Goal: Task Accomplishment & Management: Contribute content

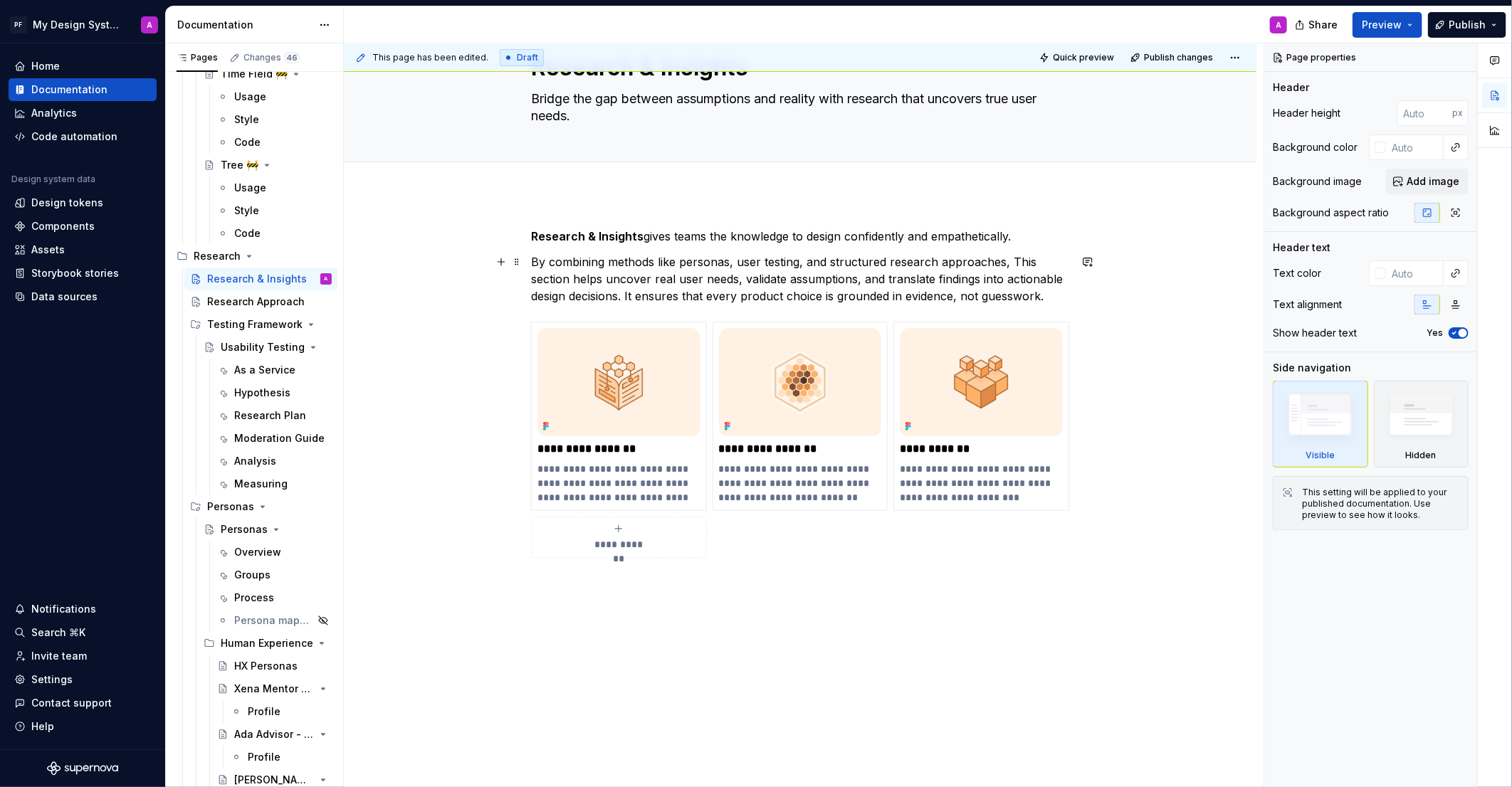
scroll to position [1, 0]
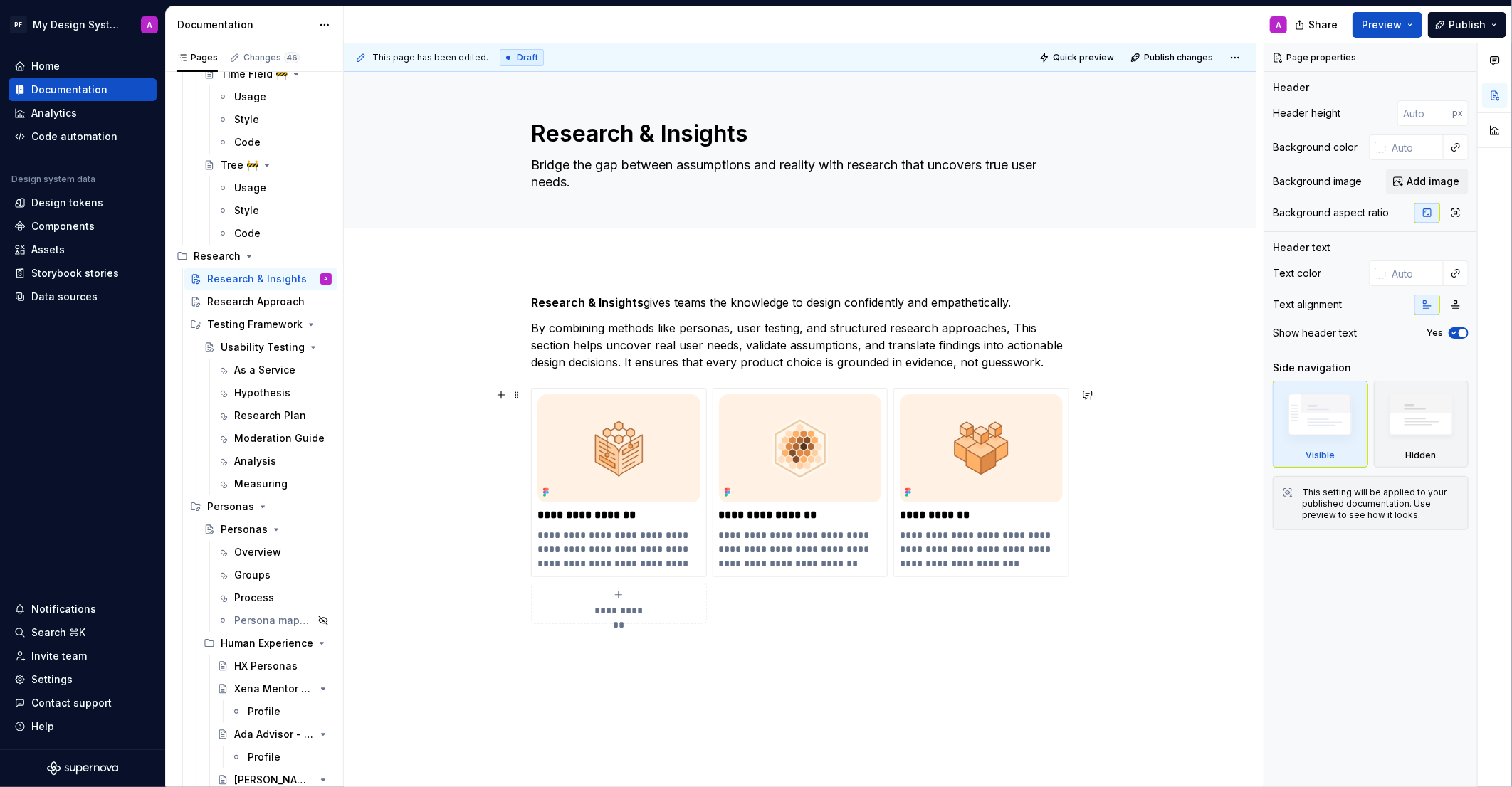
click at [1192, 414] on div "**********" at bounding box center [800, 585] width 913 height 652
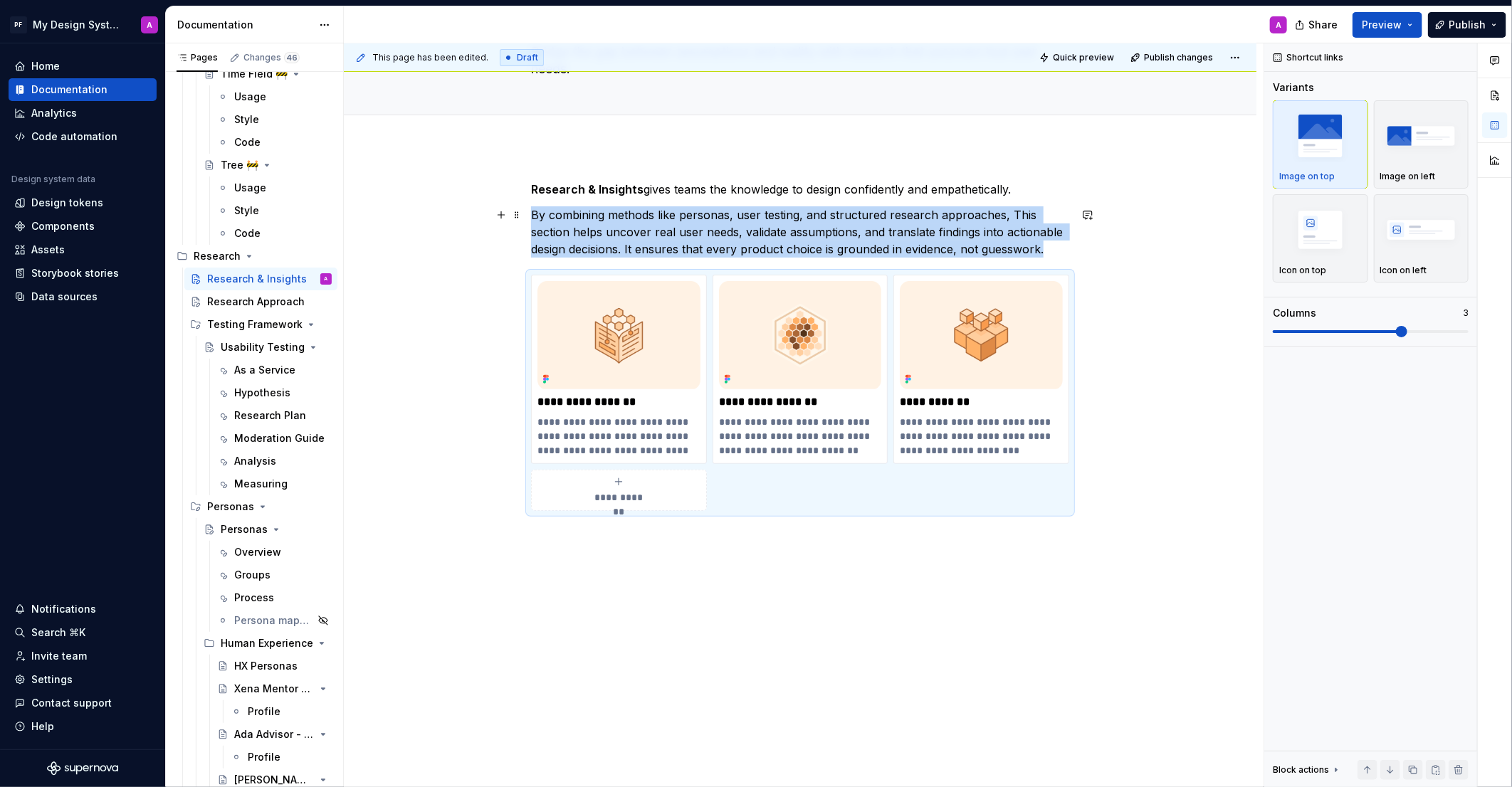
scroll to position [0, 0]
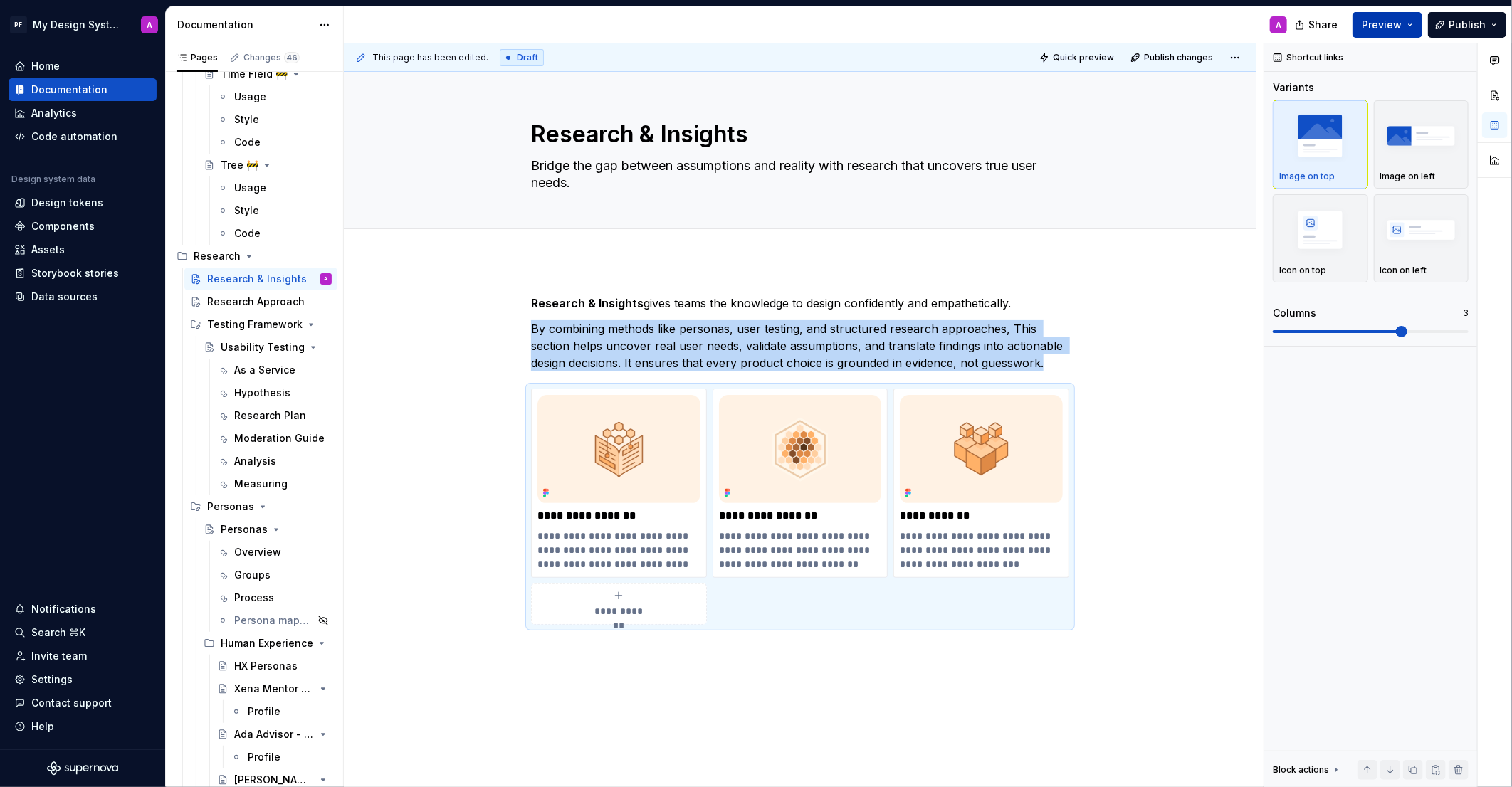
click at [1384, 21] on span "Preview" at bounding box center [1382, 24] width 40 height 14
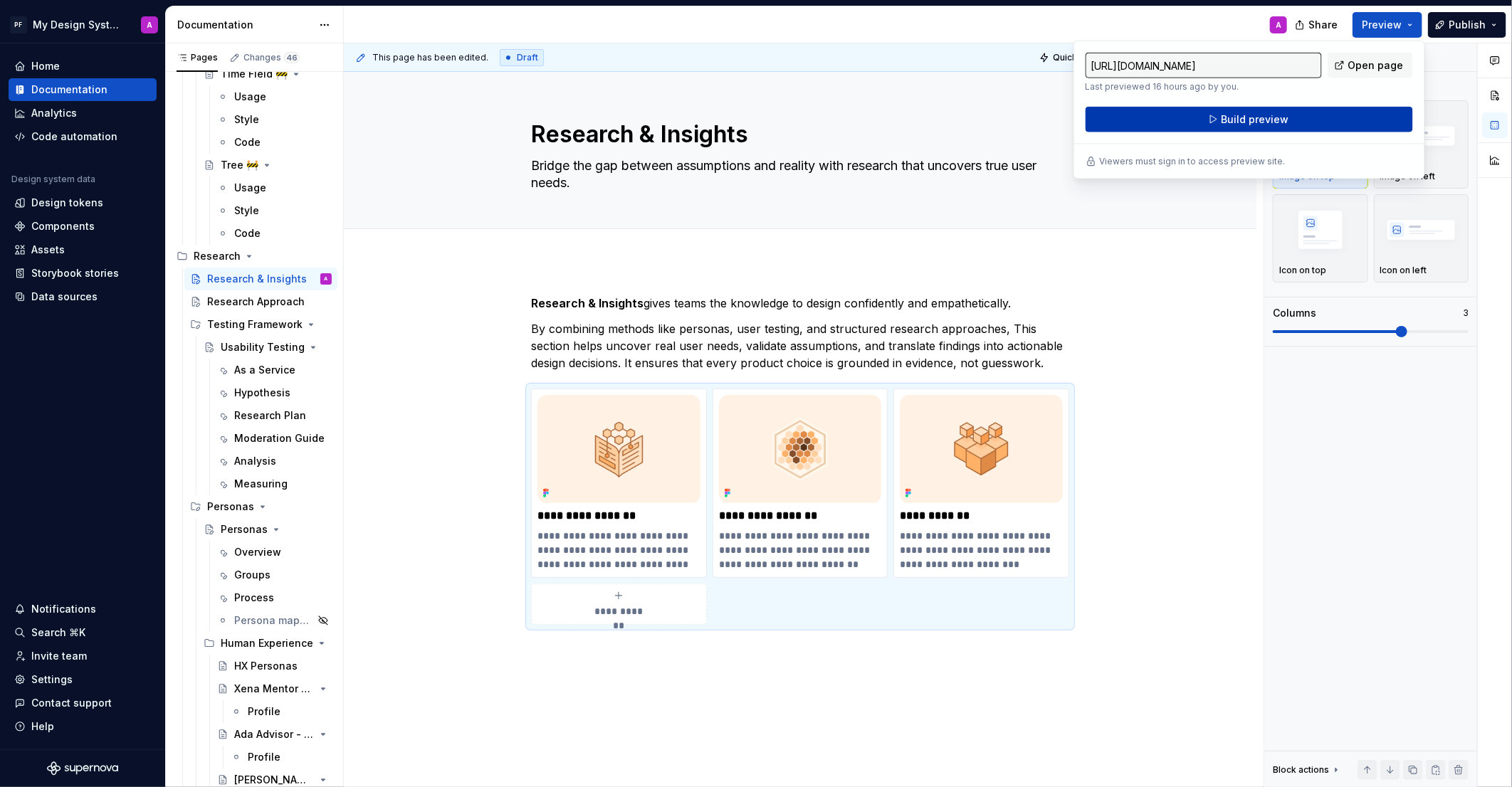
click at [1256, 120] on span "Build preview" at bounding box center [1254, 119] width 68 height 14
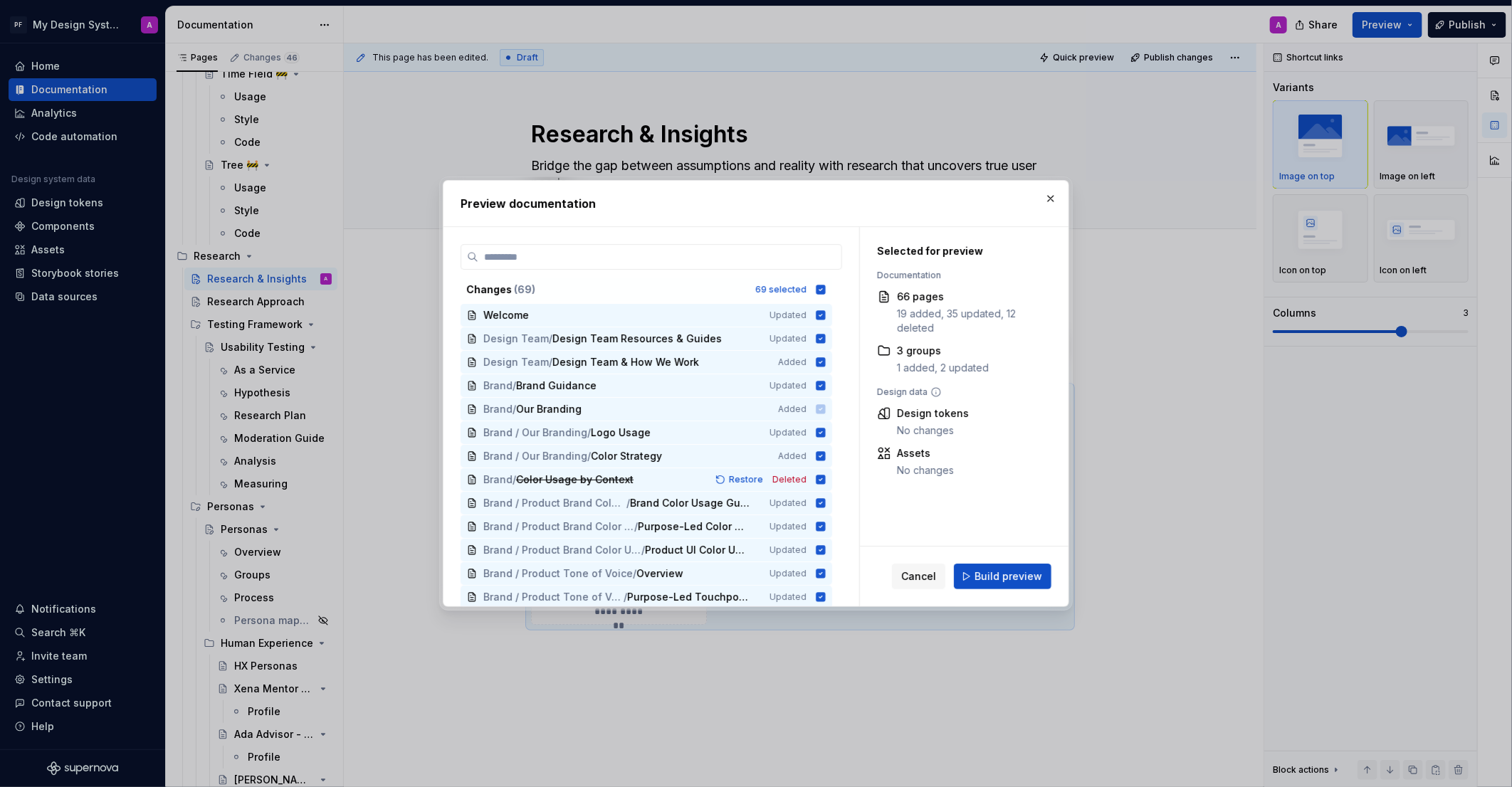
click at [996, 580] on span "Build preview" at bounding box center [1008, 576] width 68 height 14
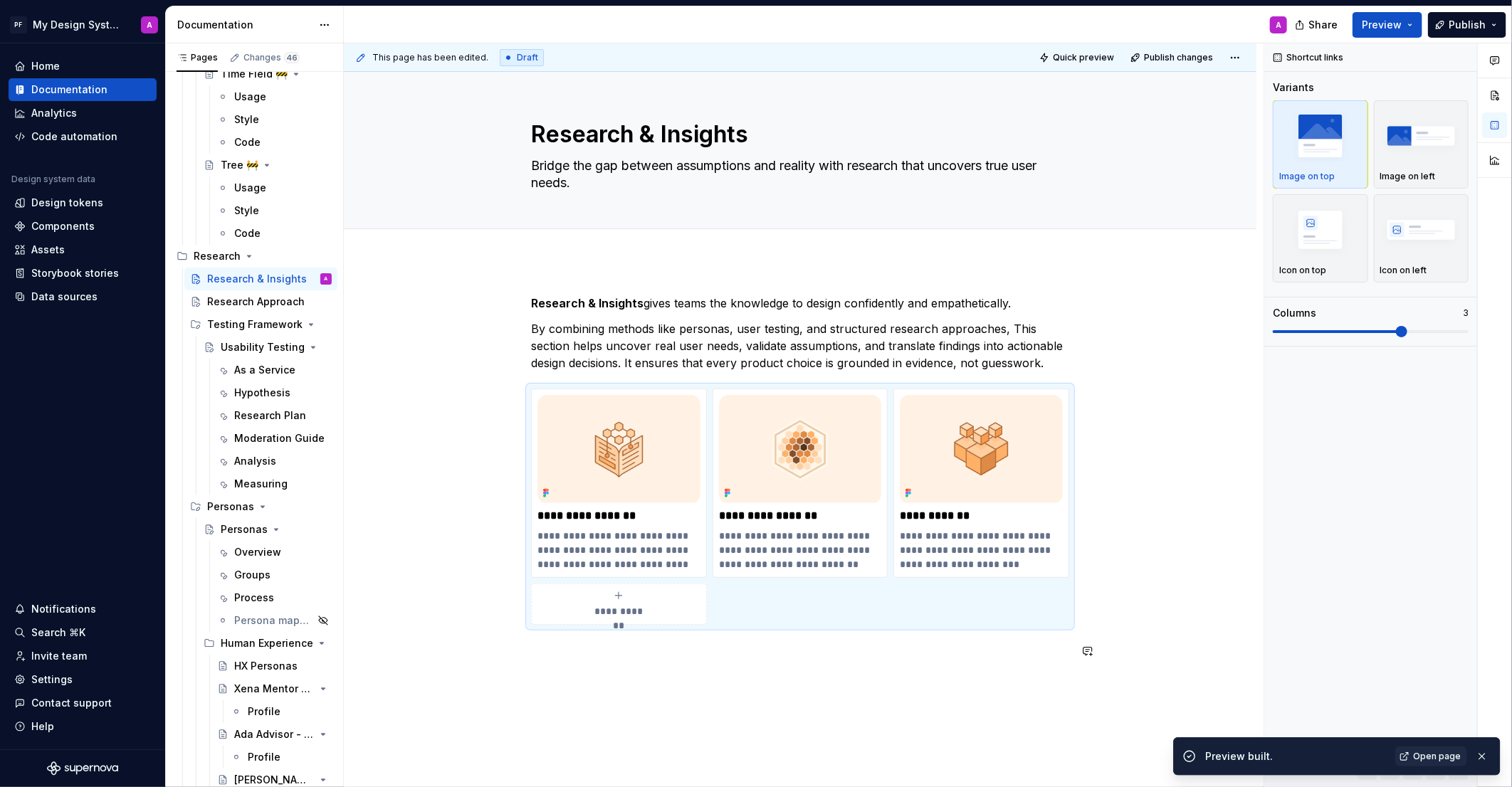
click at [793, 677] on div "**********" at bounding box center [800, 585] width 913 height 652
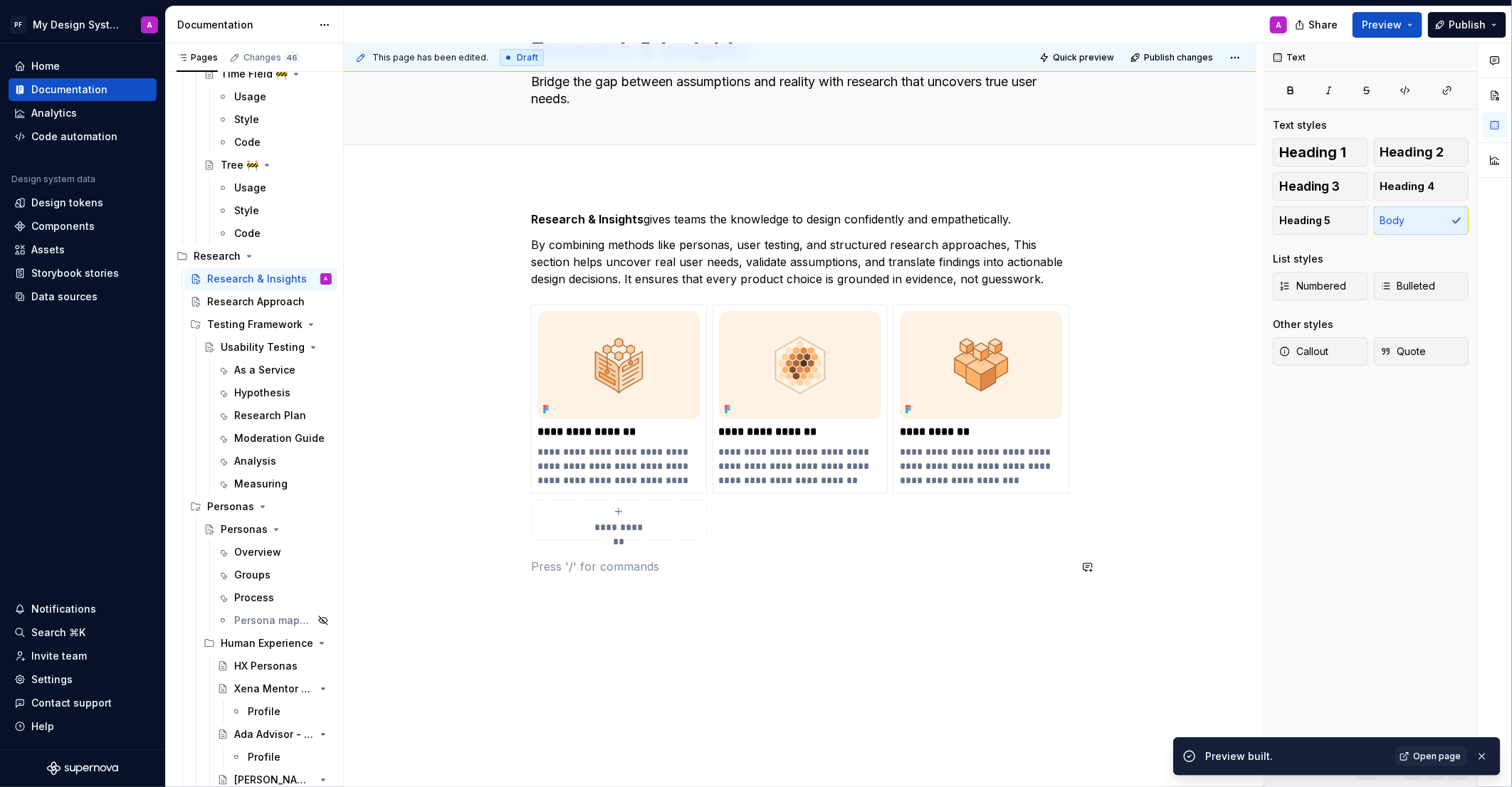
scroll to position [124, 0]
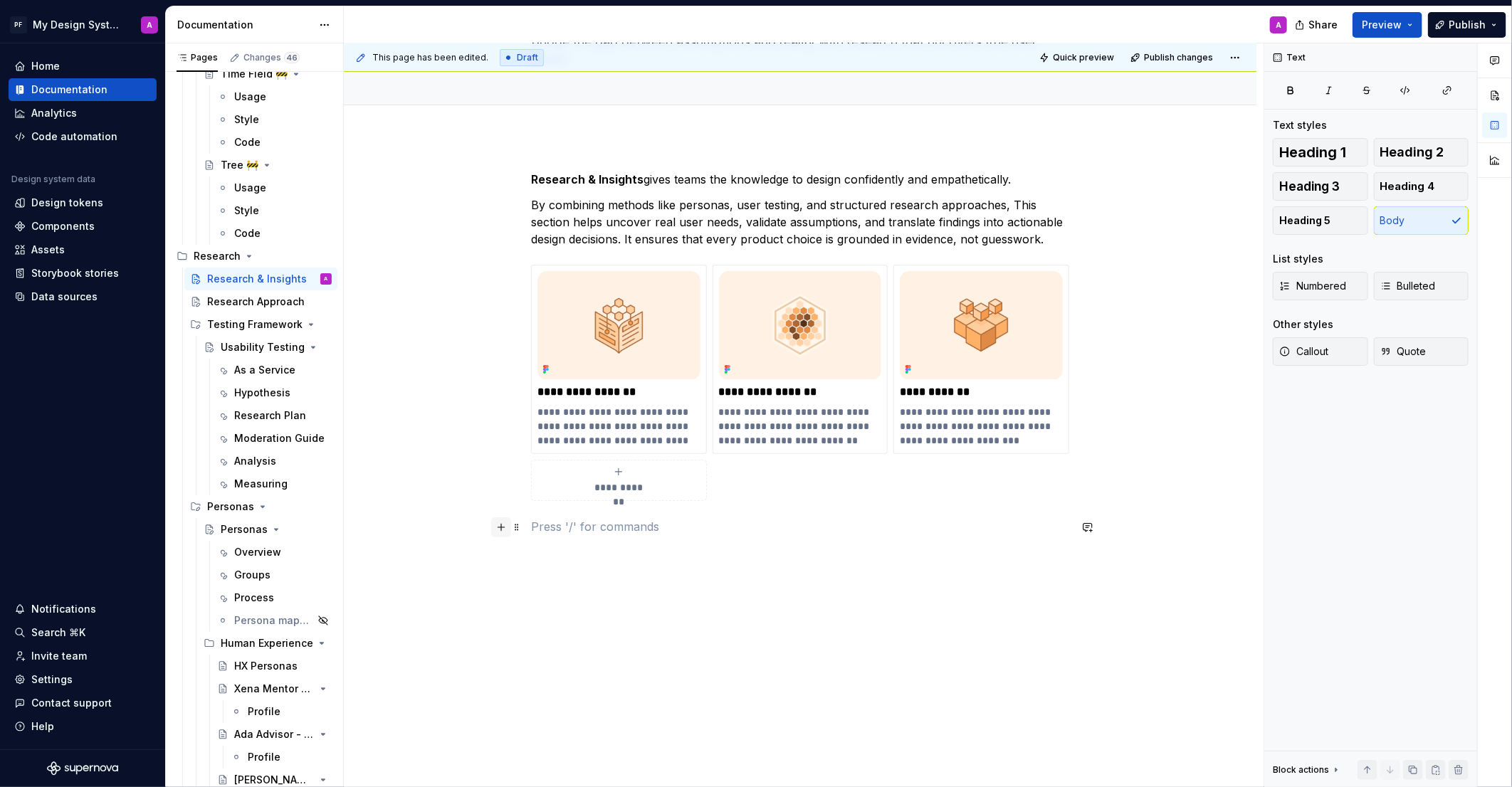
click at [506, 529] on button "button" at bounding box center [501, 528] width 20 height 20
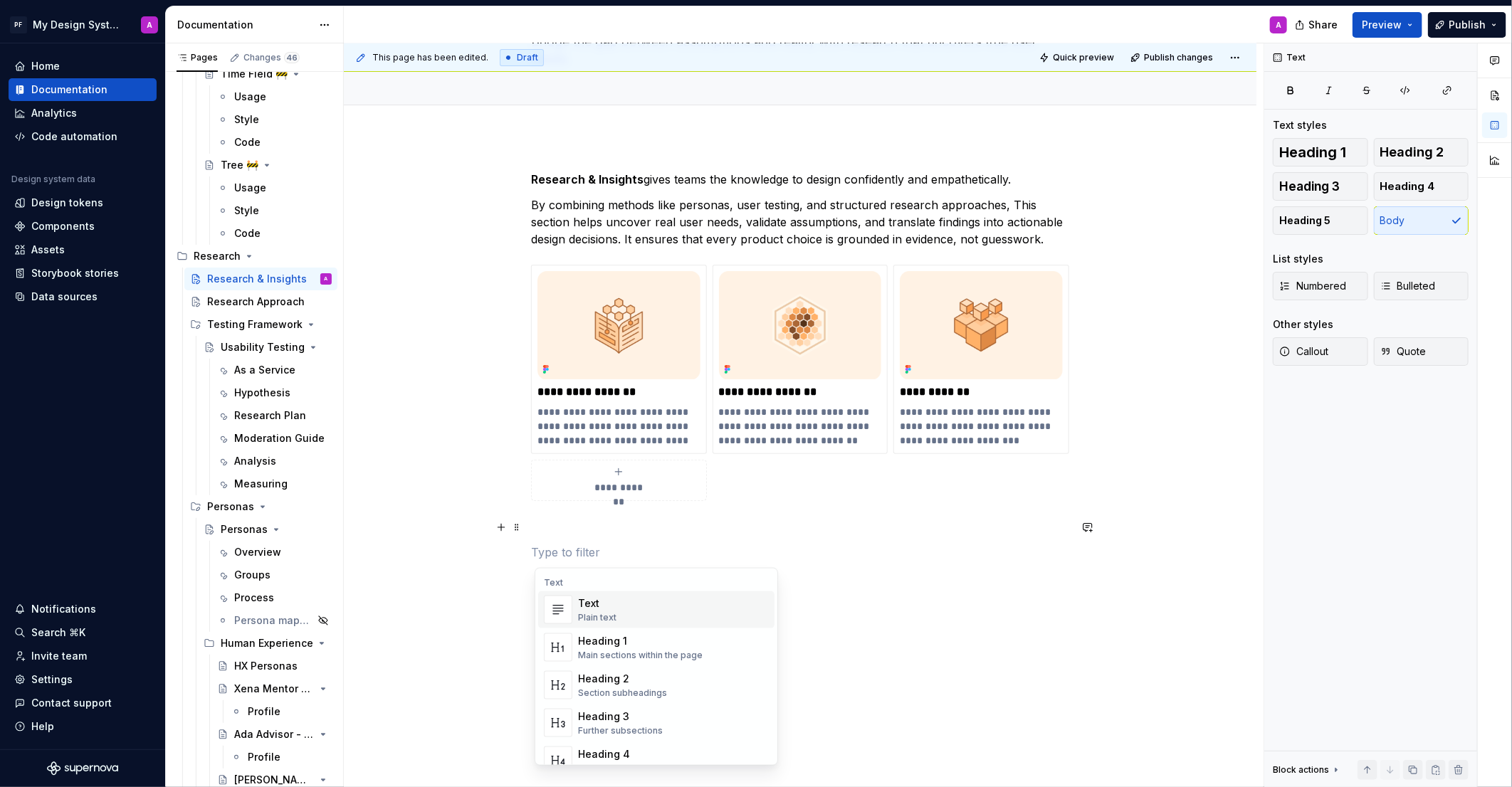
click at [871, 582] on div "**********" at bounding box center [800, 475] width 913 height 677
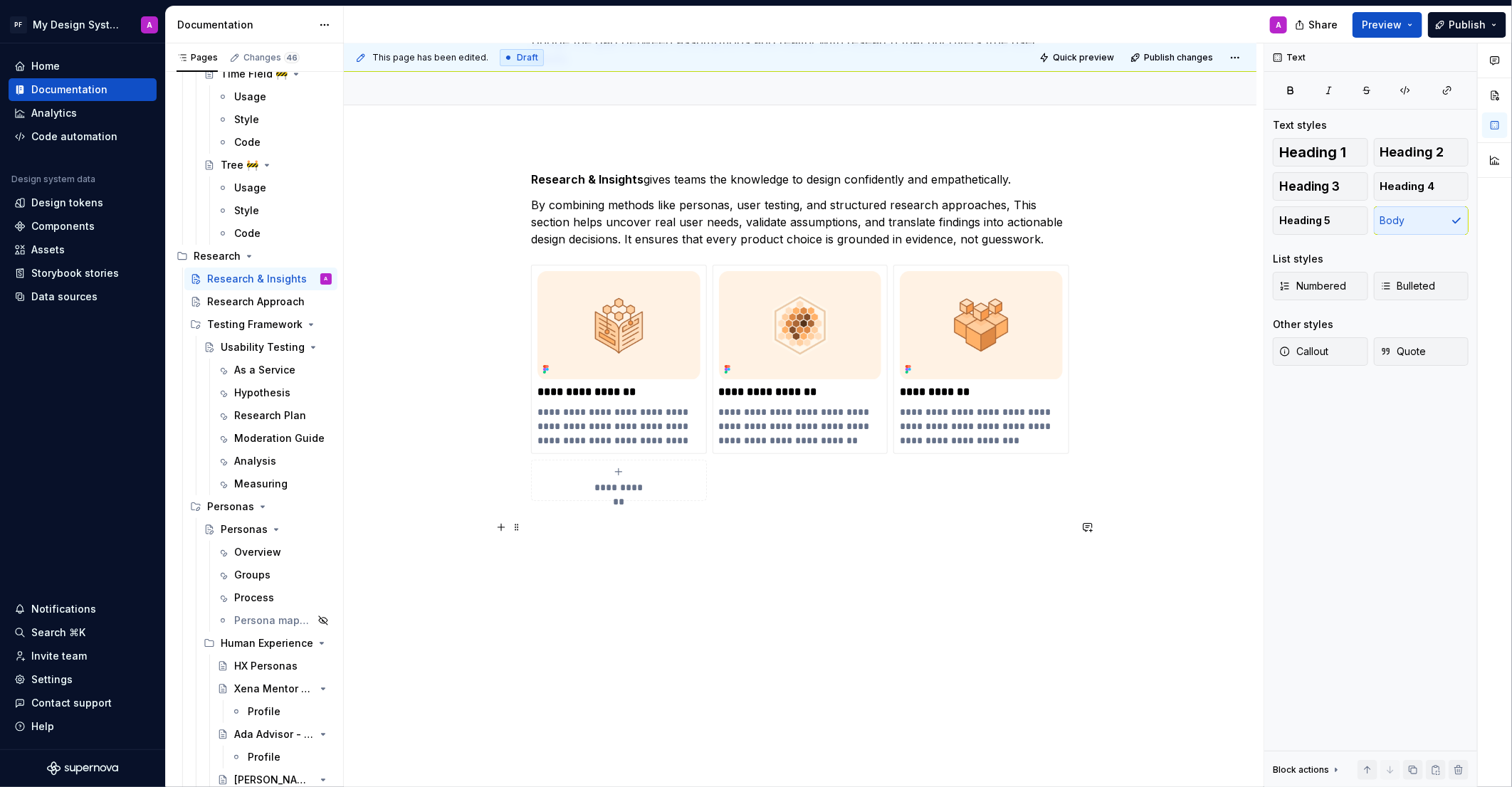
click at [871, 582] on div "**********" at bounding box center [800, 475] width 913 height 677
click at [1125, 609] on div "**********" at bounding box center [800, 475] width 913 height 677
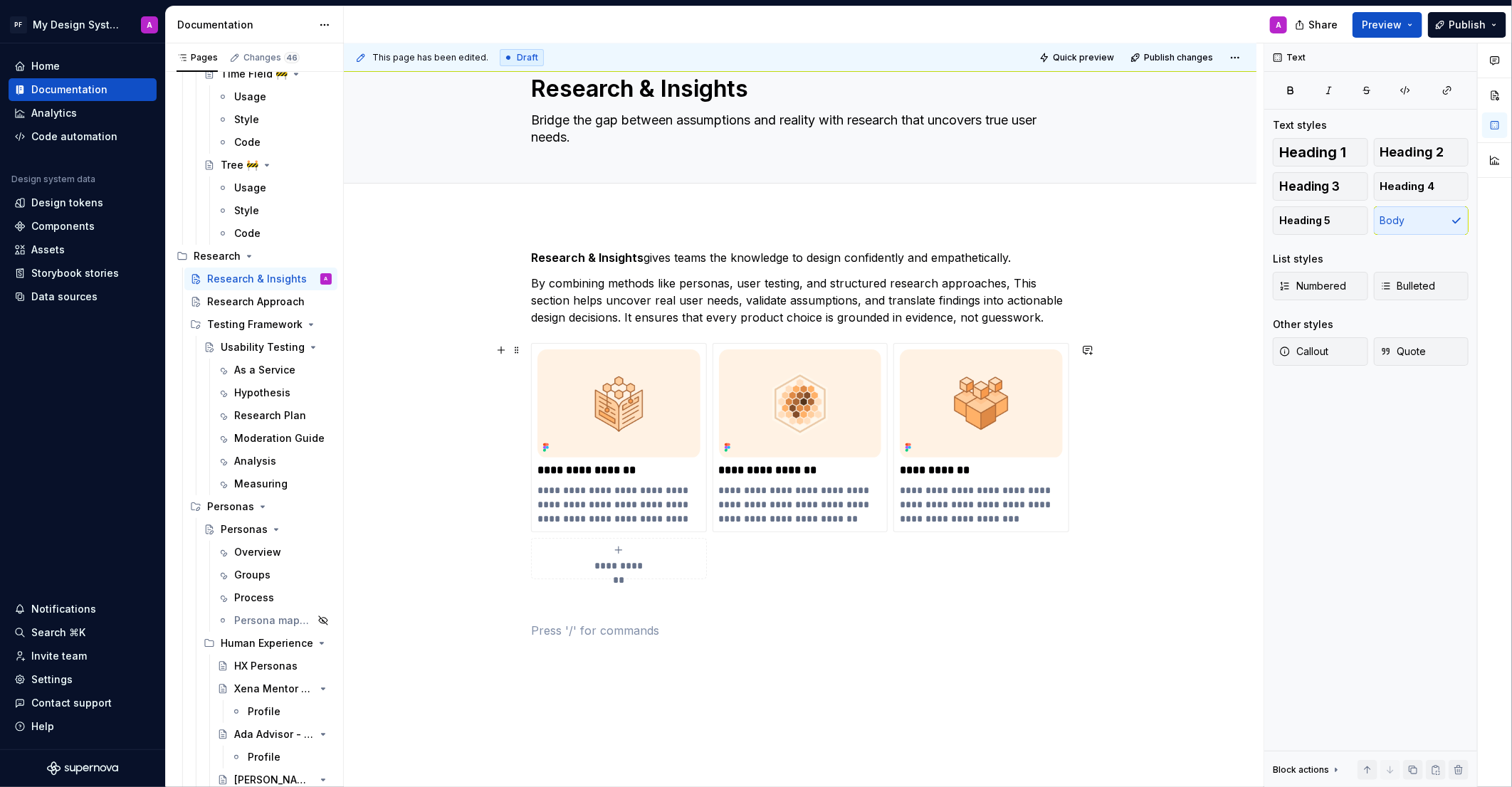
scroll to position [0, 0]
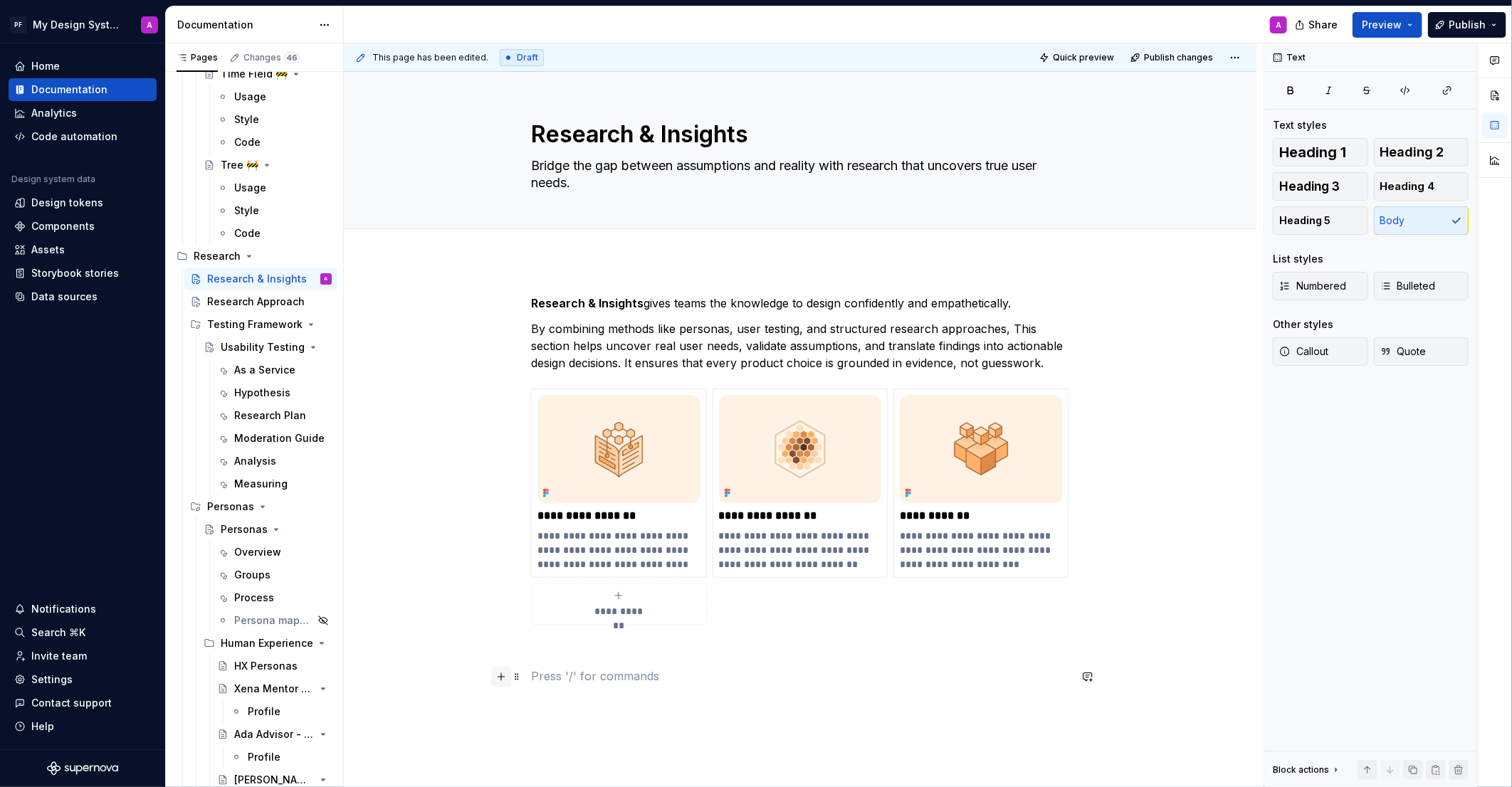
click at [505, 679] on button "button" at bounding box center [501, 677] width 20 height 20
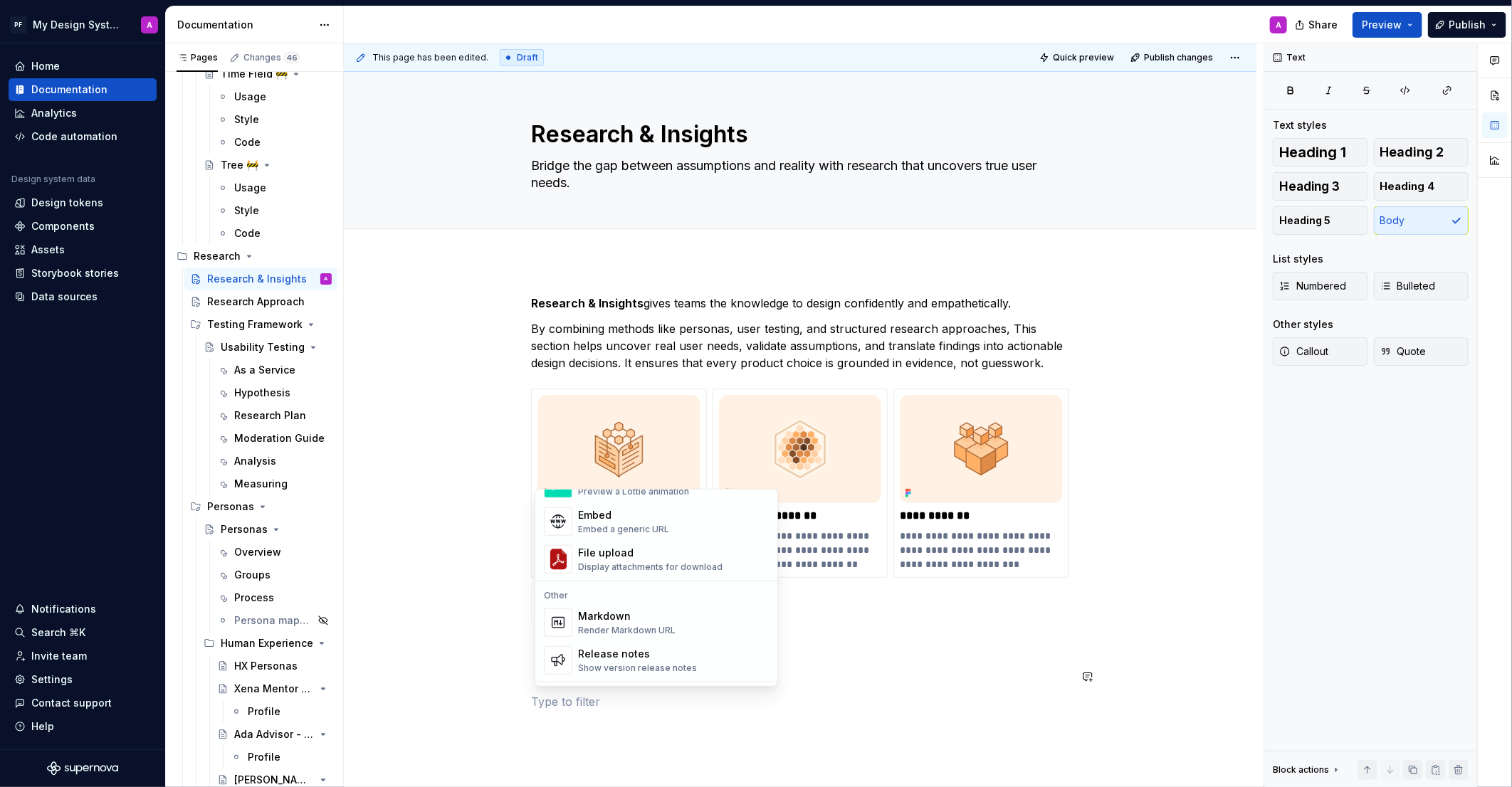
scroll to position [850, 0]
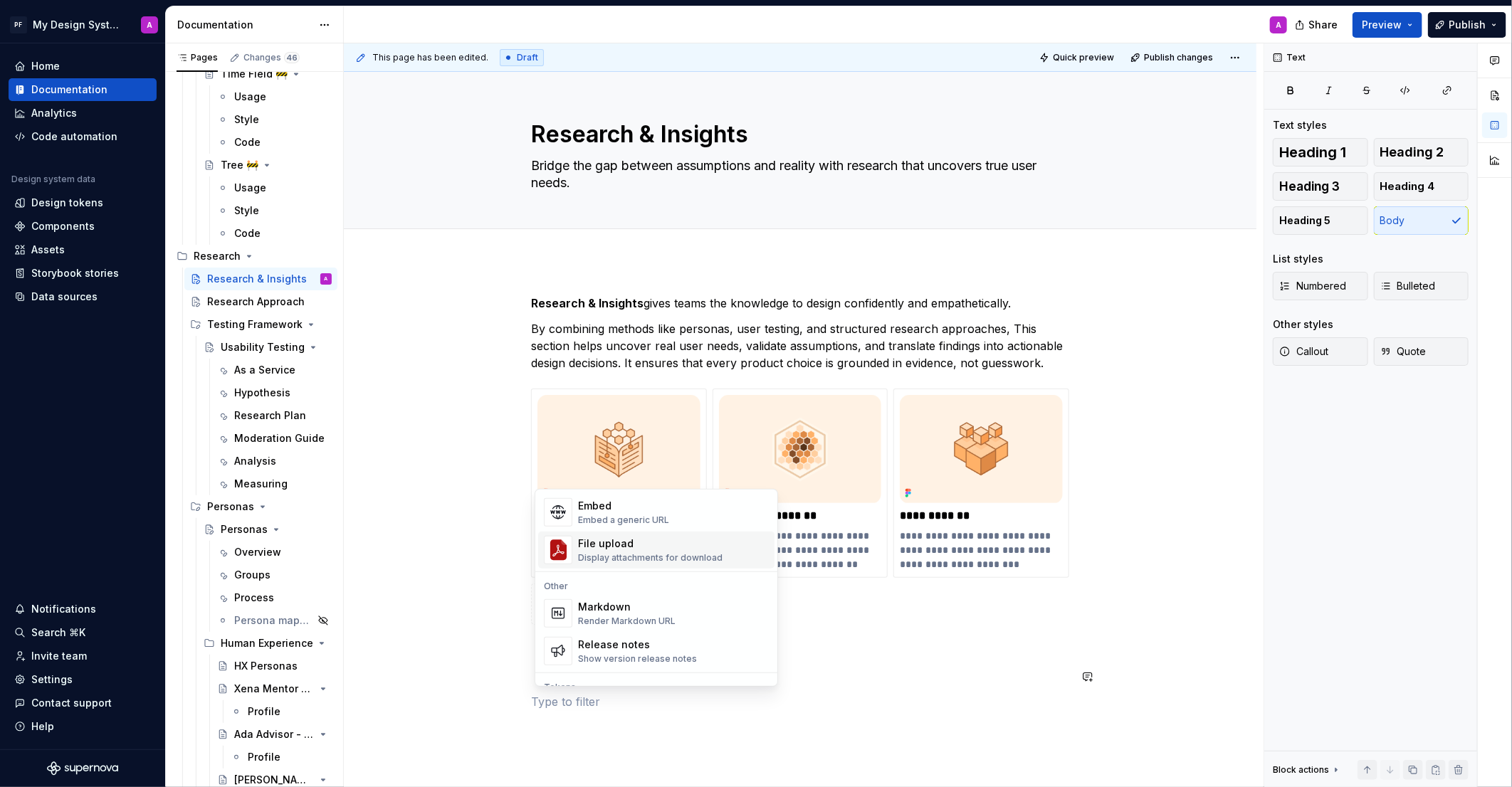
click at [647, 554] on div "Display attachments for download" at bounding box center [650, 558] width 145 height 12
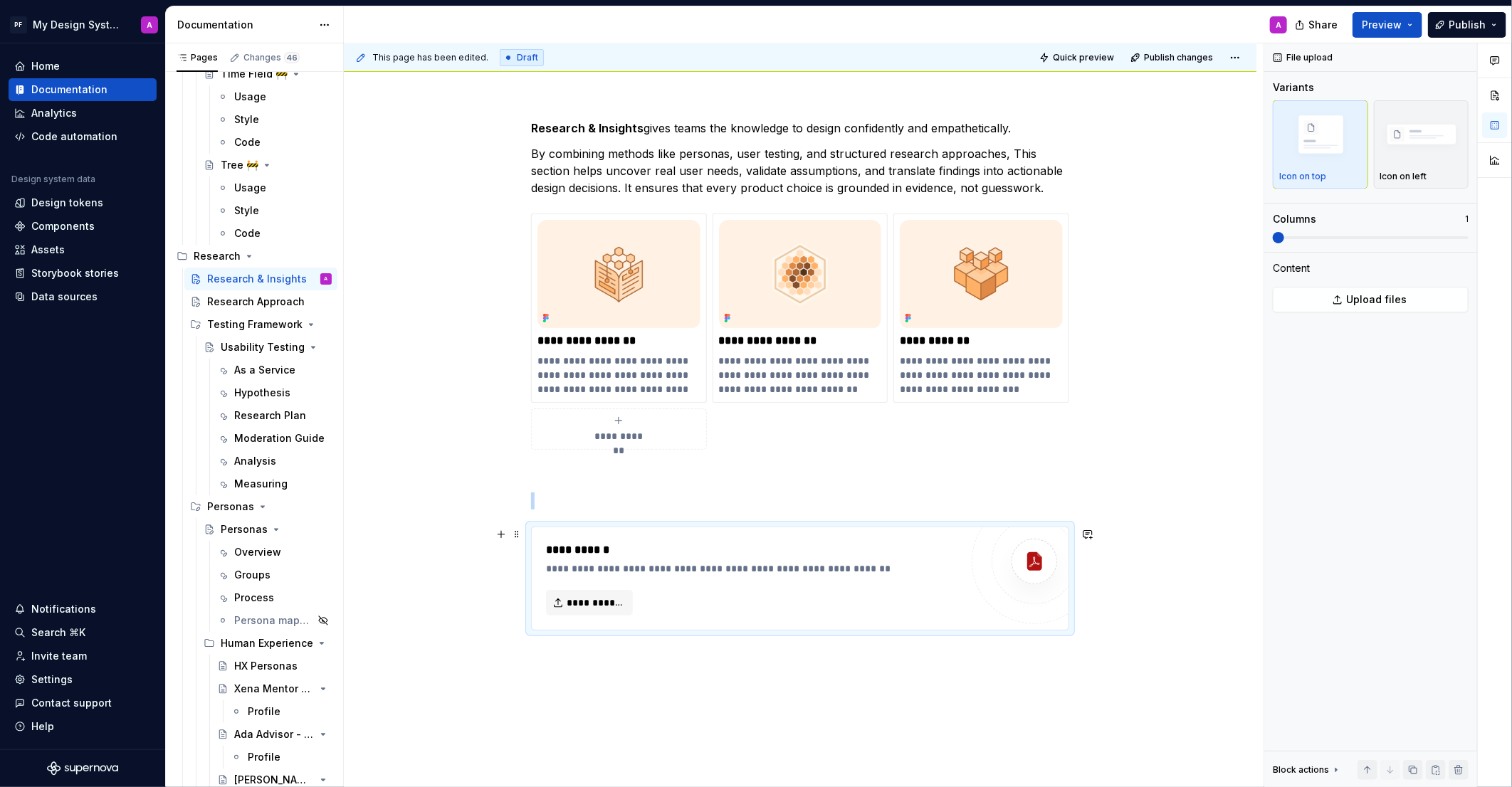
scroll to position [172, 0]
click at [1147, 611] on div "**********" at bounding box center [800, 488] width 913 height 799
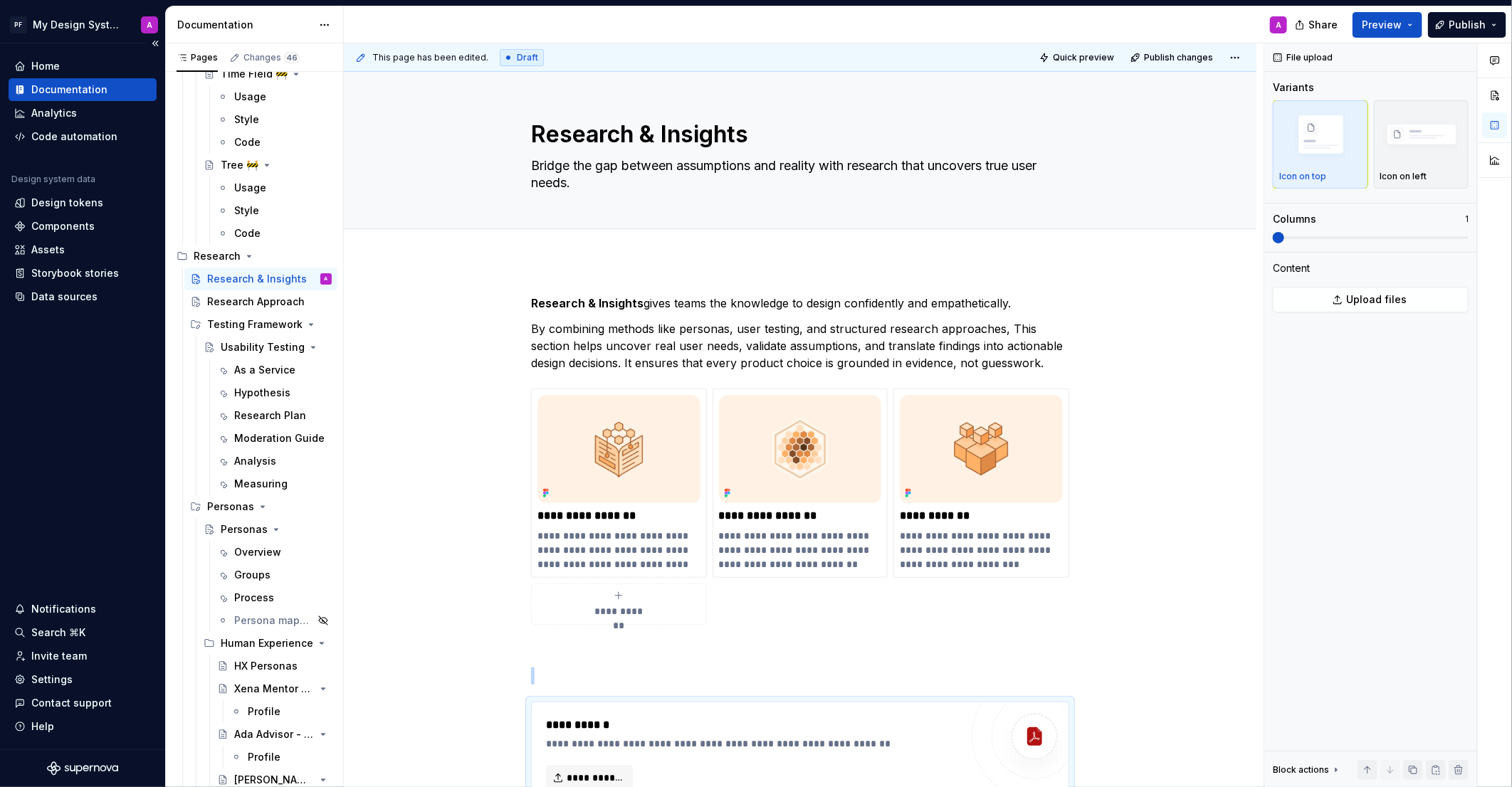
scroll to position [5164, 0]
type textarea "*"
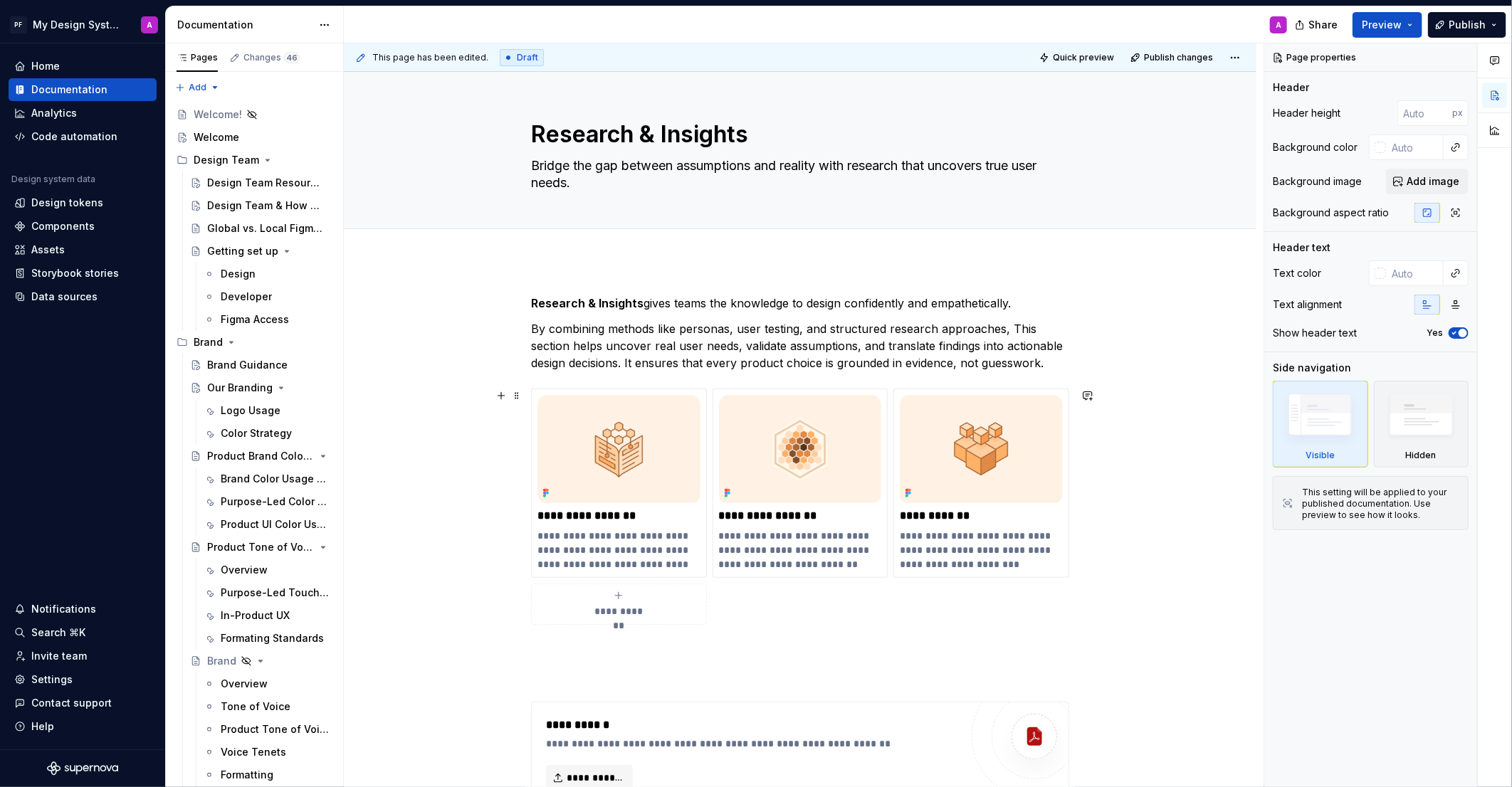
click at [623, 598] on icon "submit" at bounding box center [619, 595] width 12 height 12
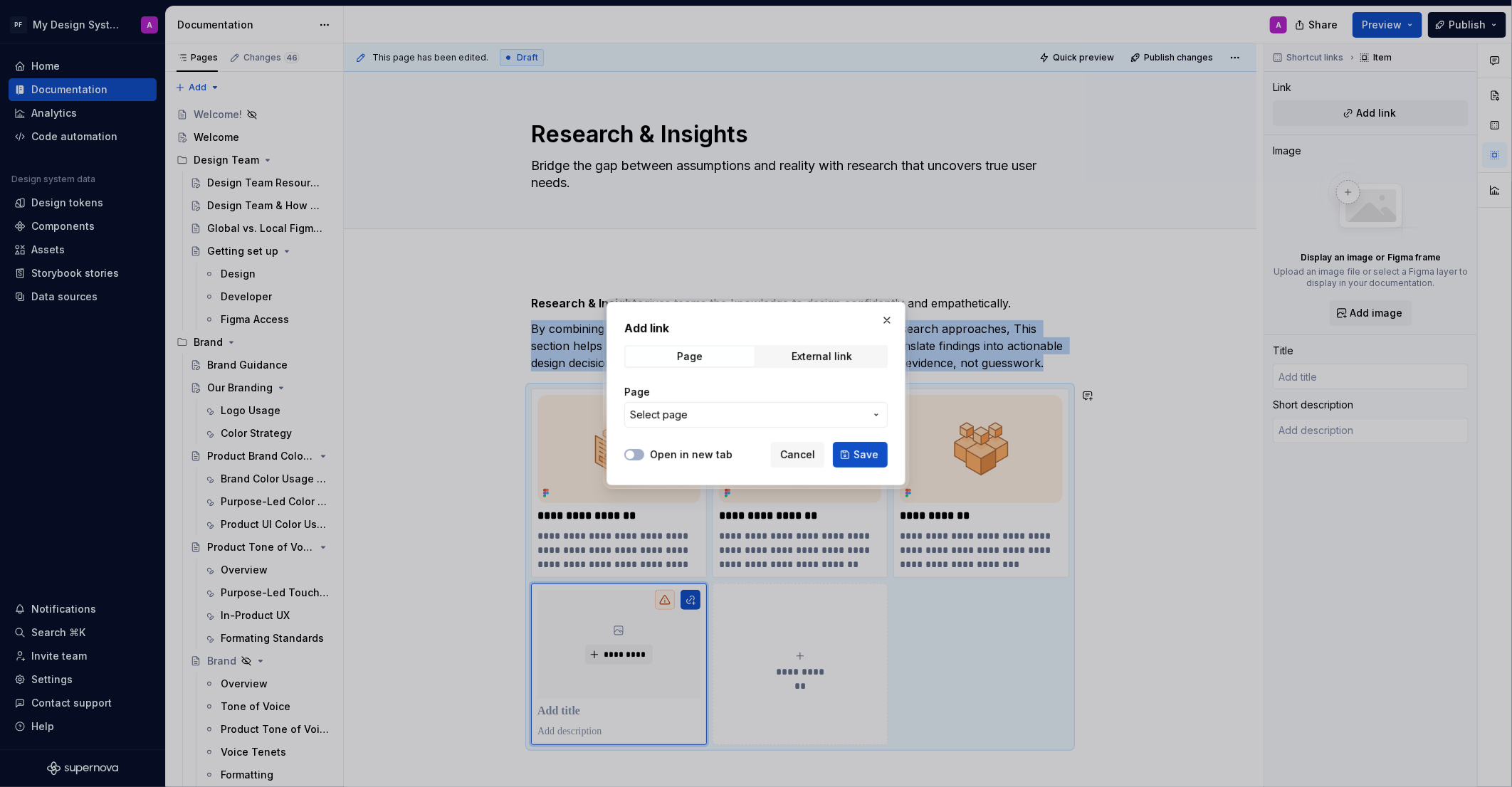
click at [863, 416] on span "Select page" at bounding box center [747, 415] width 235 height 14
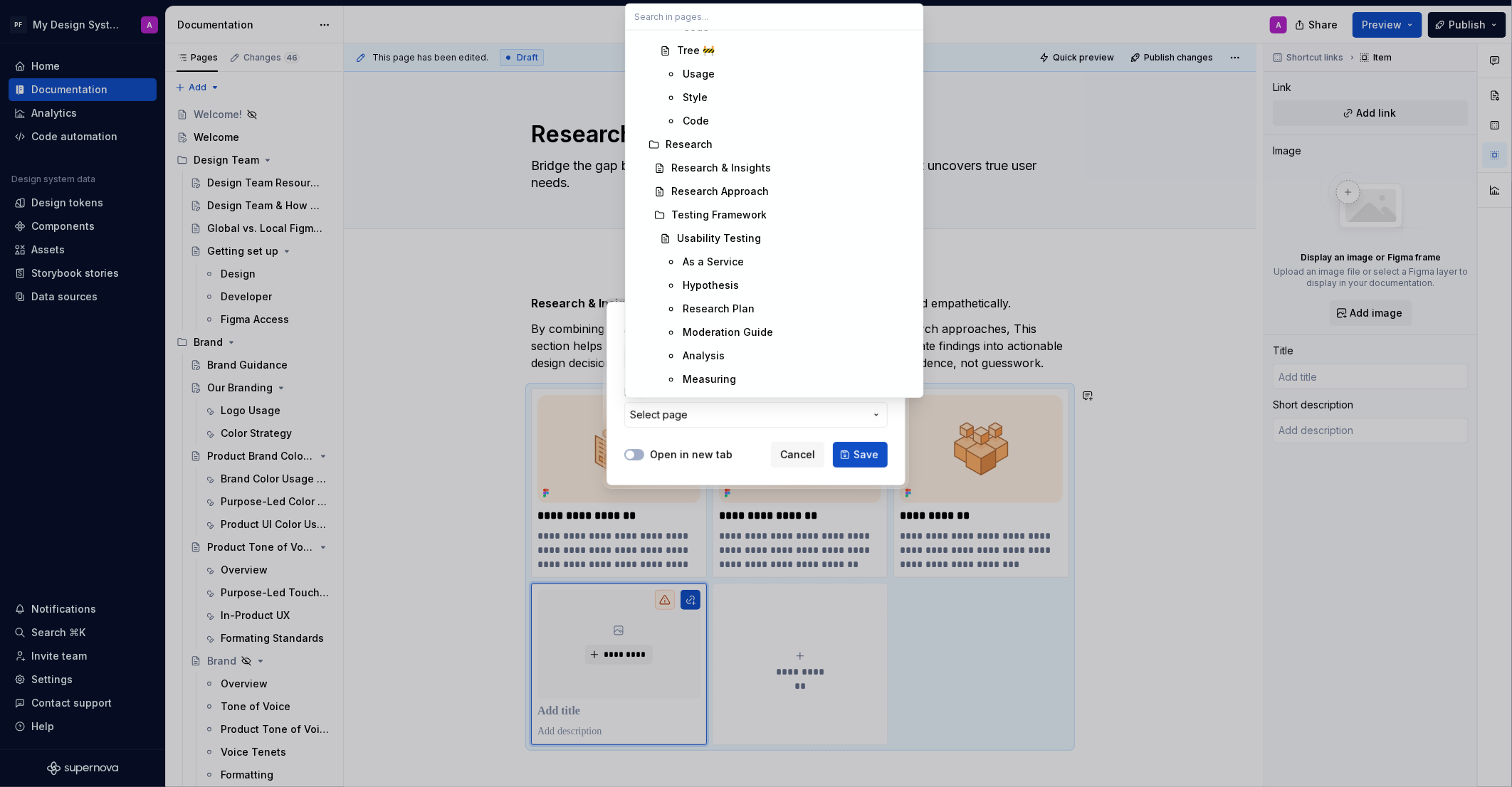
scroll to position [5469, 0]
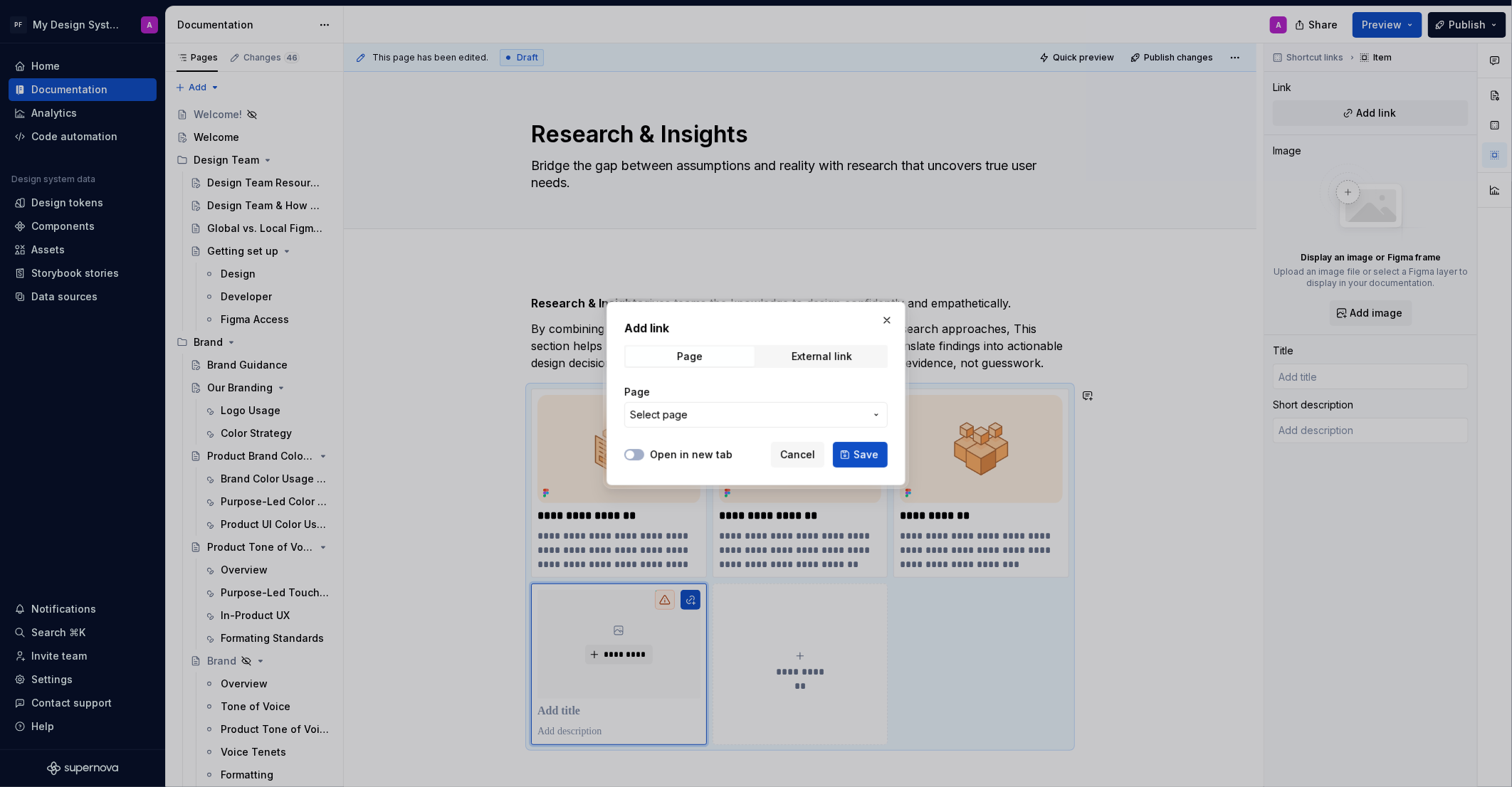
click at [806, 451] on div "Add link Page External link Page Select page Open in new tab Cancel Save" at bounding box center [756, 393] width 1512 height 787
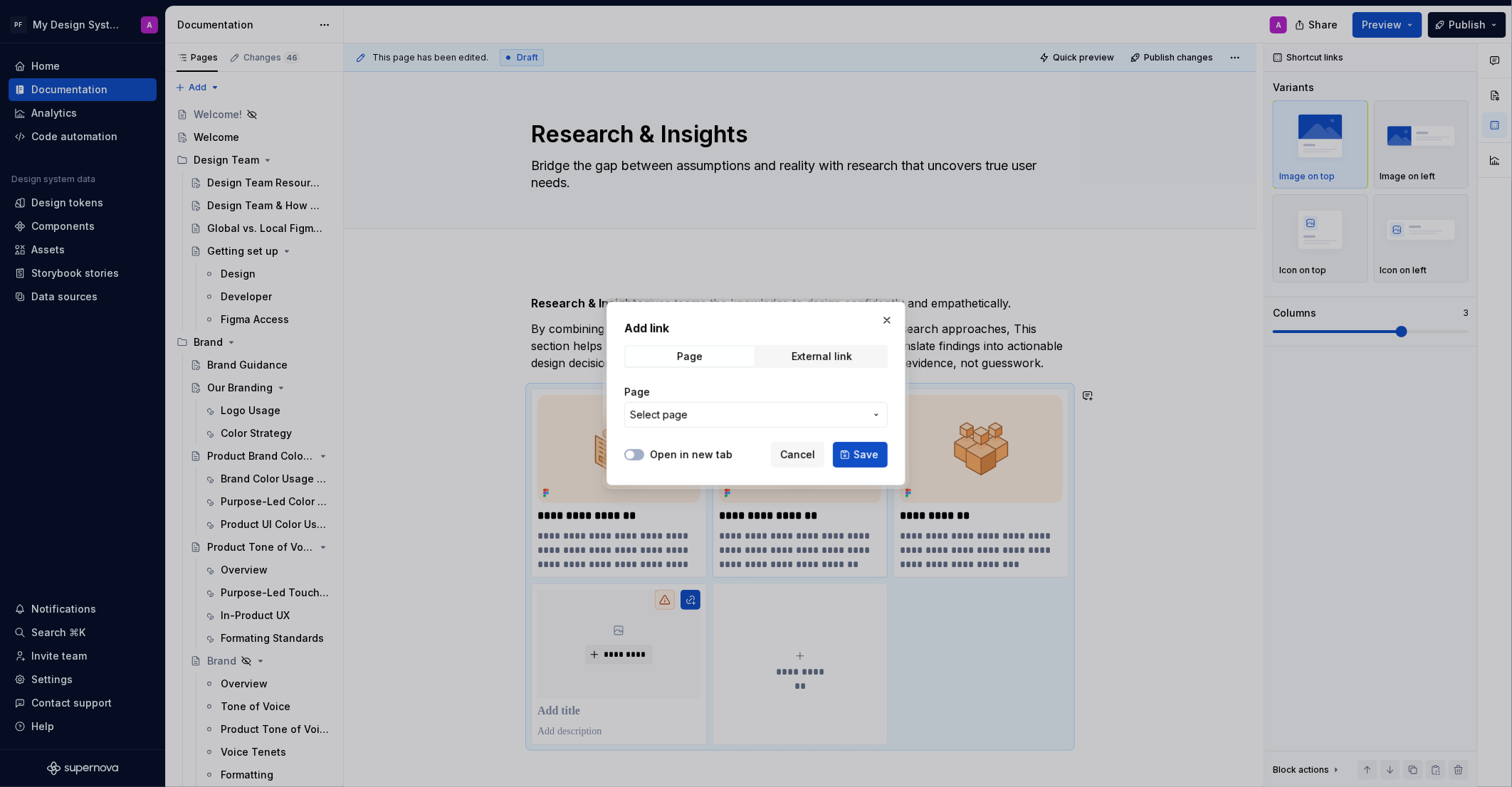
drag, startPoint x: 790, startPoint y: 454, endPoint x: 800, endPoint y: 463, distance: 13.5
click at [790, 454] on span "Cancel" at bounding box center [798, 454] width 35 height 14
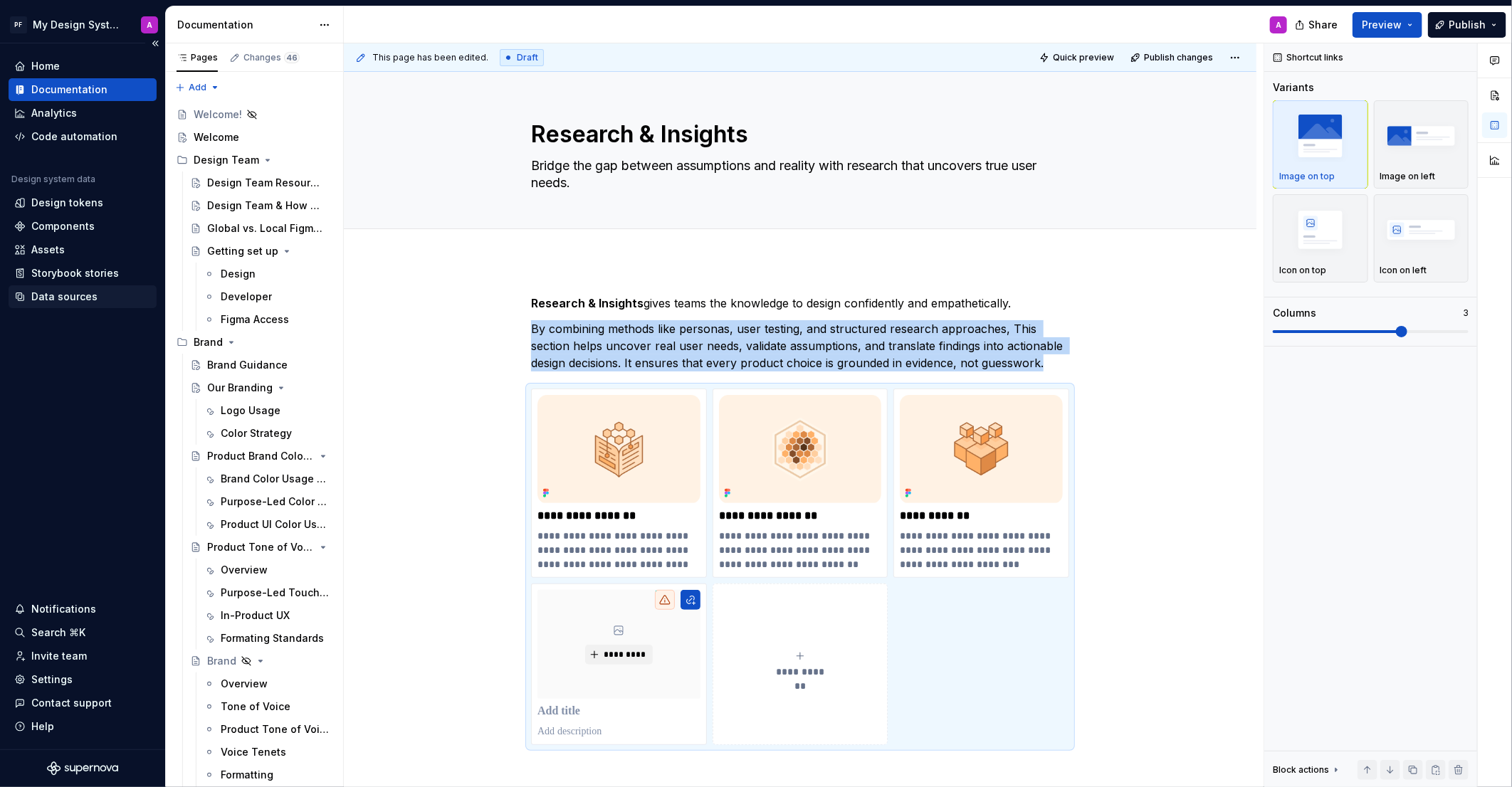
drag, startPoint x: 69, startPoint y: 298, endPoint x: 52, endPoint y: 304, distance: 18.0
click at [69, 298] on div "Data sources" at bounding box center [64, 296] width 66 height 14
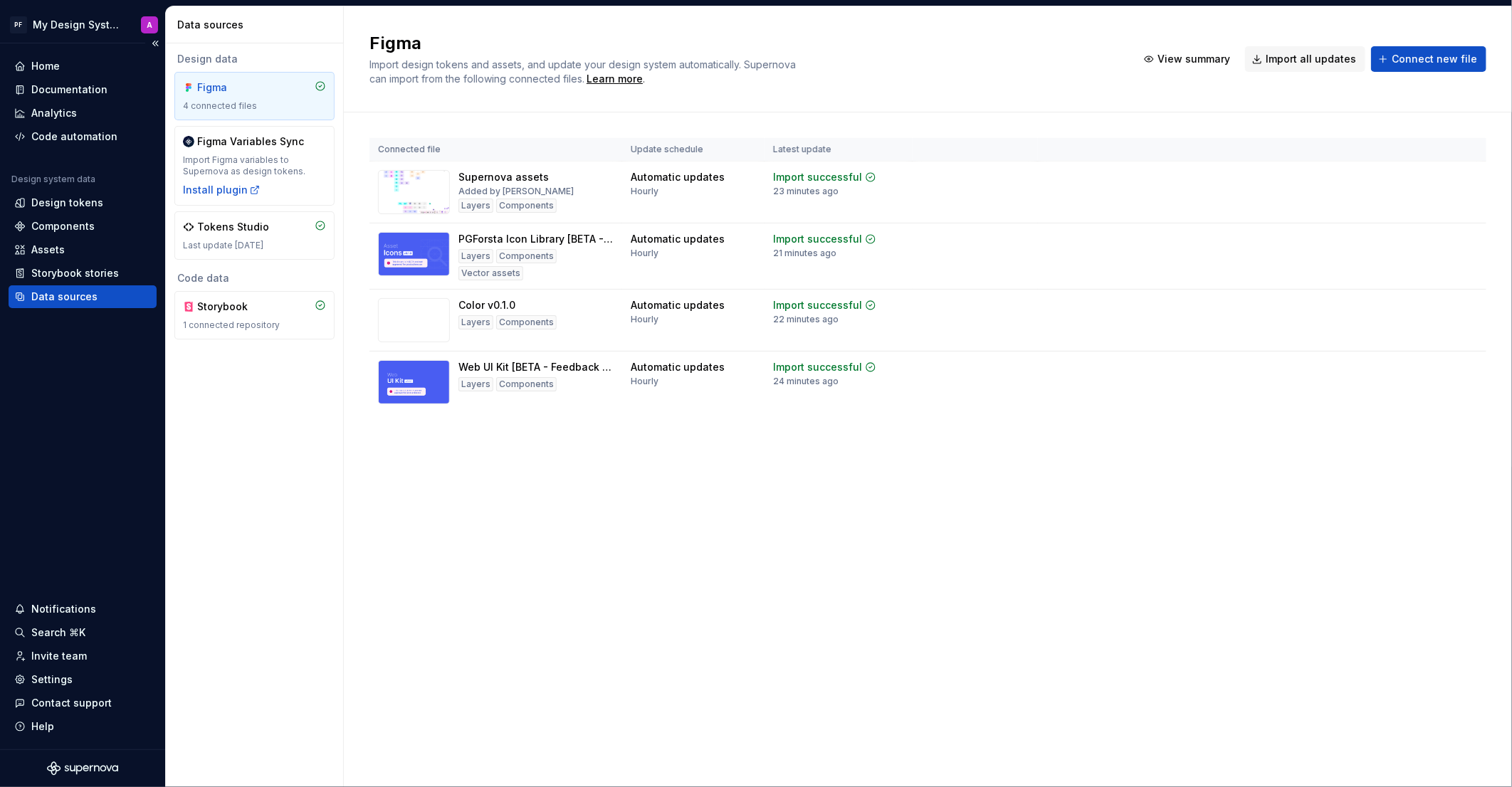
click at [60, 299] on div "Data sources" at bounding box center [64, 296] width 66 height 14
click at [1307, 60] on span "Import all updates" at bounding box center [1311, 59] width 90 height 14
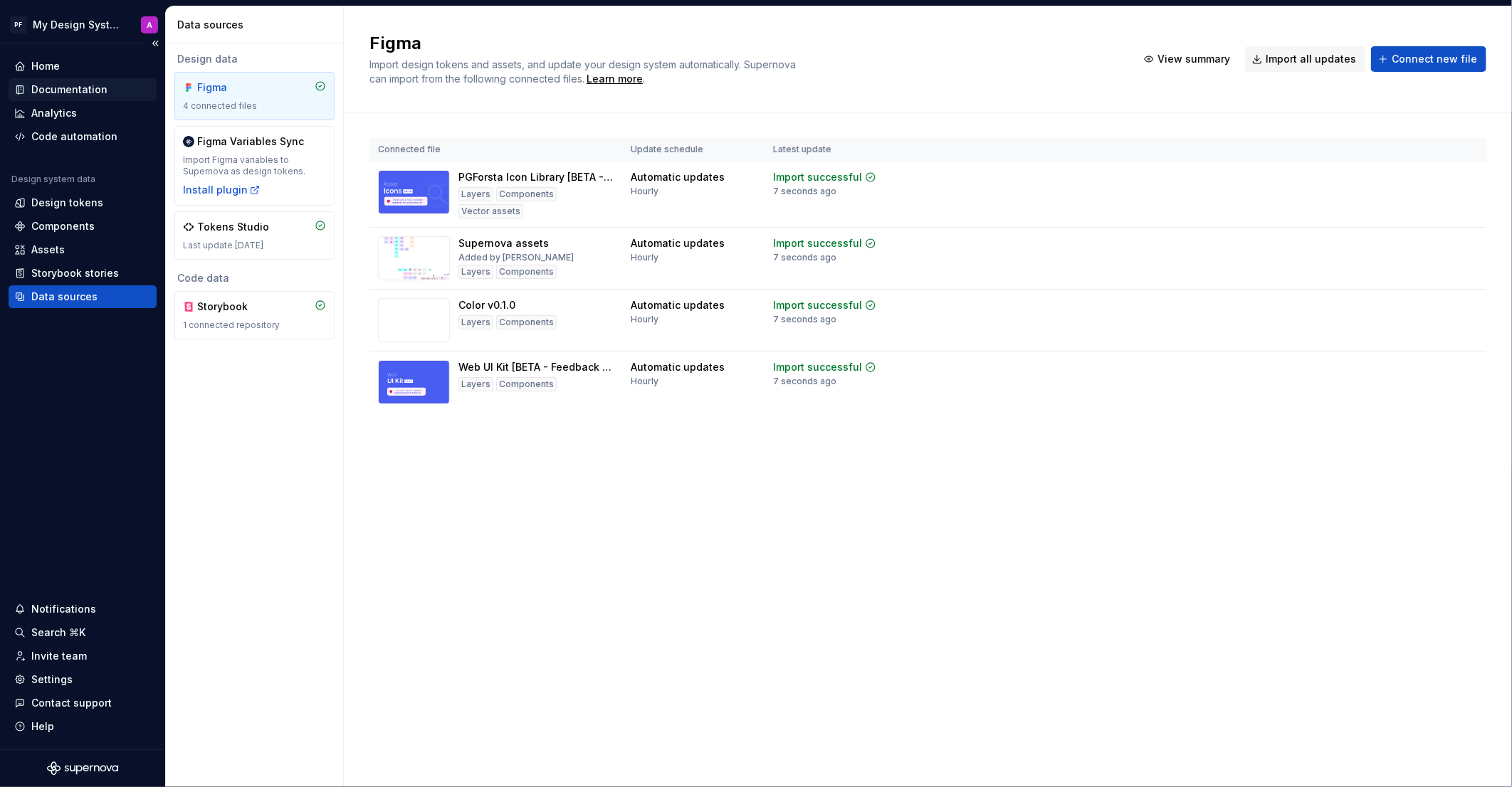
click at [85, 89] on div "Documentation" at bounding box center [69, 89] width 76 height 14
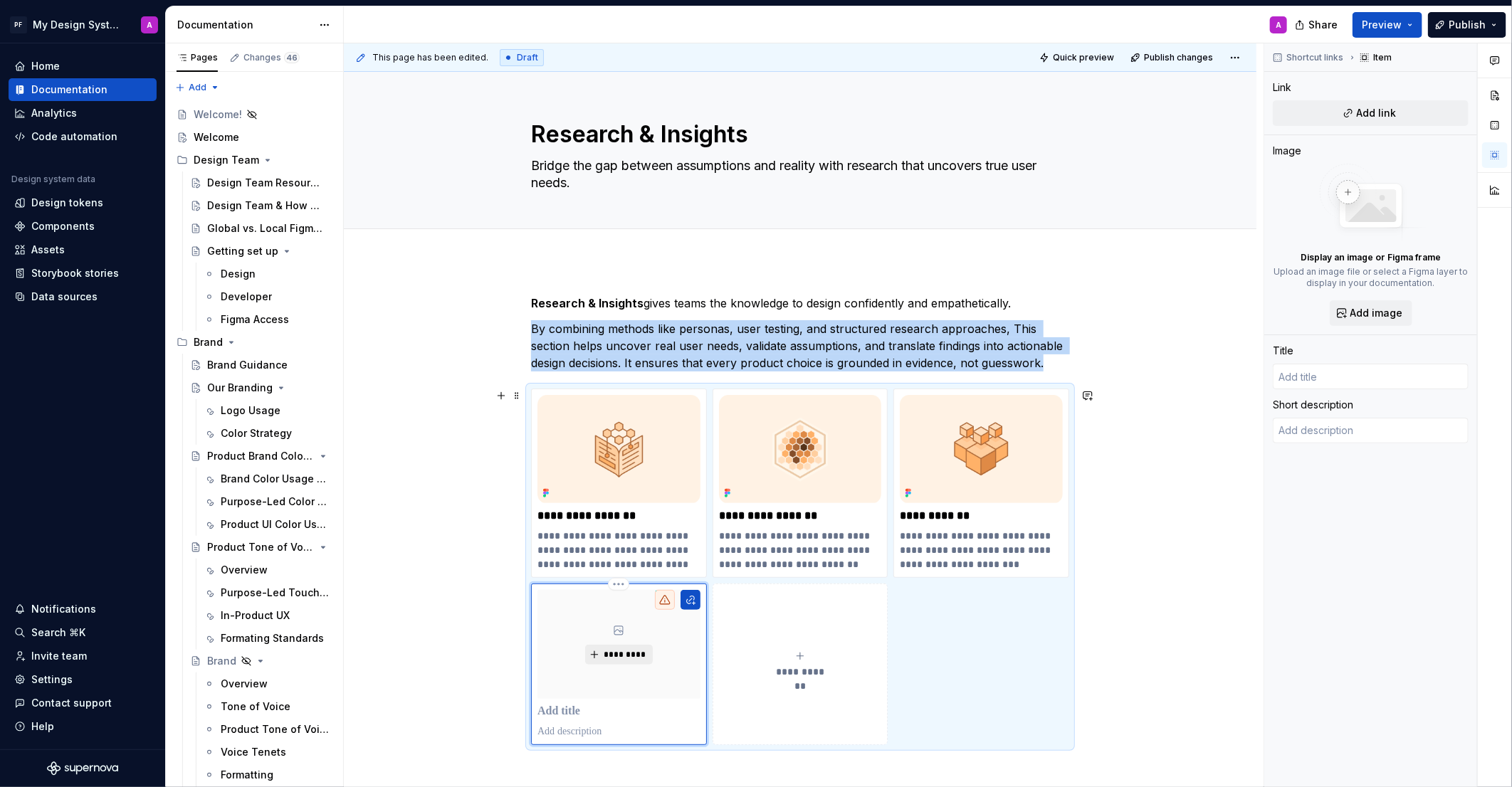
click at [609, 654] on span "*********" at bounding box center [625, 655] width 44 height 12
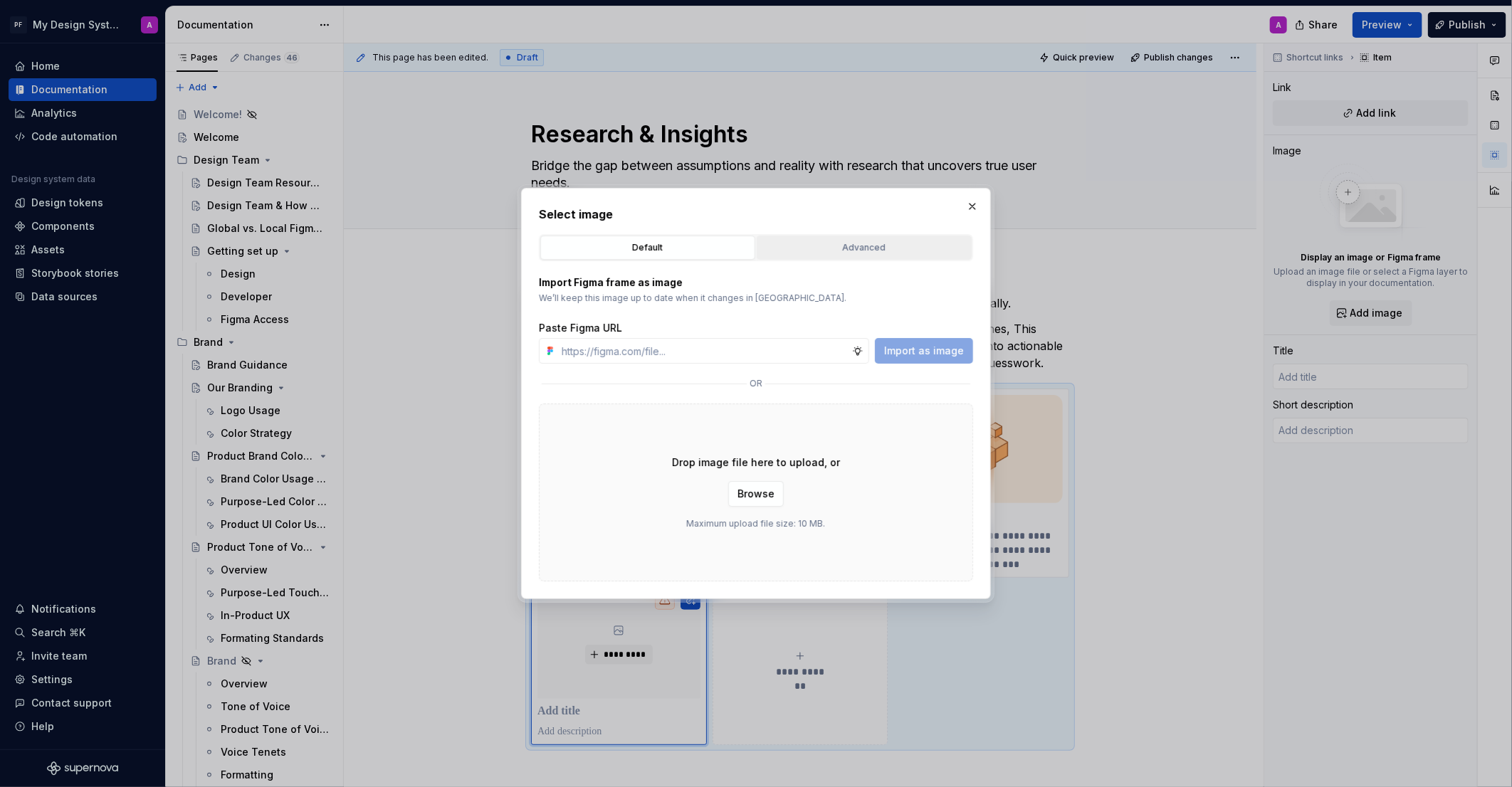
click at [853, 250] on div "Advanced" at bounding box center [864, 248] width 205 height 14
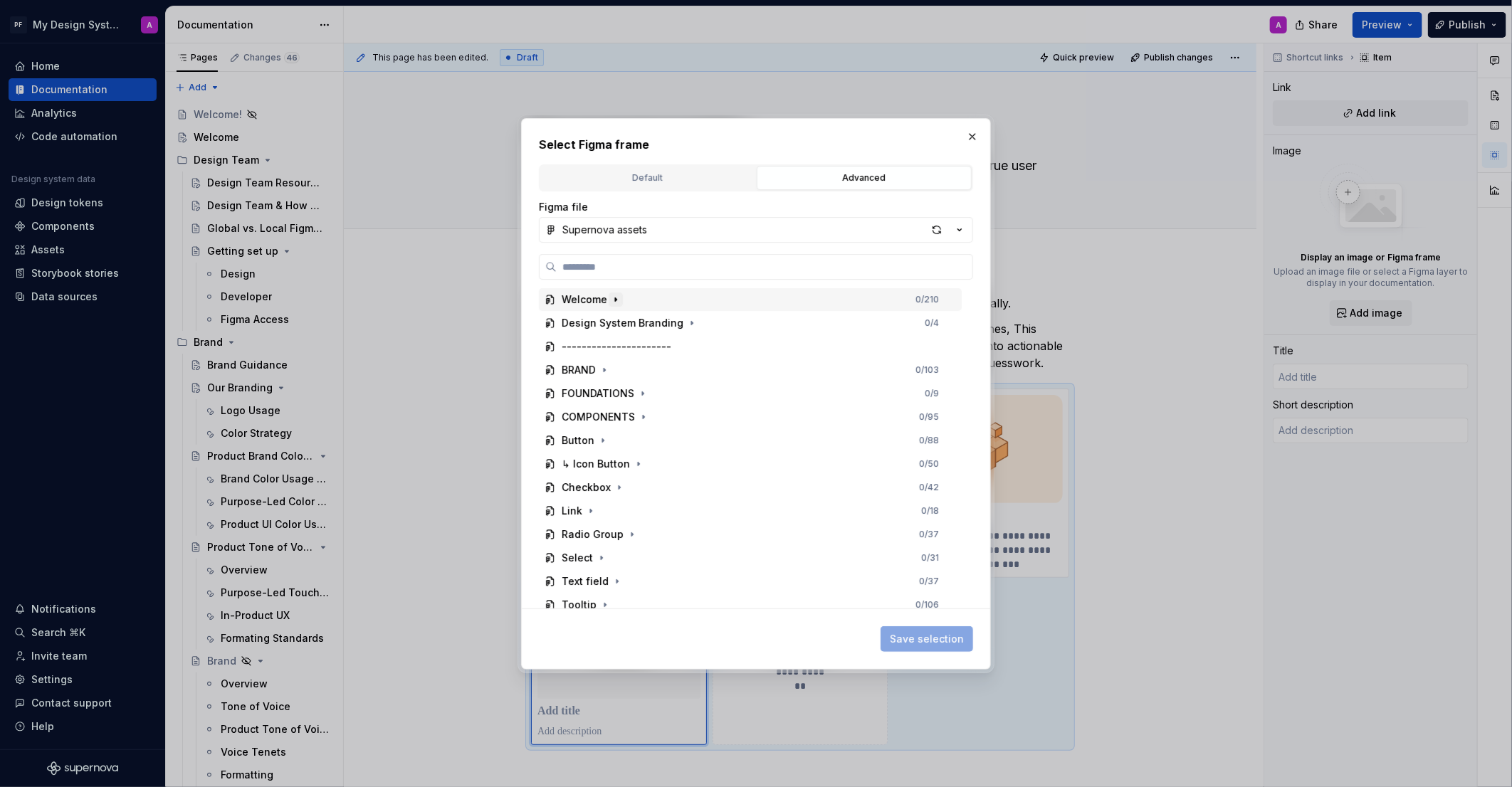
click at [614, 304] on icon "button" at bounding box center [616, 299] width 12 height 12
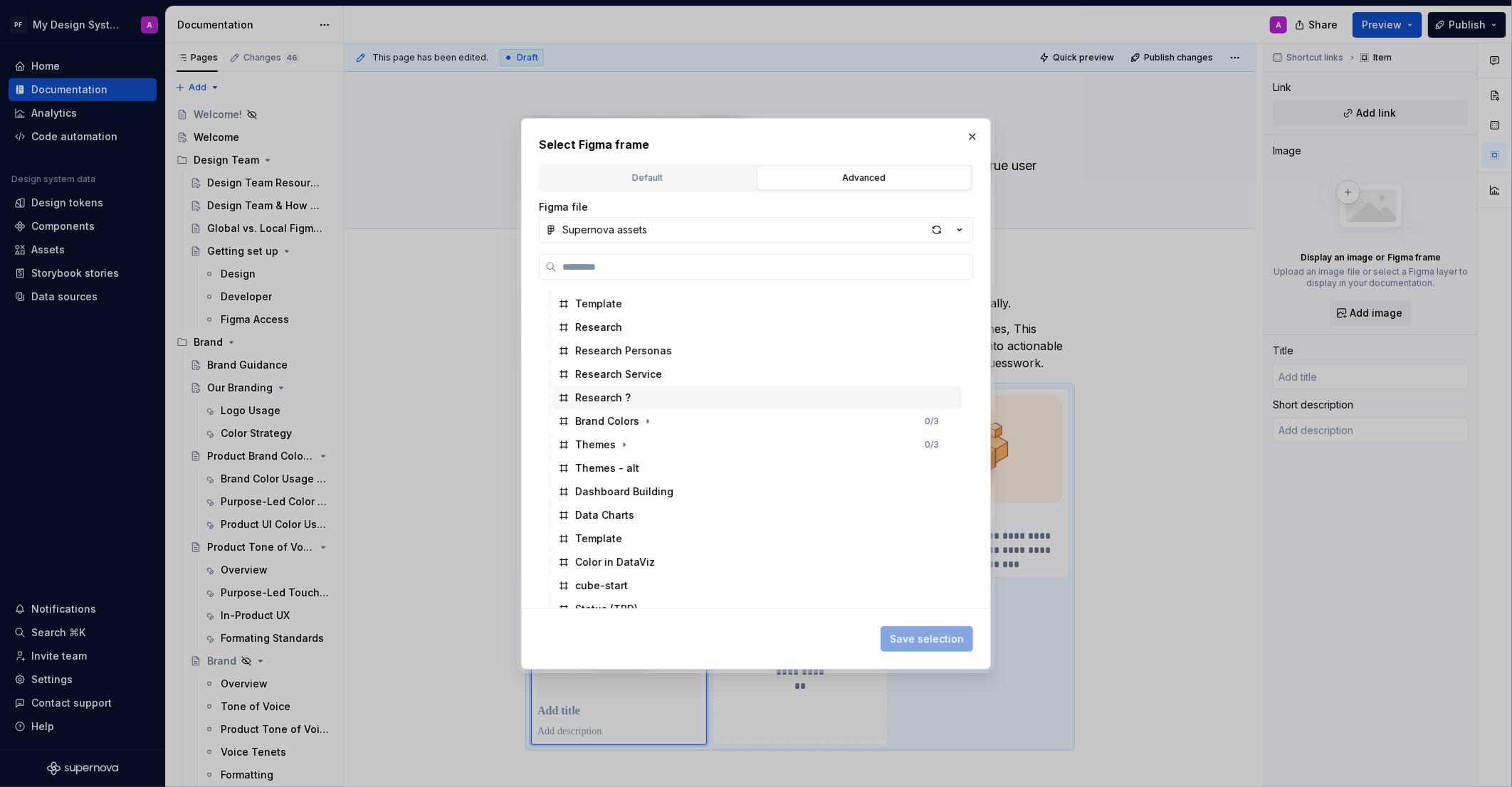
scroll to position [922, 0]
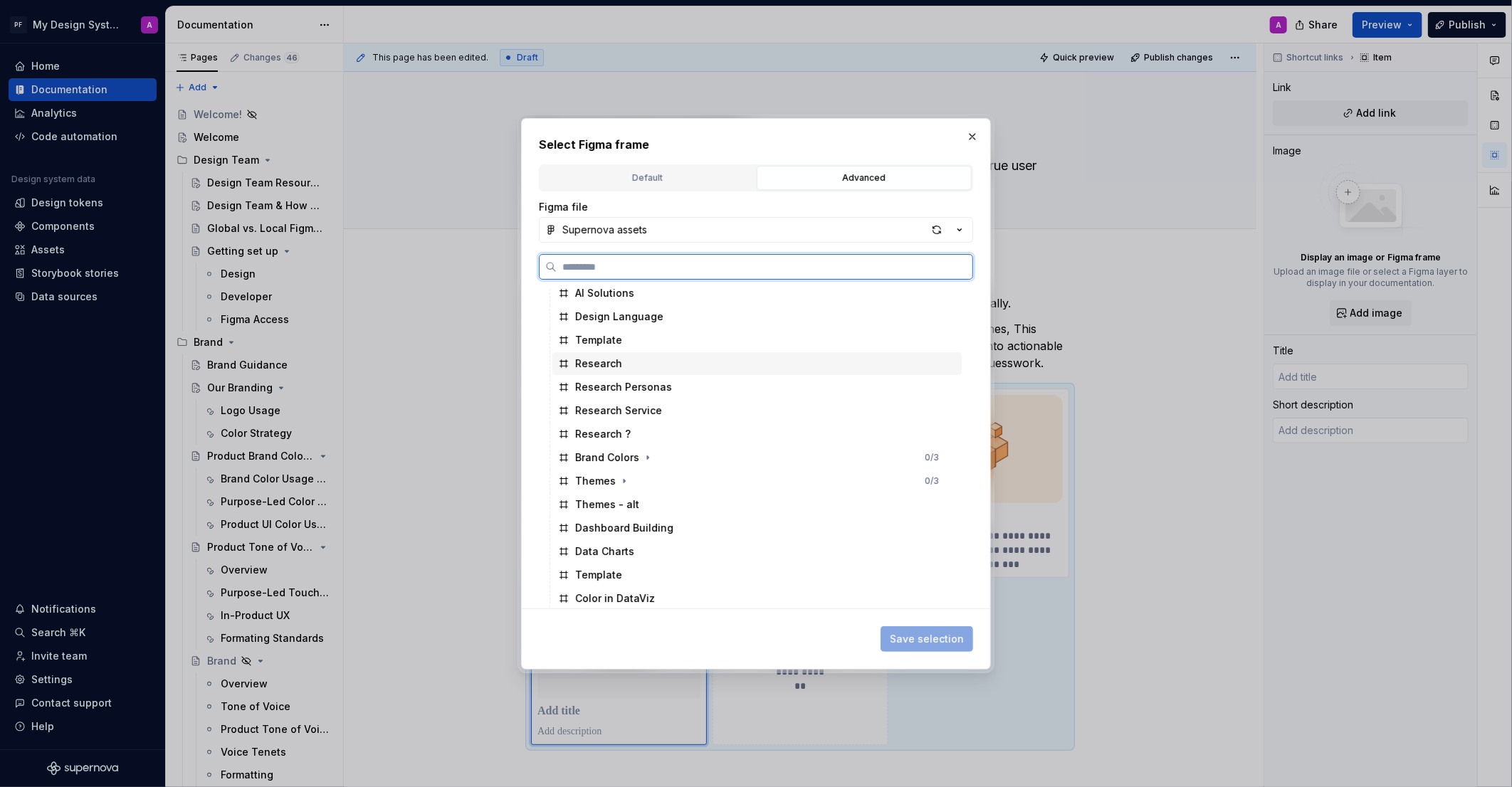
click at [734, 365] on div "Research" at bounding box center [756, 363] width 409 height 23
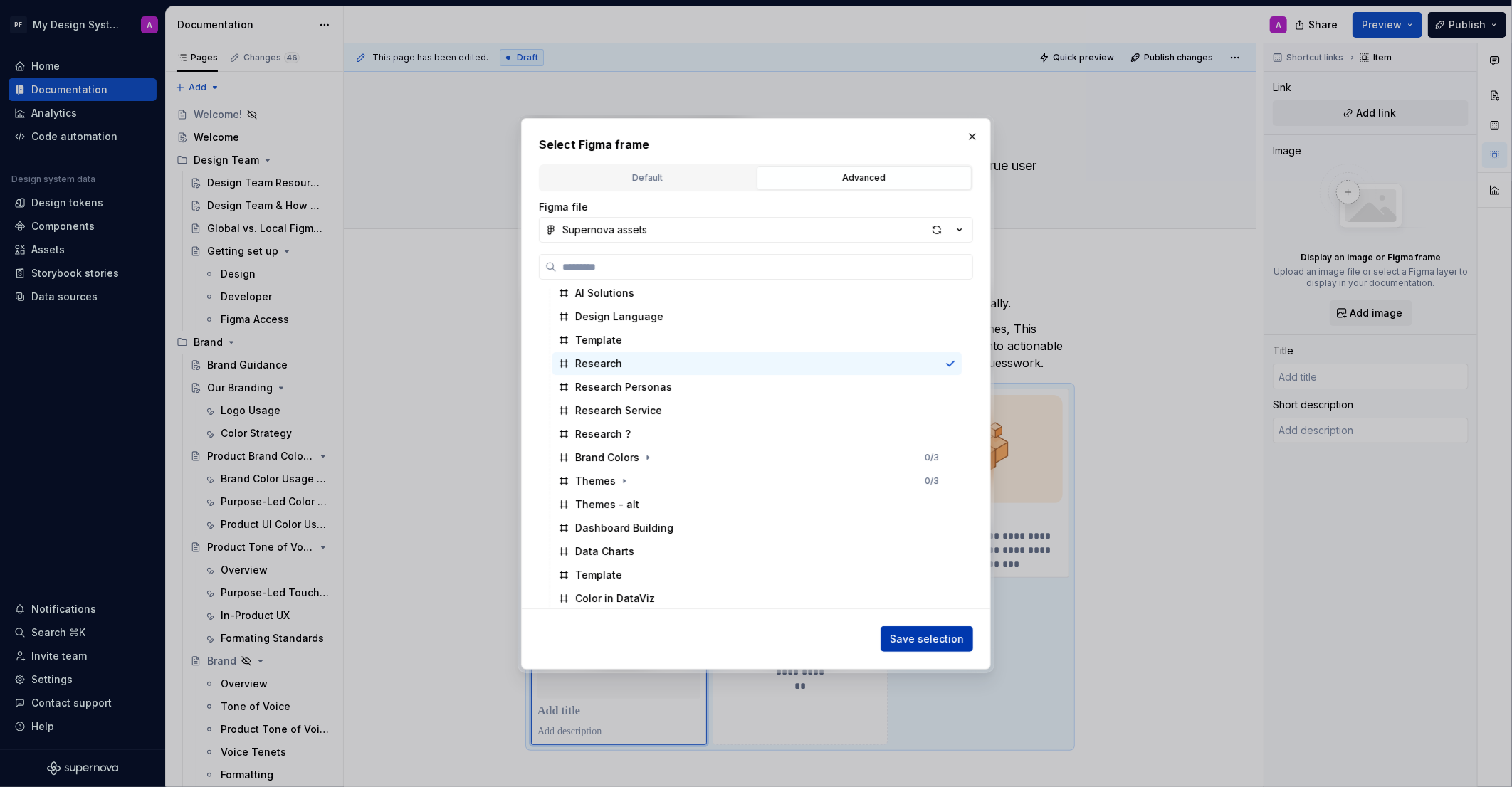
click at [934, 638] on span "Save selection" at bounding box center [927, 639] width 74 height 14
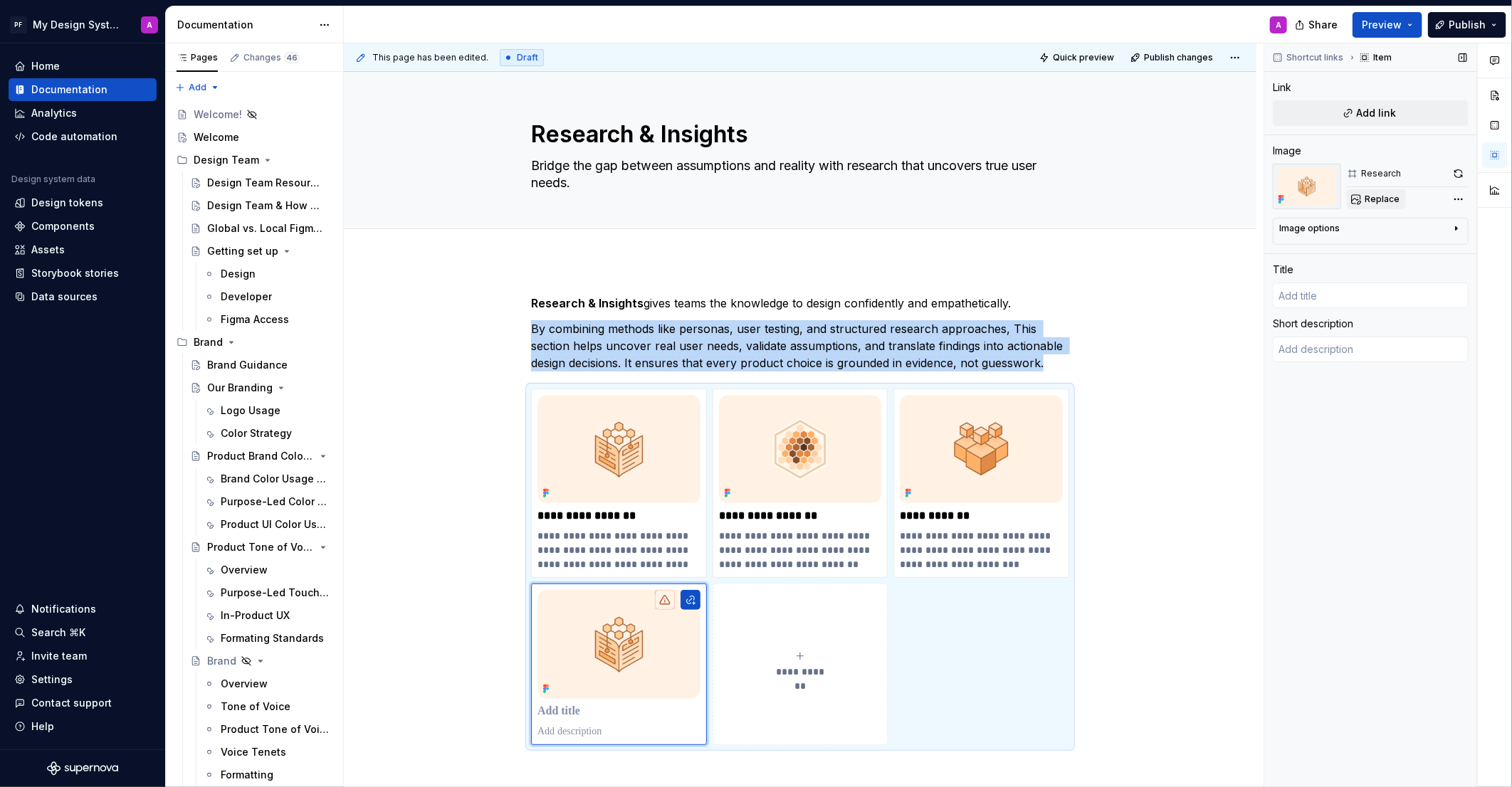
click at [1367, 199] on span "Replace" at bounding box center [1382, 199] width 35 height 12
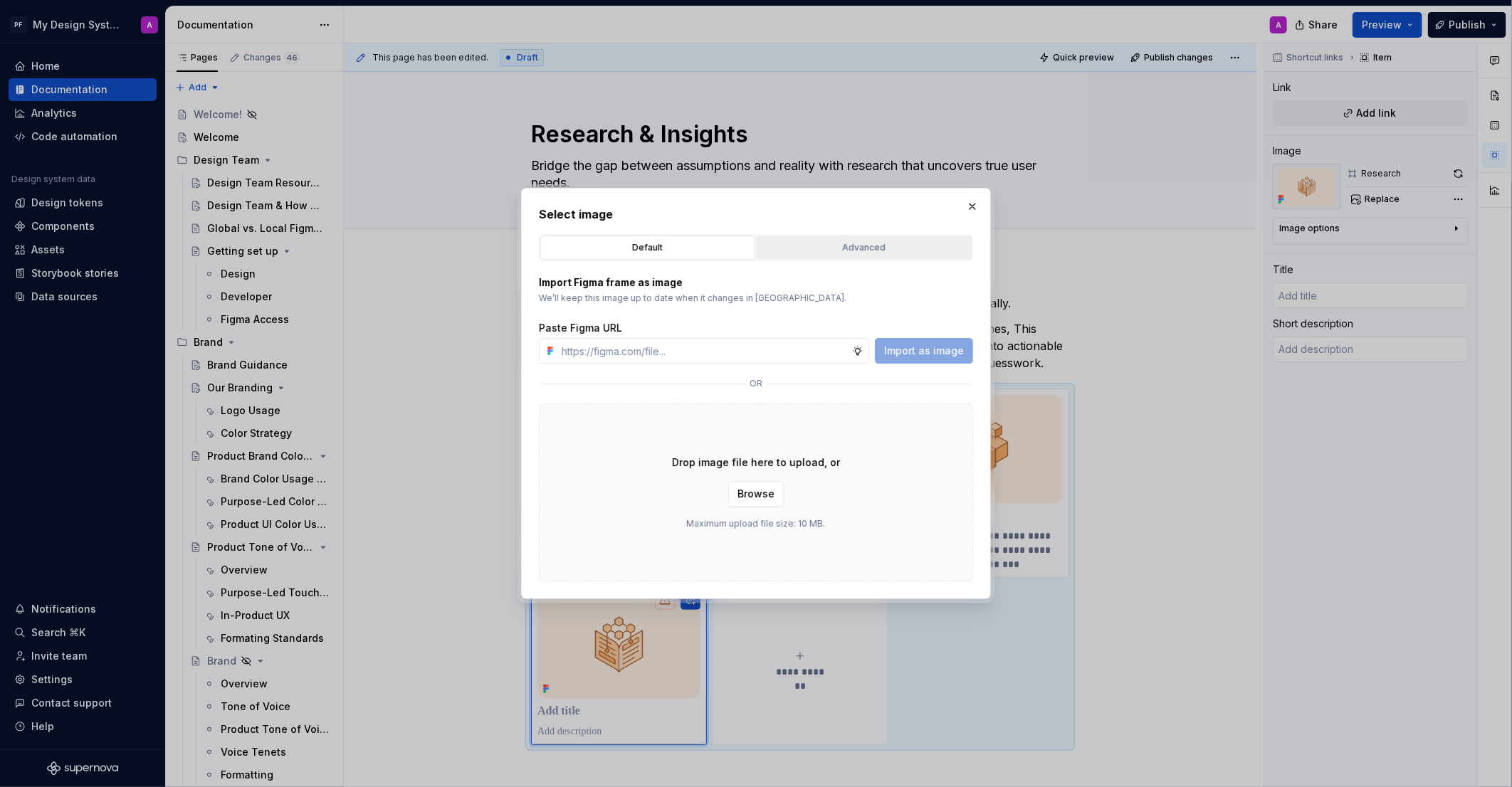
click at [891, 251] on div "Advanced" at bounding box center [864, 248] width 205 height 14
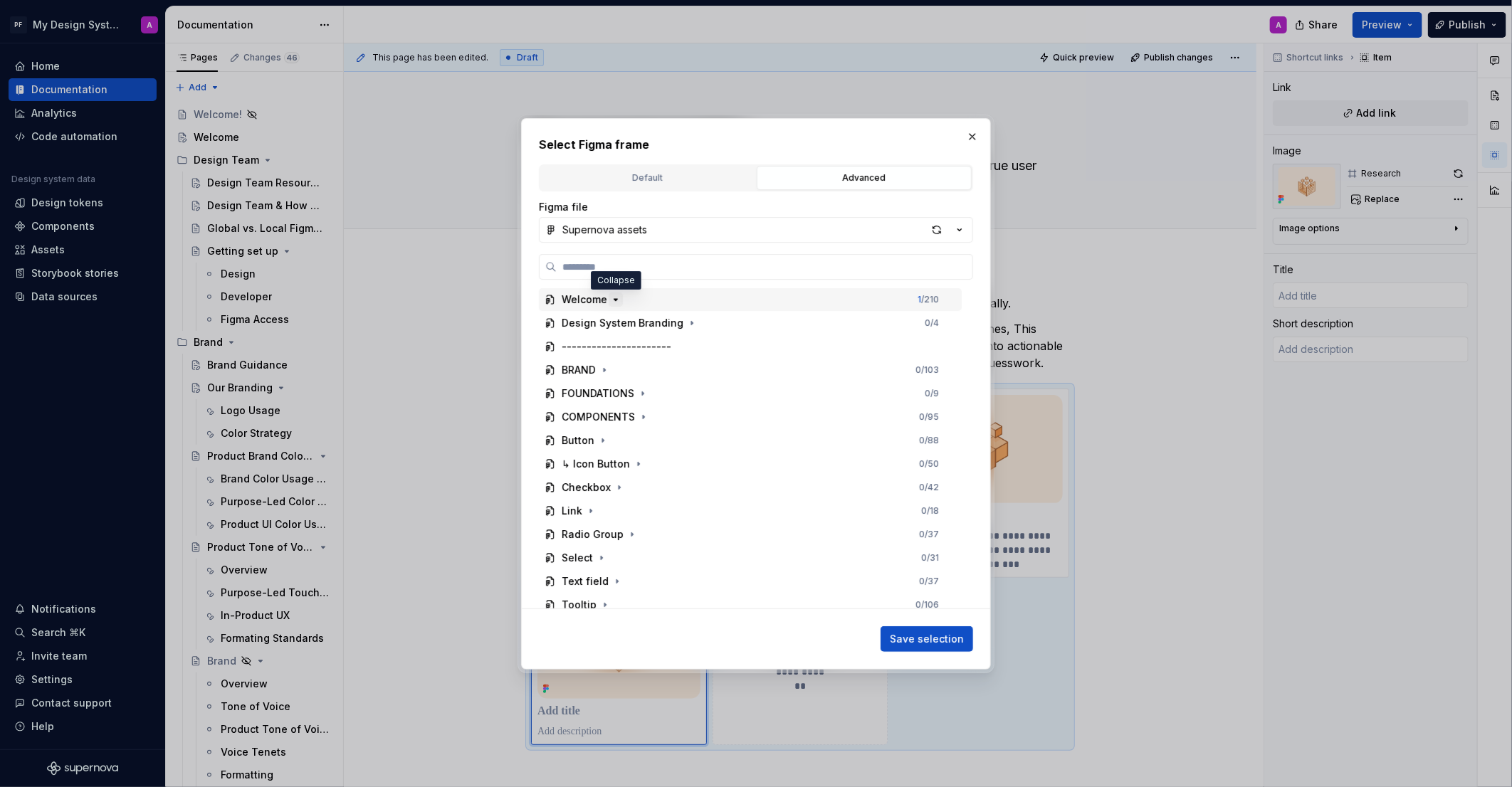
click at [614, 304] on icon "button" at bounding box center [616, 299] width 12 height 12
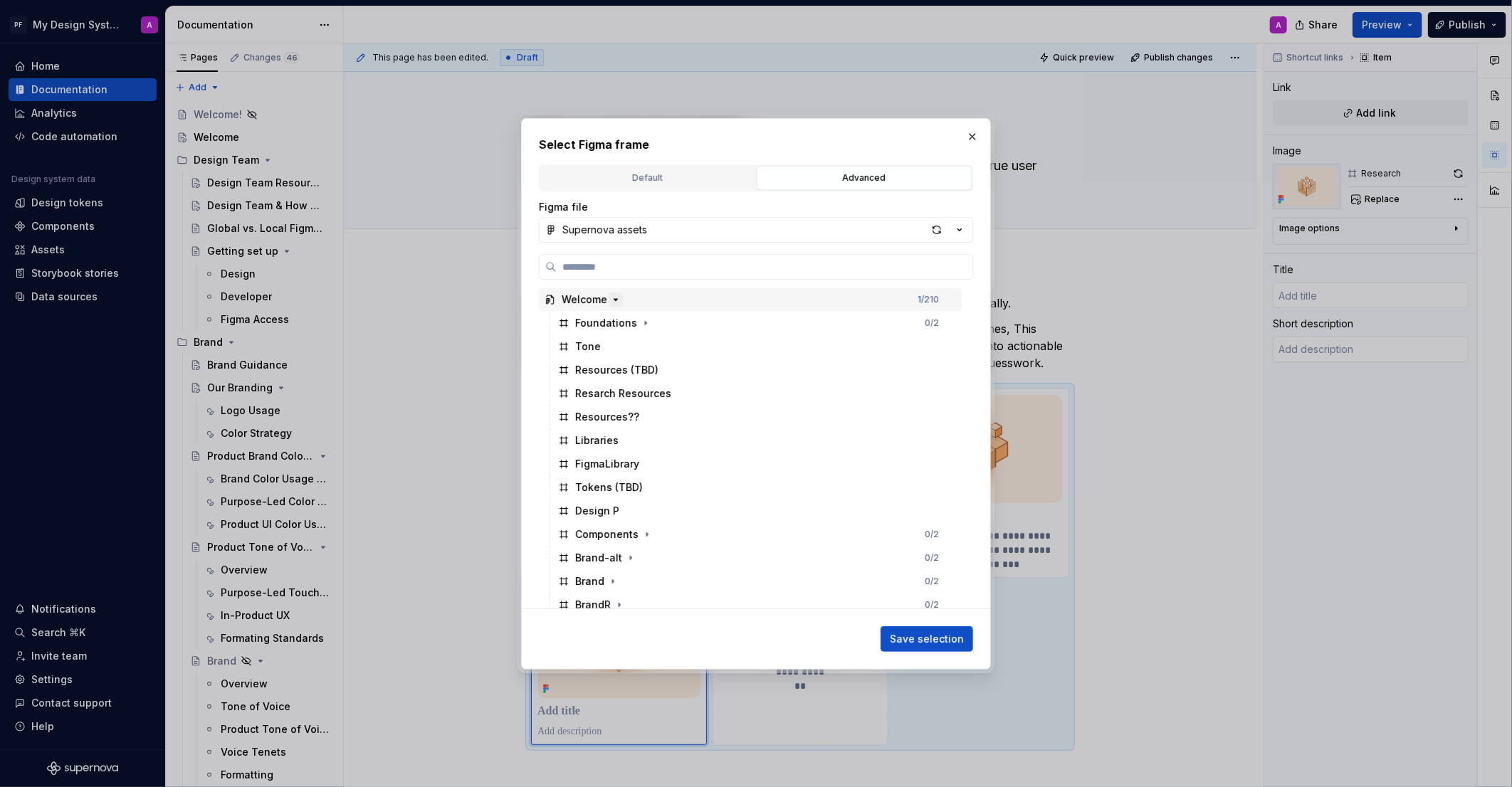
click at [614, 304] on icon "button" at bounding box center [616, 299] width 12 height 12
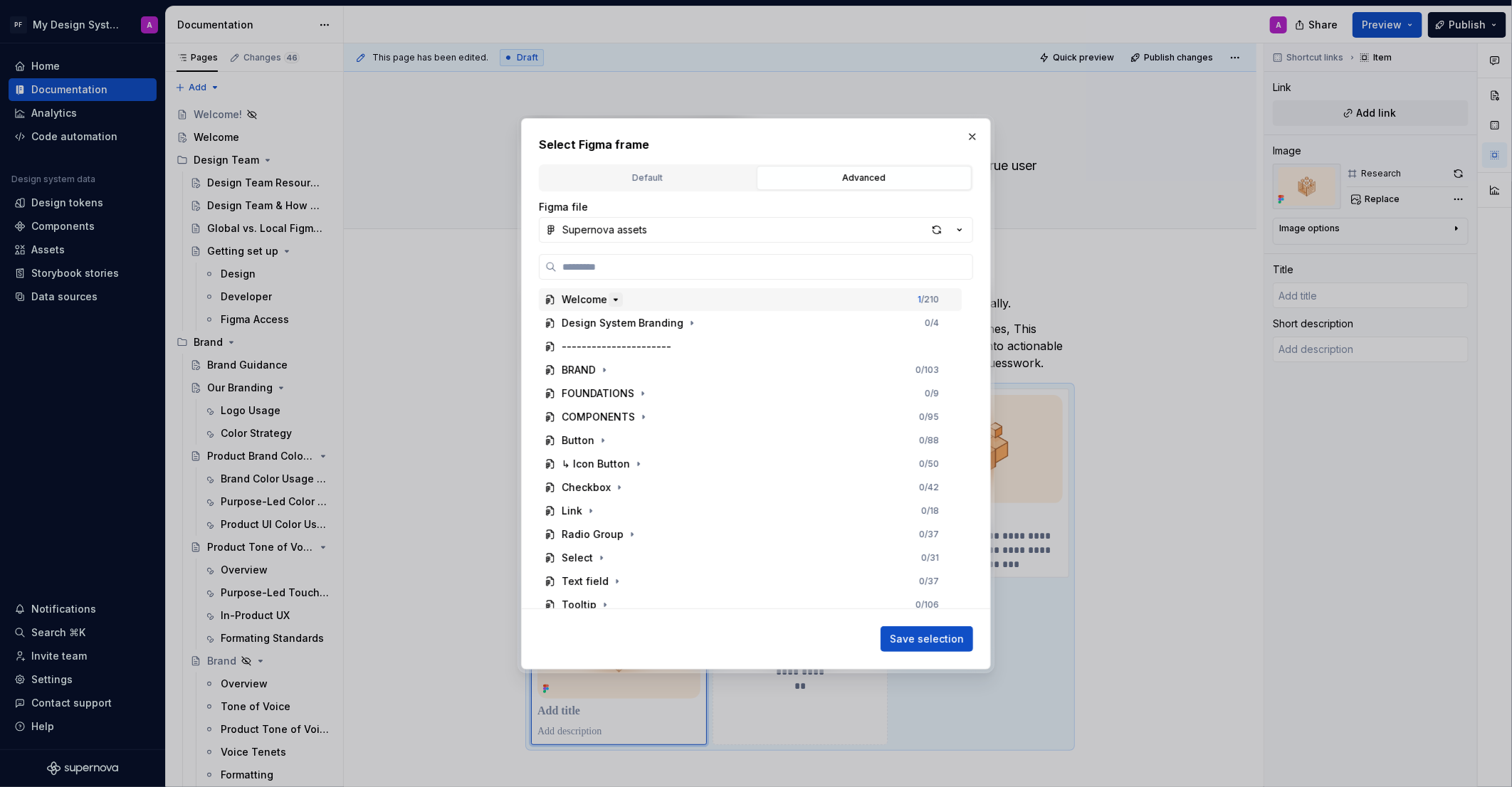
click at [614, 304] on icon "button" at bounding box center [616, 299] width 12 height 12
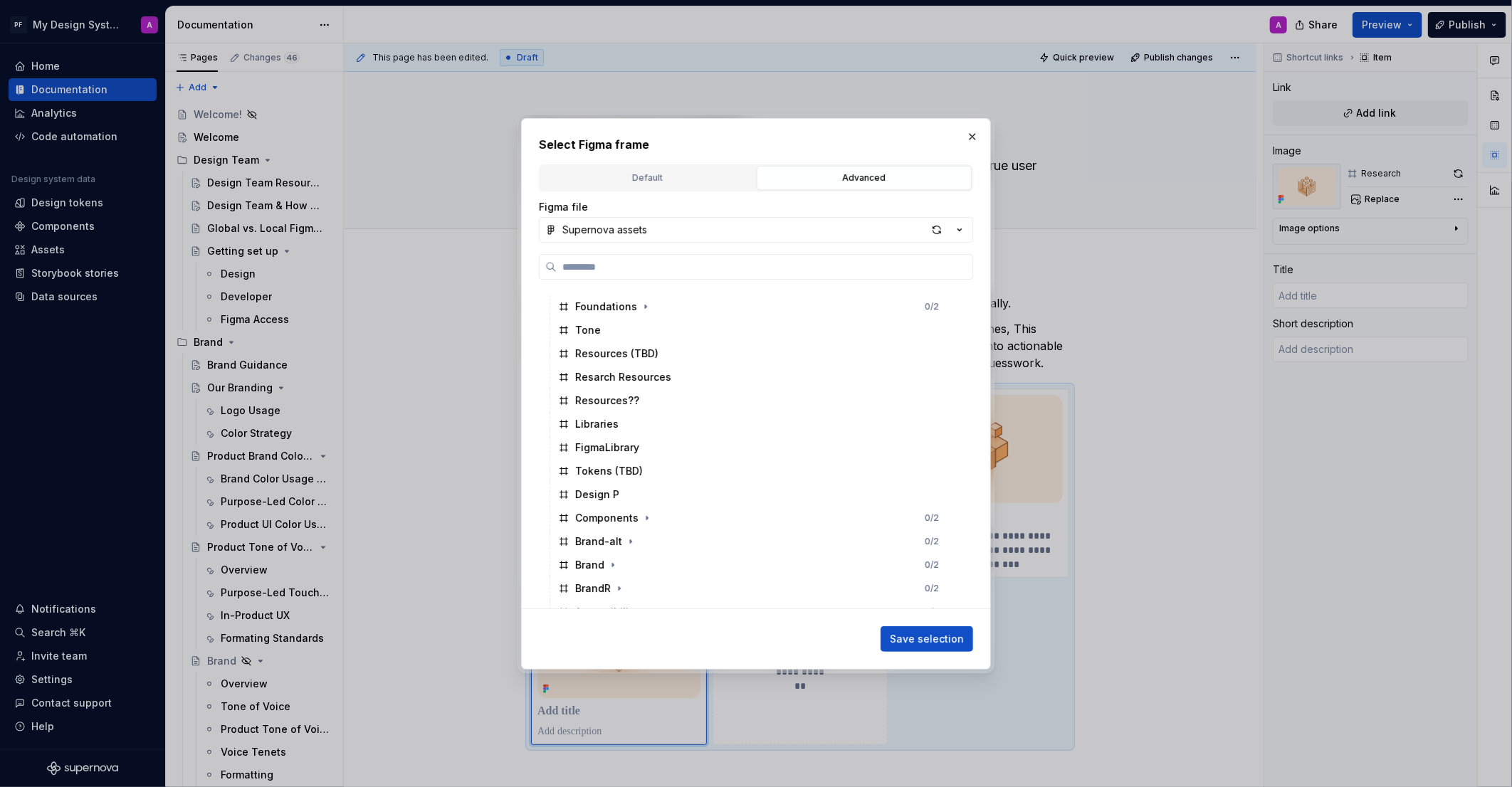
scroll to position [0, 0]
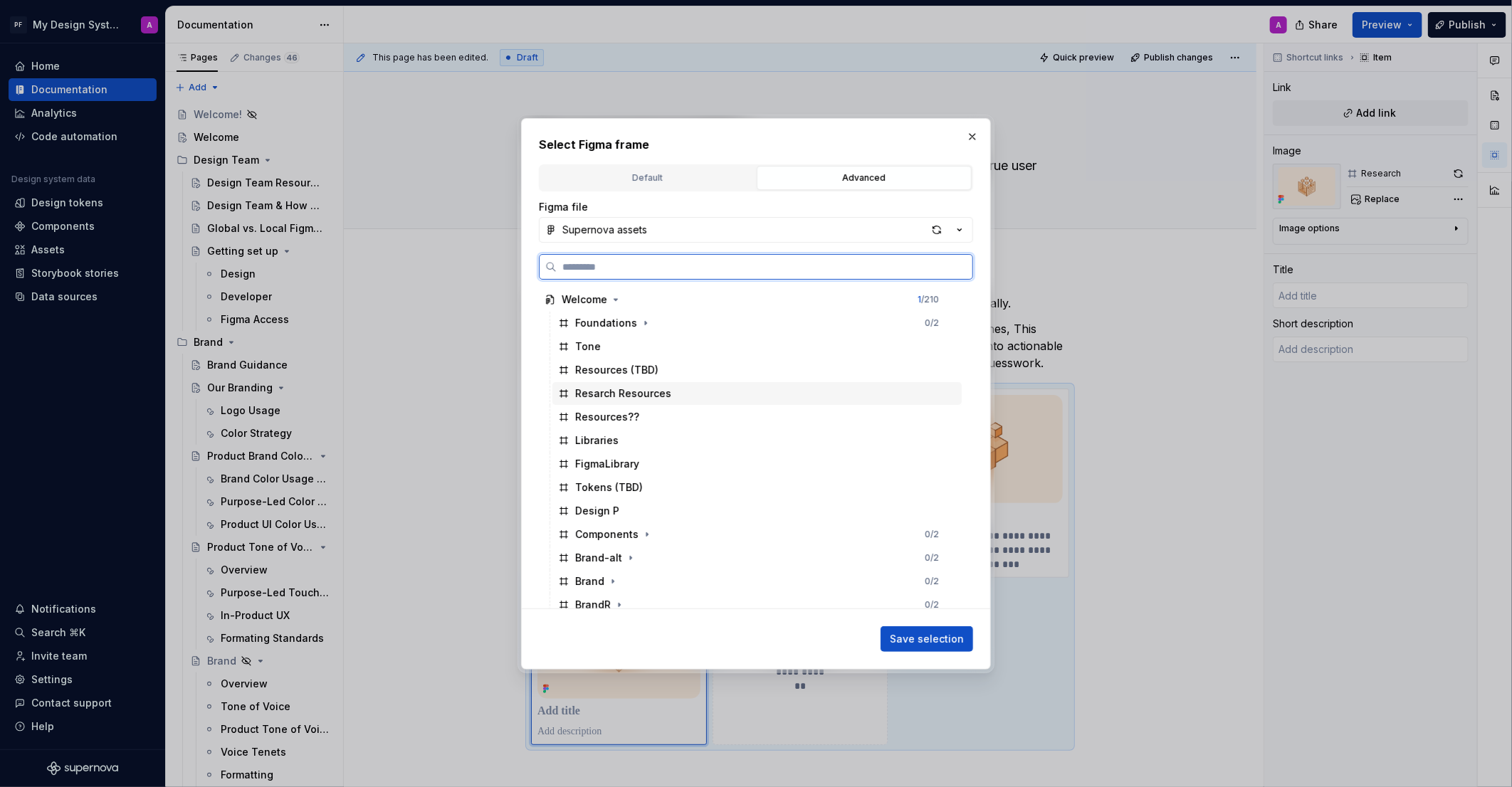
click at [652, 397] on div "Resarch Resources" at bounding box center [623, 393] width 96 height 14
click at [914, 641] on span "Save selection" at bounding box center [927, 639] width 74 height 14
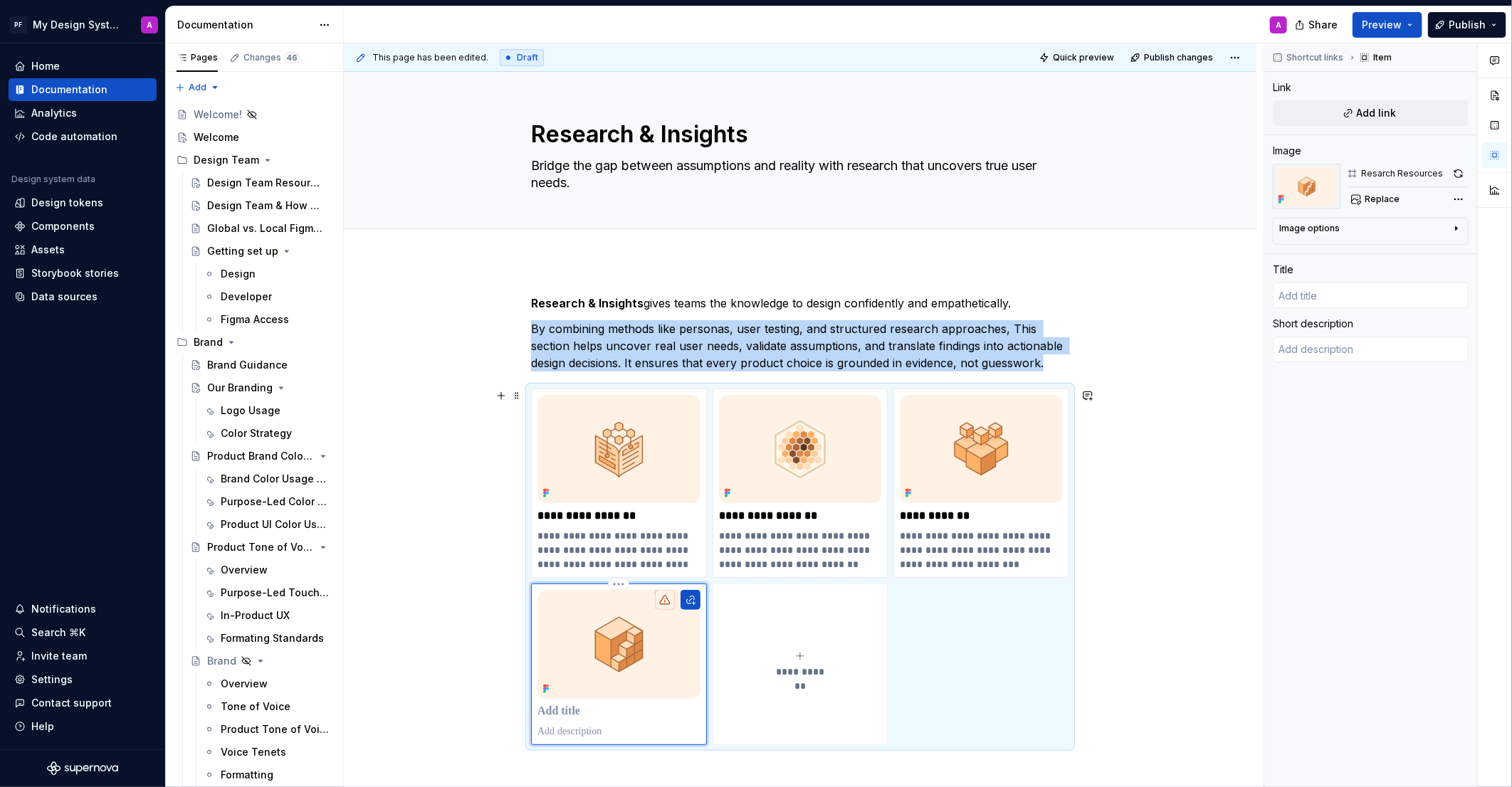
drag, startPoint x: 577, startPoint y: 713, endPoint x: 676, endPoint y: 784, distance: 121.8
click at [577, 713] on p at bounding box center [618, 711] width 163 height 14
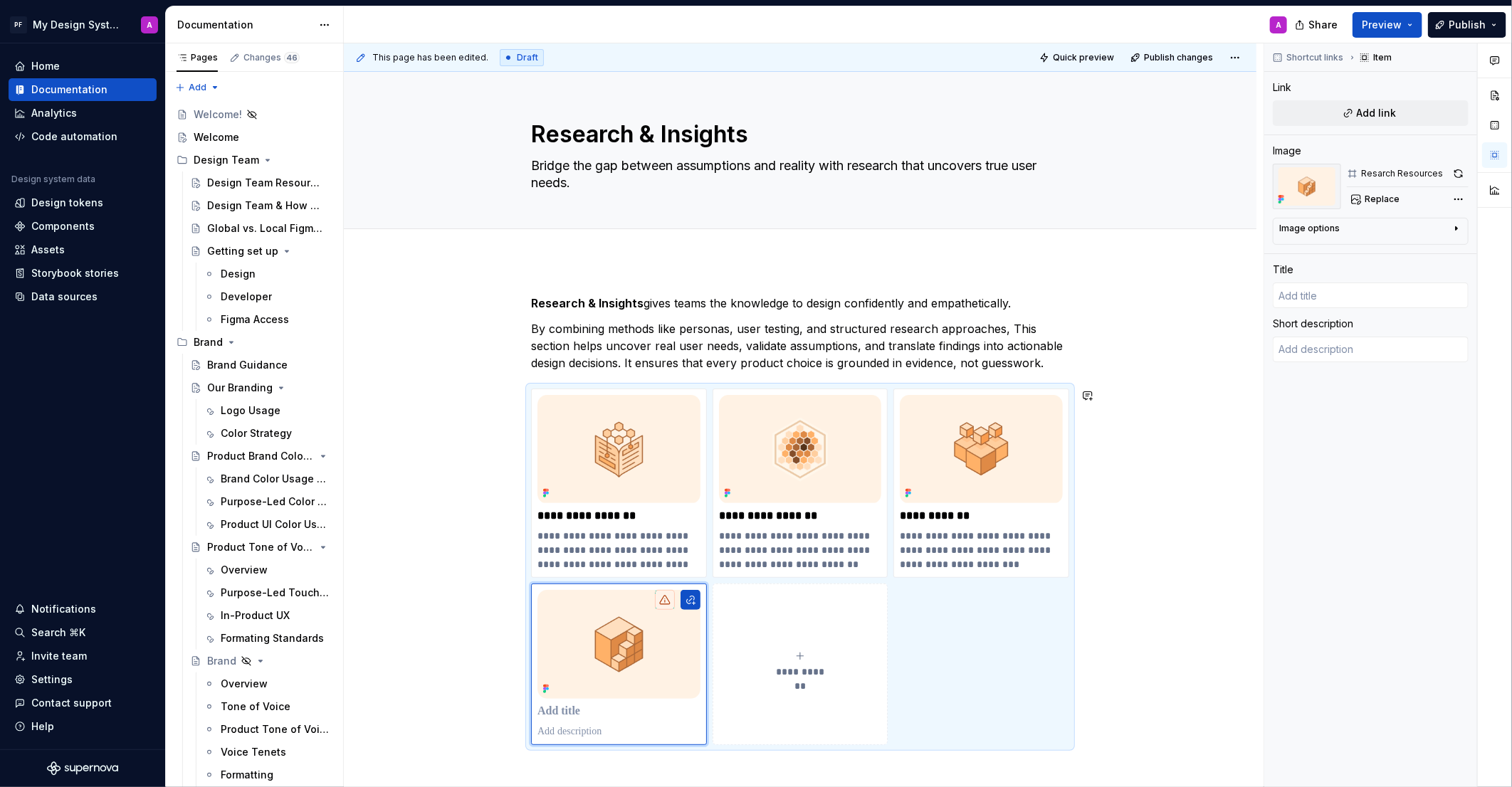
scroll to position [1, 0]
type textarea "*"
type input "R"
type textarea "*"
type input "Re"
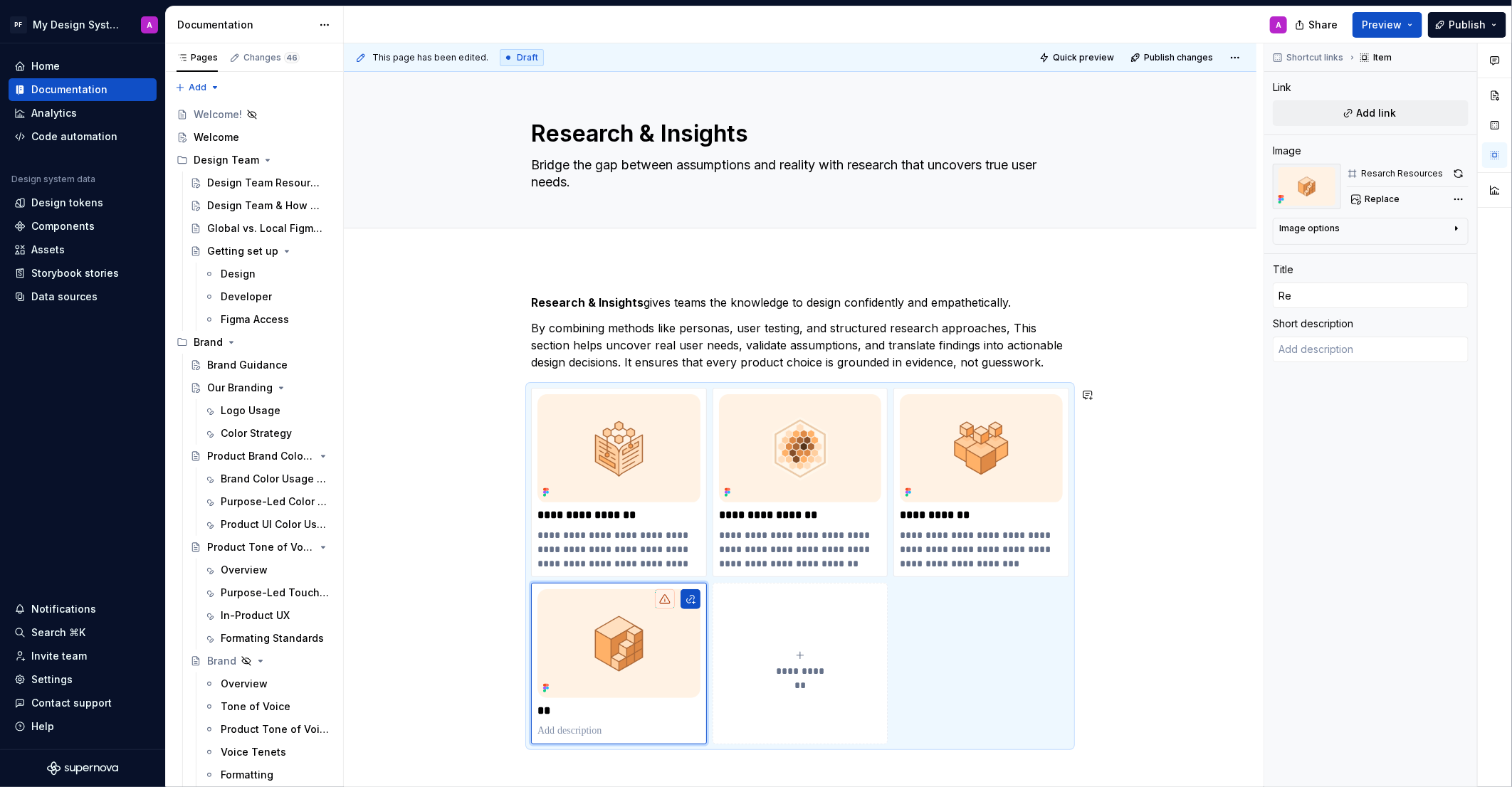
type textarea "*"
type input "Res"
type textarea "*"
type input "Reso"
type textarea "*"
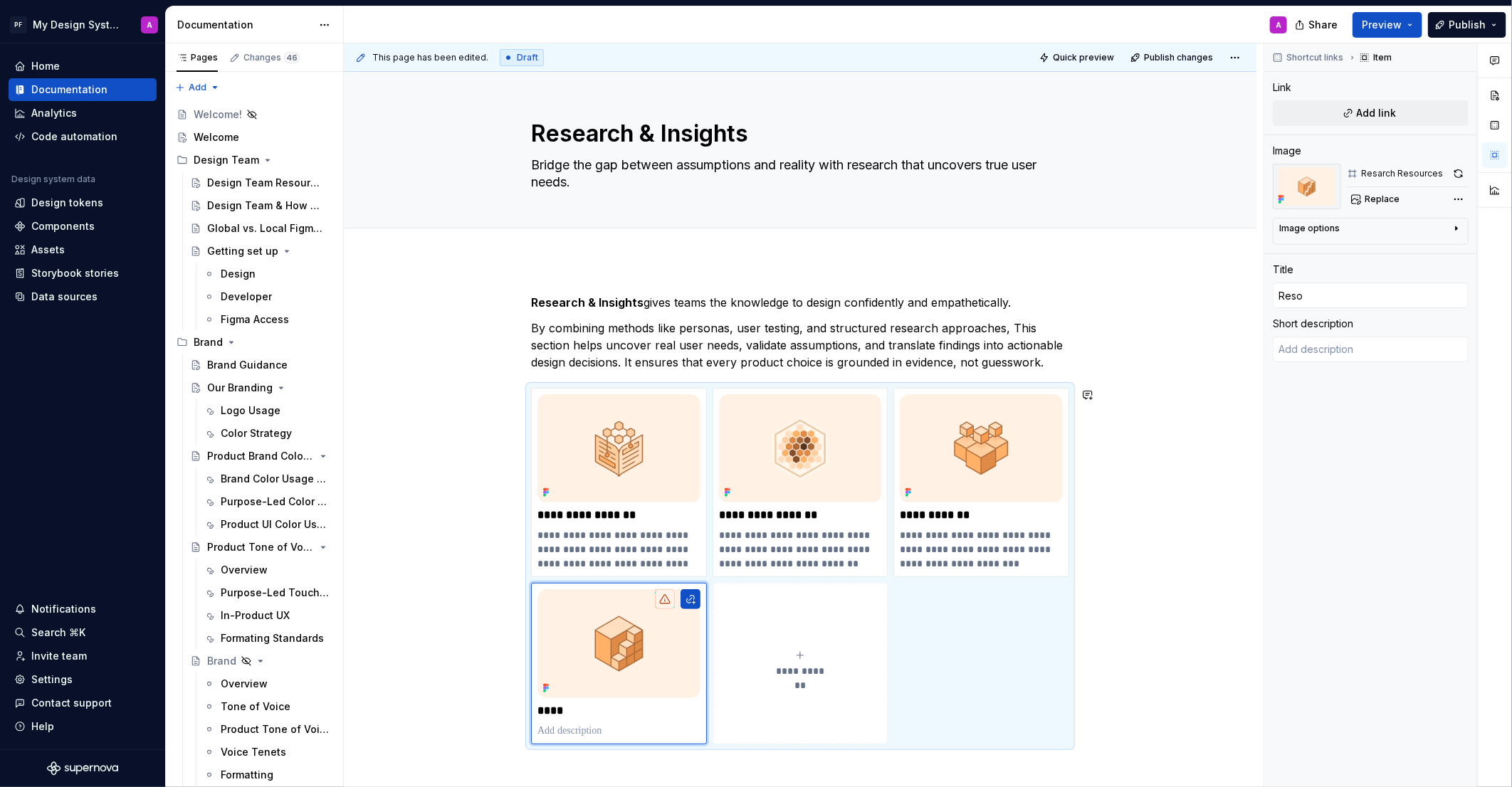
type input "Resou"
type textarea "*"
type input "Resour"
type textarea "*"
type input "Resourc"
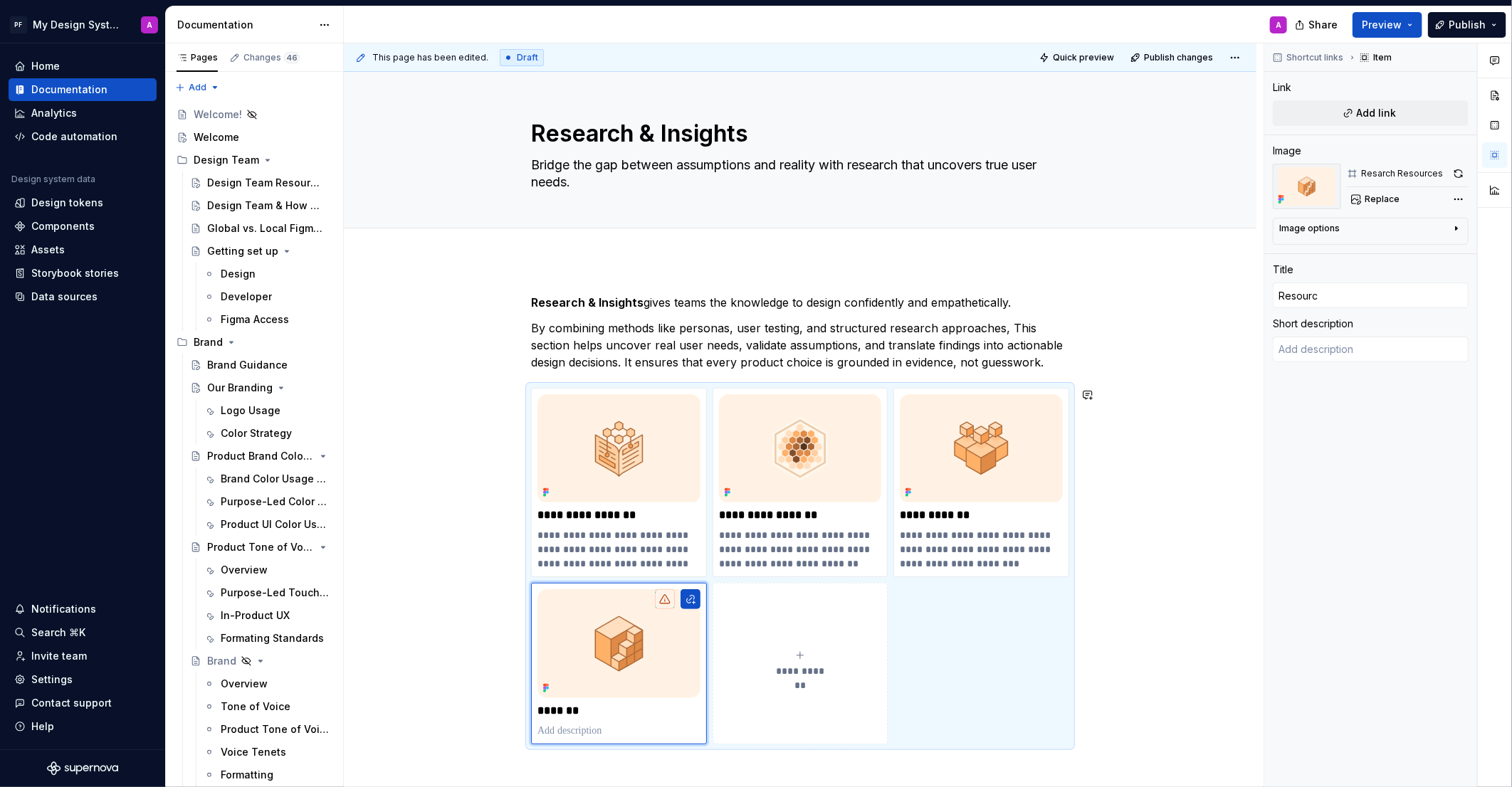
type textarea "*"
type input "Resource"
type textarea "*"
type input "Resources"
click at [1200, 669] on div "**********" at bounding box center [800, 719] width 913 height 919
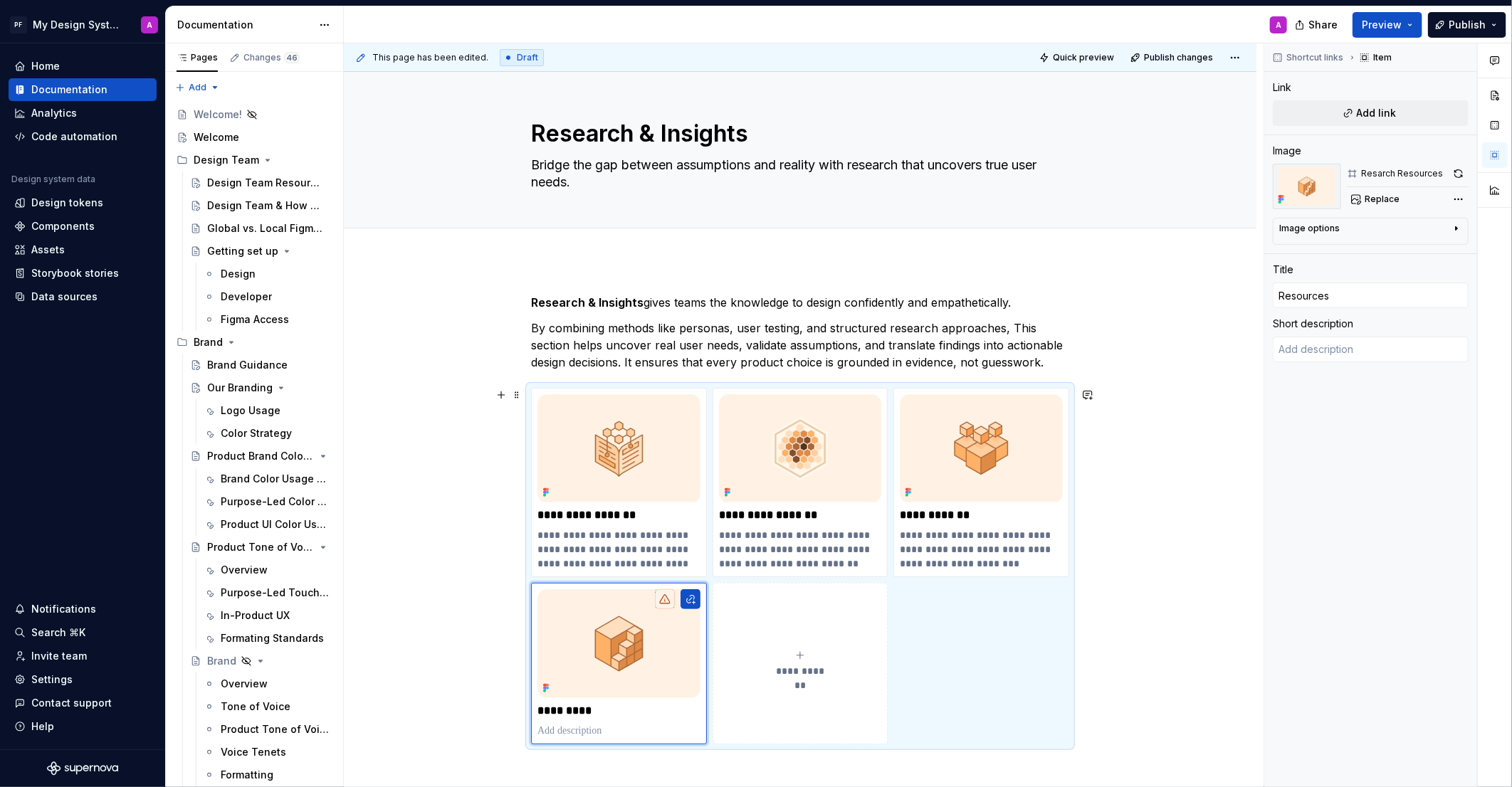
click at [1191, 671] on div "**********" at bounding box center [800, 719] width 913 height 919
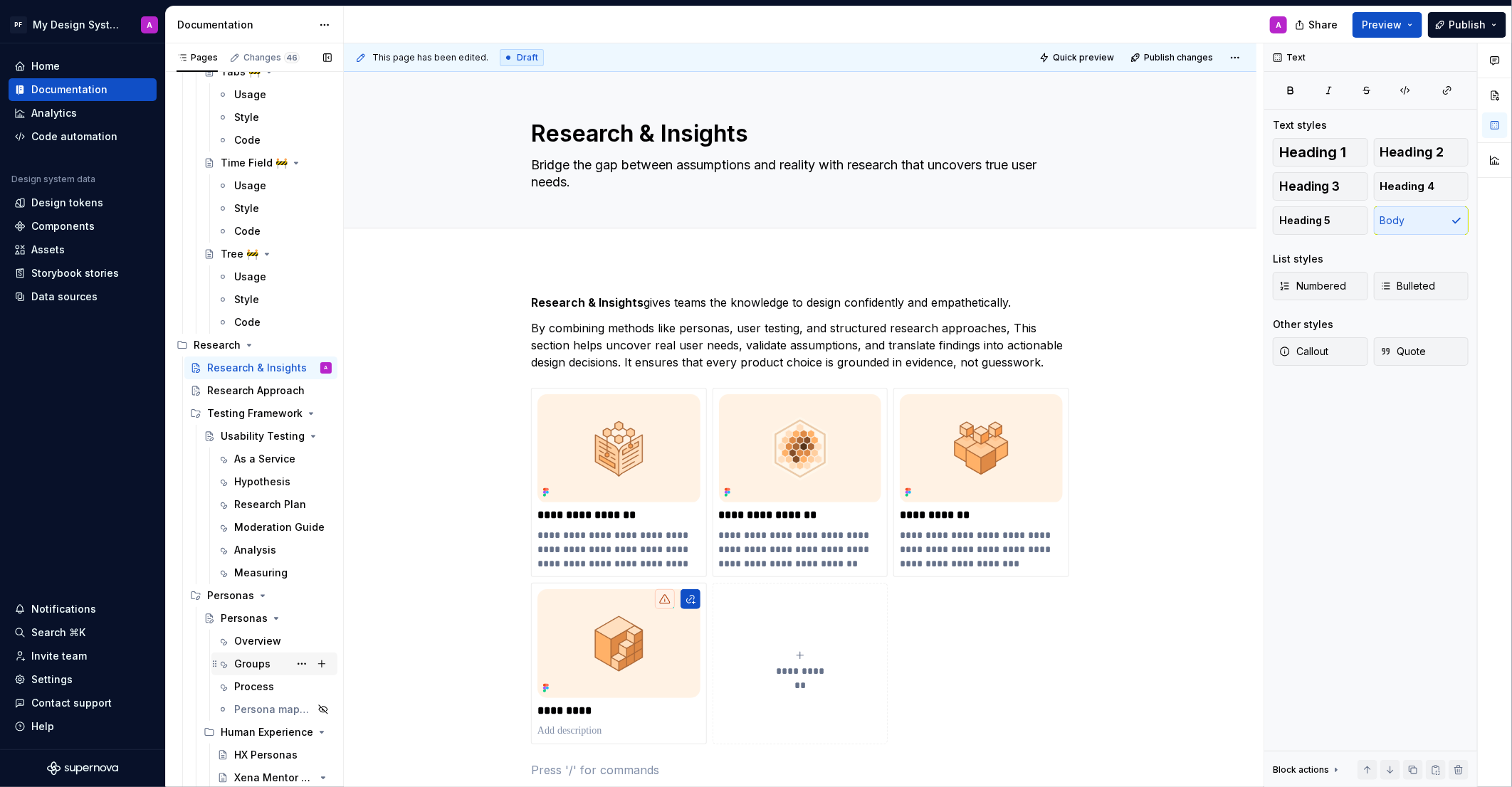
scroll to position [5102, 0]
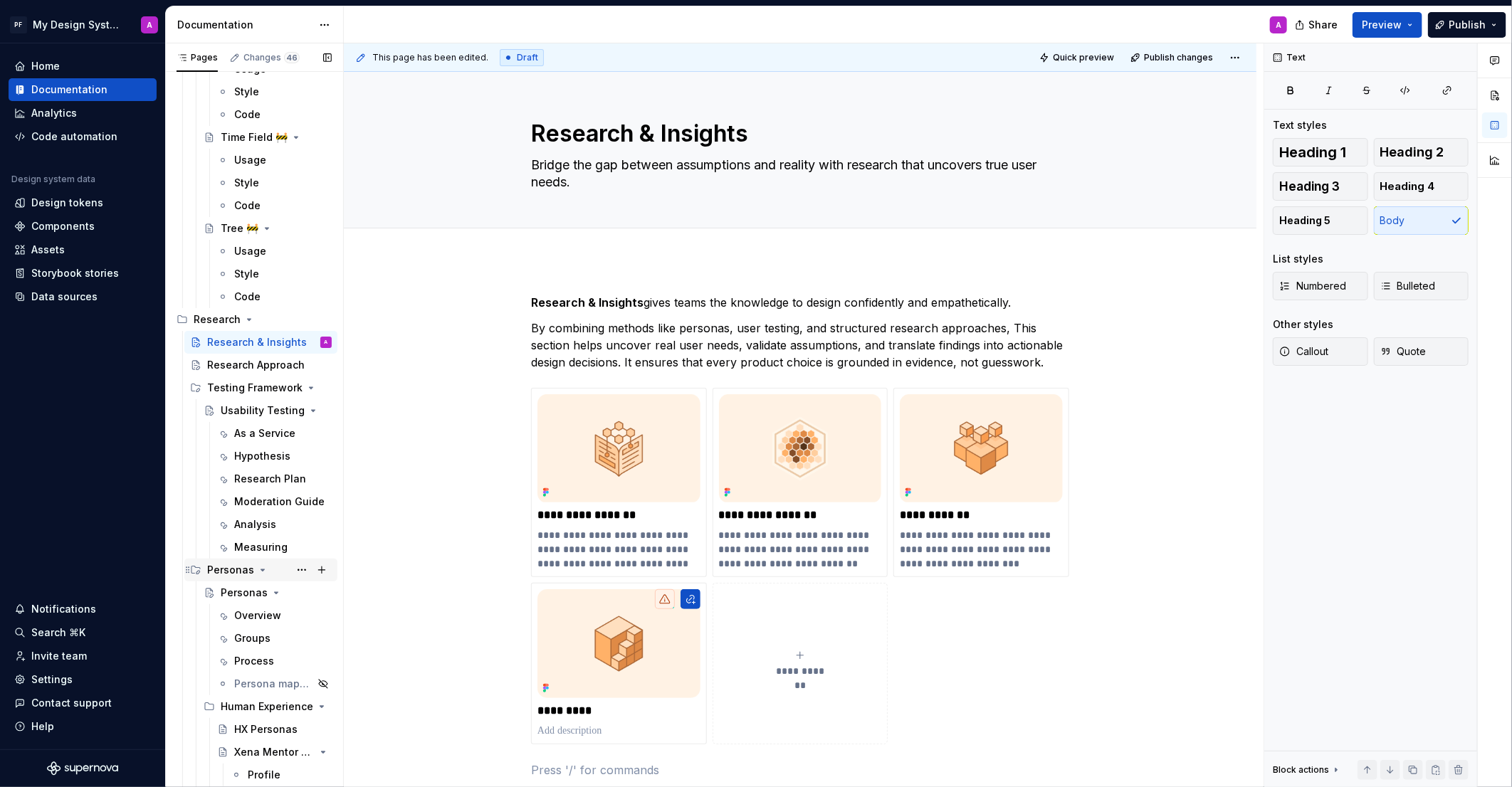
click at [260, 571] on icon "Page tree" at bounding box center [263, 570] width 12 height 12
click at [319, 340] on button "Page tree" at bounding box center [322, 342] width 20 height 20
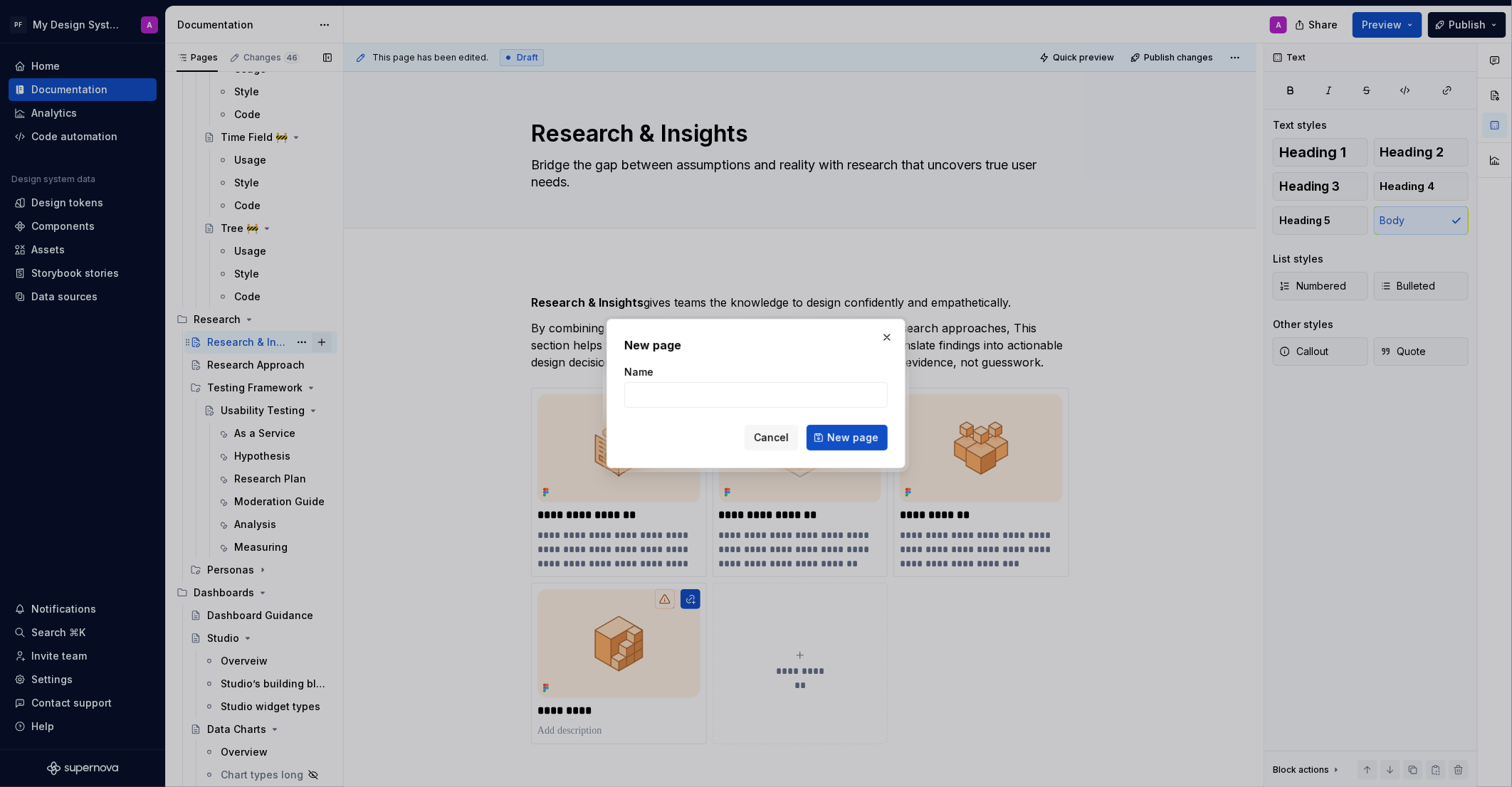
type textarea "*"
click at [671, 400] on input "Name" at bounding box center [756, 395] width 264 height 26
type input "Resources"
click at [845, 441] on span "New page" at bounding box center [853, 437] width 51 height 14
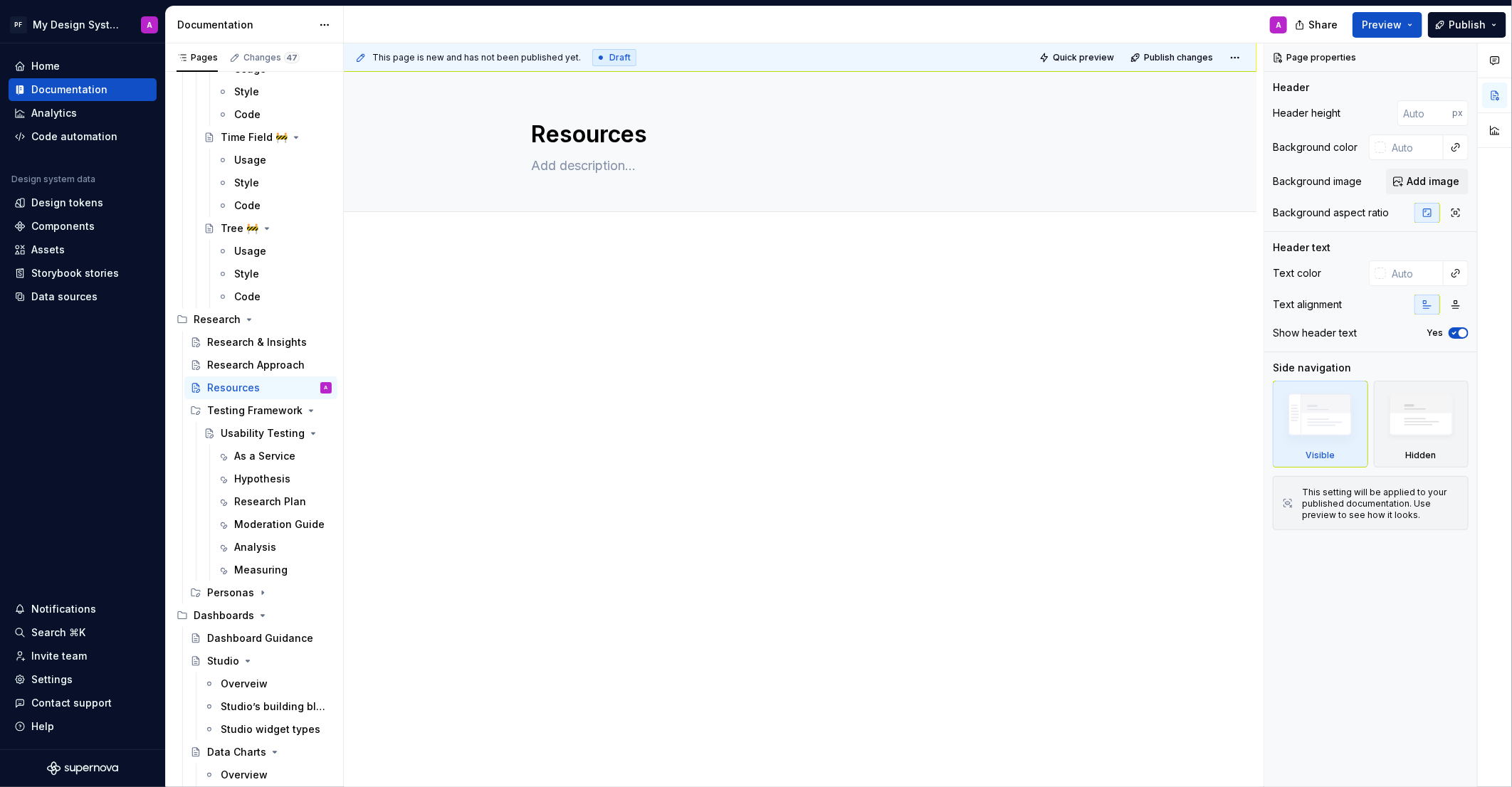
click at [470, 468] on div at bounding box center [800, 414] width 913 height 341
click at [305, 411] on icon "Page tree" at bounding box center [311, 411] width 12 height 12
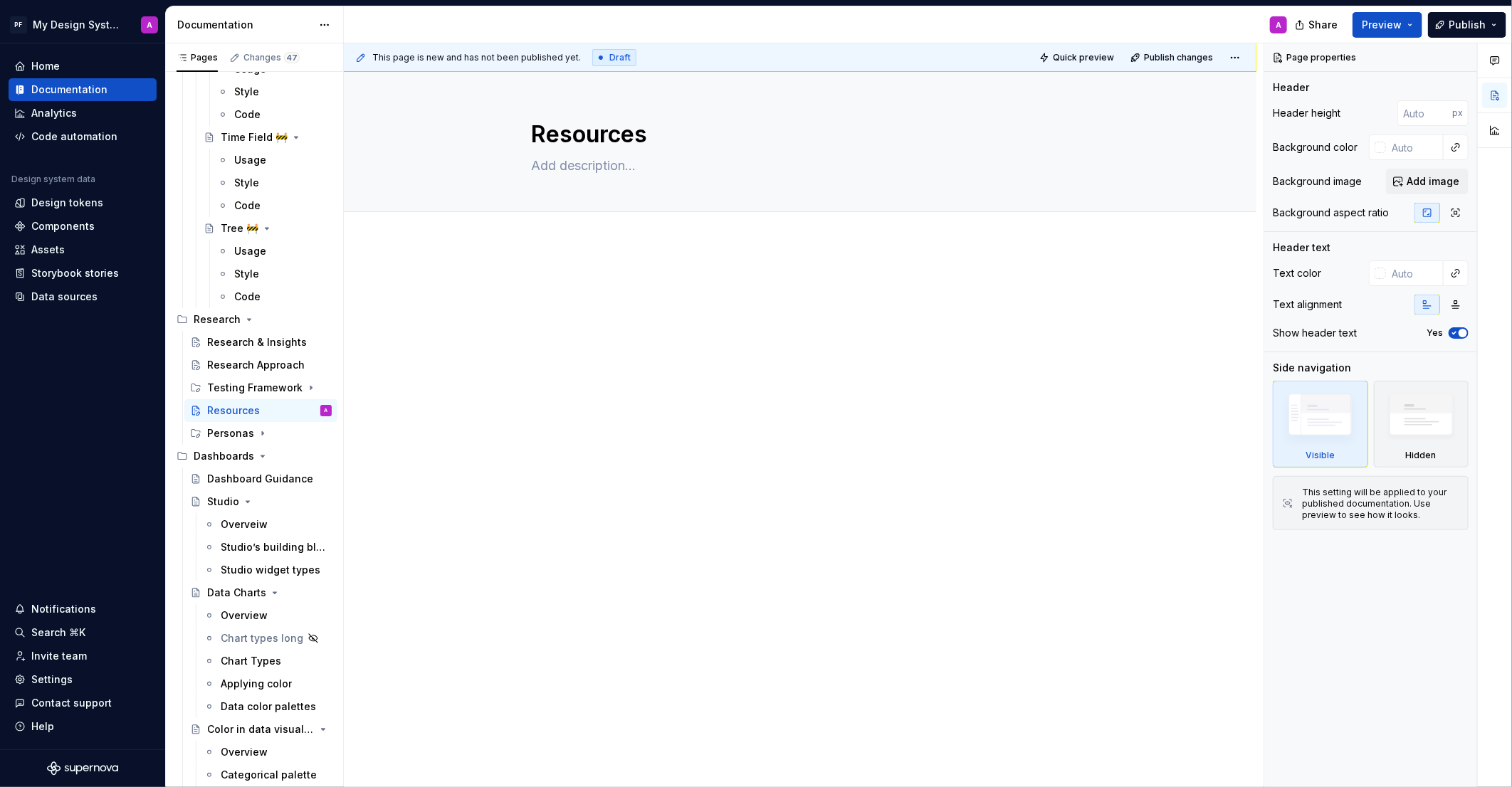
click at [545, 266] on div "This page is new and has not been published yet. Draft Quick preview Publish ch…" at bounding box center [803, 416] width 920 height 744
click at [490, 279] on div at bounding box center [800, 414] width 913 height 341
click at [514, 447] on div at bounding box center [800, 414] width 913 height 341
click at [528, 280] on div at bounding box center [800, 414] width 913 height 341
click at [540, 283] on p at bounding box center [800, 286] width 538 height 17
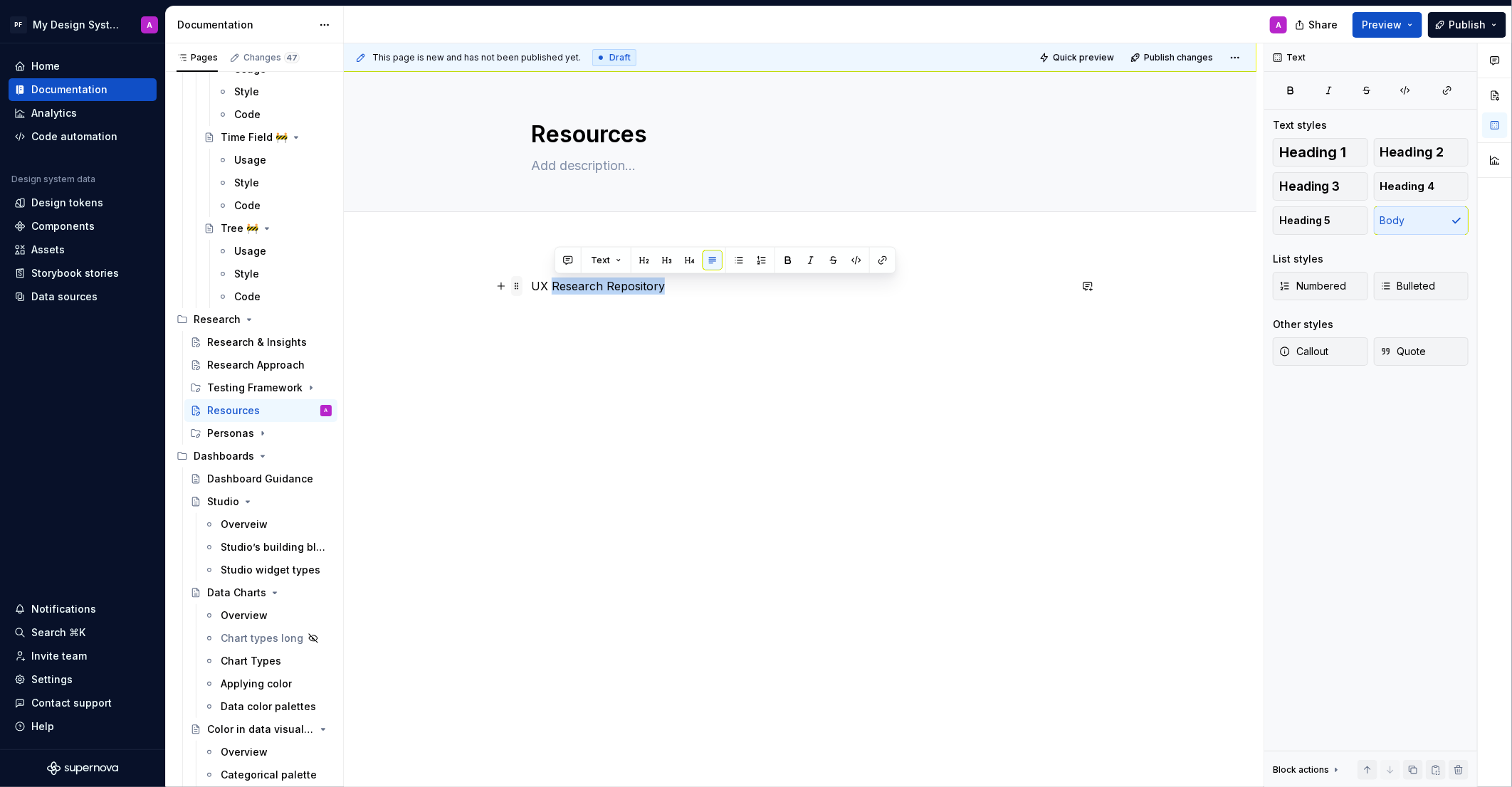
drag, startPoint x: 633, startPoint y: 287, endPoint x: 522, endPoint y: 286, distance: 111.0
click at [531, 287] on div "UX Research Repository" at bounding box center [800, 313] width 538 height 71
click at [667, 297] on div "UX Research Repository" at bounding box center [800, 304] width 538 height 54
drag, startPoint x: 670, startPoint y: 286, endPoint x: 536, endPoint y: 288, distance: 134.0
click at [536, 288] on p "UX Research Repository" at bounding box center [800, 286] width 538 height 17
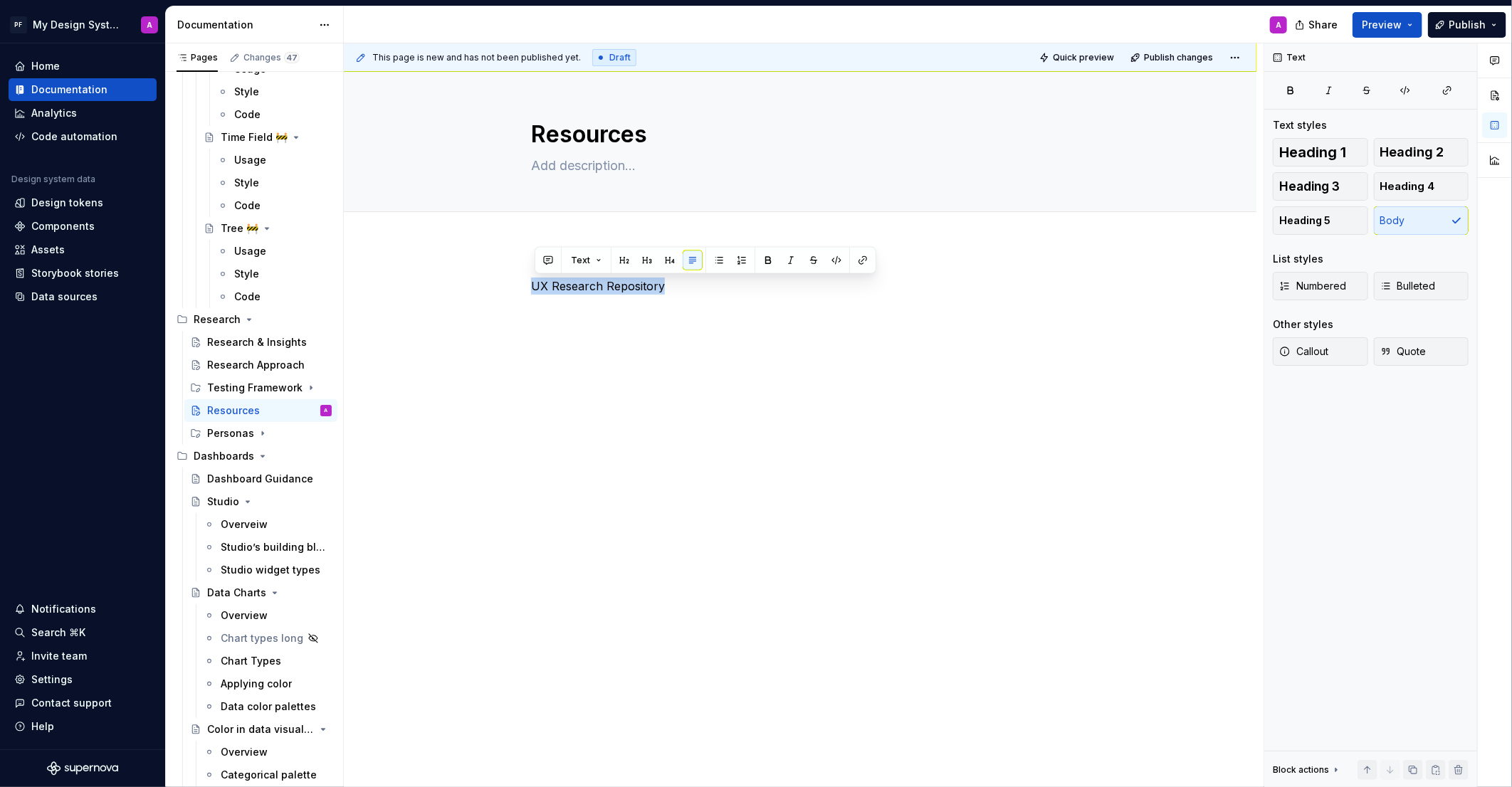
click at [767, 259] on button "button" at bounding box center [768, 261] width 20 height 20
click at [696, 288] on p "UX Research Repository" at bounding box center [800, 286] width 538 height 17
click at [508, 318] on button "button" at bounding box center [501, 312] width 20 height 20
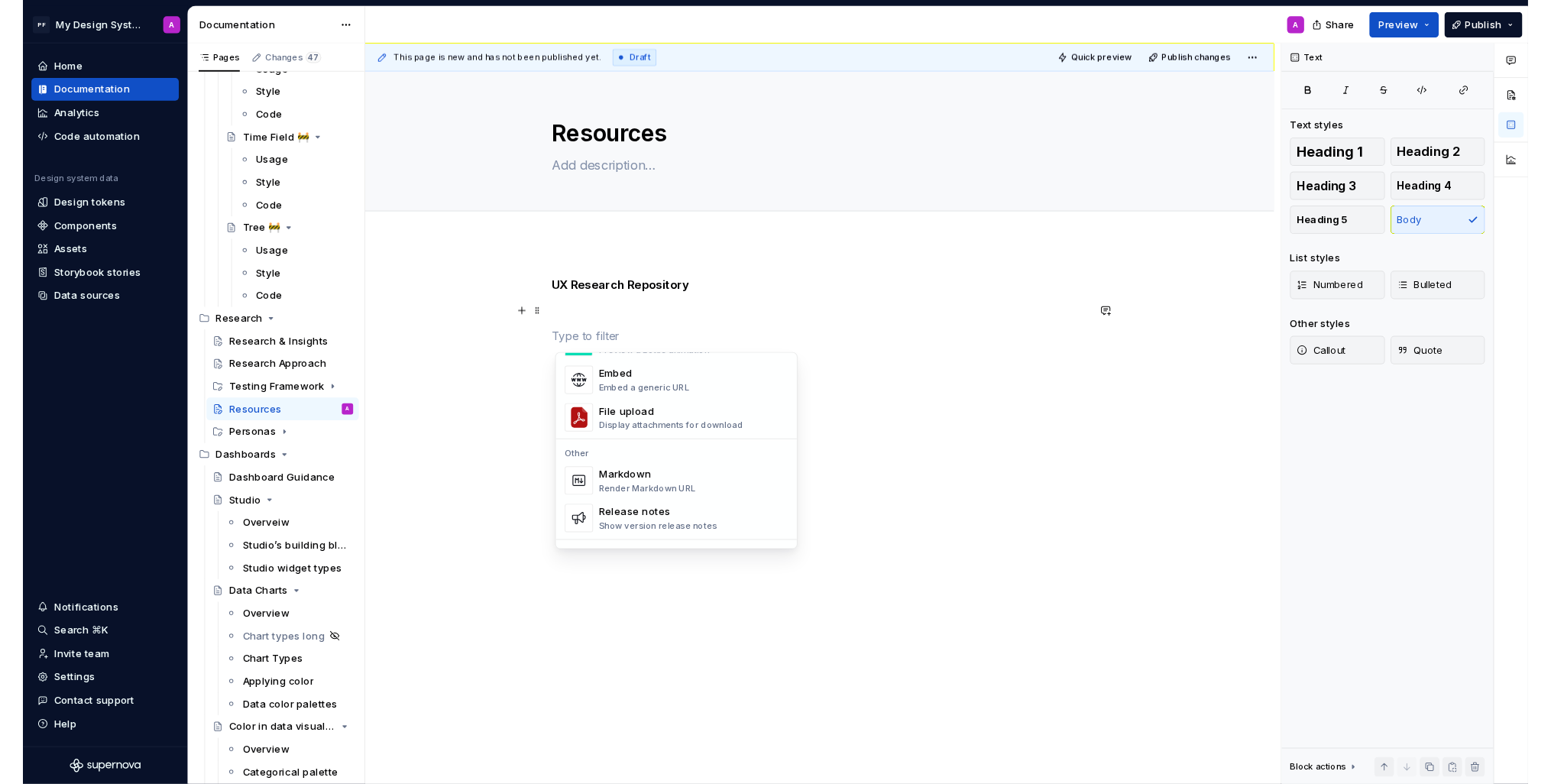
scroll to position [912, 0]
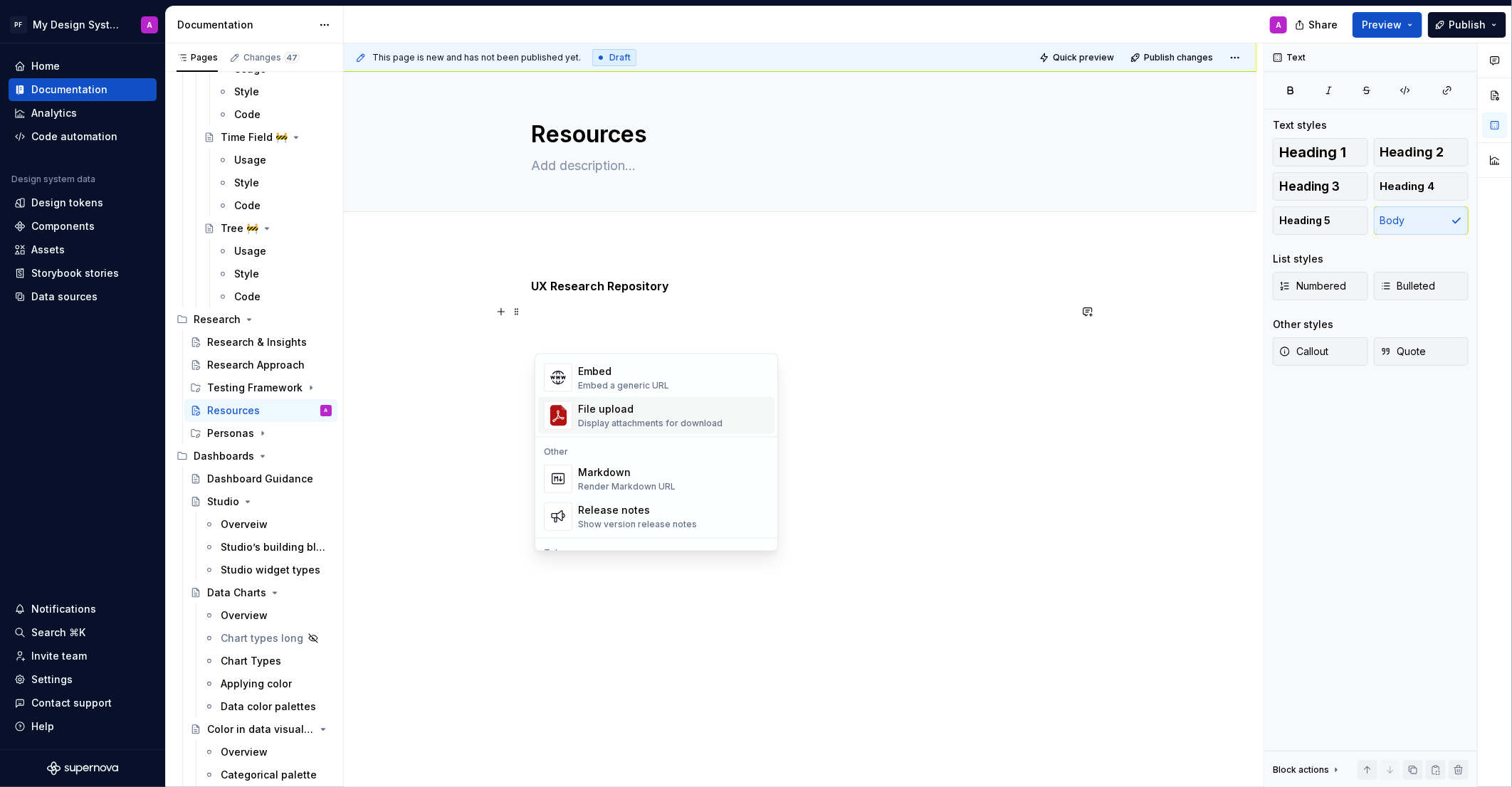
click at [651, 411] on div "File upload" at bounding box center [650, 409] width 145 height 14
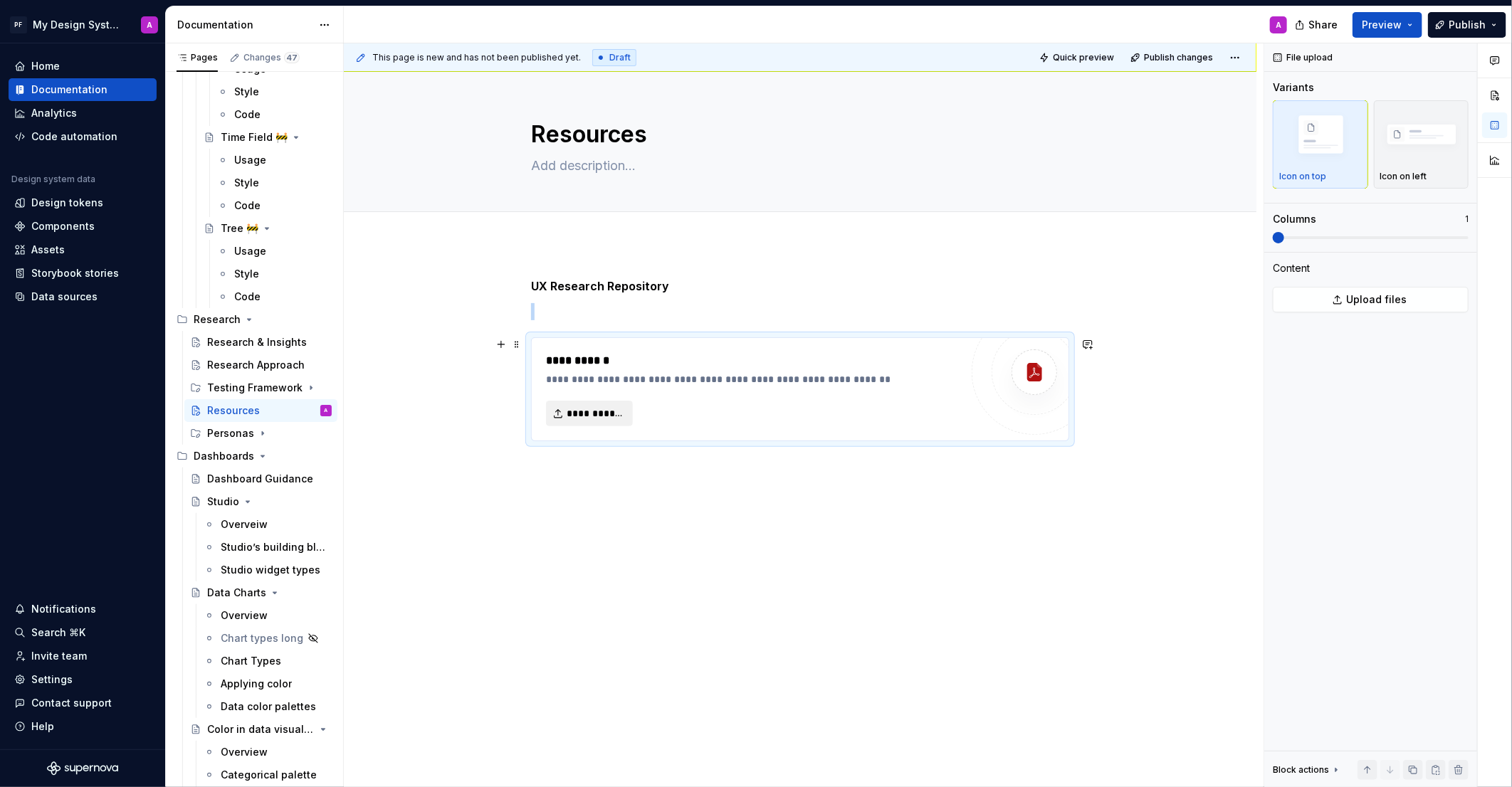
click at [605, 412] on span "**********" at bounding box center [595, 413] width 57 height 14
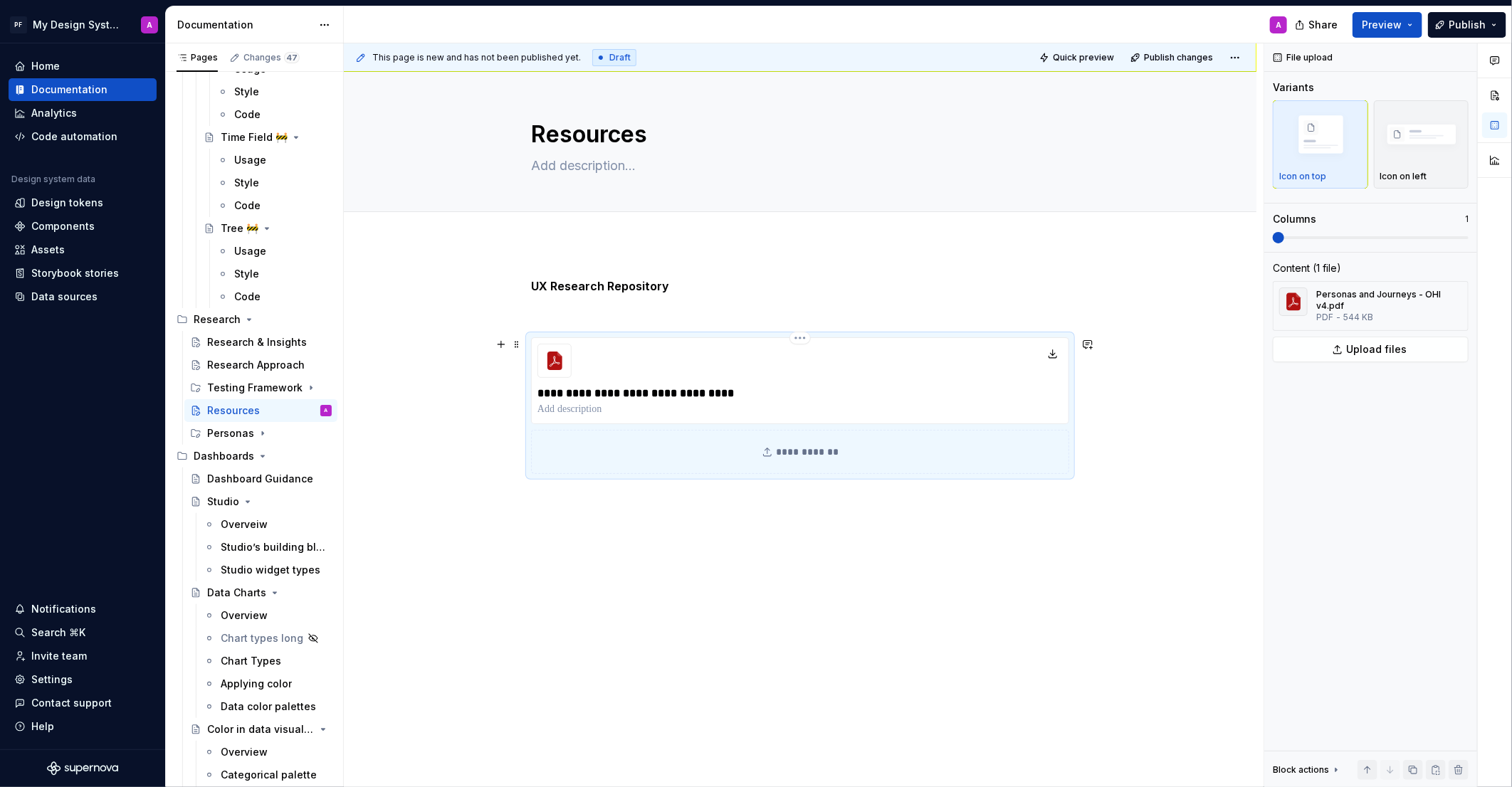
click at [567, 358] on icon at bounding box center [555, 360] width 28 height 28
click at [735, 562] on div "**********" at bounding box center [800, 485] width 913 height 484
click at [1396, 23] on span "Preview" at bounding box center [1382, 24] width 40 height 14
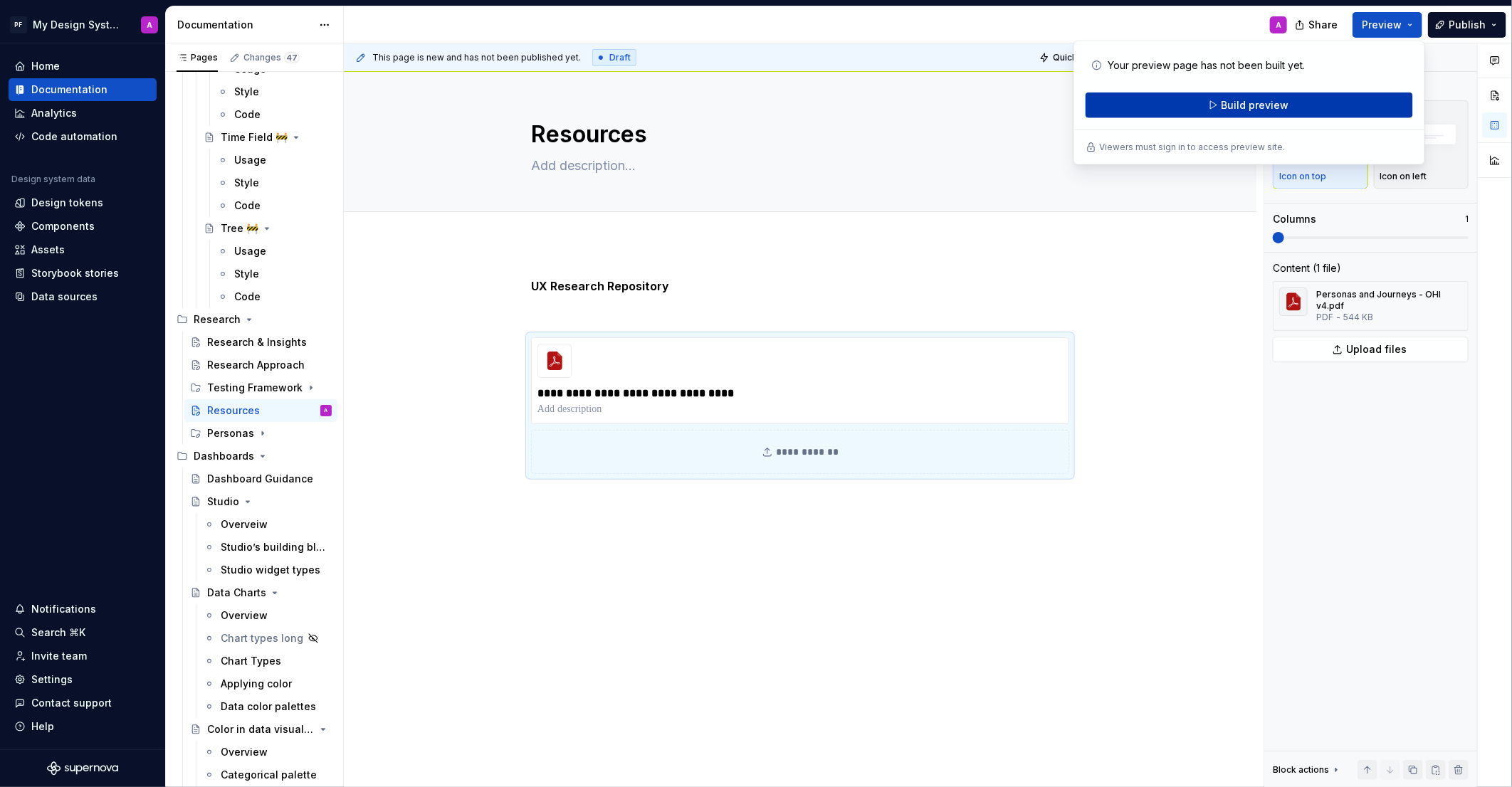
click at [1299, 103] on button "Build preview" at bounding box center [1249, 105] width 327 height 26
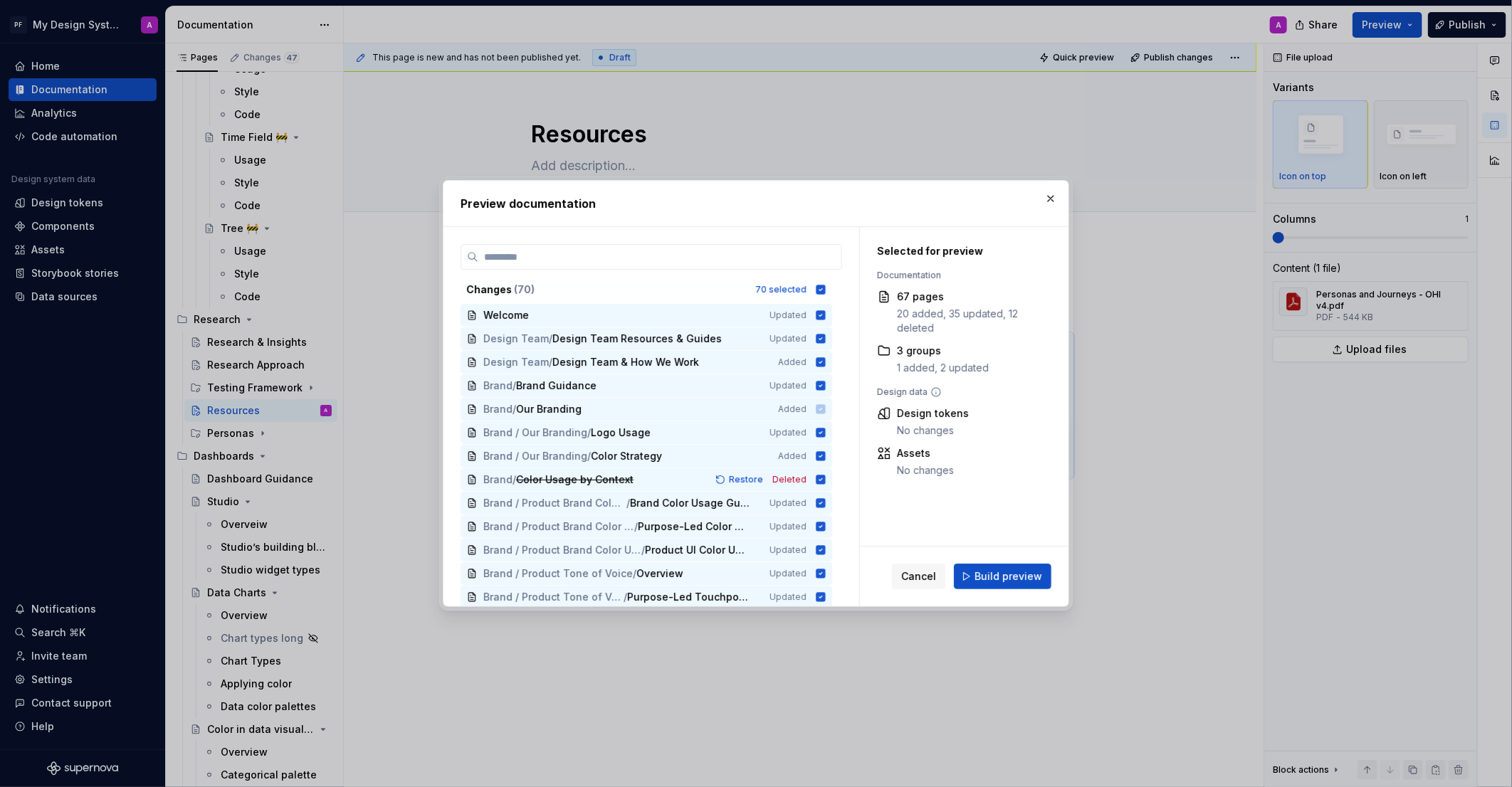
drag, startPoint x: 1038, startPoint y: 573, endPoint x: 1030, endPoint y: 569, distance: 8.9
click at [1037, 572] on span "Build preview" at bounding box center [1008, 576] width 68 height 14
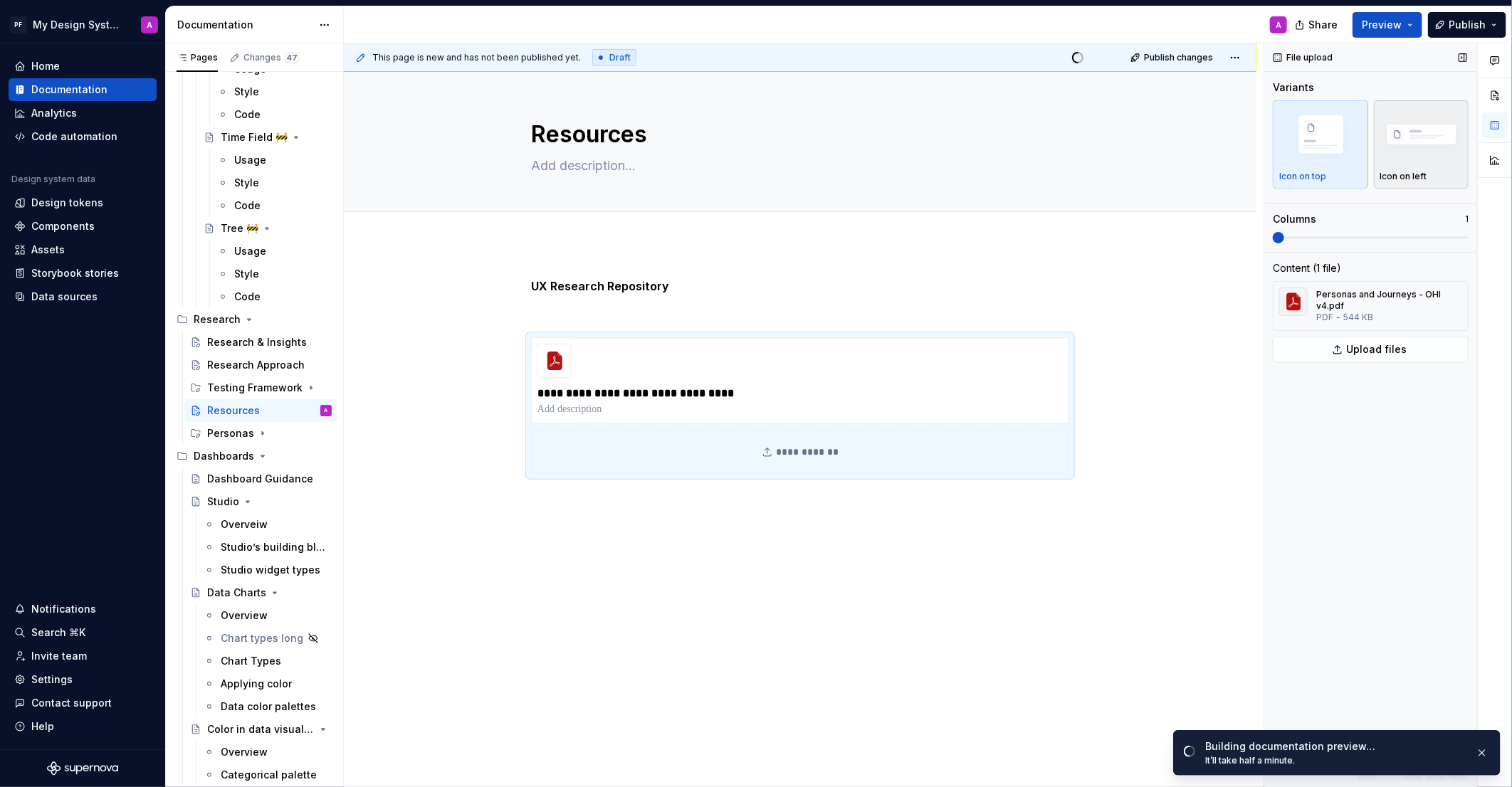
click at [1436, 140] on img "button" at bounding box center [1422, 135] width 83 height 55
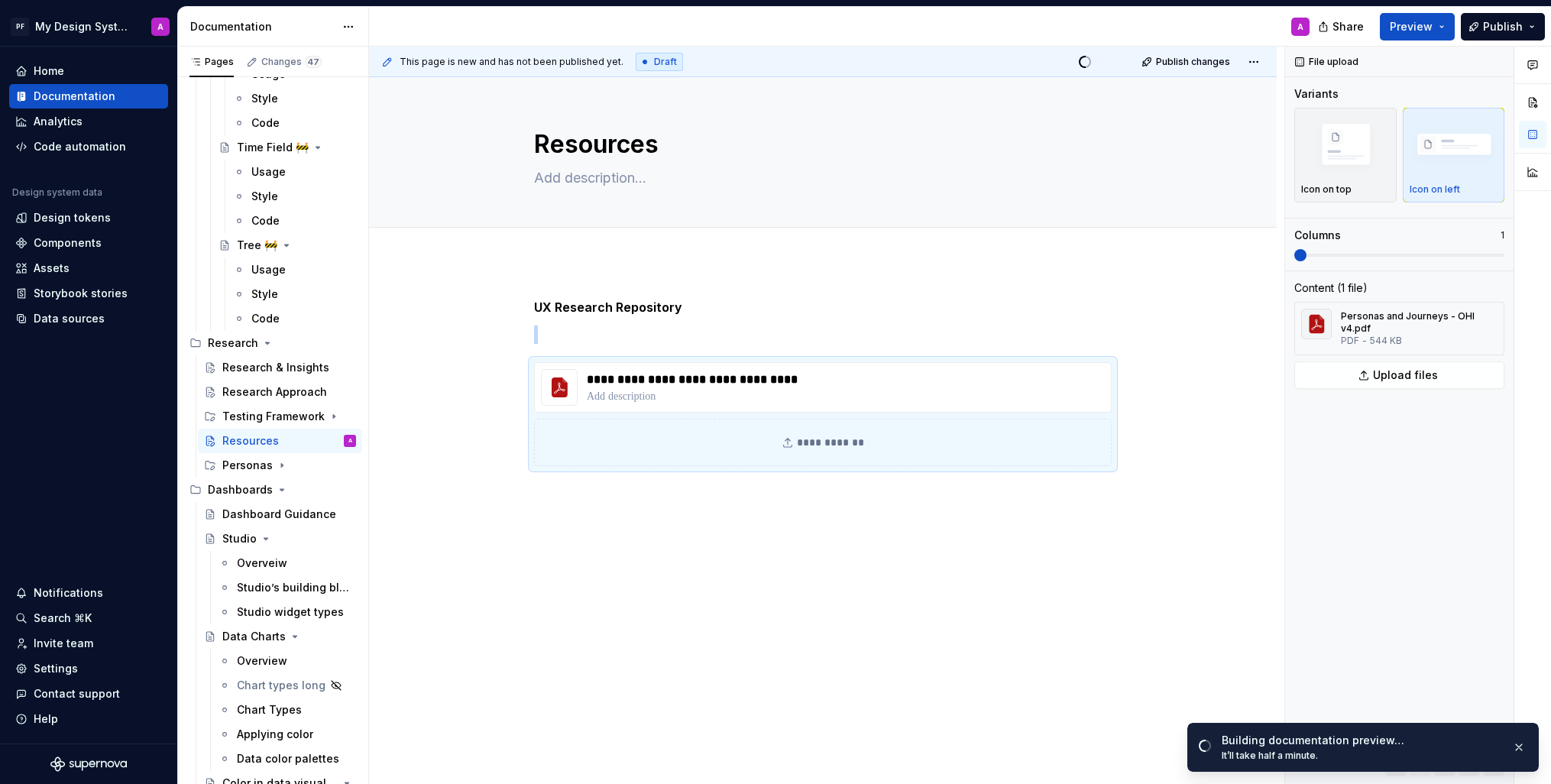
scroll to position [5478, 0]
click at [833, 436] on div "**********" at bounding box center [823, 442] width 577 height 48
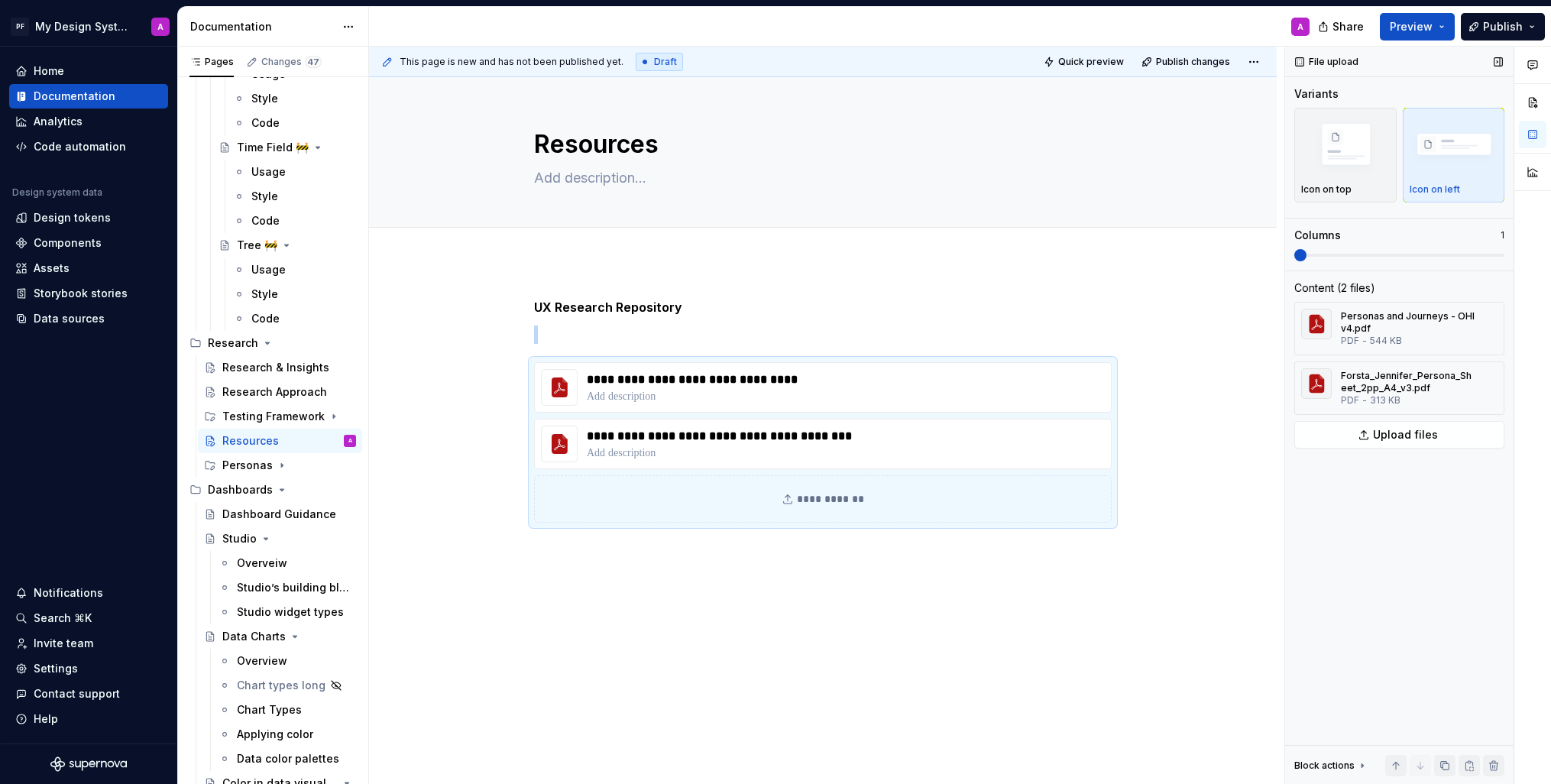
click at [1307, 256] on span at bounding box center [1300, 255] width 13 height 13
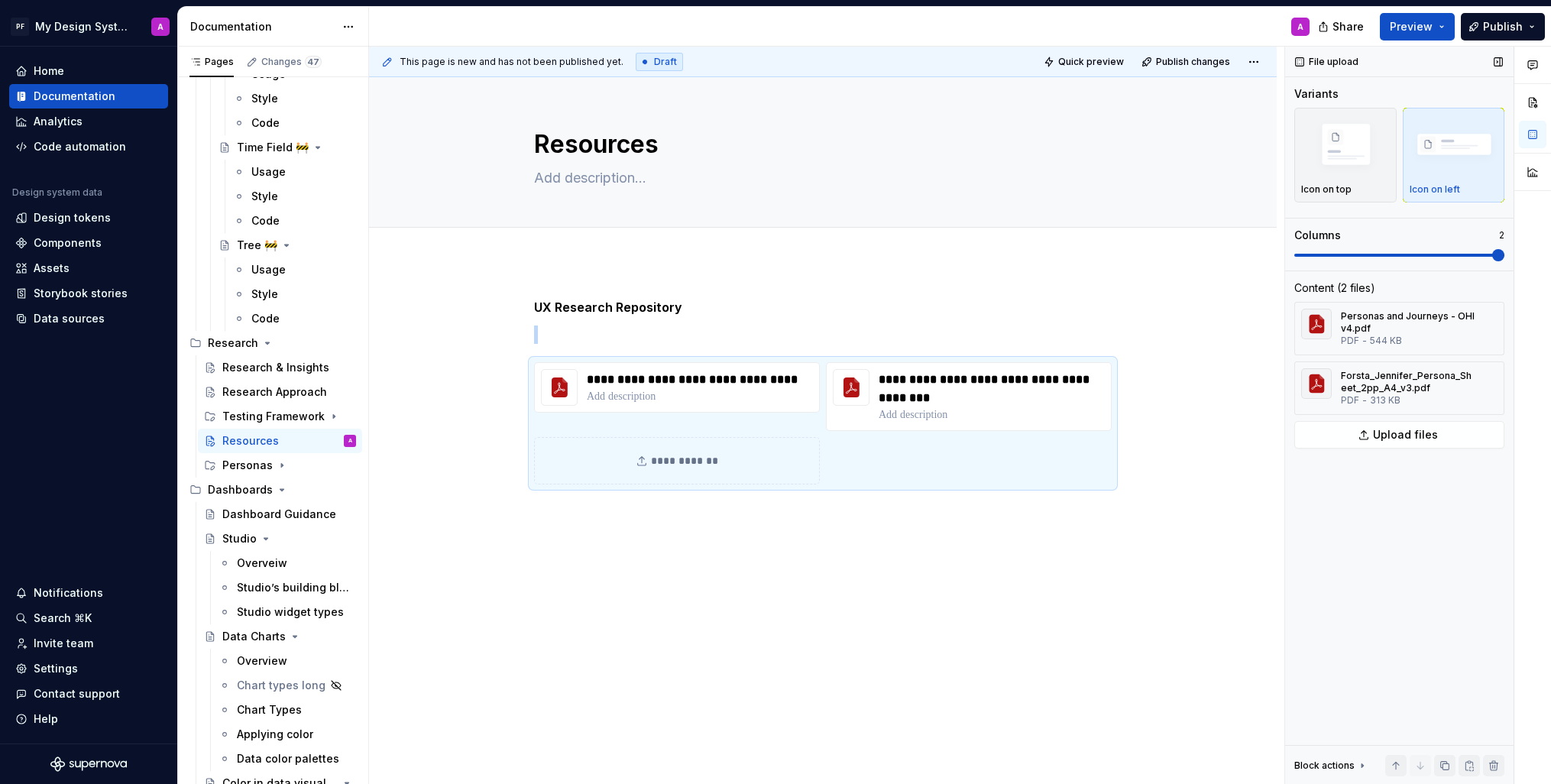
click at [1493, 255] on span at bounding box center [1499, 255] width 13 height 13
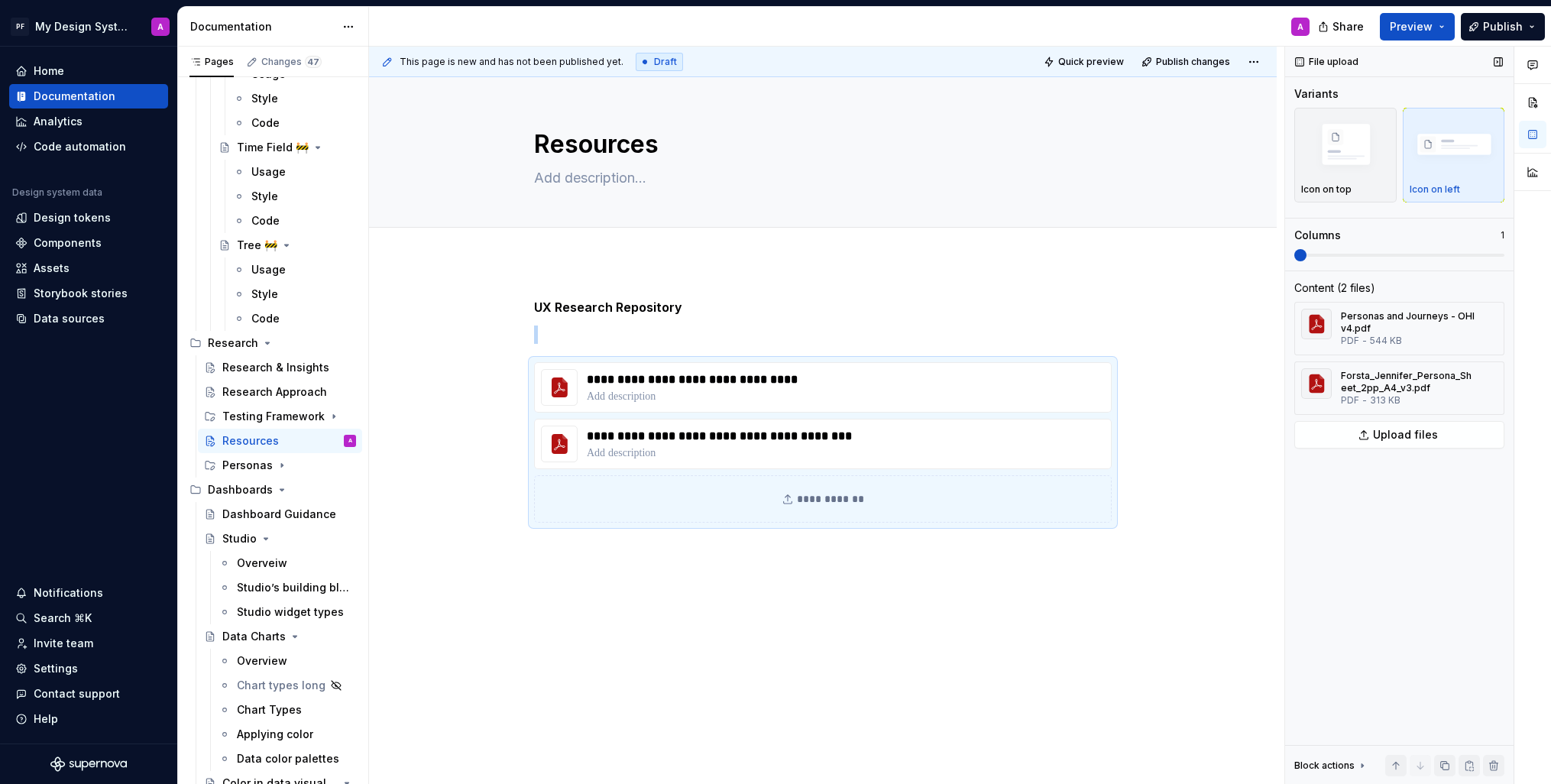
click at [1294, 255] on span at bounding box center [1300, 255] width 13 height 13
click at [1402, 29] on span "Preview" at bounding box center [1412, 26] width 43 height 15
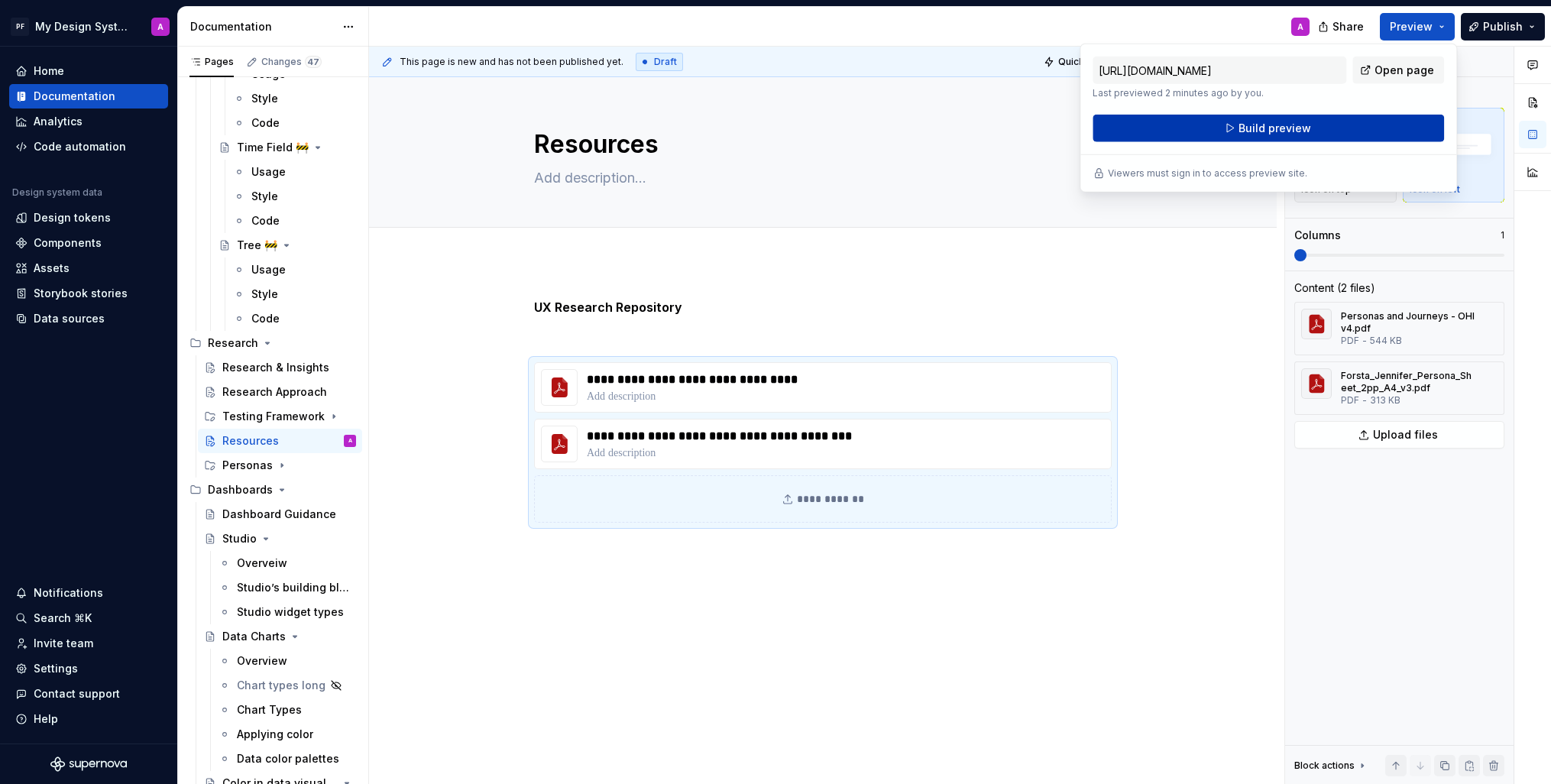
click at [1249, 128] on span "Build preview" at bounding box center [1274, 128] width 73 height 15
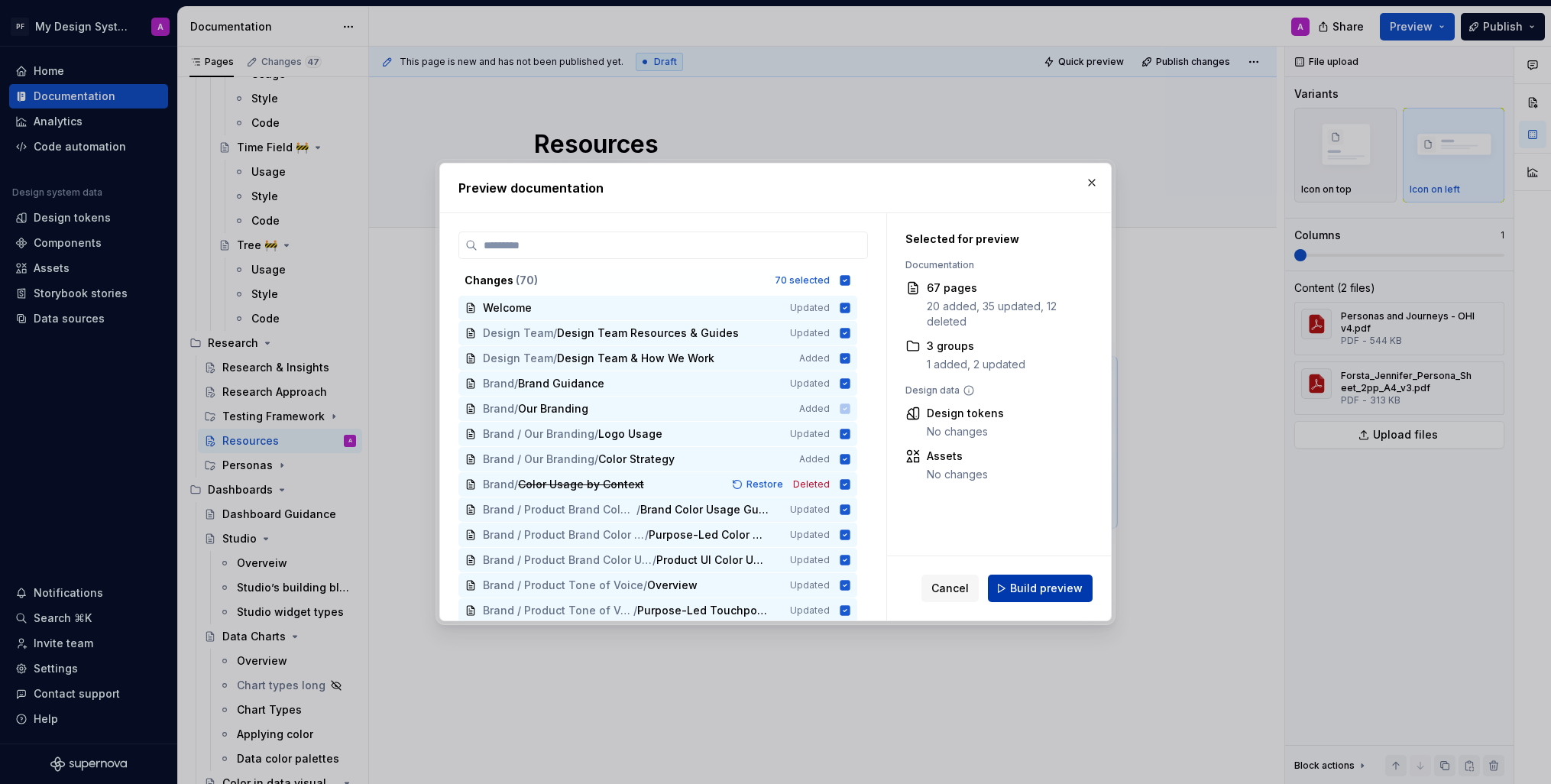
click at [1063, 593] on span "Build preview" at bounding box center [1046, 588] width 73 height 15
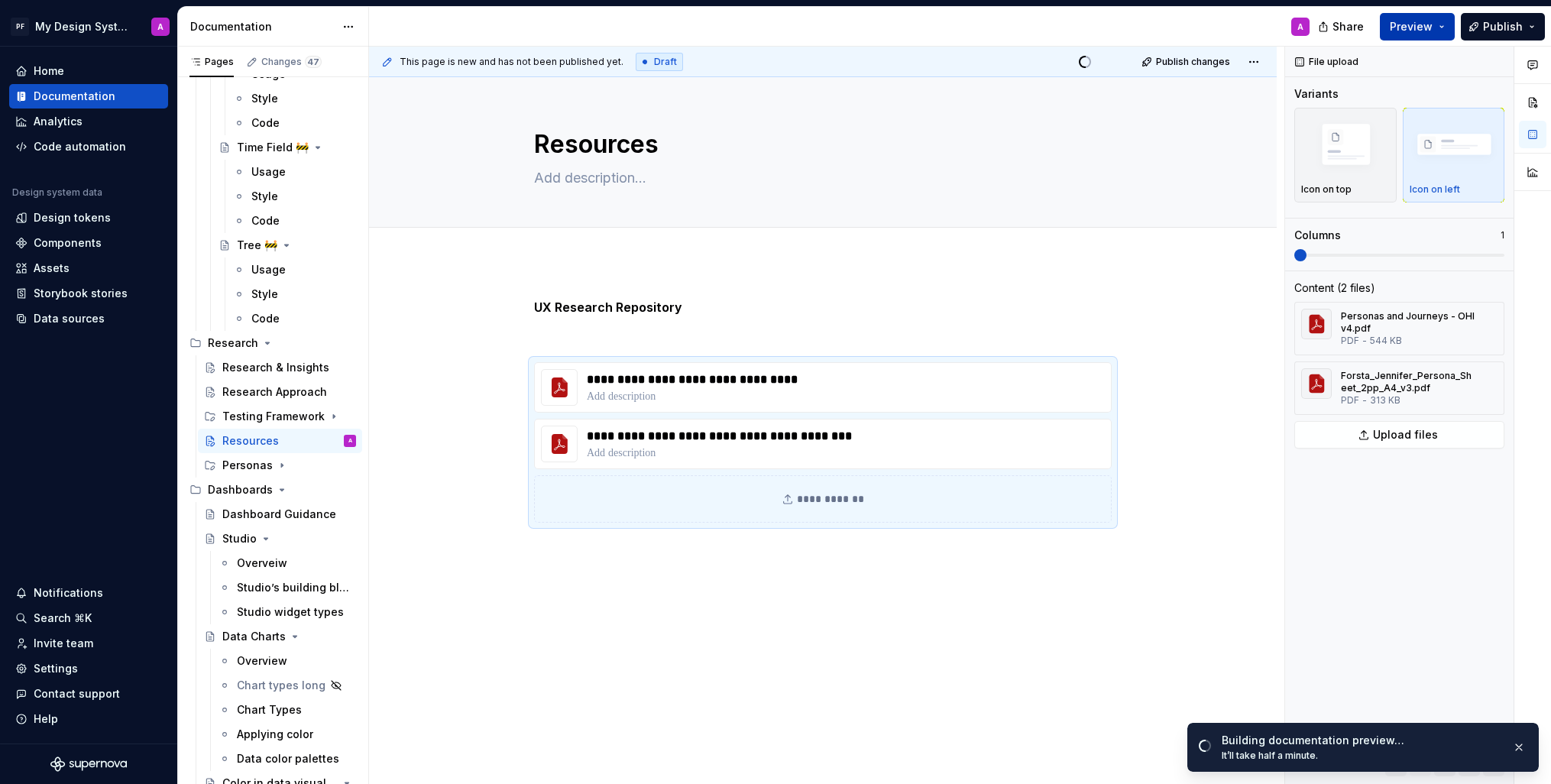
click at [1430, 27] on span "Preview" at bounding box center [1412, 26] width 43 height 15
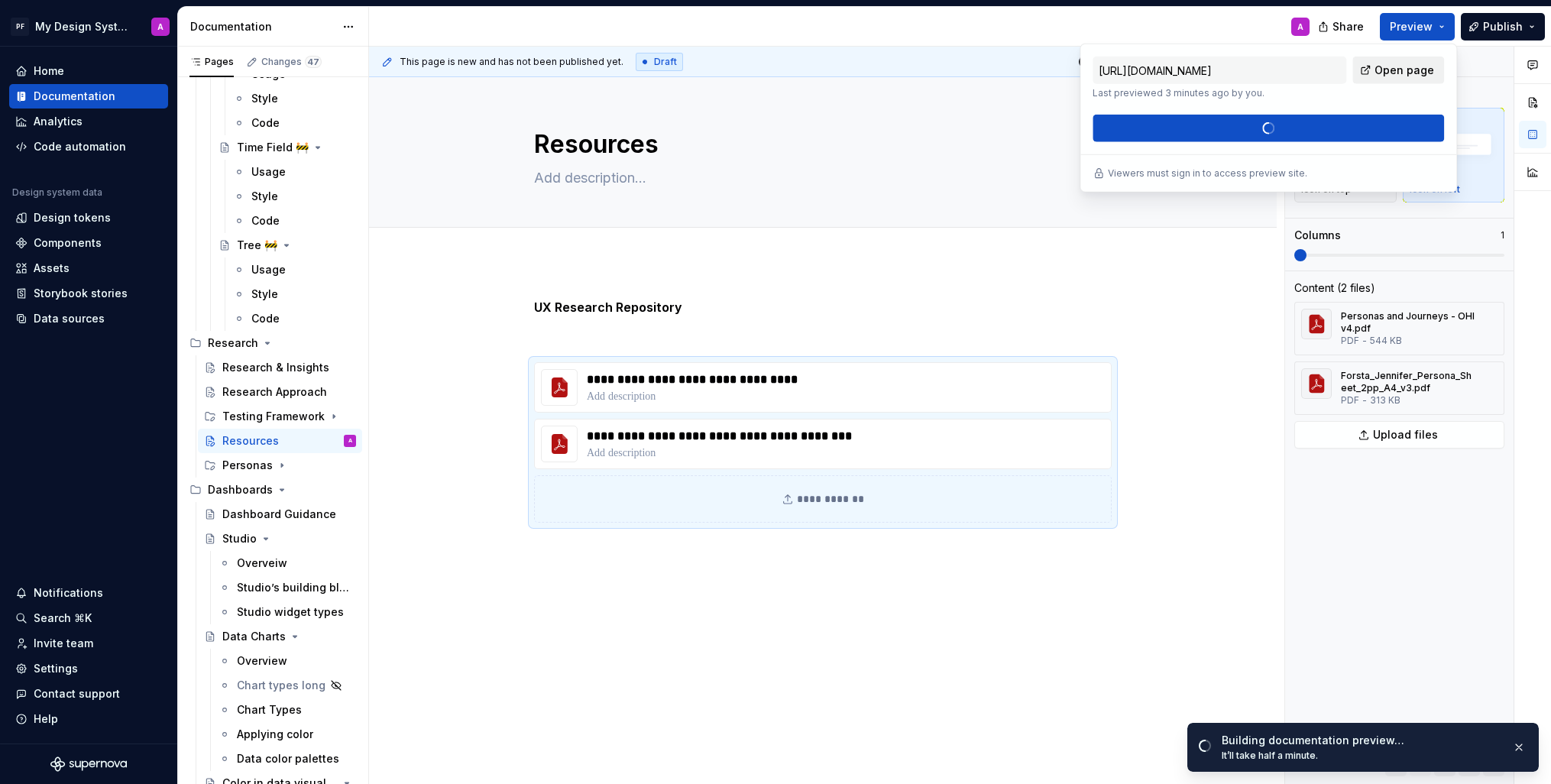
click at [1404, 71] on span "Open page" at bounding box center [1405, 70] width 59 height 15
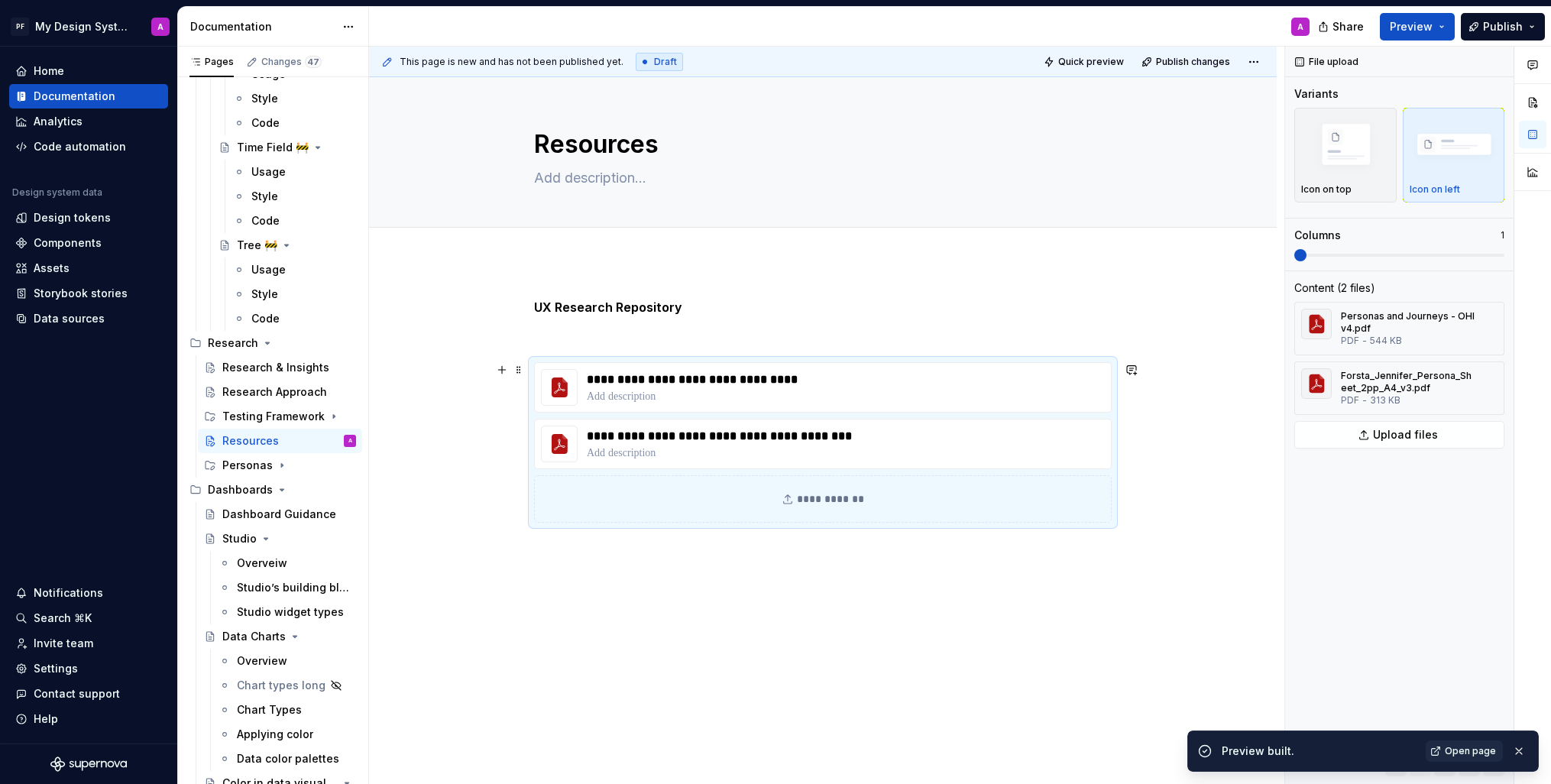
click at [1176, 397] on div "**********" at bounding box center [823, 519] width 908 height 515
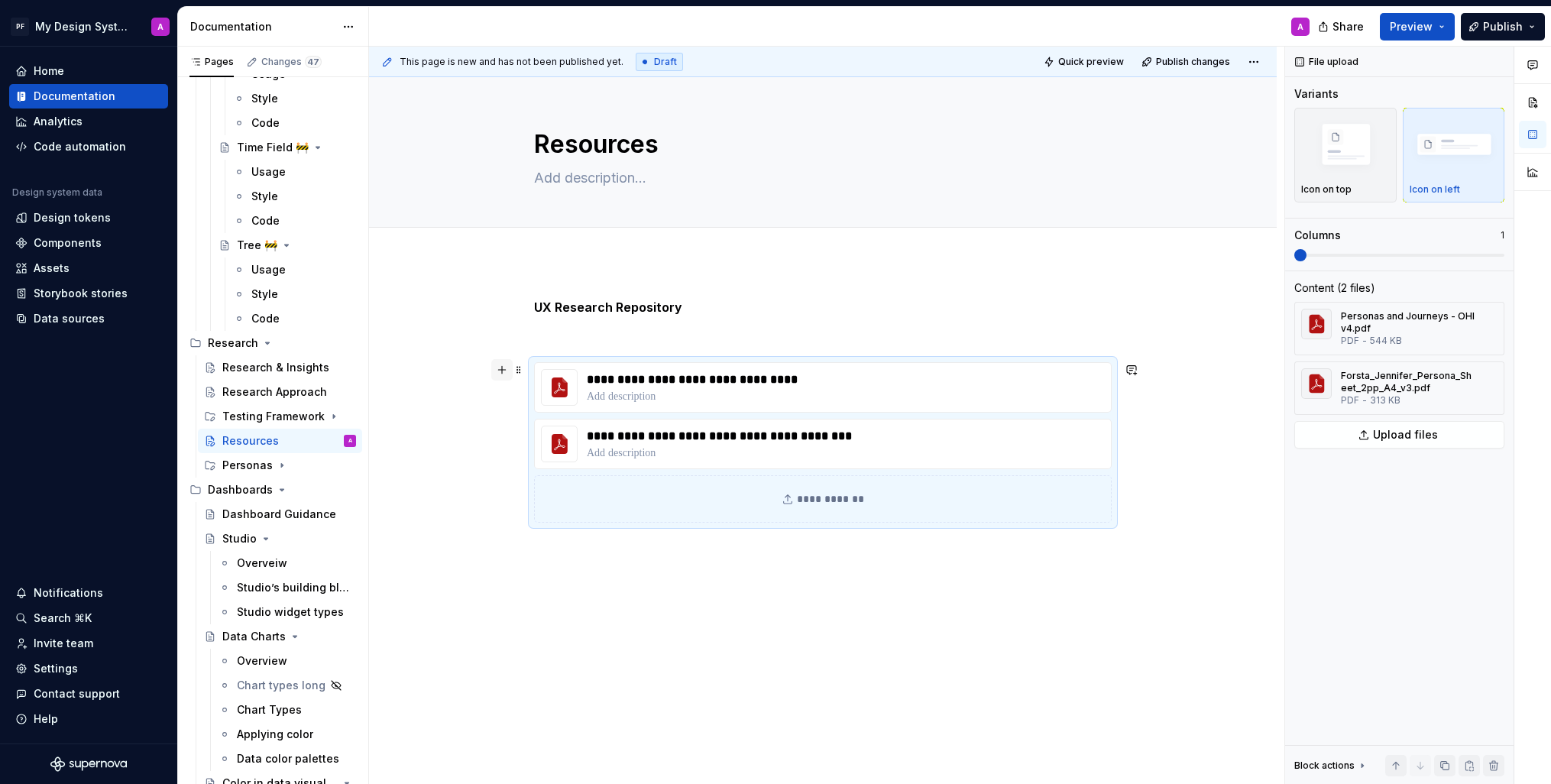
click at [503, 367] on button "button" at bounding box center [502, 370] width 22 height 22
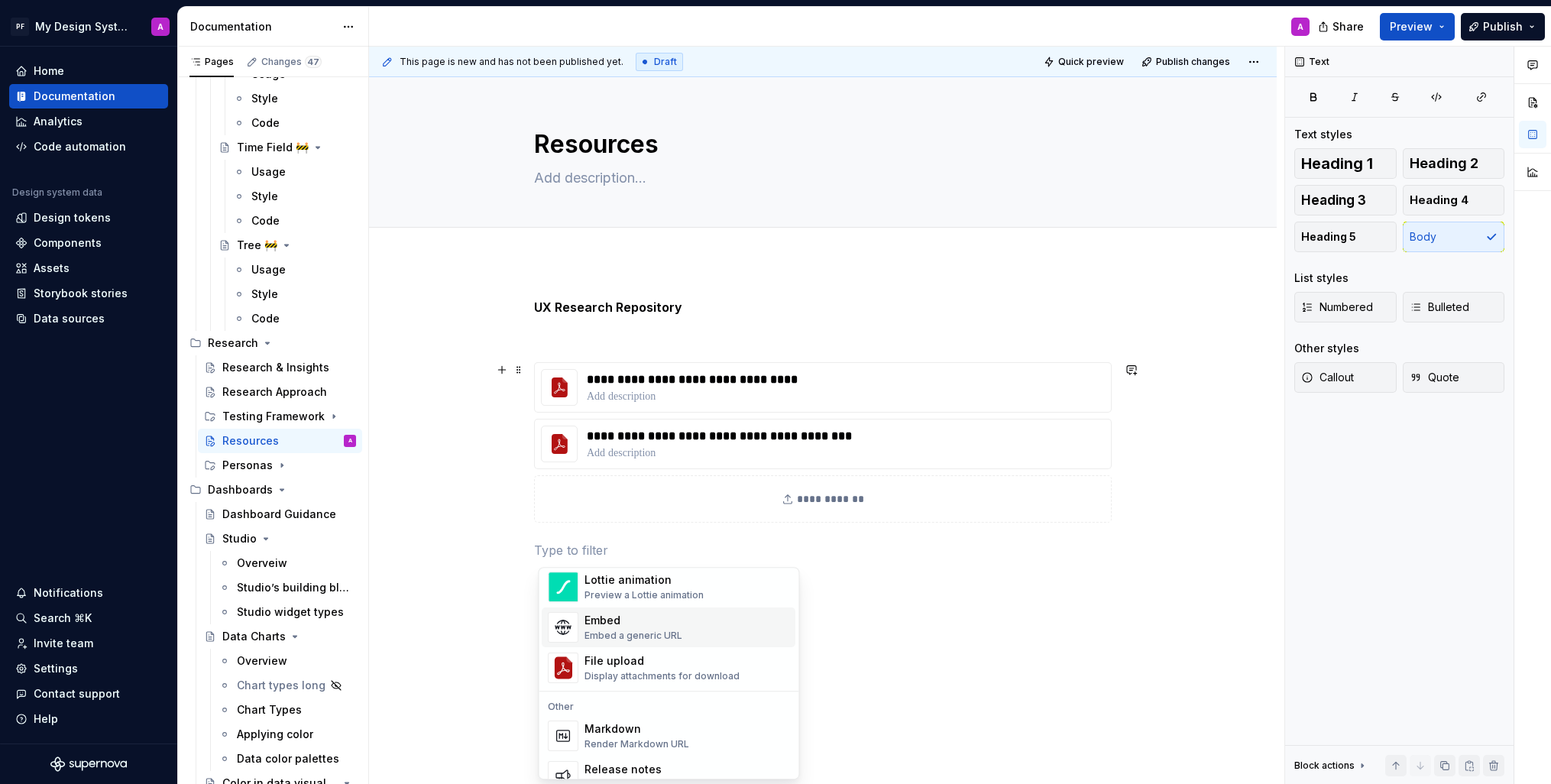
scroll to position [882, 0]
click at [634, 621] on div "Embed" at bounding box center [633, 615] width 98 height 15
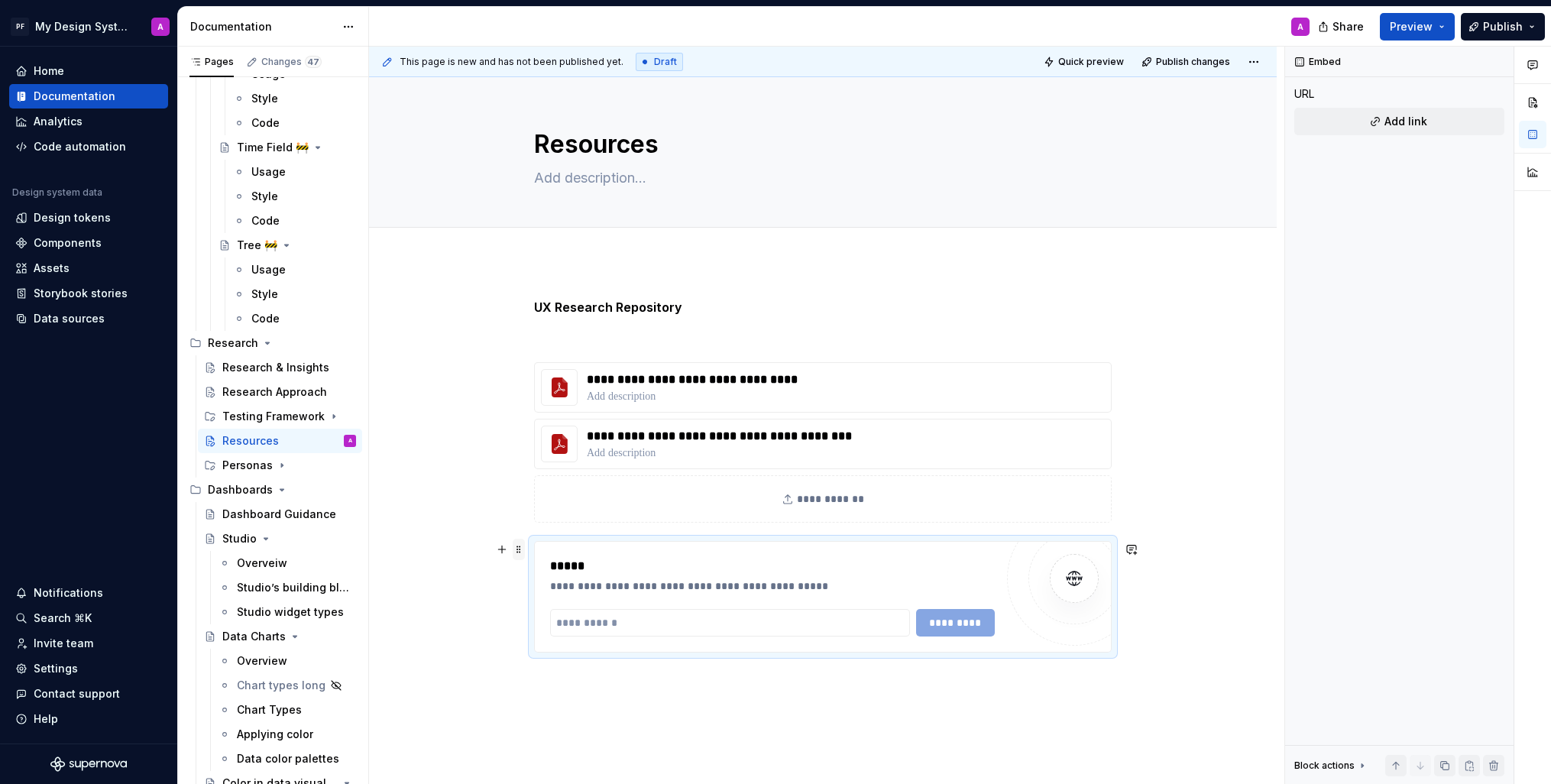
click at [524, 549] on span at bounding box center [519, 550] width 13 height 22
click at [573, 680] on div "Delete" at bounding box center [595, 684] width 100 height 15
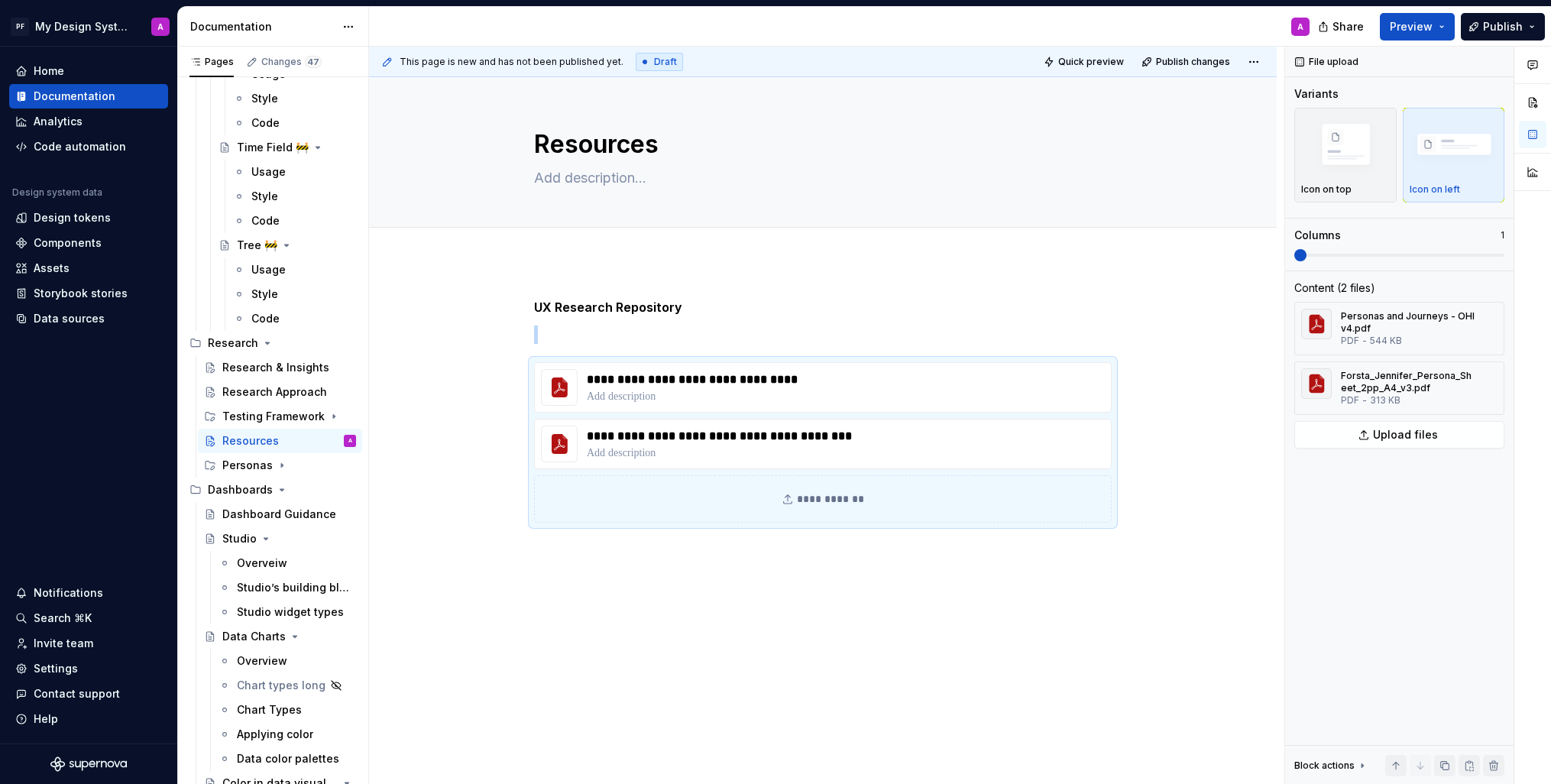
click at [562, 608] on div "**********" at bounding box center [826, 416] width 915 height 738
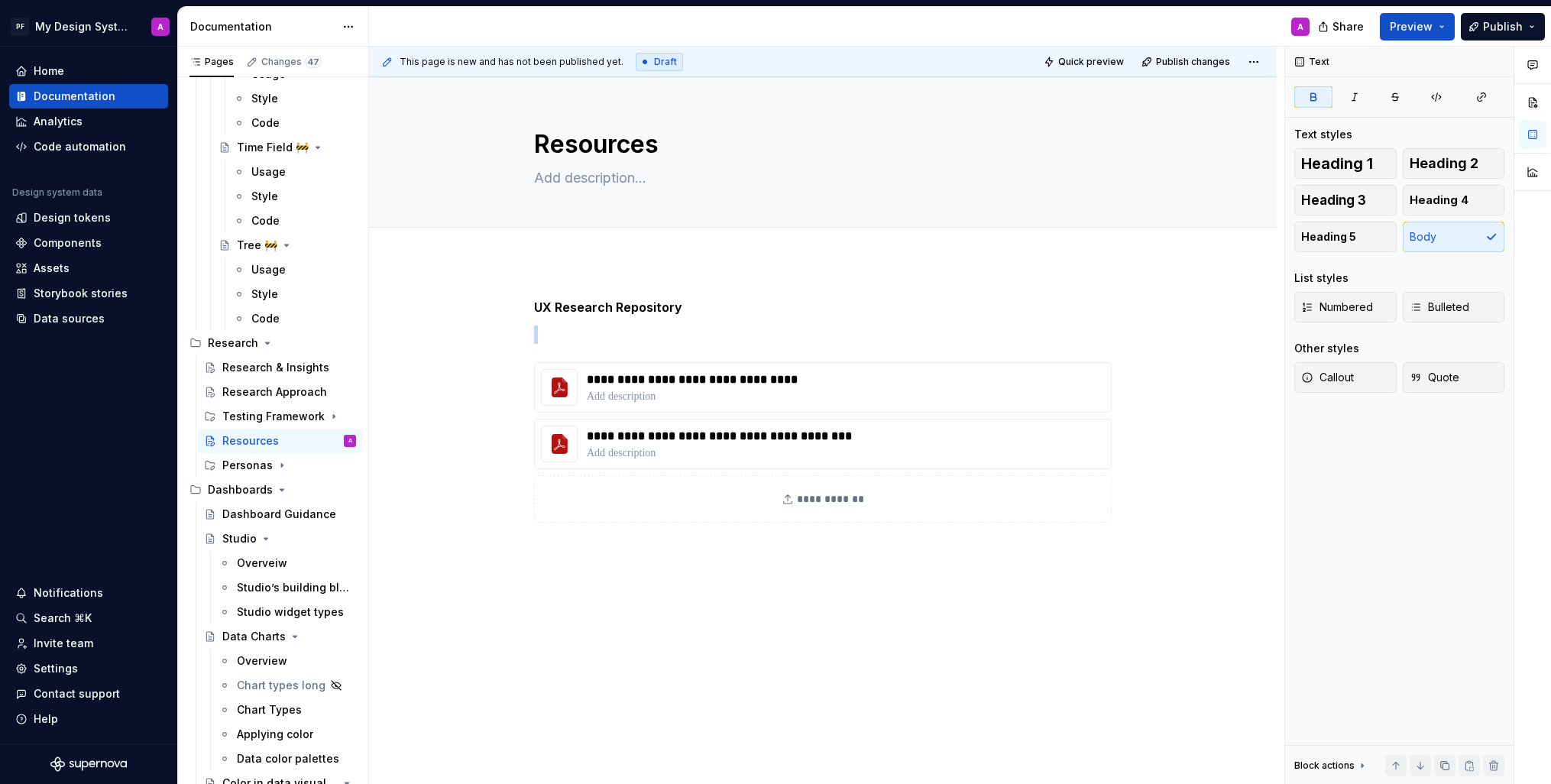
click at [533, 552] on div "**********" at bounding box center [823, 519] width 908 height 515
click at [506, 551] on button "button" at bounding box center [502, 551] width 22 height 22
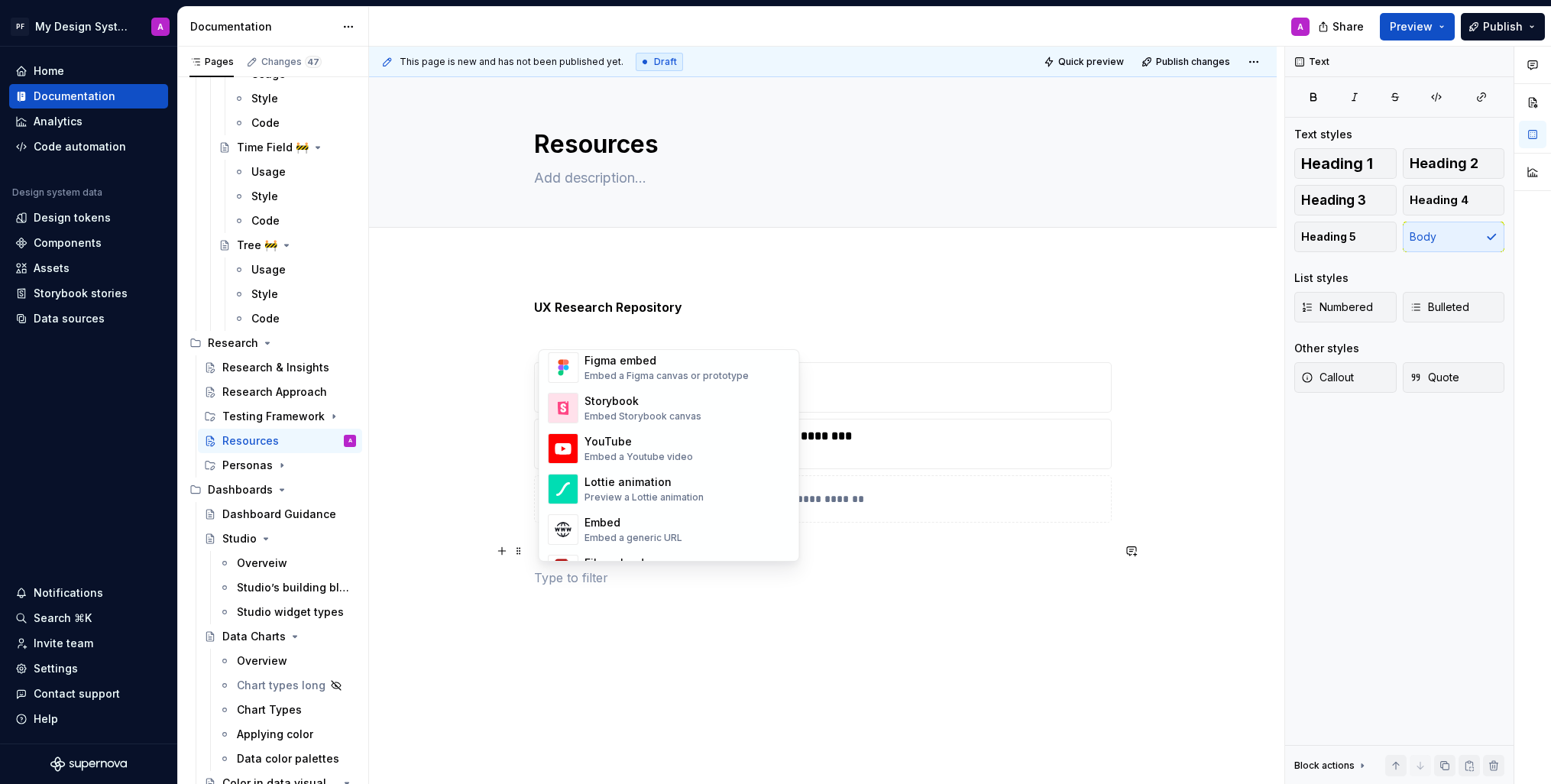
scroll to position [802, 0]
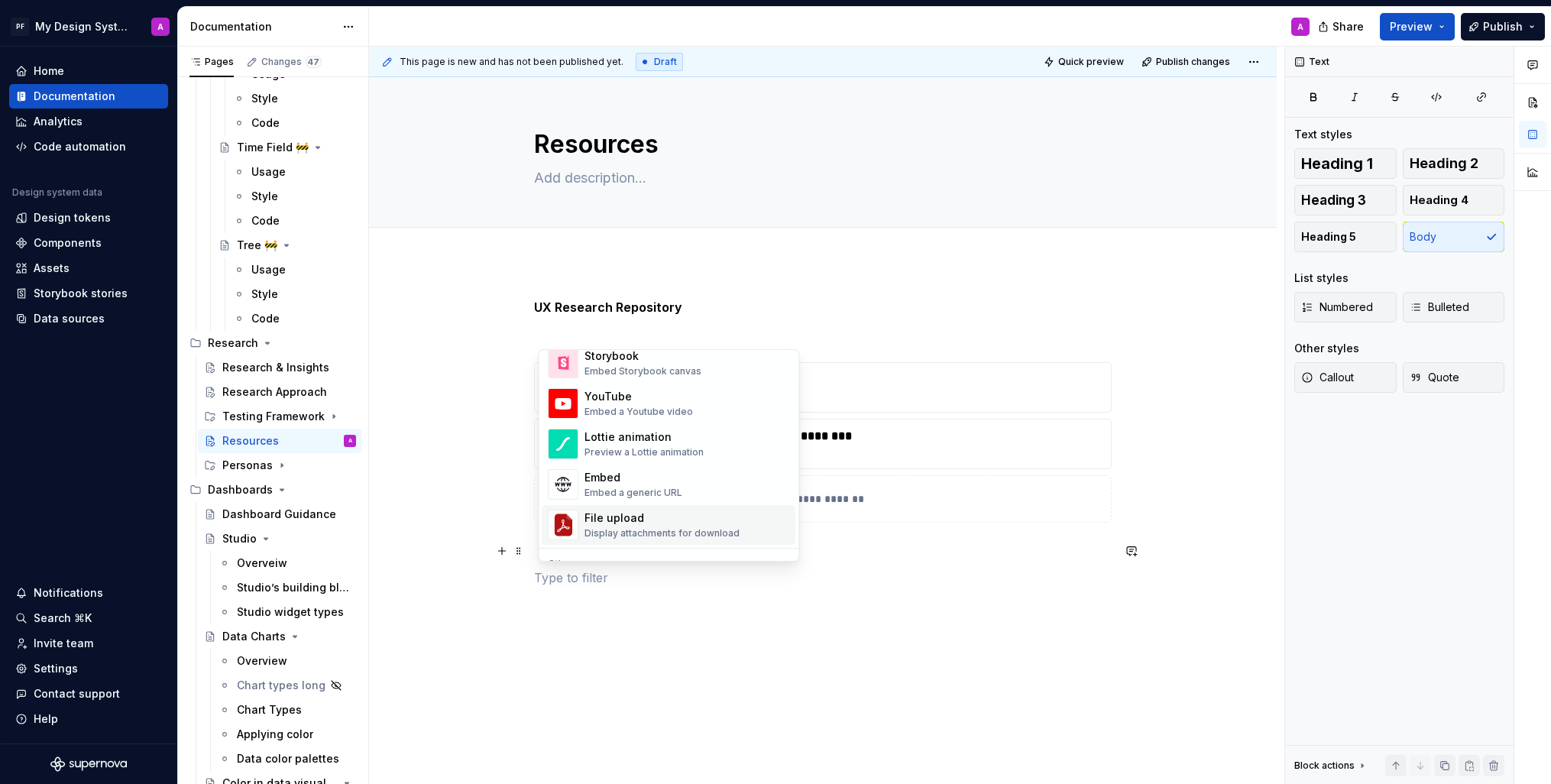
click at [863, 676] on div "**********" at bounding box center [823, 551] width 908 height 579
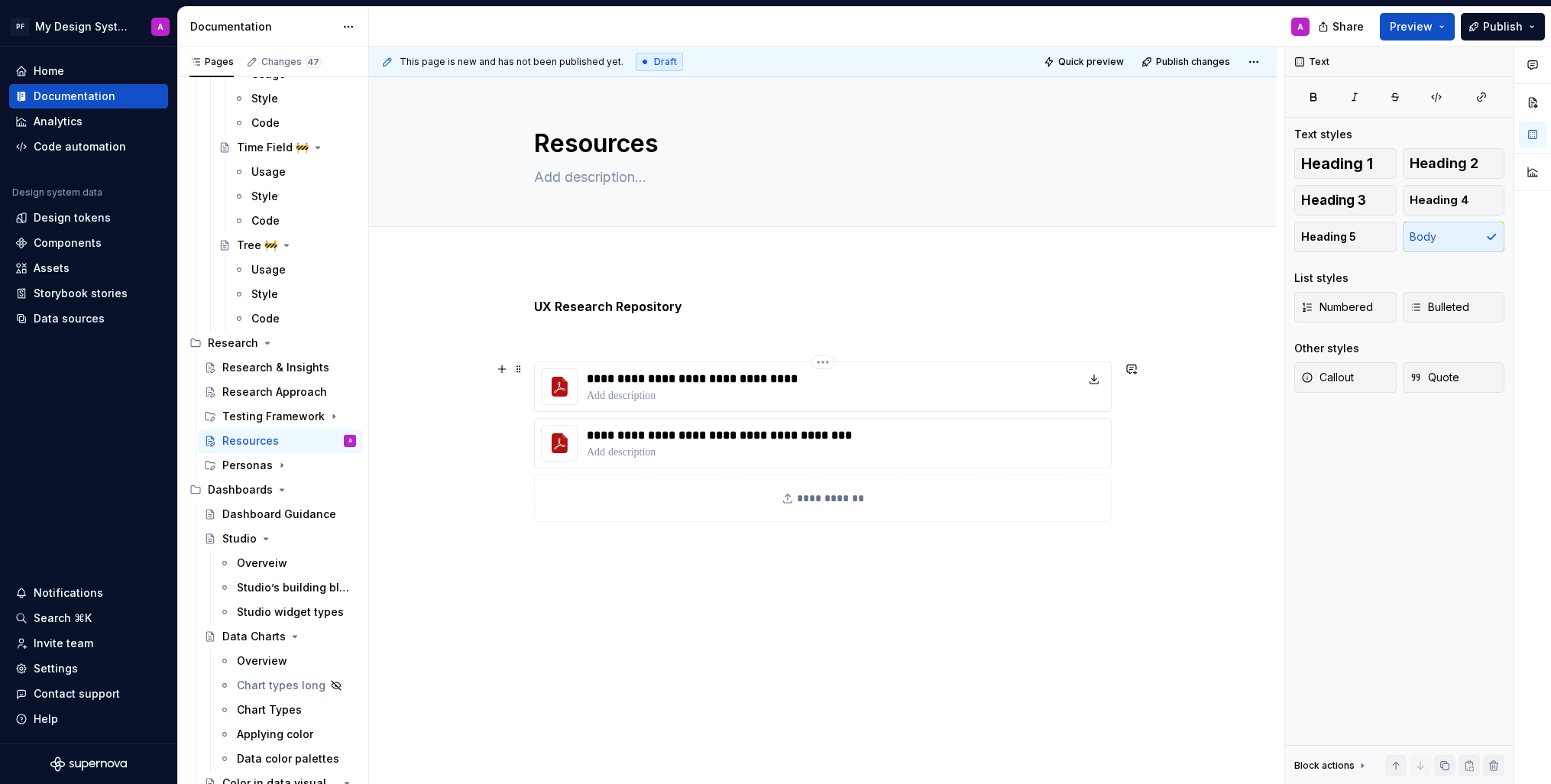
click at [698, 402] on p at bounding box center [728, 395] width 282 height 15
click at [631, 334] on p at bounding box center [823, 334] width 577 height 18
type textarea "*"
click at [642, 397] on p at bounding box center [728, 395] width 282 height 15
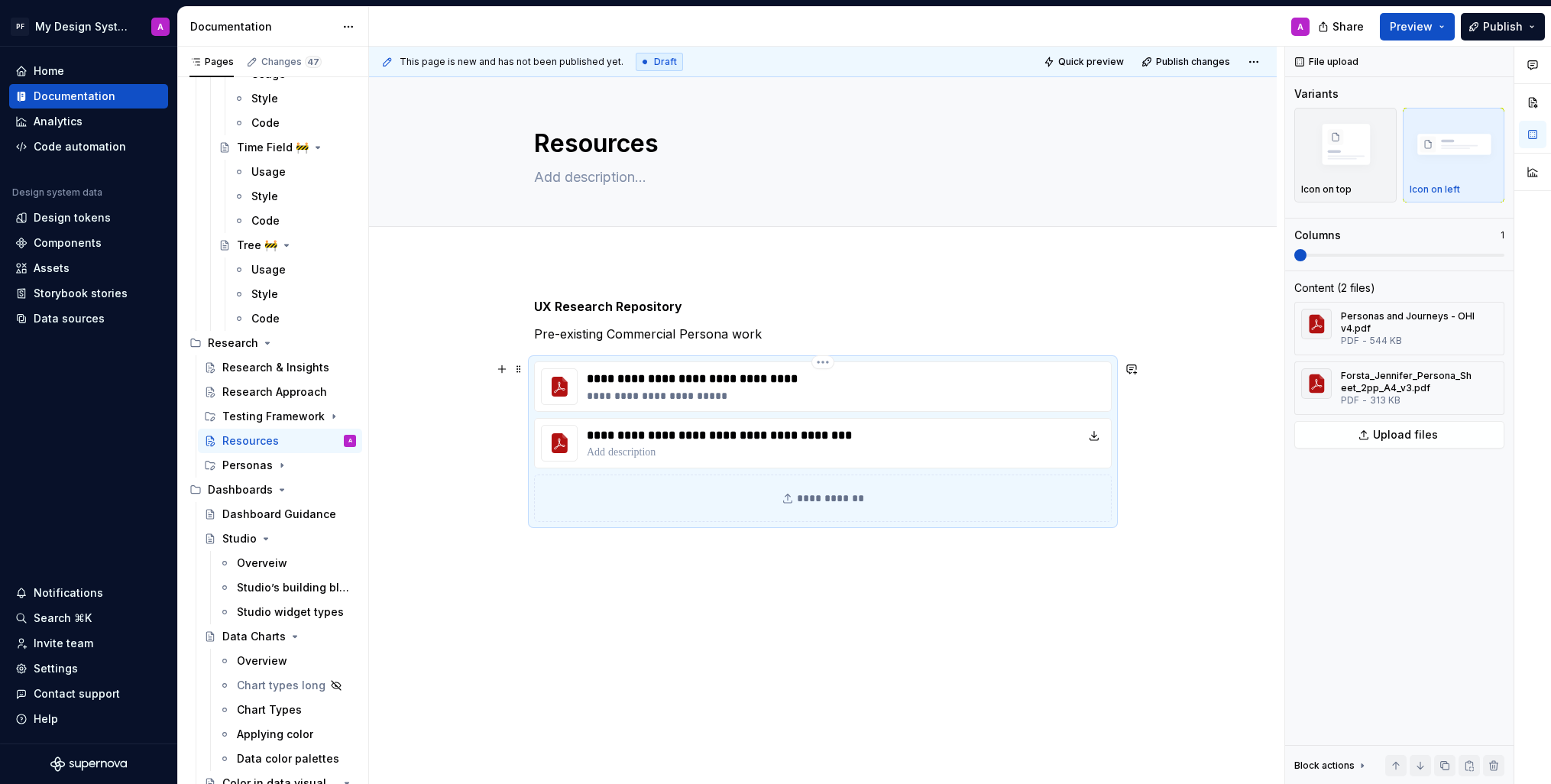
scroll to position [0, 0]
click at [755, 397] on p "**********" at bounding box center [728, 396] width 282 height 15
click at [740, 454] on p at bounding box center [728, 453] width 283 height 15
click at [836, 392] on p "**********" at bounding box center [728, 396] width 282 height 15
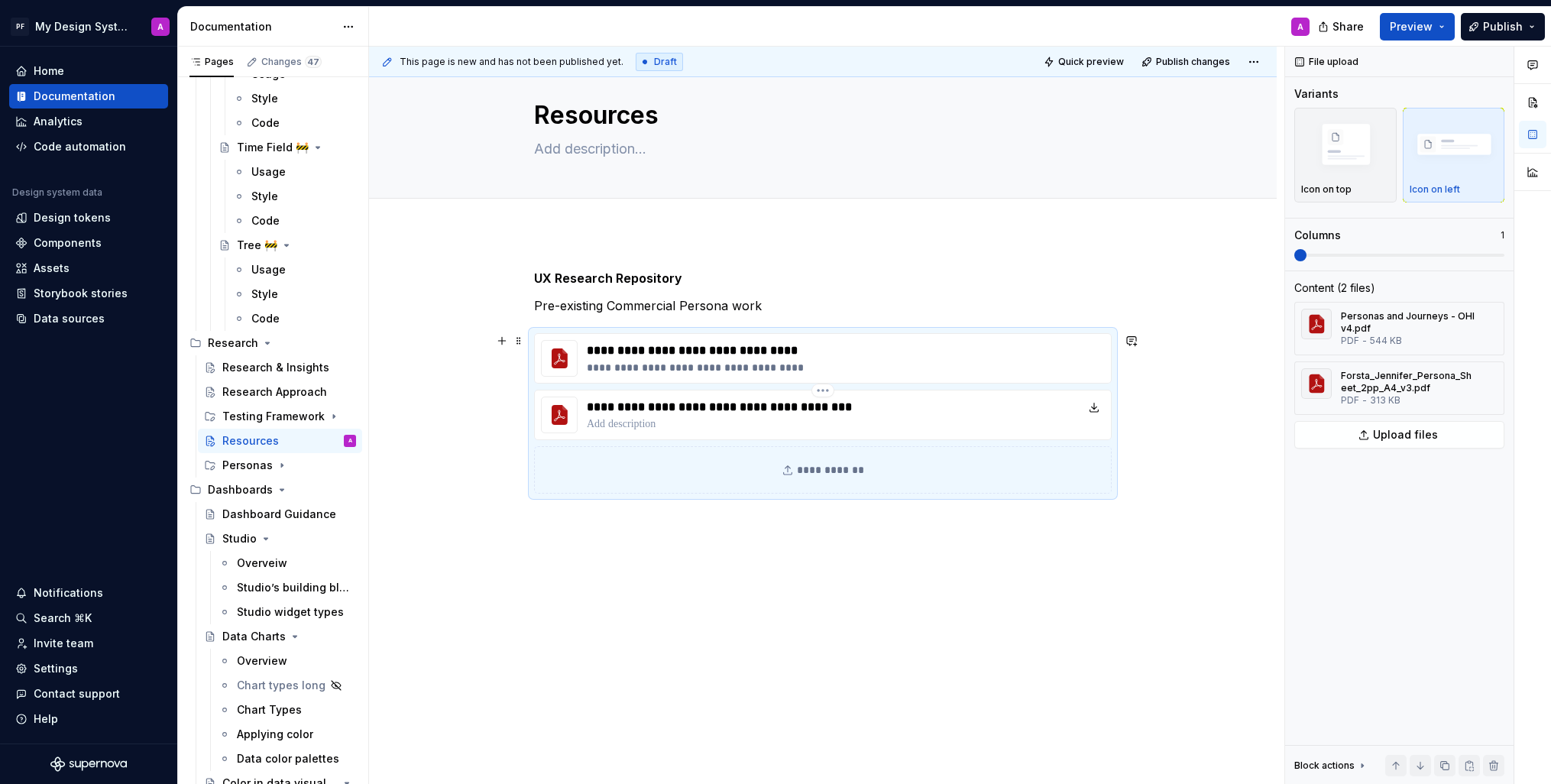
scroll to position [56, 0]
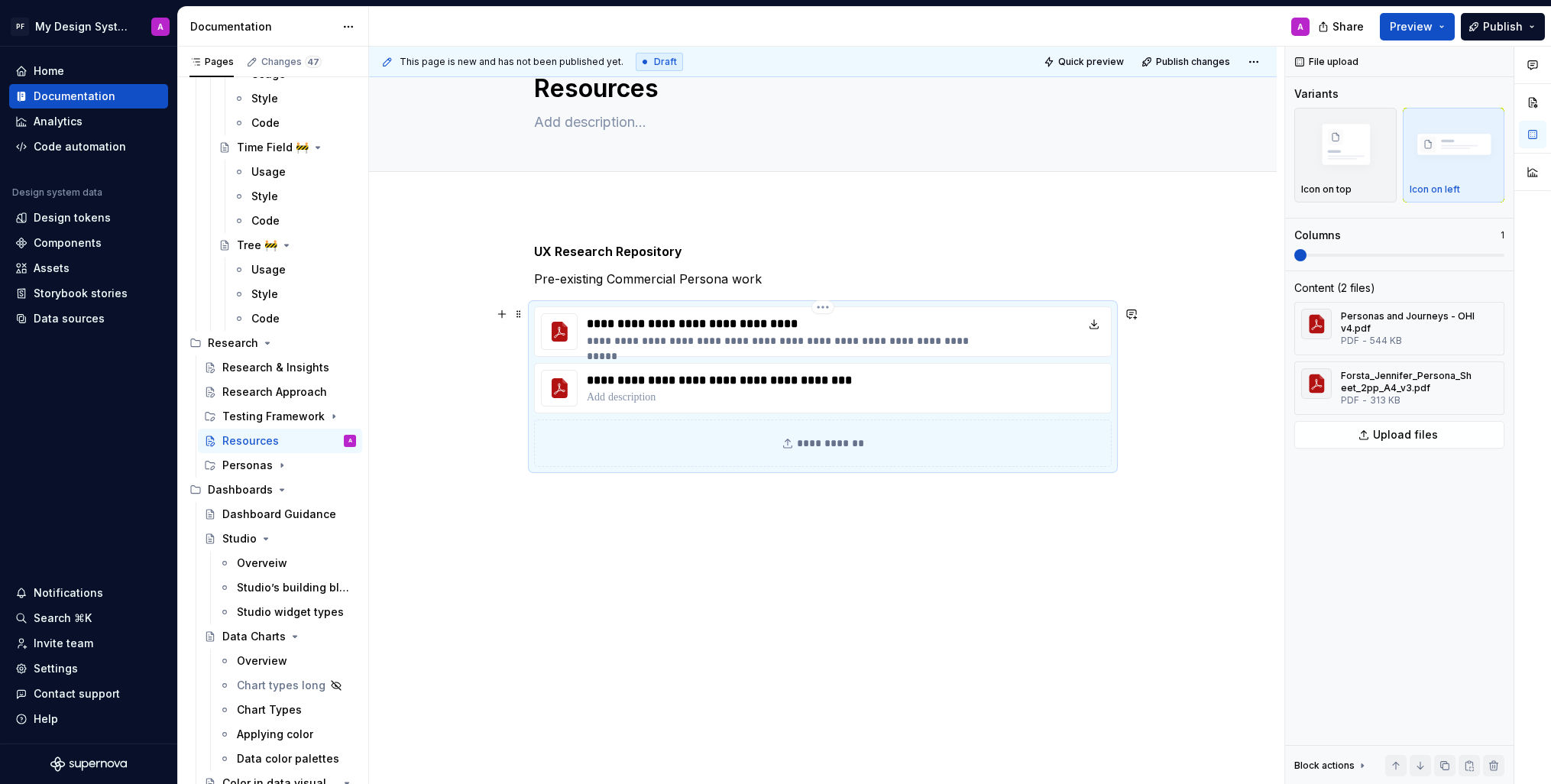
click at [814, 341] on p "**********" at bounding box center [787, 340] width 399 height 15
click at [1012, 336] on div "**********" at bounding box center [823, 331] width 577 height 50
click at [986, 340] on p "**********" at bounding box center [789, 340] width 402 height 15
drag, startPoint x: 1178, startPoint y: 610, endPoint x: 1162, endPoint y: 619, distance: 18.4
click at [1178, 611] on div "**********" at bounding box center [826, 416] width 915 height 738
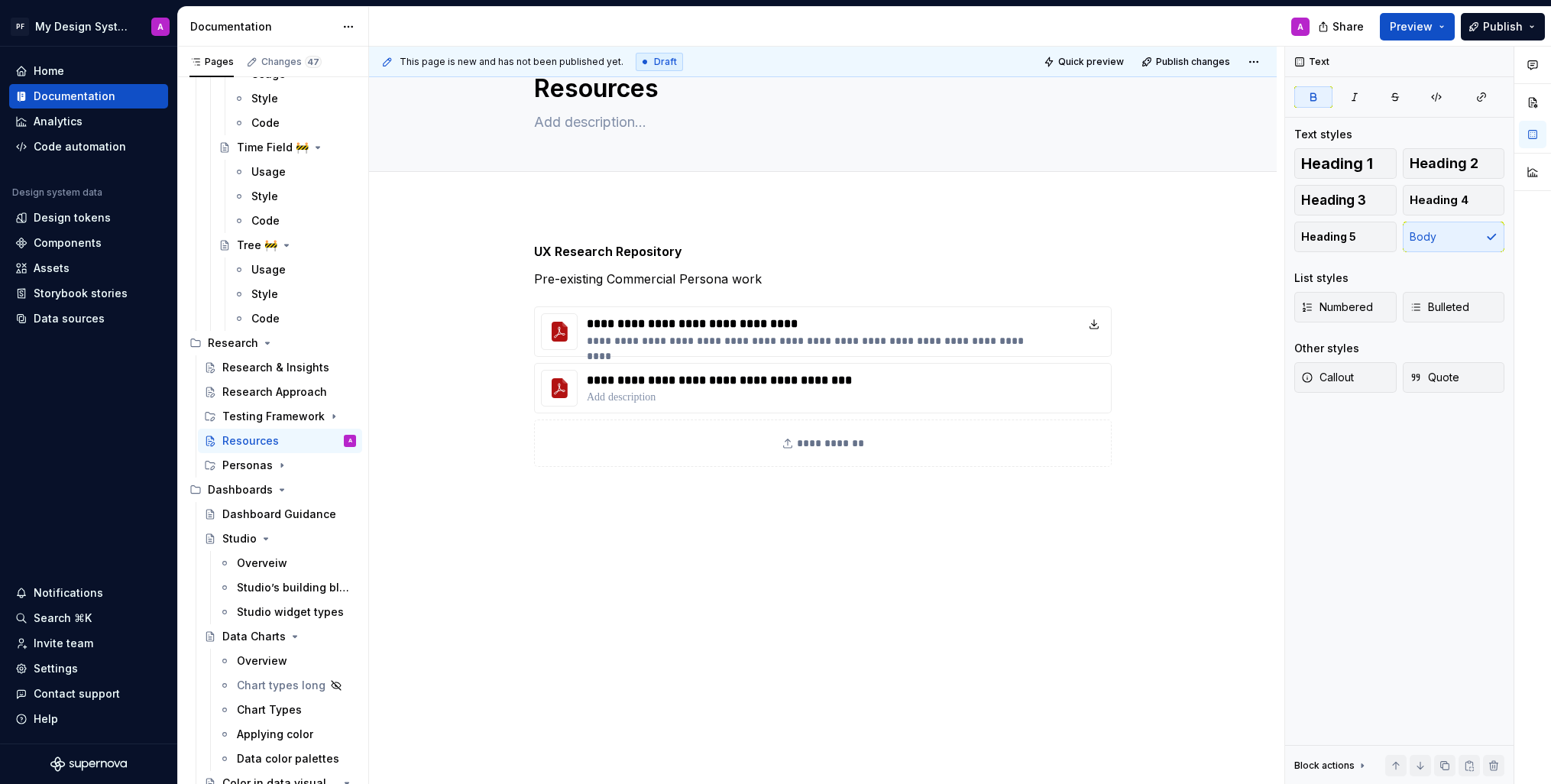
type textarea "*"
click at [738, 398] on p at bounding box center [728, 397] width 283 height 15
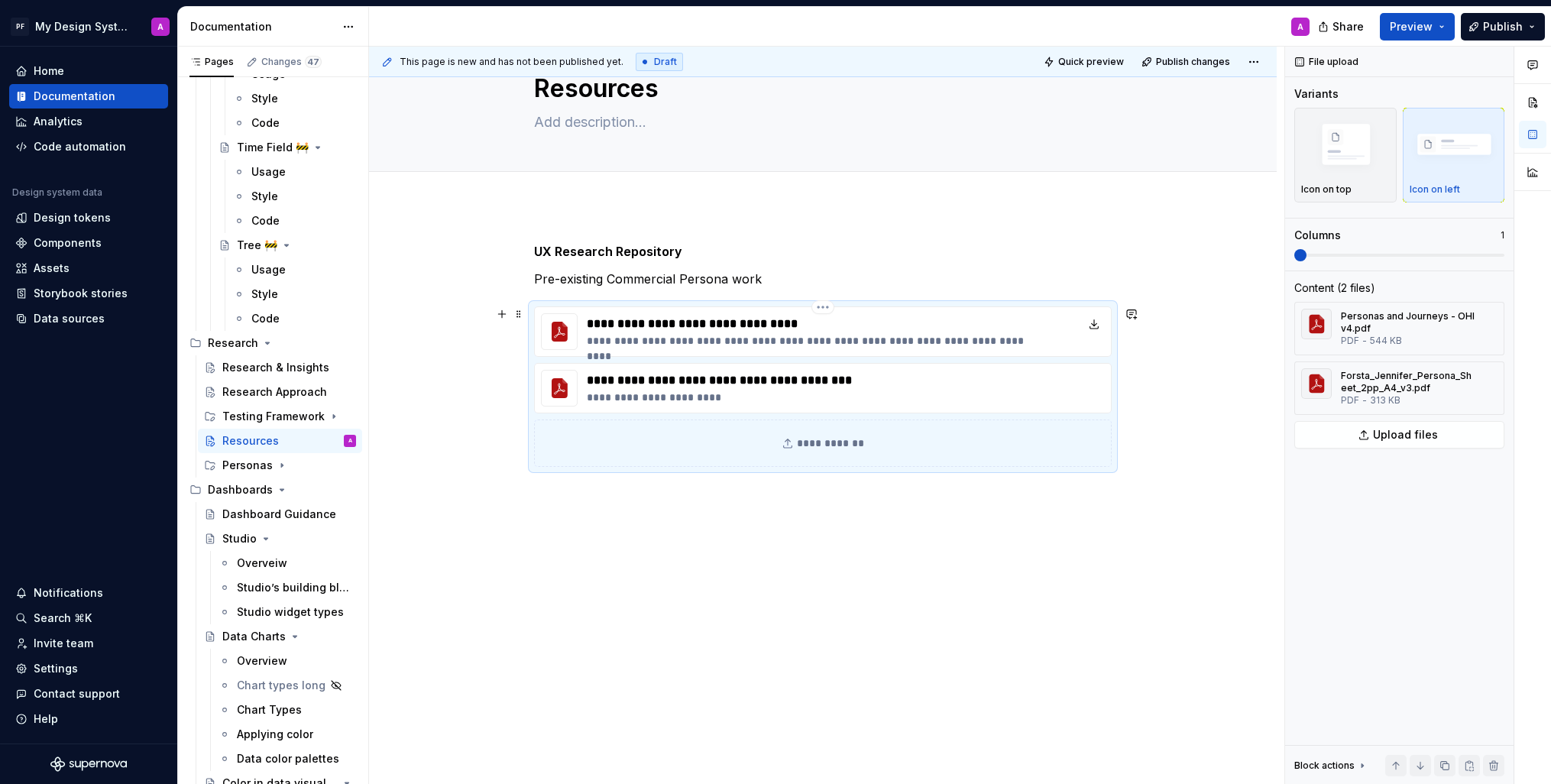
click at [845, 339] on p "**********" at bounding box center [811, 340] width 447 height 15
drag, startPoint x: 818, startPoint y: 339, endPoint x: 1049, endPoint y: 339, distance: 231.0
click at [1048, 339] on div "**********" at bounding box center [823, 331] width 577 height 50
click at [860, 599] on div "**********" at bounding box center [823, 495] width 908 height 579
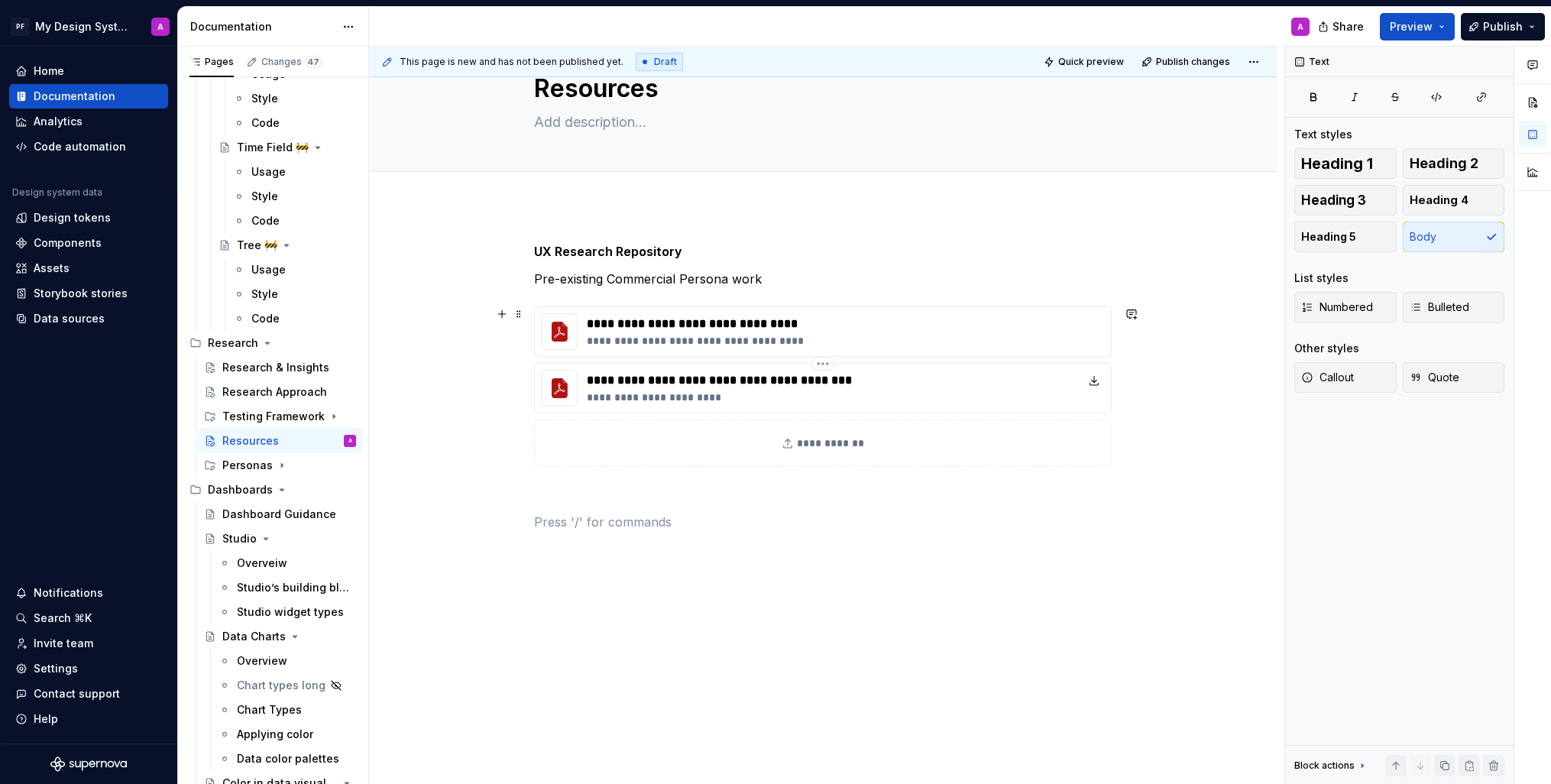
click at [638, 398] on p "**********" at bounding box center [728, 397] width 283 height 15
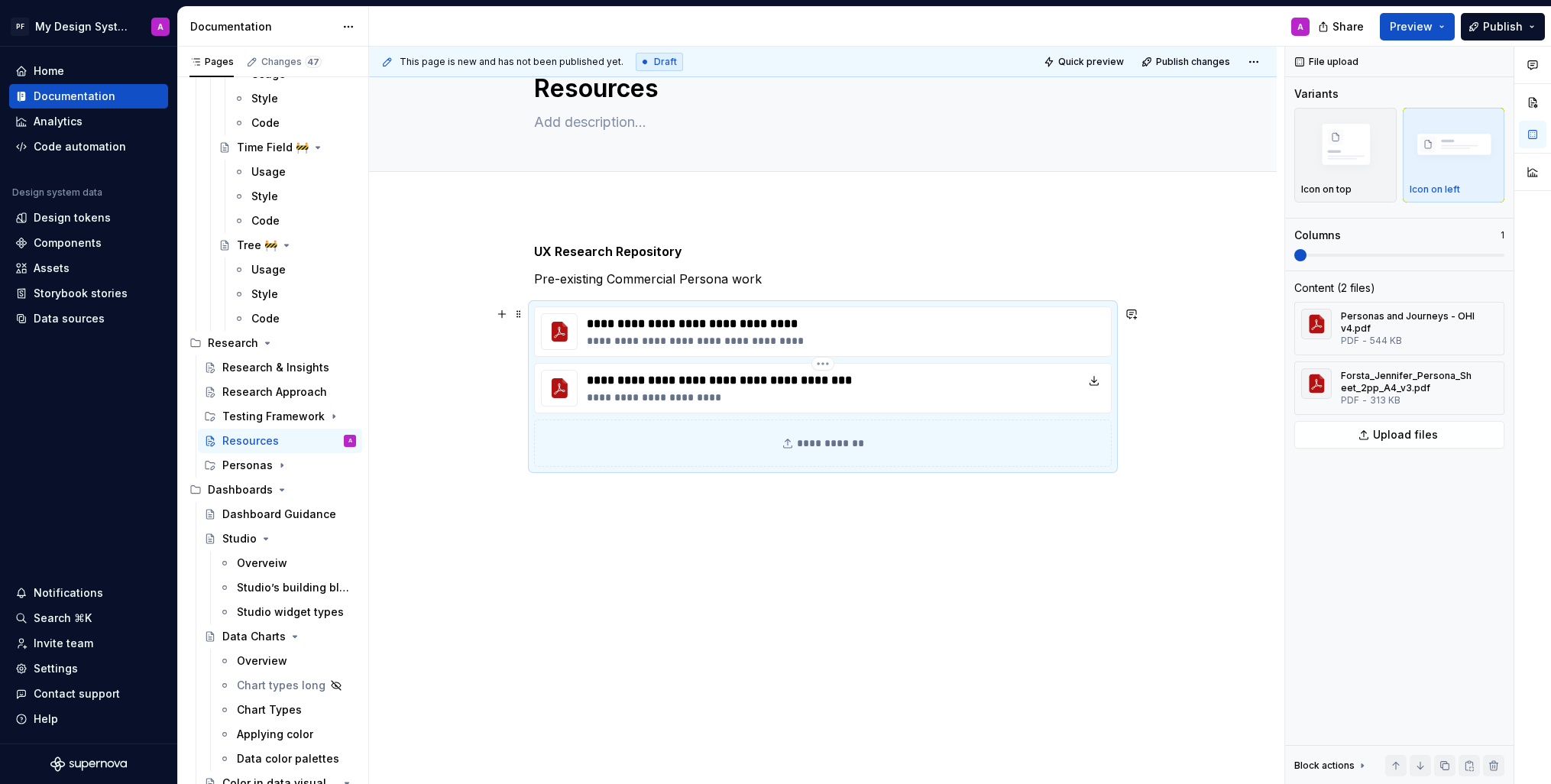
click at [591, 398] on p "**********" at bounding box center [728, 397] width 283 height 15
drag, startPoint x: 601, startPoint y: 397, endPoint x: 589, endPoint y: 397, distance: 12.0
click at [601, 397] on p "**********" at bounding box center [728, 397] width 283 height 15
click at [589, 397] on div "**********" at bounding box center [823, 388] width 577 height 50
click at [594, 396] on p "**********" at bounding box center [728, 397] width 283 height 15
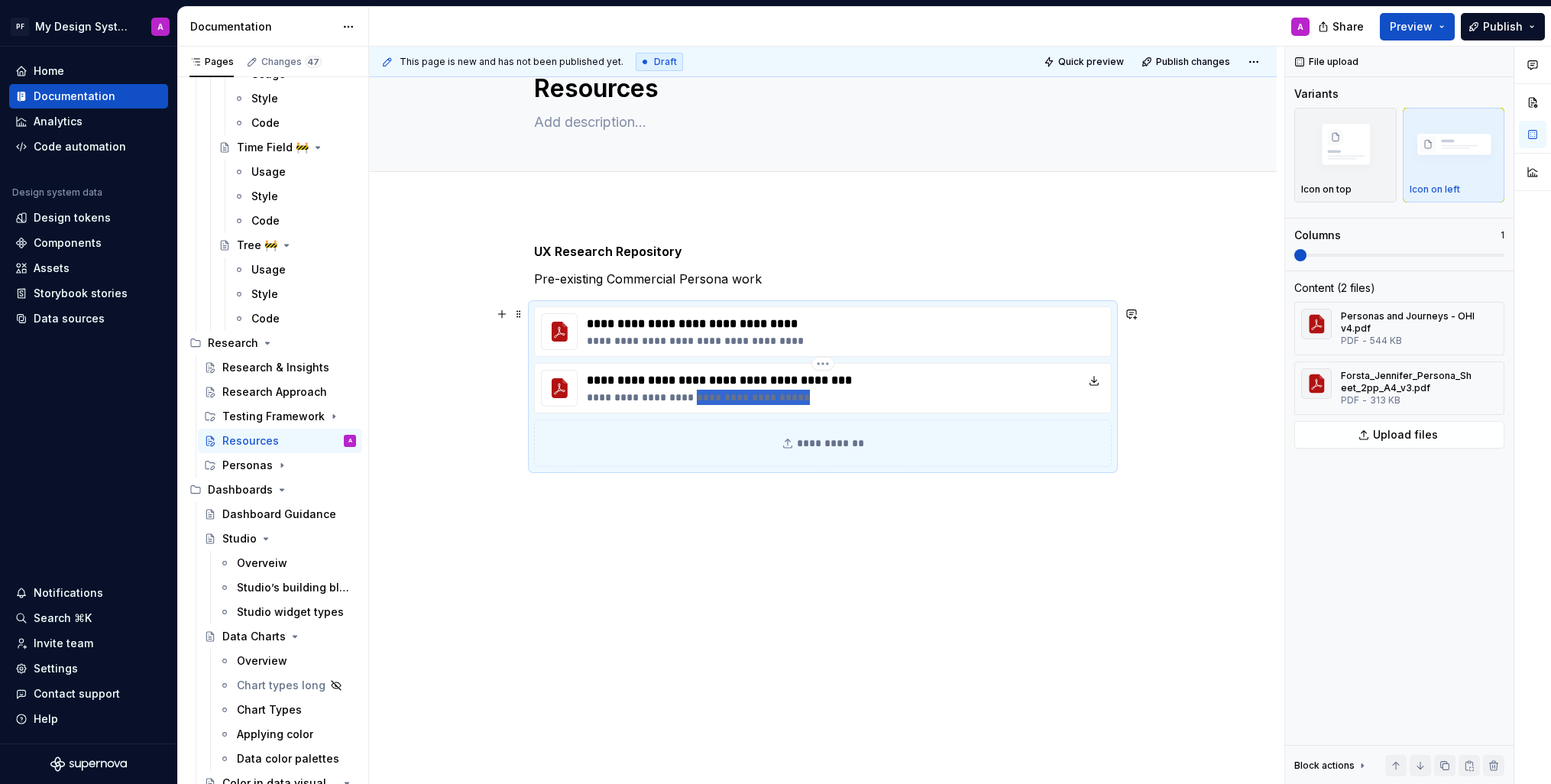
drag, startPoint x: 833, startPoint y: 397, endPoint x: 700, endPoint y: 397, distance: 133.0
click at [700, 397] on p "**********" at bounding box center [728, 397] width 283 height 15
click at [1105, 569] on div "**********" at bounding box center [823, 495] width 908 height 579
click at [646, 397] on p "**********" at bounding box center [728, 397] width 283 height 15
click at [669, 399] on p "**********" at bounding box center [728, 400] width 283 height 15
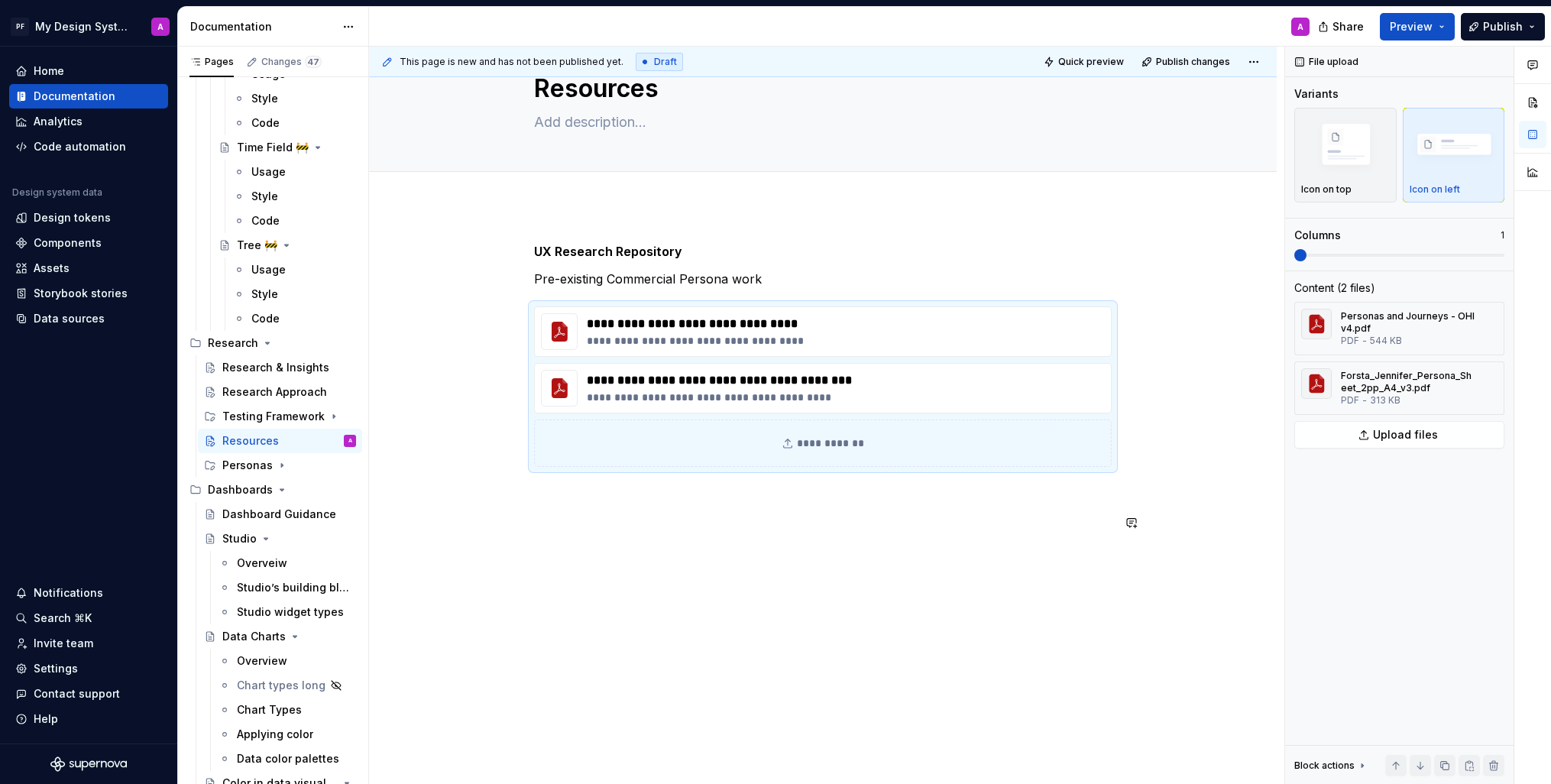
click at [1106, 559] on div "**********" at bounding box center [823, 495] width 908 height 579
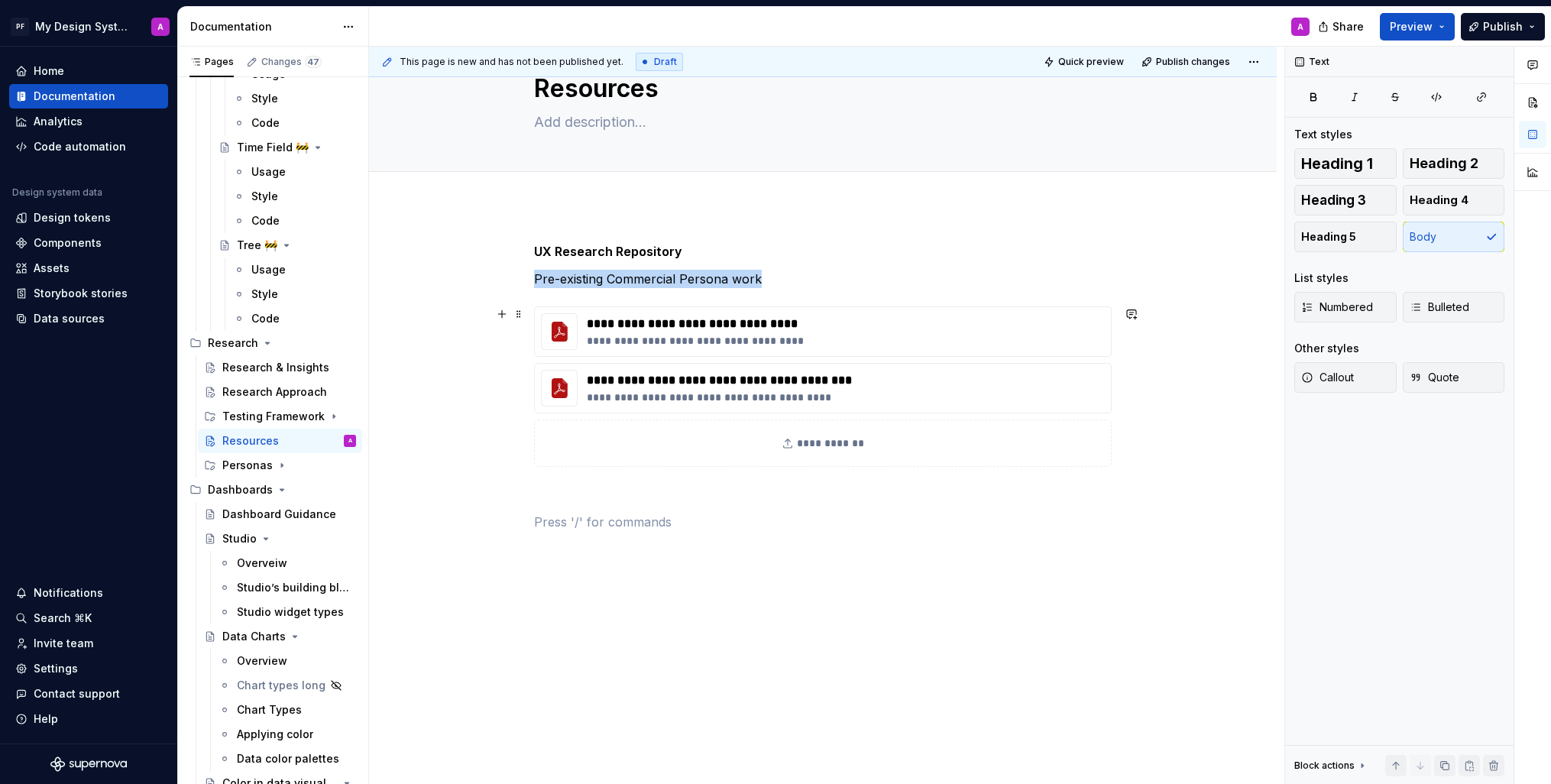
click at [828, 439] on div "**********" at bounding box center [823, 443] width 577 height 48
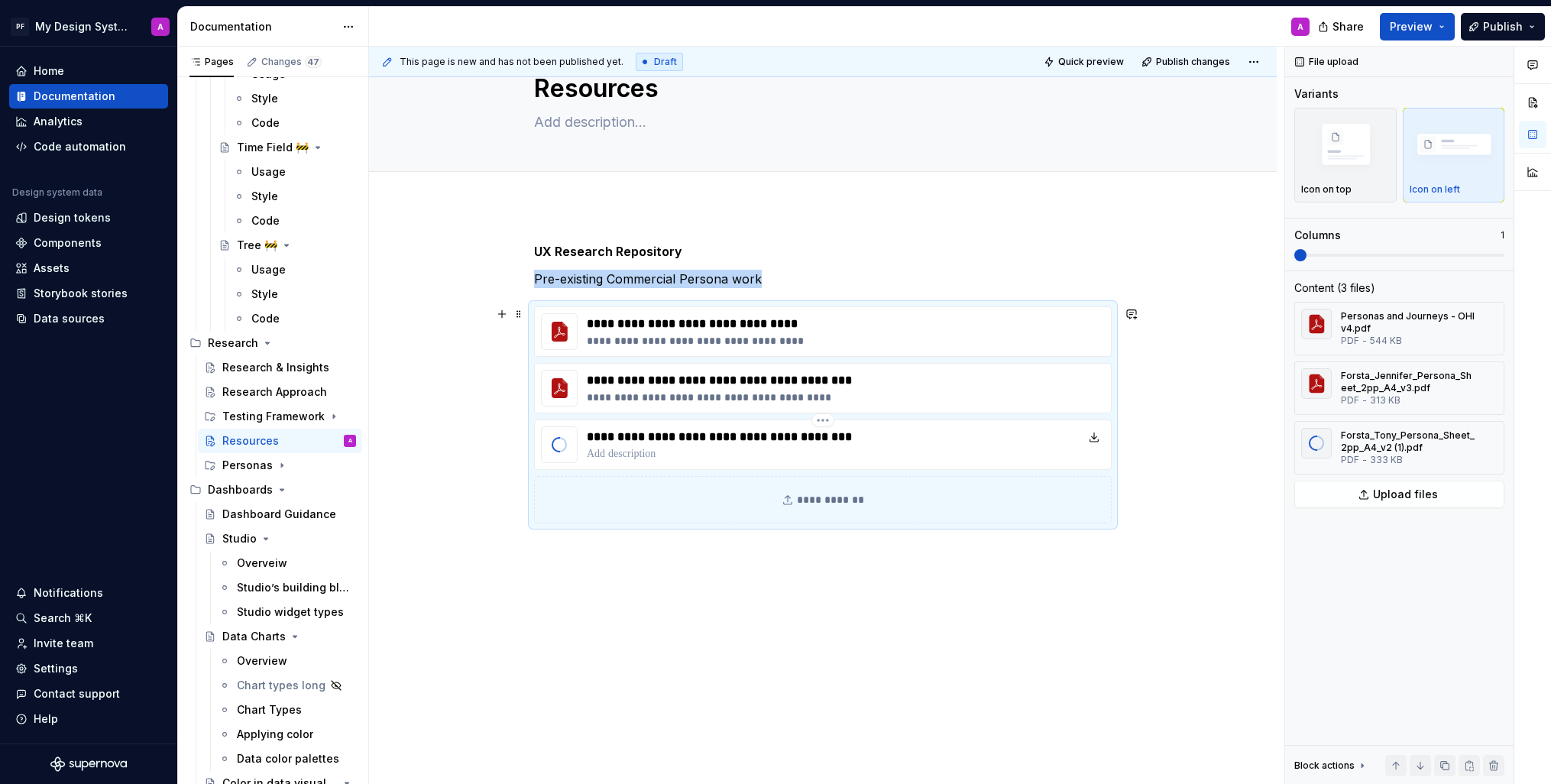
click at [616, 455] on p at bounding box center [728, 454] width 282 height 15
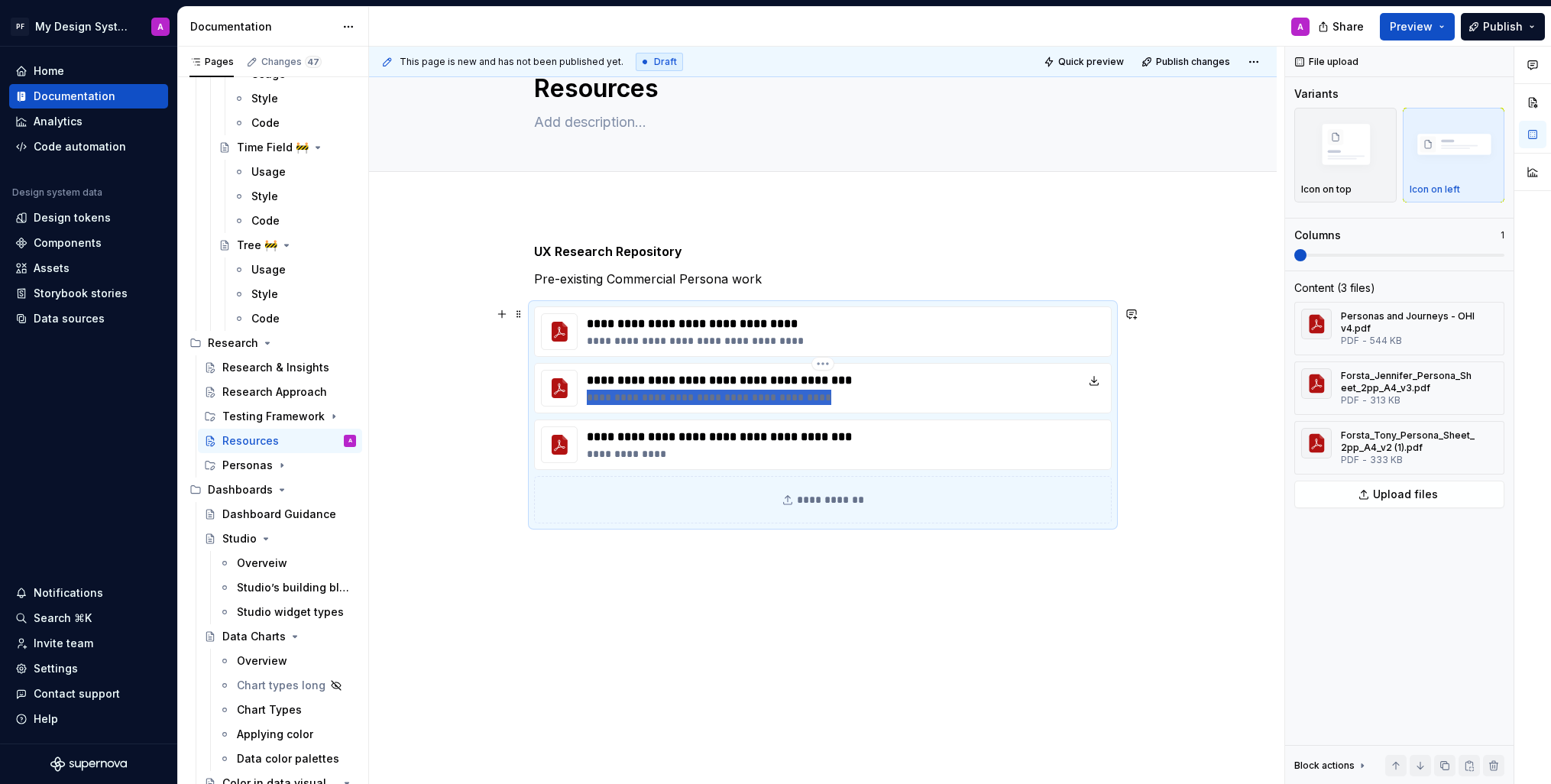
drag, startPoint x: 592, startPoint y: 395, endPoint x: 844, endPoint y: 396, distance: 252.0
click at [844, 396] on p "**********" at bounding box center [728, 397] width 283 height 15
type textarea "*"
drag, startPoint x: 705, startPoint y: 459, endPoint x: 611, endPoint y: 459, distance: 94.0
click at [611, 459] on p "**********" at bounding box center [728, 454] width 282 height 15
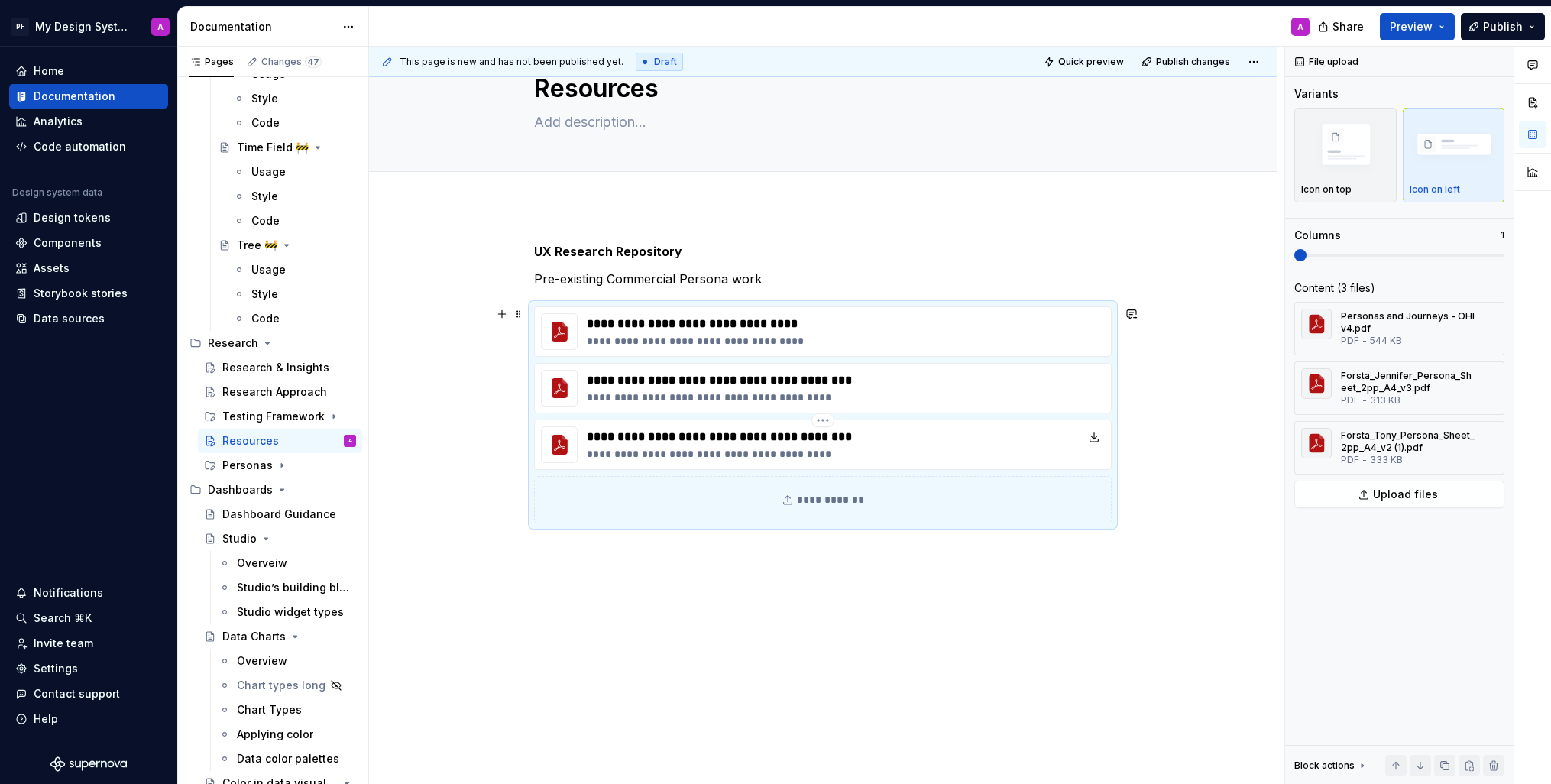
click at [683, 457] on p "**********" at bounding box center [728, 454] width 282 height 15
drag, startPoint x: 802, startPoint y: 456, endPoint x: 679, endPoint y: 452, distance: 123.1
click at [679, 452] on p "**********" at bounding box center [728, 454] width 282 height 15
click at [905, 600] on div "**********" at bounding box center [823, 424] width 577 height 364
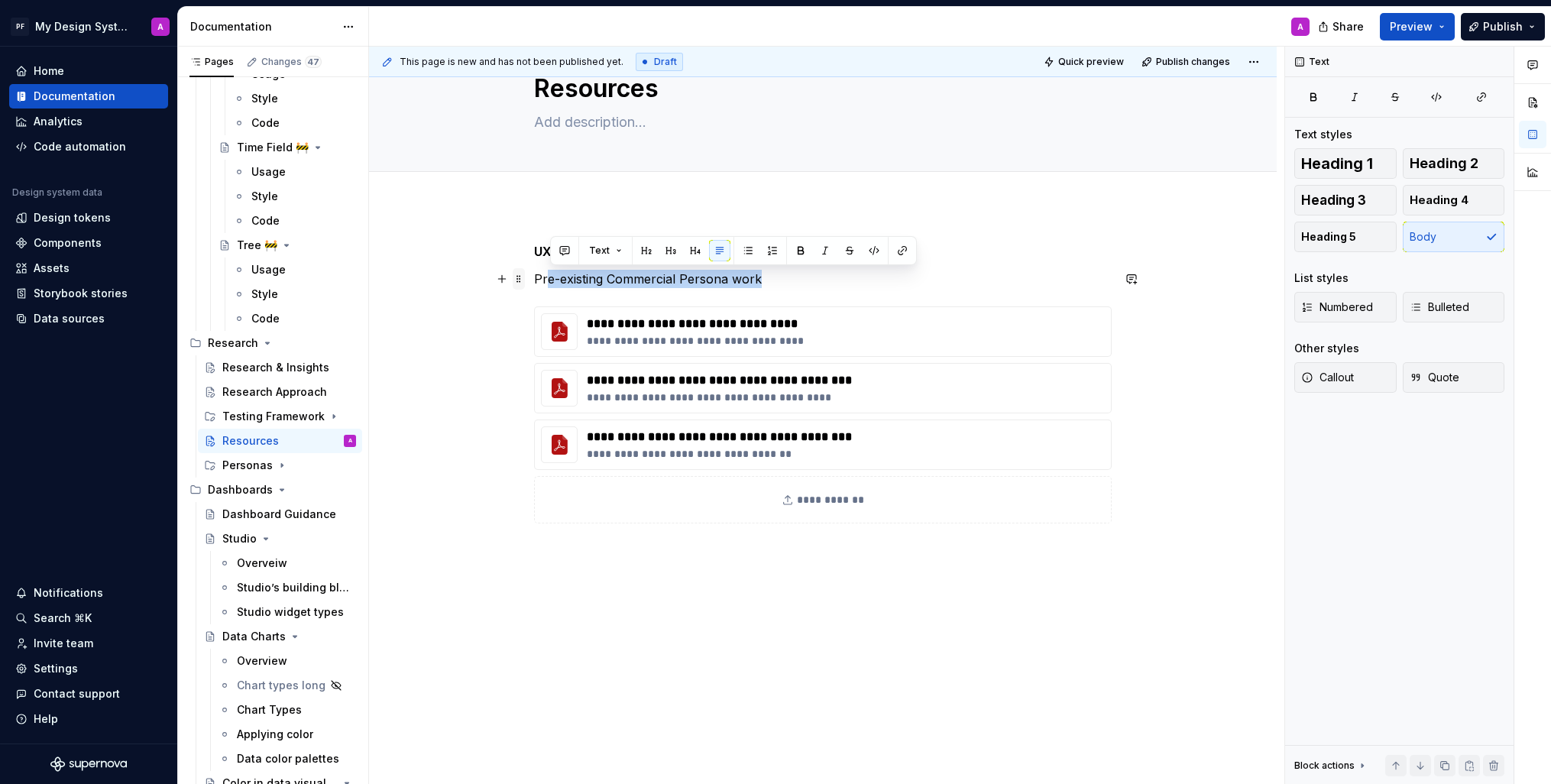
drag, startPoint x: 774, startPoint y: 279, endPoint x: 517, endPoint y: 281, distance: 257.0
click at [534, 281] on div "**********" at bounding box center [823, 424] width 577 height 364
drag, startPoint x: 669, startPoint y: 290, endPoint x: 731, endPoint y: 287, distance: 62.1
click at [669, 290] on div "**********" at bounding box center [823, 415] width 577 height 346
drag, startPoint x: 732, startPoint y: 280, endPoint x: 541, endPoint y: 279, distance: 191.0
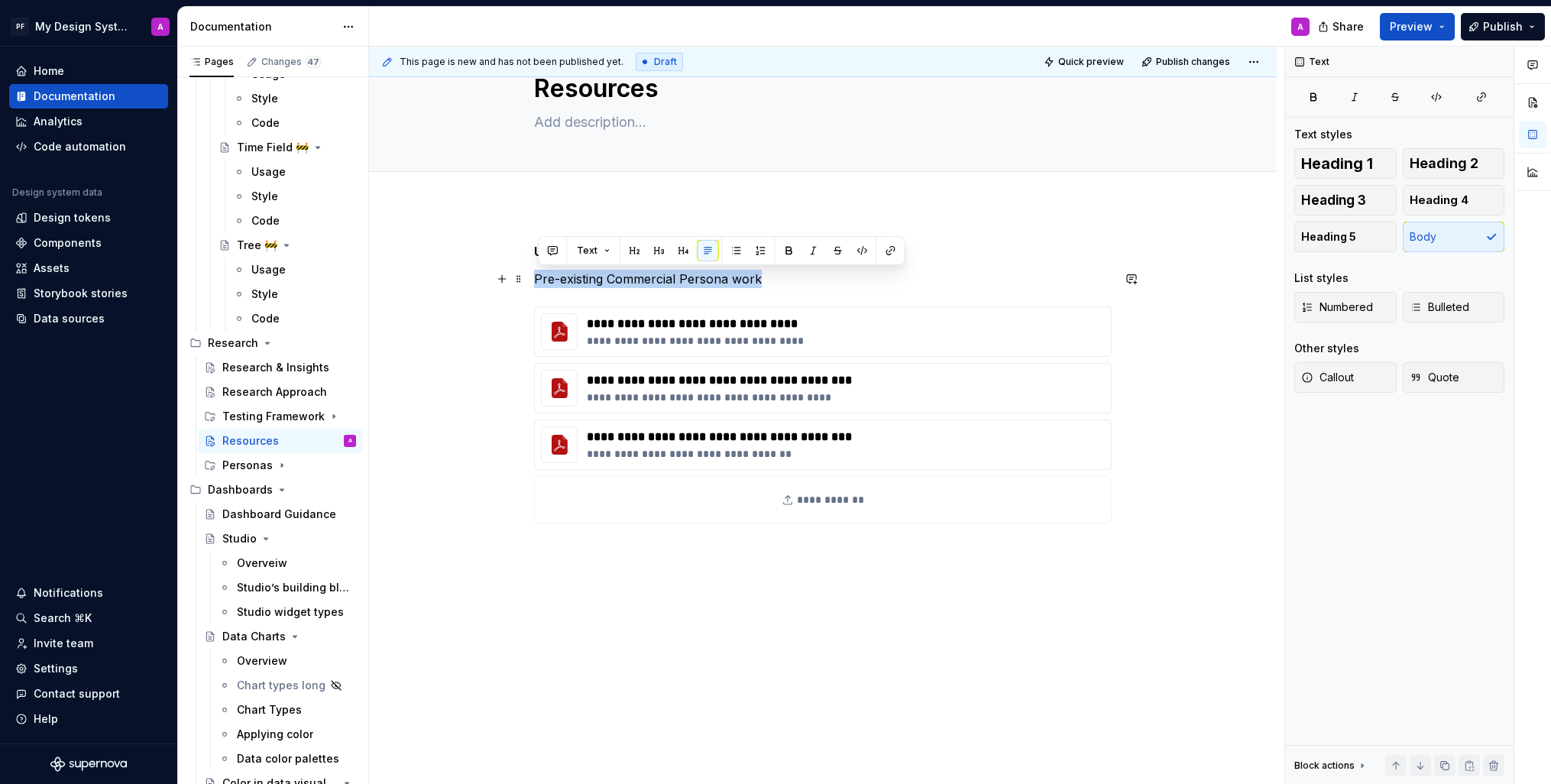
click at [541, 279] on p "Pre-existing Commercial Persona work" at bounding box center [823, 278] width 577 height 18
click at [784, 255] on button "button" at bounding box center [789, 251] width 22 height 22
click at [799, 284] on p "Pre-existing Commercial Persona work" at bounding box center [823, 278] width 577 height 18
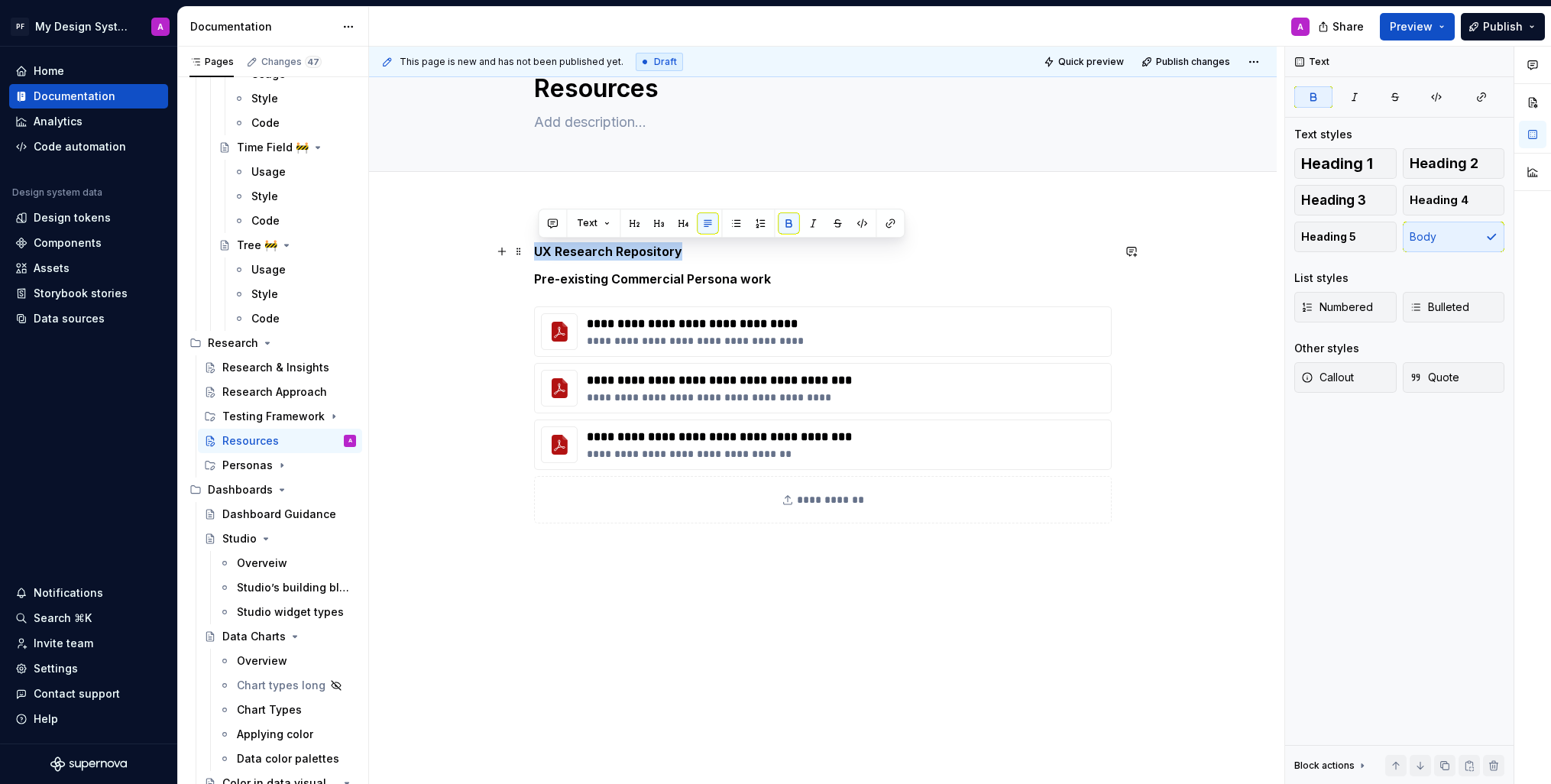
drag, startPoint x: 539, startPoint y: 249, endPoint x: 722, endPoint y: 251, distance: 183.0
click at [722, 251] on p "UX Research Repository" at bounding box center [823, 251] width 577 height 18
click at [947, 279] on p "Pre-existing Commercial Persona work" at bounding box center [823, 278] width 577 height 18
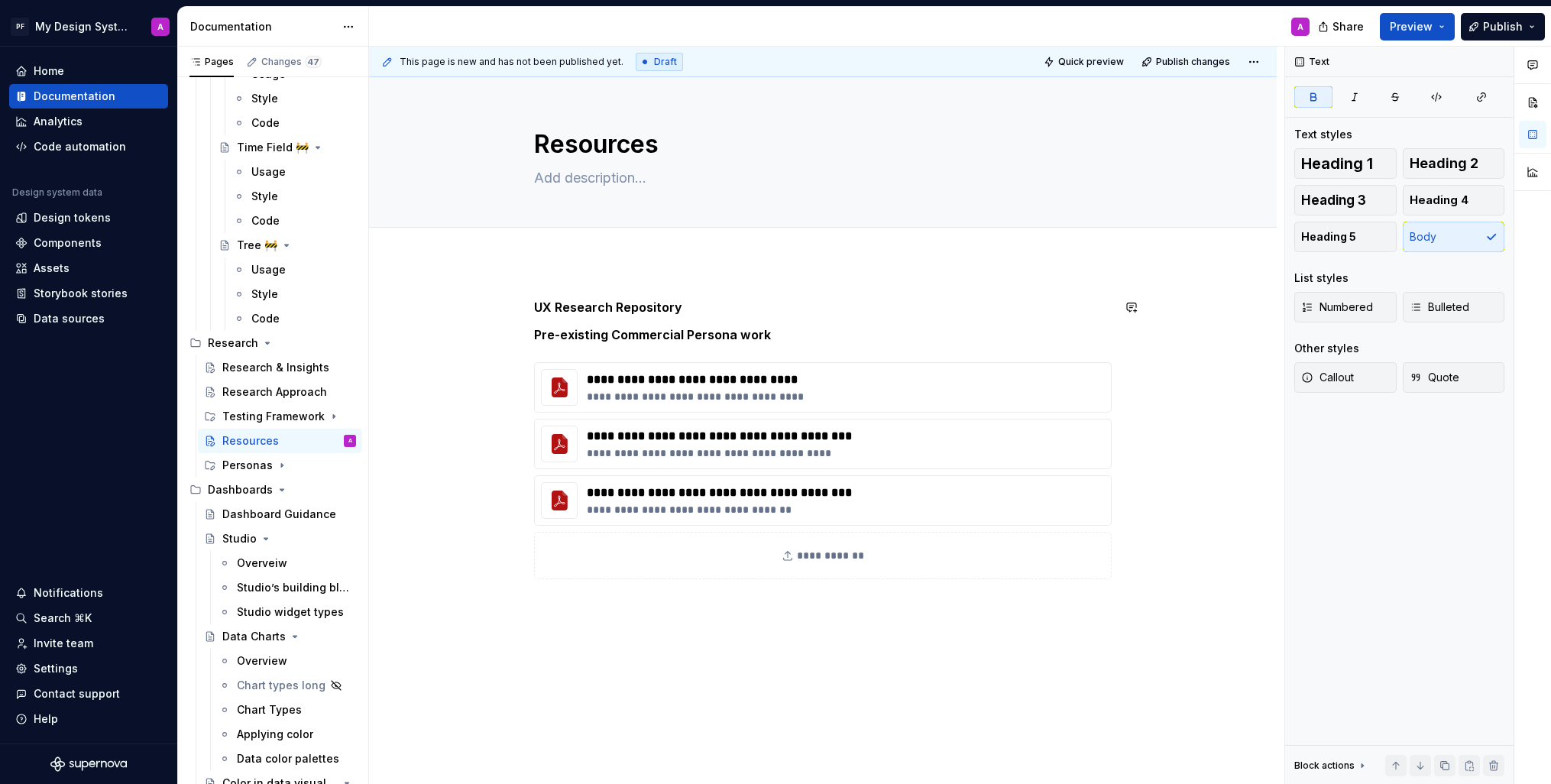
scroll to position [111, 0]
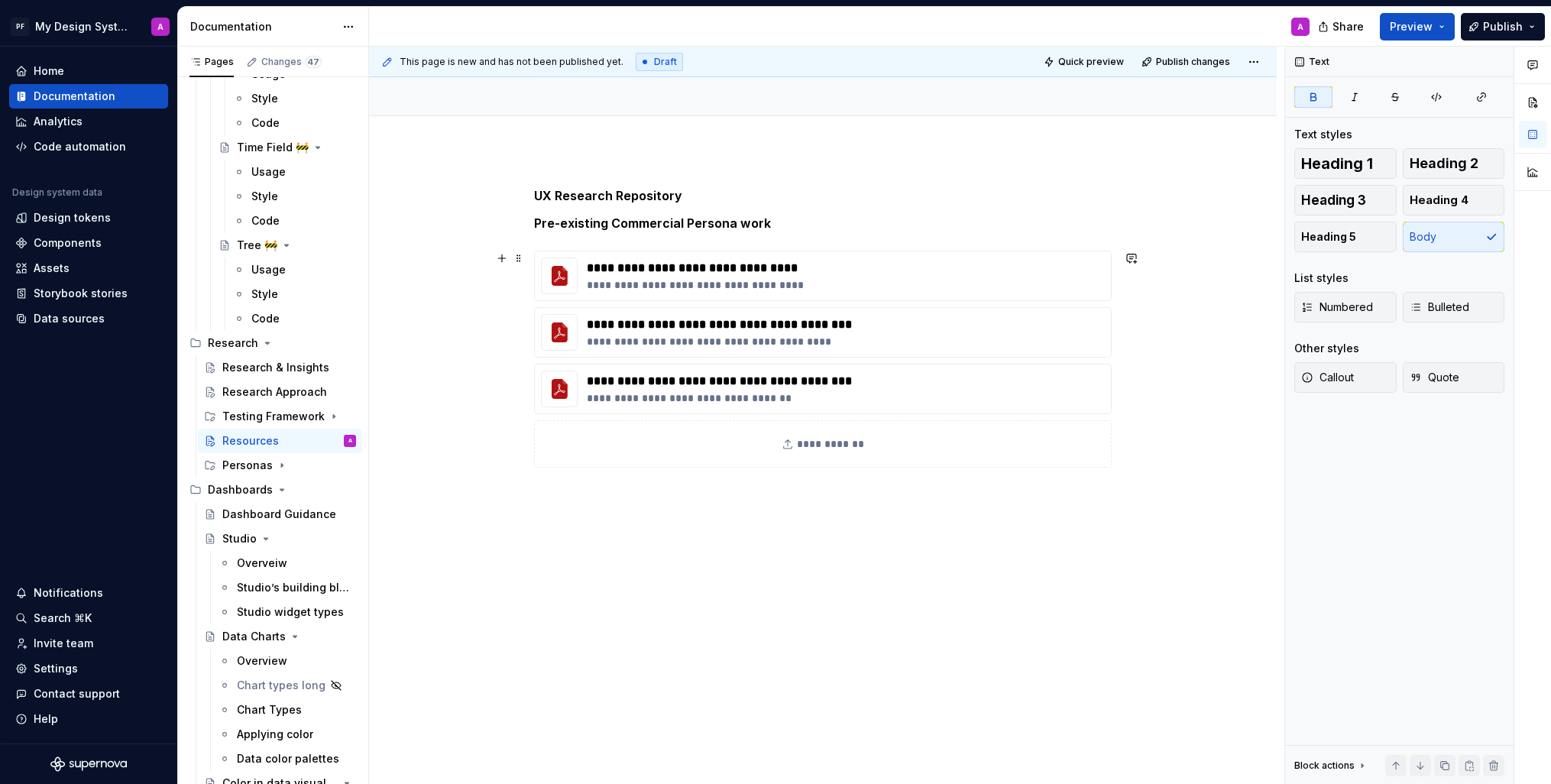
click at [829, 444] on div "**********" at bounding box center [823, 444] width 577 height 48
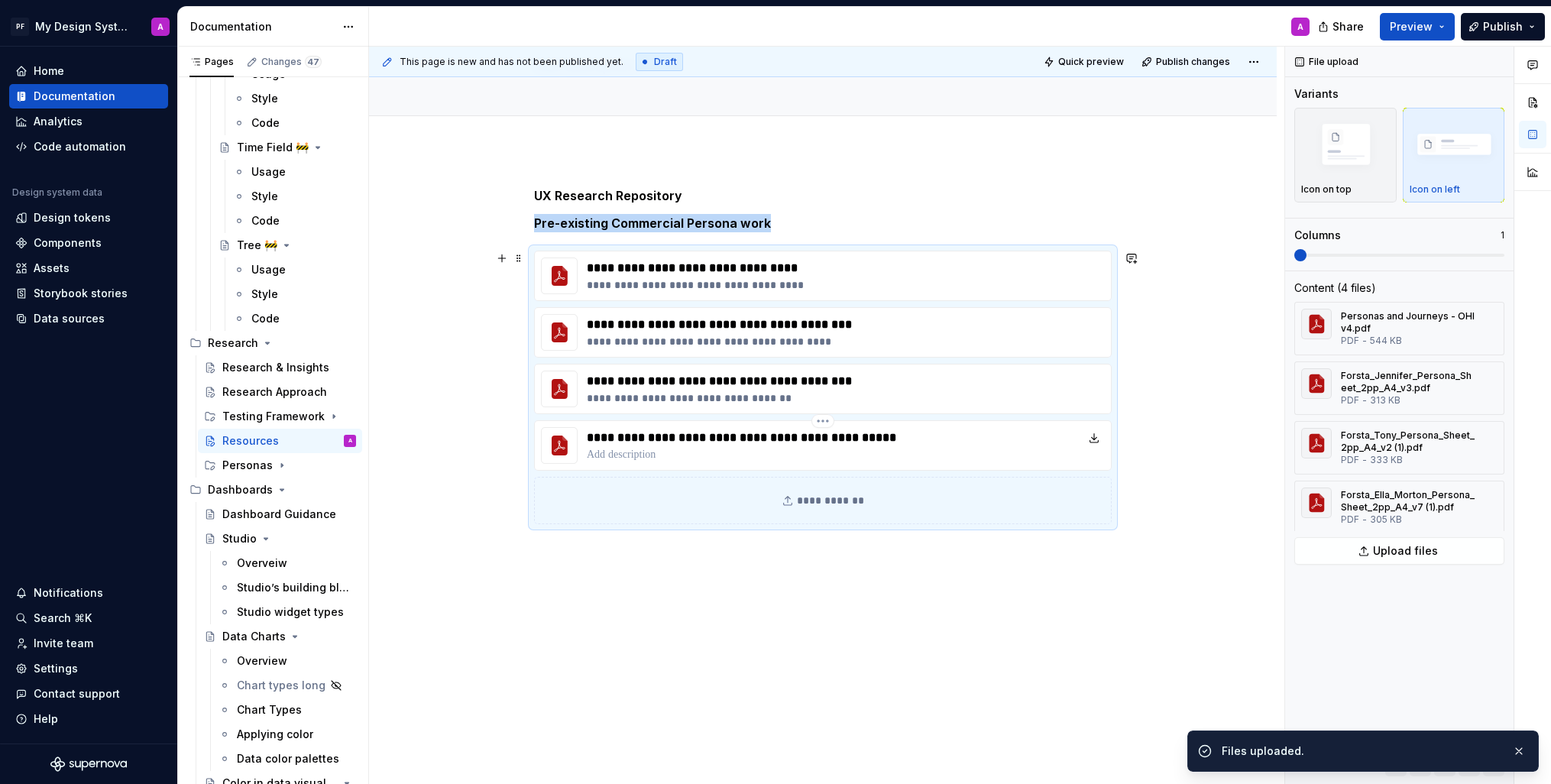
click at [609, 456] on p at bounding box center [748, 454] width 322 height 15
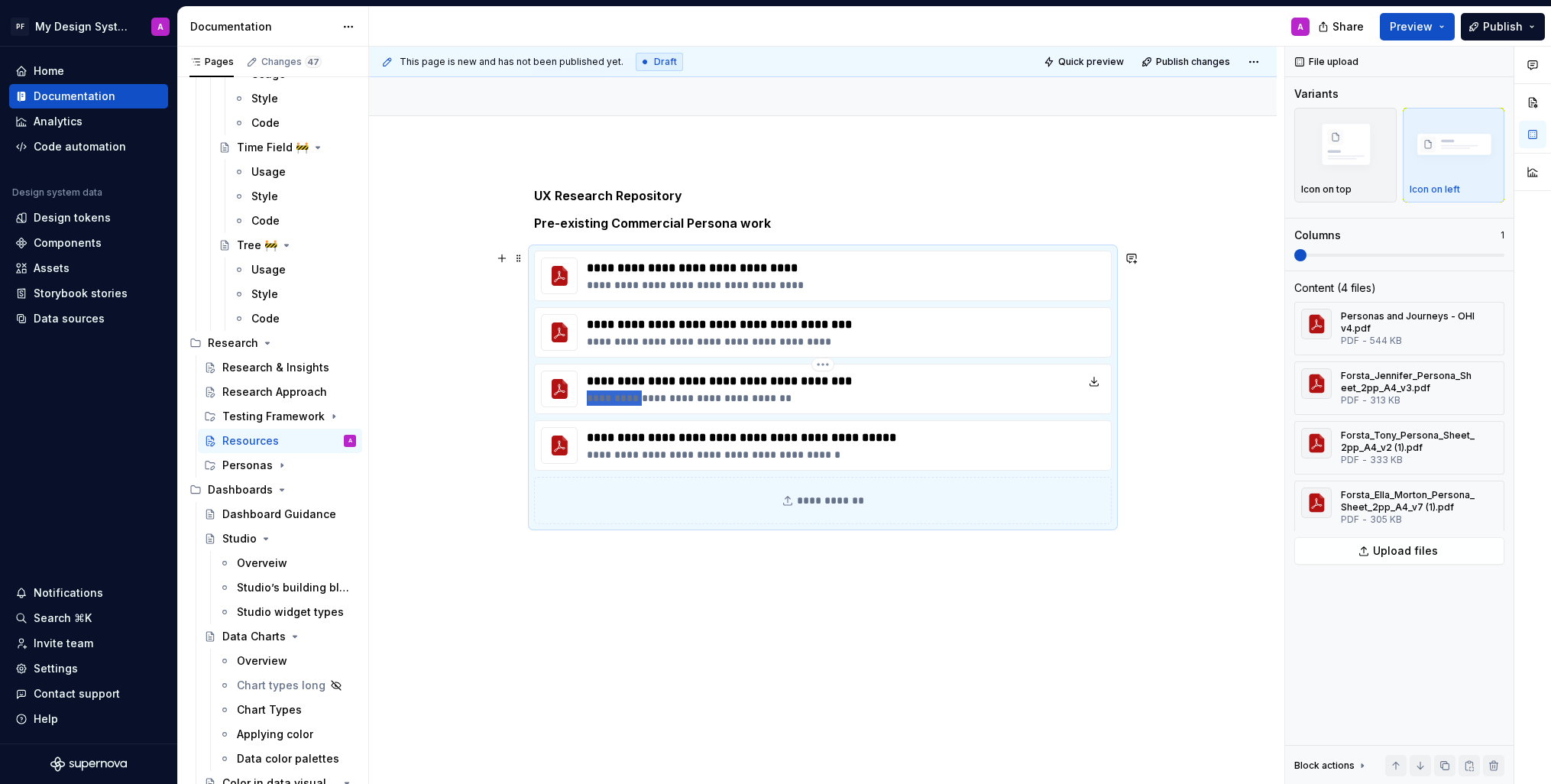
drag, startPoint x: 642, startPoint y: 400, endPoint x: 589, endPoint y: 399, distance: 53.0
click at [589, 399] on div "**********" at bounding box center [823, 389] width 577 height 50
type textarea "*"
click at [592, 456] on p "**********" at bounding box center [748, 454] width 322 height 15
paste div
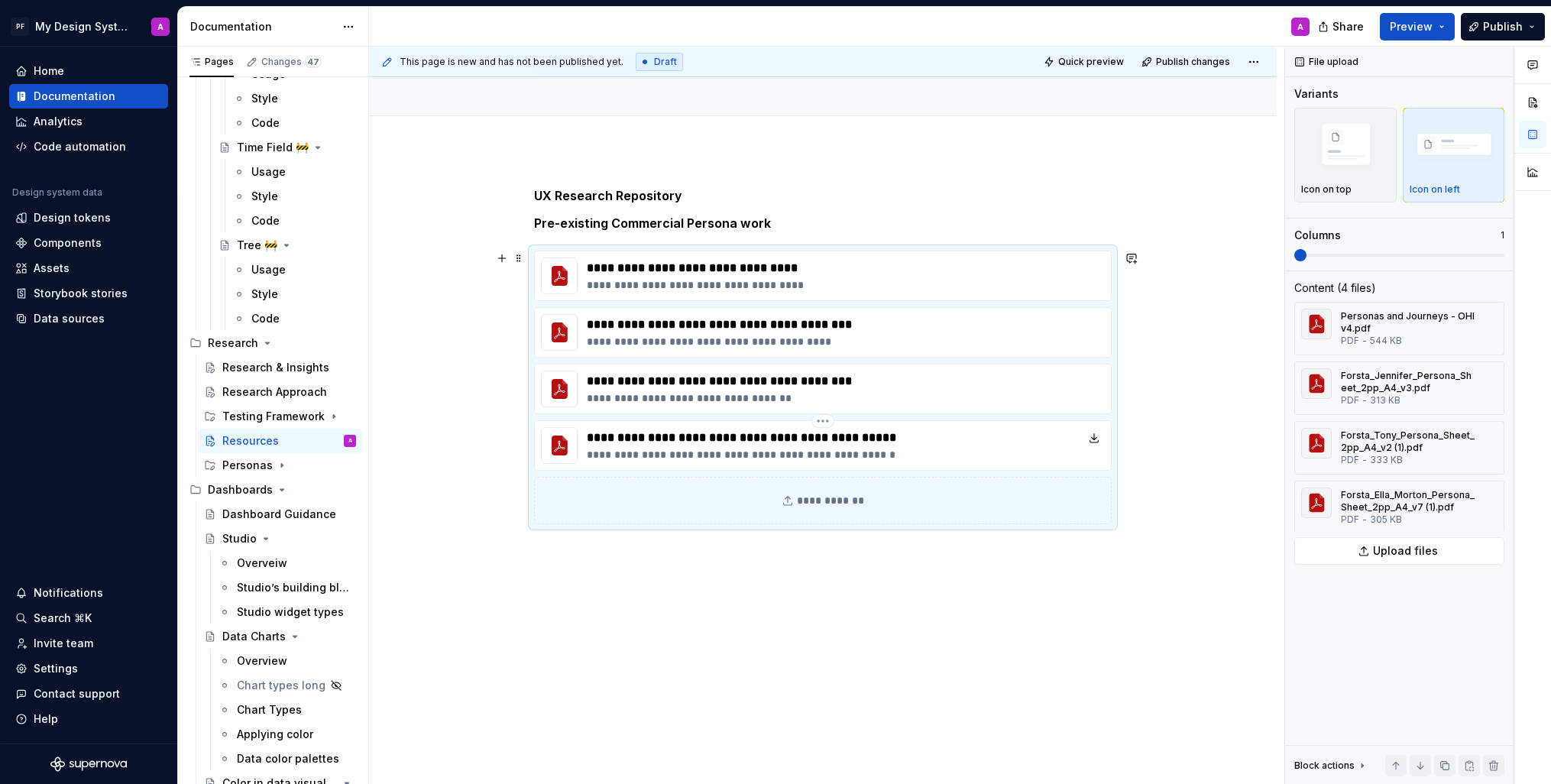
click at [633, 455] on p "**********" at bounding box center [748, 454] width 322 height 15
drag, startPoint x: 665, startPoint y: 457, endPoint x: 638, endPoint y: 458, distance: 27.0
click at [638, 458] on p "**********" at bounding box center [748, 454] width 322 height 15
click at [633, 400] on p "**********" at bounding box center [728, 398] width 282 height 15
click at [632, 342] on p "**********" at bounding box center [728, 341] width 283 height 15
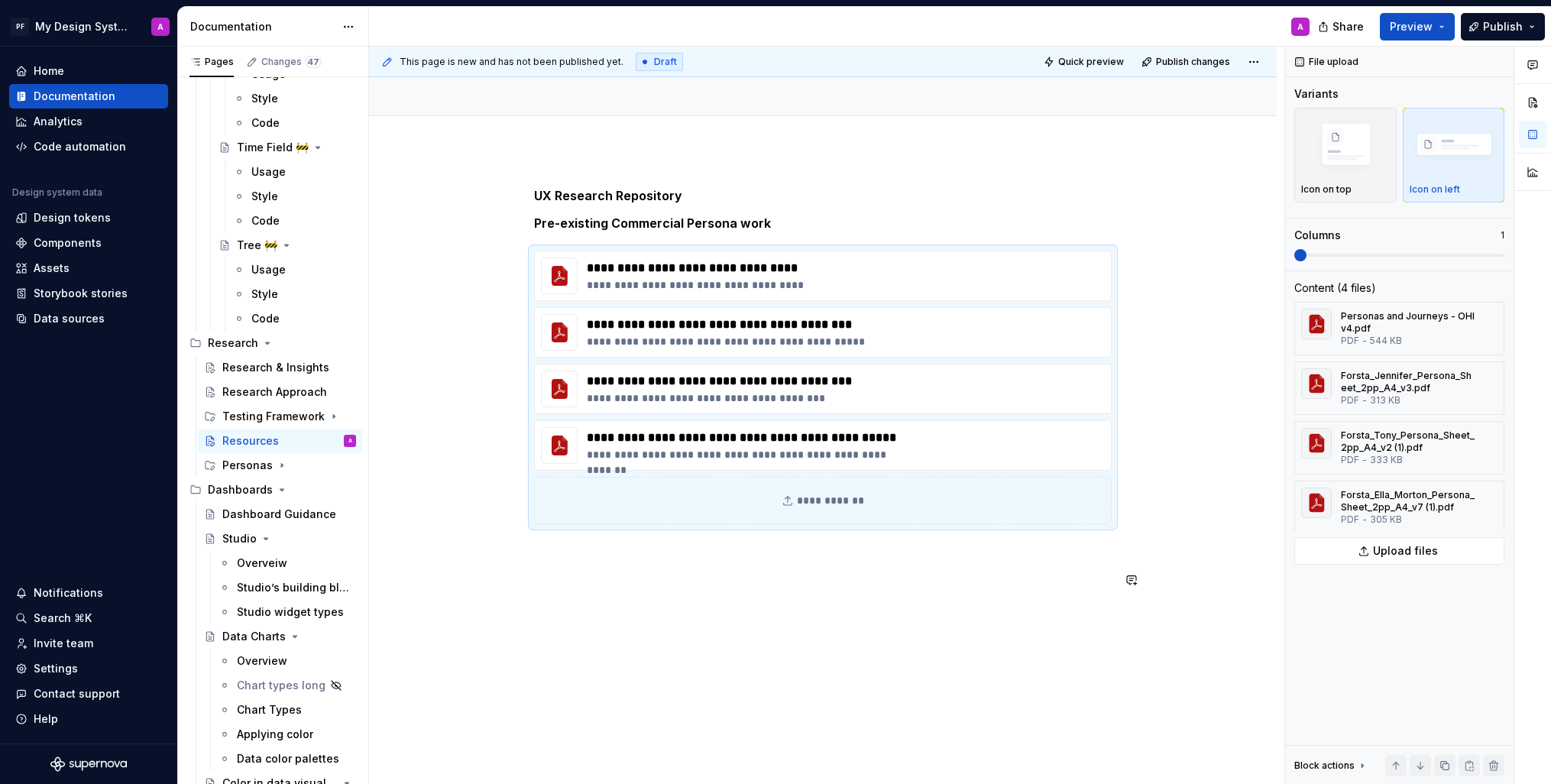
click at [1038, 639] on div "**********" at bounding box center [823, 496] width 908 height 692
click at [665, 557] on p at bounding box center [823, 551] width 577 height 18
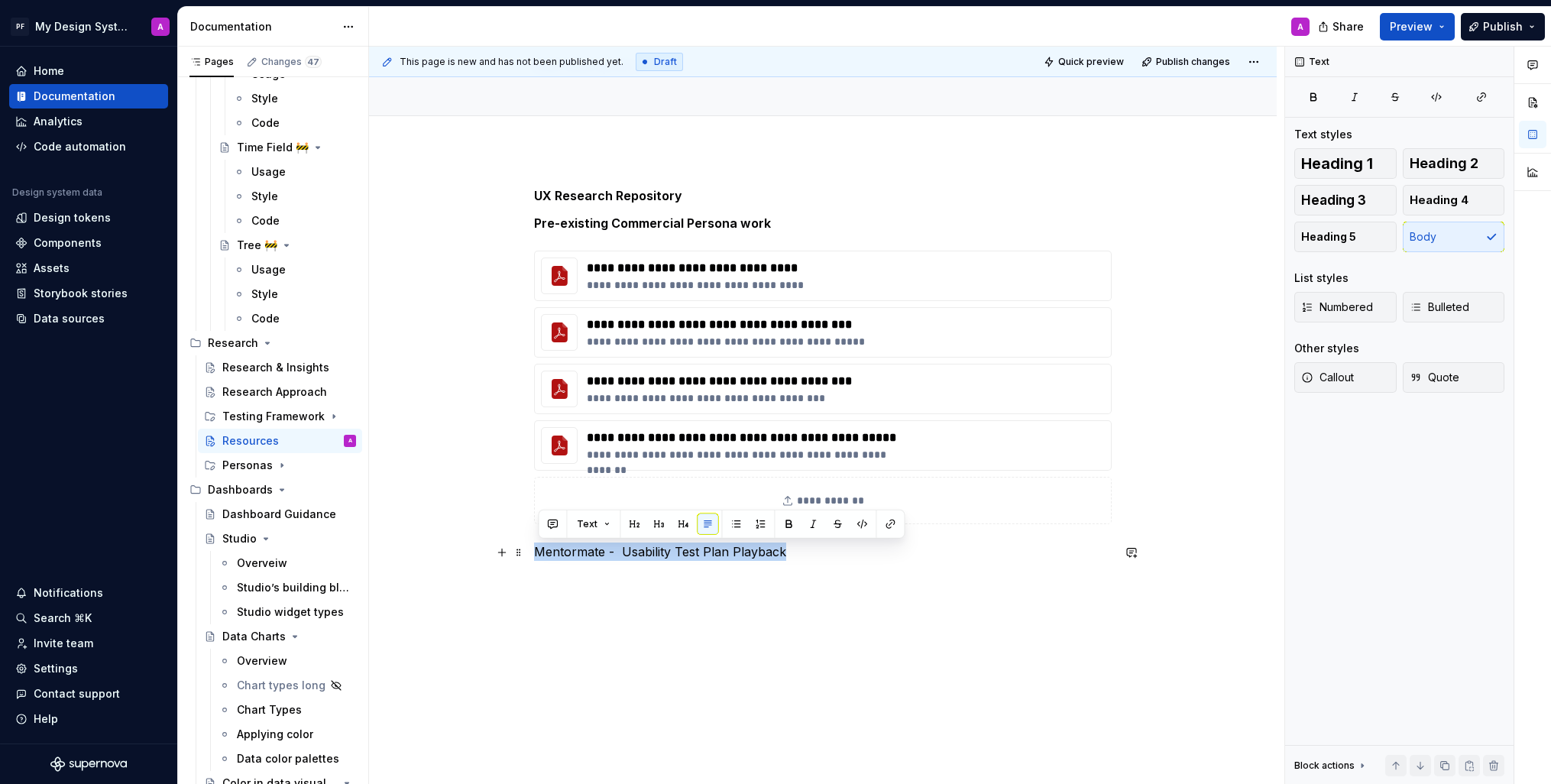
drag, startPoint x: 801, startPoint y: 551, endPoint x: 540, endPoint y: 554, distance: 261.0
click at [540, 554] on p "Mentormate - Usability Test Plan Playback" at bounding box center [823, 551] width 577 height 18
click at [785, 525] on button "button" at bounding box center [789, 524] width 22 height 22
click at [802, 562] on div "**********" at bounding box center [823, 388] width 577 height 402
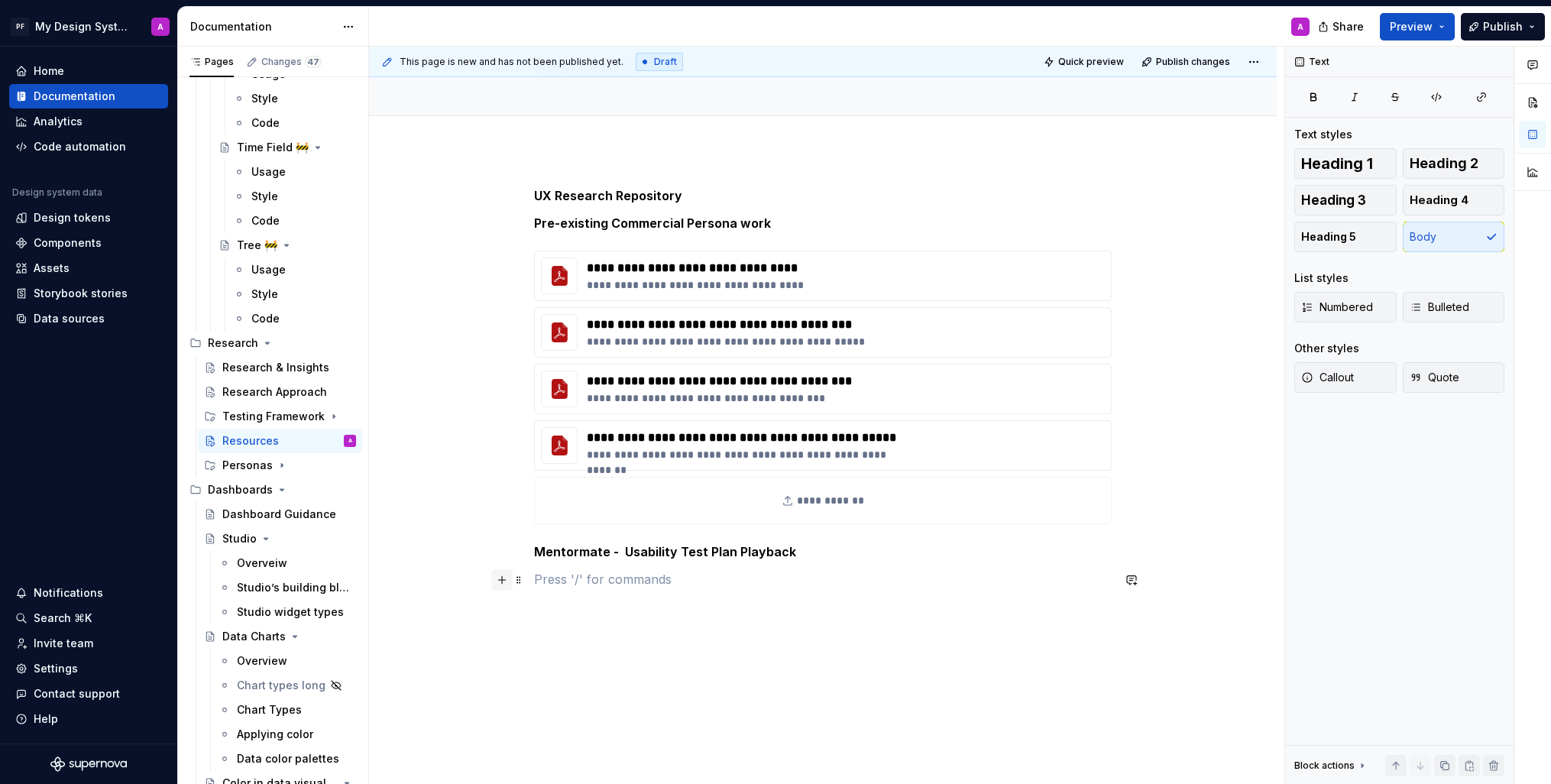
click at [510, 582] on button "button" at bounding box center [502, 580] width 22 height 22
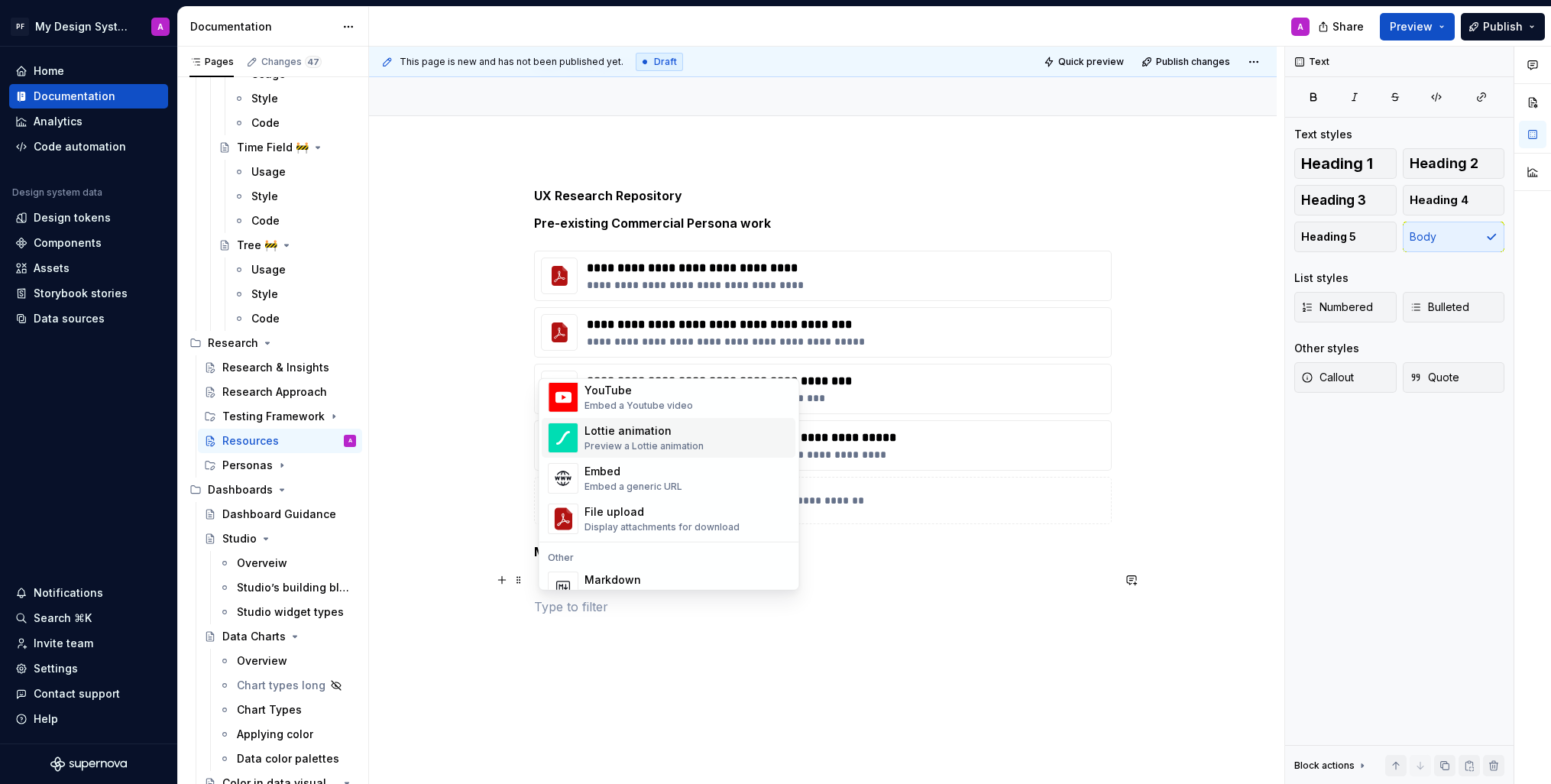
scroll to position [839, 0]
click at [617, 507] on div "File upload" at bounding box center [662, 510] width 155 height 15
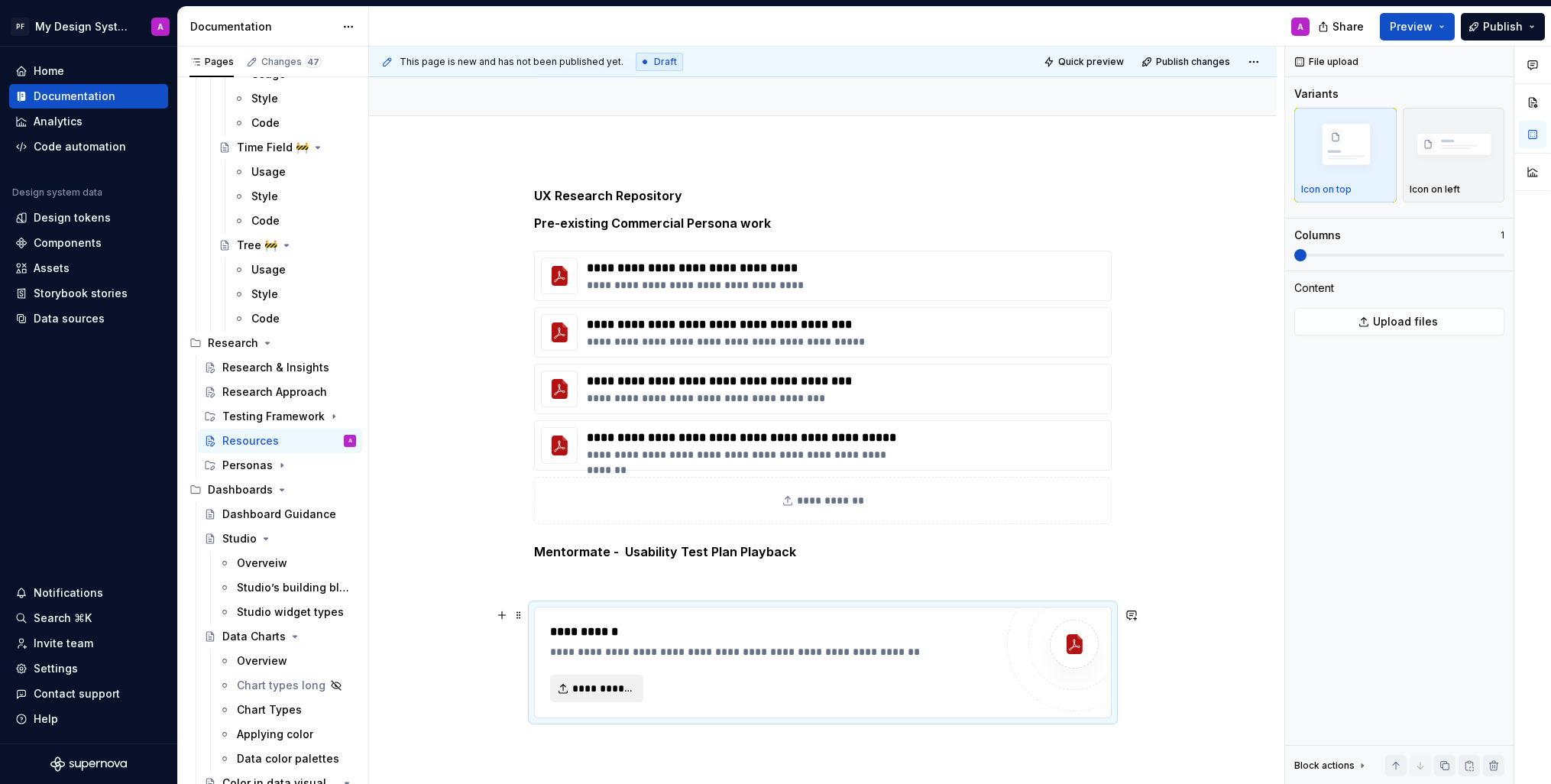
click at [587, 689] on span "**********" at bounding box center [603, 688] width 61 height 15
click at [628, 586] on p at bounding box center [823, 579] width 577 height 18
click at [621, 683] on span "**********" at bounding box center [603, 688] width 61 height 15
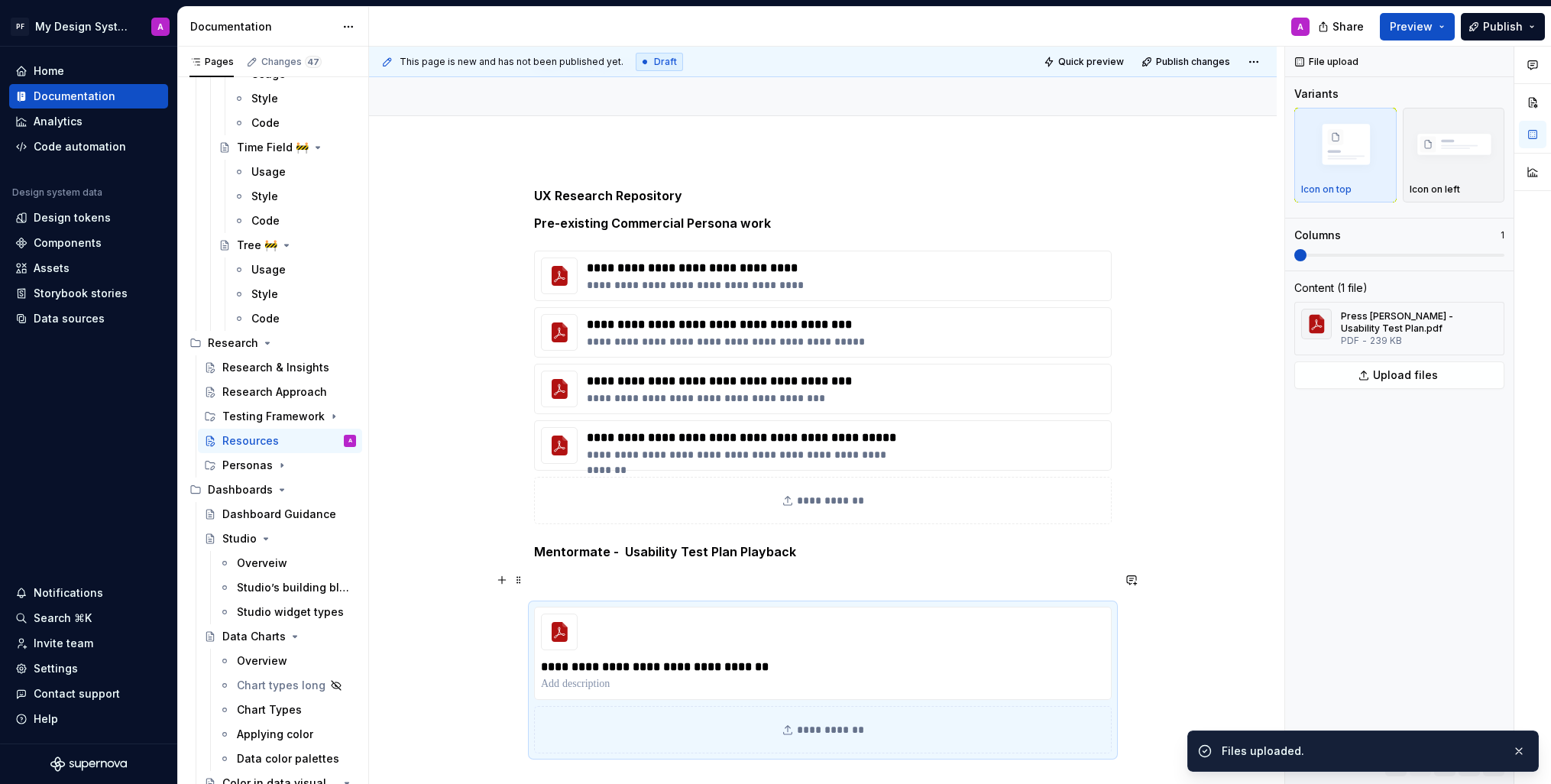
click at [582, 582] on p at bounding box center [823, 579] width 577 height 18
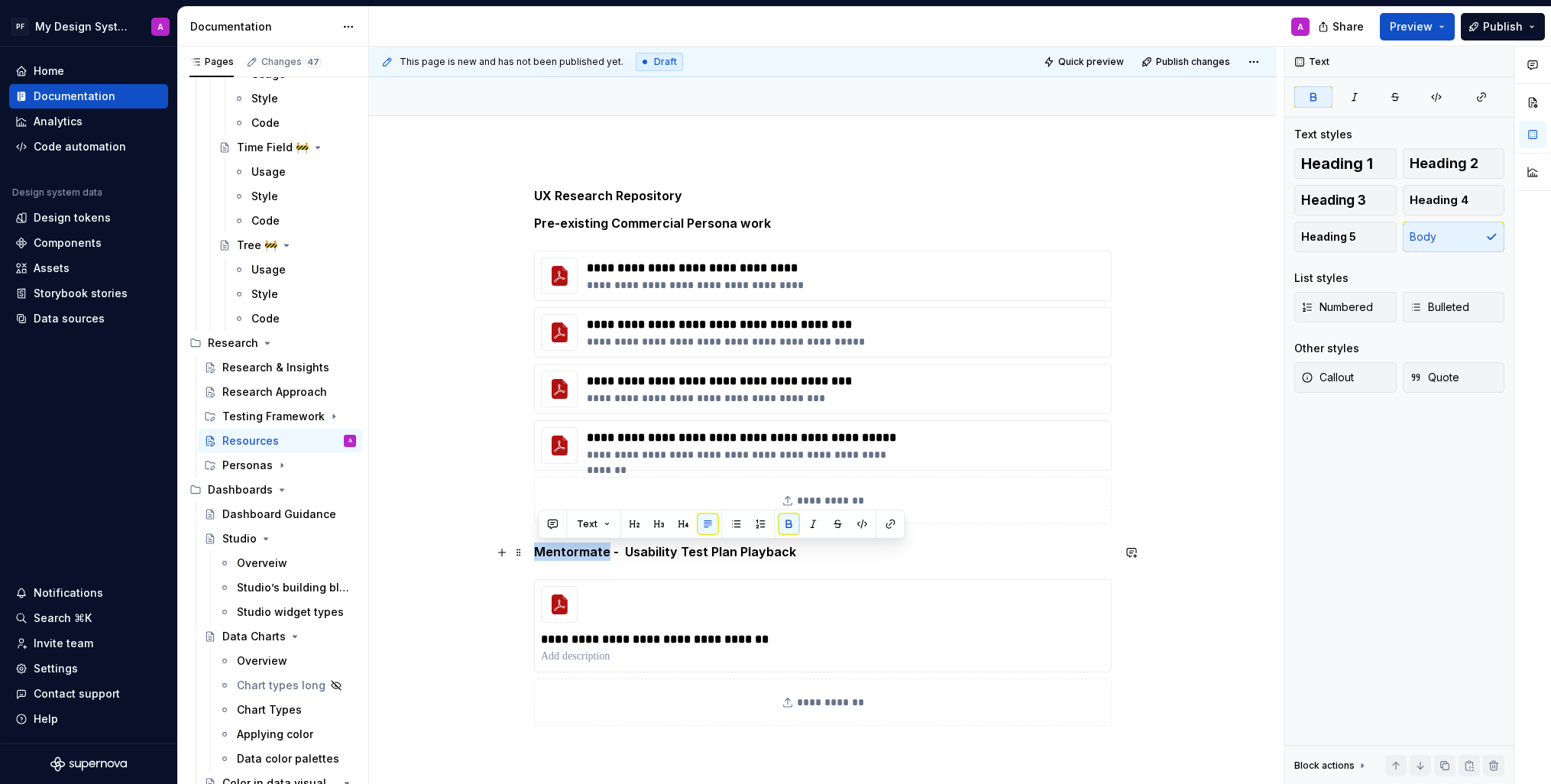
drag, startPoint x: 610, startPoint y: 552, endPoint x: 541, endPoint y: 554, distance: 69.0
click at [541, 554] on strong "Mentormate - Usability Test Plan Playback" at bounding box center [665, 551] width 262 height 15
type textarea "*"
copy strong "Mentormate"
click at [592, 658] on p at bounding box center [823, 656] width 564 height 15
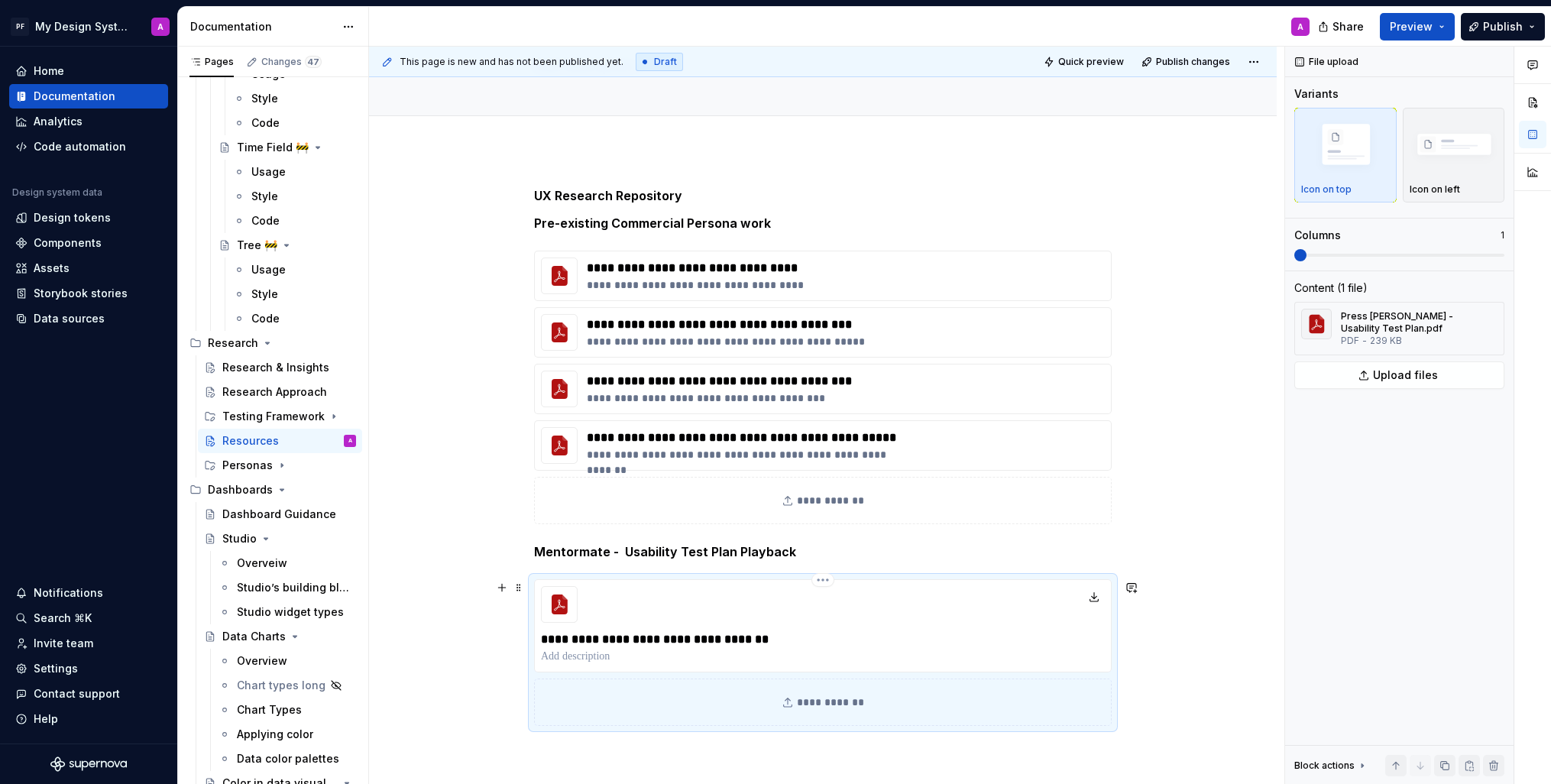
paste div
click at [1182, 692] on div "**********" at bounding box center [823, 565] width 908 height 830
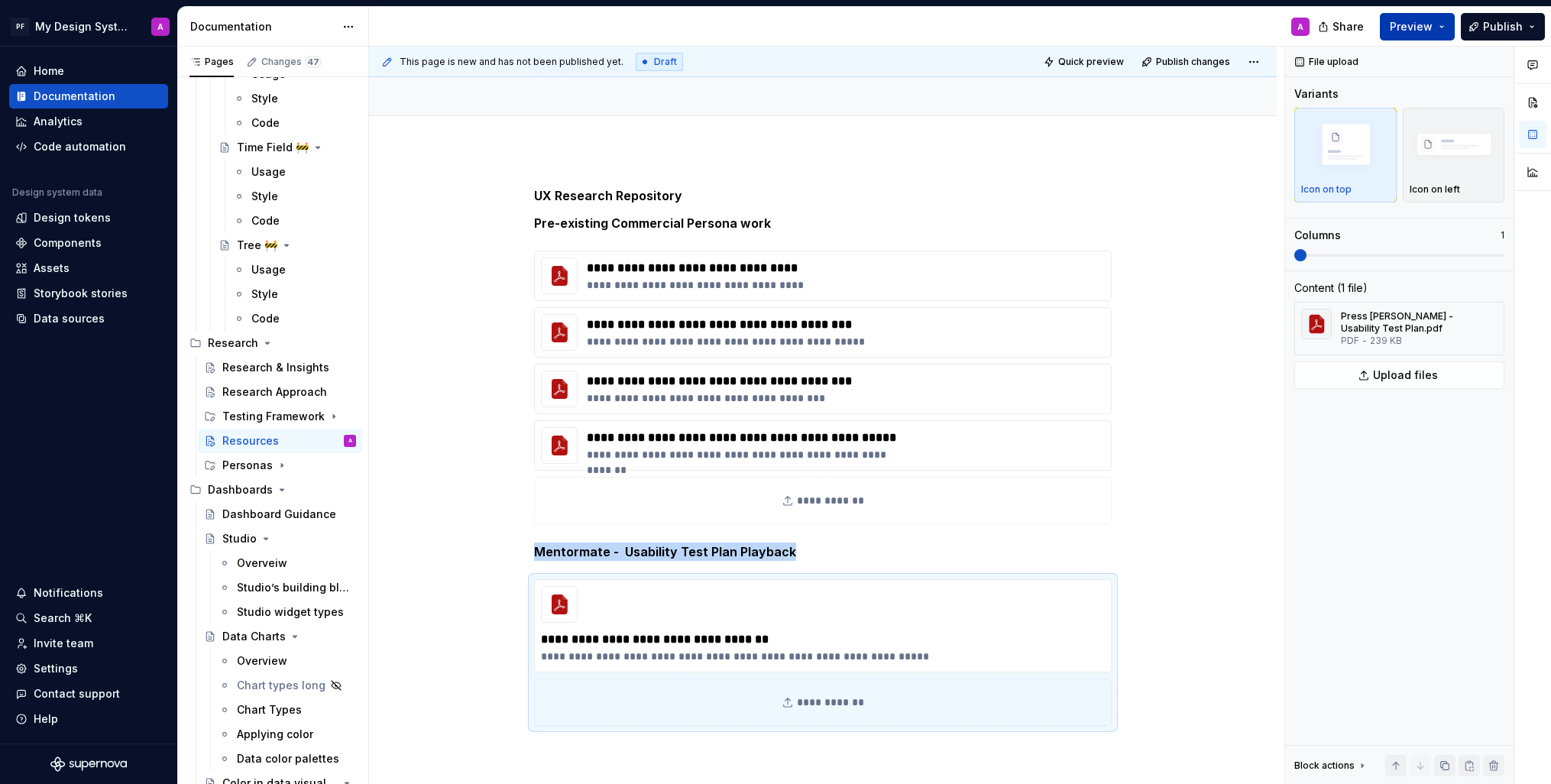
click at [1432, 27] on span "Preview" at bounding box center [1412, 26] width 43 height 15
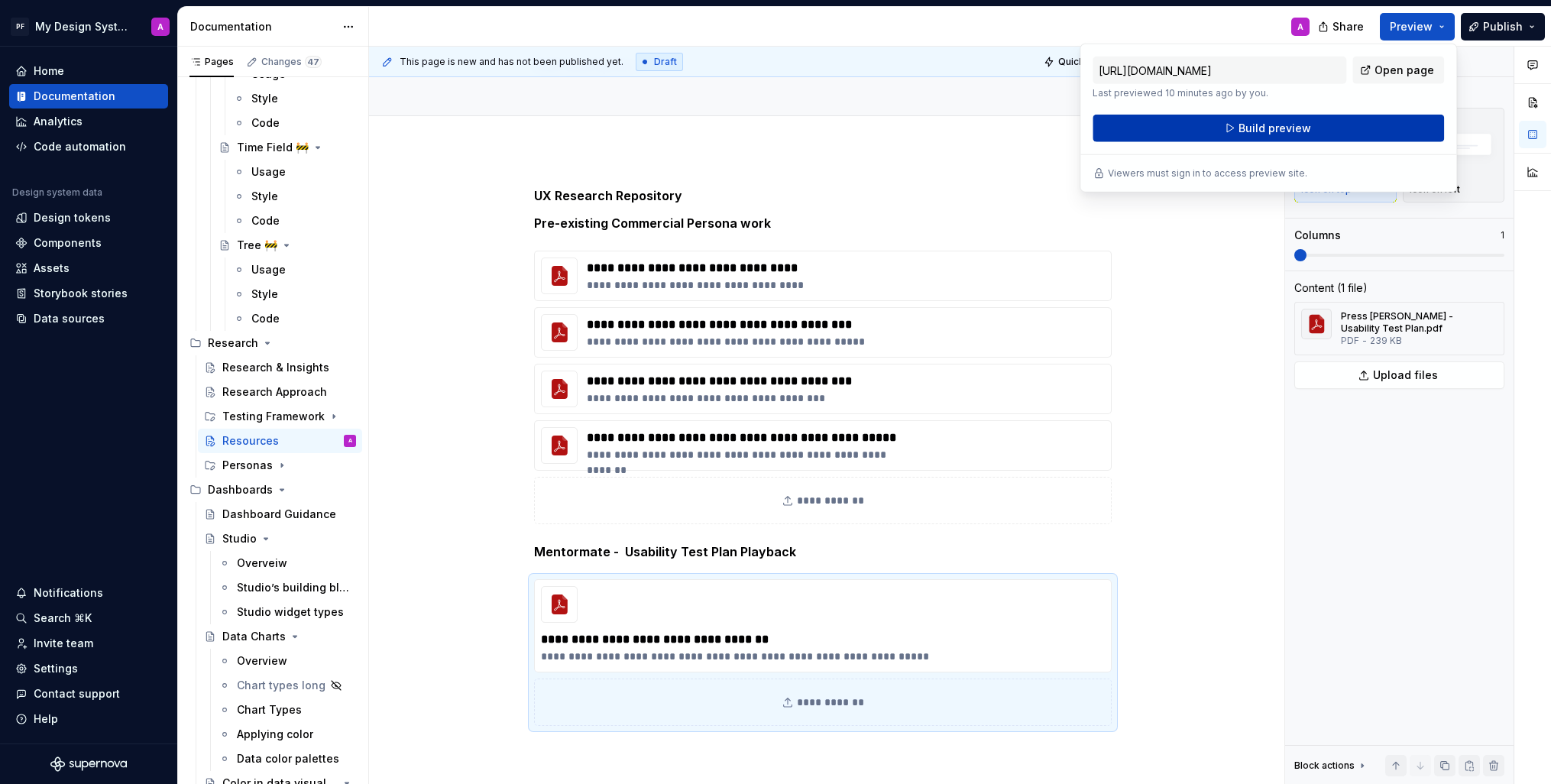
click at [1280, 129] on span "Build preview" at bounding box center [1274, 128] width 73 height 15
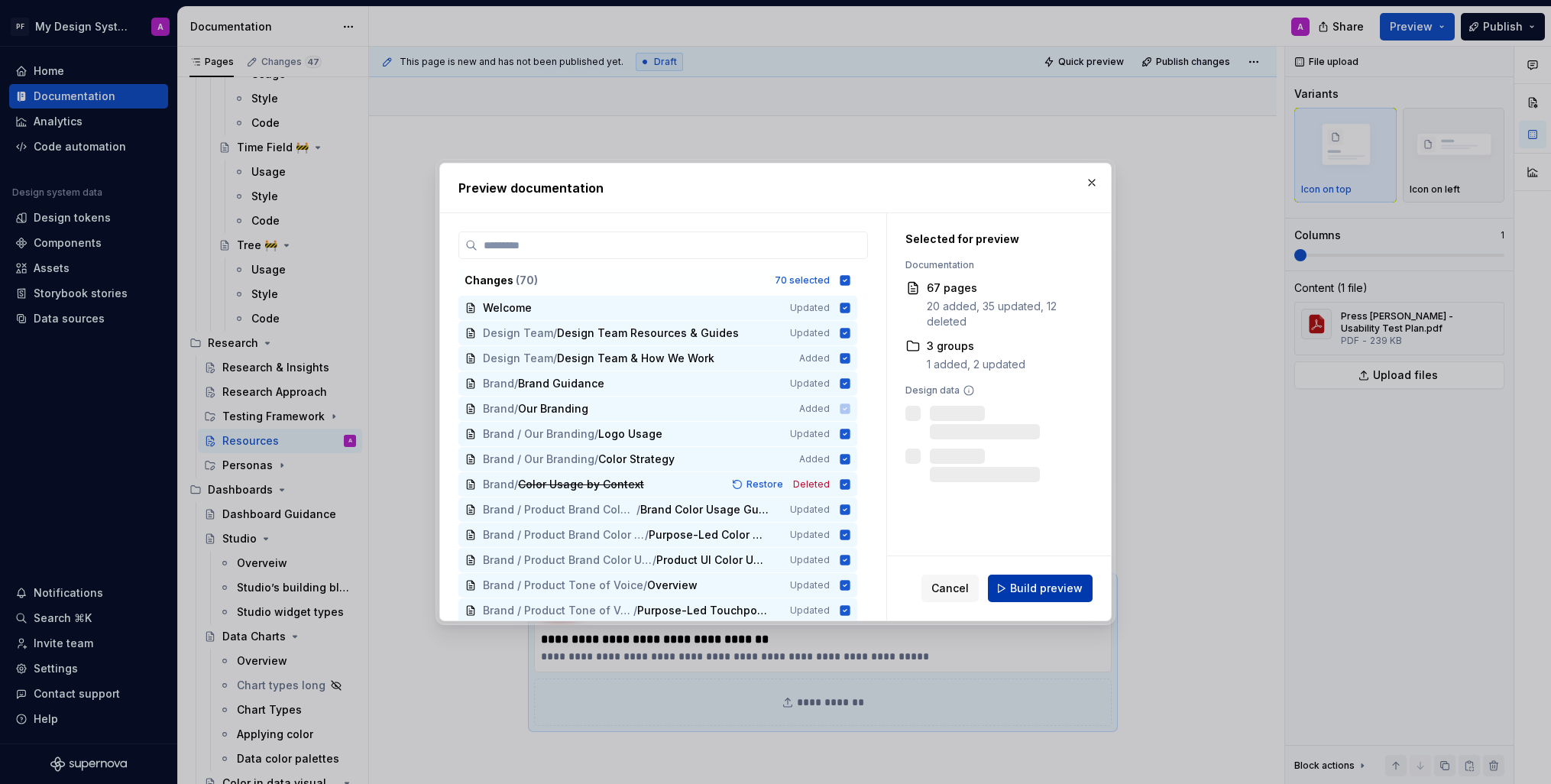
click at [1044, 582] on span "Build preview" at bounding box center [1046, 588] width 73 height 15
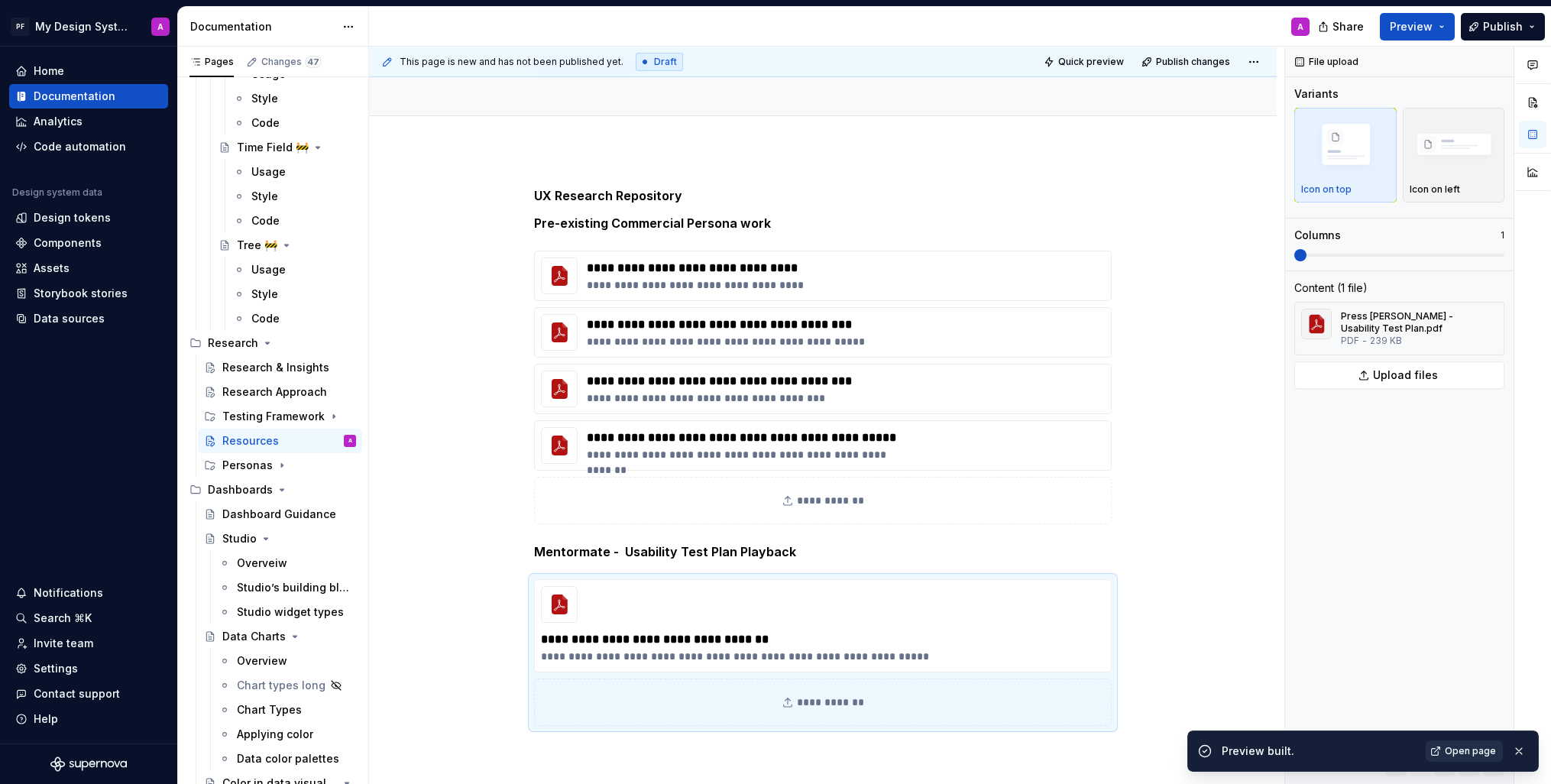
click at [1480, 747] on span "Open page" at bounding box center [1470, 752] width 51 height 13
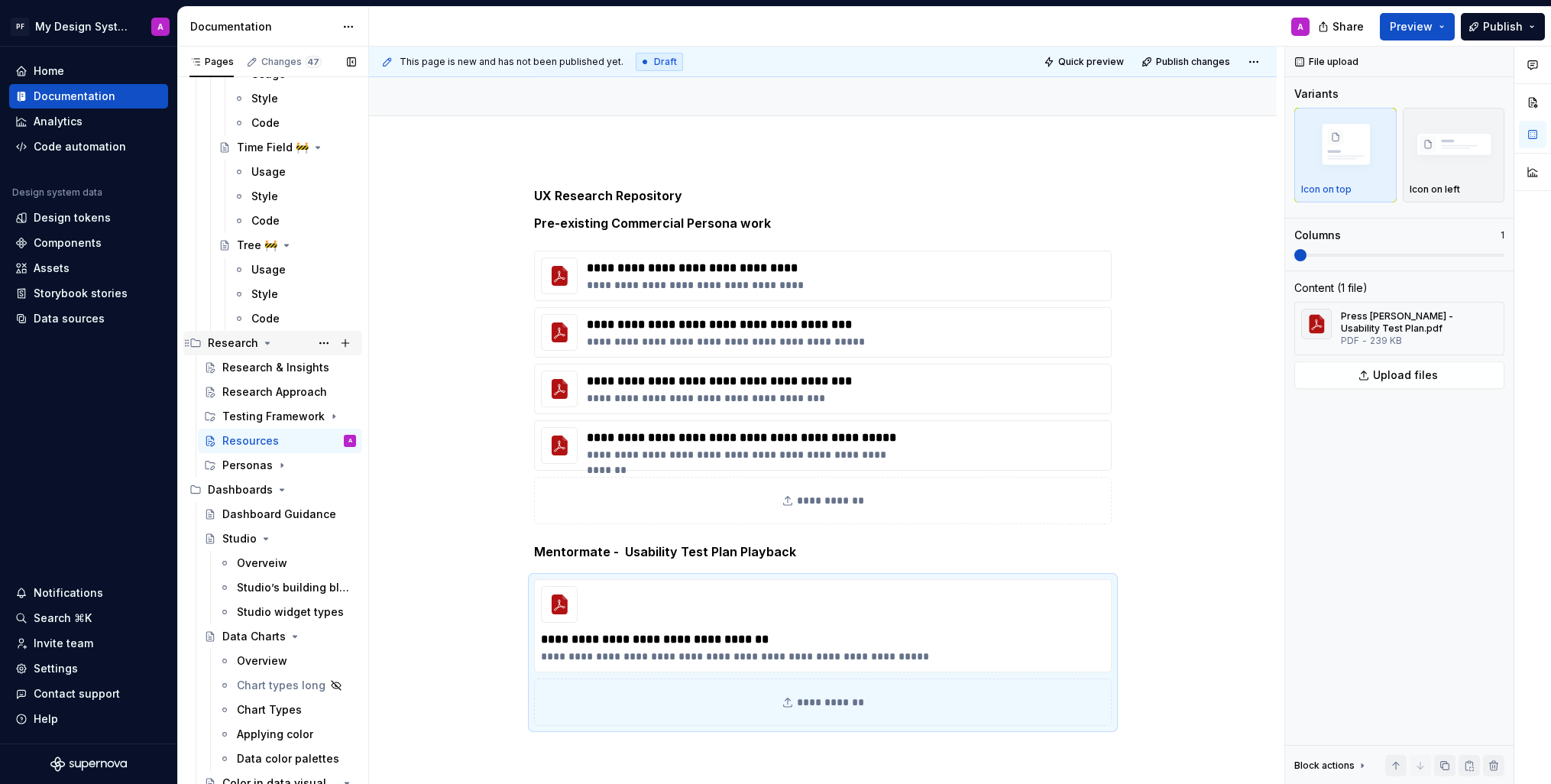
click at [234, 339] on div "Research" at bounding box center [233, 343] width 50 height 15
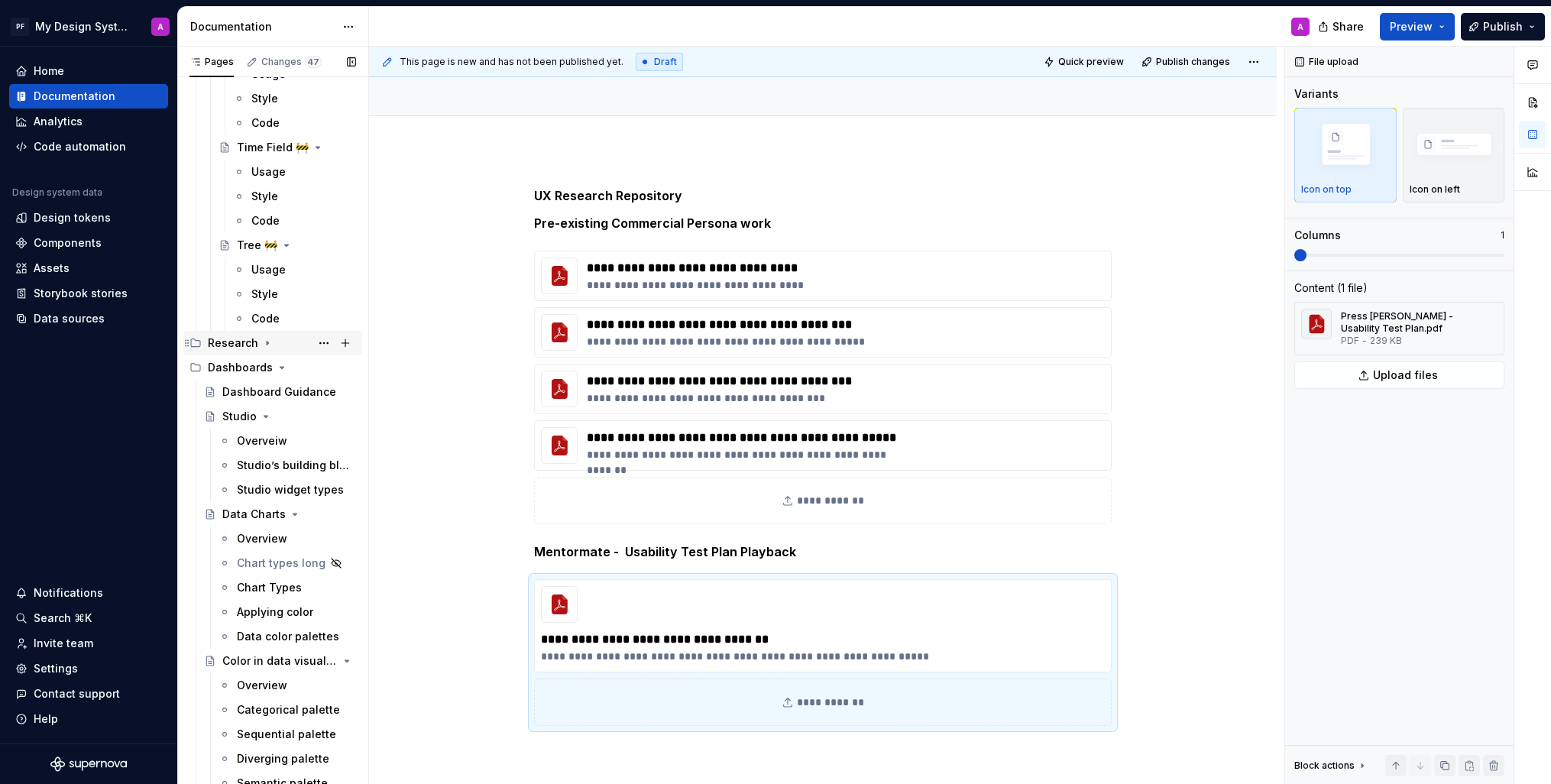
click at [263, 337] on icon "Page tree" at bounding box center [268, 343] width 13 height 13
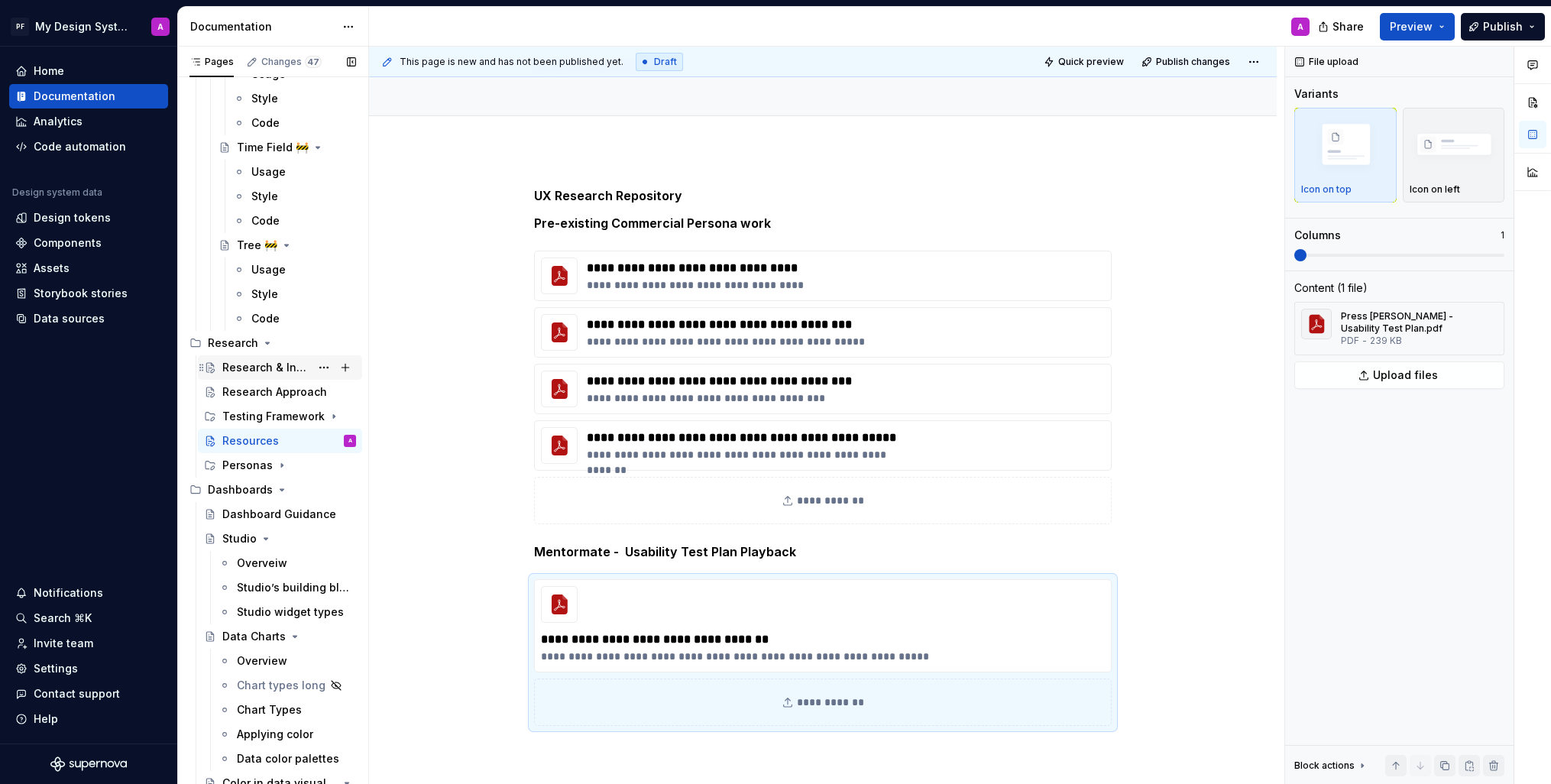
click at [261, 360] on div "Research & Insights" at bounding box center [267, 367] width 88 height 15
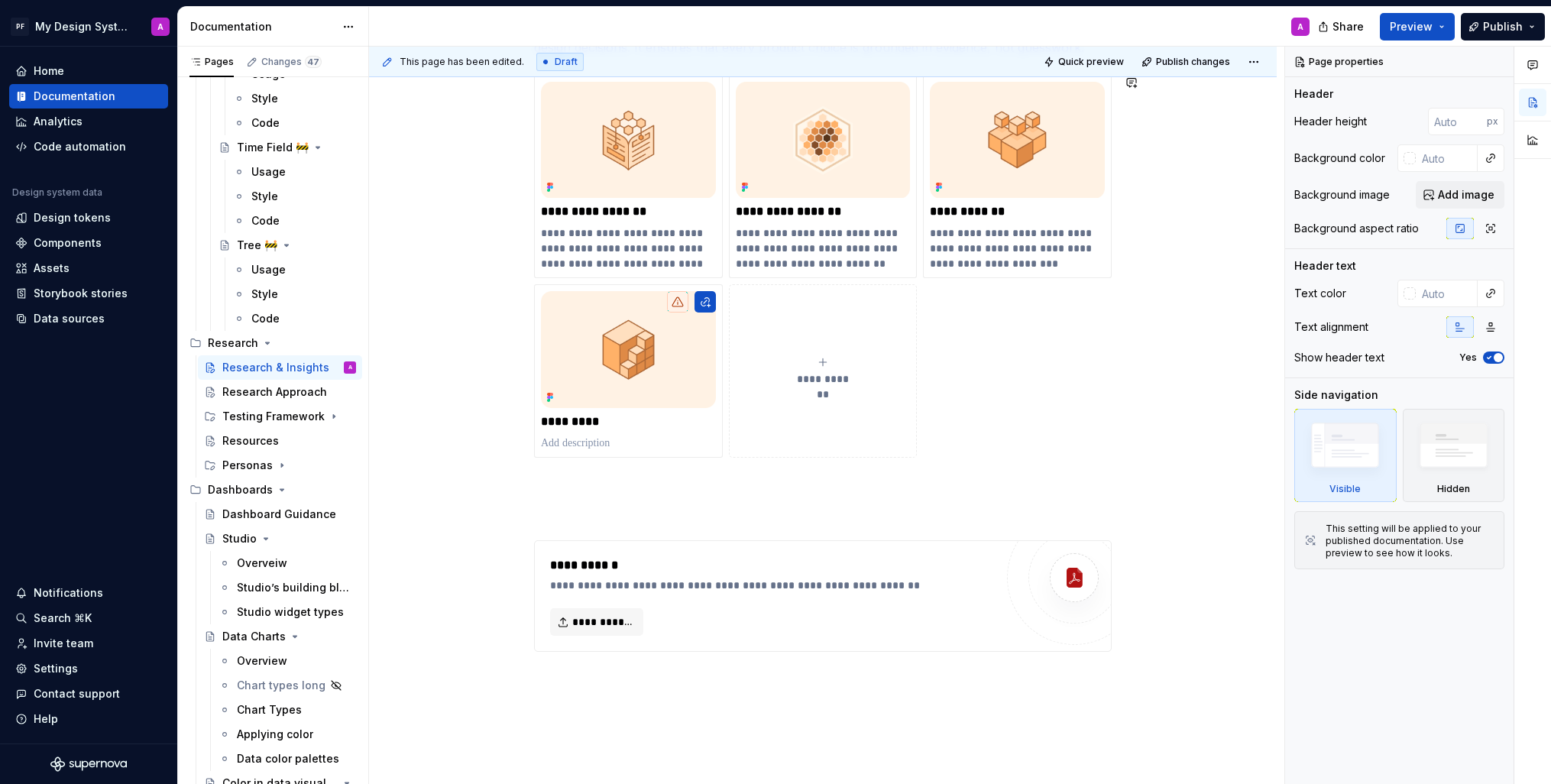
scroll to position [462, 0]
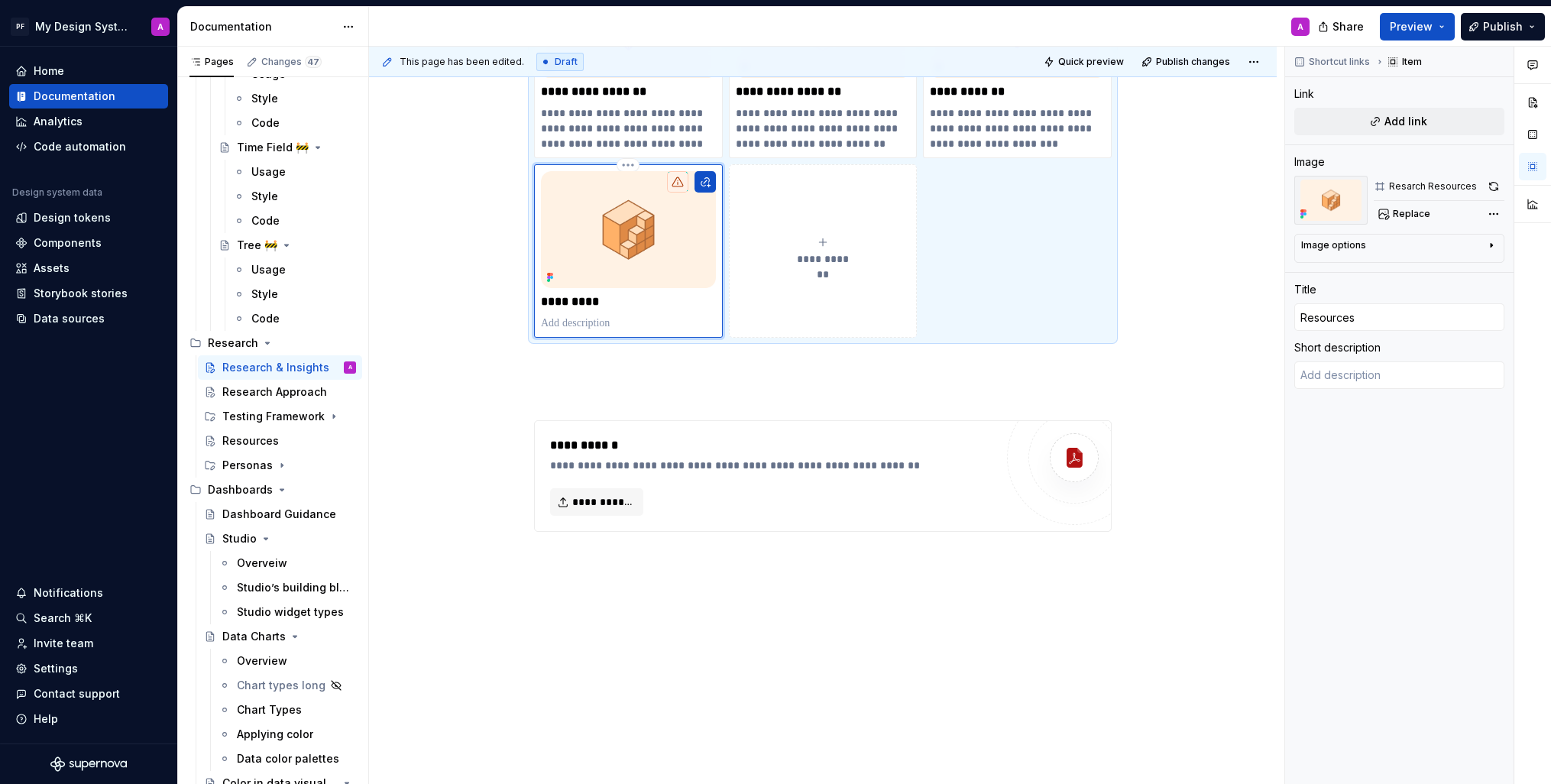
click at [624, 243] on img at bounding box center [628, 229] width 175 height 116
click at [1379, 126] on button "Add link" at bounding box center [1399, 121] width 210 height 28
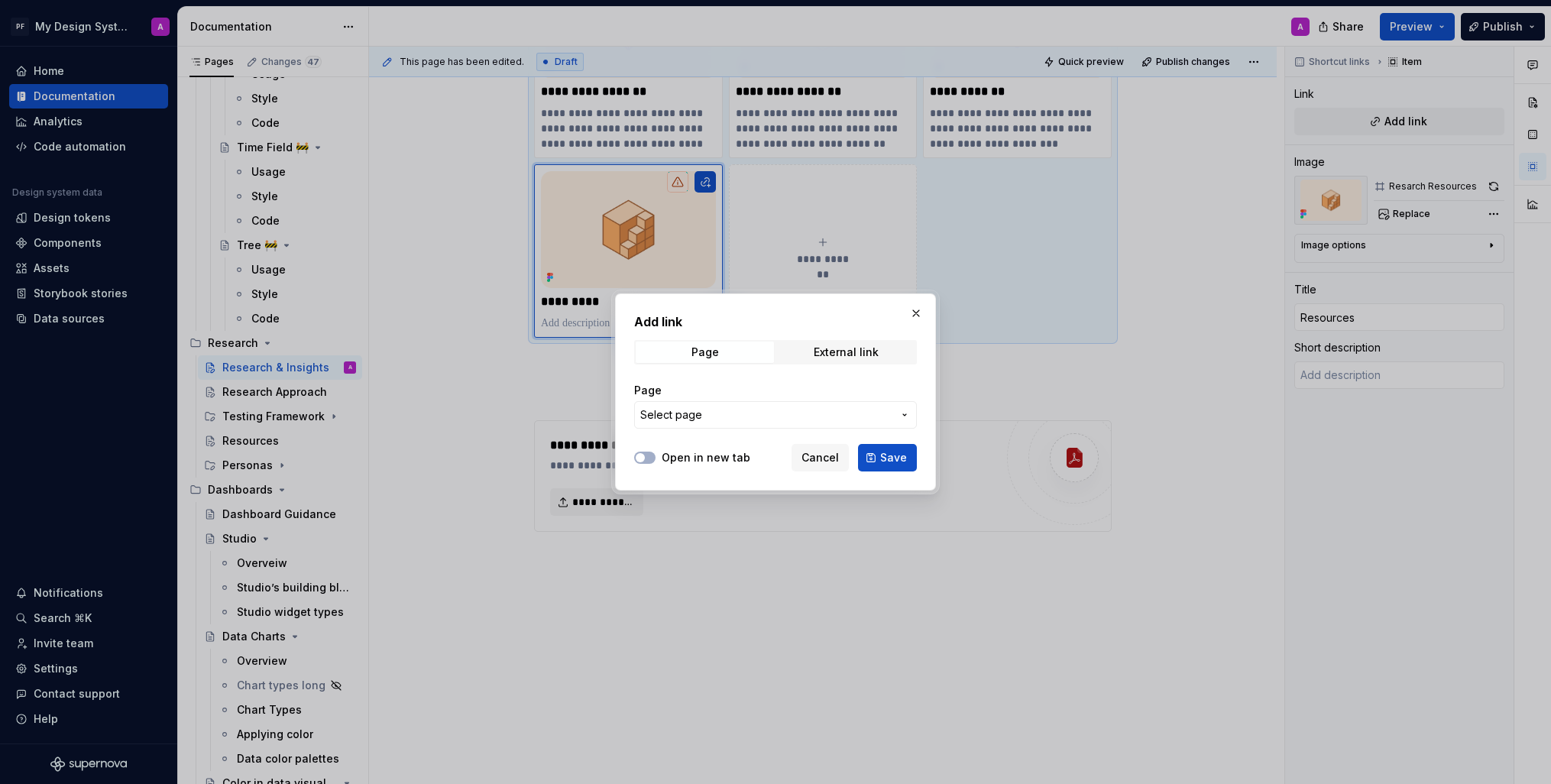
click at [808, 416] on span "Select page" at bounding box center [766, 415] width 252 height 15
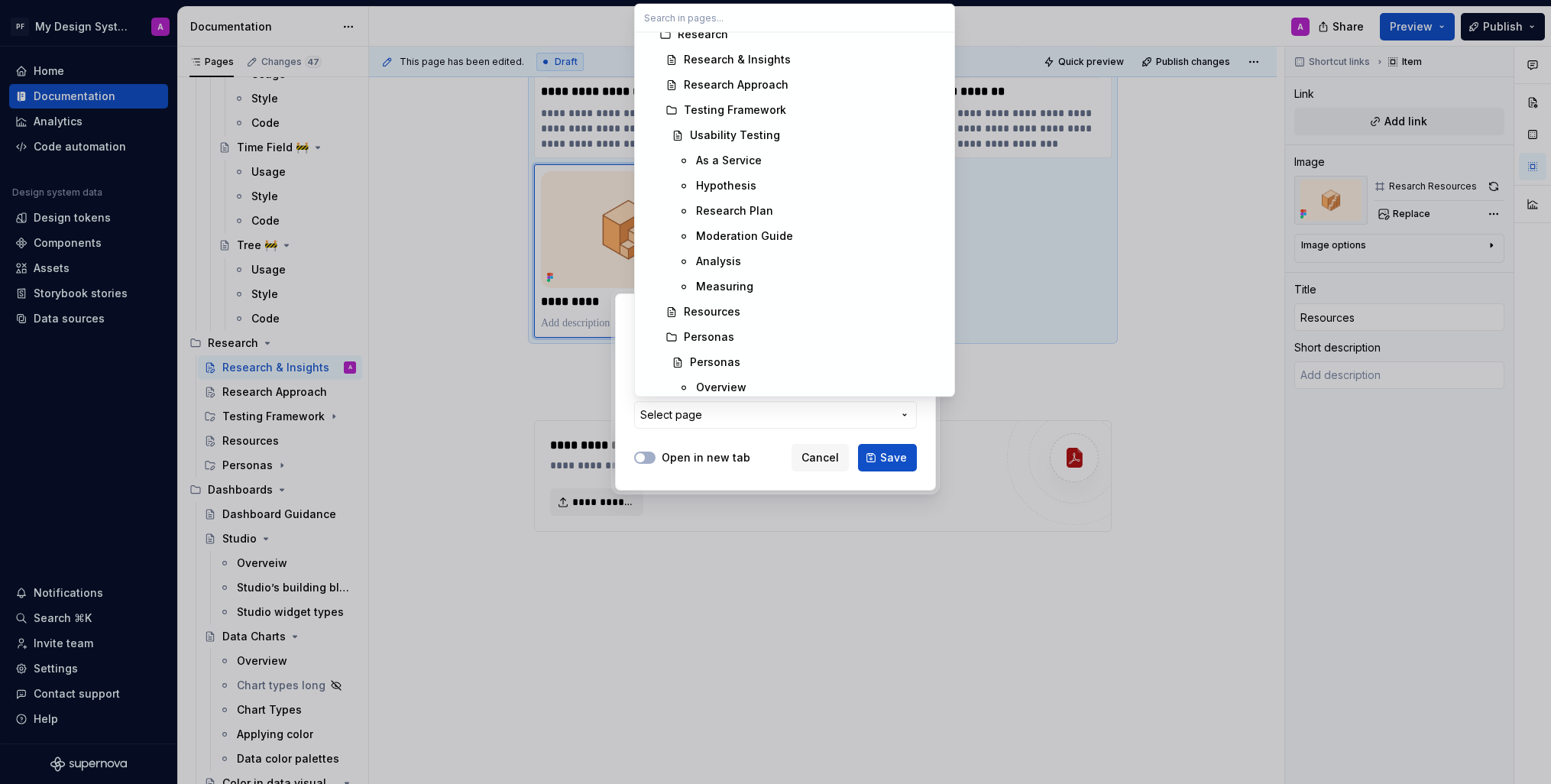
scroll to position [6053, 0]
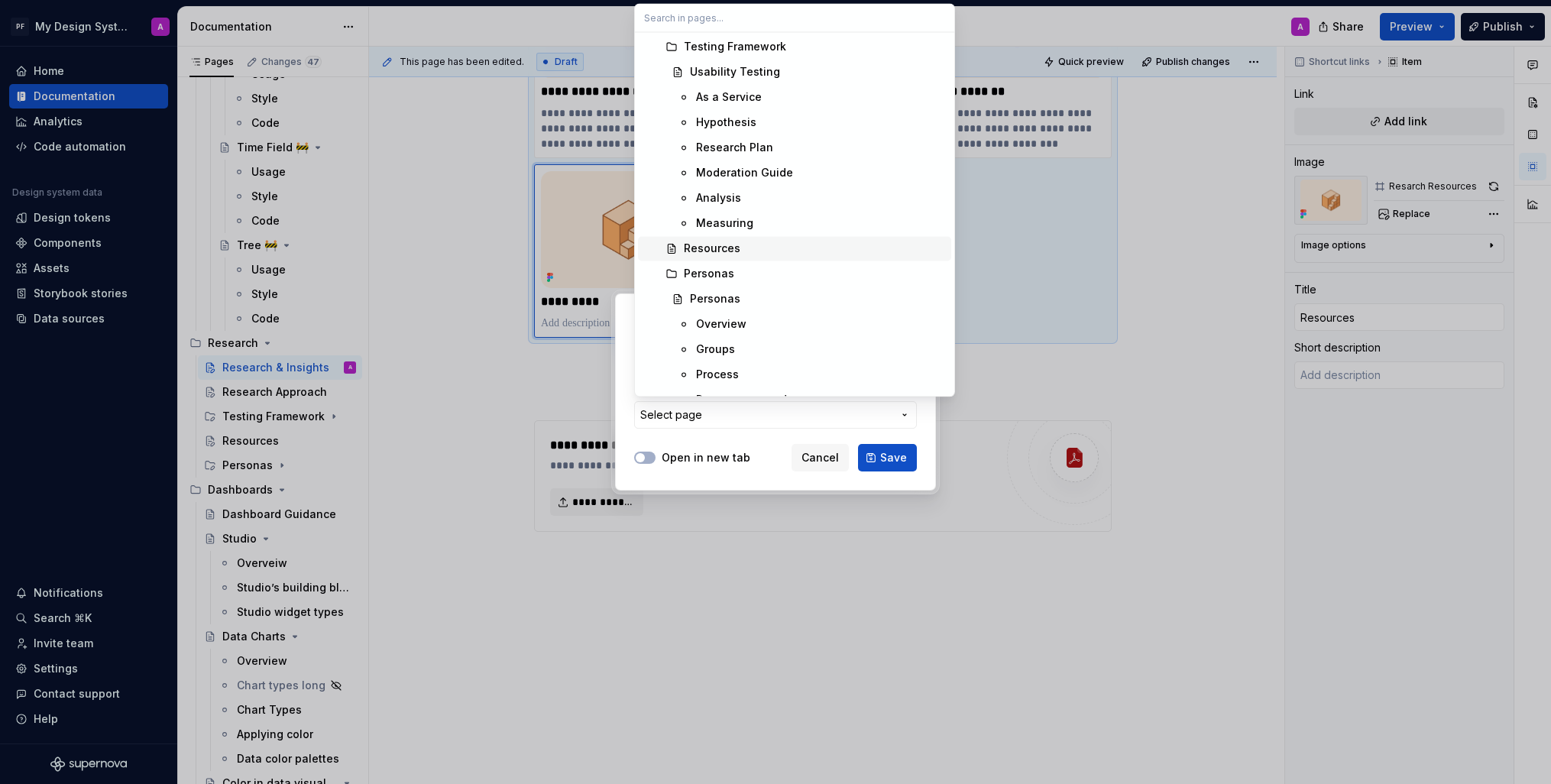
click at [705, 249] on div "Resources" at bounding box center [712, 248] width 57 height 15
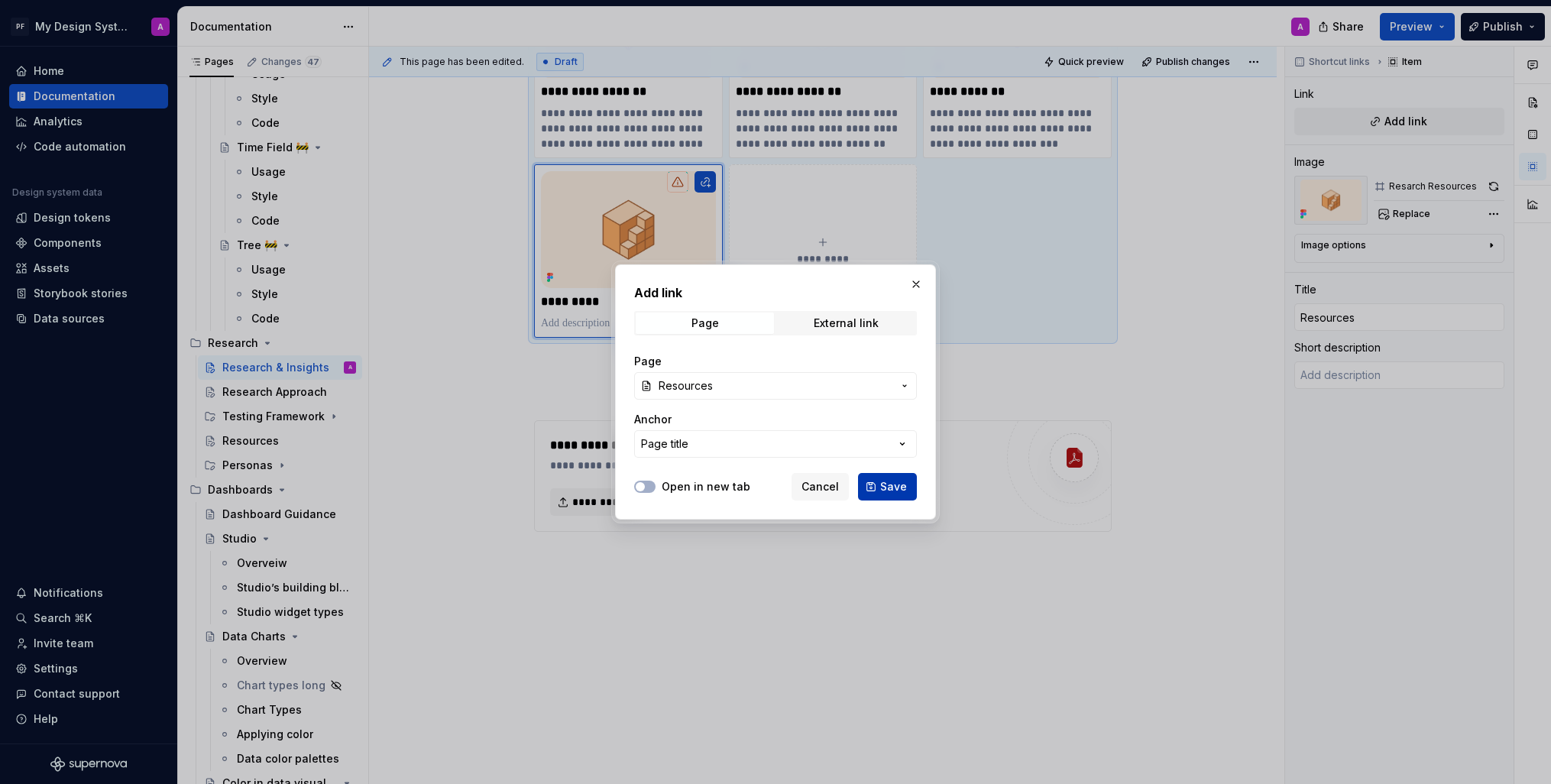
click at [882, 486] on span "Save" at bounding box center [894, 487] width 27 height 15
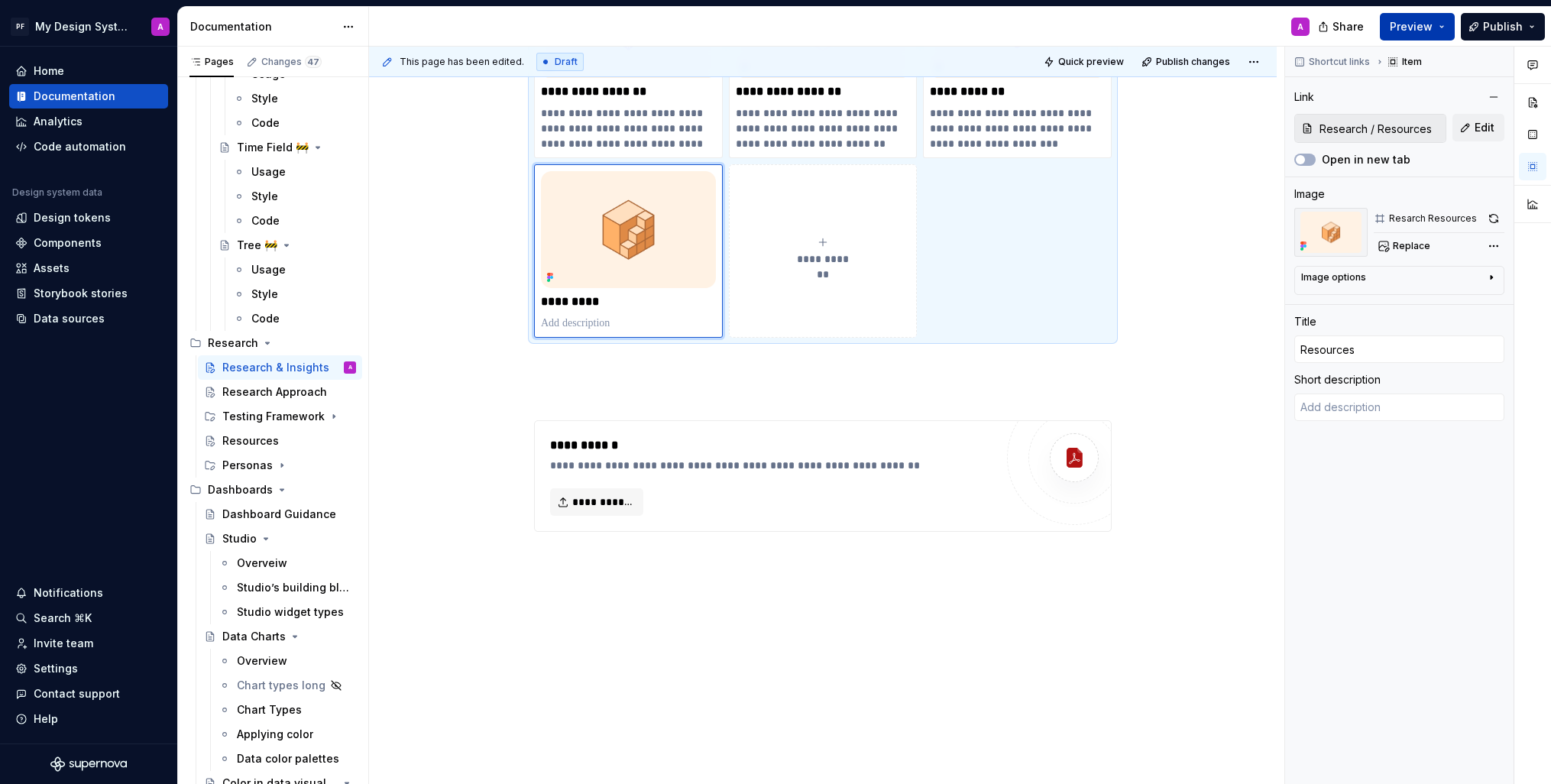
click at [1410, 25] on span "Preview" at bounding box center [1412, 26] width 43 height 15
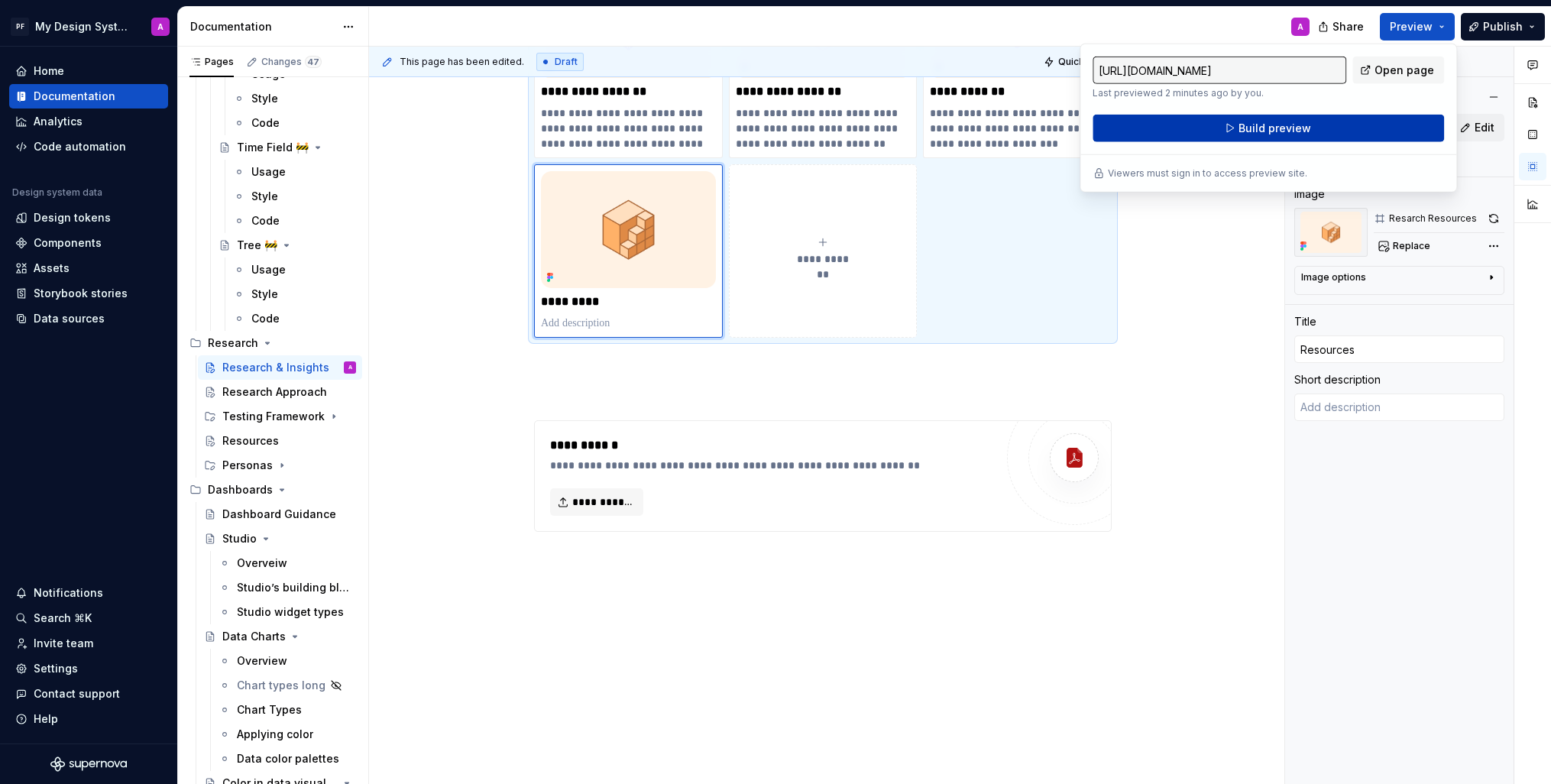
click at [1249, 125] on span "Build preview" at bounding box center [1274, 128] width 73 height 15
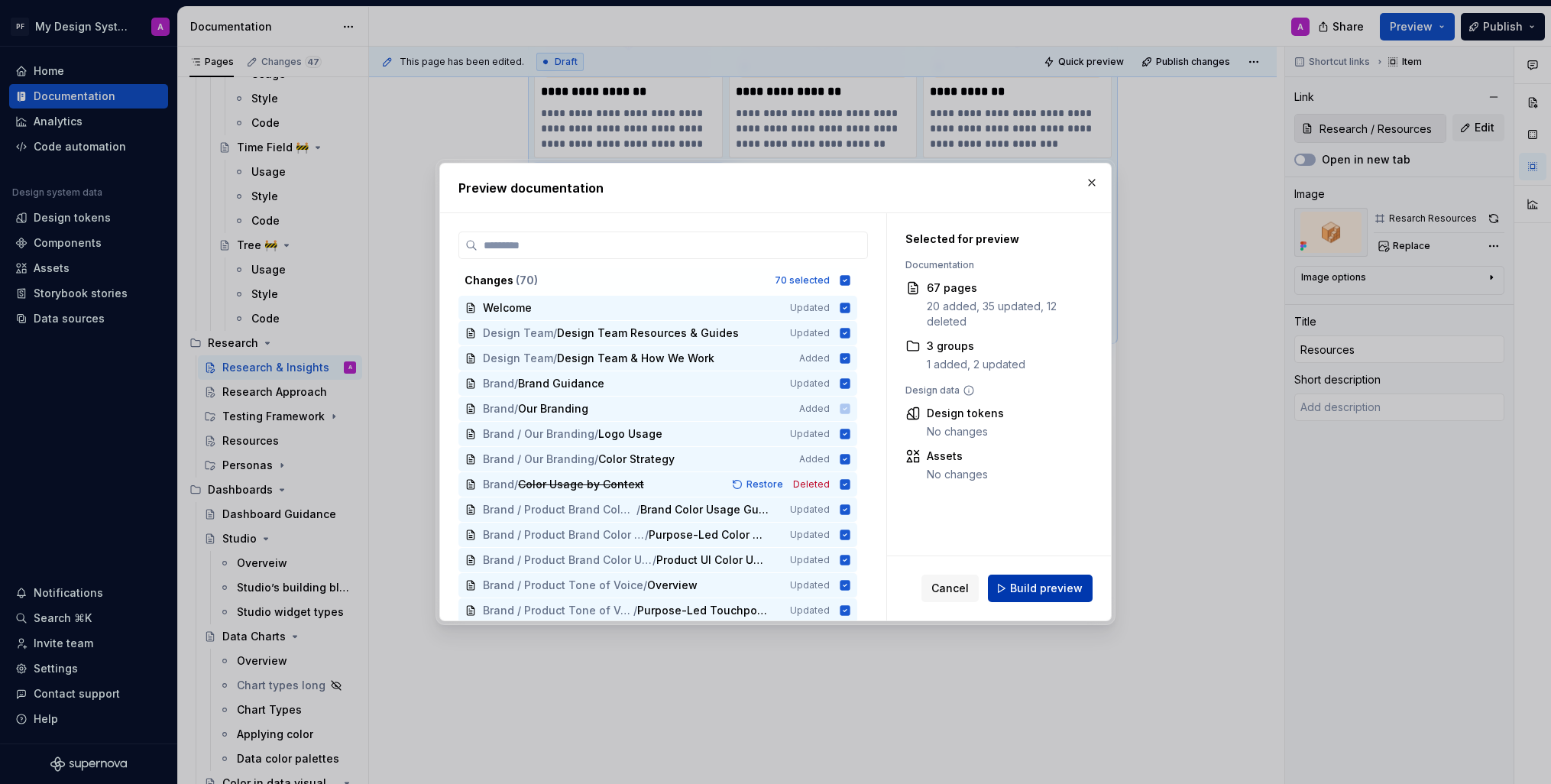
click at [1062, 595] on span "Build preview" at bounding box center [1046, 588] width 73 height 15
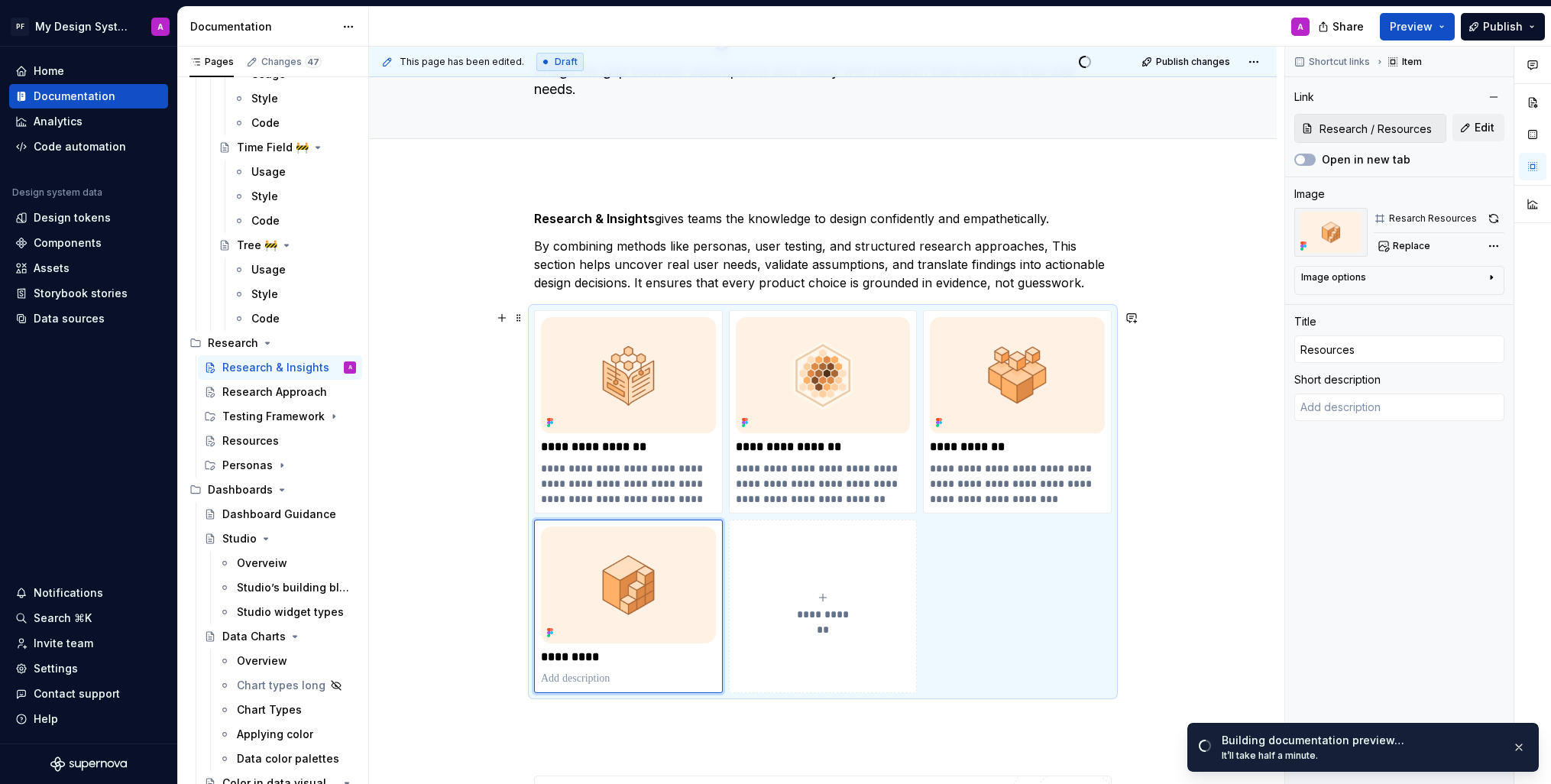
scroll to position [90, 0]
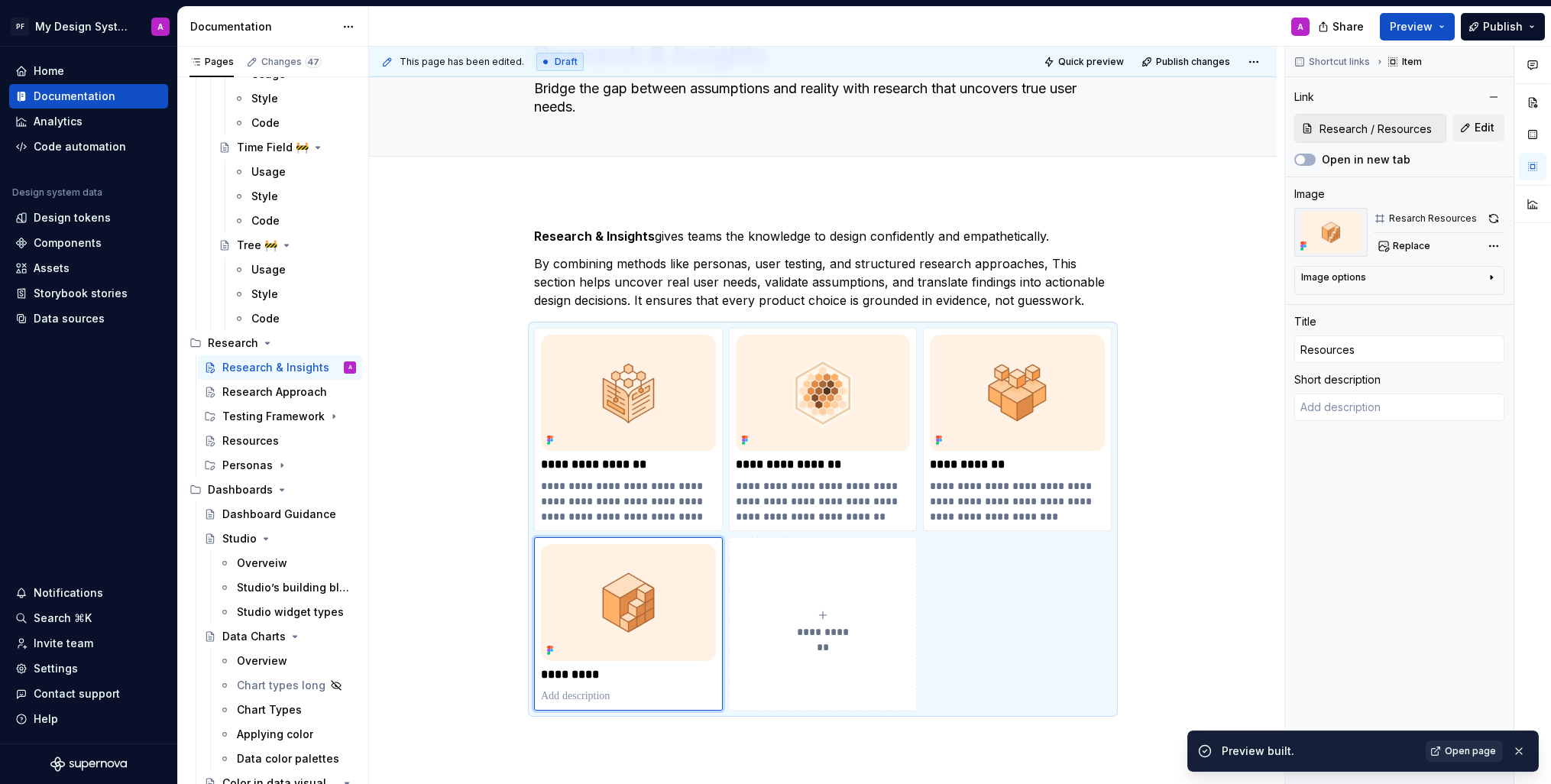
click at [1478, 750] on span "Open page" at bounding box center [1470, 752] width 51 height 13
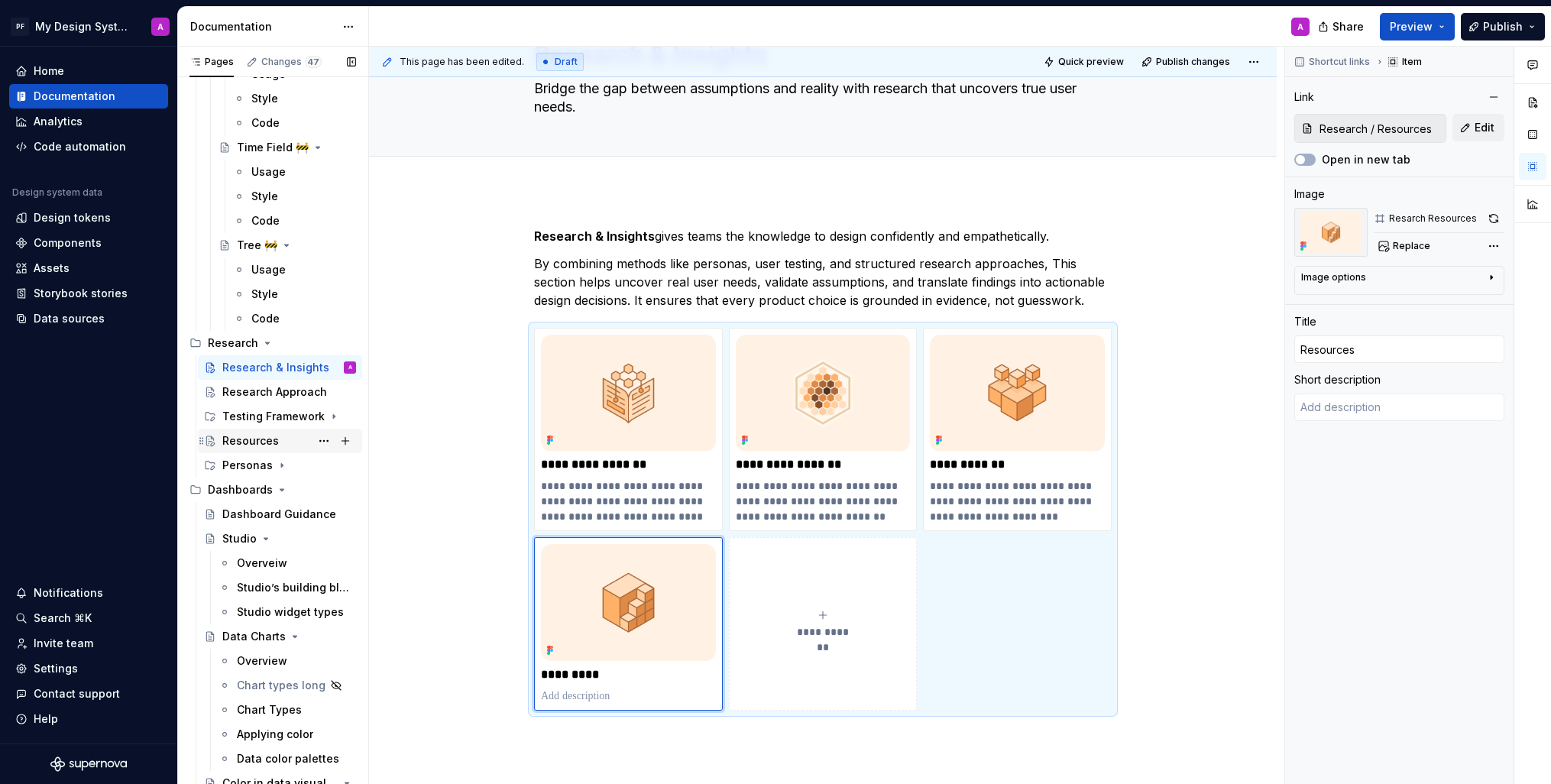
click at [257, 444] on div "Resources" at bounding box center [251, 440] width 57 height 15
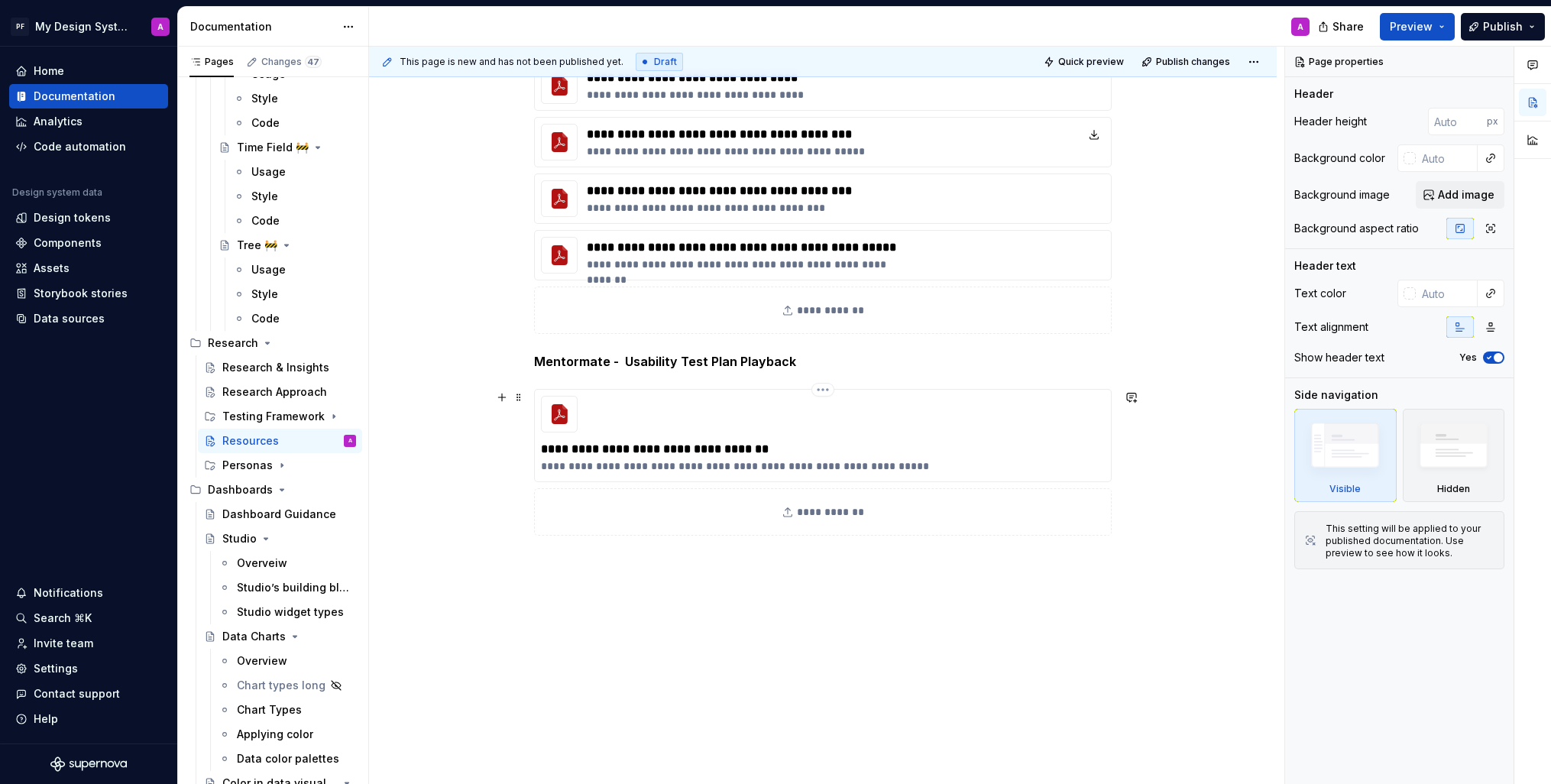
scroll to position [306, 0]
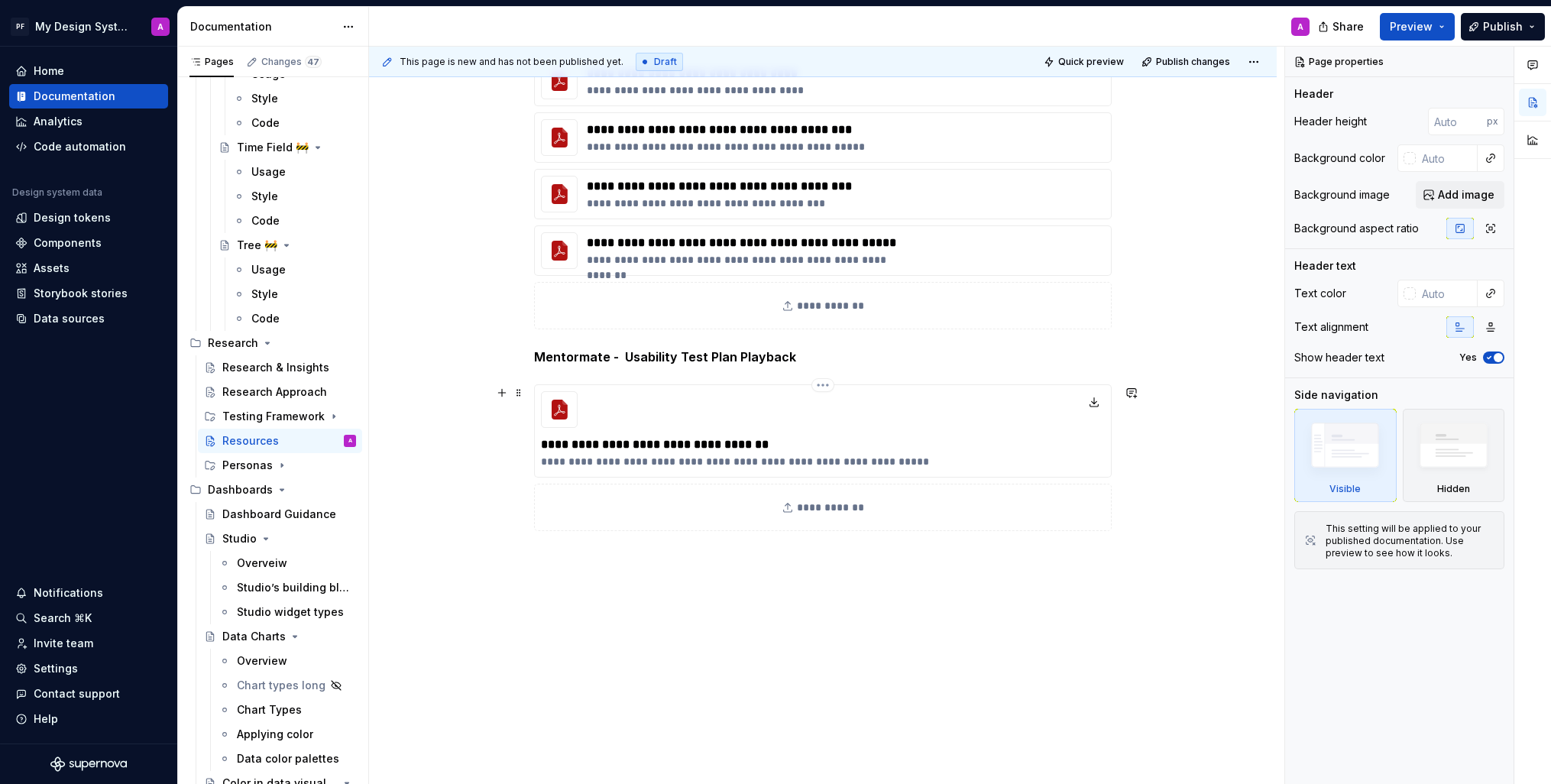
click at [632, 414] on div "**********" at bounding box center [823, 431] width 577 height 93
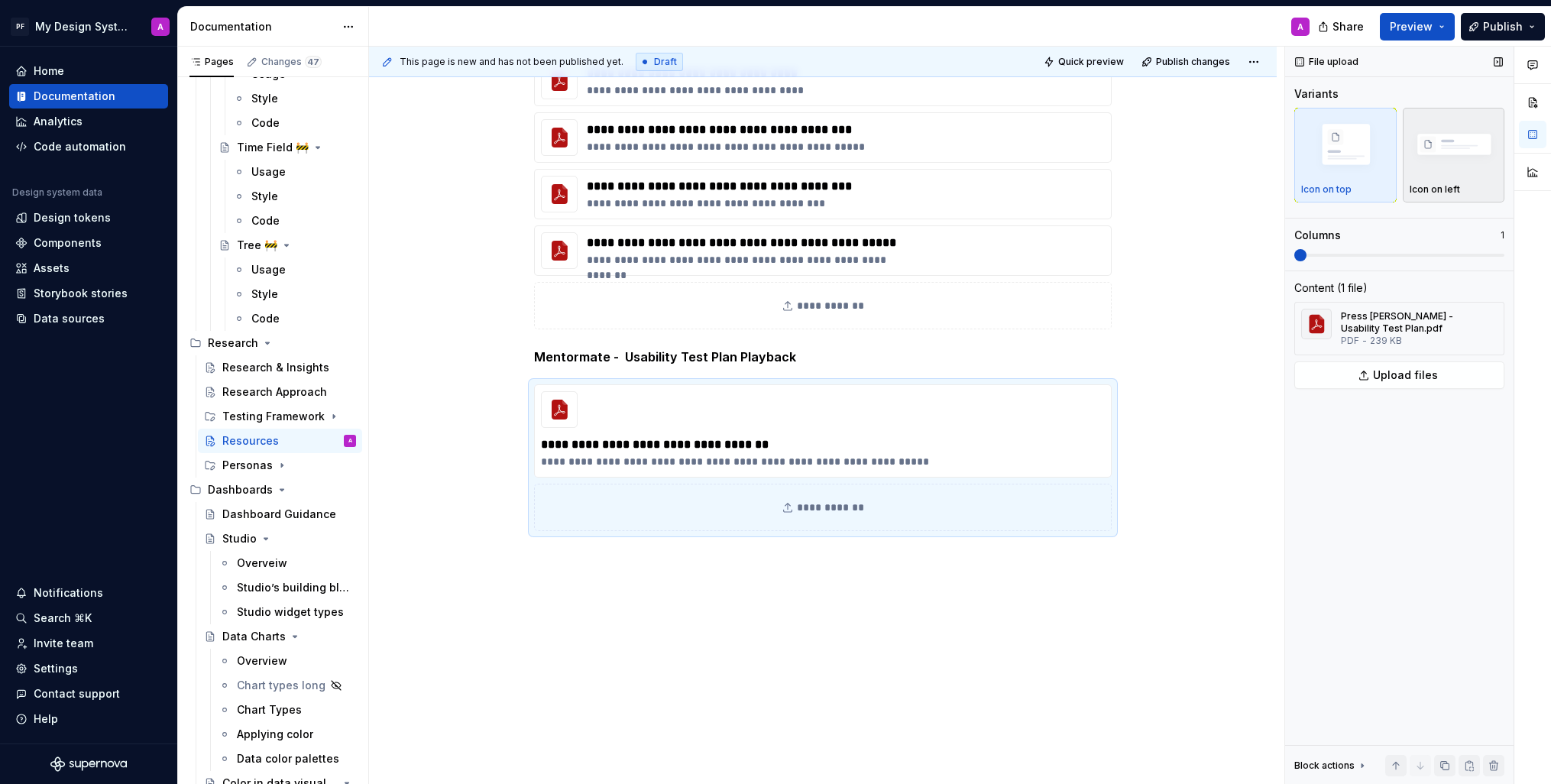
click at [1438, 146] on img "button" at bounding box center [1454, 145] width 89 height 59
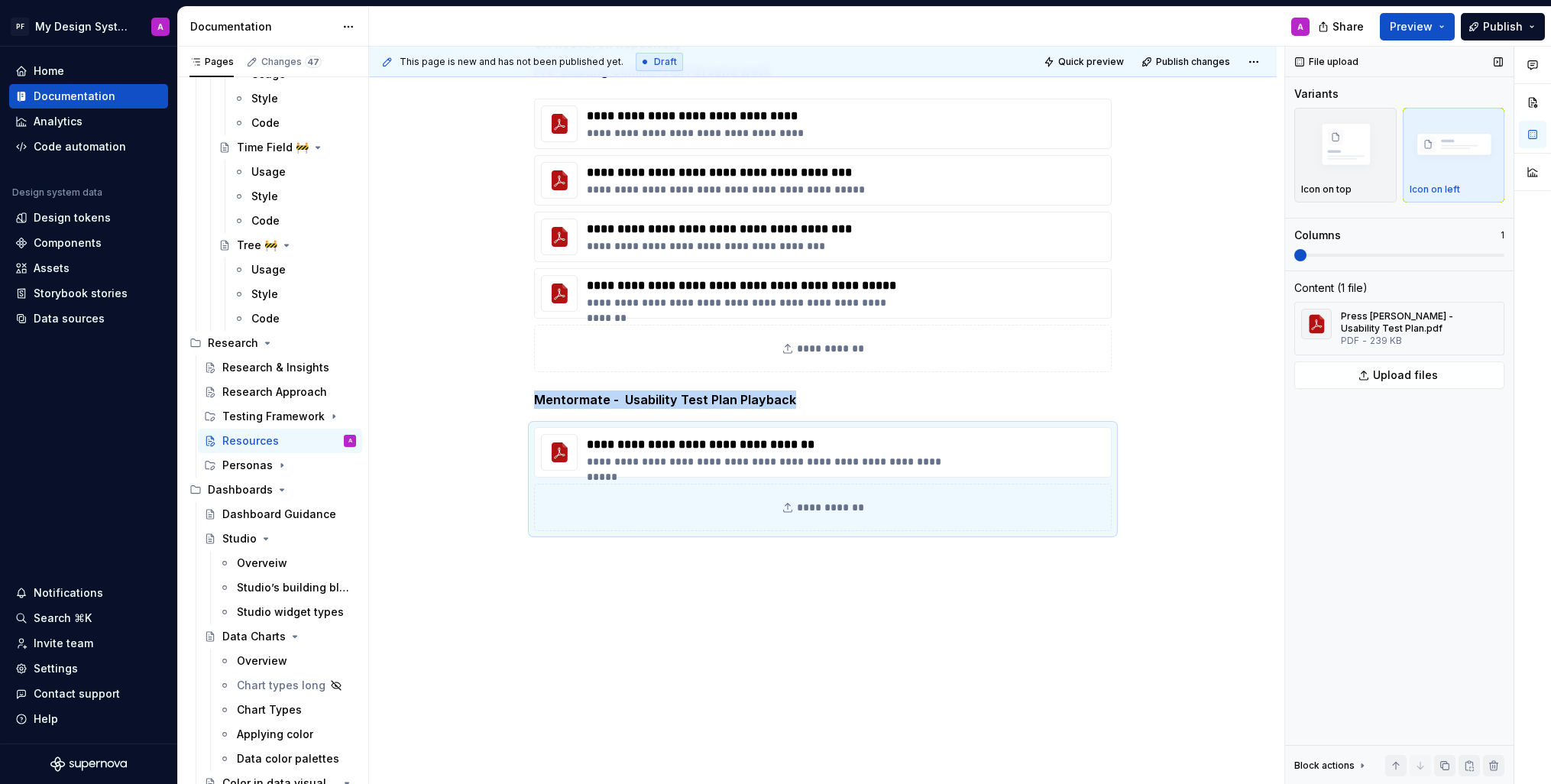
scroll to position [264, 0]
click at [1168, 351] on div "**********" at bounding box center [823, 391] width 908 height 787
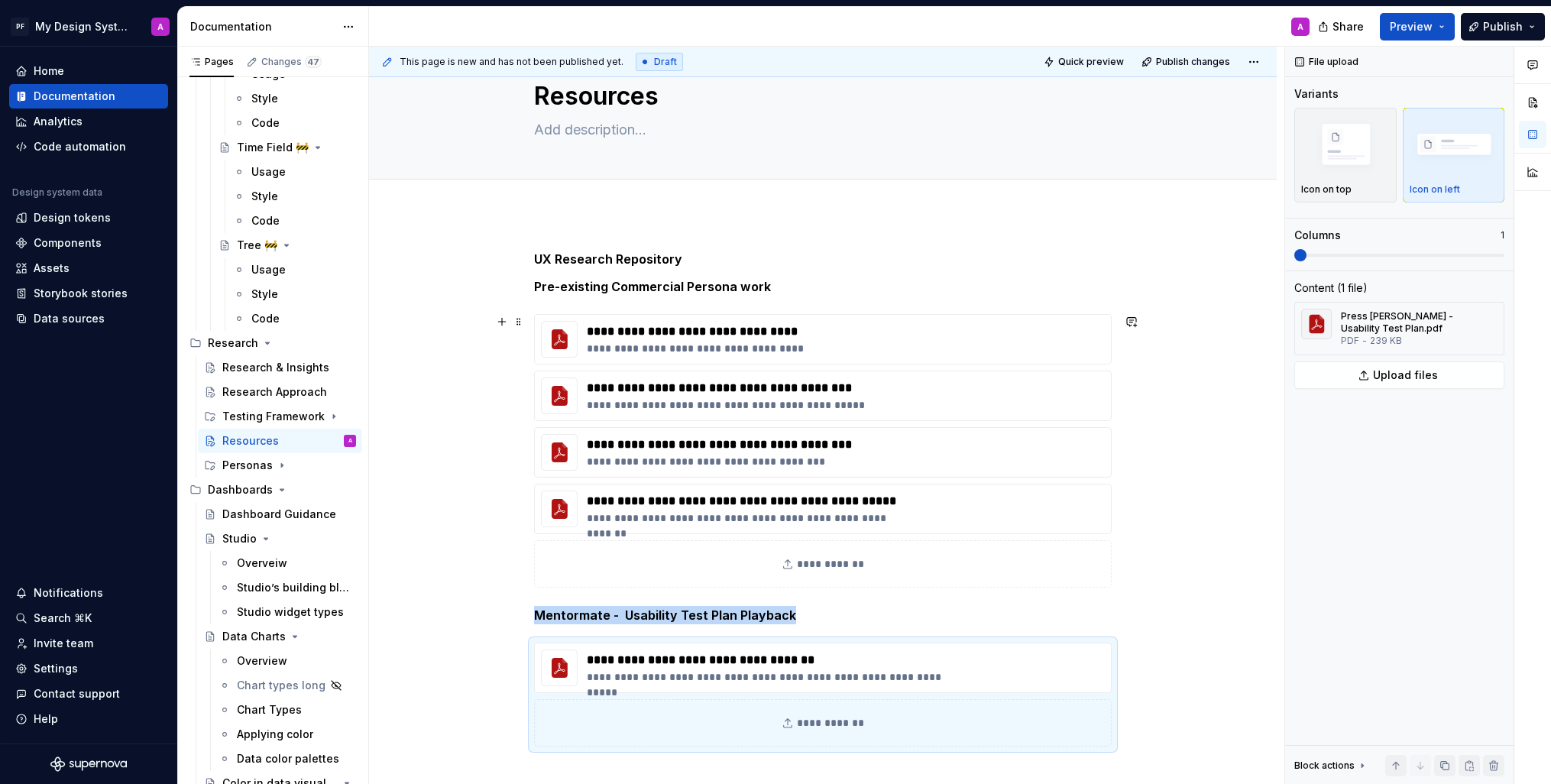
scroll to position [0, 0]
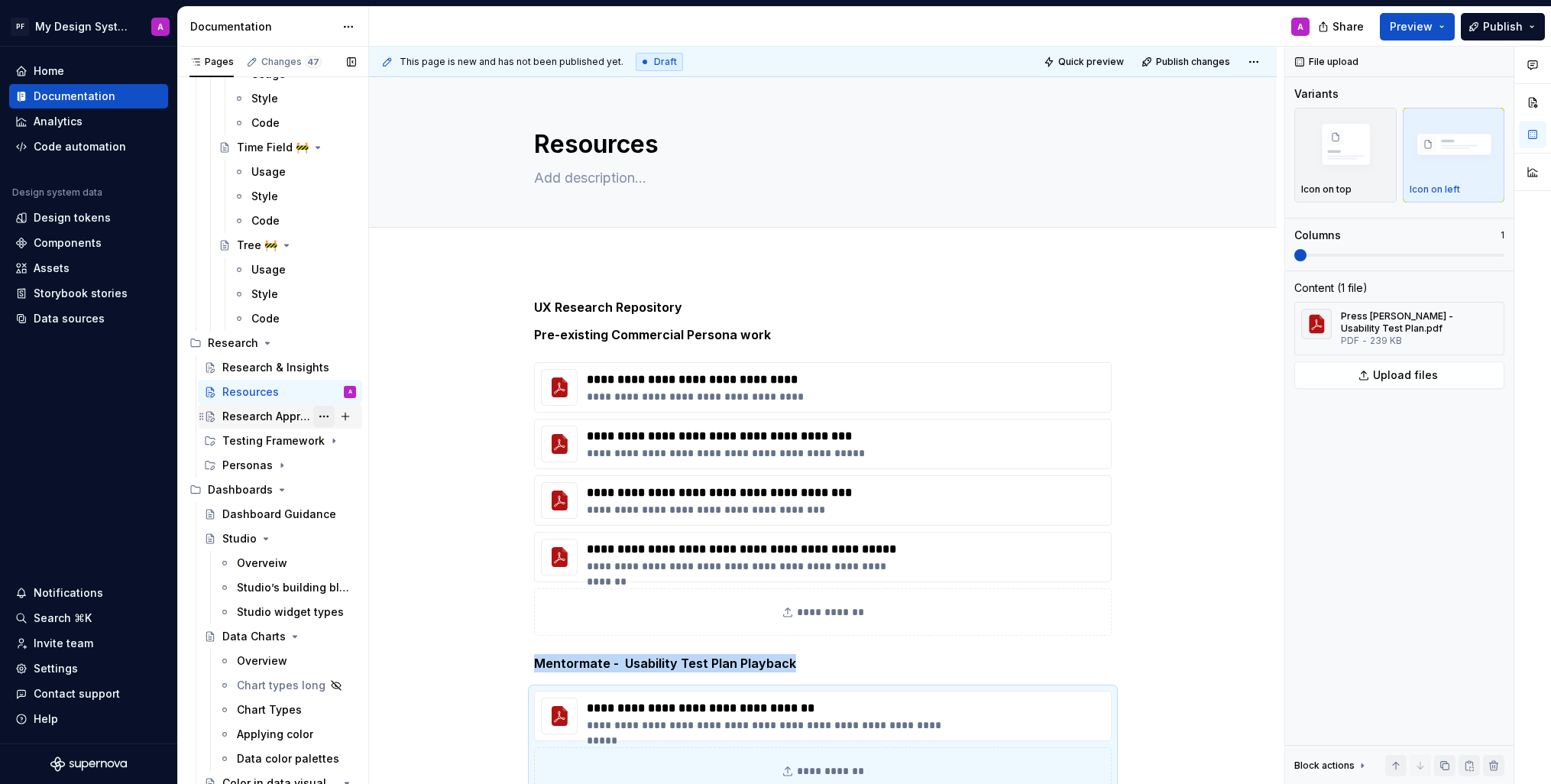
click at [324, 416] on button "Page tree" at bounding box center [324, 417] width 22 height 22
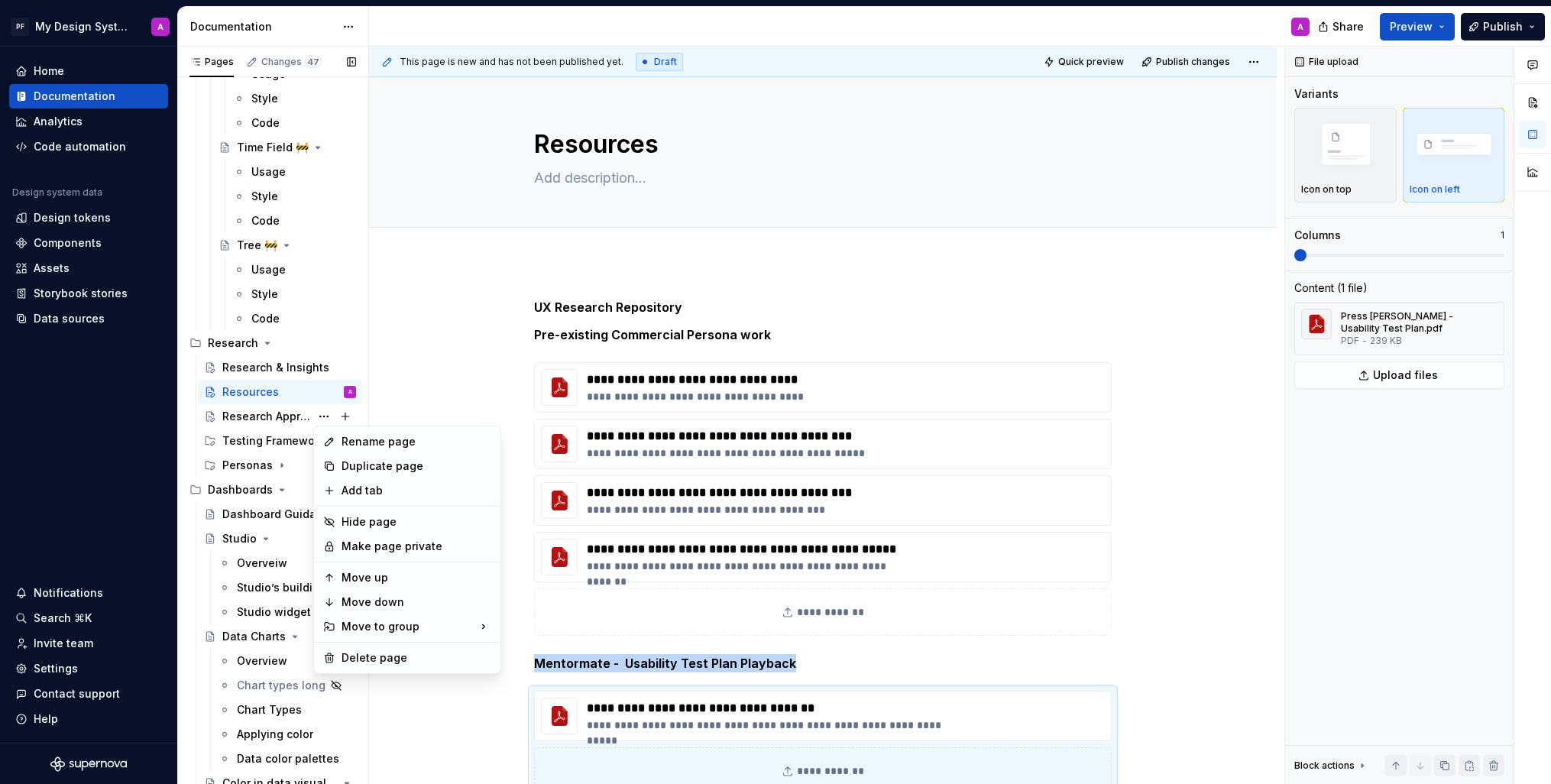
click at [361, 322] on div "Pages Changes 47 Add Accessibility guide for tree Page tree. Navigate the tree …" at bounding box center [272, 418] width 191 height 744
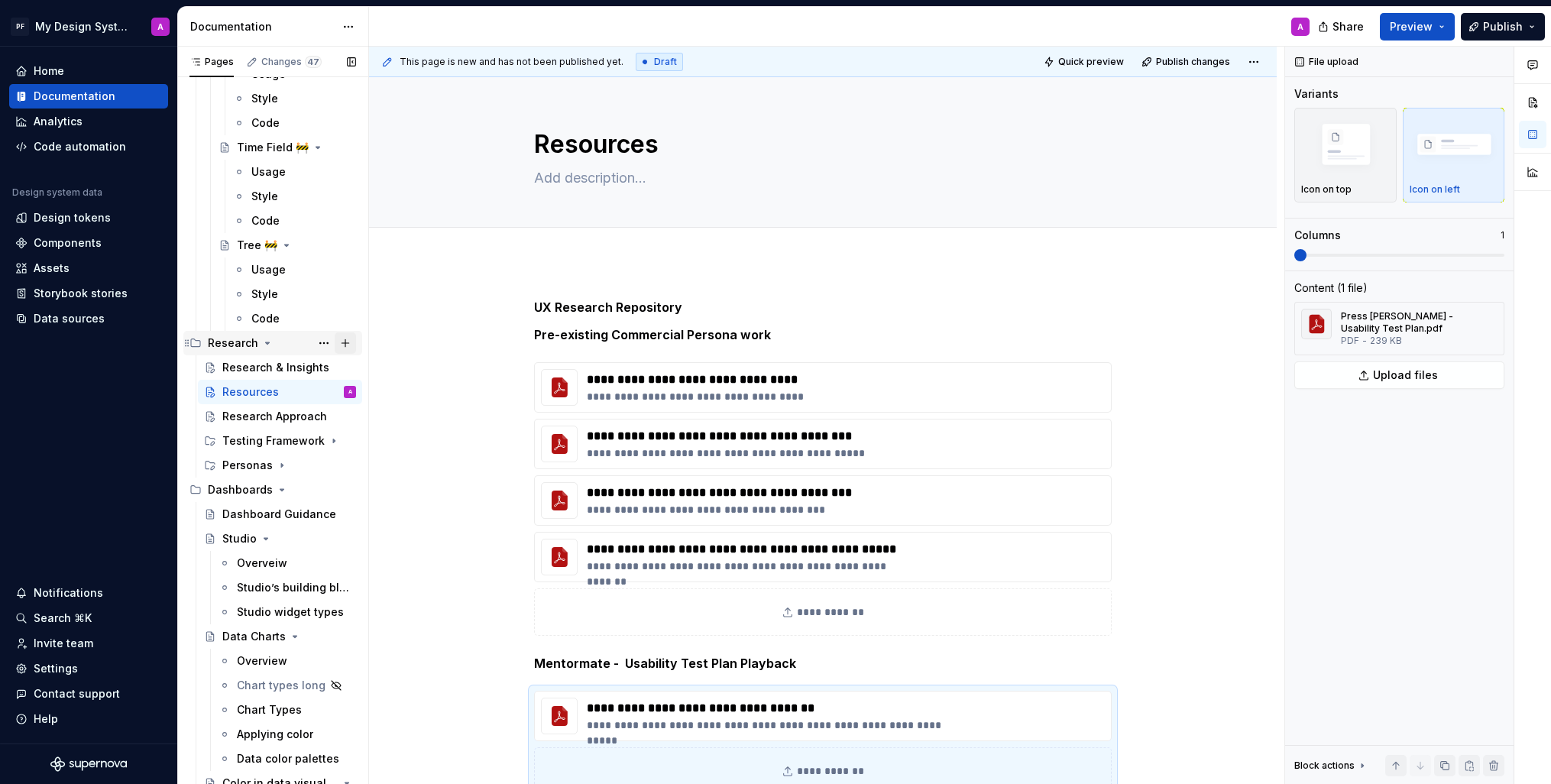
click at [341, 341] on button "Page tree" at bounding box center [346, 343] width 22 height 22
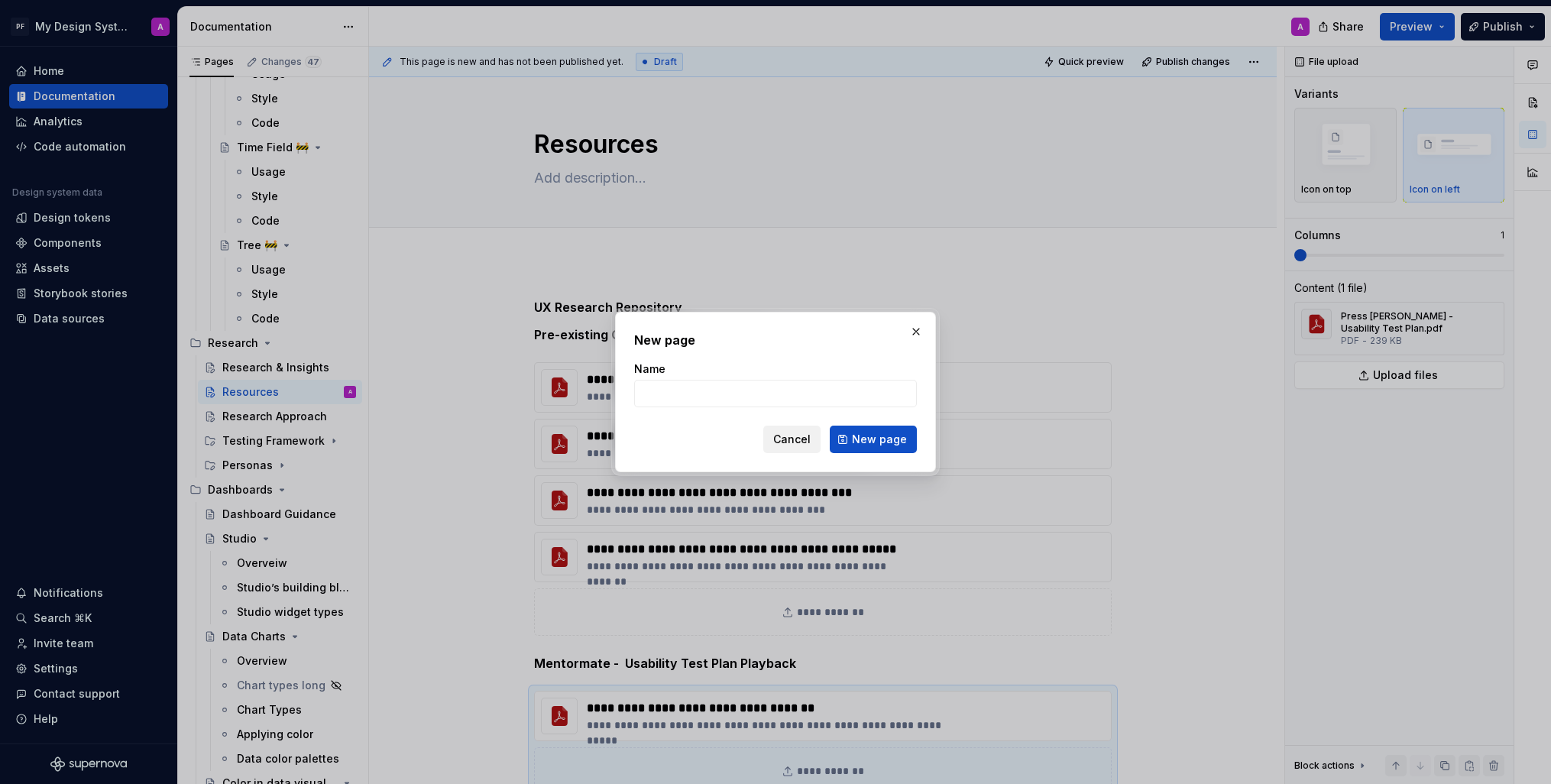
click at [787, 439] on span "Cancel" at bounding box center [792, 439] width 38 height 15
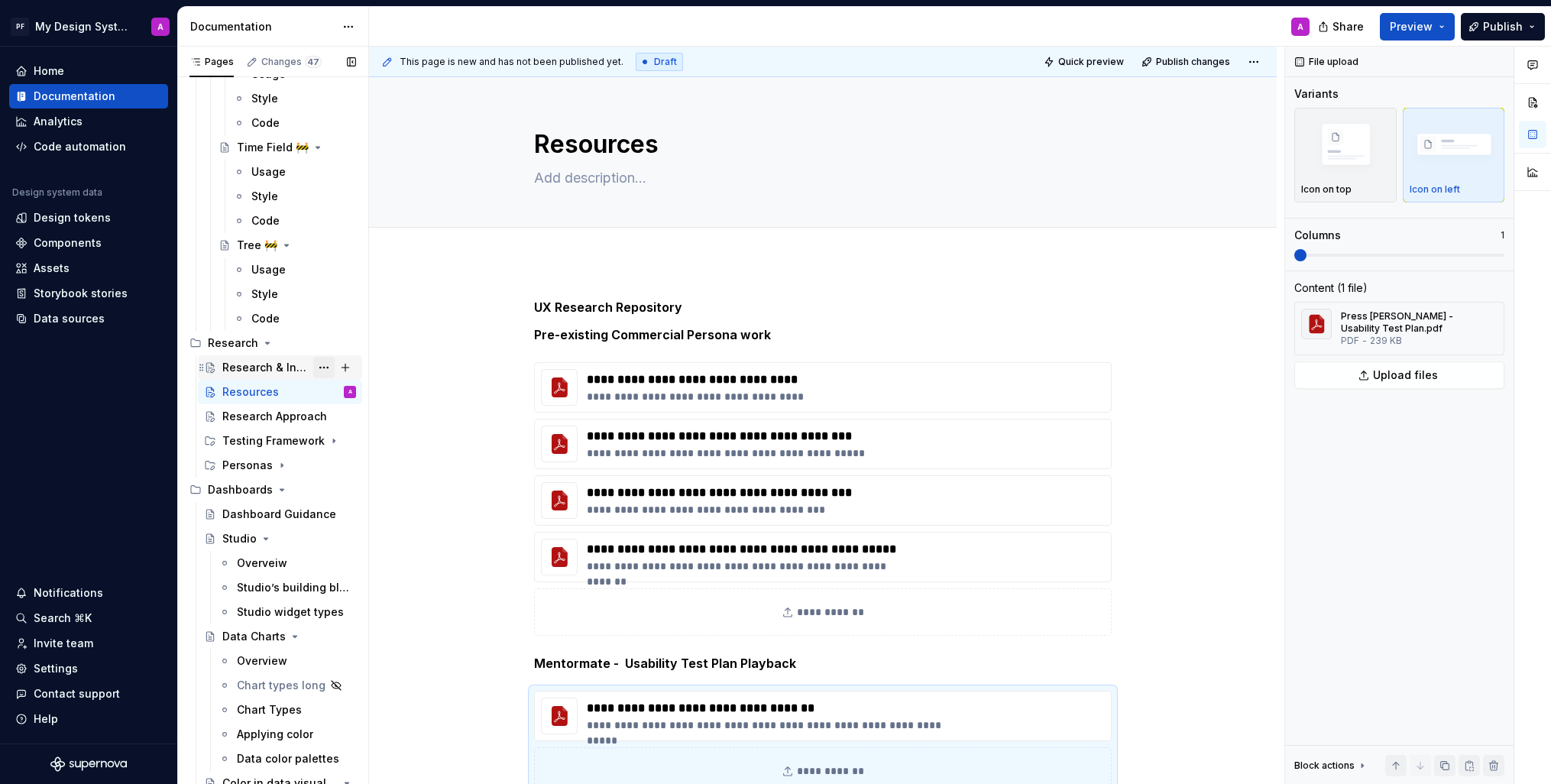
click at [328, 366] on button "Page tree" at bounding box center [324, 367] width 22 height 22
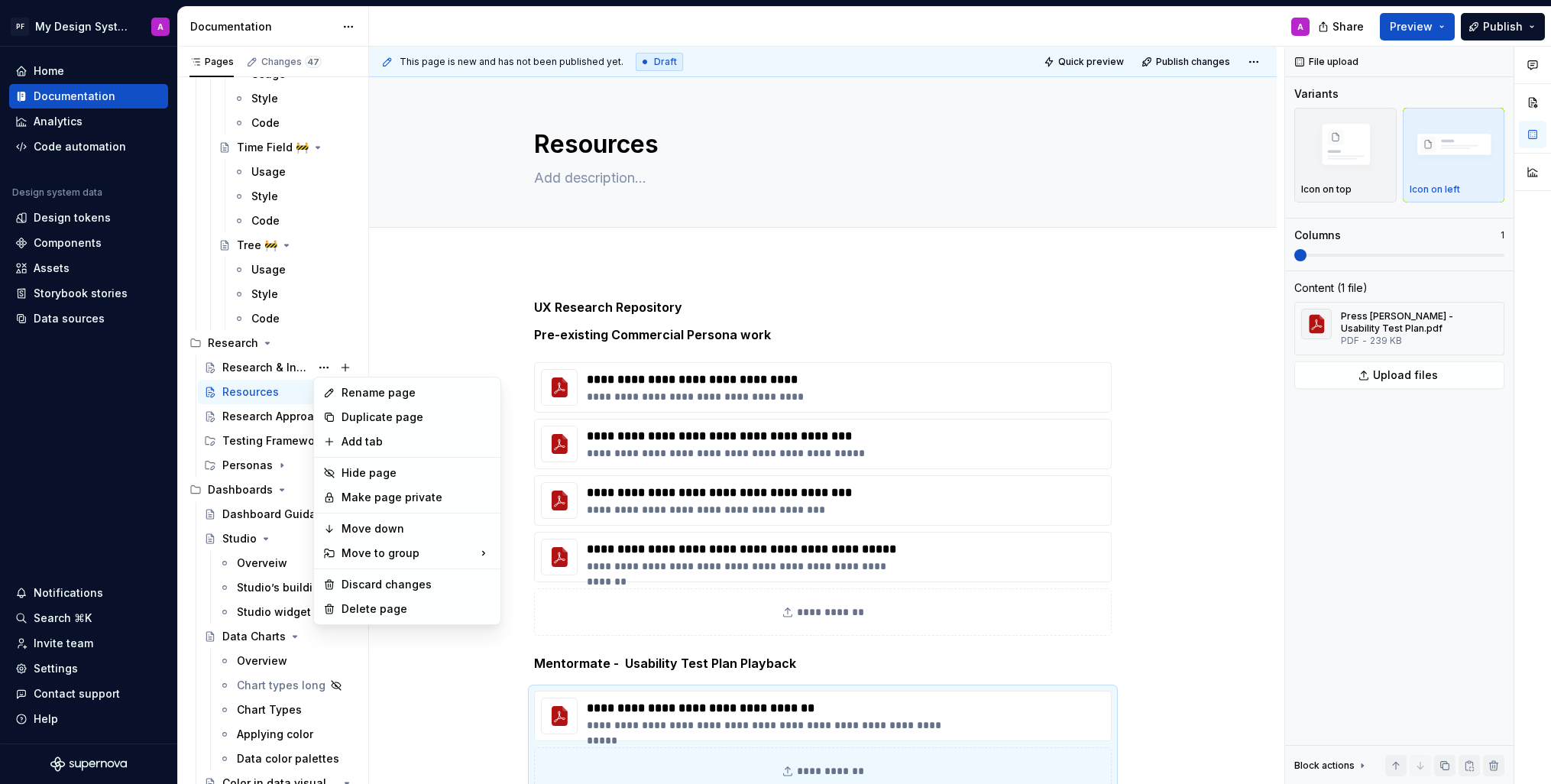
click at [435, 347] on html "PF My Design System A Home Documentation Analytics Code automation Design syste…" at bounding box center [775, 392] width 1551 height 784
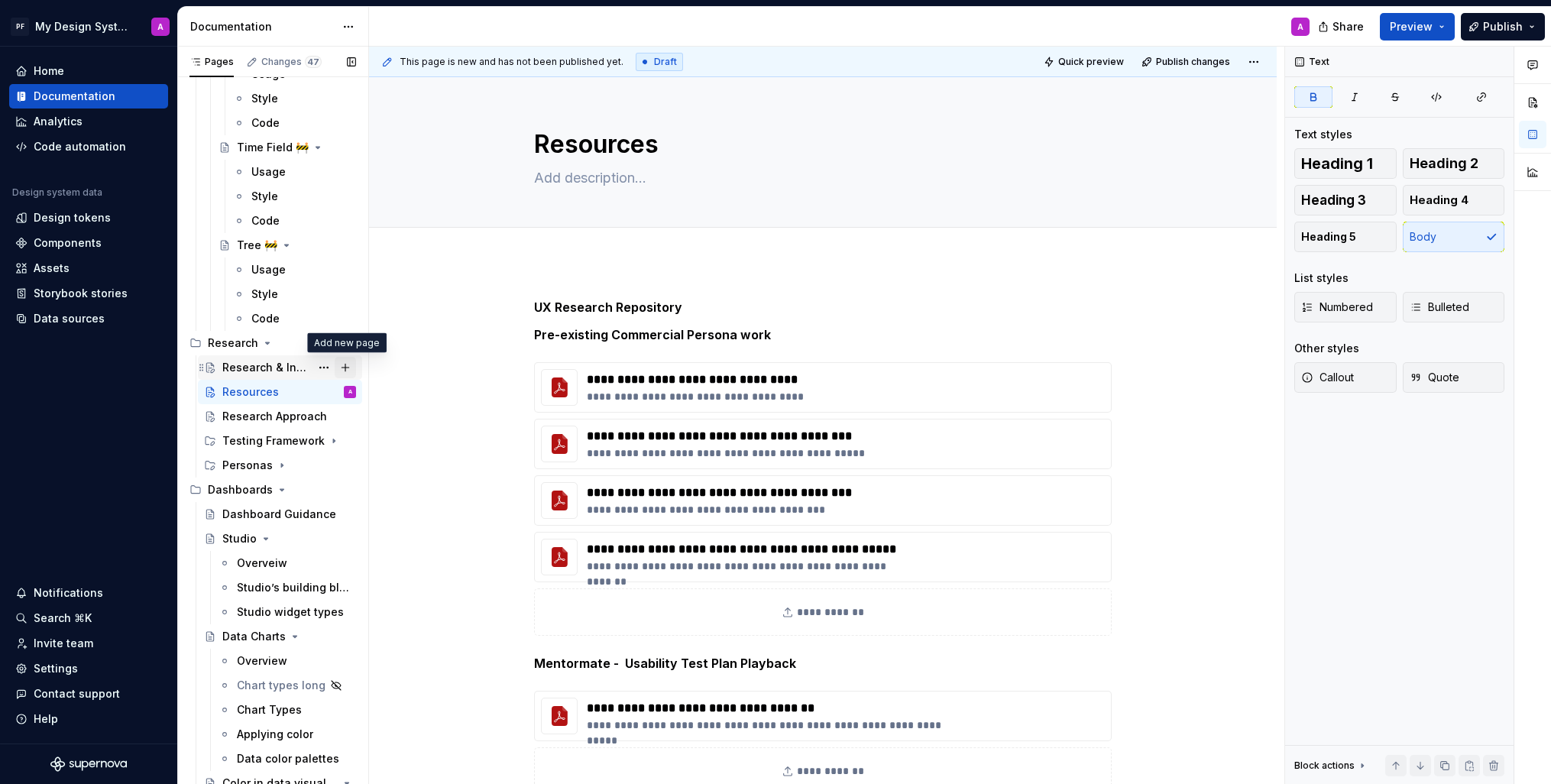
click at [344, 364] on button "Page tree" at bounding box center [346, 367] width 22 height 22
click at [327, 361] on button "Page tree" at bounding box center [324, 367] width 22 height 22
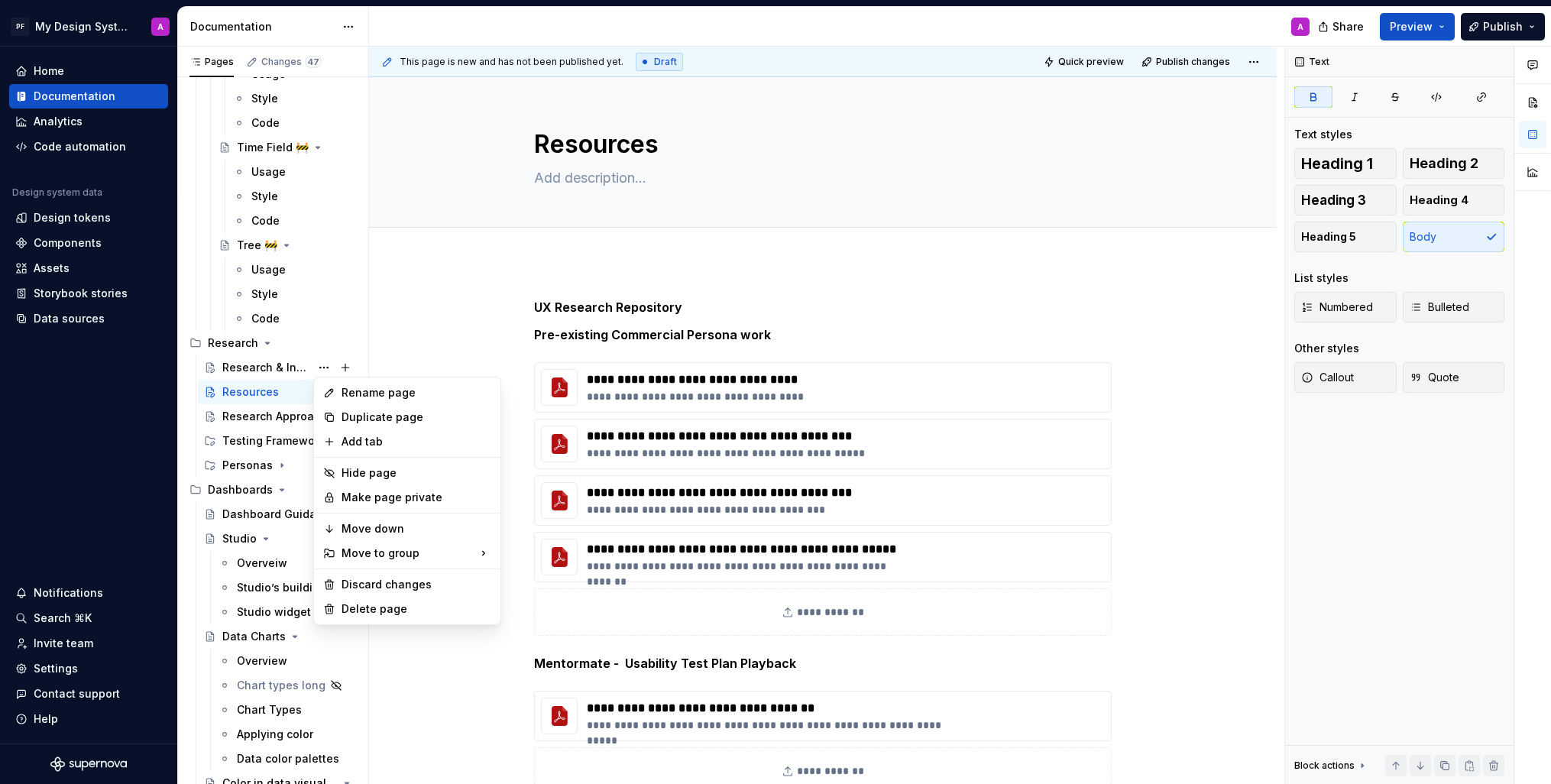
click at [413, 341] on html "PF My Design System A Home Documentation Analytics Code automation Design syste…" at bounding box center [775, 392] width 1551 height 784
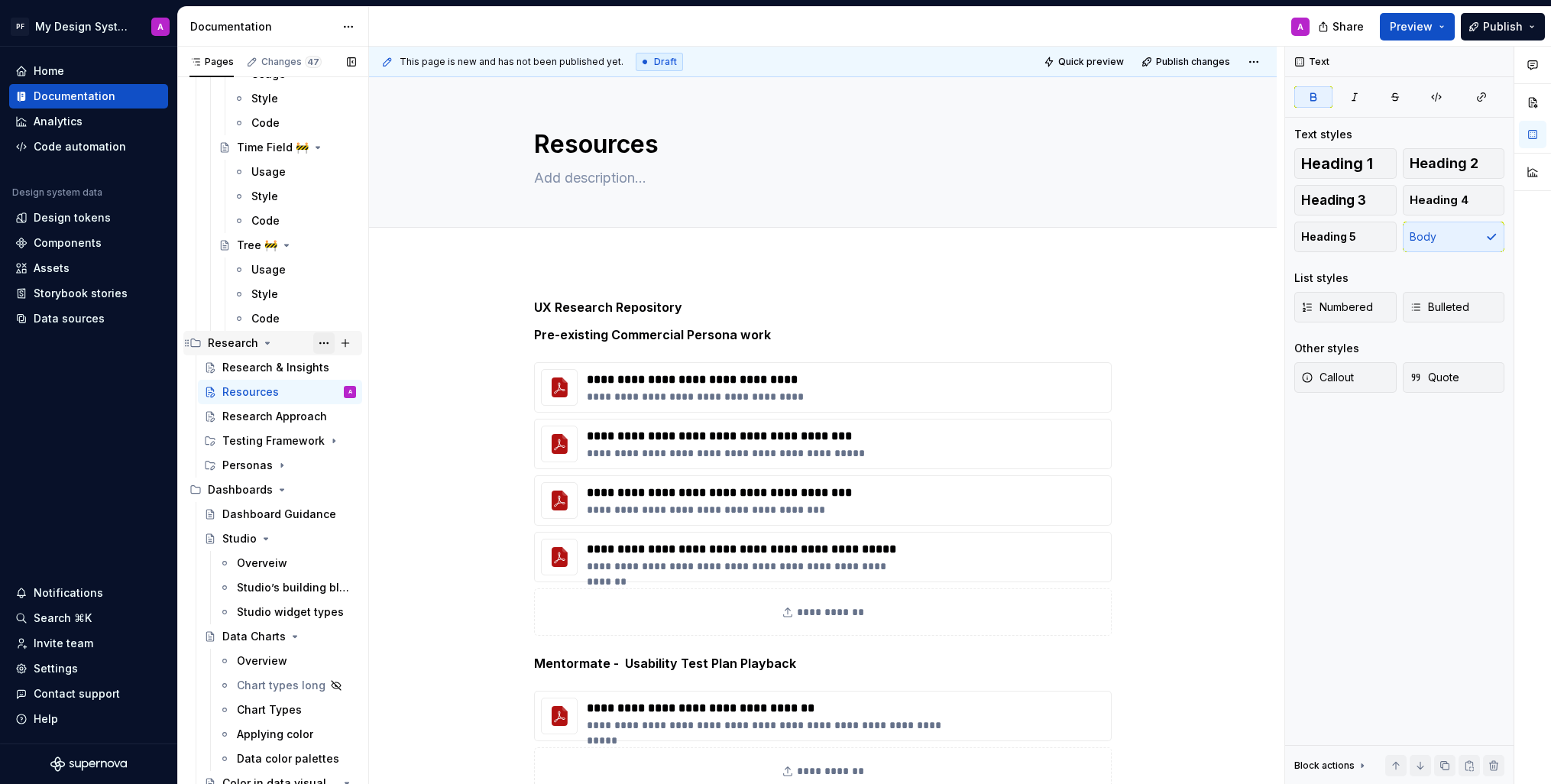
click at [326, 341] on button "Page tree" at bounding box center [324, 343] width 22 height 22
type textarea "*"
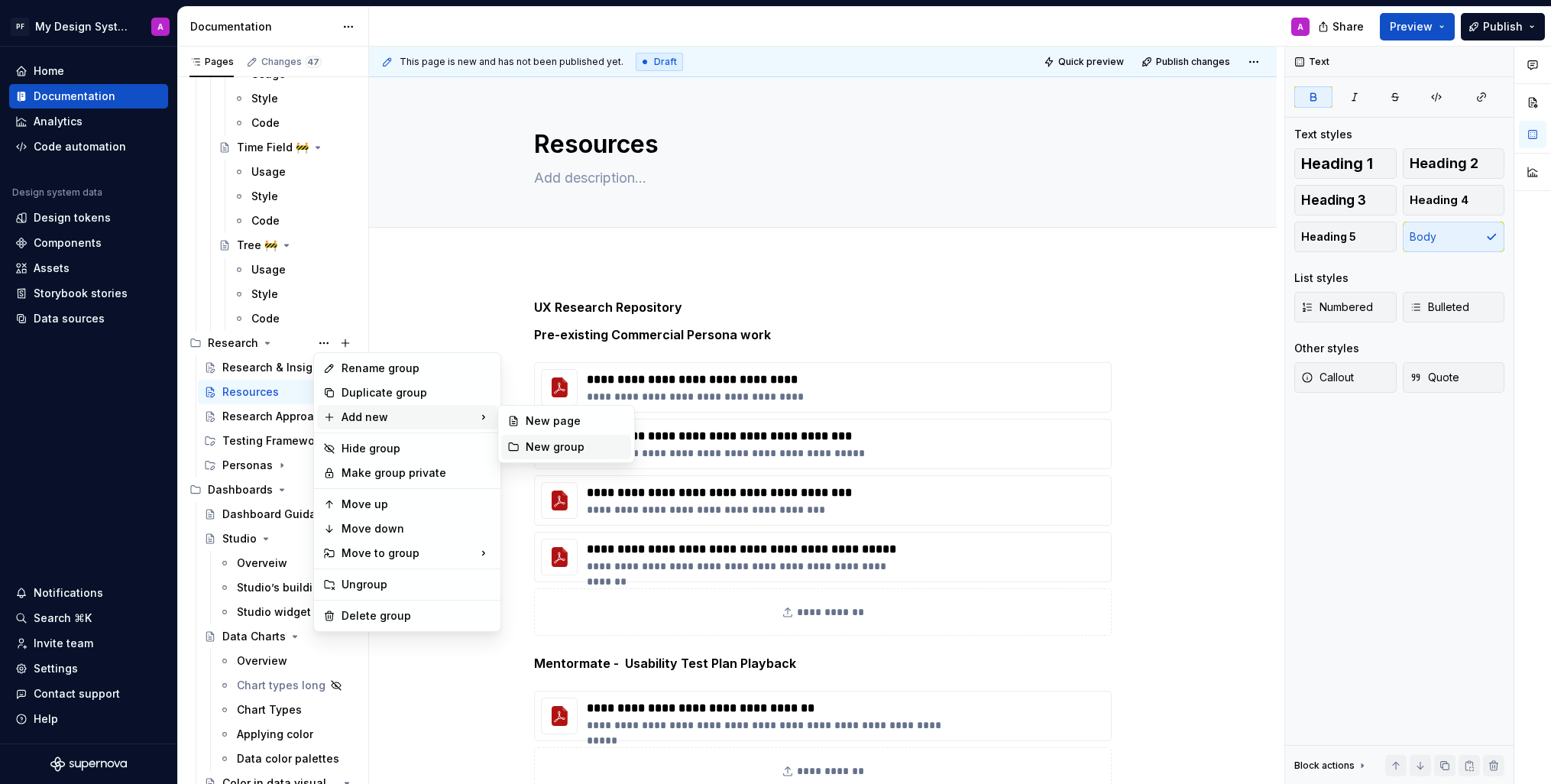
click at [592, 444] on div "New group" at bounding box center [575, 446] width 100 height 15
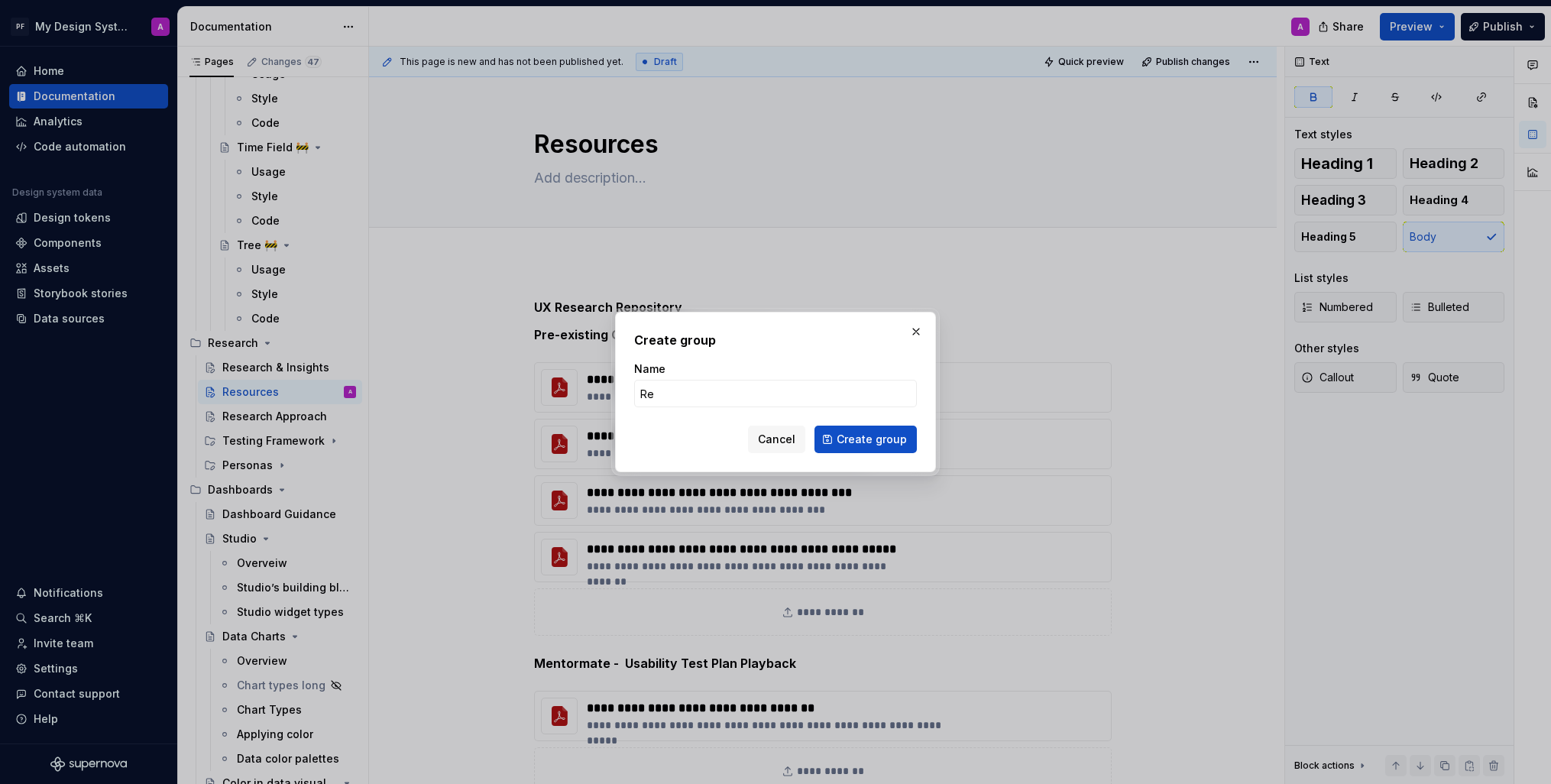
type input "R"
type input "A"
type textarea "*"
type input "Approach & Resources"
click at [859, 442] on span "Create group" at bounding box center [872, 439] width 70 height 15
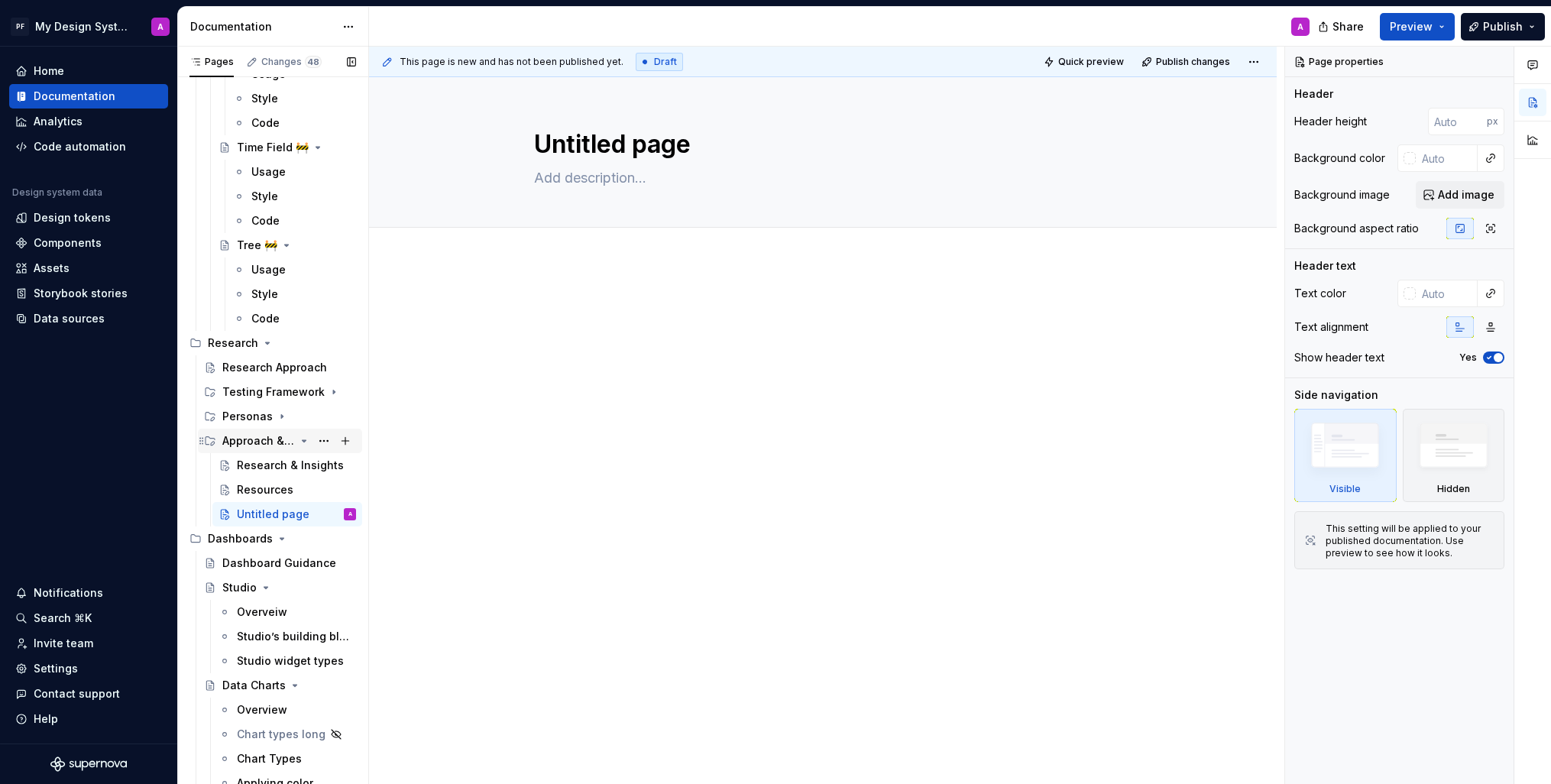
click at [304, 440] on icon "Page tree" at bounding box center [304, 441] width 4 height 2
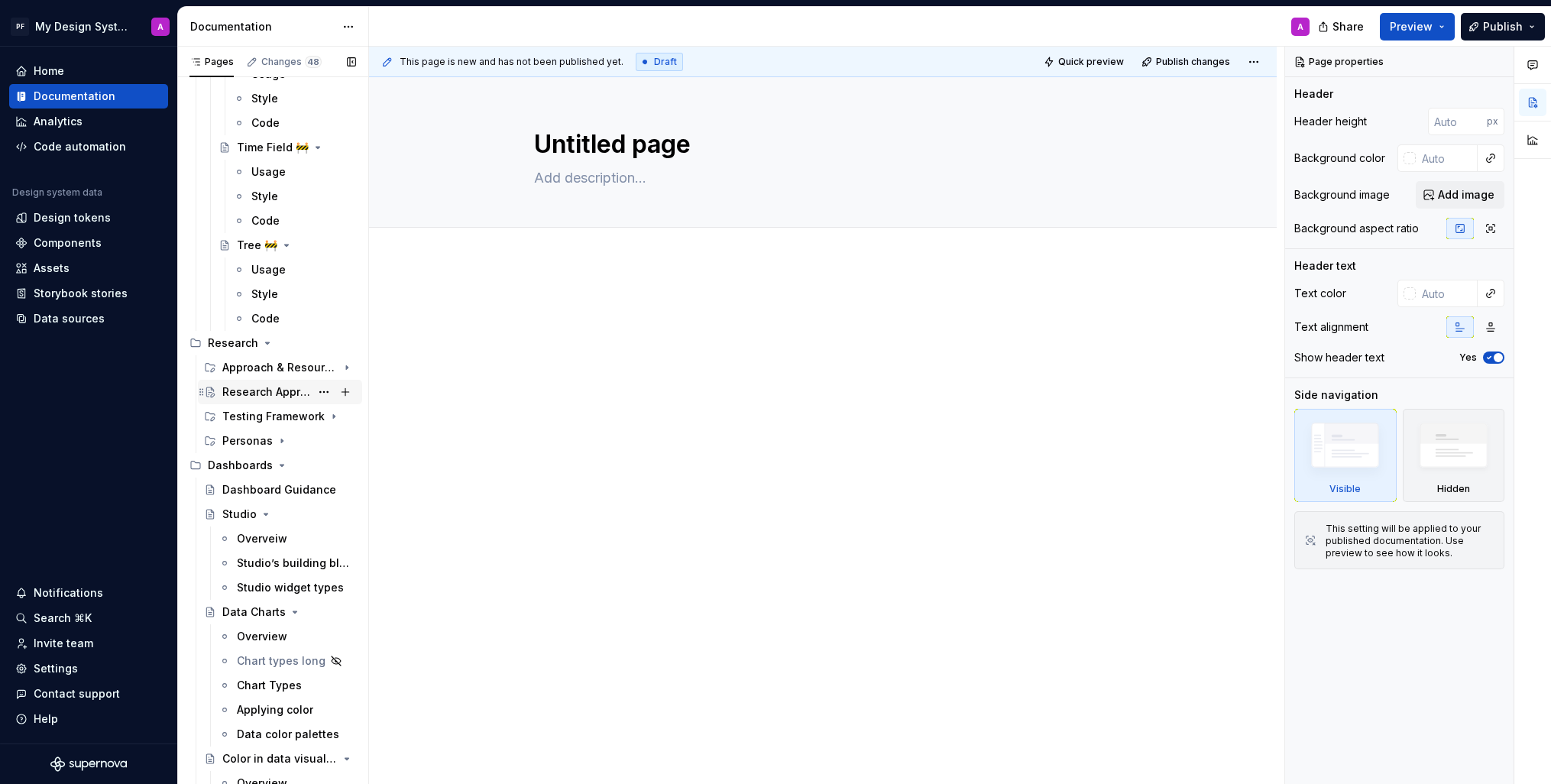
click at [242, 392] on div "Research Approach" at bounding box center [267, 392] width 88 height 15
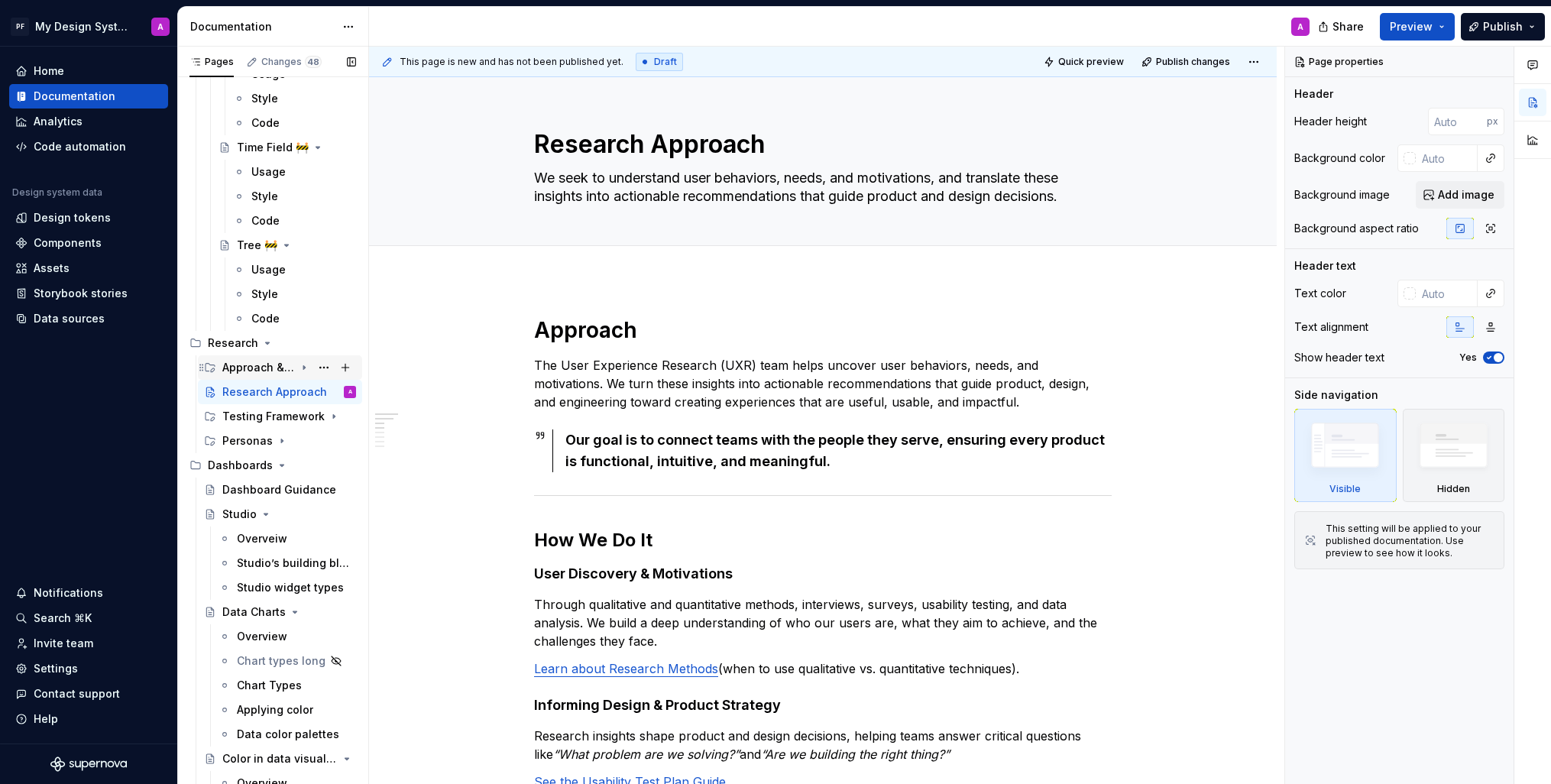
click at [238, 364] on div "Approach & Resources" at bounding box center [259, 367] width 73 height 15
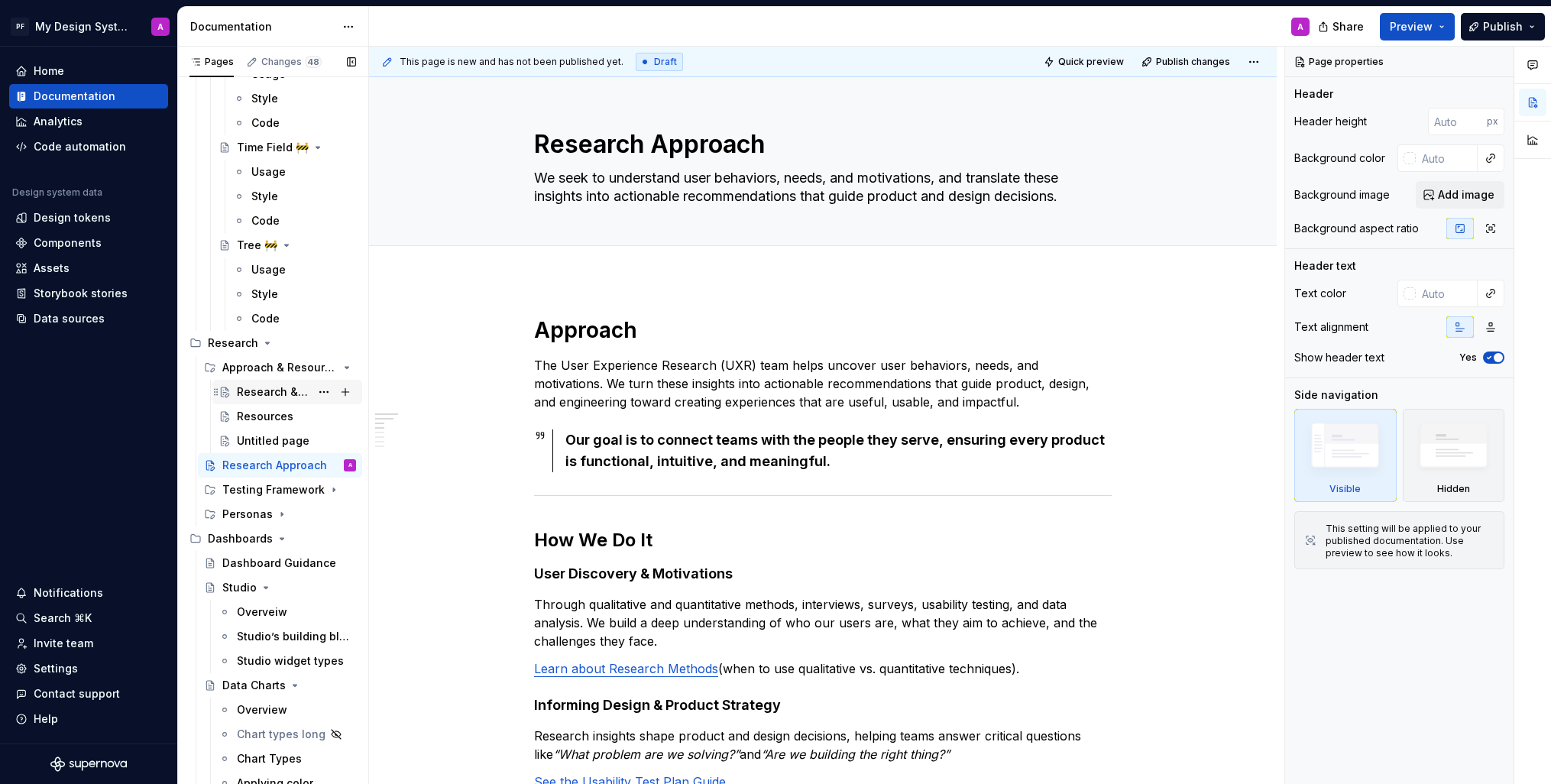
click at [254, 387] on div "Research & Insights" at bounding box center [274, 392] width 74 height 15
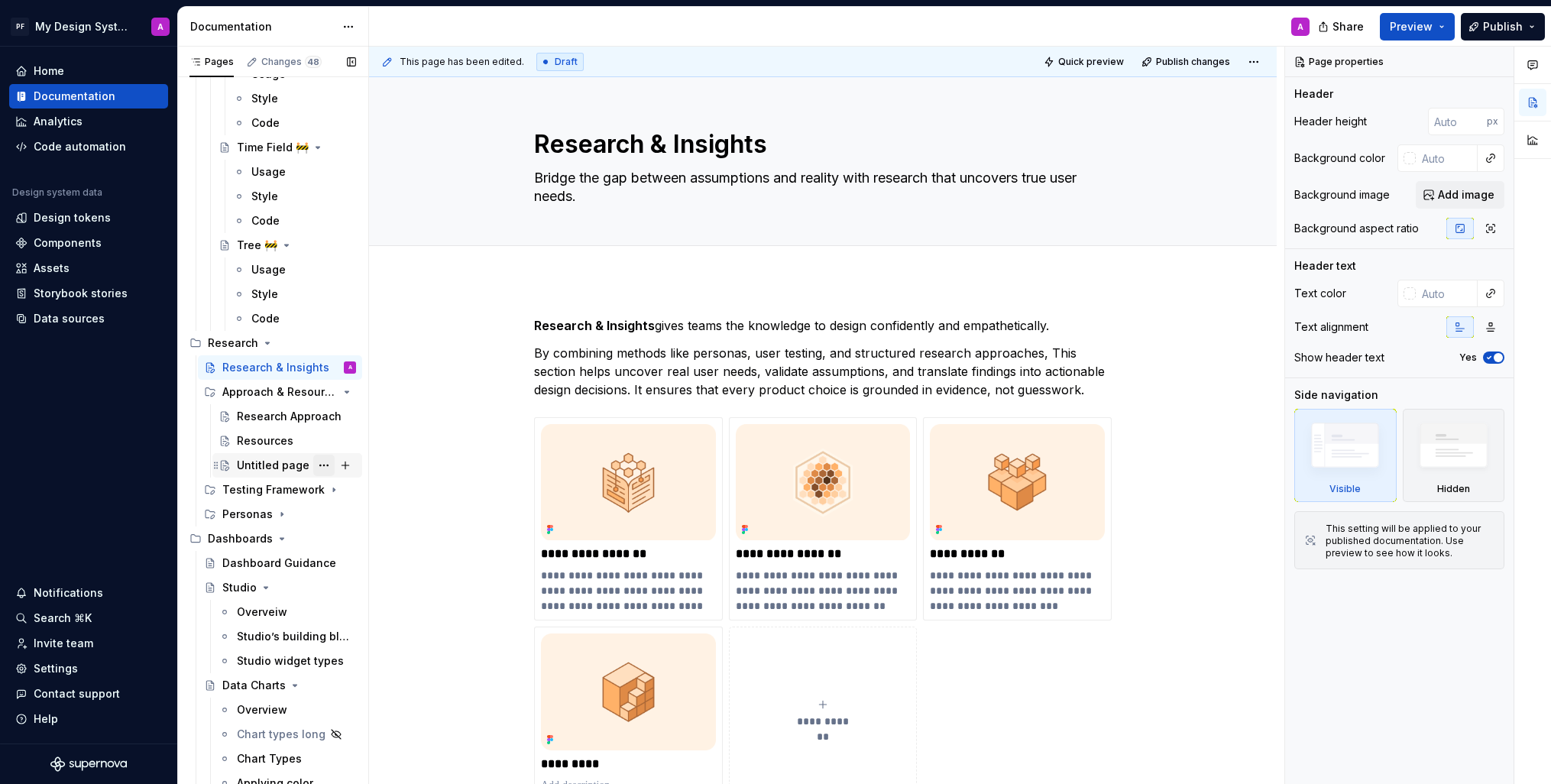
click at [323, 463] on button "Page tree" at bounding box center [324, 465] width 22 height 22
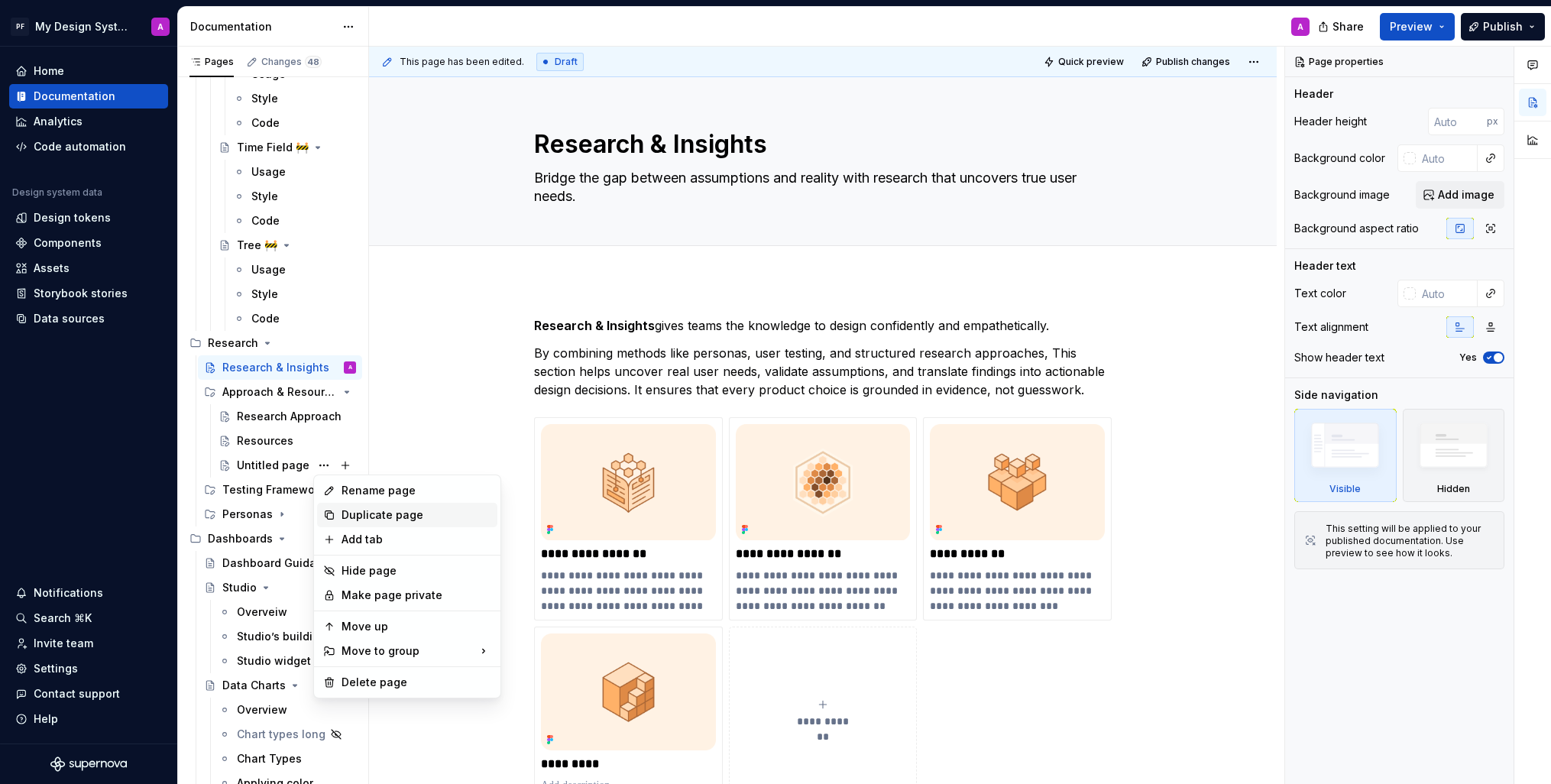
click at [396, 503] on div "Duplicate page" at bounding box center [407, 515] width 181 height 24
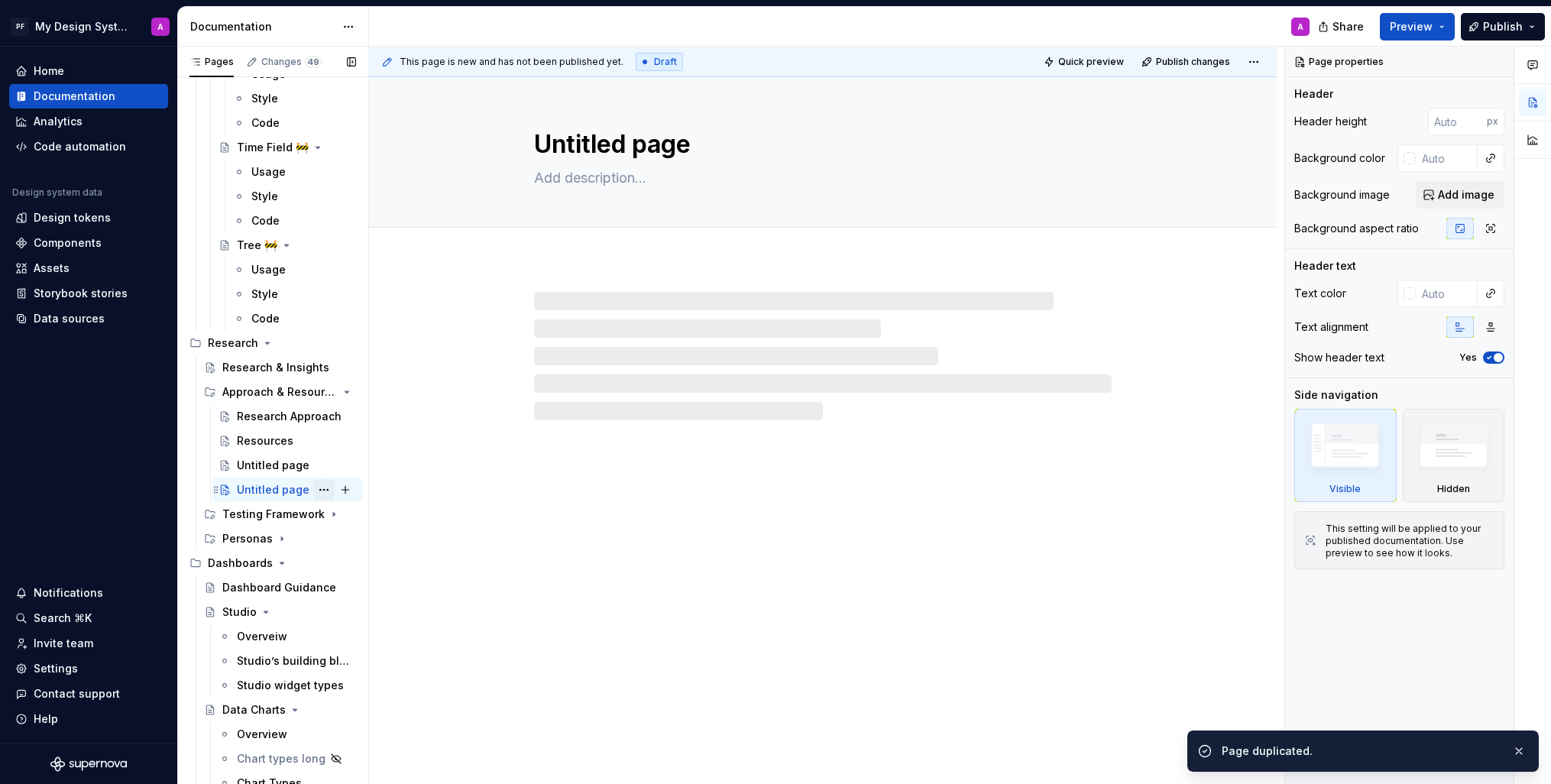
click at [328, 489] on button "Page tree" at bounding box center [324, 490] width 22 height 22
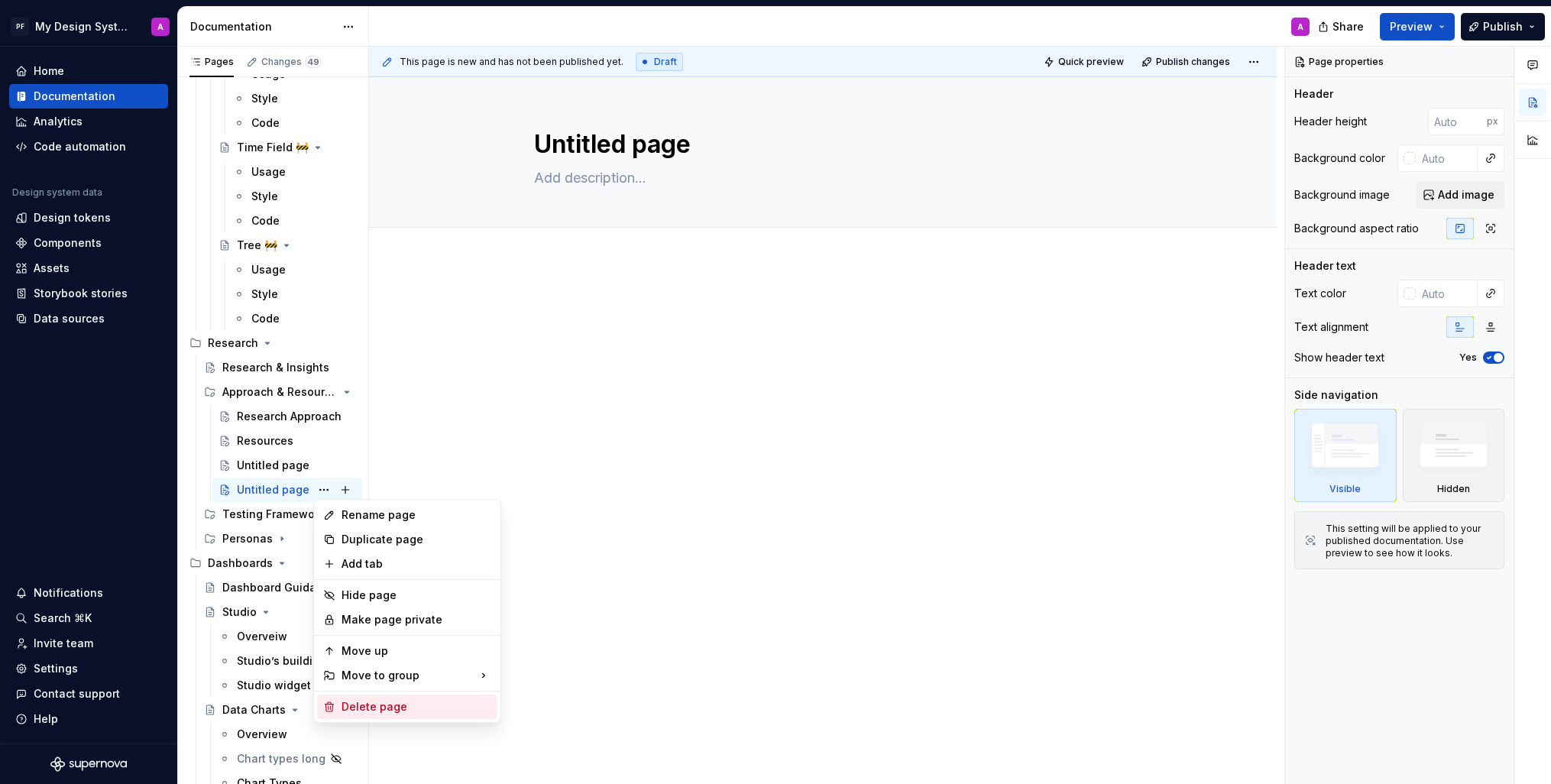
click at [392, 700] on div "Delete page" at bounding box center [416, 707] width 150 height 15
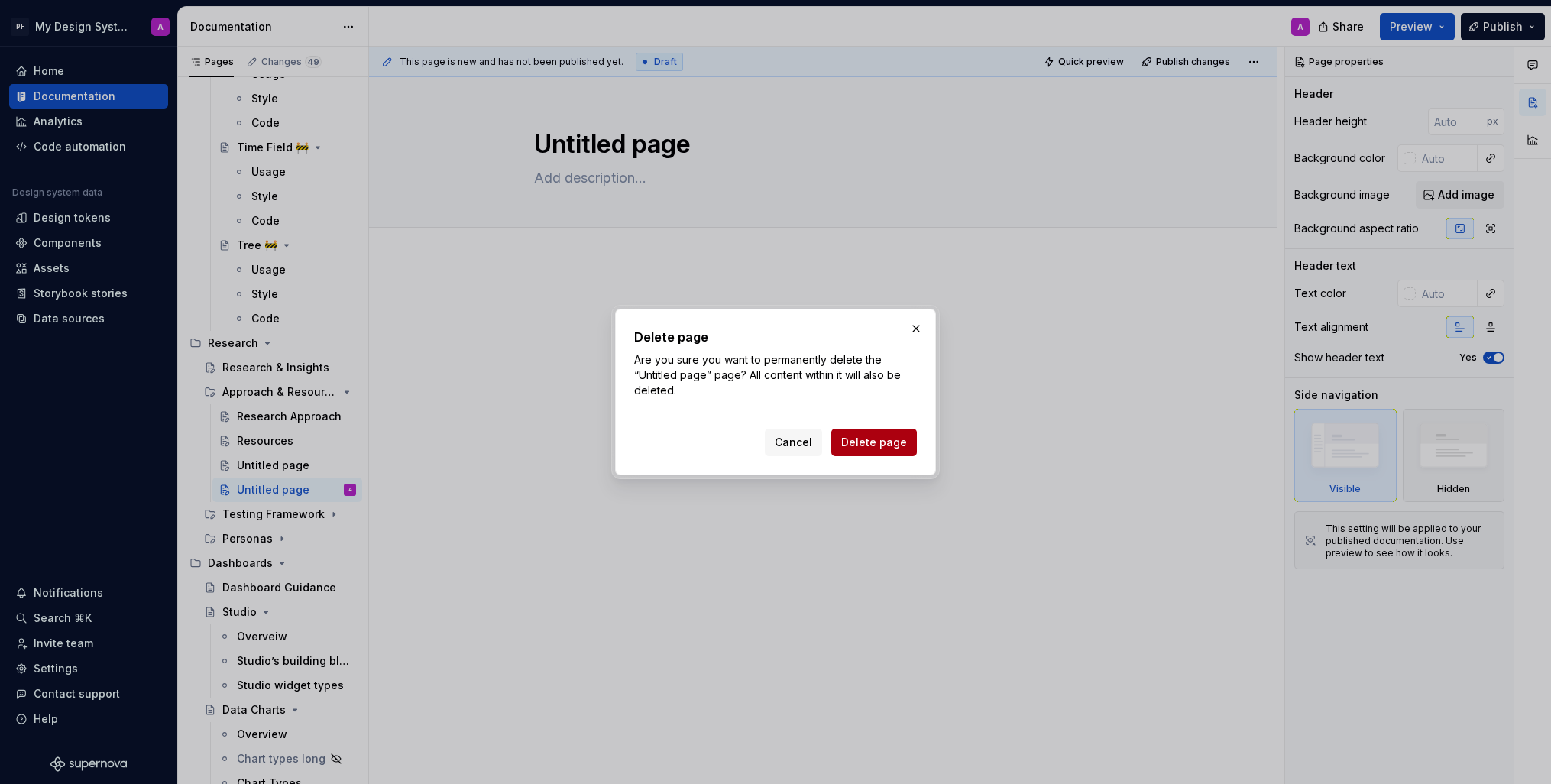
click at [865, 444] on span "Delete page" at bounding box center [874, 442] width 66 height 15
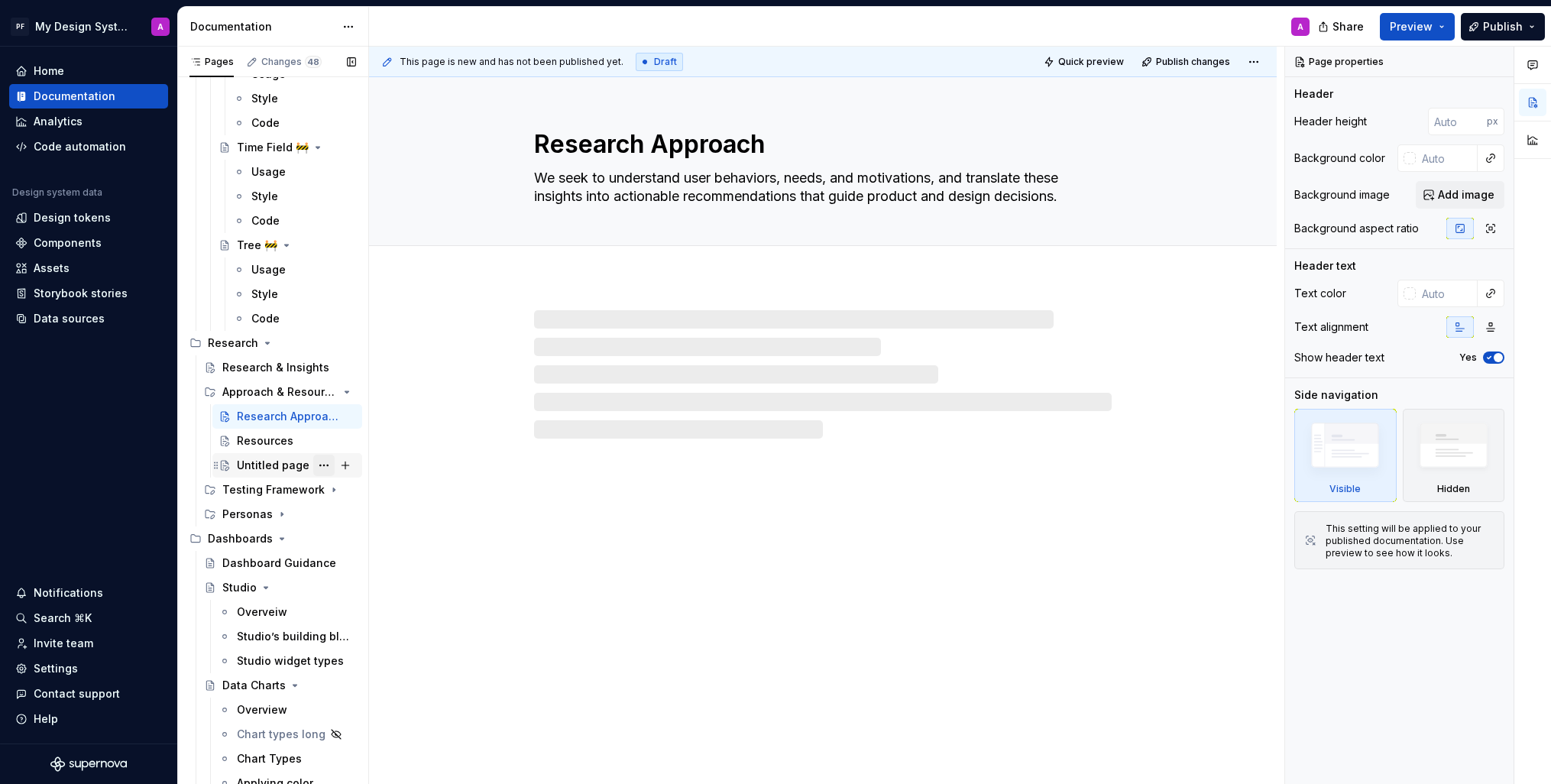
click at [321, 464] on button "Page tree" at bounding box center [324, 465] width 22 height 22
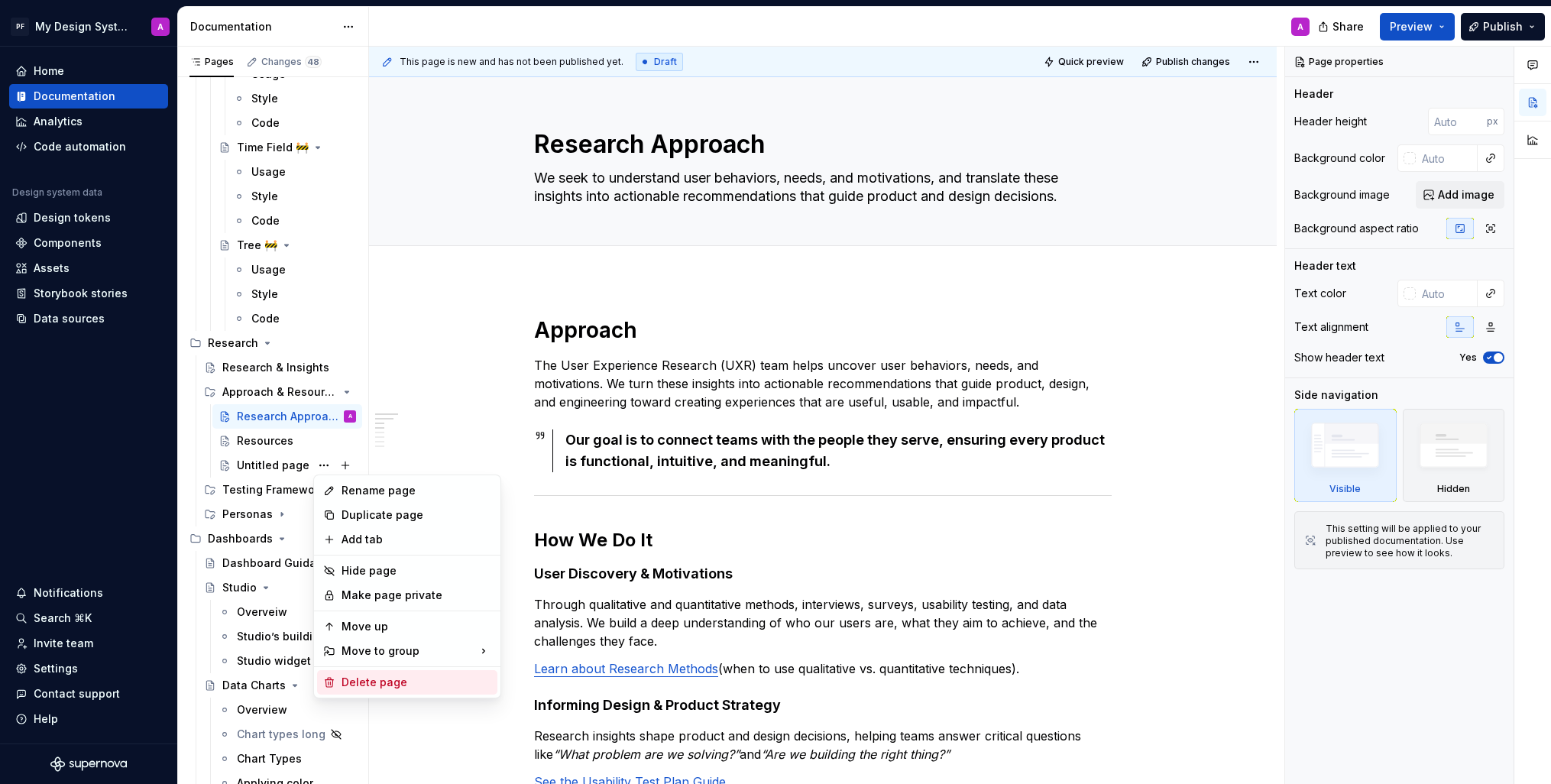
click at [401, 682] on div "Delete page" at bounding box center [416, 682] width 150 height 15
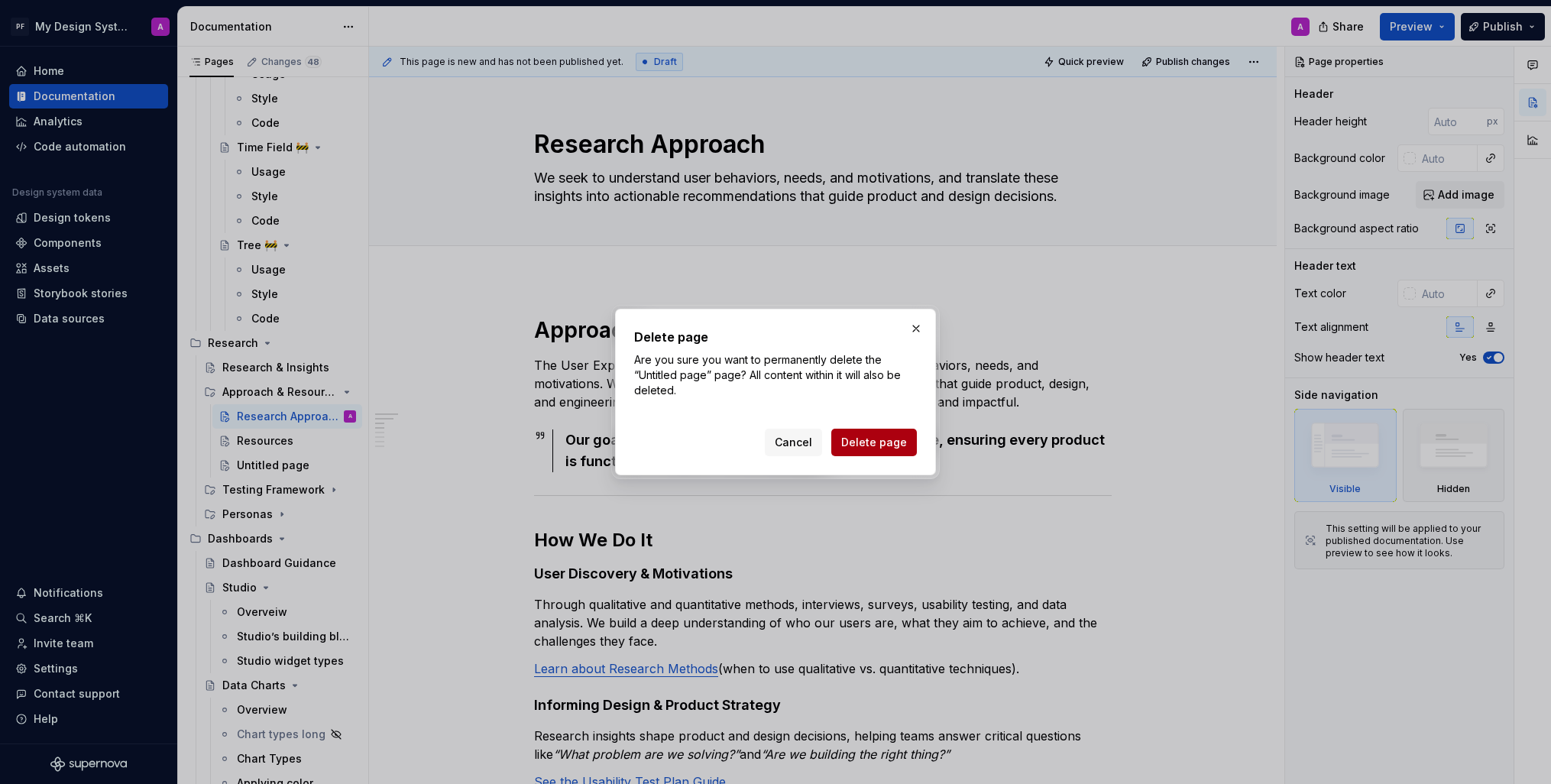
click at [850, 437] on span "Delete page" at bounding box center [874, 442] width 66 height 15
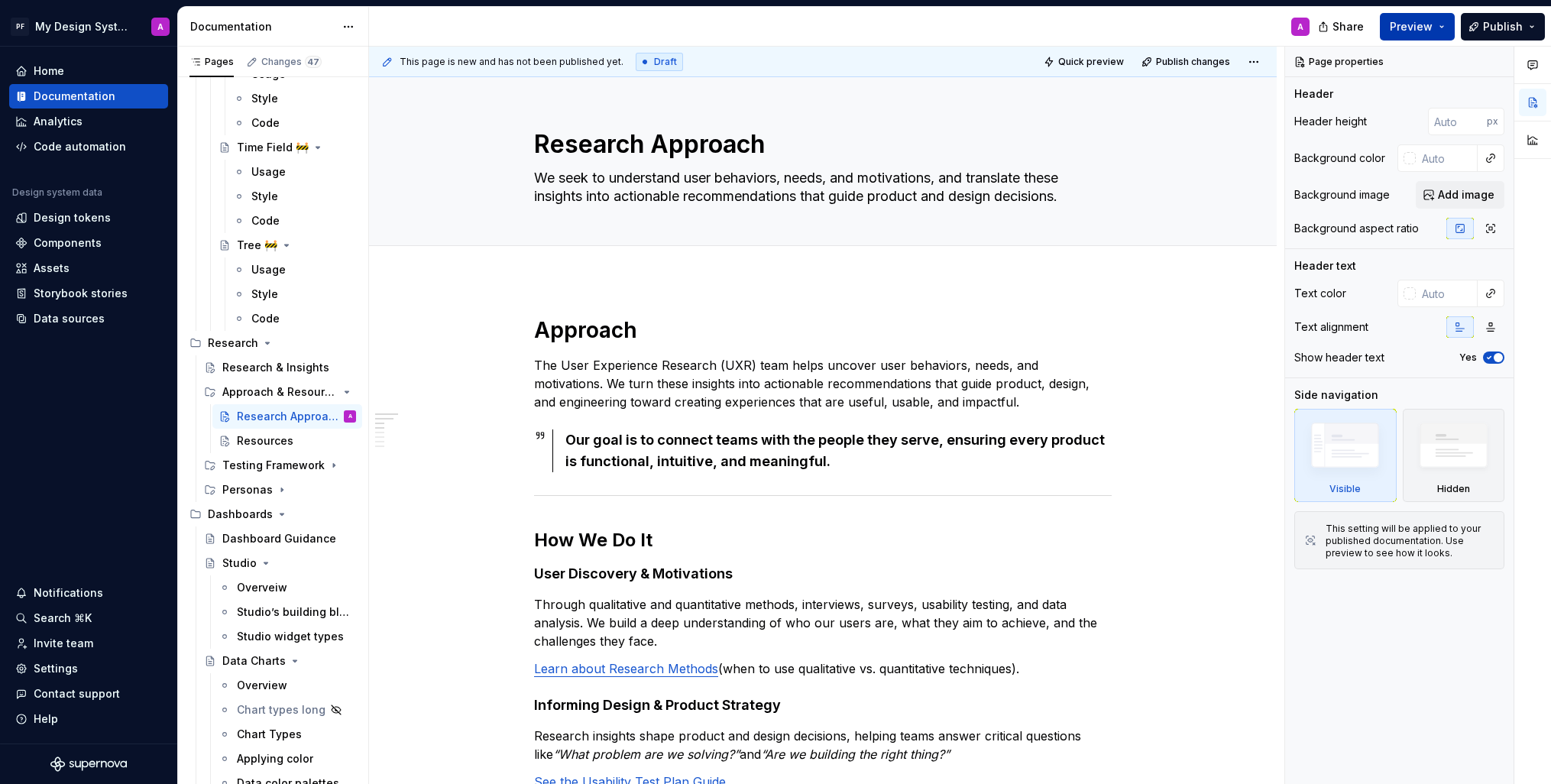
click at [1423, 19] on span "Preview" at bounding box center [1412, 26] width 43 height 15
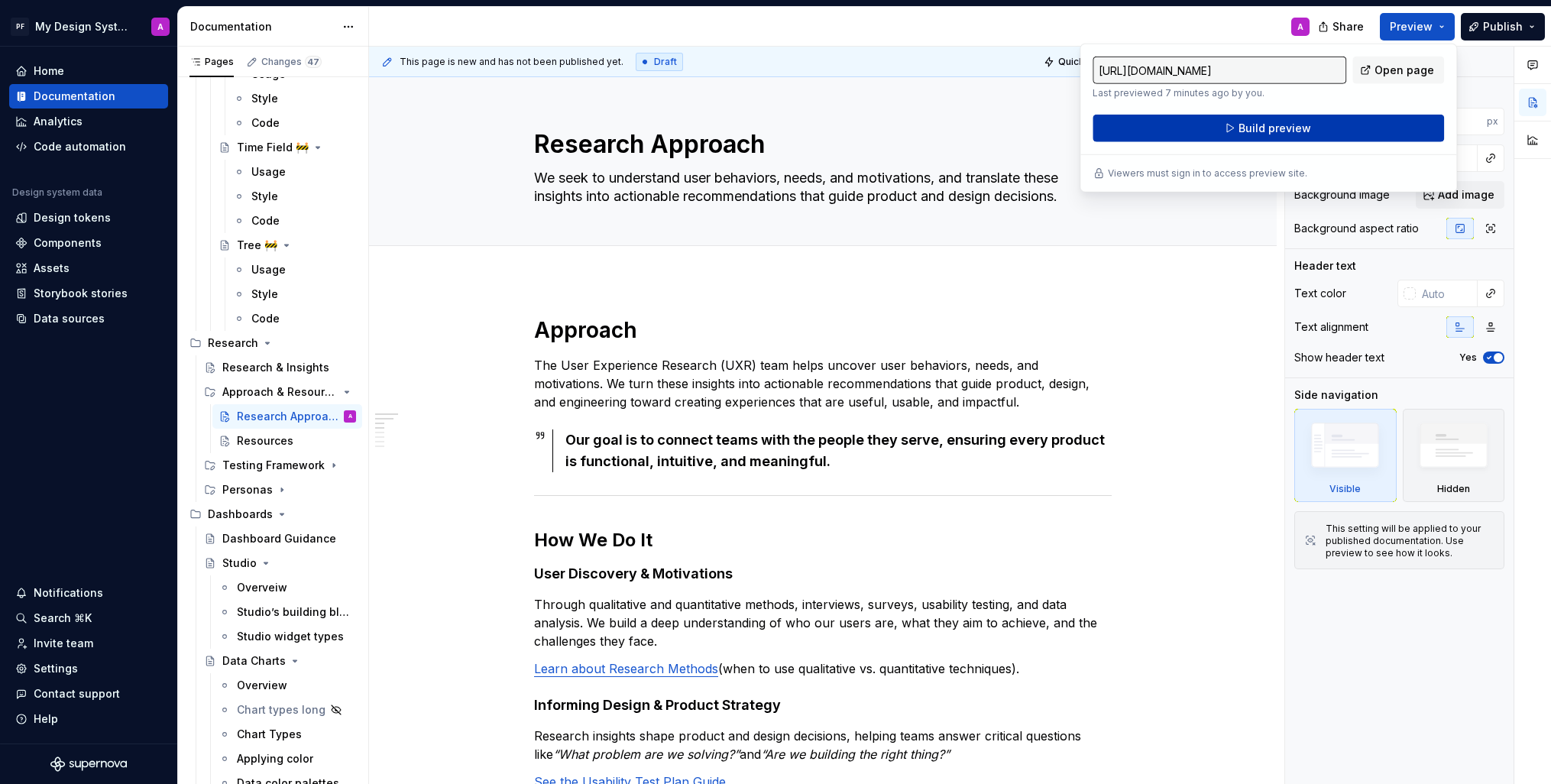
drag, startPoint x: 1423, startPoint y: 19, endPoint x: 1281, endPoint y: 135, distance: 183.4
click at [1281, 135] on span "Build preview" at bounding box center [1274, 128] width 73 height 15
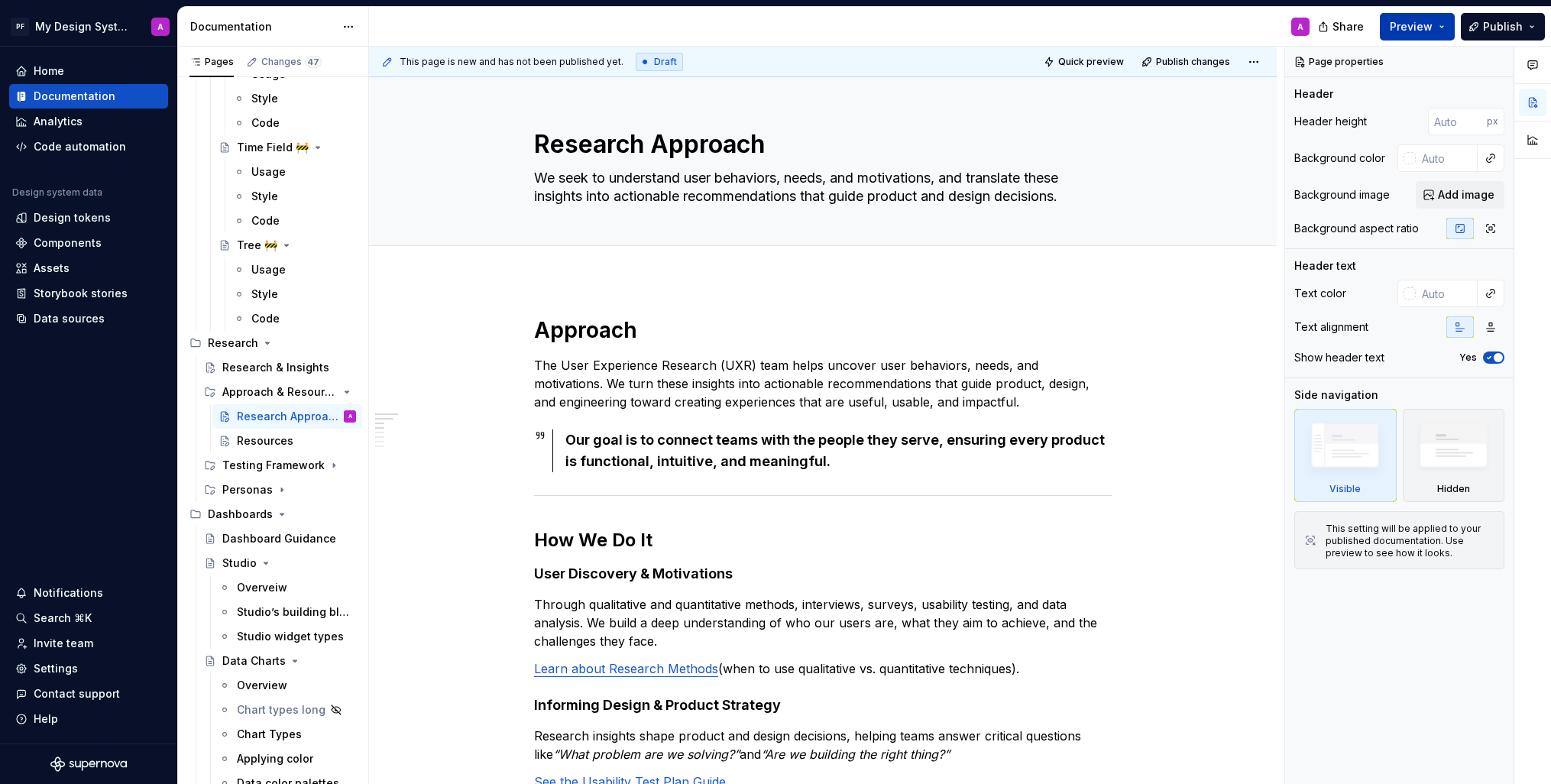
click at [1409, 25] on span "Preview" at bounding box center [1412, 26] width 43 height 15
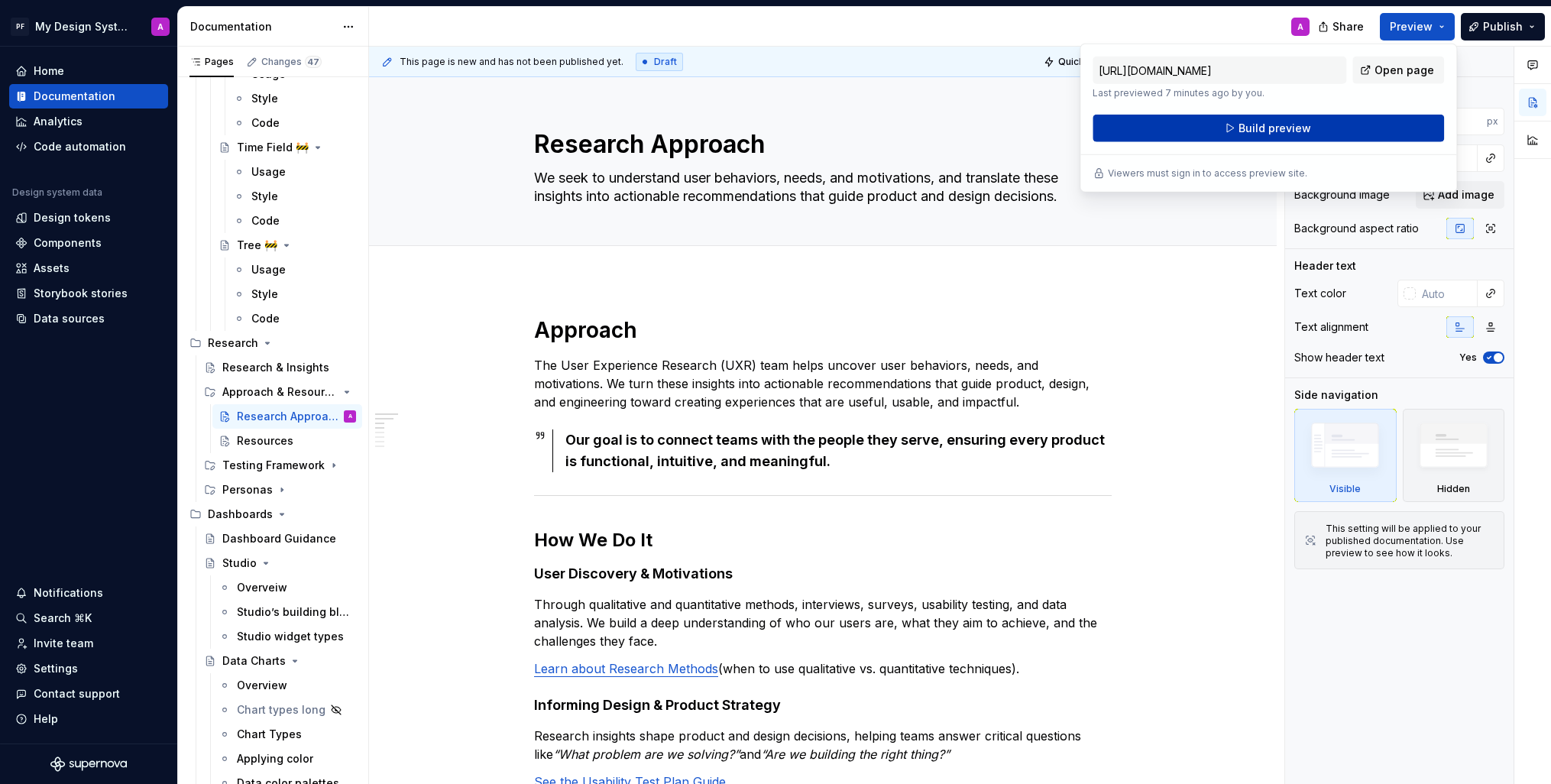
click at [1235, 131] on button "Build preview" at bounding box center [1268, 128] width 351 height 28
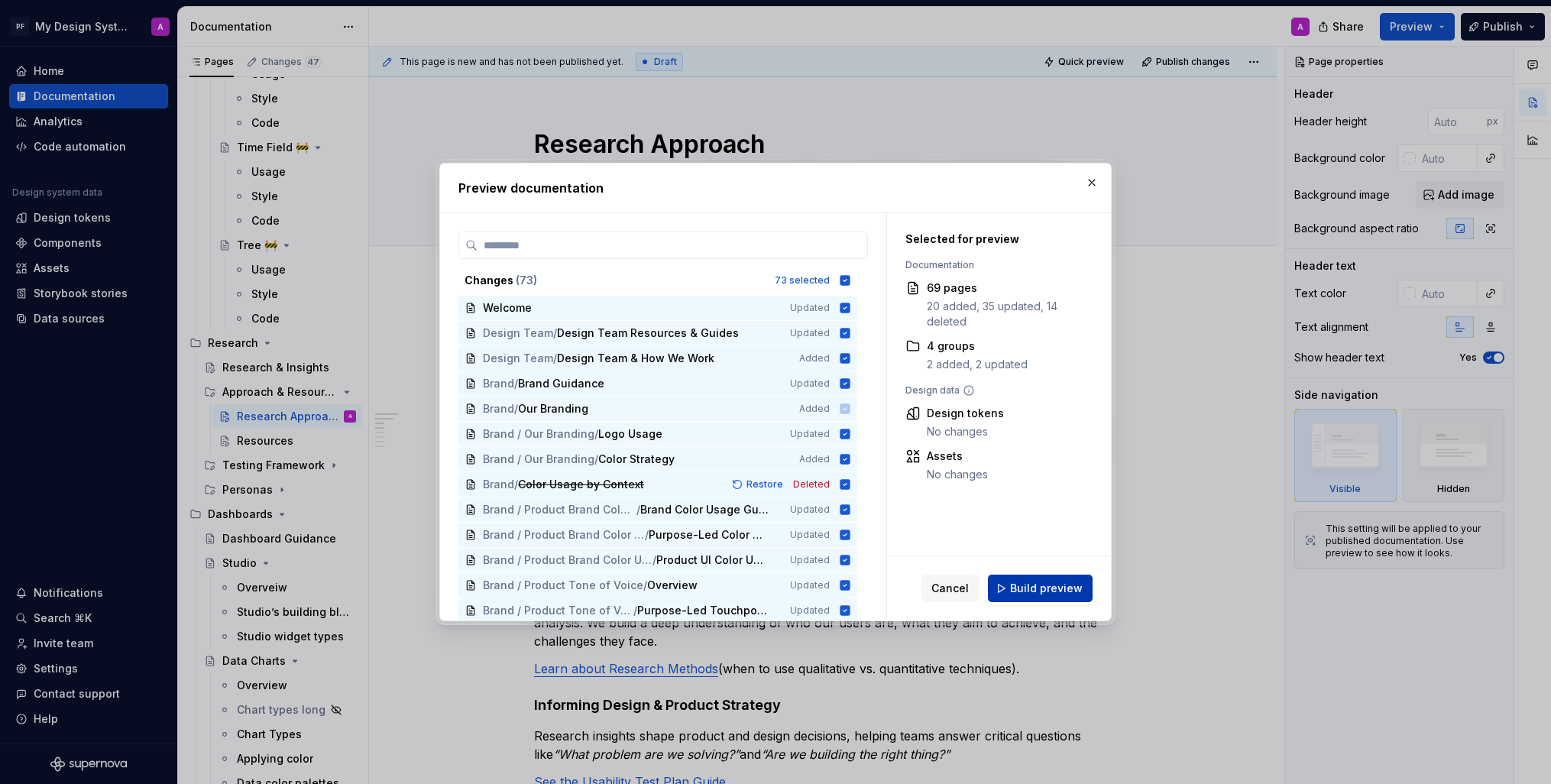
click at [1061, 584] on span "Build preview" at bounding box center [1046, 588] width 73 height 15
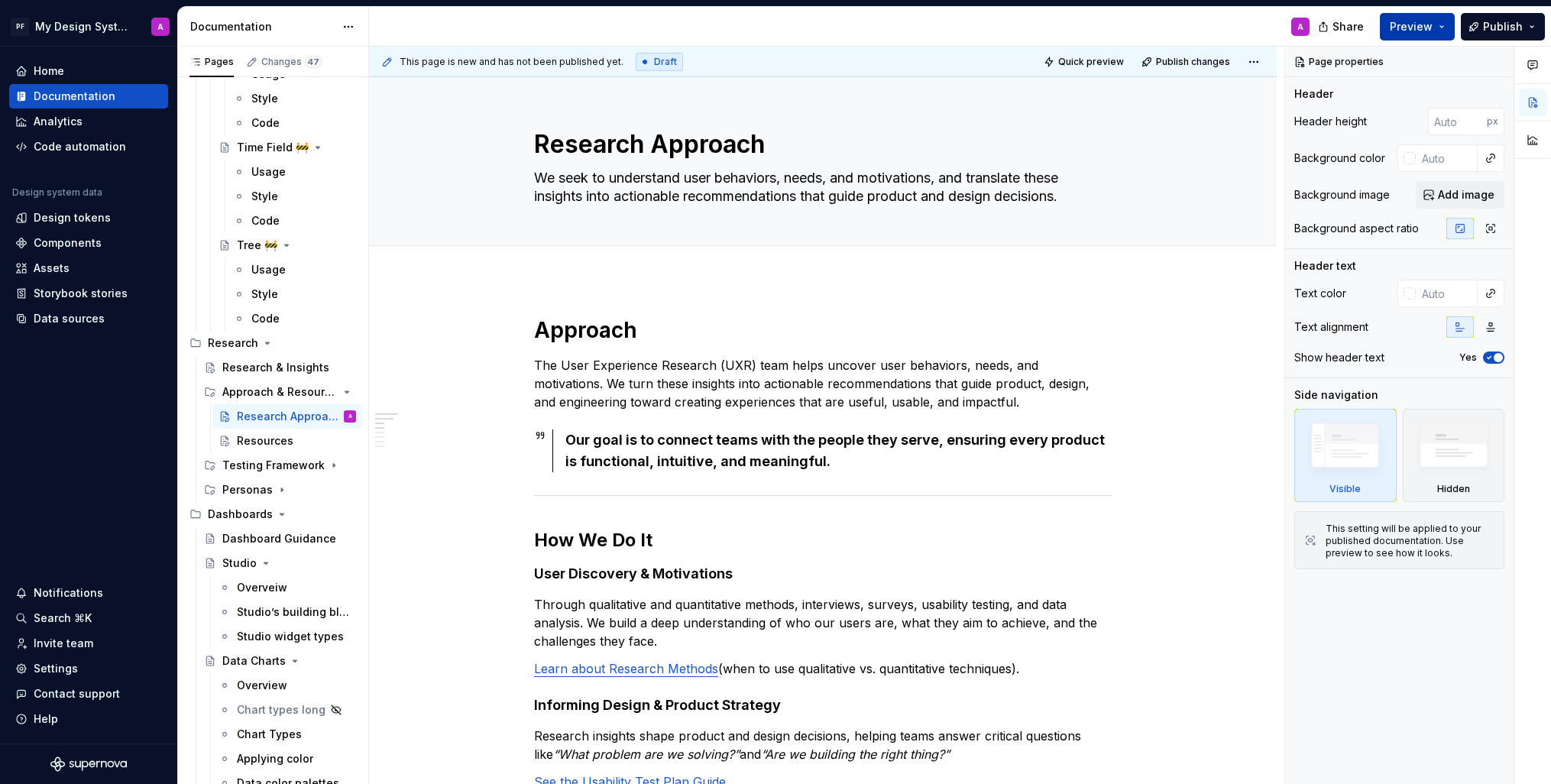
click at [1440, 20] on button "Preview" at bounding box center [1417, 26] width 75 height 28
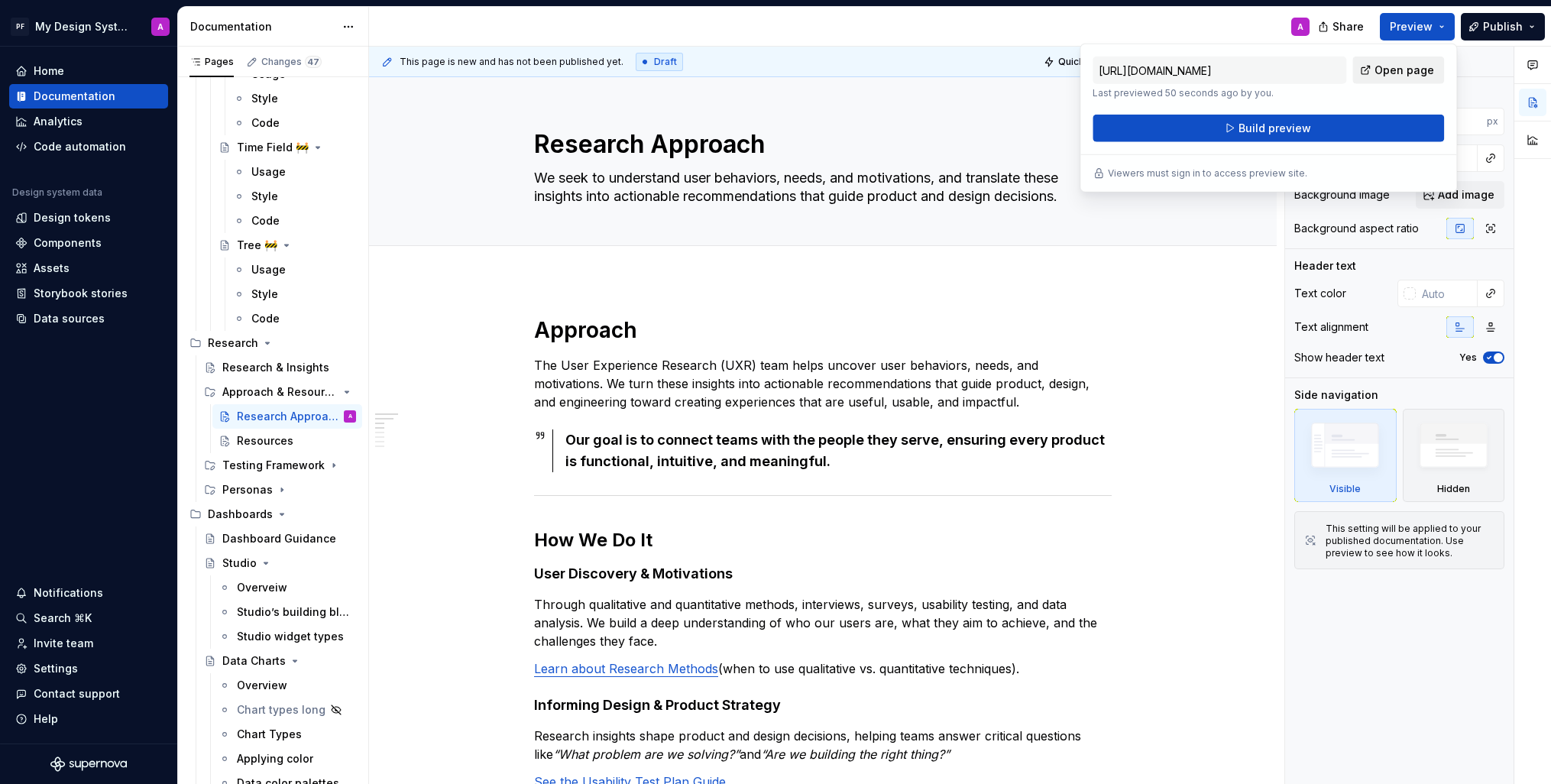
click at [1390, 75] on span "Open page" at bounding box center [1405, 70] width 59 height 15
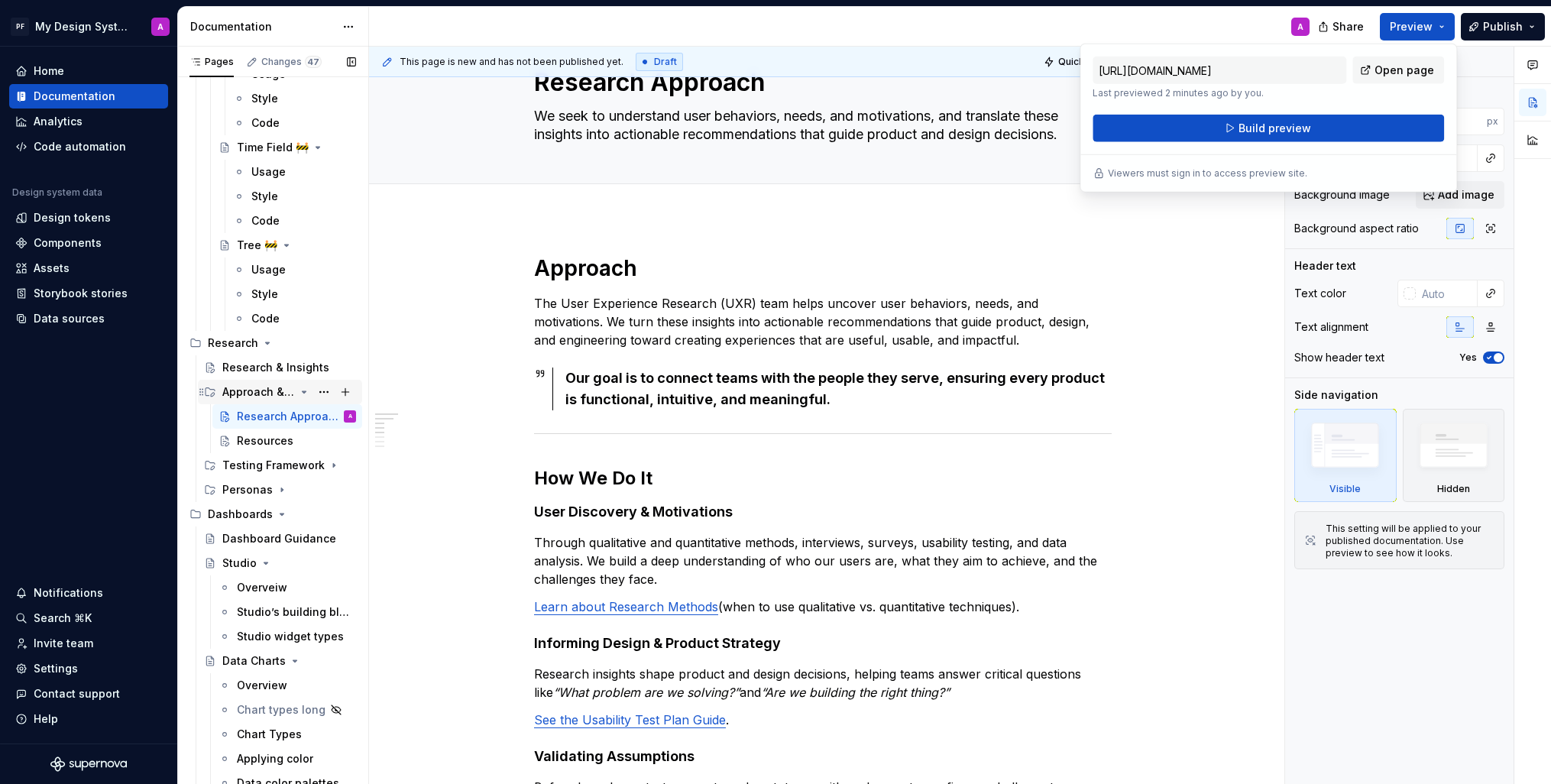
scroll to position [64, 0]
click at [260, 441] on div "Resources" at bounding box center [265, 440] width 57 height 15
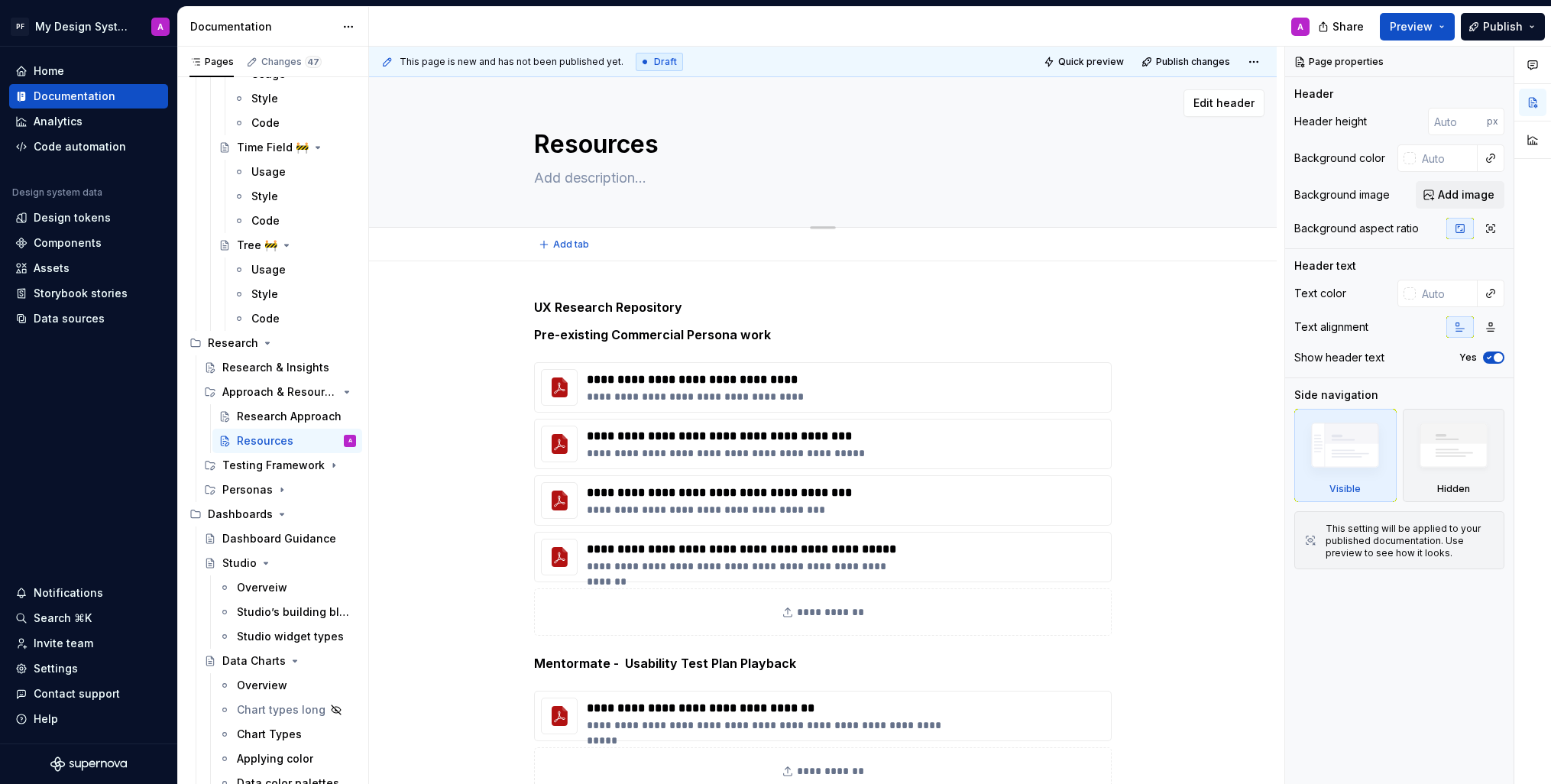
click at [542, 139] on textarea "Resources" at bounding box center [819, 144] width 577 height 37
click at [542, 141] on textarea "Resources" at bounding box center [819, 144] width 577 height 37
type textarea "*"
type textarea "RResources"
type textarea "*"
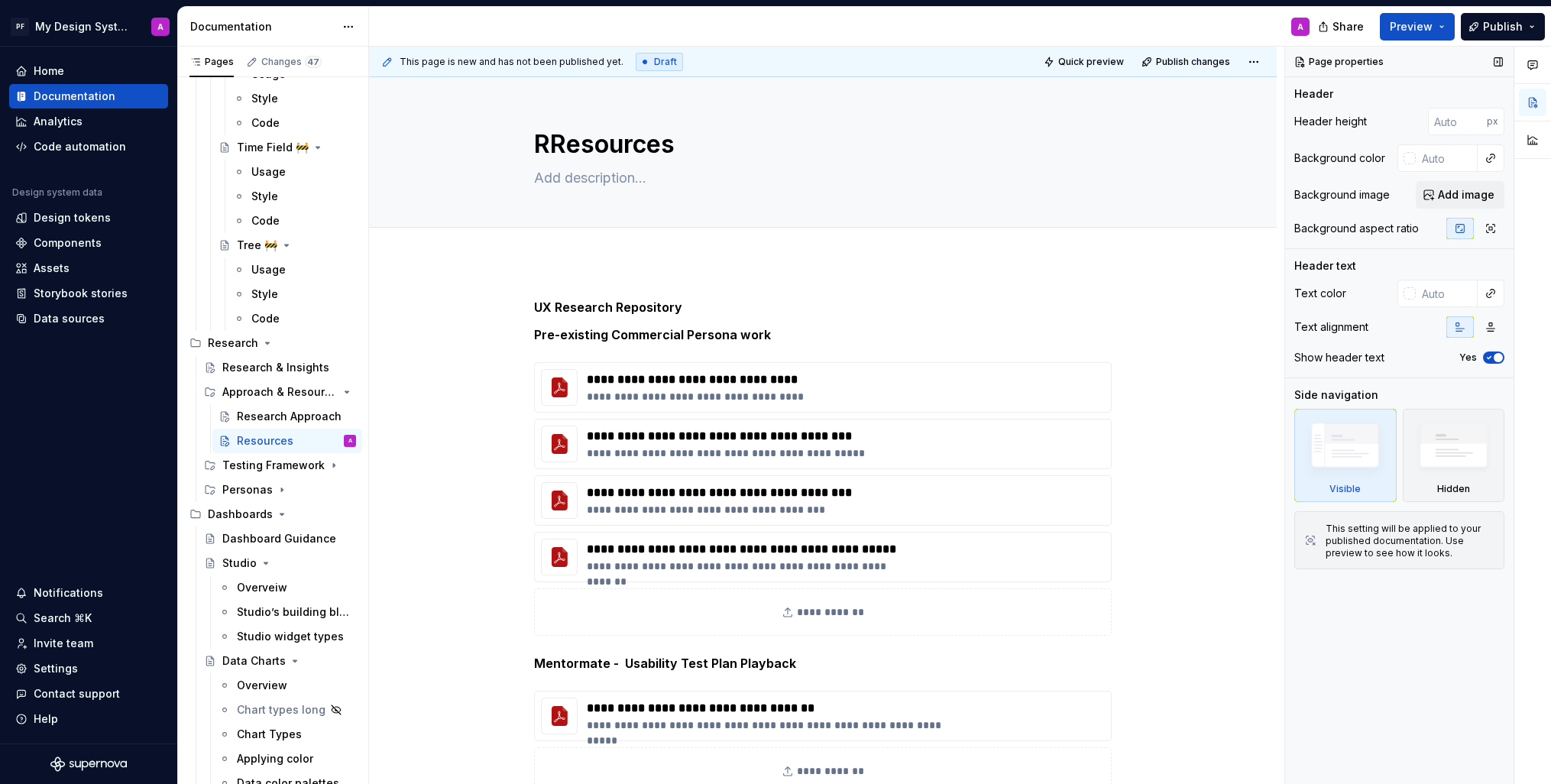
type textarea "ReResources"
type textarea "*"
type textarea "ReaResources"
type textarea "*"
type textarea "ReacResources"
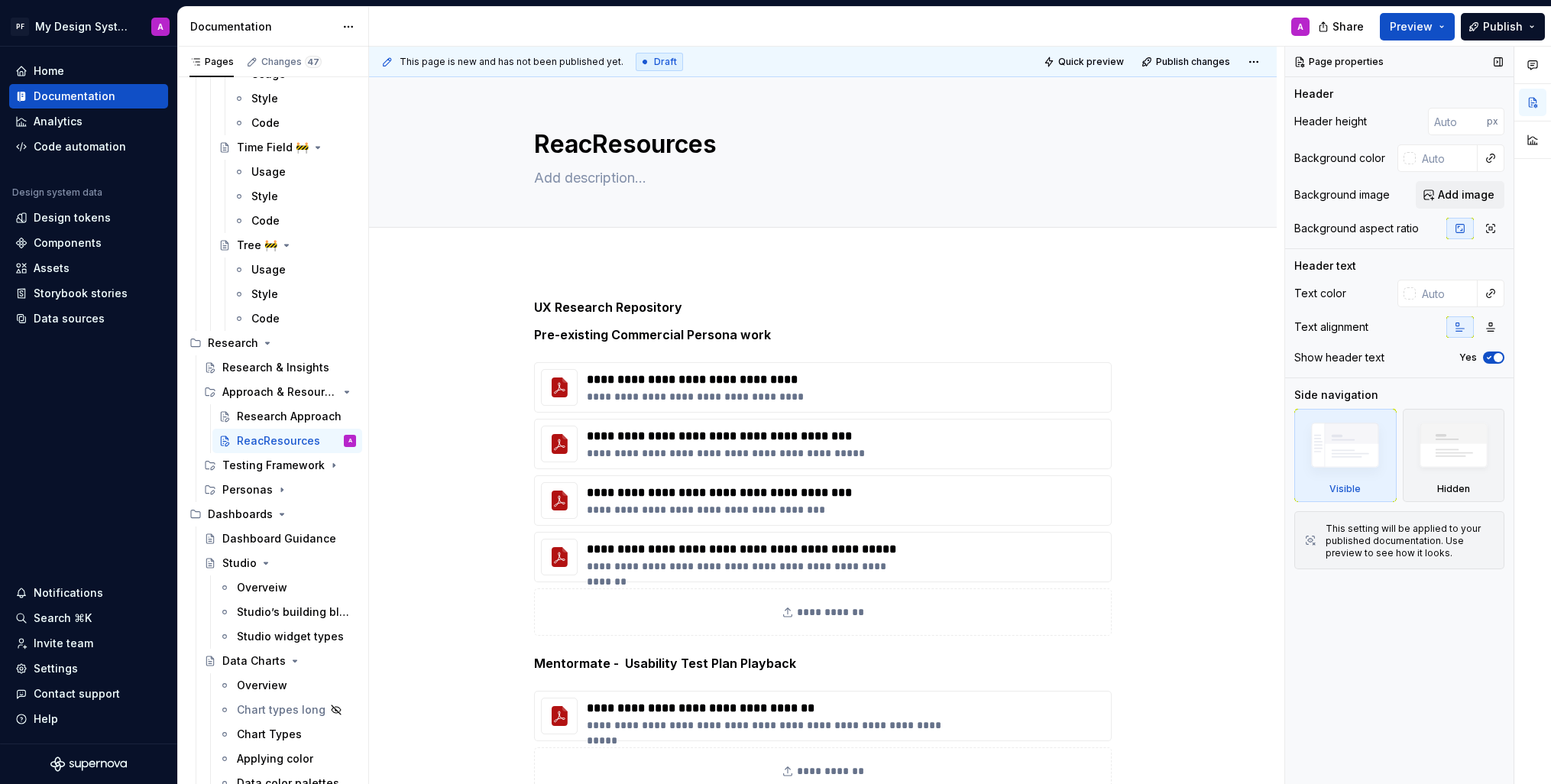
type textarea "*"
type textarea "ReaResources"
type textarea "*"
type textarea "ReResources"
type textarea "*"
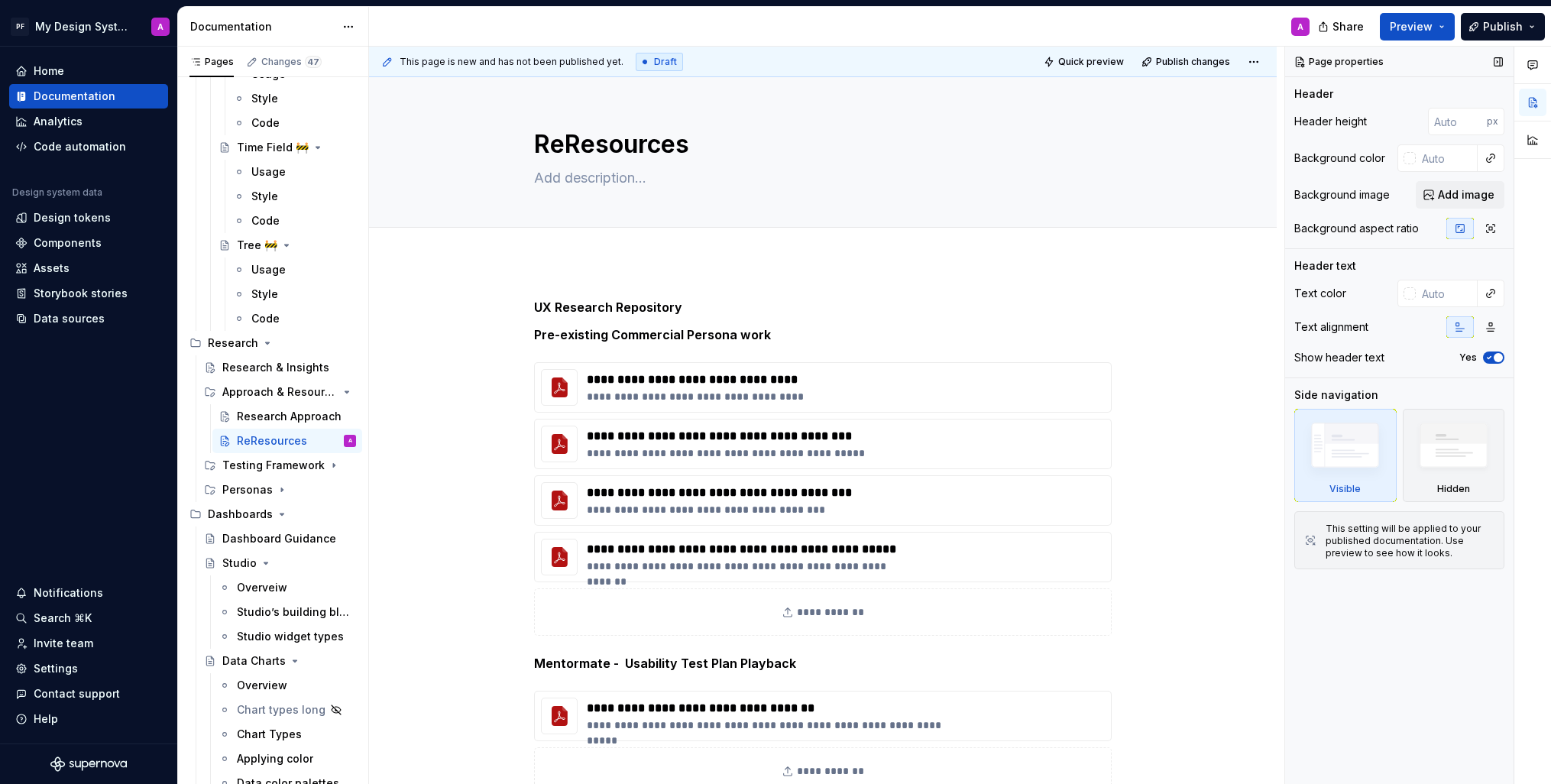
type textarea "ResResources"
type textarea "*"
type textarea "ReseResources"
type textarea "*"
type textarea "ReseaResources"
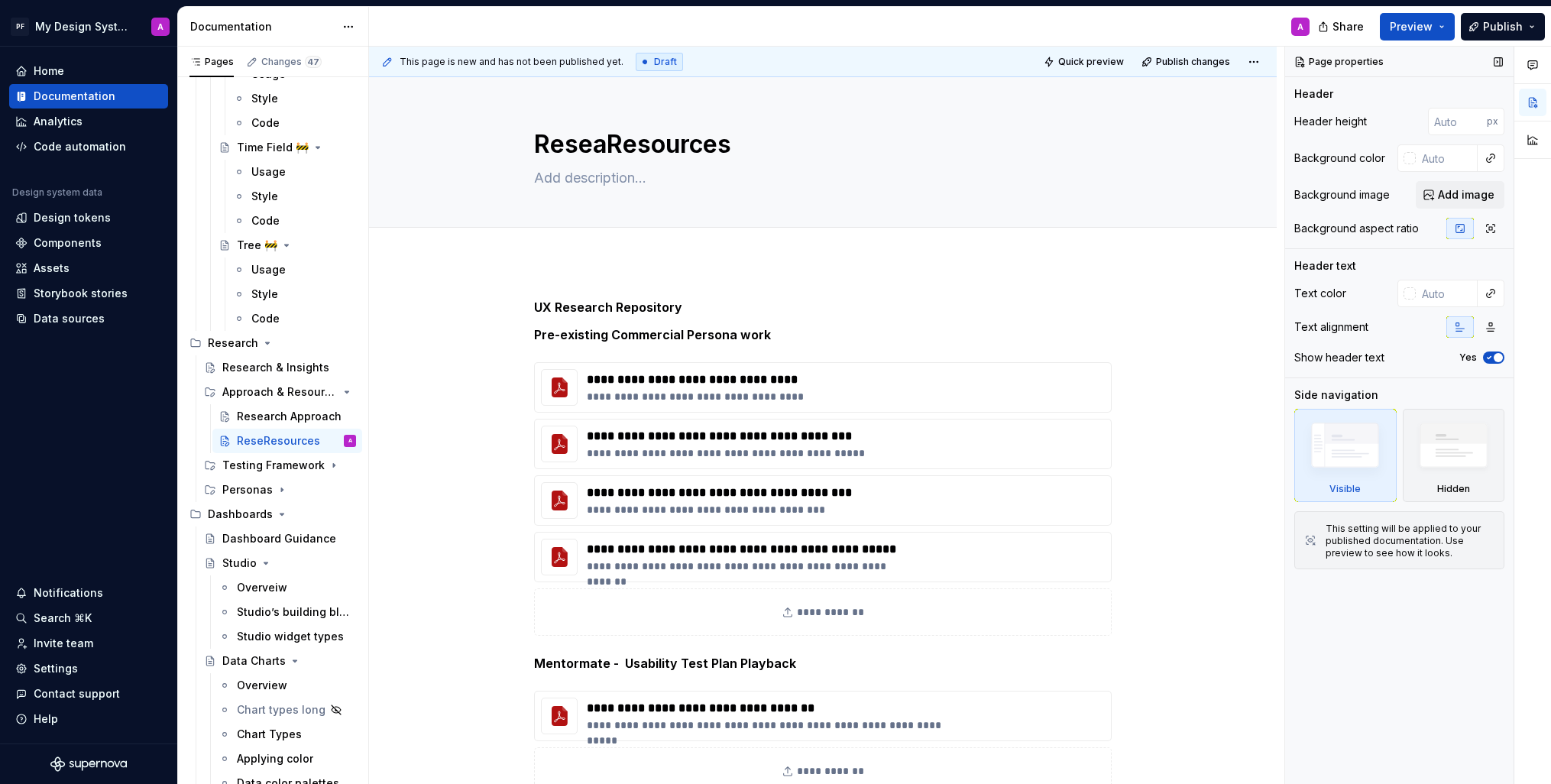
type textarea "*"
type textarea "ResearResources"
type textarea "*"
type textarea "ResearcResources"
type textarea "*"
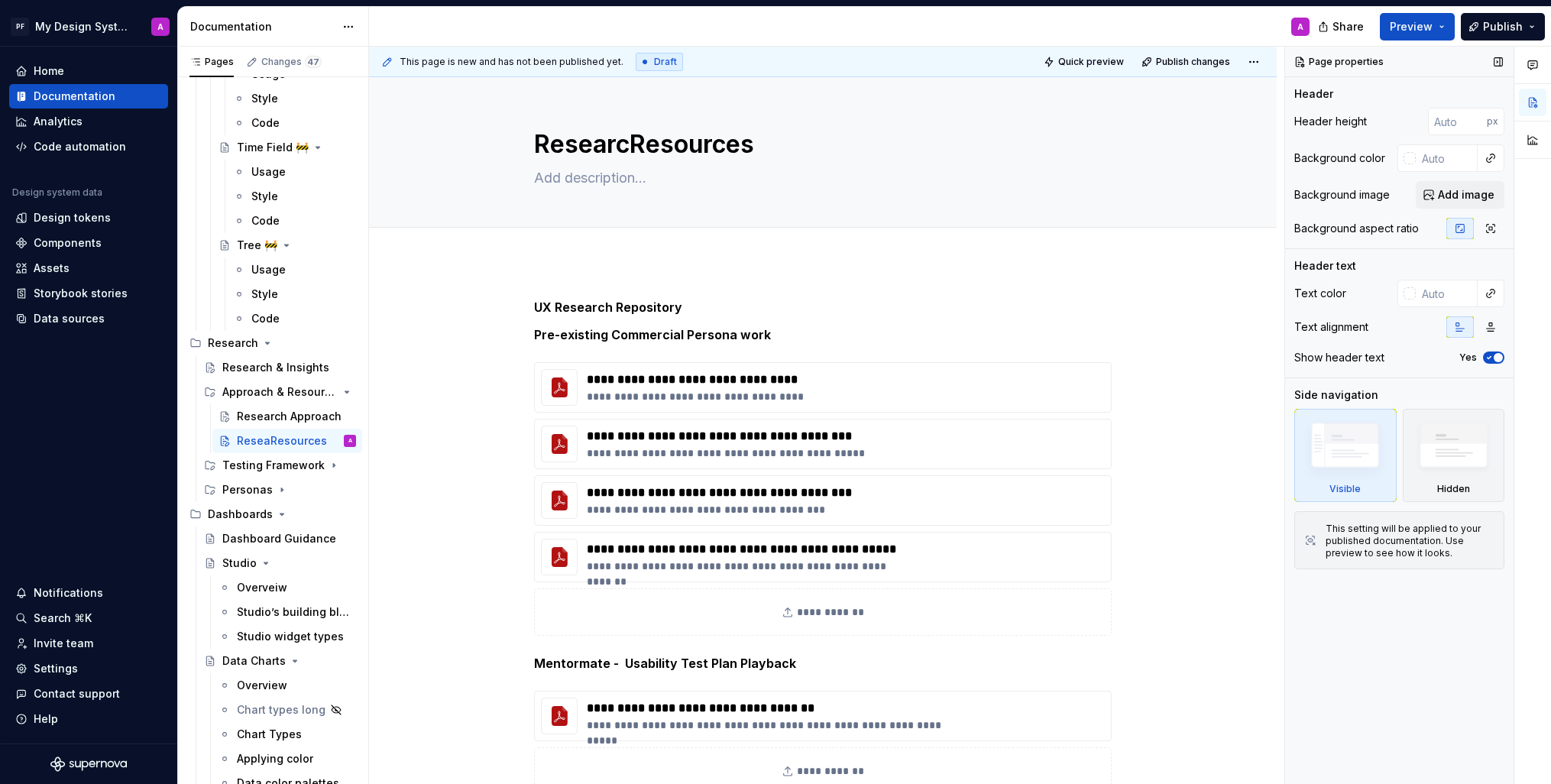
type textarea "ResearchResources"
type textarea "*"
type textarea "Research Resources"
type textarea "*"
type textarea "Research Resources"
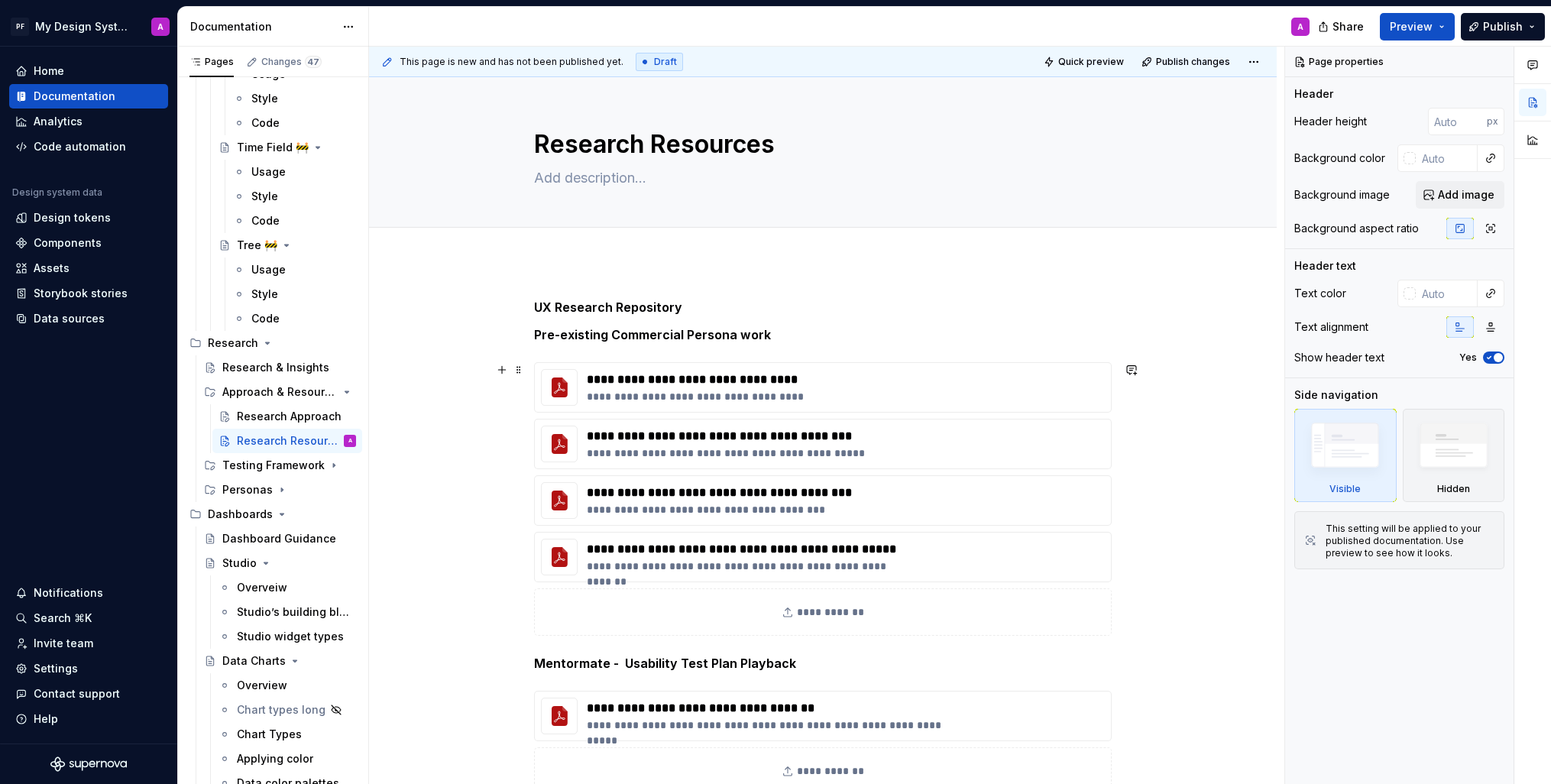
click at [1183, 374] on div "**********" at bounding box center [823, 655] width 908 height 787
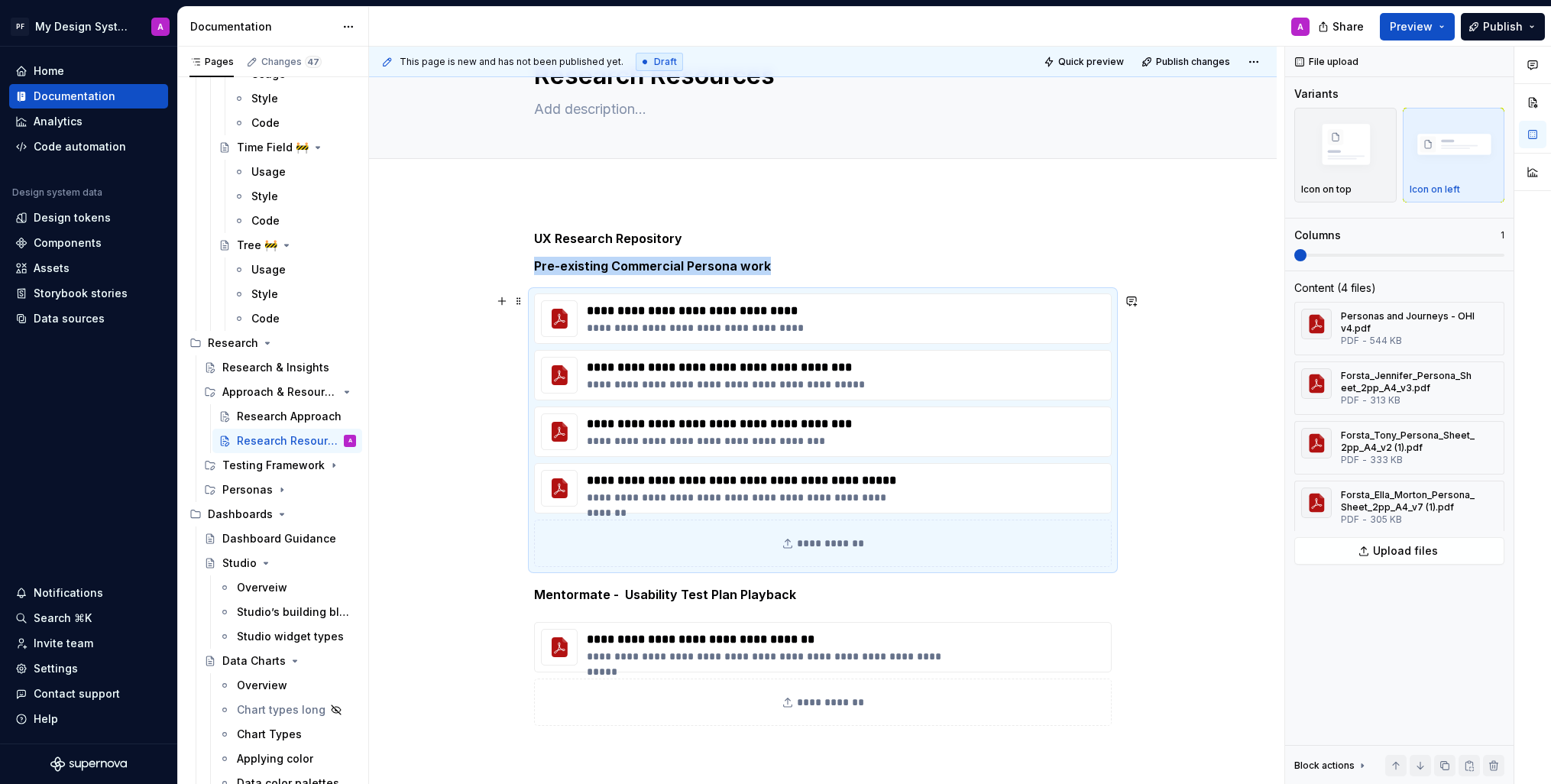
scroll to position [10, 0]
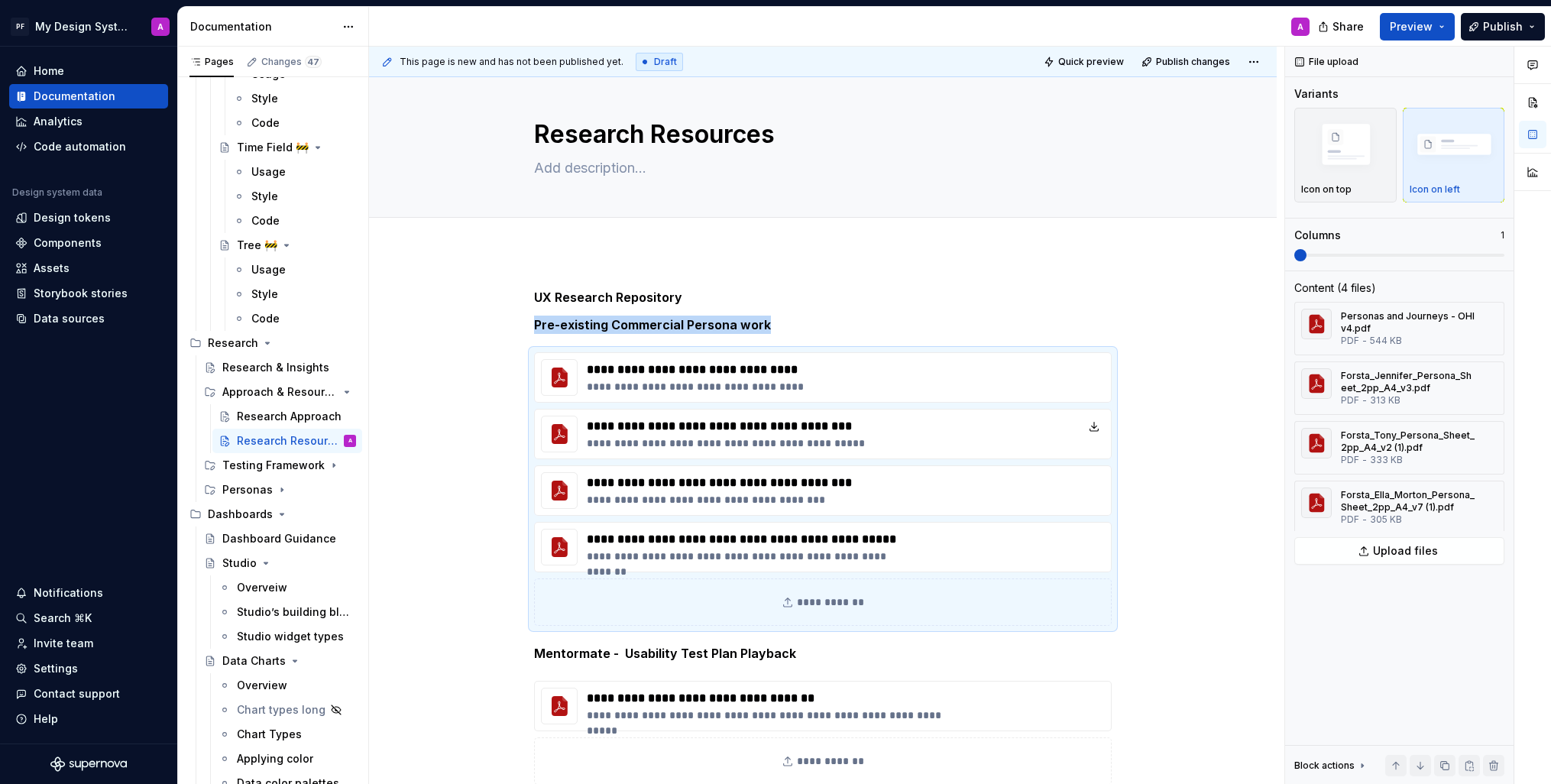
type textarea "*"
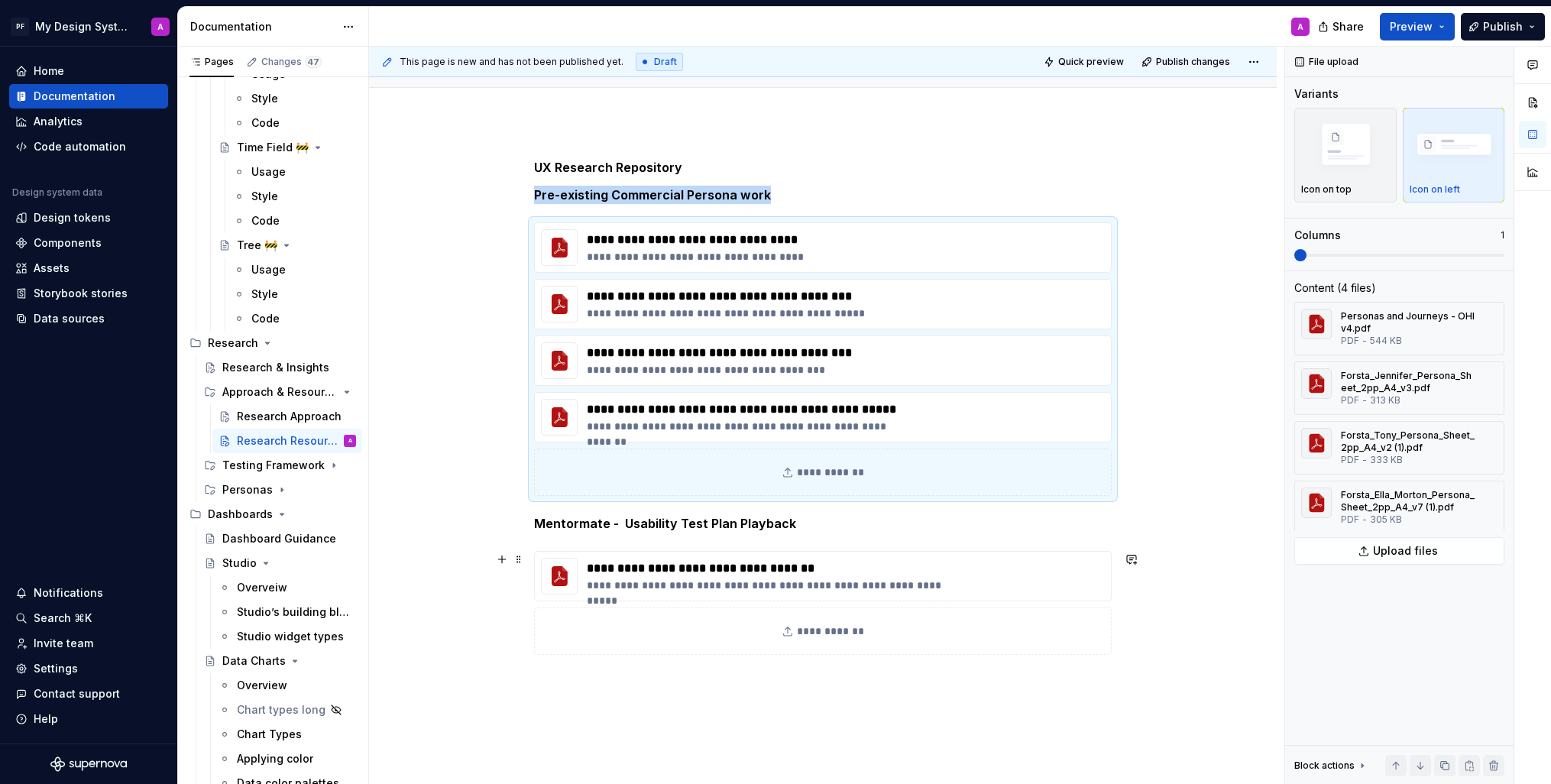
scroll to position [264, 0]
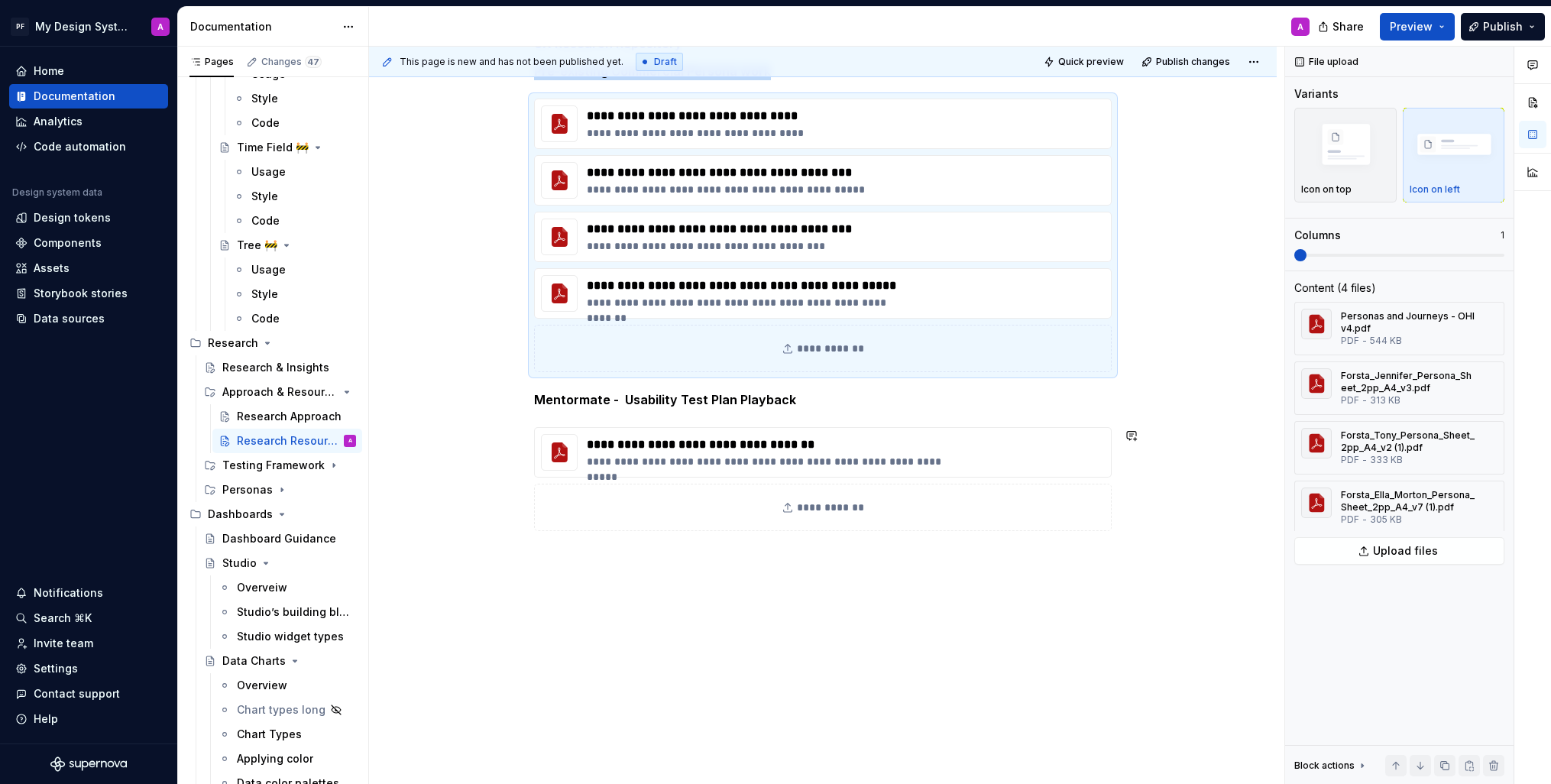
click at [544, 565] on div "**********" at bounding box center [823, 391] width 908 height 787
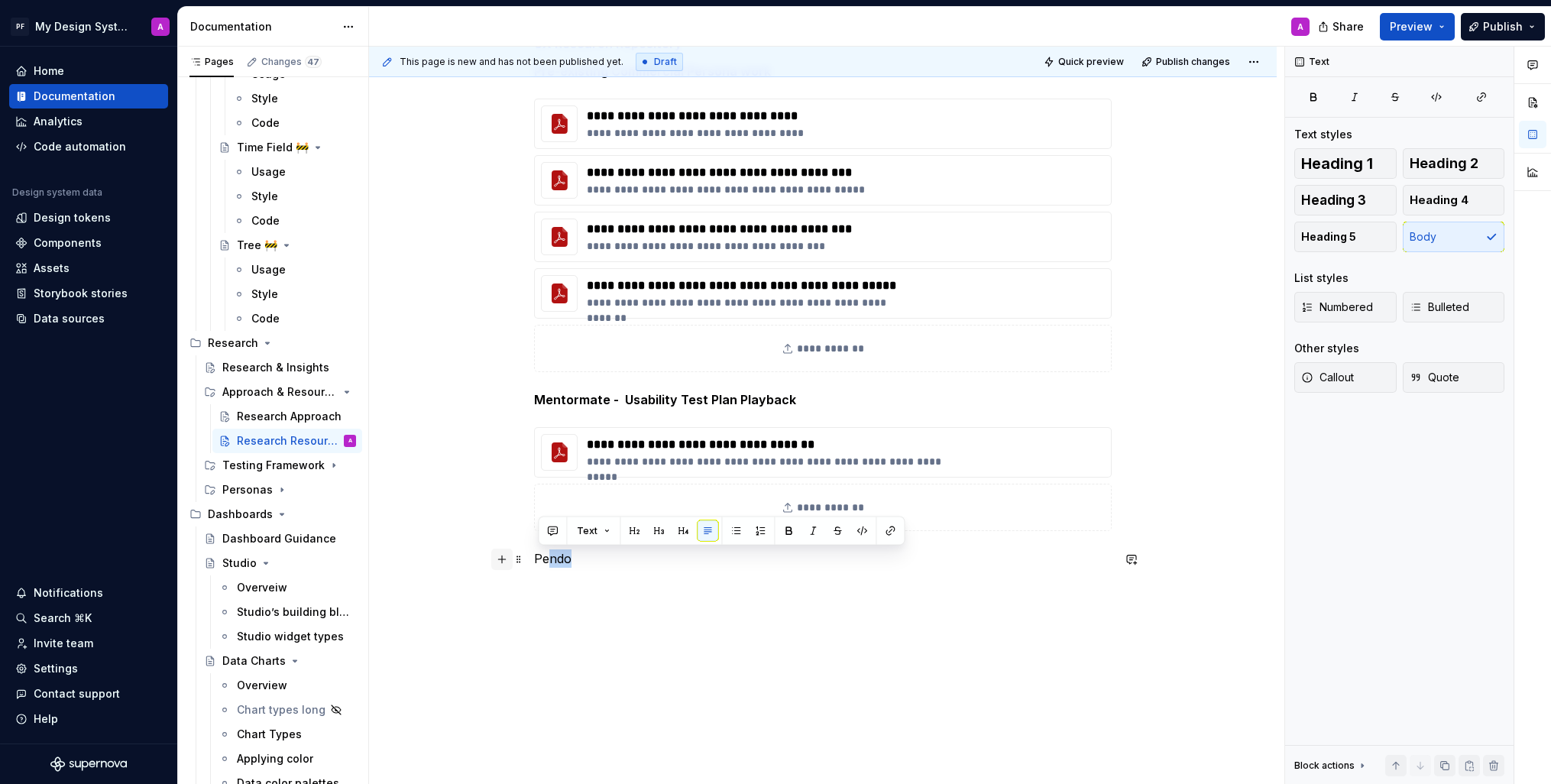
drag, startPoint x: 588, startPoint y: 556, endPoint x: 504, endPoint y: 566, distance: 84.6
click at [534, 560] on div "**********" at bounding box center [823, 310] width 577 height 551
click at [587, 577] on div "**********" at bounding box center [823, 309] width 577 height 551
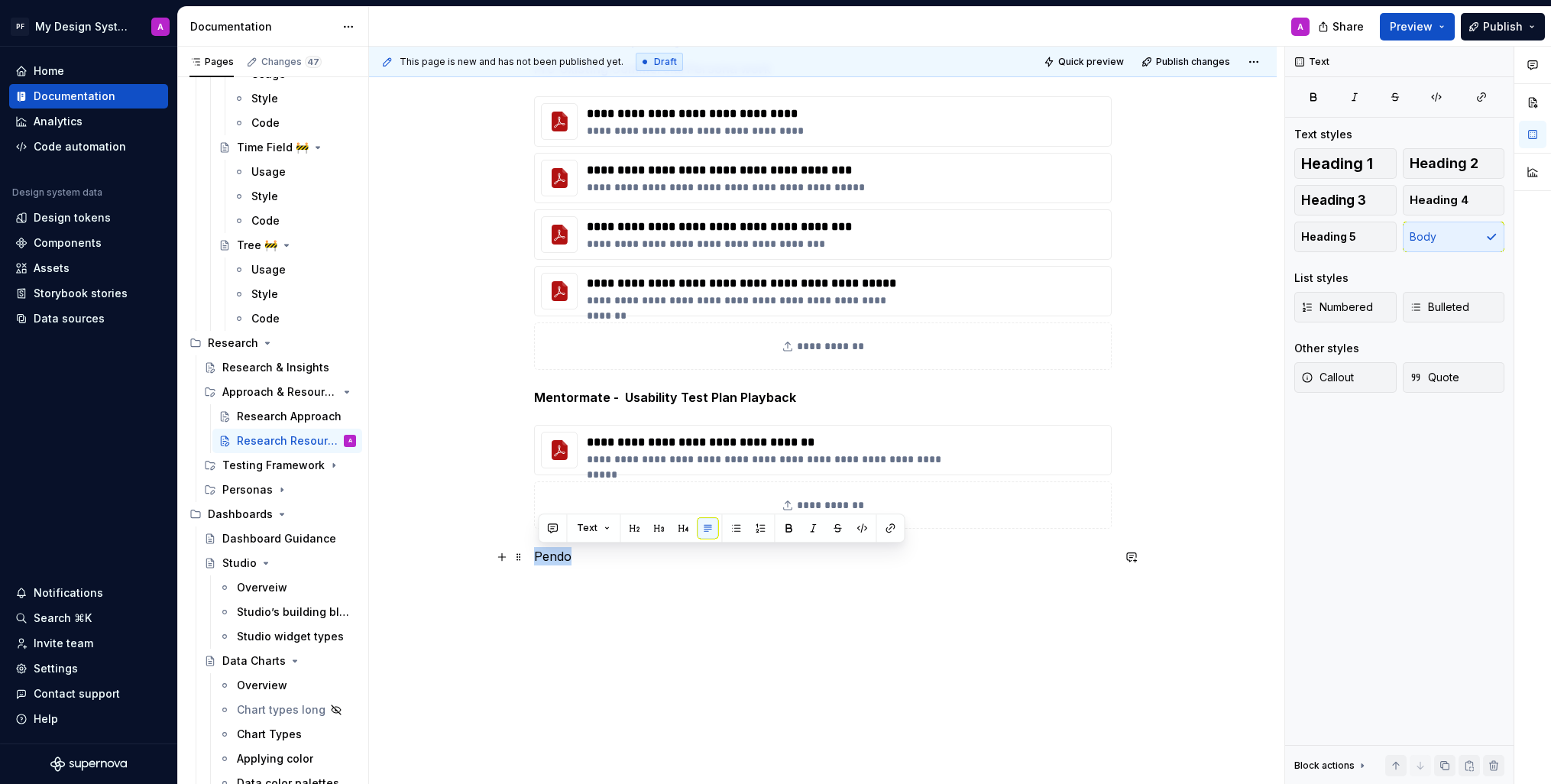
drag, startPoint x: 582, startPoint y: 557, endPoint x: 538, endPoint y: 558, distance: 44.0
click at [538, 558] on p "Pendo" at bounding box center [823, 556] width 577 height 18
click at [784, 526] on button "button" at bounding box center [789, 528] width 22 height 22
click at [587, 564] on p "Pendo" at bounding box center [823, 556] width 577 height 18
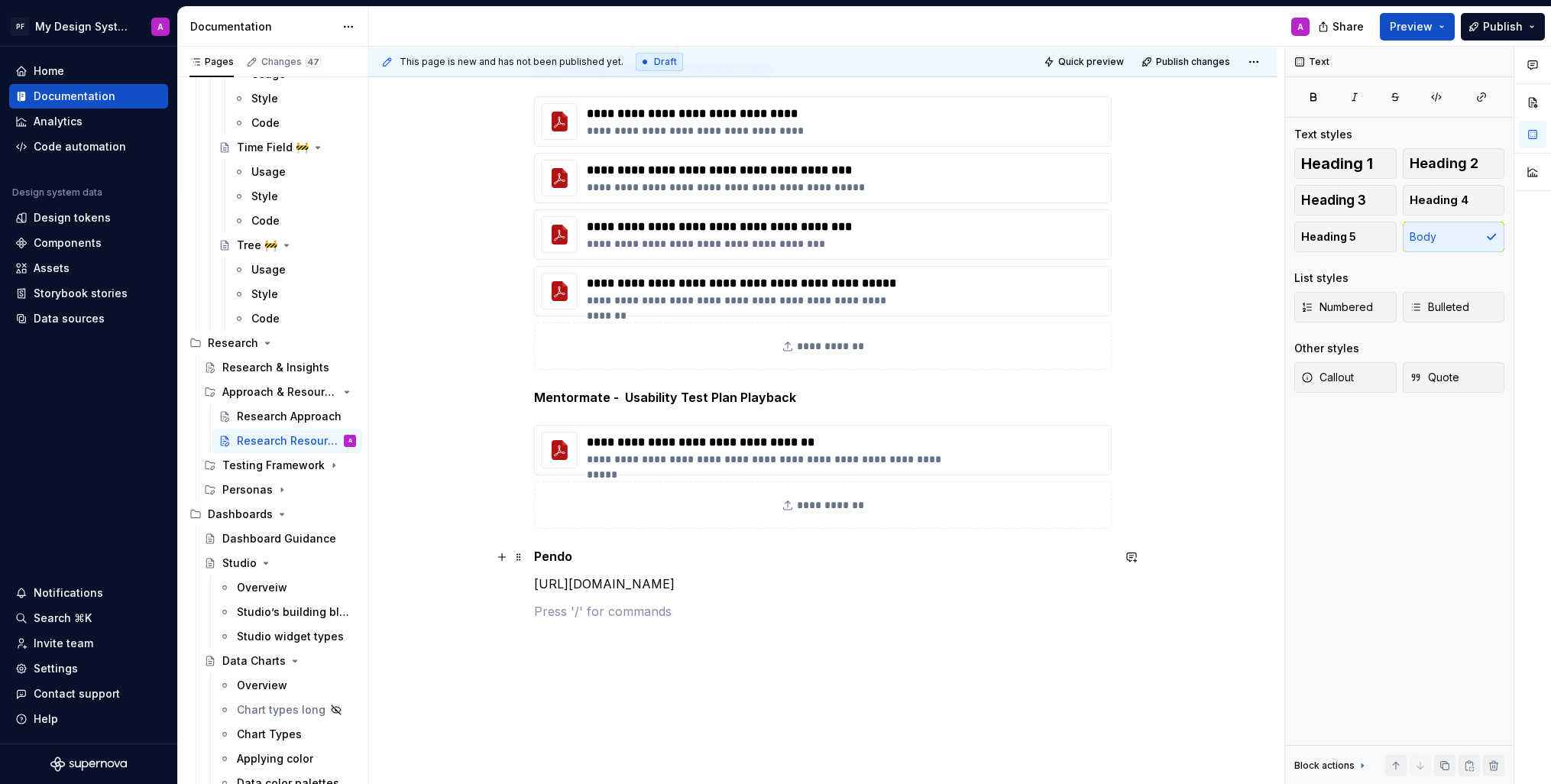
click at [581, 556] on p "Pendo" at bounding box center [823, 556] width 577 height 18
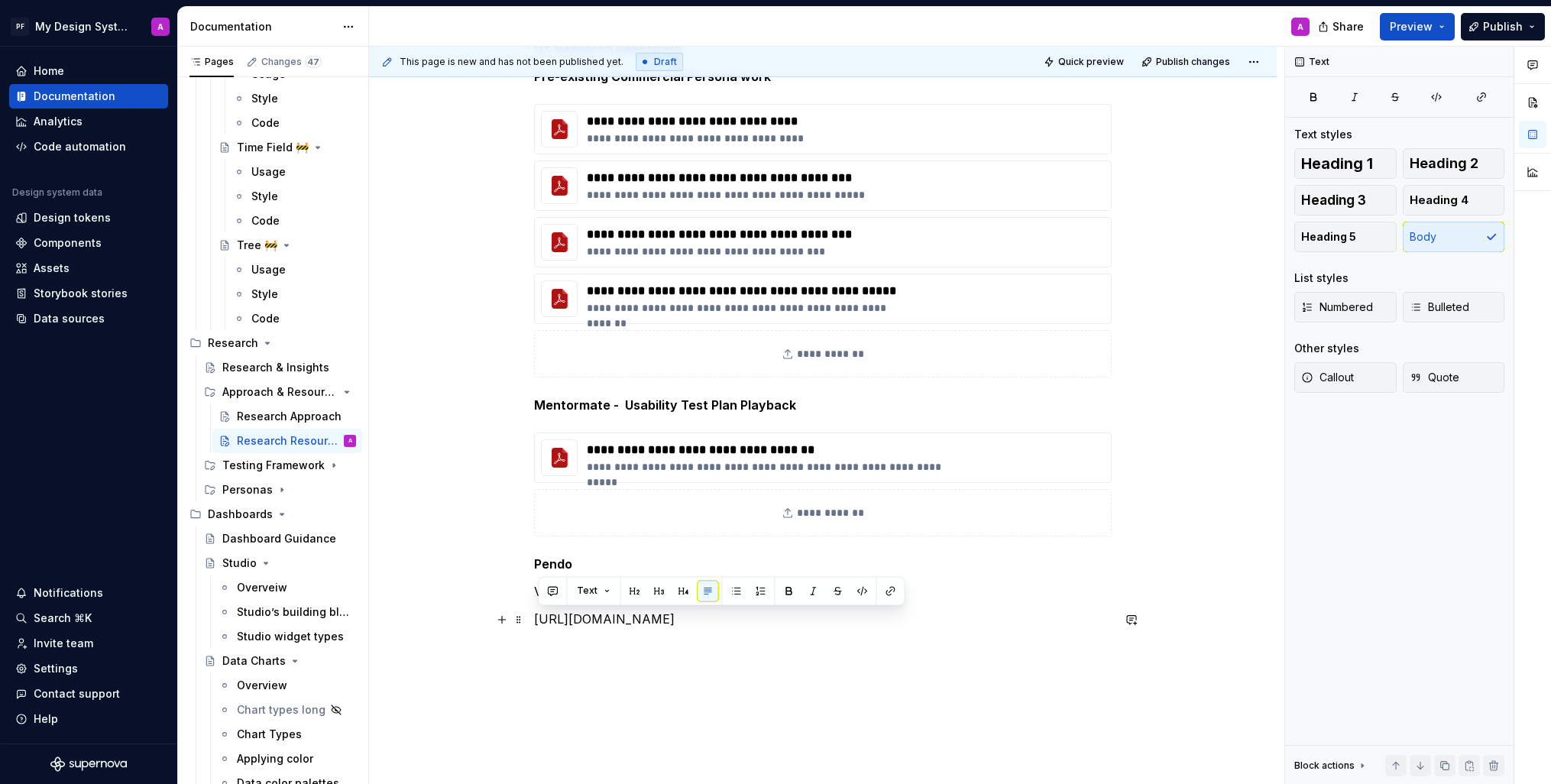
drag, startPoint x: 807, startPoint y: 618, endPoint x: 534, endPoint y: 621, distance: 273.0
click at [534, 621] on div "**********" at bounding box center [823, 455] width 908 height 906
click at [818, 659] on div "**********" at bounding box center [823, 357] width 577 height 634
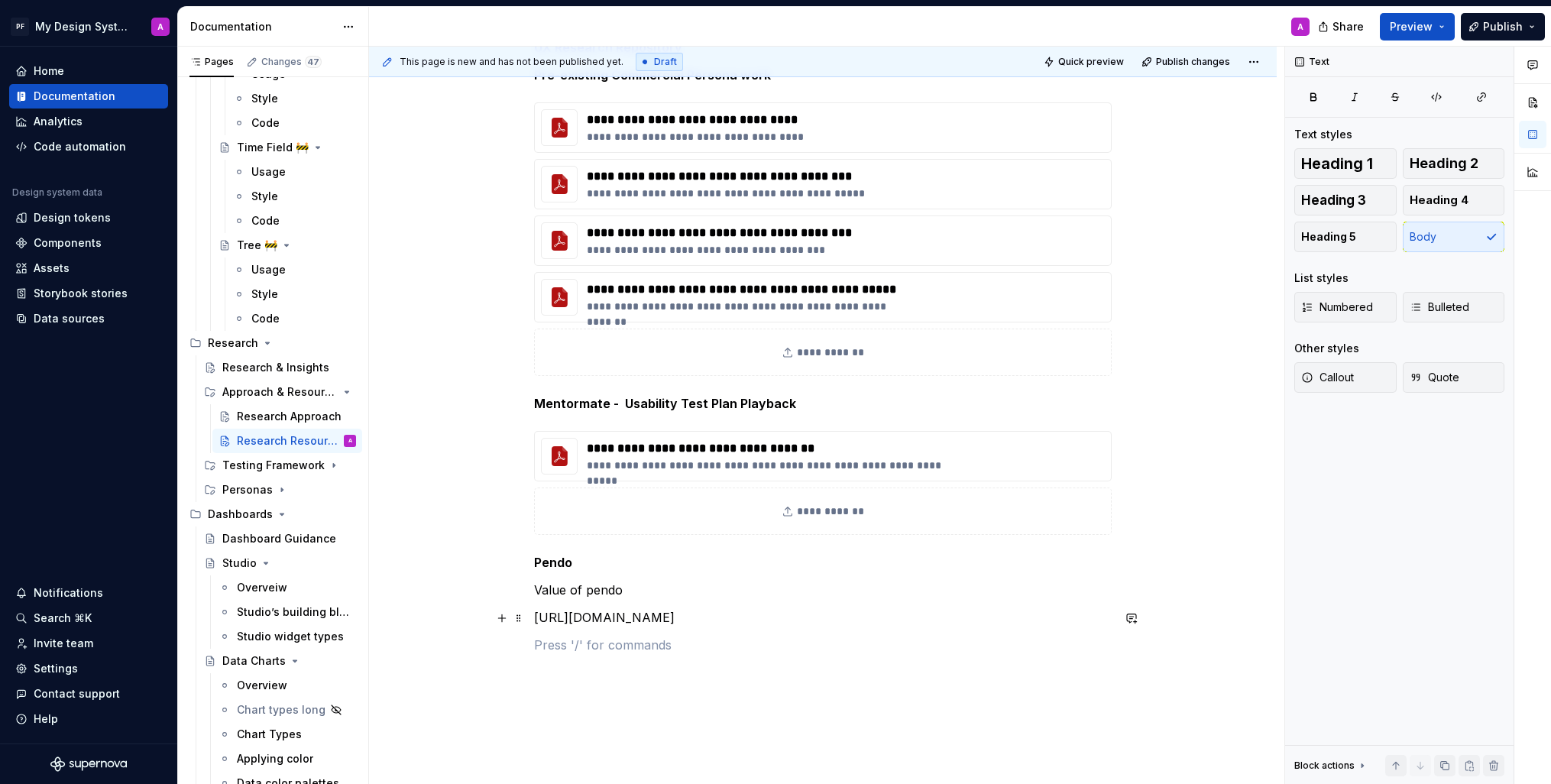
click at [826, 623] on p "[URL][DOMAIN_NAME]" at bounding box center [823, 617] width 577 height 18
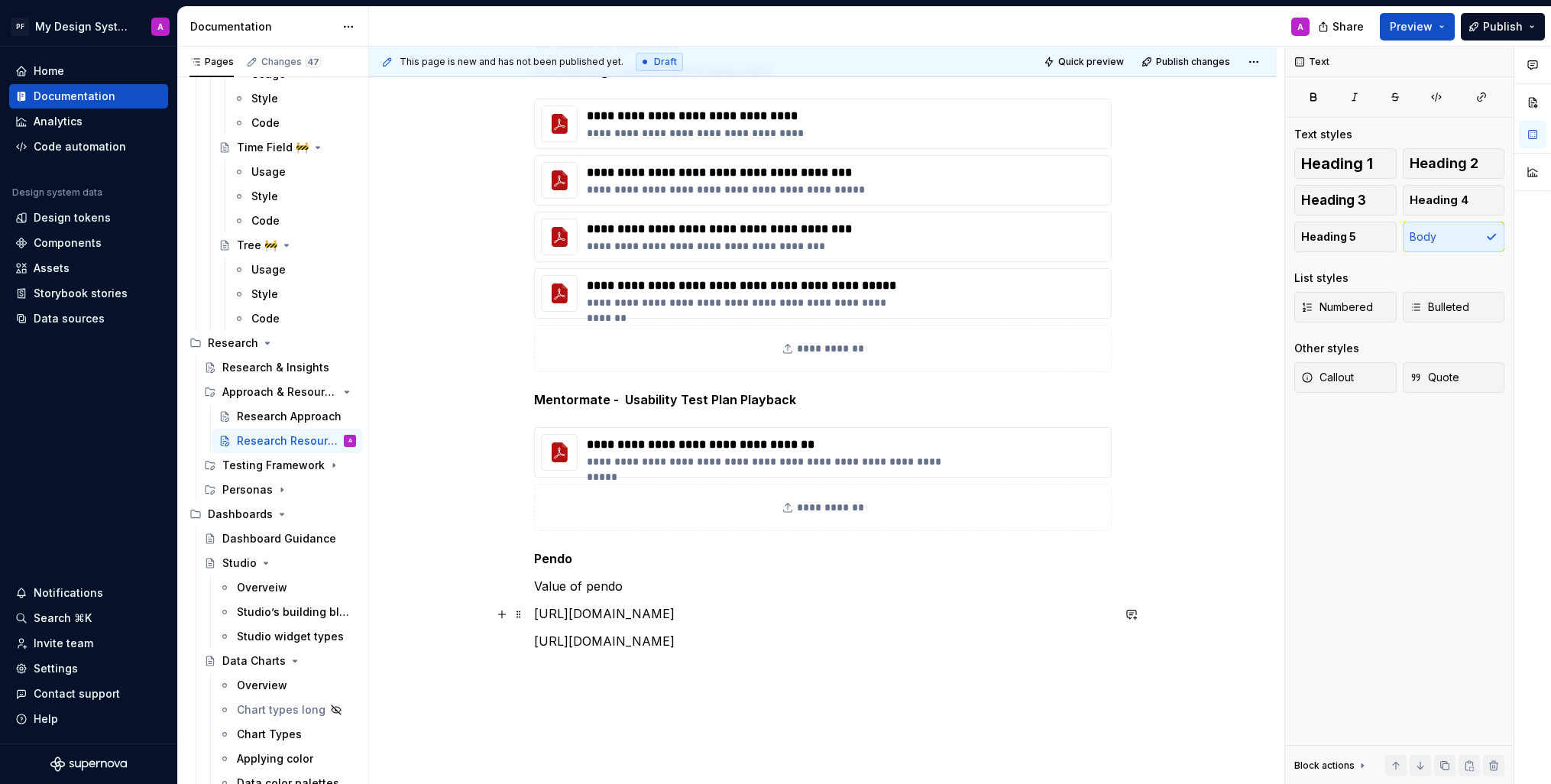
drag, startPoint x: 812, startPoint y: 609, endPoint x: 819, endPoint y: 607, distance: 7.3
click at [813, 608] on p "[URL][DOMAIN_NAME]" at bounding box center [823, 613] width 577 height 18
click at [871, 670] on p "[URL][DOMAIN_NAME]" at bounding box center [823, 668] width 577 height 18
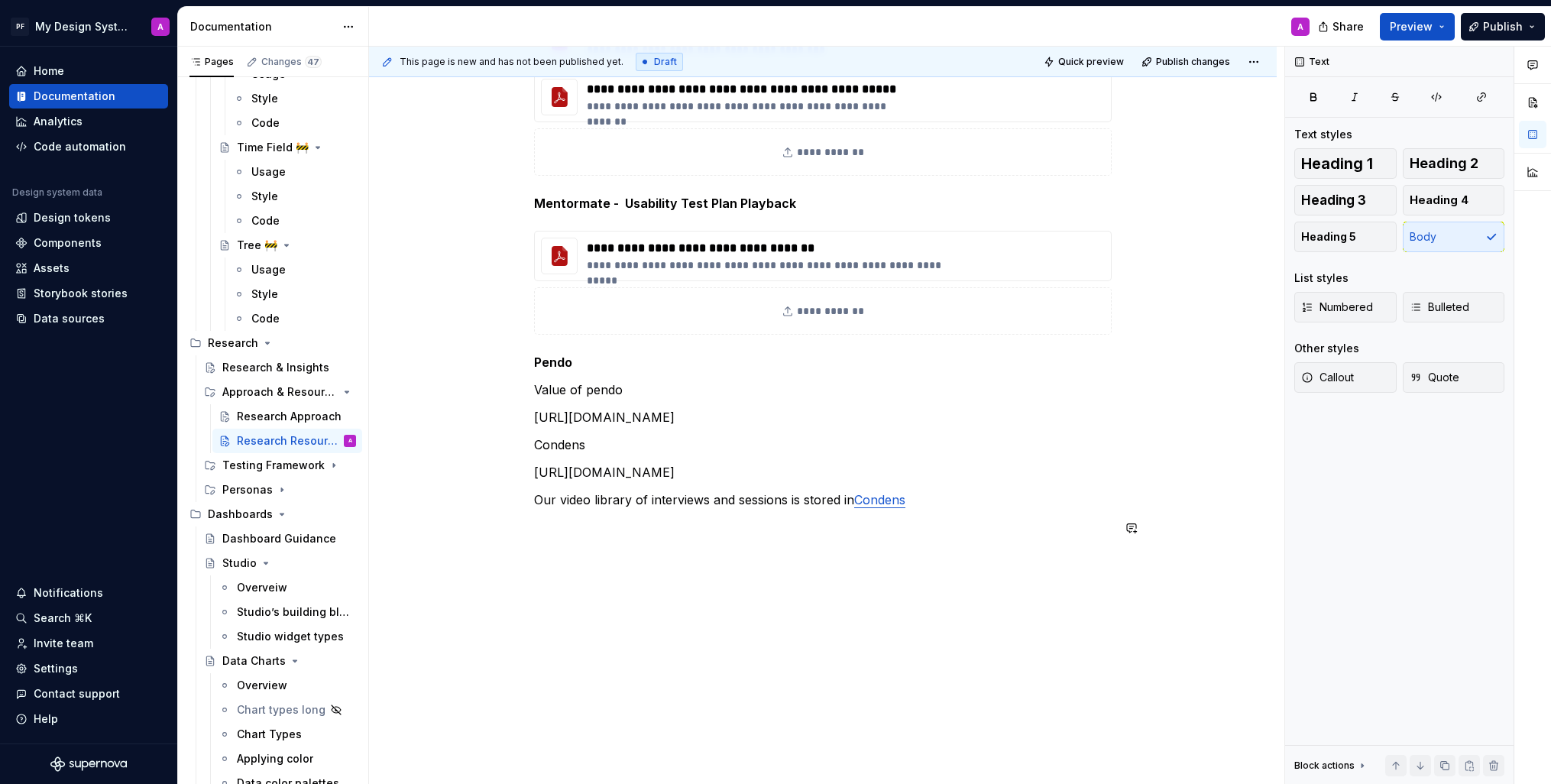
scroll to position [466, 0]
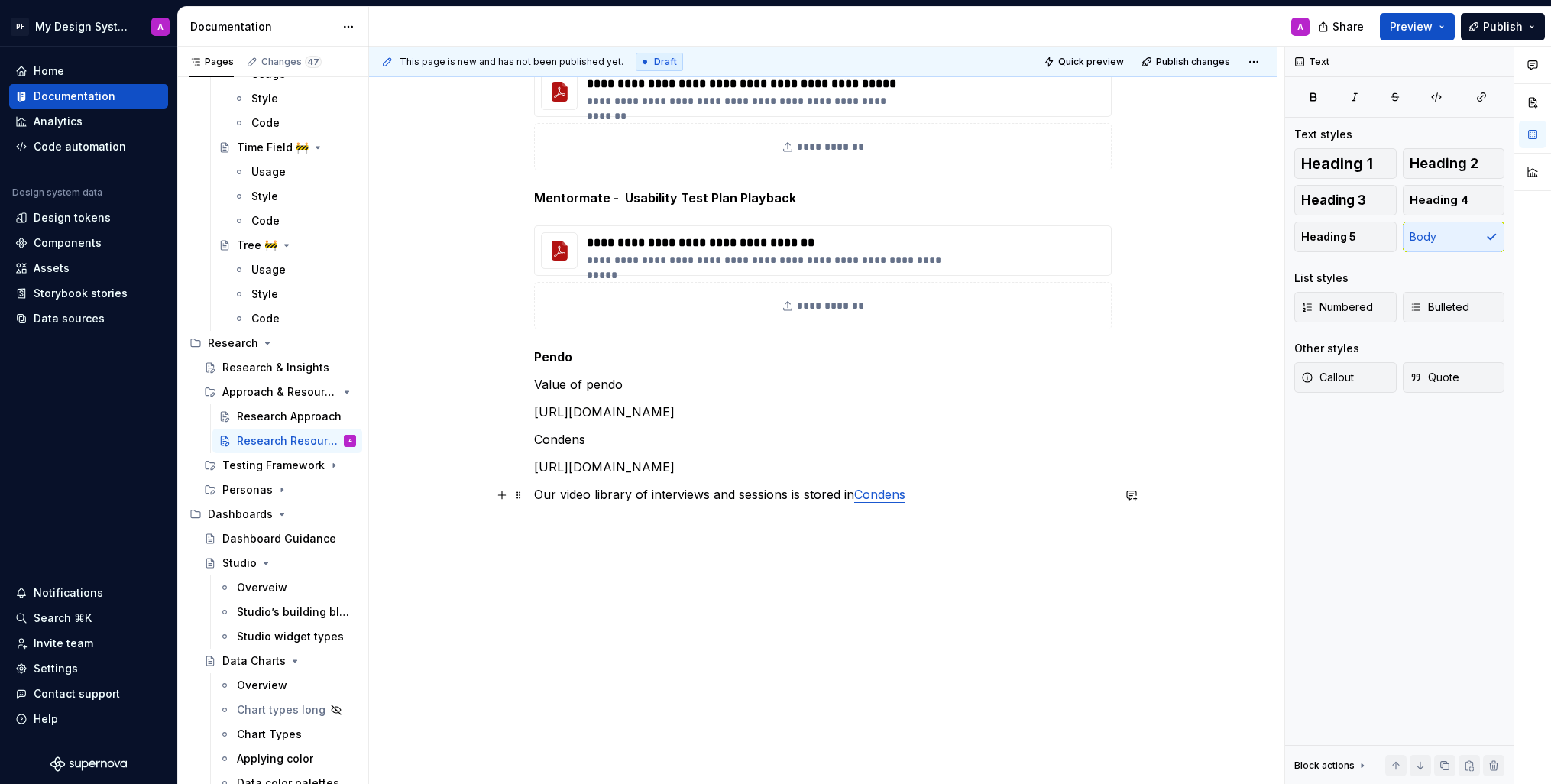
click at [939, 494] on p "Our video library of interviews and sessions is stored in Condens" at bounding box center [823, 494] width 577 height 18
drag, startPoint x: 611, startPoint y: 442, endPoint x: 538, endPoint y: 440, distance: 73.0
click at [538, 440] on p "Condens" at bounding box center [823, 439] width 577 height 18
click at [788, 410] on button "button" at bounding box center [789, 411] width 22 height 22
click at [622, 440] on p "Condens" at bounding box center [823, 439] width 577 height 18
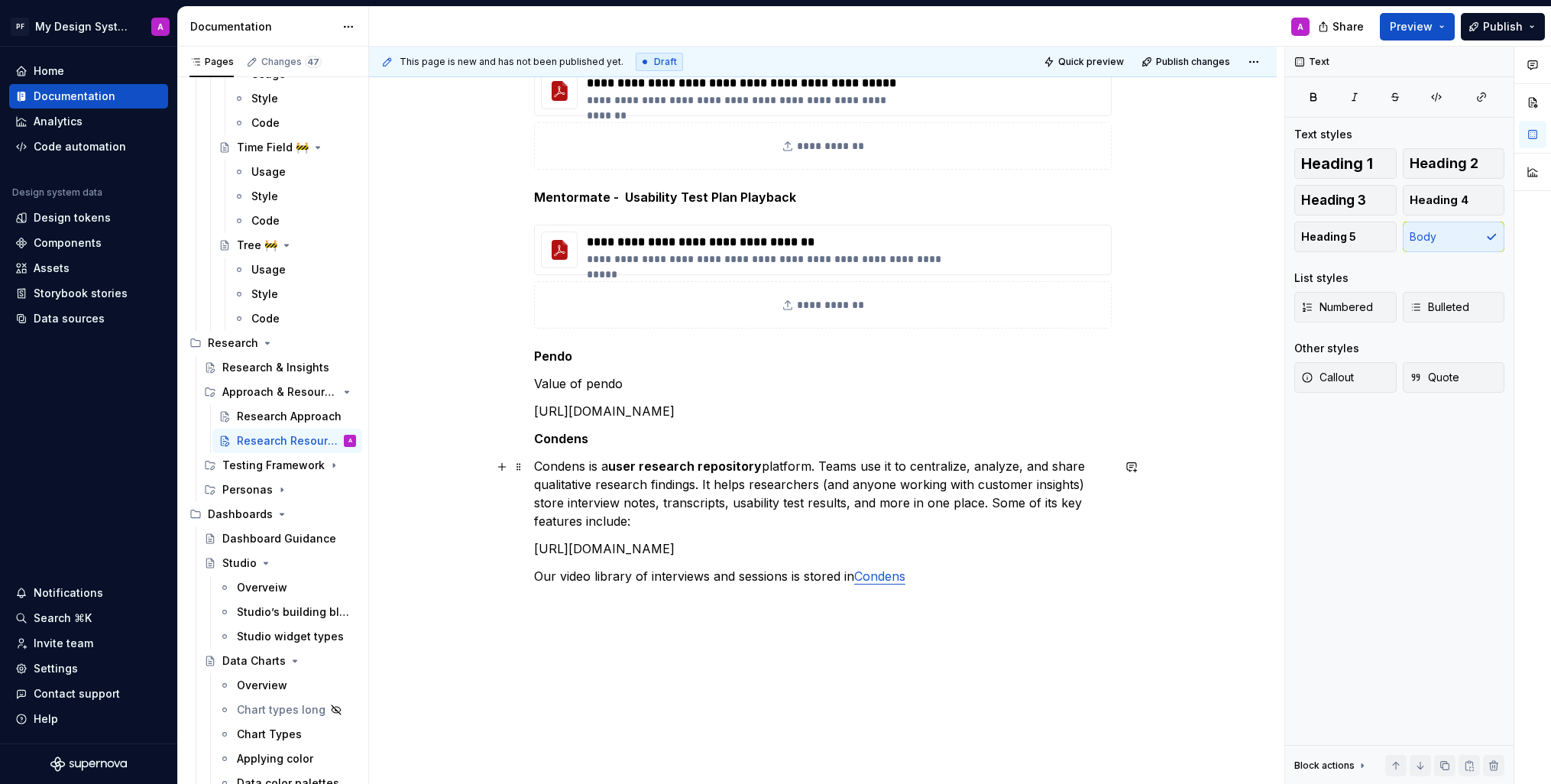
drag, startPoint x: 612, startPoint y: 465, endPoint x: 861, endPoint y: 474, distance: 249.2
click at [612, 465] on p "Condens is a user research repository platform. Teams use it to centralize, ana…" at bounding box center [823, 494] width 577 height 74
drag, startPoint x: 905, startPoint y: 468, endPoint x: 846, endPoint y: 465, distance: 59.1
click at [846, 465] on p "Condens is our user research repository platform. Teams use it to centralize, a…" at bounding box center [823, 494] width 577 height 74
drag, startPoint x: 645, startPoint y: 486, endPoint x: 1102, endPoint y: 501, distance: 457.2
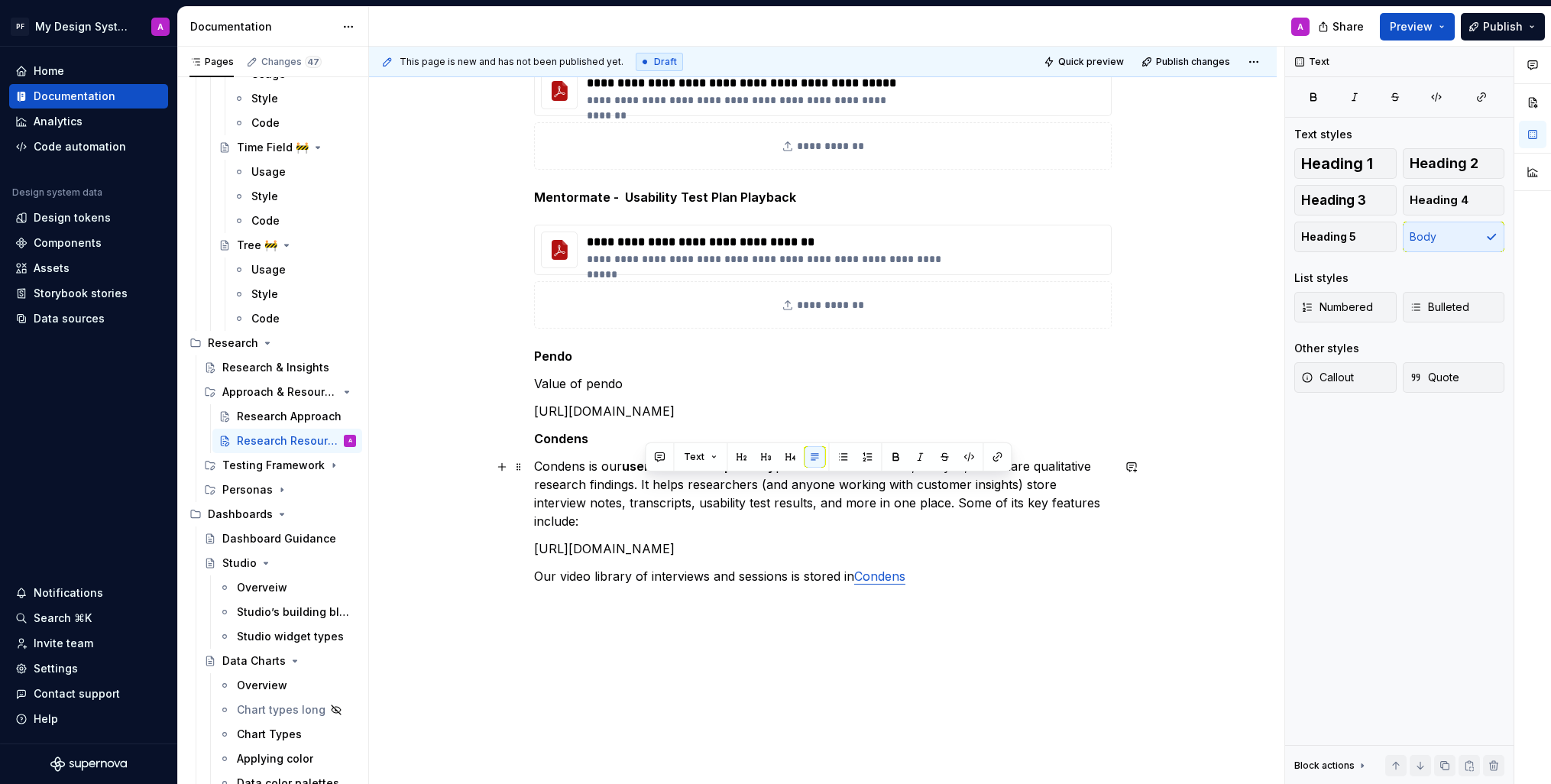
click at [1102, 501] on p "Condens is our user research repository platform. To centralize, analyze, and s…" at bounding box center [823, 494] width 577 height 74
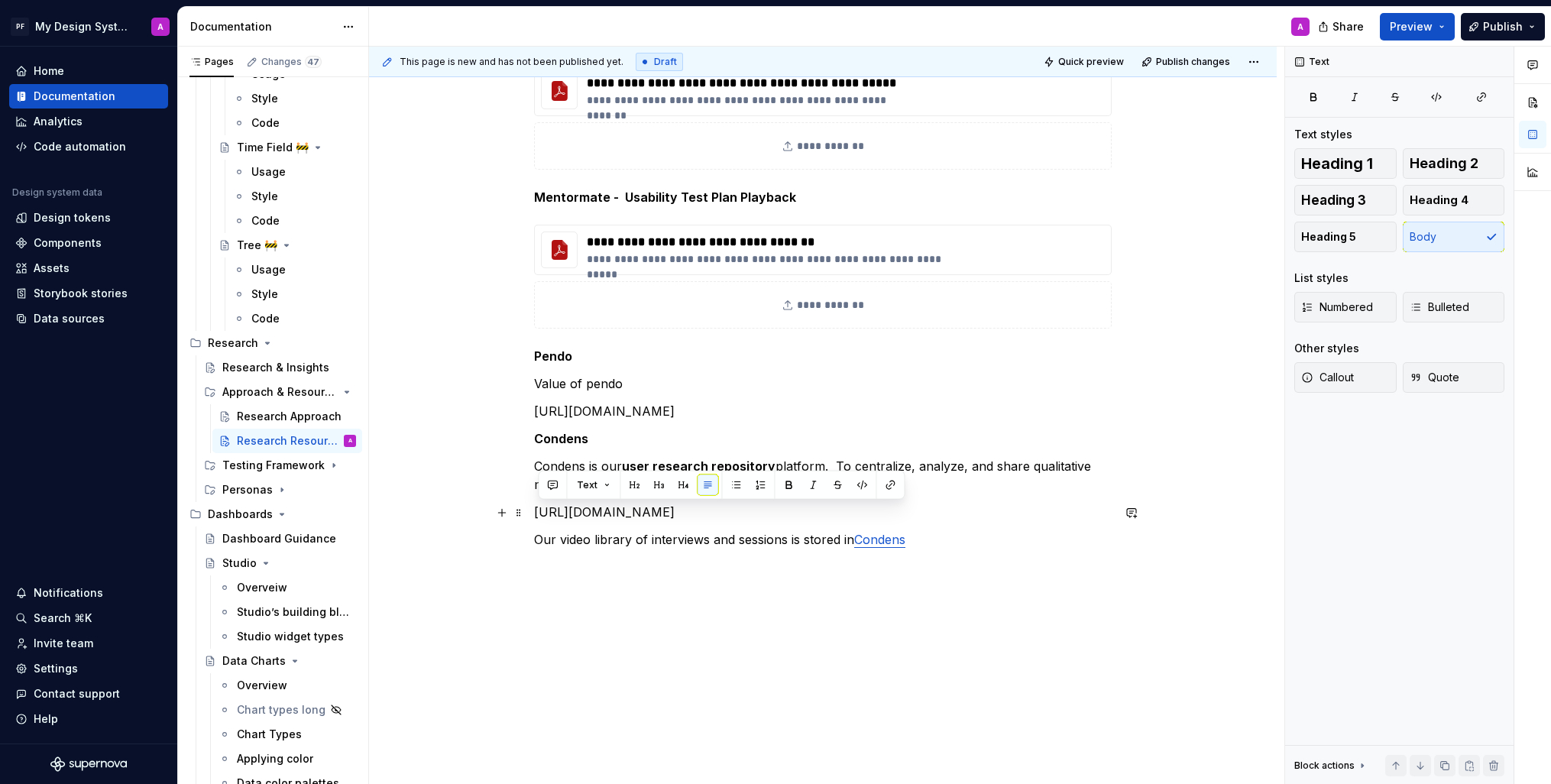
drag, startPoint x: 766, startPoint y: 514, endPoint x: 538, endPoint y: 511, distance: 228.0
click at [538, 511] on p "[URL][DOMAIN_NAME]" at bounding box center [823, 512] width 577 height 18
copy p "[URL][DOMAIN_NAME]"
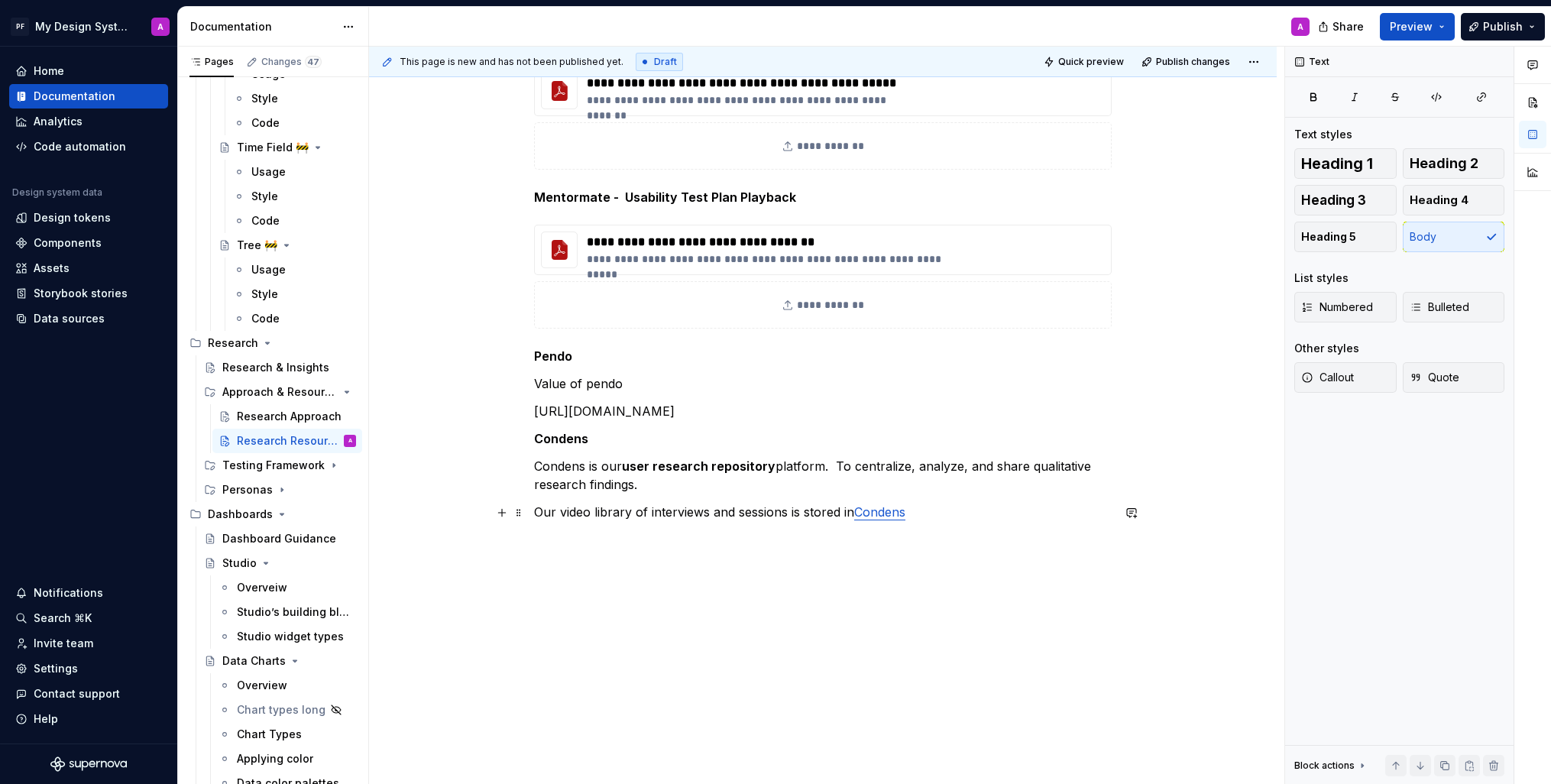
click at [804, 518] on p "Our video library of interviews and sessions is stored in Condens" at bounding box center [823, 512] width 577 height 18
drag, startPoint x: 865, startPoint y: 514, endPoint x: 1082, endPoint y: 473, distance: 220.8
click at [865, 513] on p "Our video library of interviews and sessions are stored in Condens" at bounding box center [823, 512] width 577 height 18
drag, startPoint x: 602, startPoint y: 444, endPoint x: 536, endPoint y: 444, distance: 66.0
click at [536, 444] on div "**********" at bounding box center [823, 299] width 908 height 1008
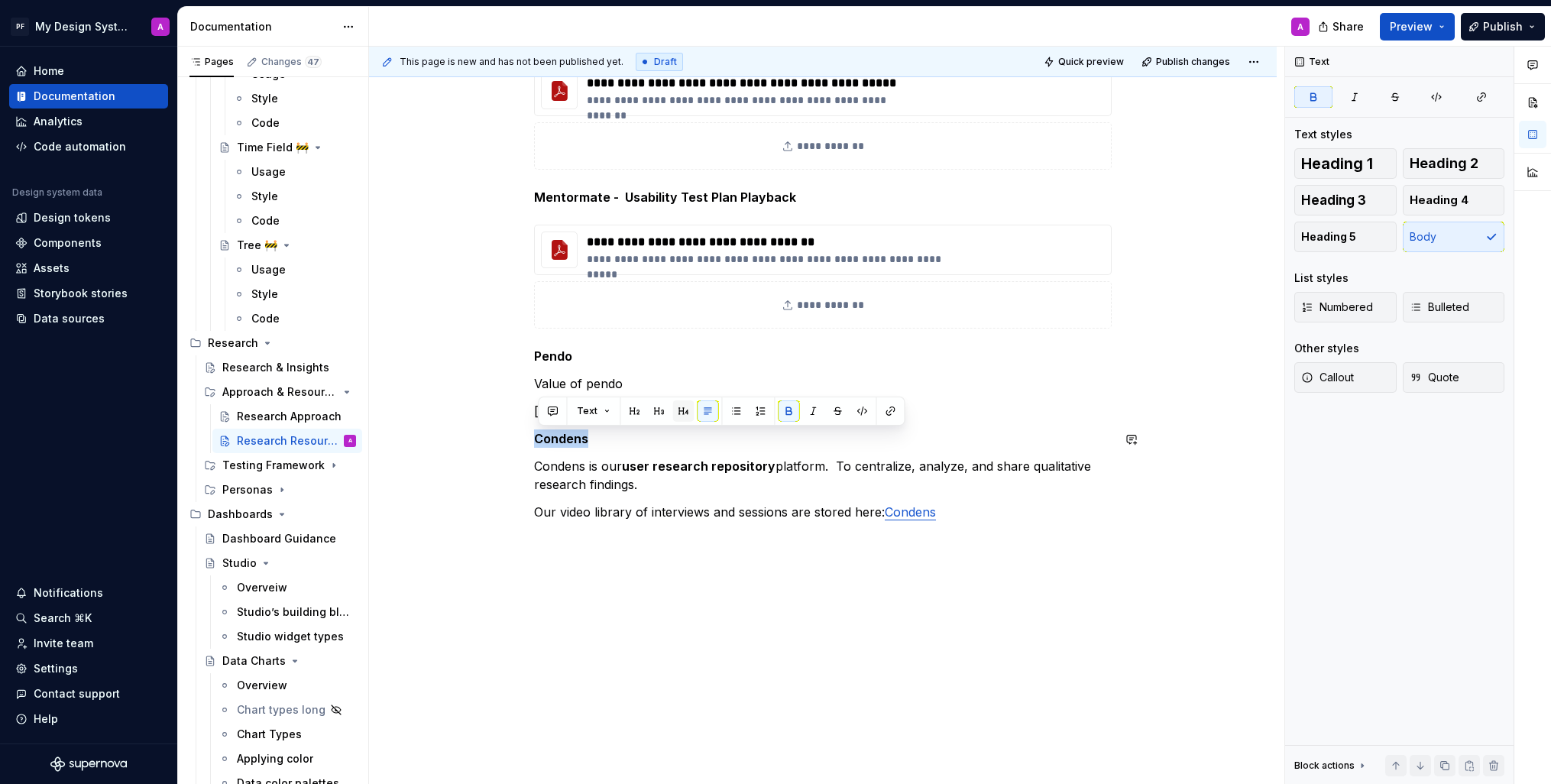
click at [687, 409] on button "button" at bounding box center [683, 411] width 22 height 22
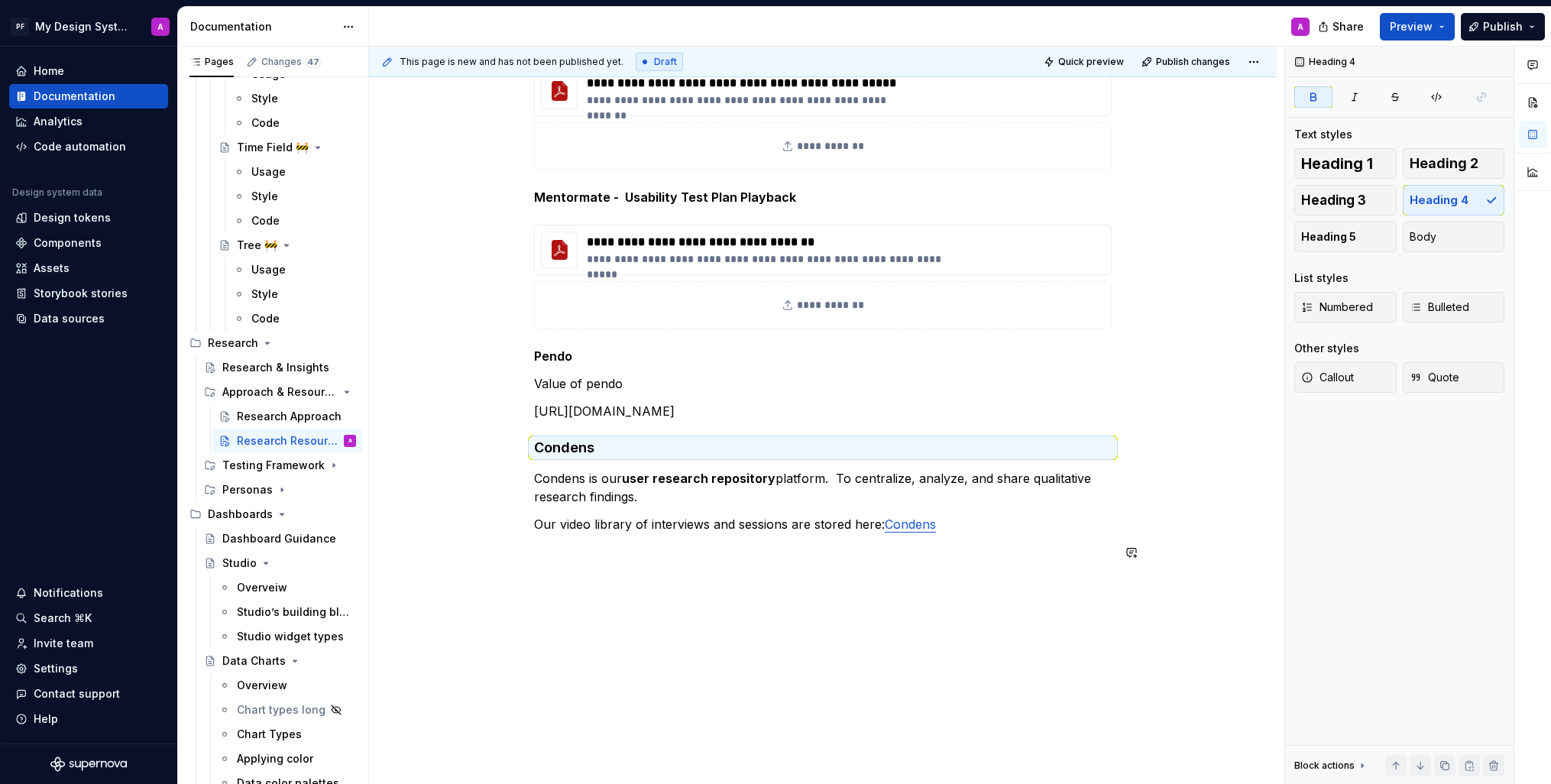
click at [755, 563] on div "**********" at bounding box center [823, 206] width 577 height 747
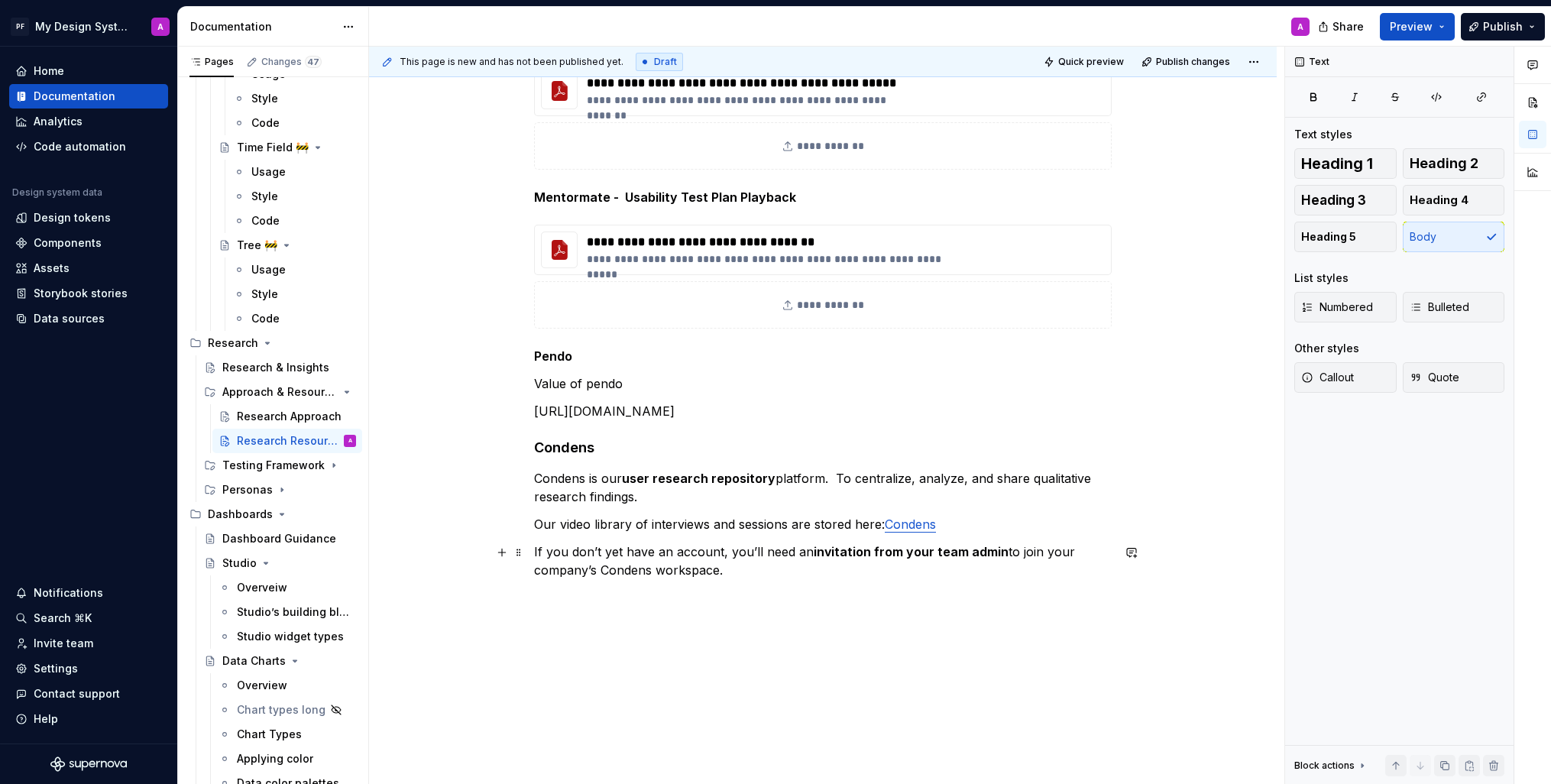
click at [536, 552] on div "**********" at bounding box center [823, 314] width 908 height 1038
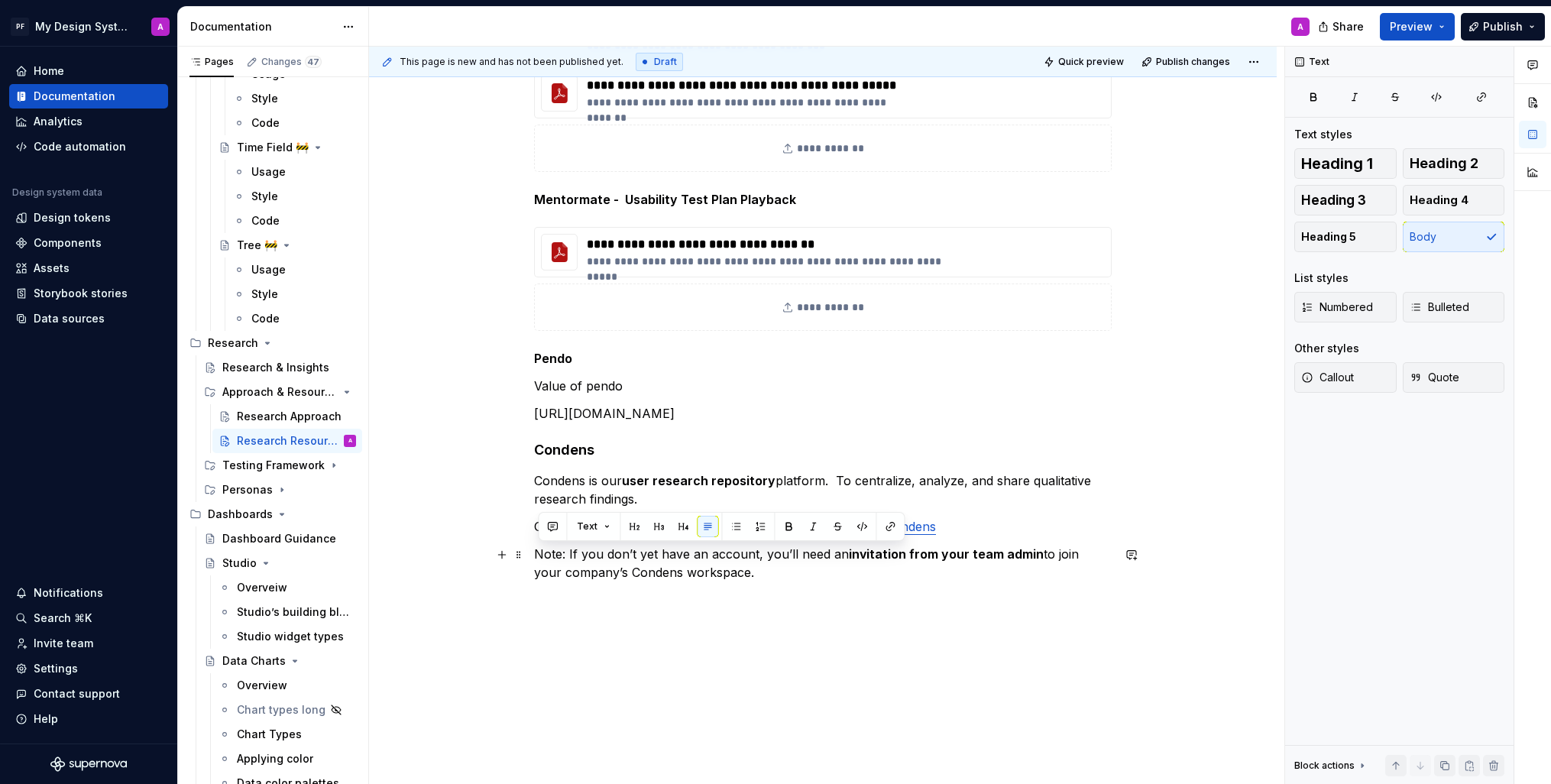
drag, startPoint x: 688, startPoint y: 577, endPoint x: 542, endPoint y: 551, distance: 148.3
click at [542, 551] on p "Note: If you don’t yet have an account, you’ll need an invitation from your tea…" at bounding box center [823, 563] width 577 height 37
click at [1359, 383] on button "Callout" at bounding box center [1345, 377] width 102 height 31
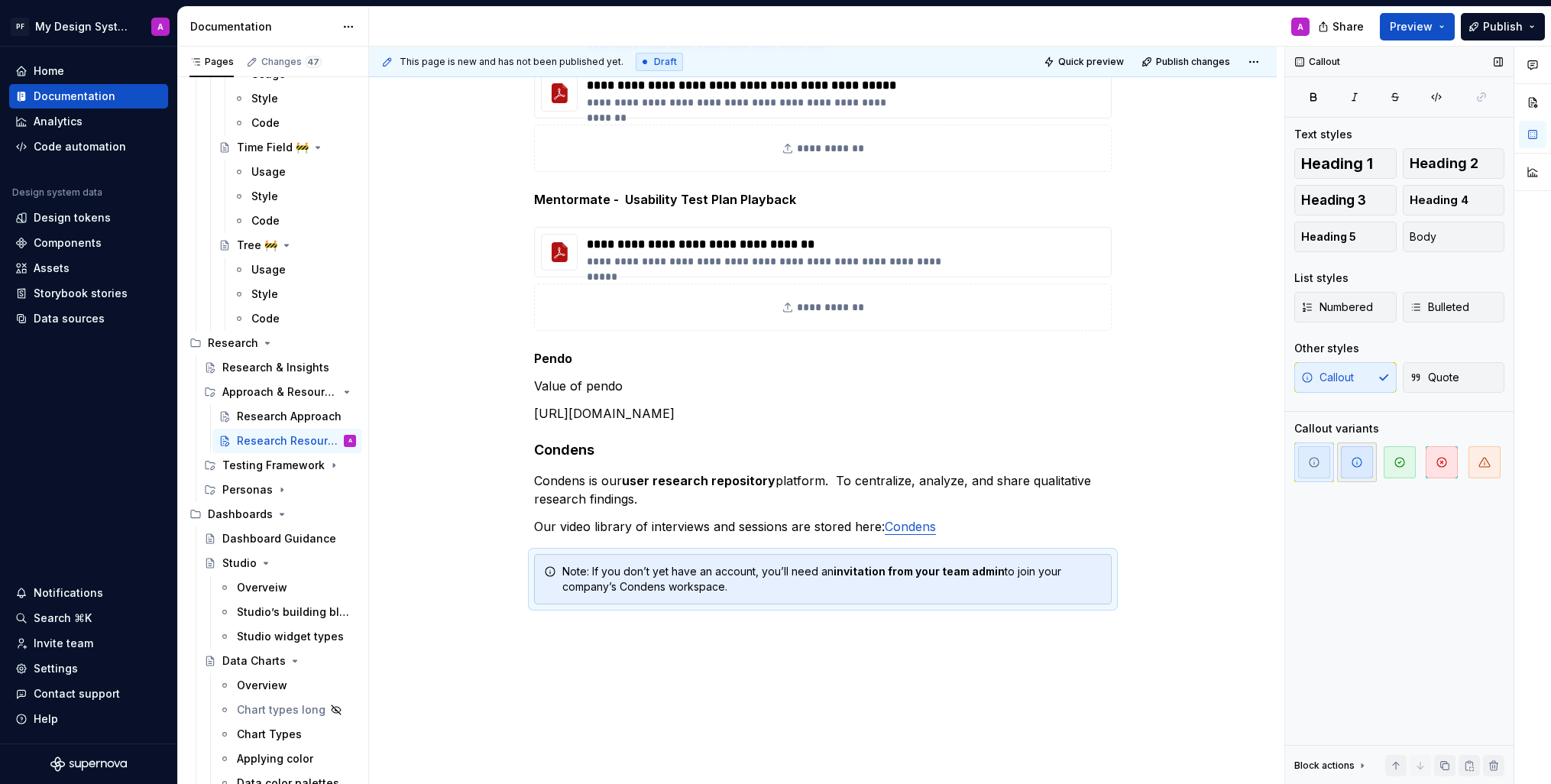
click at [1361, 470] on span "button" at bounding box center [1357, 462] width 32 height 32
click at [1148, 622] on div "**********" at bounding box center [826, 416] width 915 height 738
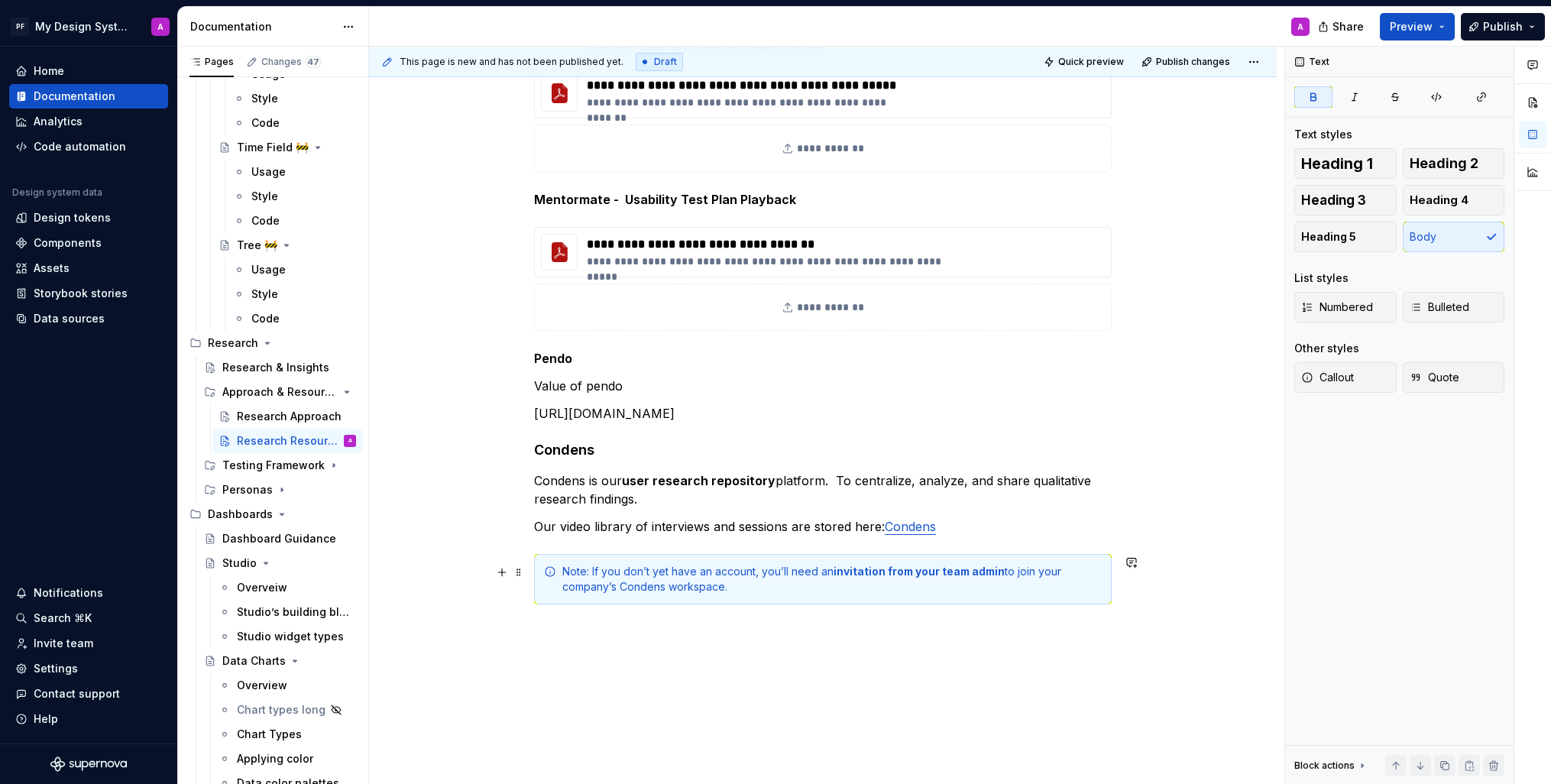
click at [588, 573] on div "Note: If you don’t yet have an account, you’ll need an invitation from your tea…" at bounding box center [832, 579] width 540 height 31
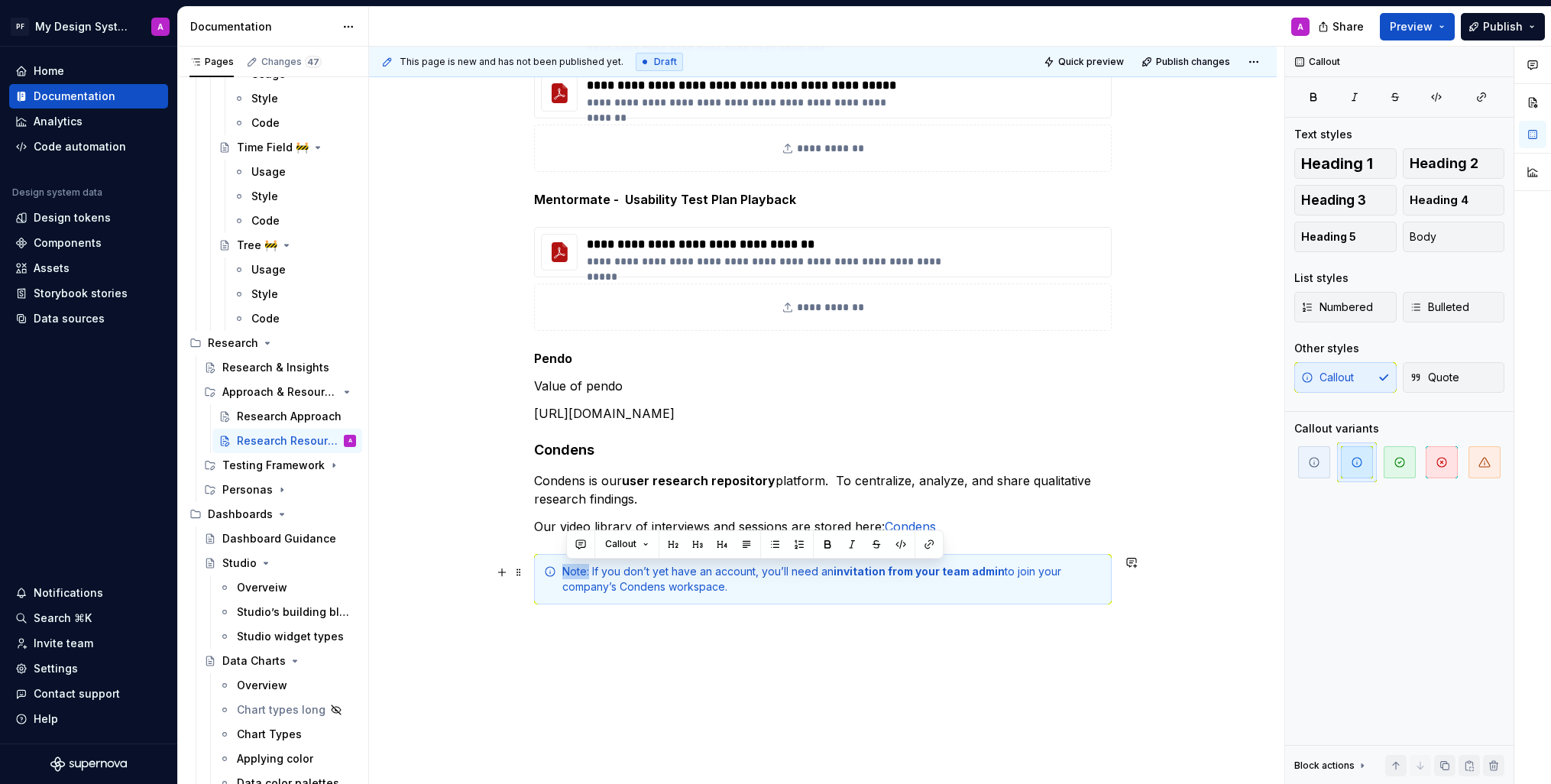
drag, startPoint x: 594, startPoint y: 572, endPoint x: 567, endPoint y: 572, distance: 27.0
click at [567, 572] on div "Note: If you don’t yet have an account, you’ll need an invitation from your tea…" at bounding box center [832, 579] width 540 height 31
click at [823, 541] on button "button" at bounding box center [828, 544] width 22 height 22
click at [941, 670] on div "**********" at bounding box center [823, 328] width 908 height 1061
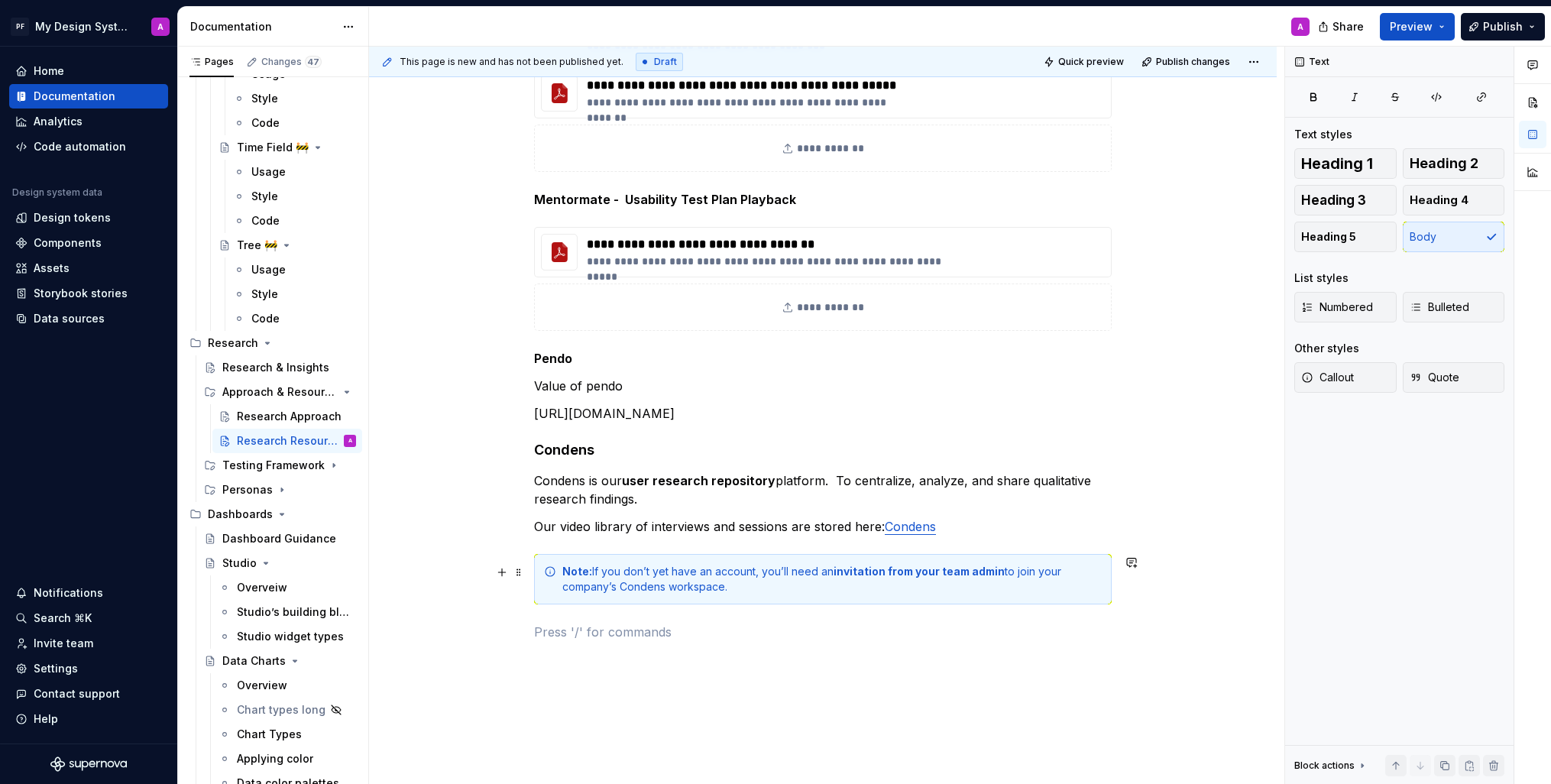
click at [940, 572] on strong "invitation from your team admin" at bounding box center [919, 571] width 172 height 13
click at [622, 587] on div "Note: If you don’t yet have an account, you’ll need an invitation from our team…" at bounding box center [832, 579] width 540 height 31
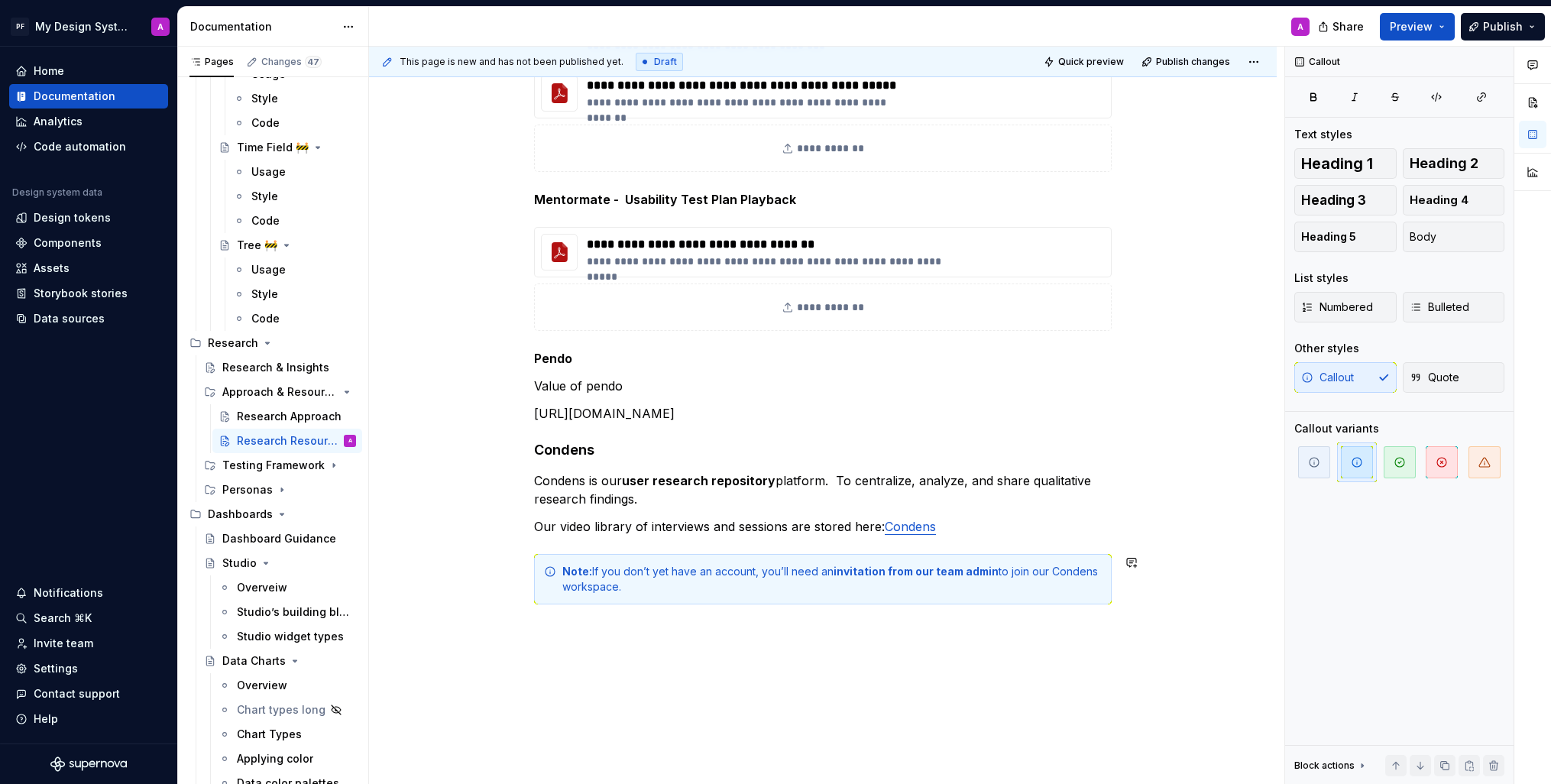
scroll to position [456, 0]
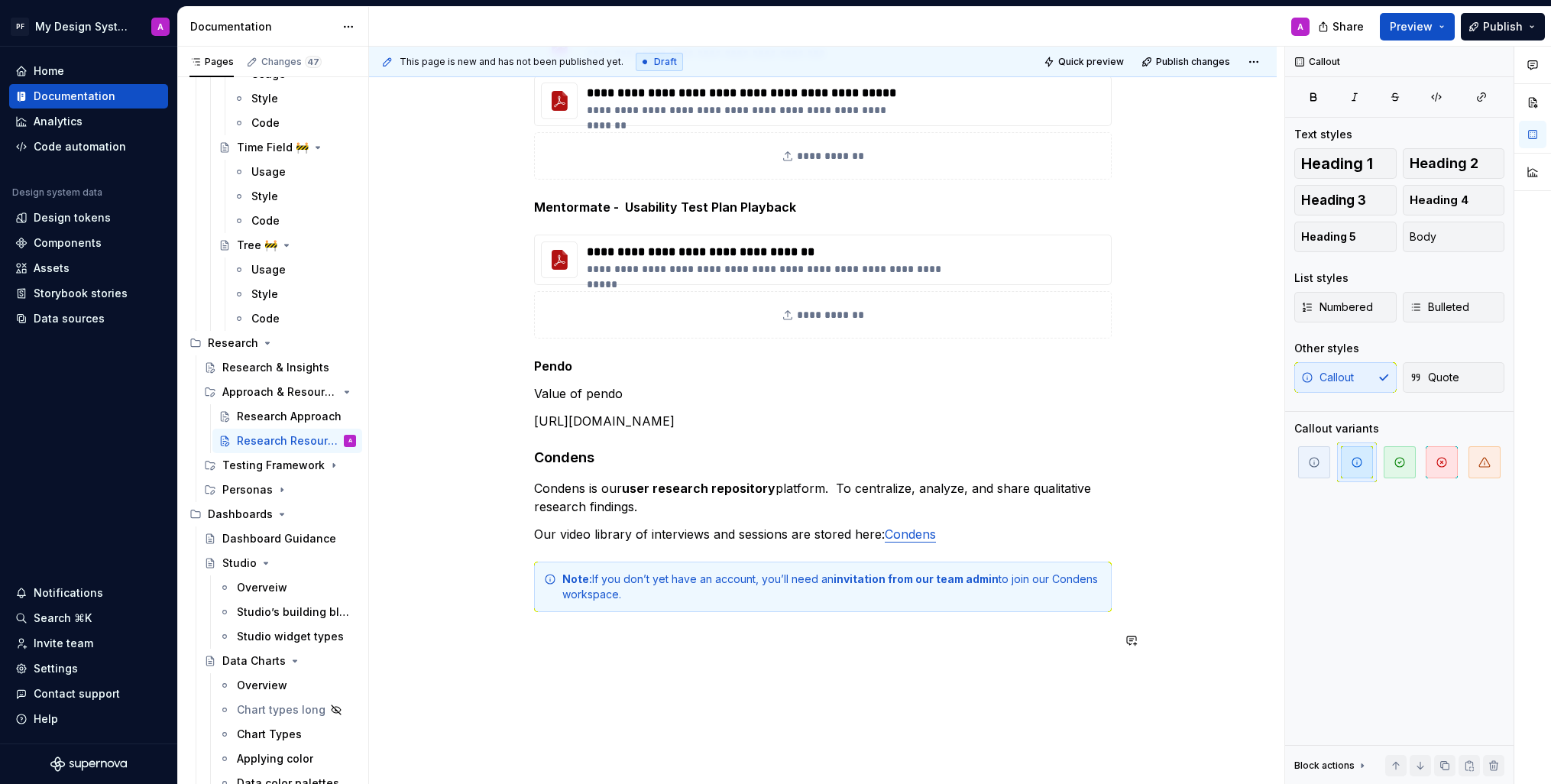
drag, startPoint x: 1073, startPoint y: 683, endPoint x: 980, endPoint y: 669, distance: 94.0
click at [1071, 683] on div "**********" at bounding box center [826, 416] width 915 height 738
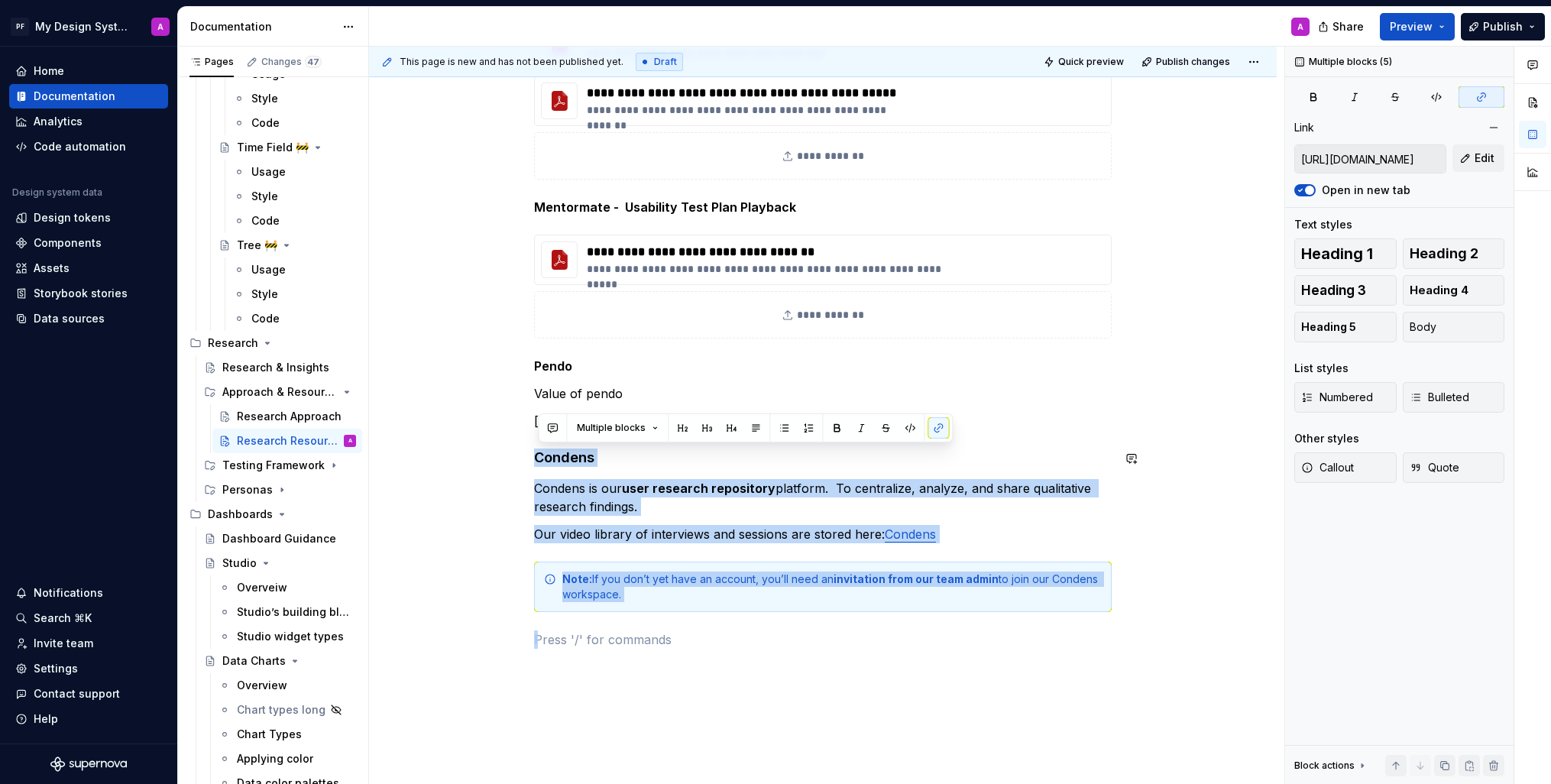
drag, startPoint x: 636, startPoint y: 636, endPoint x: 533, endPoint y: 433, distance: 227.6
click at [533, 433] on div "**********" at bounding box center [823, 354] width 908 height 1097
copy div "Condens Condens is our user research repository platform. To centralize, analyz…"
type textarea "*"
click at [639, 643] on p at bounding box center [823, 639] width 577 height 18
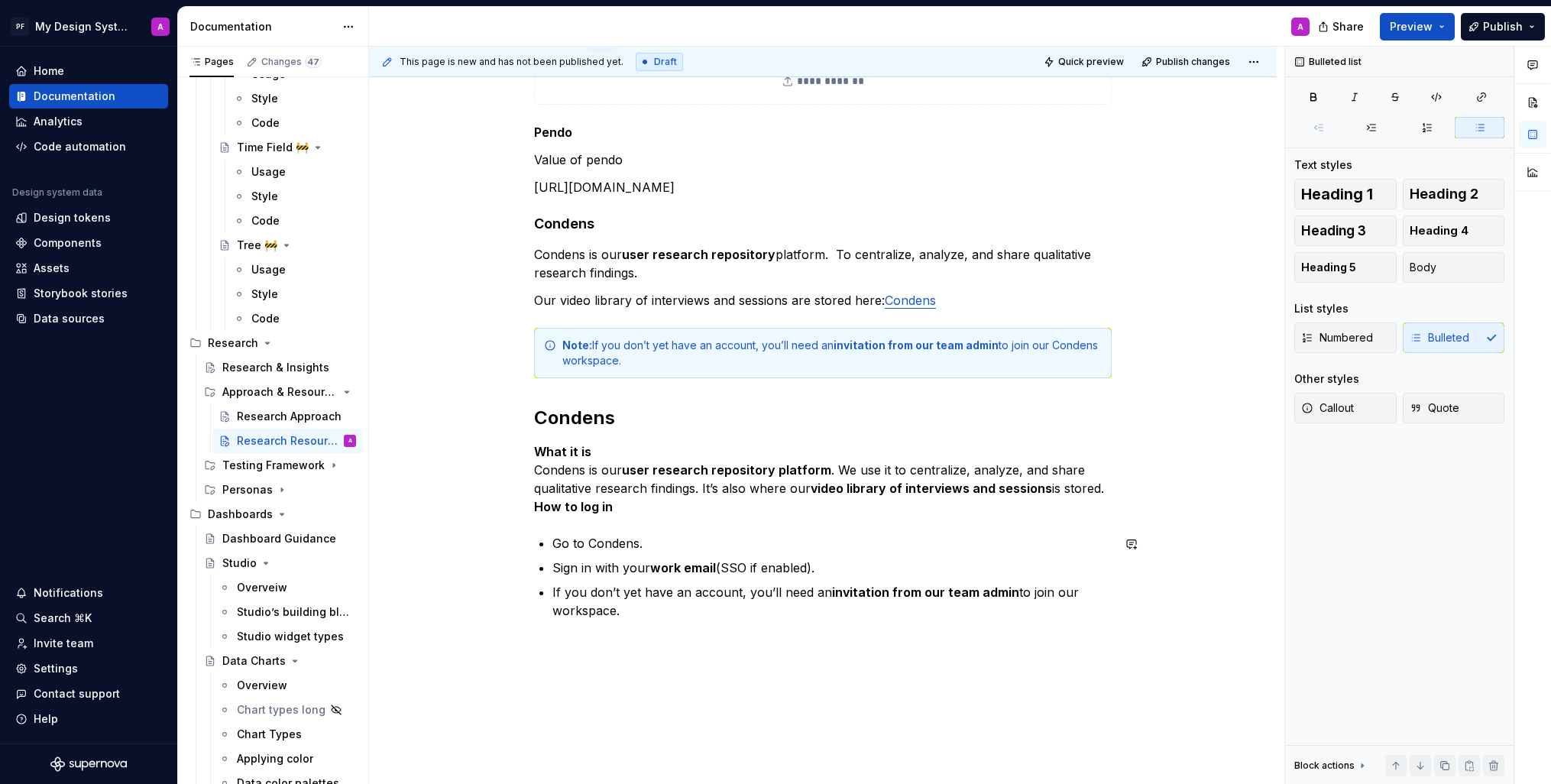
scroll to position [698, 0]
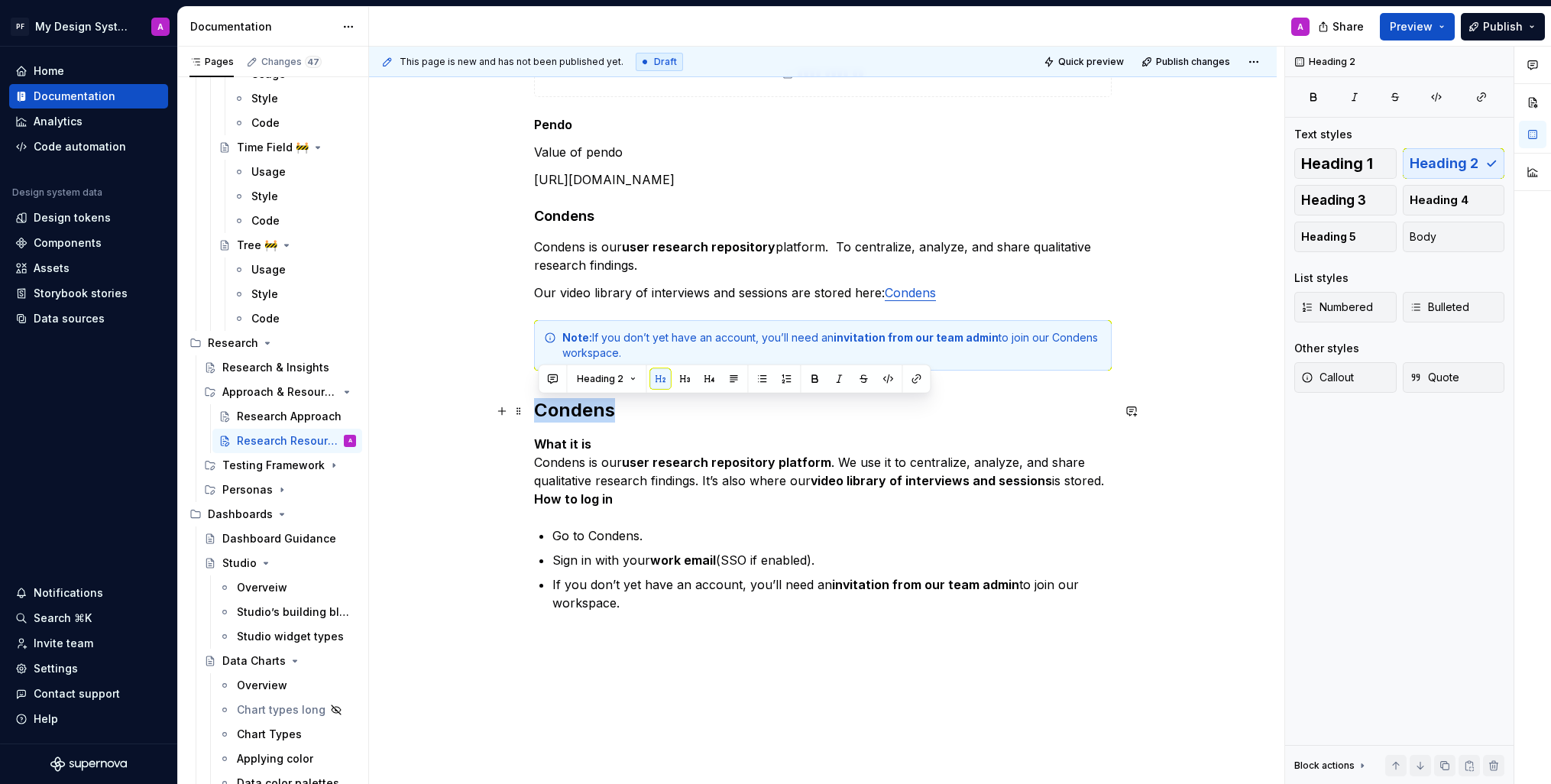
drag, startPoint x: 625, startPoint y: 413, endPoint x: 537, endPoint y: 402, distance: 88.7
click at [537, 402] on h2 "Condens" at bounding box center [823, 410] width 577 height 24
click at [685, 377] on button "button" at bounding box center [685, 379] width 22 height 22
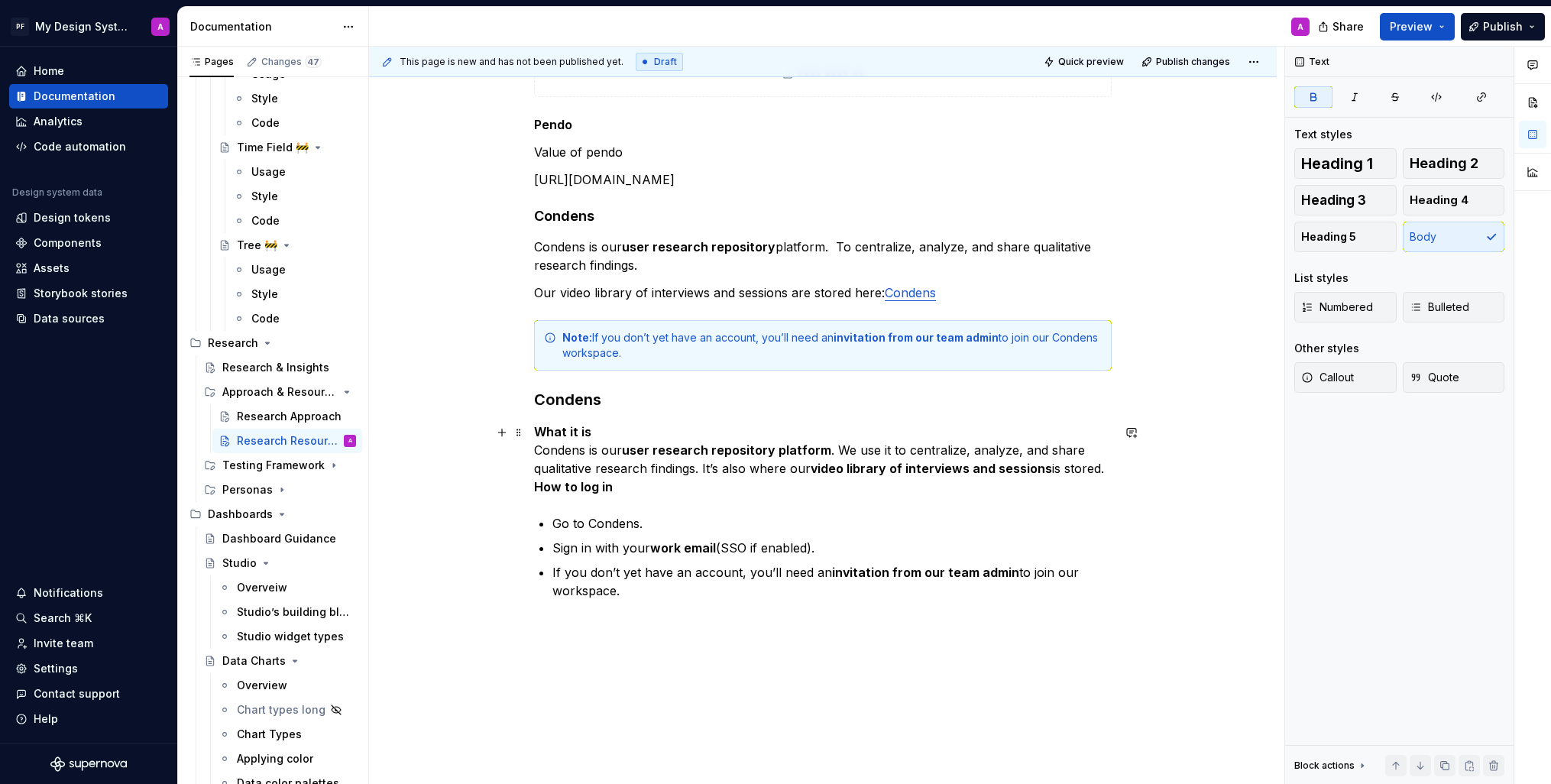
click at [616, 427] on p "What it is Condens is our user research repository platform . We use it to cent…" at bounding box center [823, 460] width 577 height 74
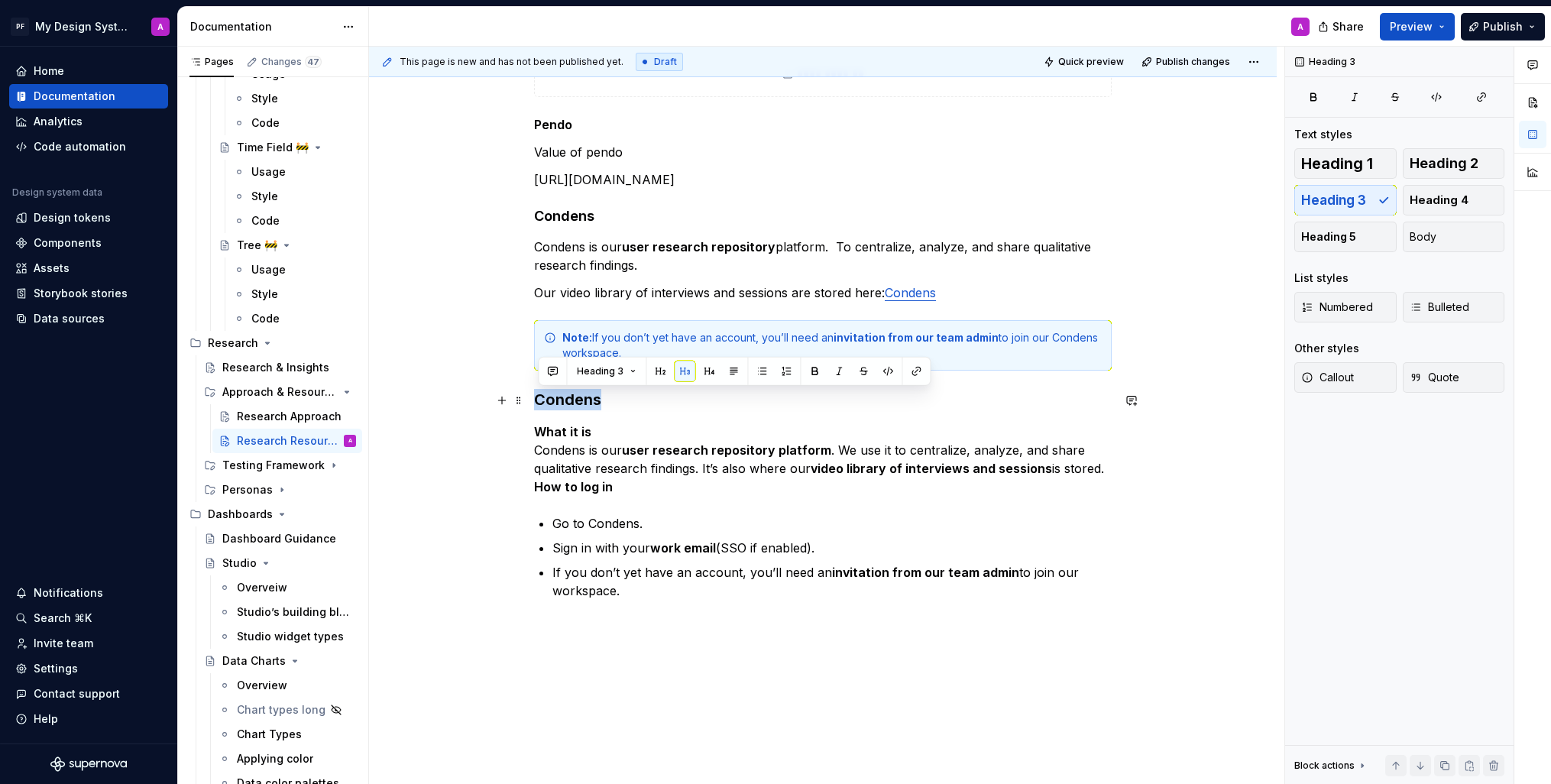
drag, startPoint x: 605, startPoint y: 398, endPoint x: 541, endPoint y: 397, distance: 64.0
click at [541, 397] on h3 "Condens" at bounding box center [823, 400] width 577 height 22
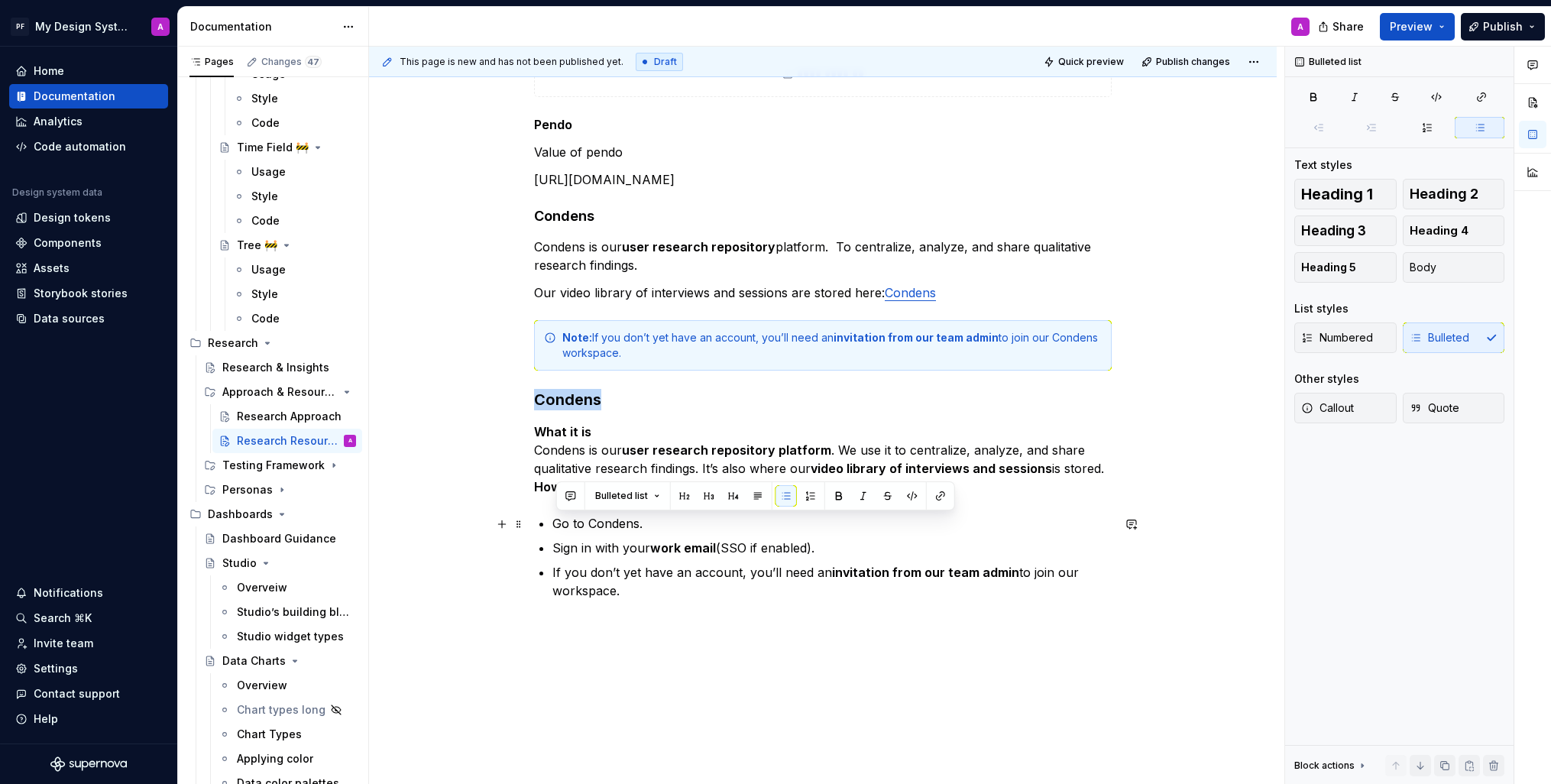
drag, startPoint x: 624, startPoint y: 597, endPoint x: 546, endPoint y: 522, distance: 108.2
click at [552, 522] on ul "Go to Condens. Sign in with your work email (SSO if enabled). If you don’t yet …" at bounding box center [832, 557] width 560 height 85
click at [1318, 408] on span "Callout" at bounding box center [1327, 408] width 53 height 15
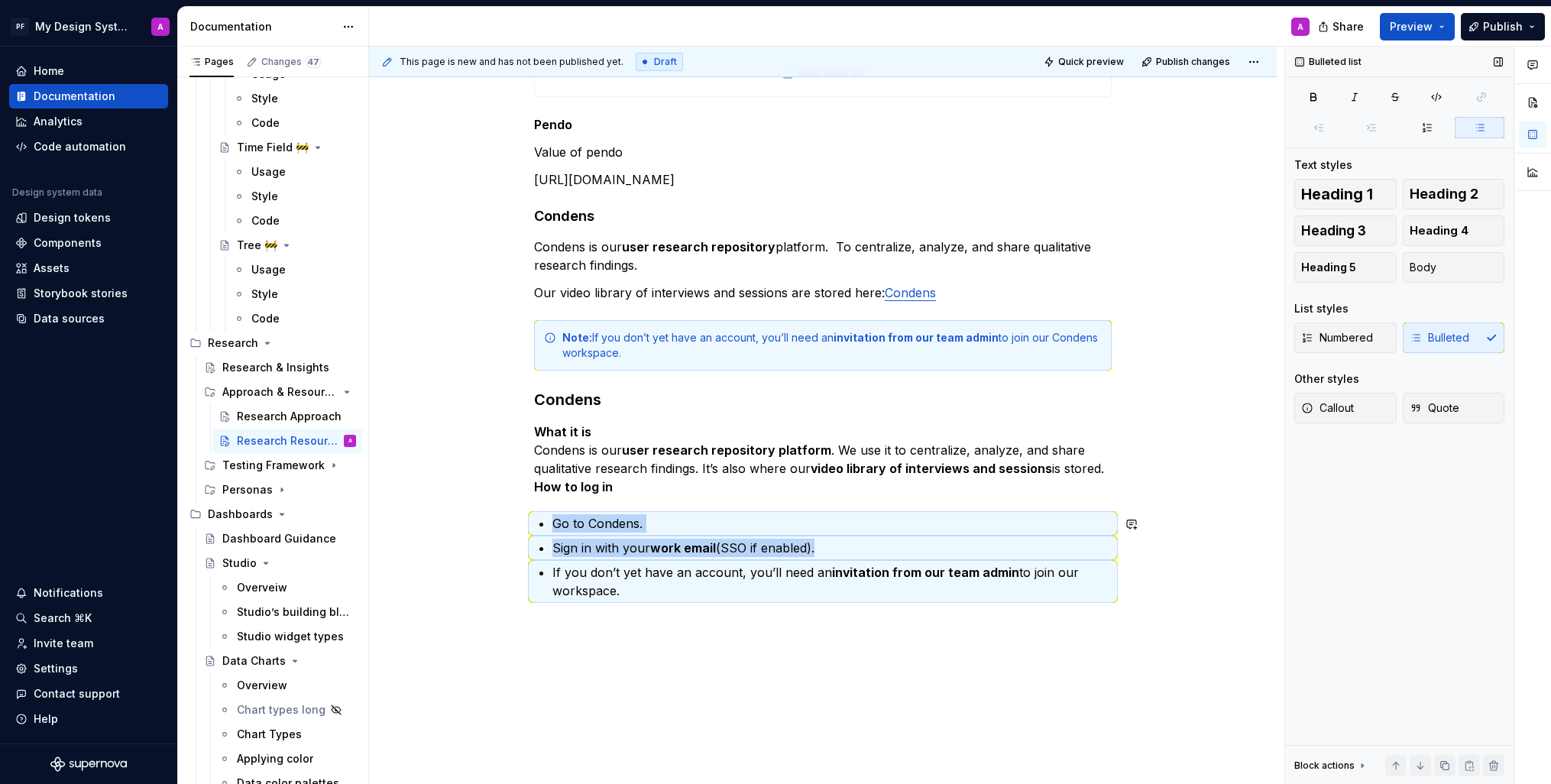
click at [787, 670] on div "**********" at bounding box center [823, 208] width 908 height 1290
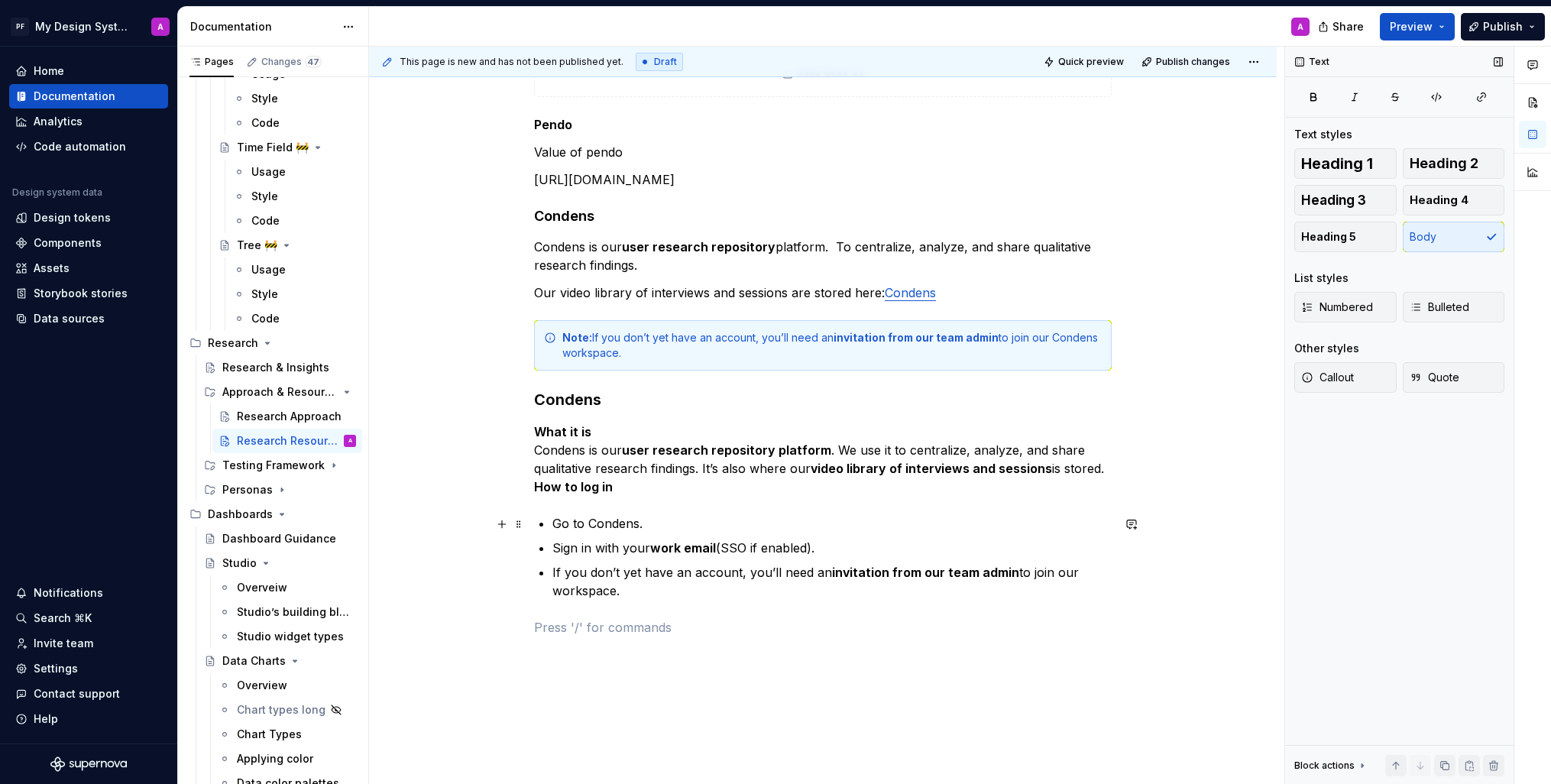
click at [651, 520] on p "Go to Condens." at bounding box center [832, 524] width 560 height 18
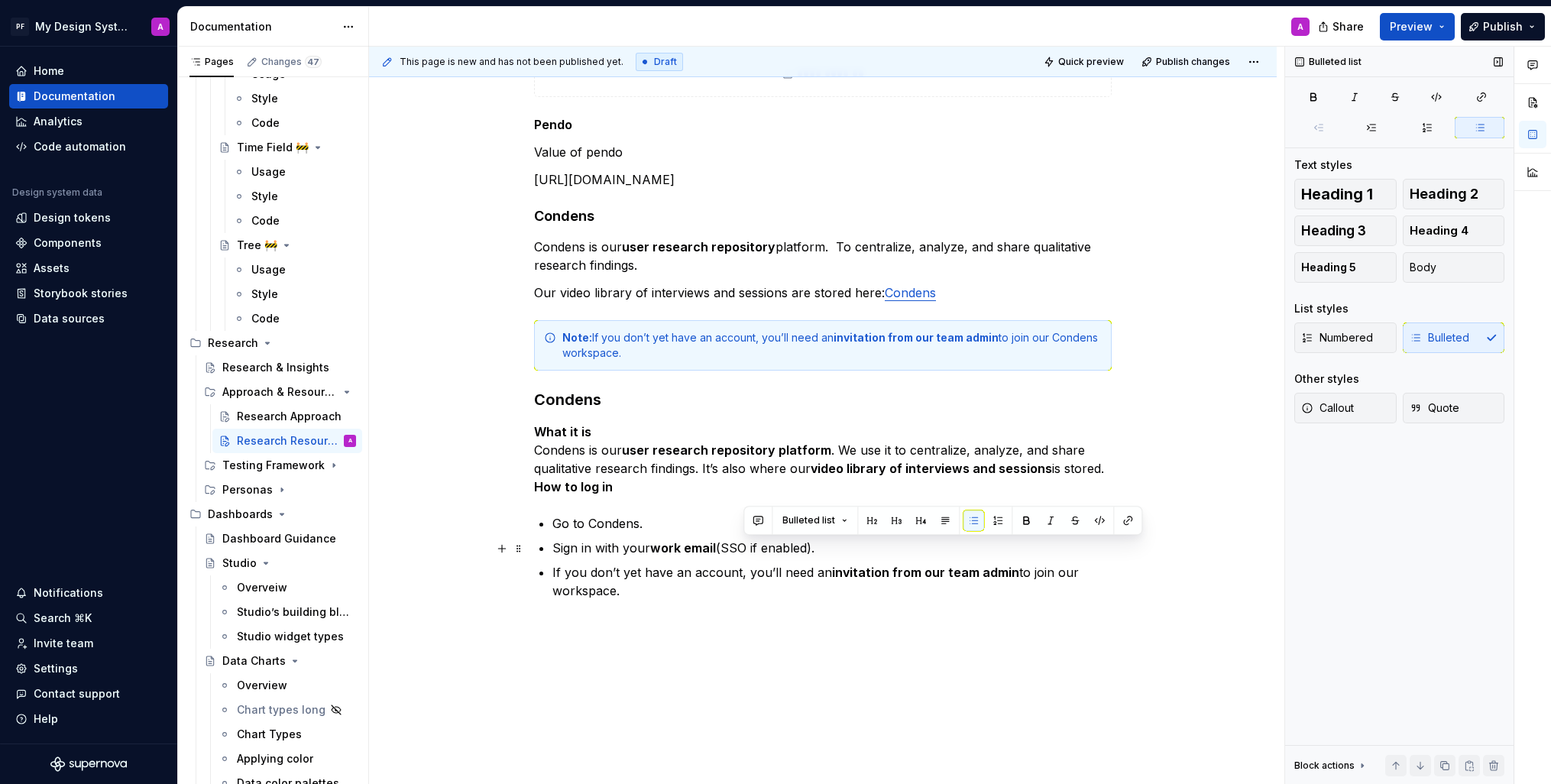
drag, startPoint x: 825, startPoint y: 551, endPoint x: 731, endPoint y: 545, distance: 94.2
click at [731, 545] on p "Sign in with your work email (SSO if enabled)." at bounding box center [832, 548] width 560 height 18
click at [628, 598] on p "If you don’t yet have an account, you’ll need an invitation from our team admin…" at bounding box center [832, 581] width 560 height 37
click at [554, 567] on div "**********" at bounding box center [823, 119] width 577 height 1036
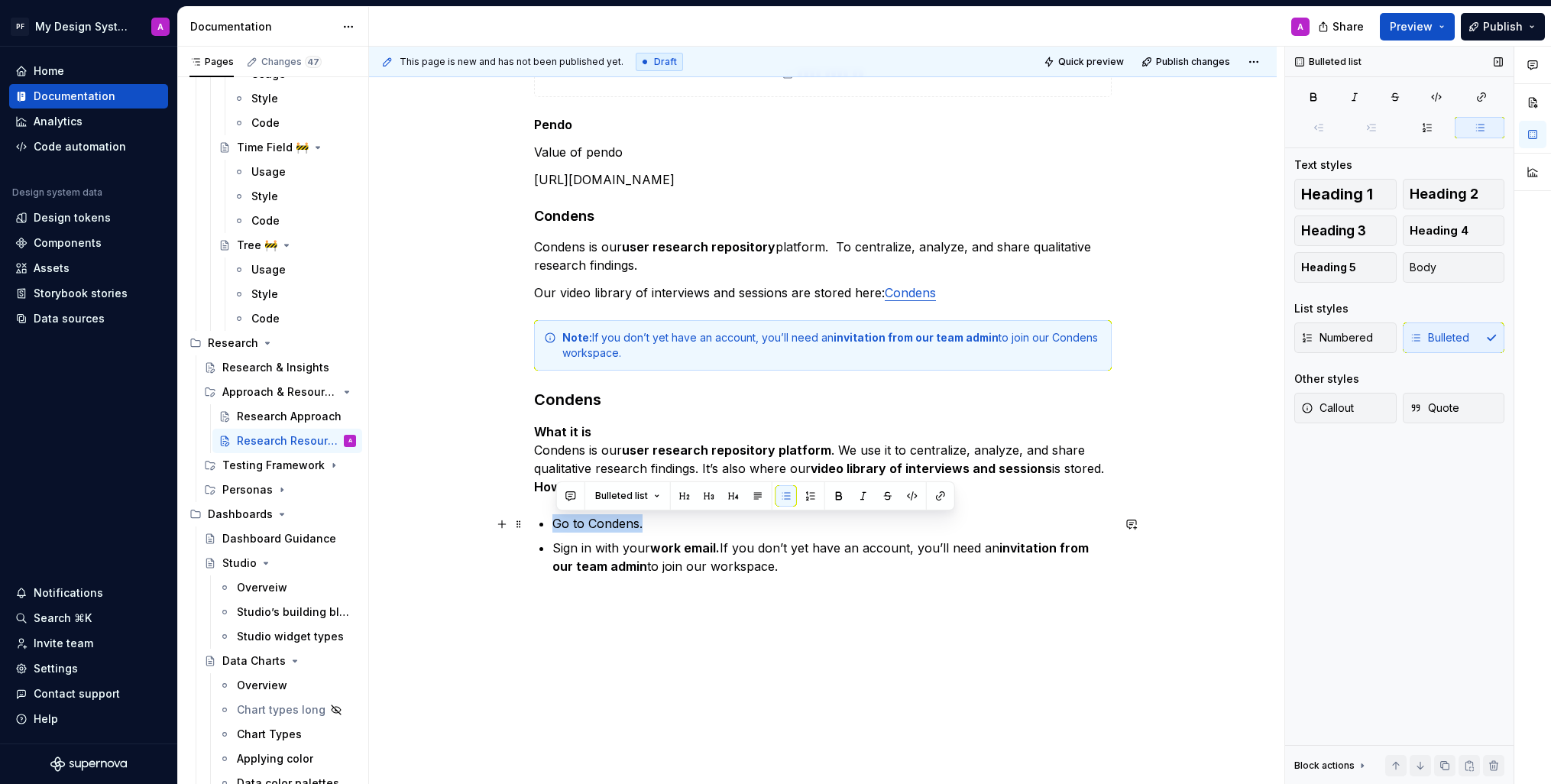
drag, startPoint x: 556, startPoint y: 525, endPoint x: 678, endPoint y: 525, distance: 122.0
click at [678, 525] on p "Go to Condens." at bounding box center [832, 524] width 560 height 18
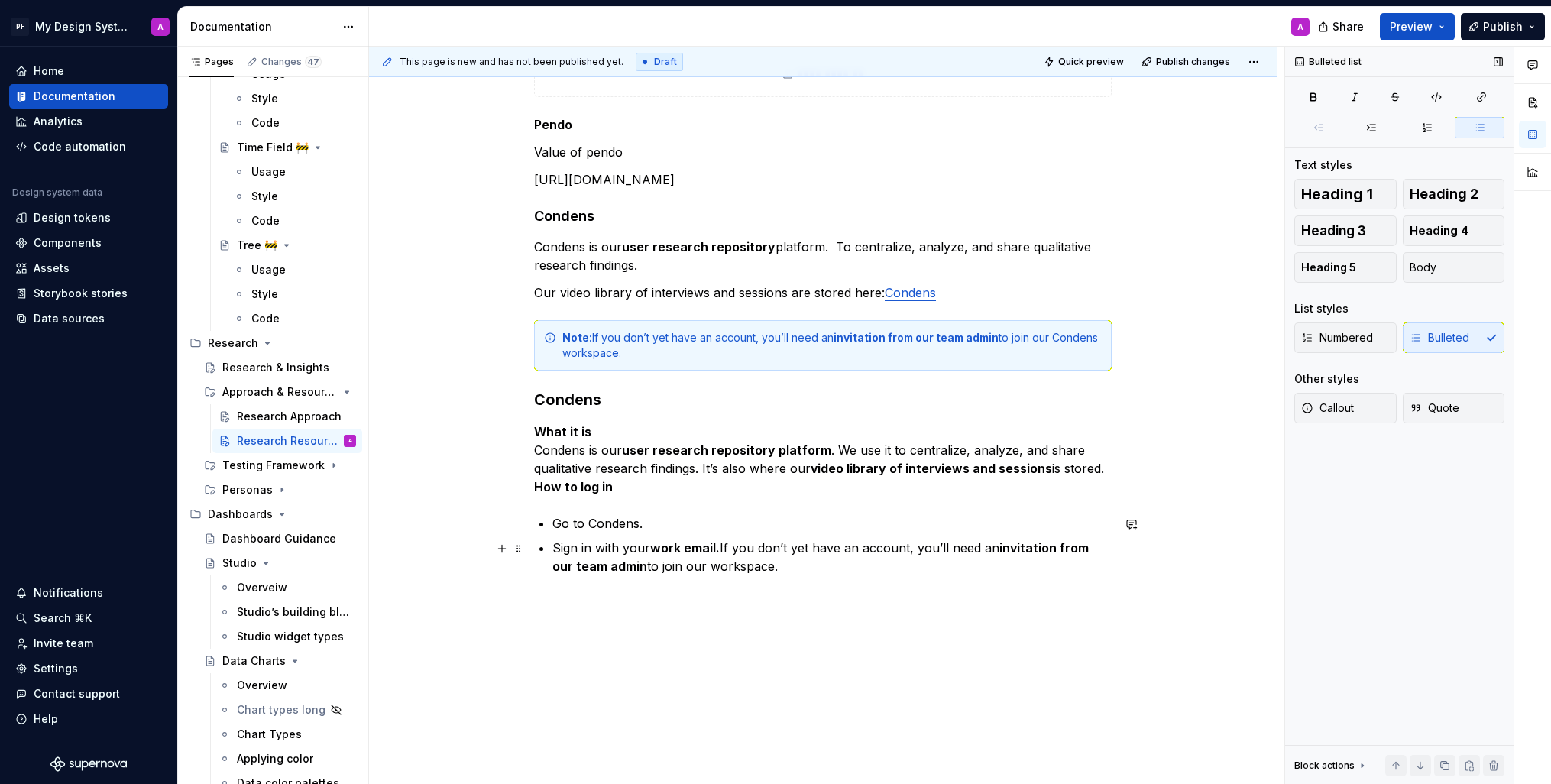
click at [556, 546] on p "Sign in with your work email. If you don’t yet have an account, you’ll need an …" at bounding box center [832, 557] width 560 height 37
click at [551, 546] on div "**********" at bounding box center [823, 106] width 577 height 1012
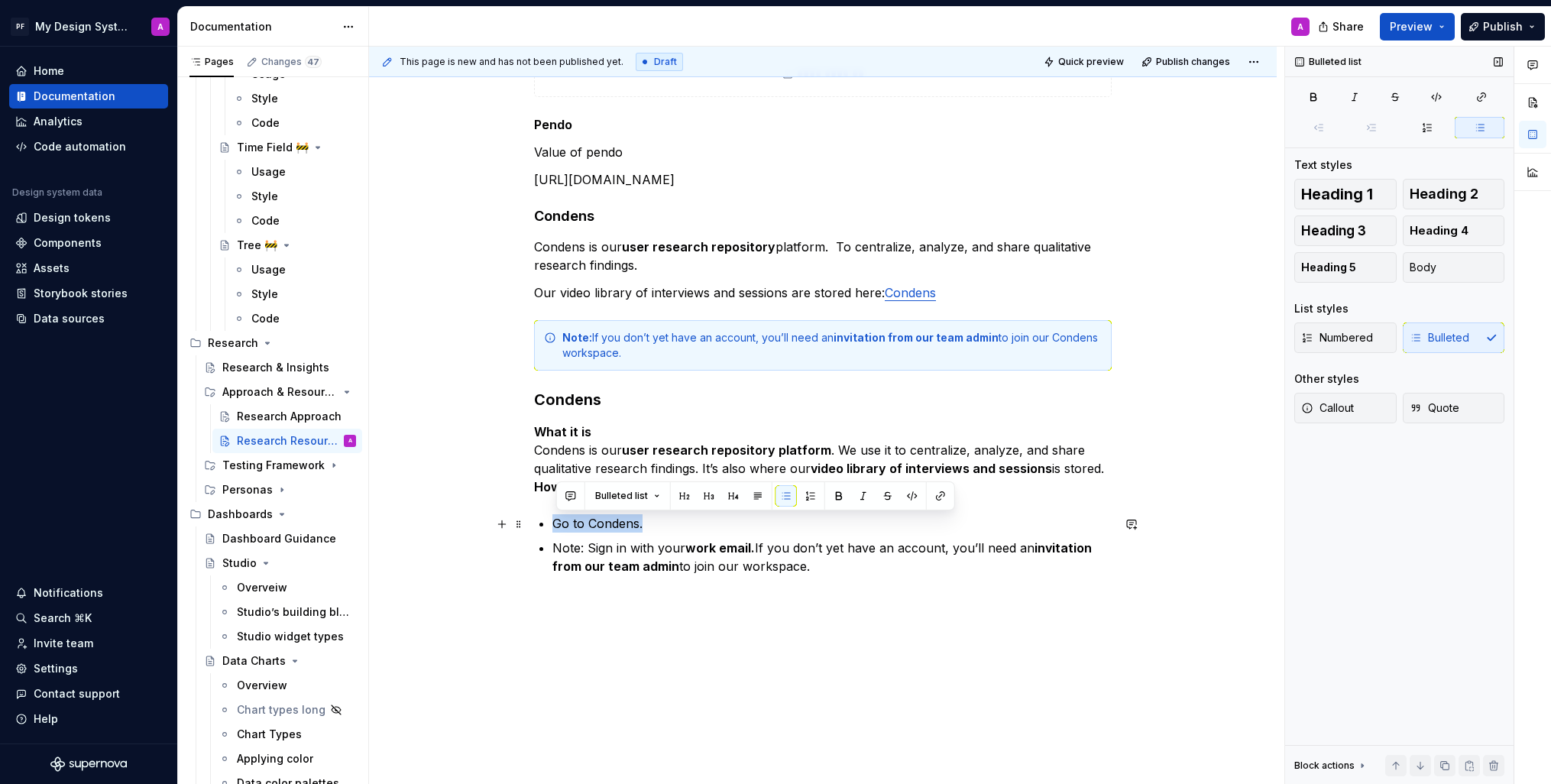
drag, startPoint x: 633, startPoint y: 524, endPoint x: 541, endPoint y: 522, distance: 92.0
click at [552, 522] on li "Go to Condens." at bounding box center [832, 524] width 560 height 18
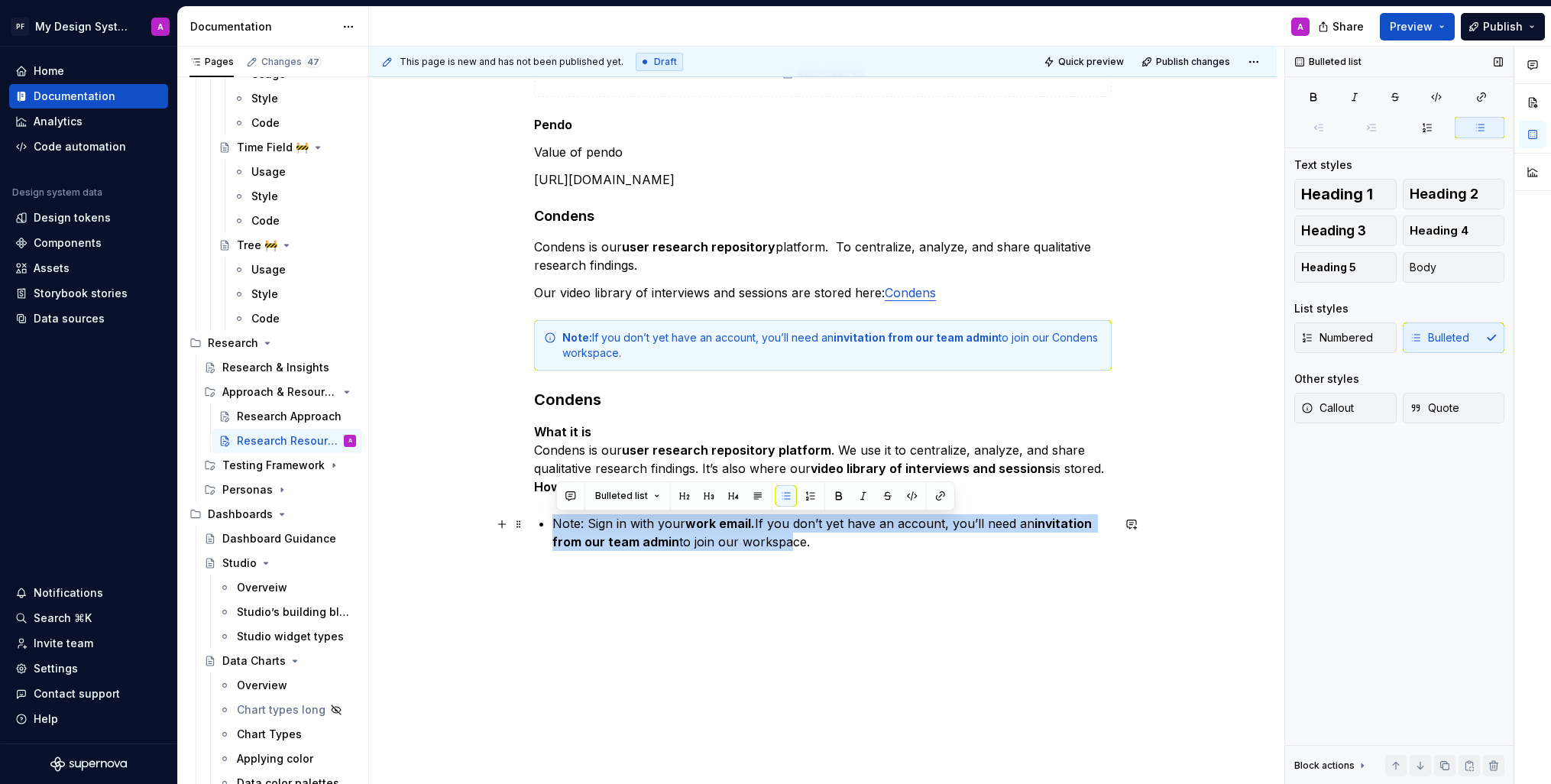
drag, startPoint x: 695, startPoint y: 539, endPoint x: 546, endPoint y: 526, distance: 149.6
click at [552, 526] on li "Note: Sign in with your work email. If you don’t yet have an account, you’ll ne…" at bounding box center [832, 533] width 560 height 37
click at [789, 489] on button "button" at bounding box center [787, 496] width 22 height 22
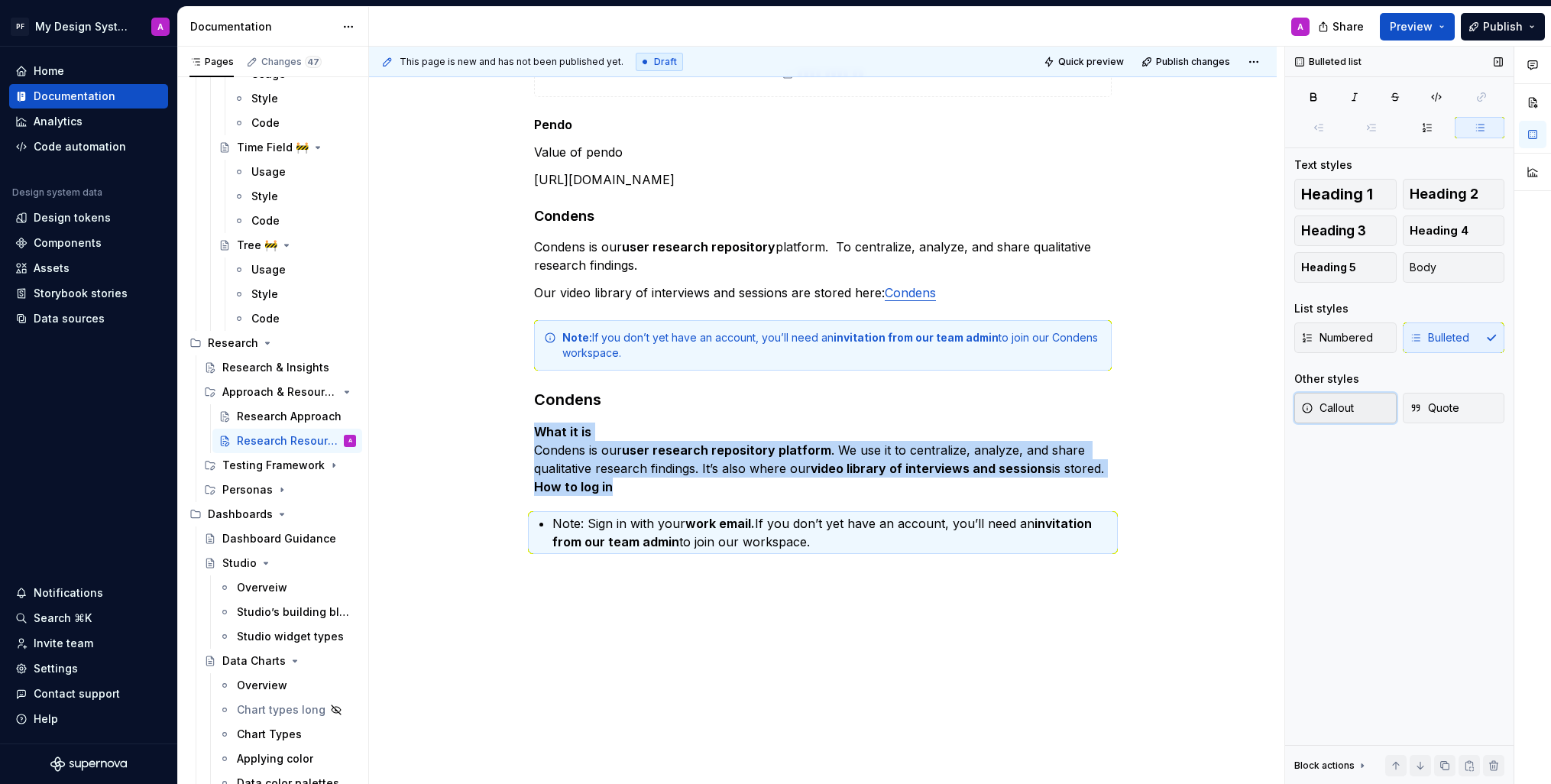
click at [1330, 408] on span "Callout" at bounding box center [1327, 408] width 53 height 15
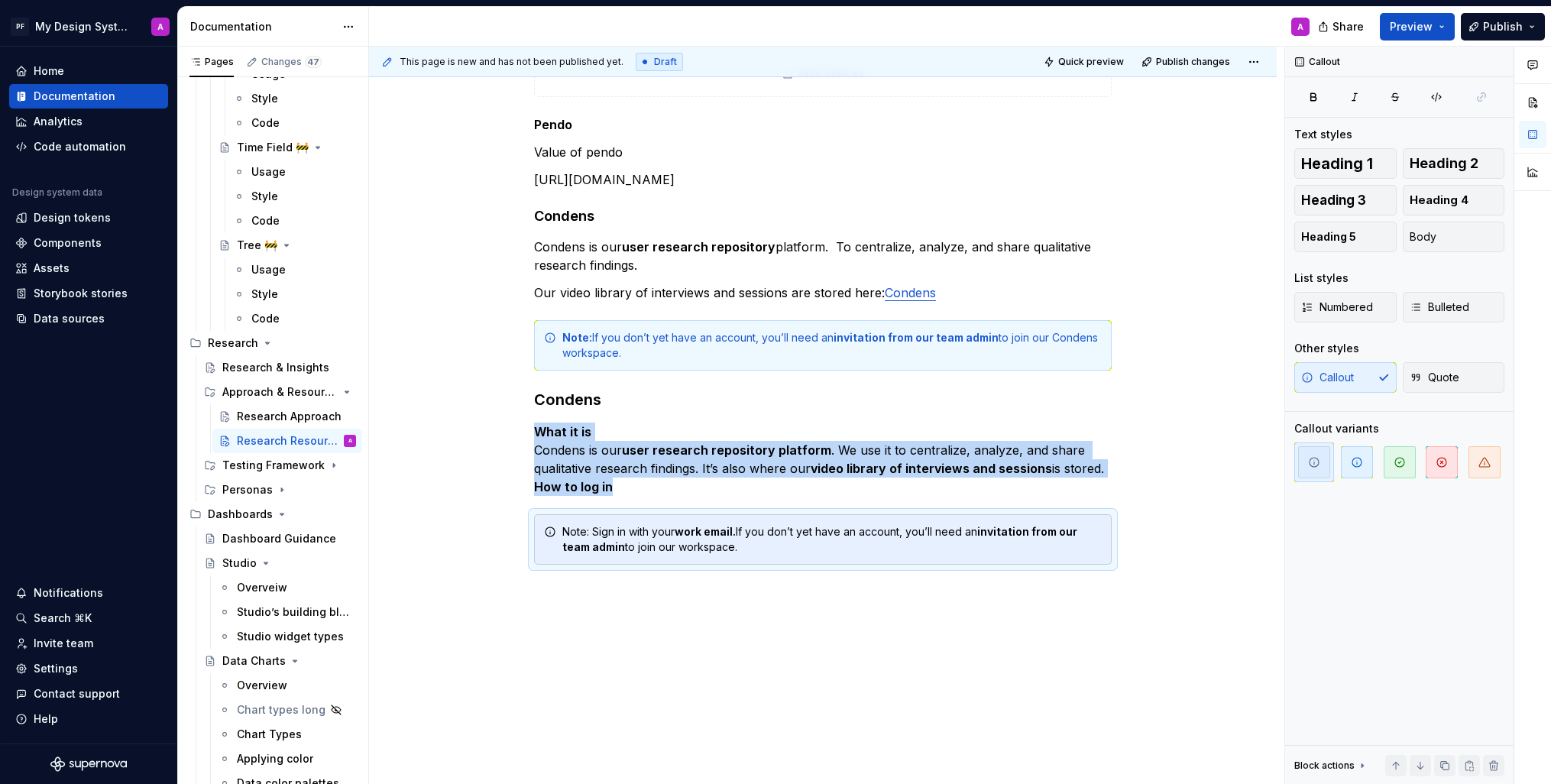
drag, startPoint x: 1352, startPoint y: 467, endPoint x: 1052, endPoint y: 624, distance: 338.6
click at [1352, 467] on icon "button" at bounding box center [1357, 462] width 13 height 13
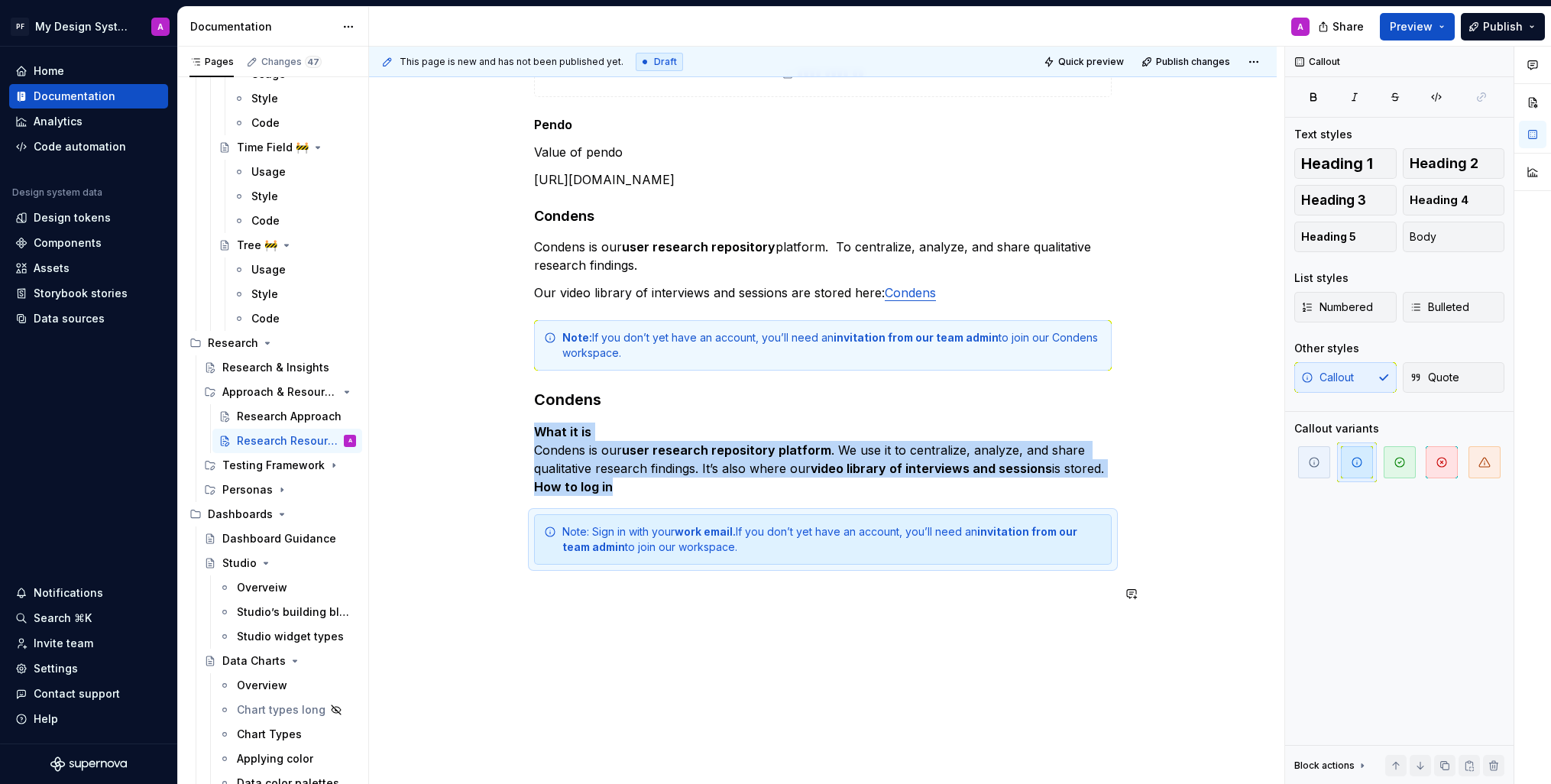
click at [1006, 639] on div "**********" at bounding box center [823, 209] width 908 height 1291
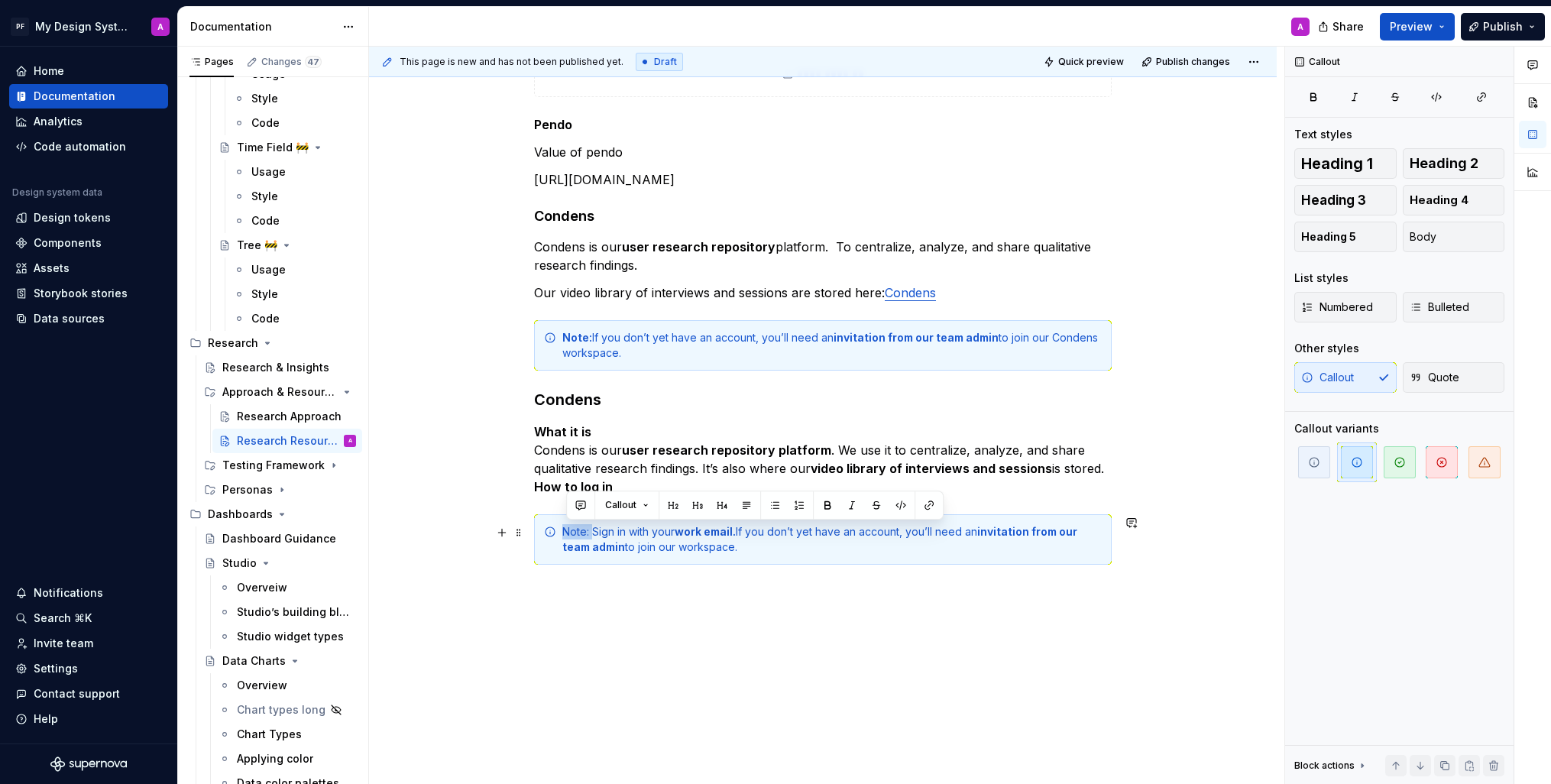
drag, startPoint x: 595, startPoint y: 534, endPoint x: 566, endPoint y: 533, distance: 29.0
click at [566, 533] on div "Note: Sign in with your work email. If you don’t yet have an account, you’ll ne…" at bounding box center [832, 540] width 540 height 31
click at [826, 506] on button "button" at bounding box center [828, 506] width 22 height 22
click at [819, 623] on div "**********" at bounding box center [823, 209] width 908 height 1291
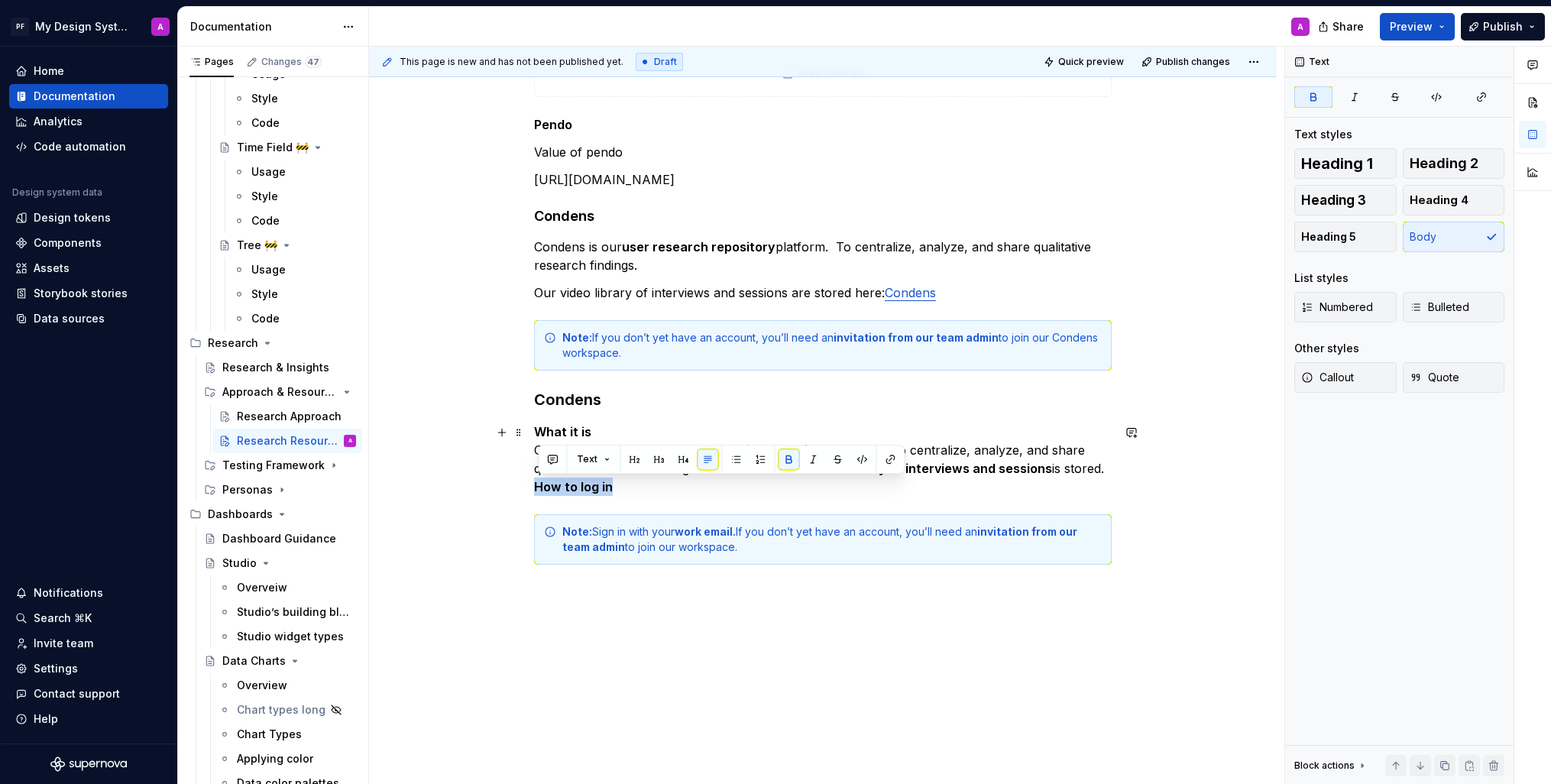
drag, startPoint x: 627, startPoint y: 489, endPoint x: 537, endPoint y: 487, distance: 90.0
click at [537, 487] on p "What it is Condens is our user research repository platform . We use it to cent…" at bounding box center [823, 460] width 577 height 74
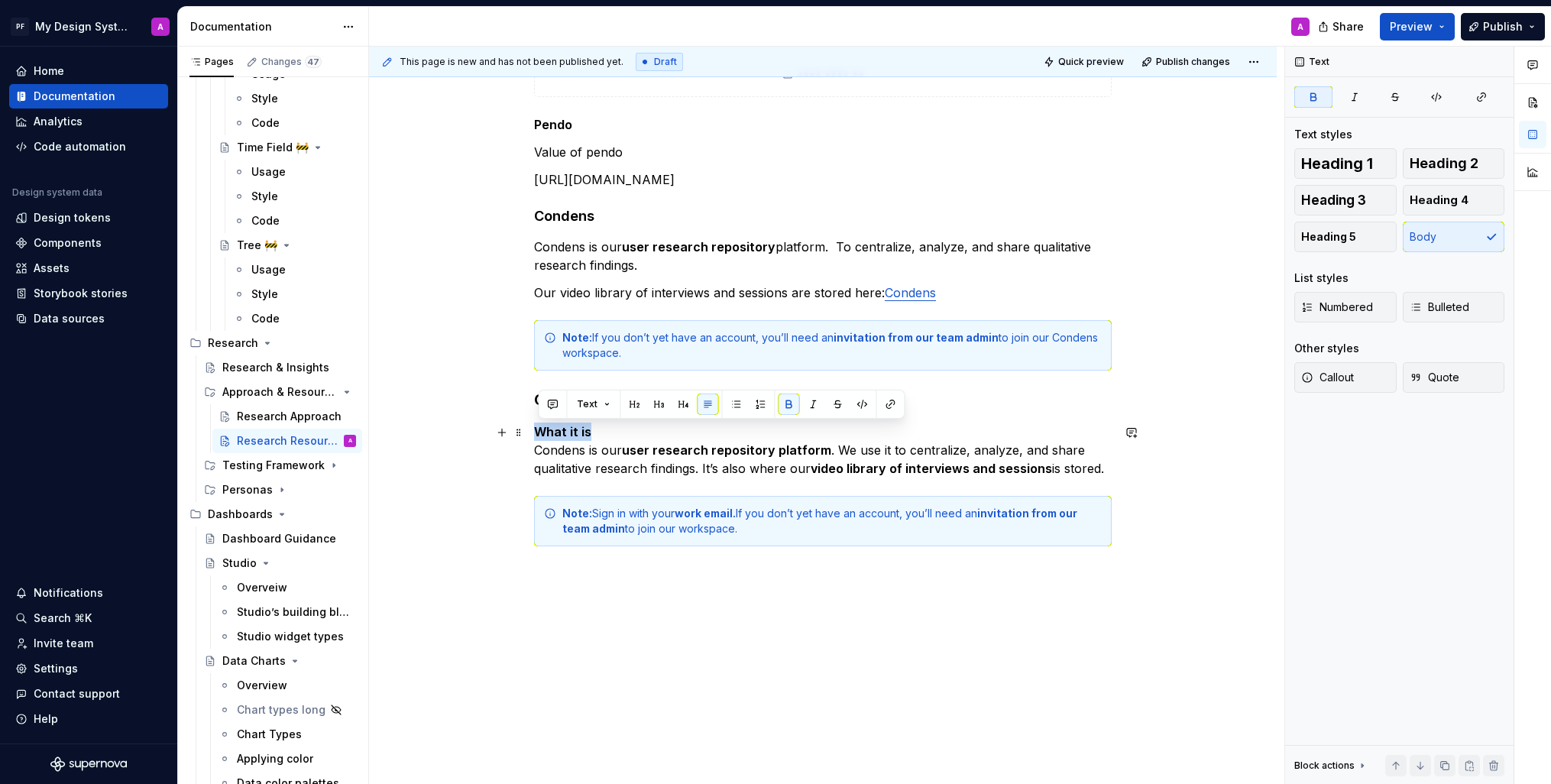
drag, startPoint x: 572, startPoint y: 431, endPoint x: 529, endPoint y: 428, distance: 43.1
click at [529, 428] on div "**********" at bounding box center [823, 200] width 908 height 1273
drag, startPoint x: 591, startPoint y: 452, endPoint x: 525, endPoint y: 451, distance: 66.0
click at [525, 451] on div "**********" at bounding box center [823, 200] width 908 height 1273
click at [786, 422] on button "button" at bounding box center [789, 423] width 22 height 22
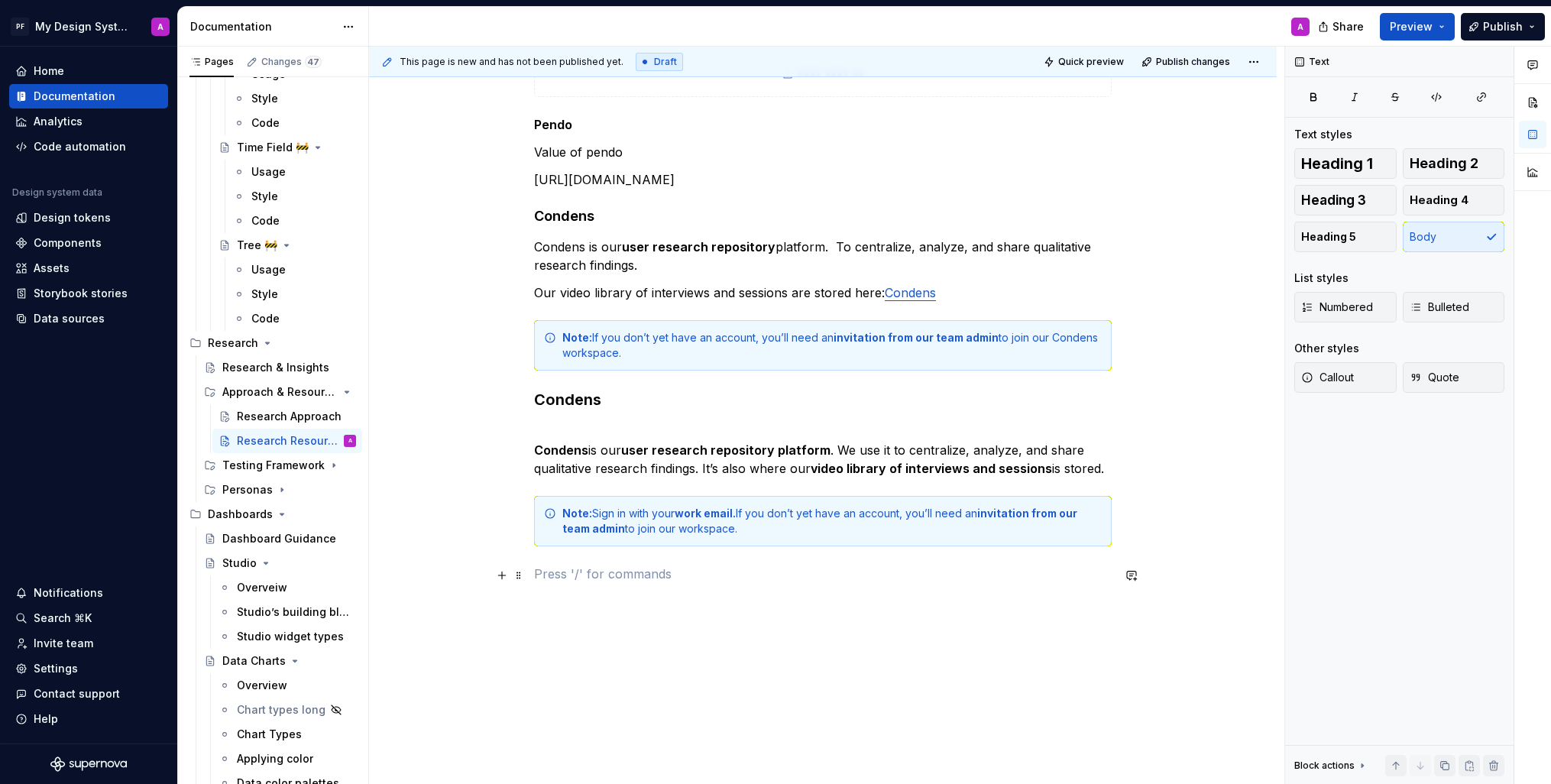
drag, startPoint x: 724, startPoint y: 584, endPoint x: 669, endPoint y: 554, distance: 62.6
click at [724, 584] on div "**********" at bounding box center [823, 101] width 577 height 1001
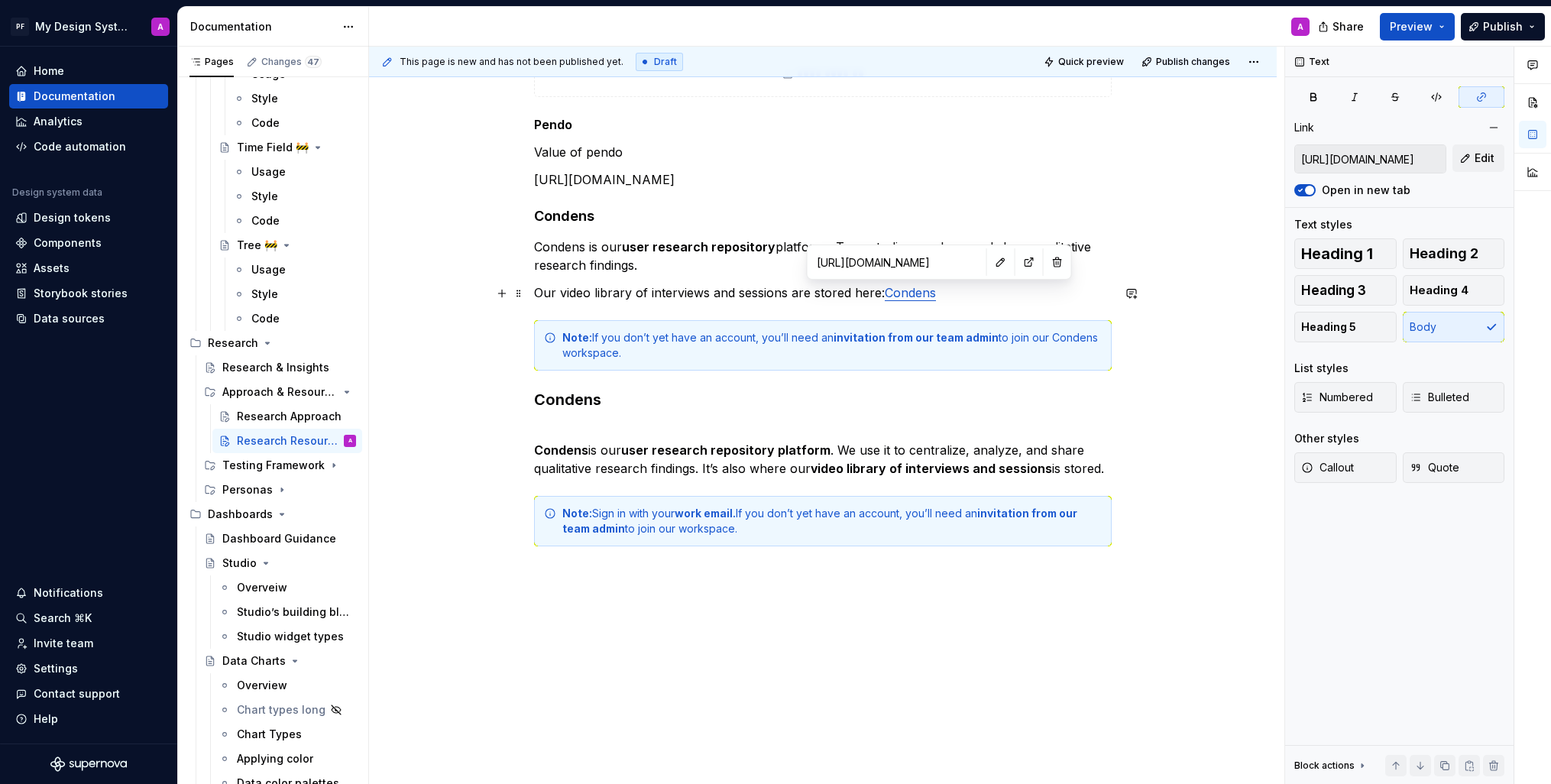
click at [920, 295] on link "Condens" at bounding box center [910, 292] width 51 height 15
click at [991, 260] on button "button" at bounding box center [1001, 262] width 22 height 22
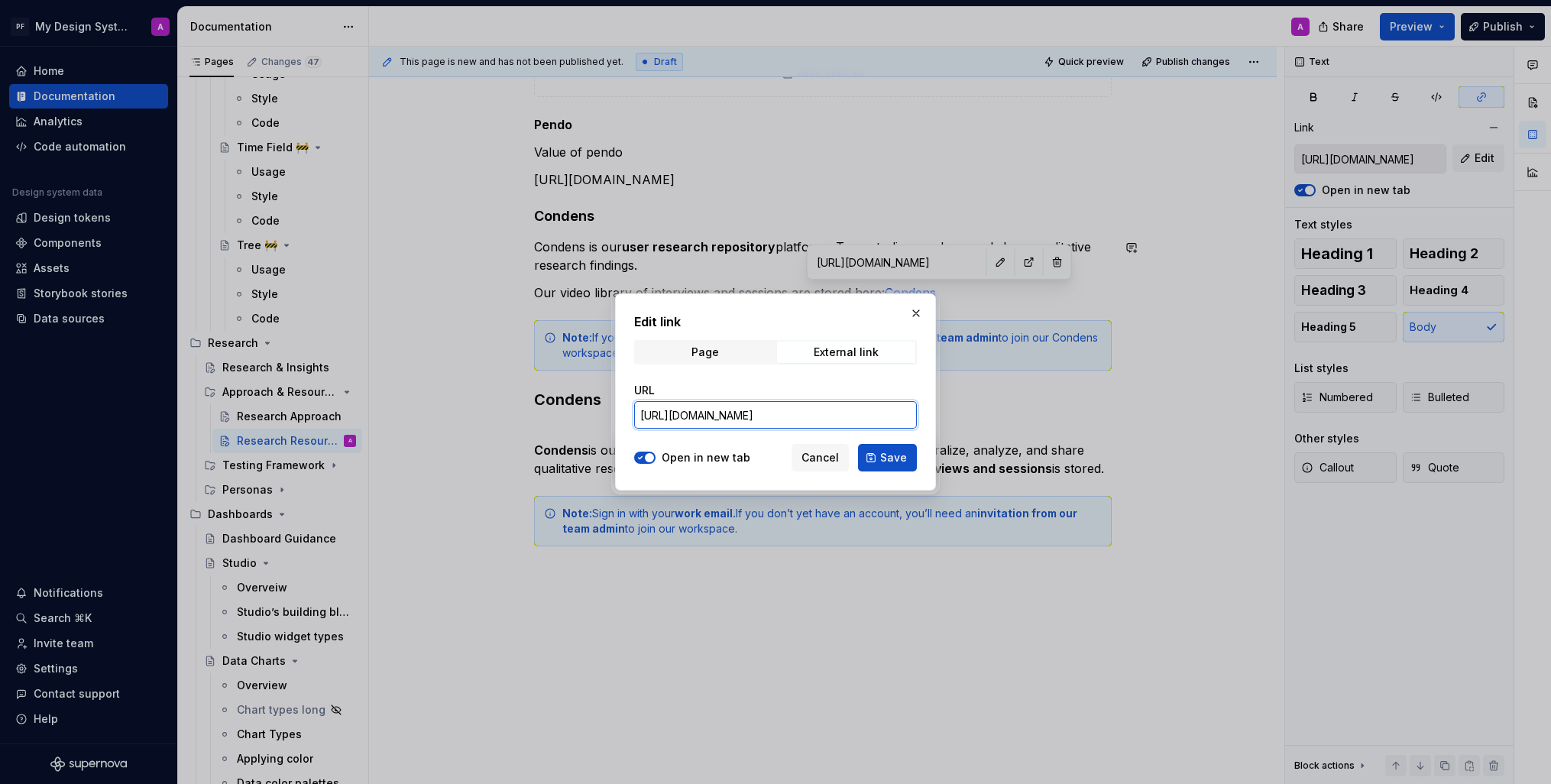
drag, startPoint x: 828, startPoint y: 410, endPoint x: 637, endPoint y: 416, distance: 191.1
click at [637, 416] on input "[URL][DOMAIN_NAME]" at bounding box center [775, 415] width 283 height 28
click at [814, 453] on span "Cancel" at bounding box center [821, 457] width 38 height 15
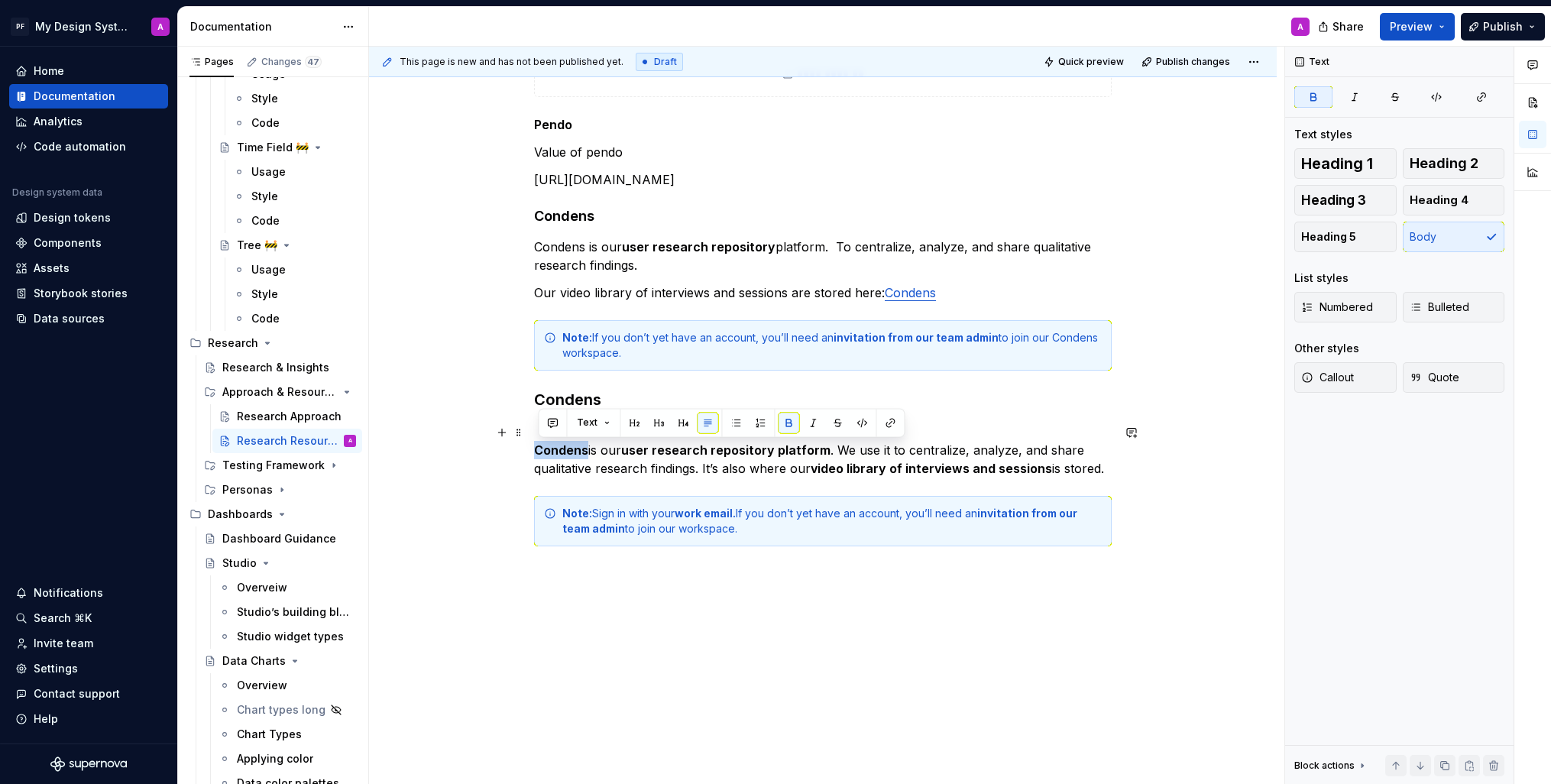
drag, startPoint x: 591, startPoint y: 449, endPoint x: 540, endPoint y: 449, distance: 51.0
click at [540, 449] on p "Condens is our user research repository platform . We use it to centralize, ana…" at bounding box center [823, 450] width 577 height 55
click at [882, 422] on button "button" at bounding box center [890, 423] width 22 height 22
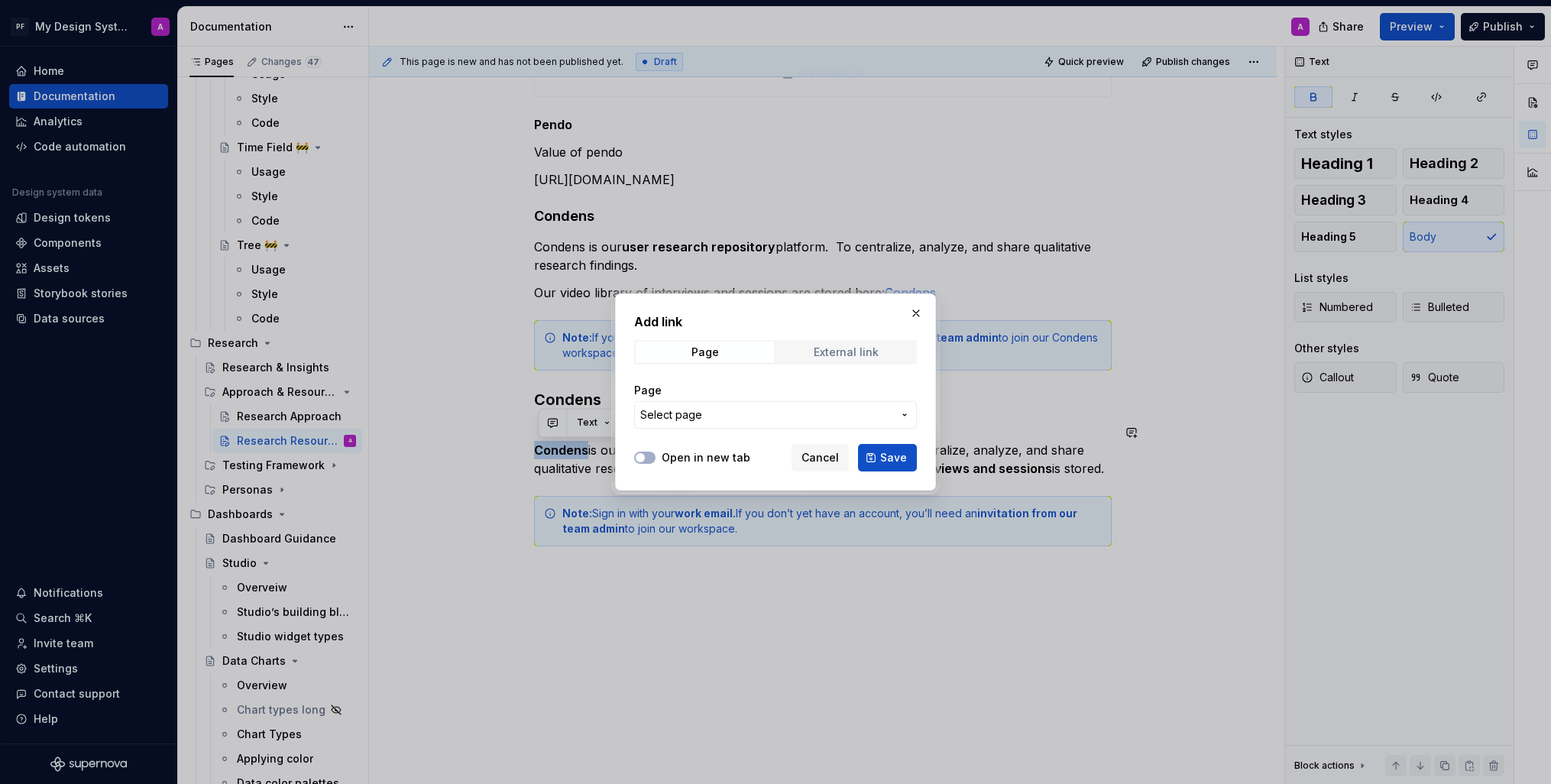
click at [862, 360] on span "External link" at bounding box center [846, 352] width 138 height 22
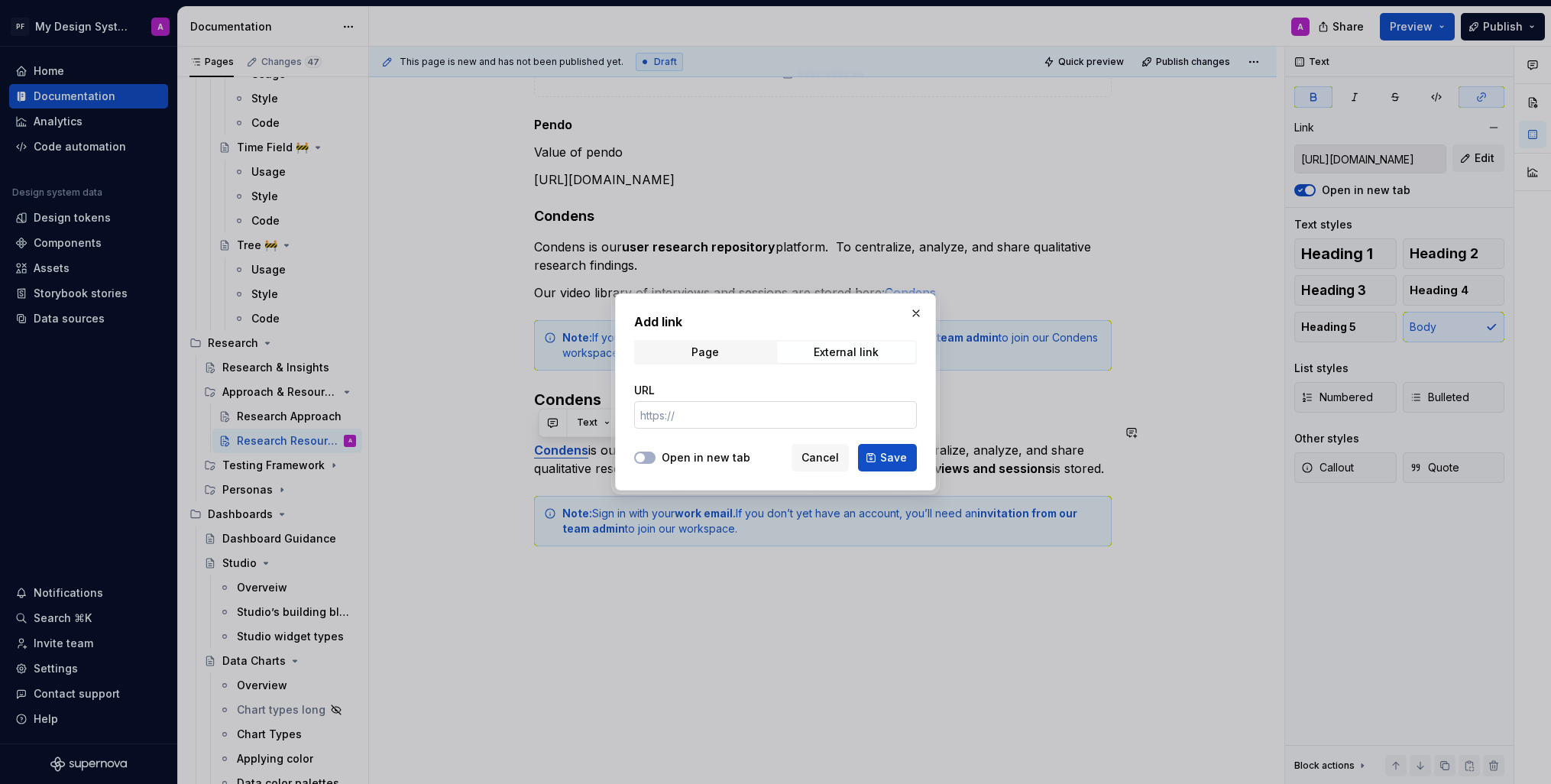
click at [741, 410] on input "URL" at bounding box center [775, 415] width 283 height 28
paste input "[URL][DOMAIN_NAME]"
type input "[URL][DOMAIN_NAME]"
click at [877, 449] on button "Save" at bounding box center [888, 457] width 59 height 28
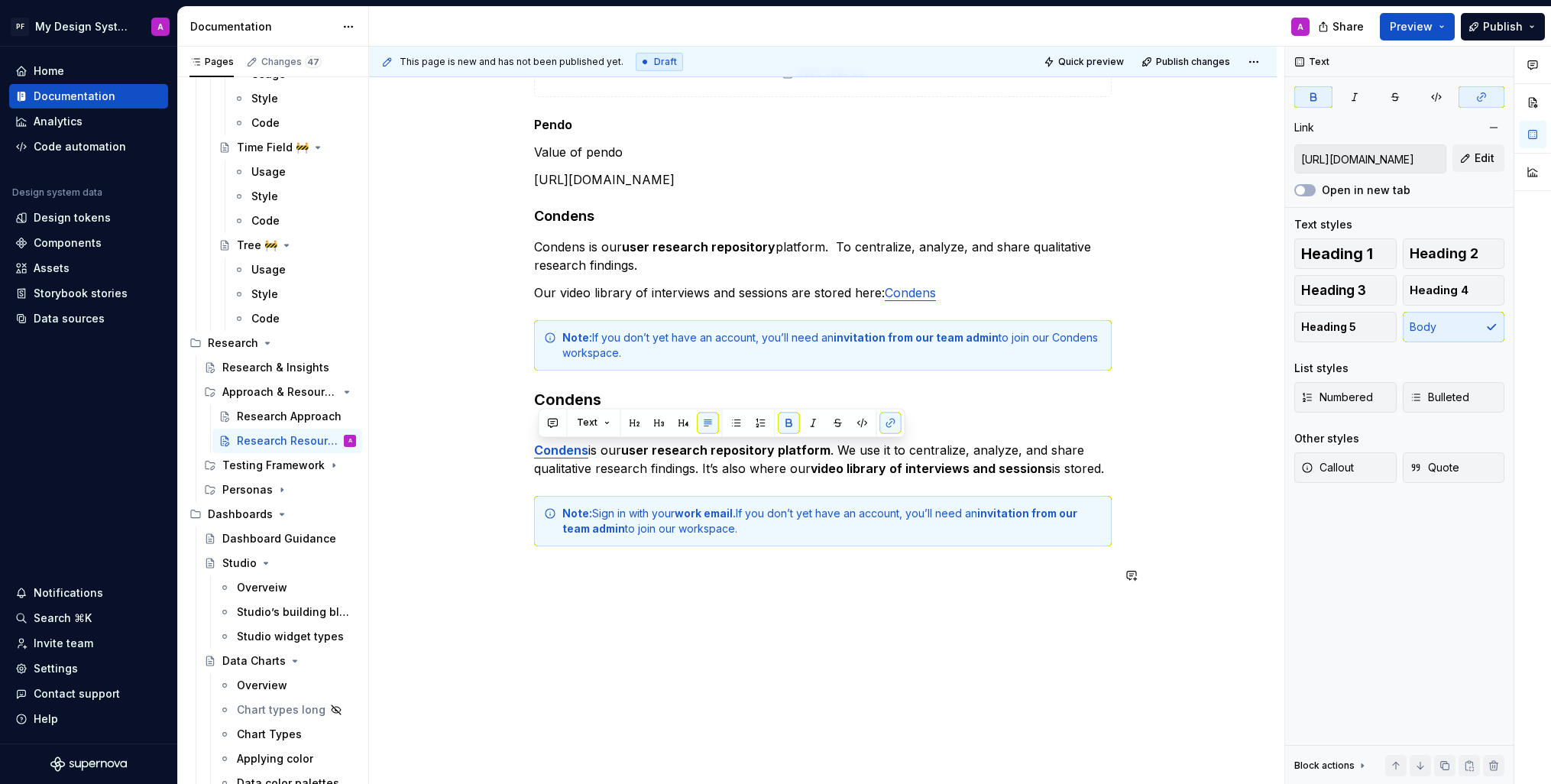
click at [764, 612] on div "**********" at bounding box center [823, 200] width 908 height 1273
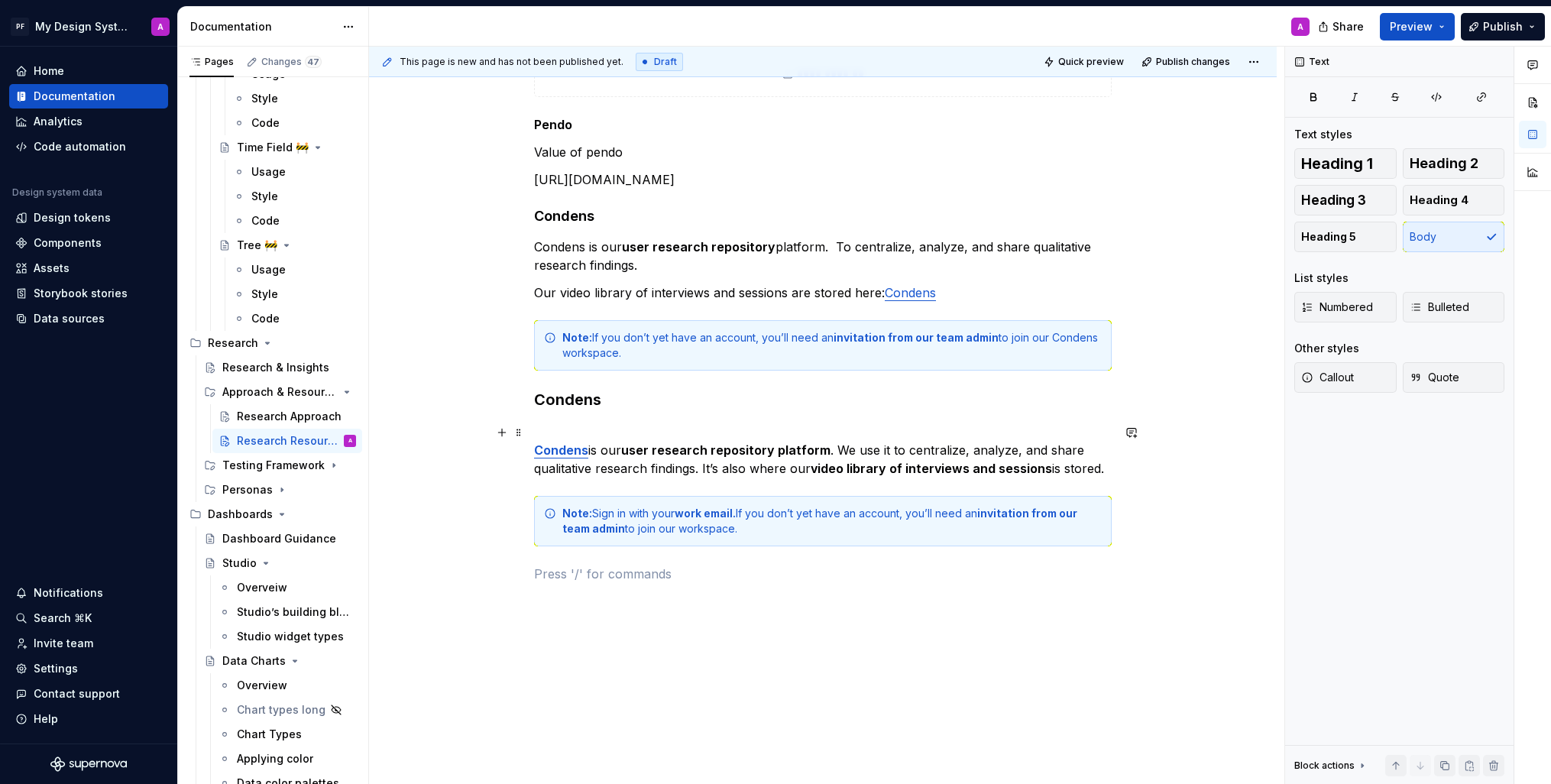
click at [587, 427] on p "Condens is our user research repository platform . We use it to centralize, ana…" at bounding box center [823, 450] width 577 height 55
click at [642, 430] on p "Condens is our user research repository platform . We use it to centralize, ana…" at bounding box center [823, 450] width 577 height 55
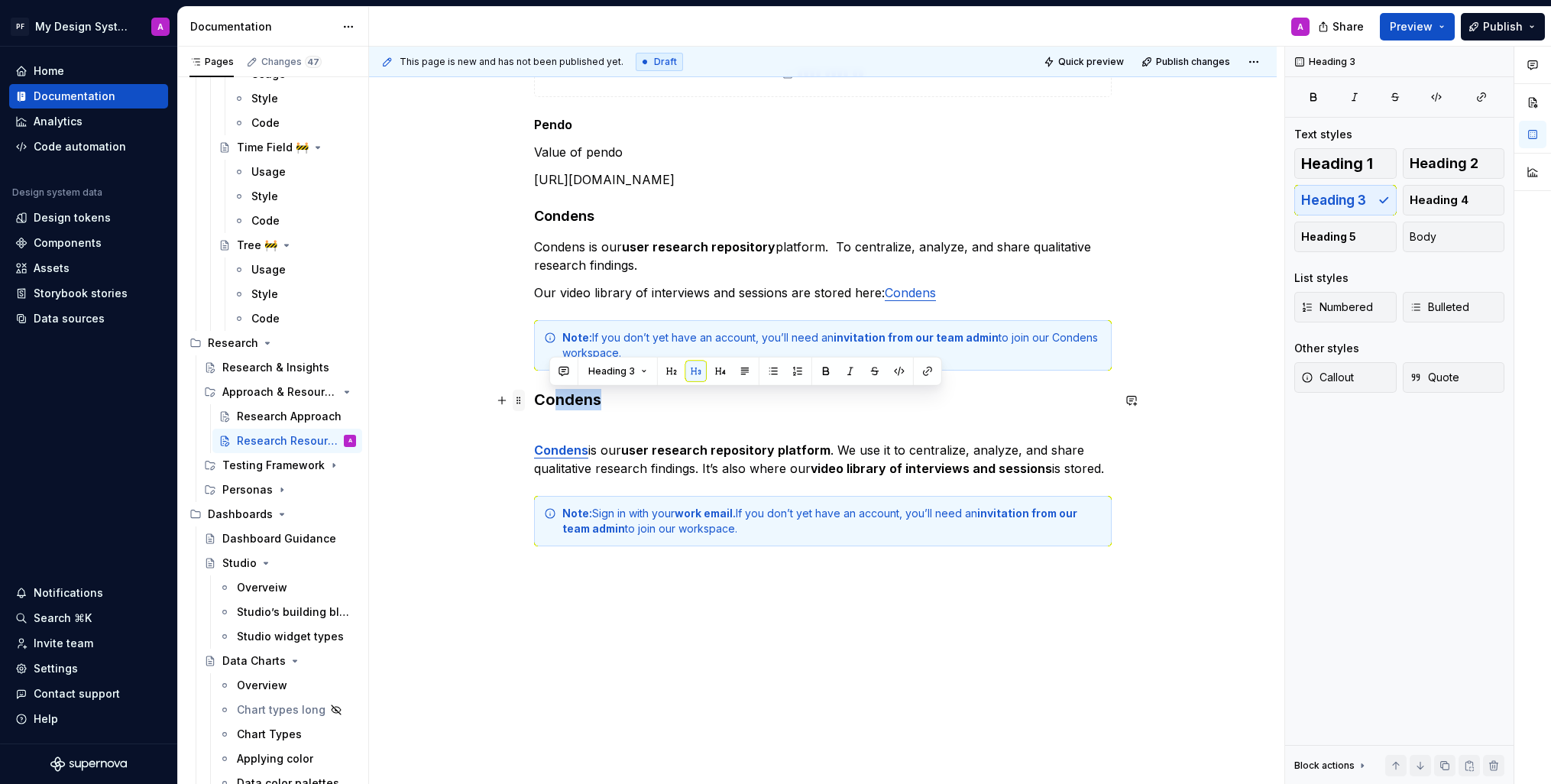
drag, startPoint x: 623, startPoint y: 402, endPoint x: 524, endPoint y: 402, distance: 99.0
click at [534, 402] on div "**********" at bounding box center [823, 101] width 577 height 1001
click at [619, 423] on p "Condens is our user research repository platform . We use it to centralize, ana…" at bounding box center [823, 450] width 577 height 55
drag, startPoint x: 628, startPoint y: 401, endPoint x: 527, endPoint y: 397, distance: 101.1
click at [534, 397] on div "**********" at bounding box center [823, 101] width 577 height 1001
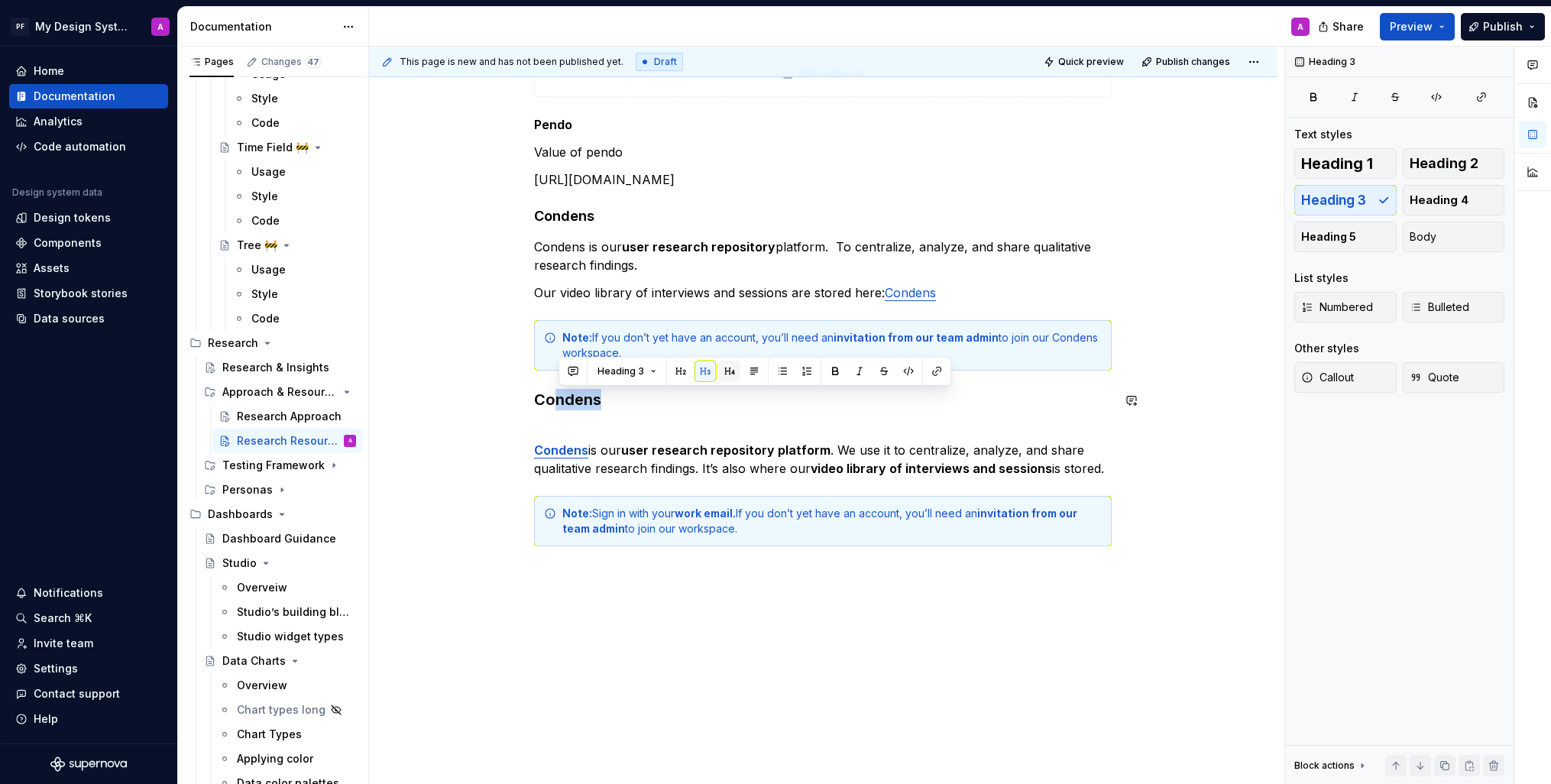
click at [724, 370] on button "button" at bounding box center [730, 372] width 22 height 22
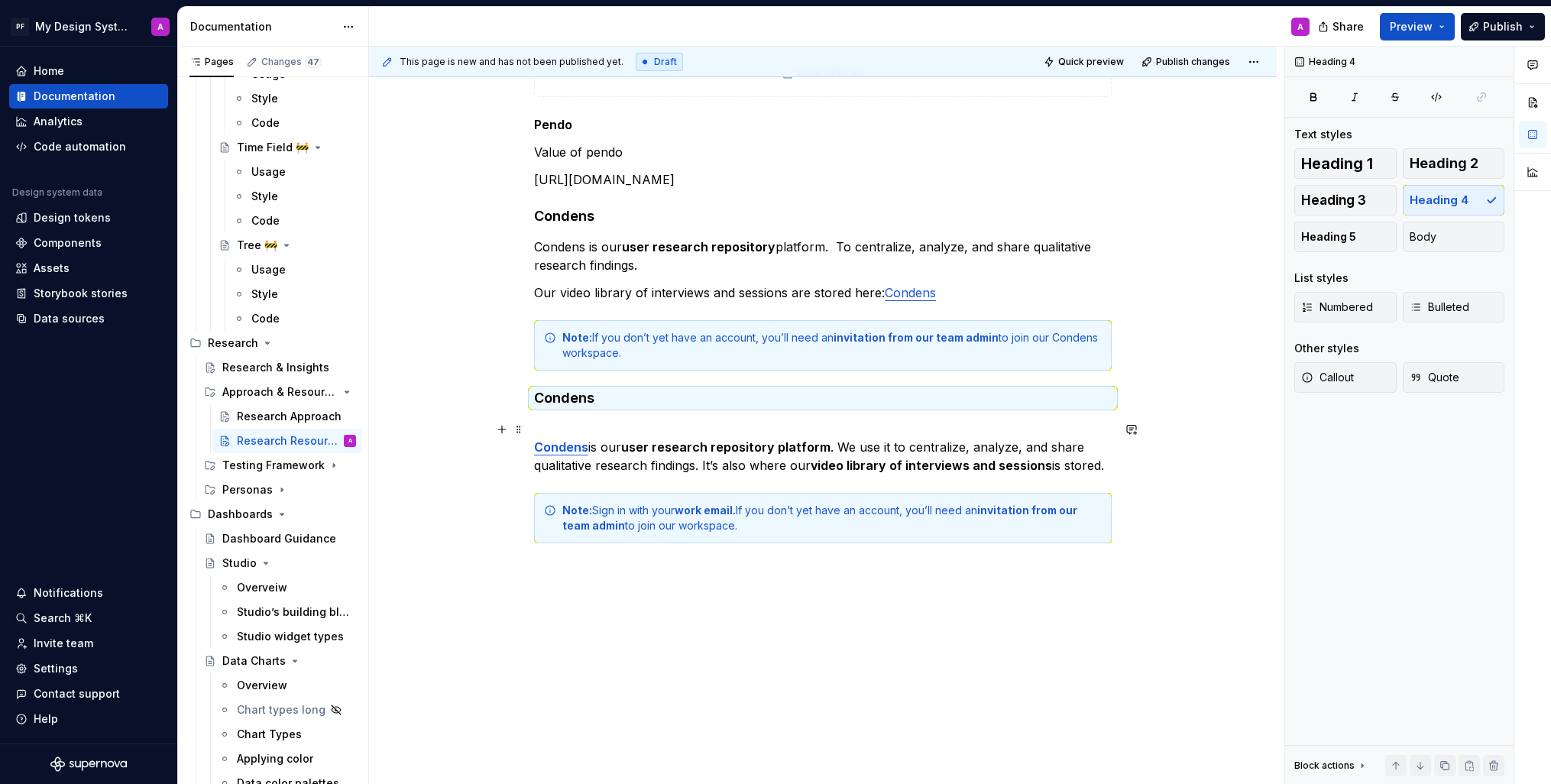
click at [613, 423] on p "Condens is our user research repository platform . We use it to centralize, ana…" at bounding box center [823, 446] width 577 height 55
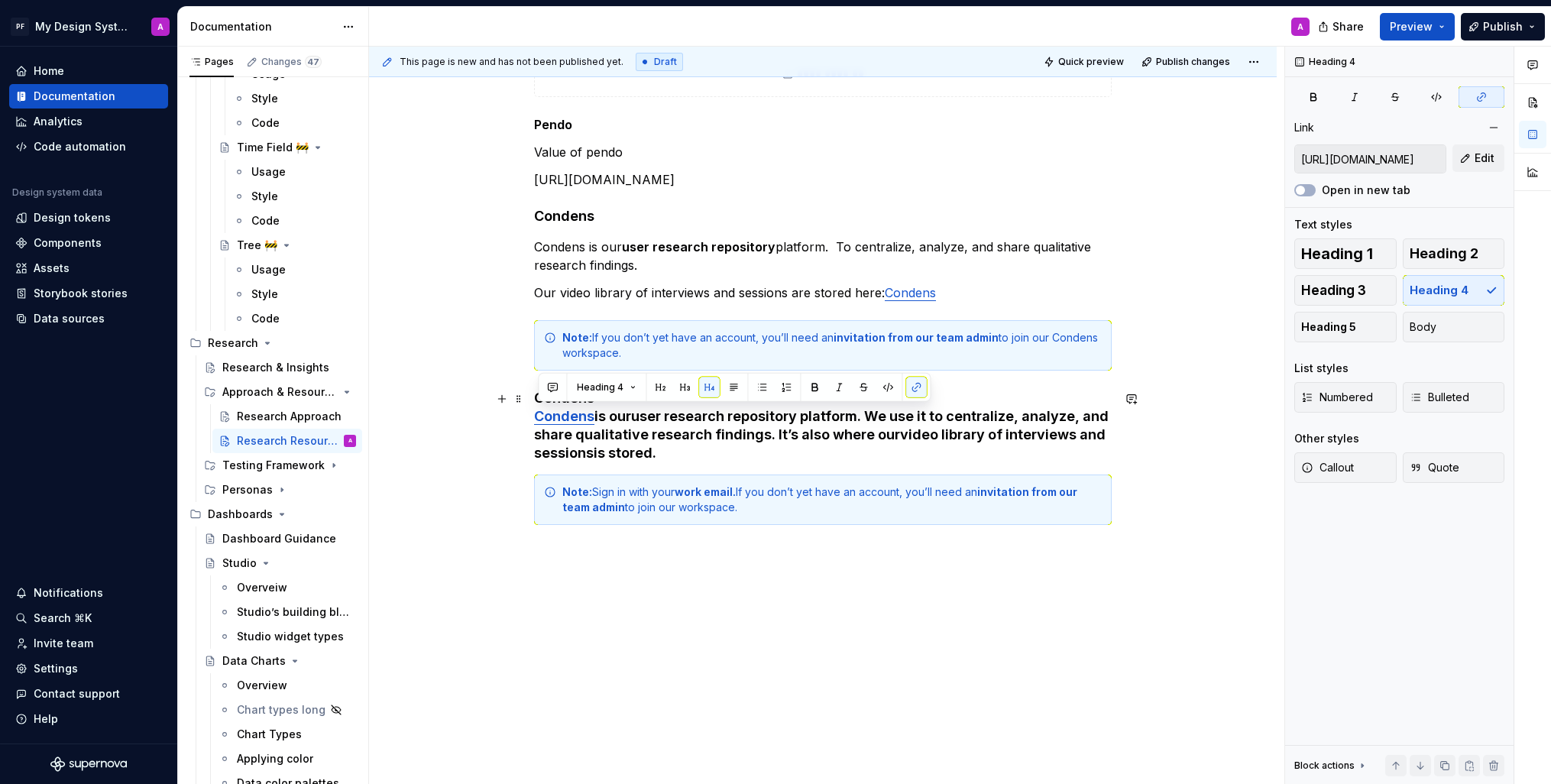
drag, startPoint x: 668, startPoint y: 456, endPoint x: 531, endPoint y: 421, distance: 141.4
click at [531, 421] on div "**********" at bounding box center [823, 189] width 908 height 1252
click at [730, 392] on button "button" at bounding box center [734, 388] width 22 height 22
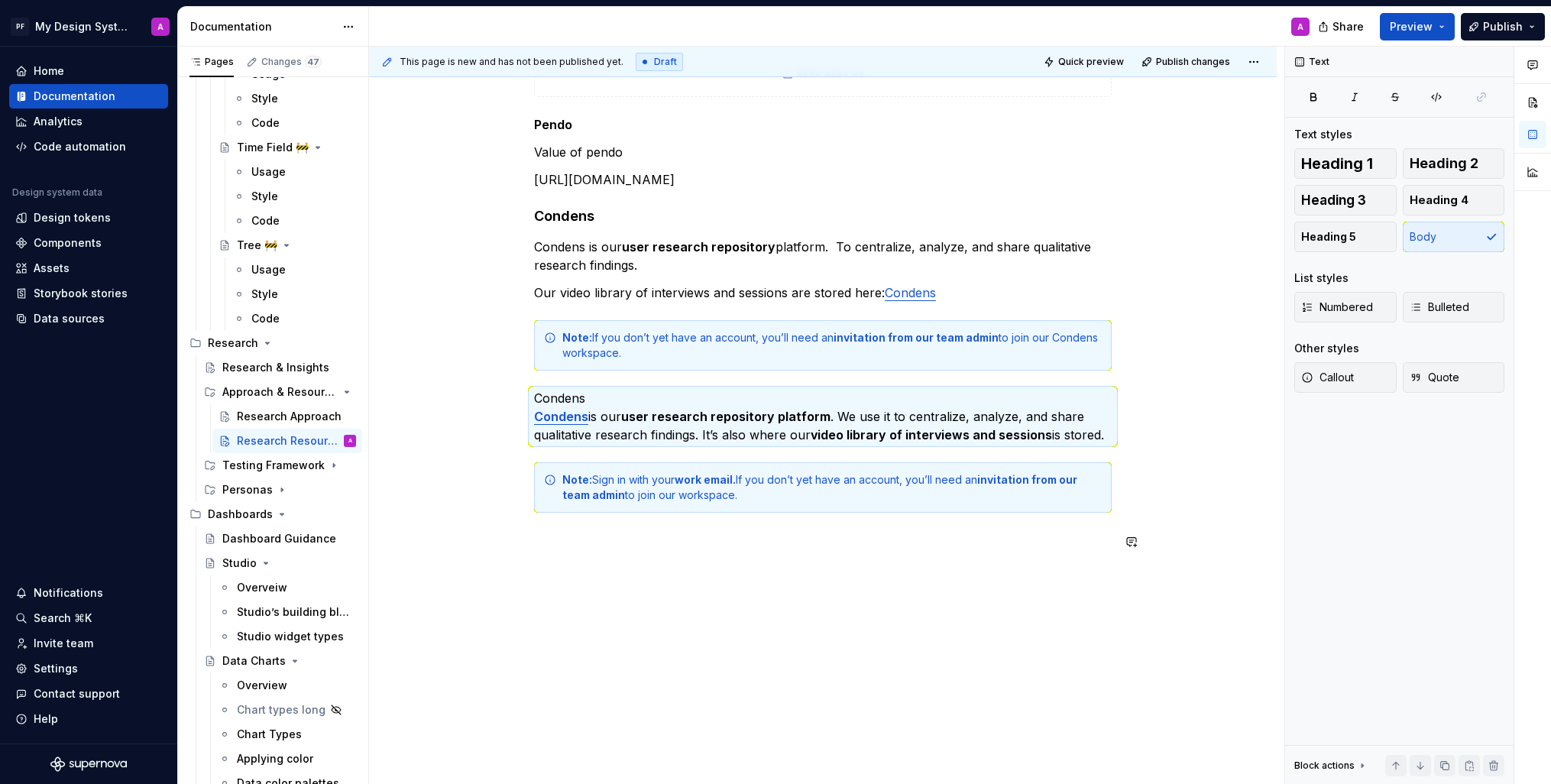
drag, startPoint x: 833, startPoint y: 574, endPoint x: 613, endPoint y: 423, distance: 266.8
click at [822, 566] on div "**********" at bounding box center [826, 416] width 915 height 738
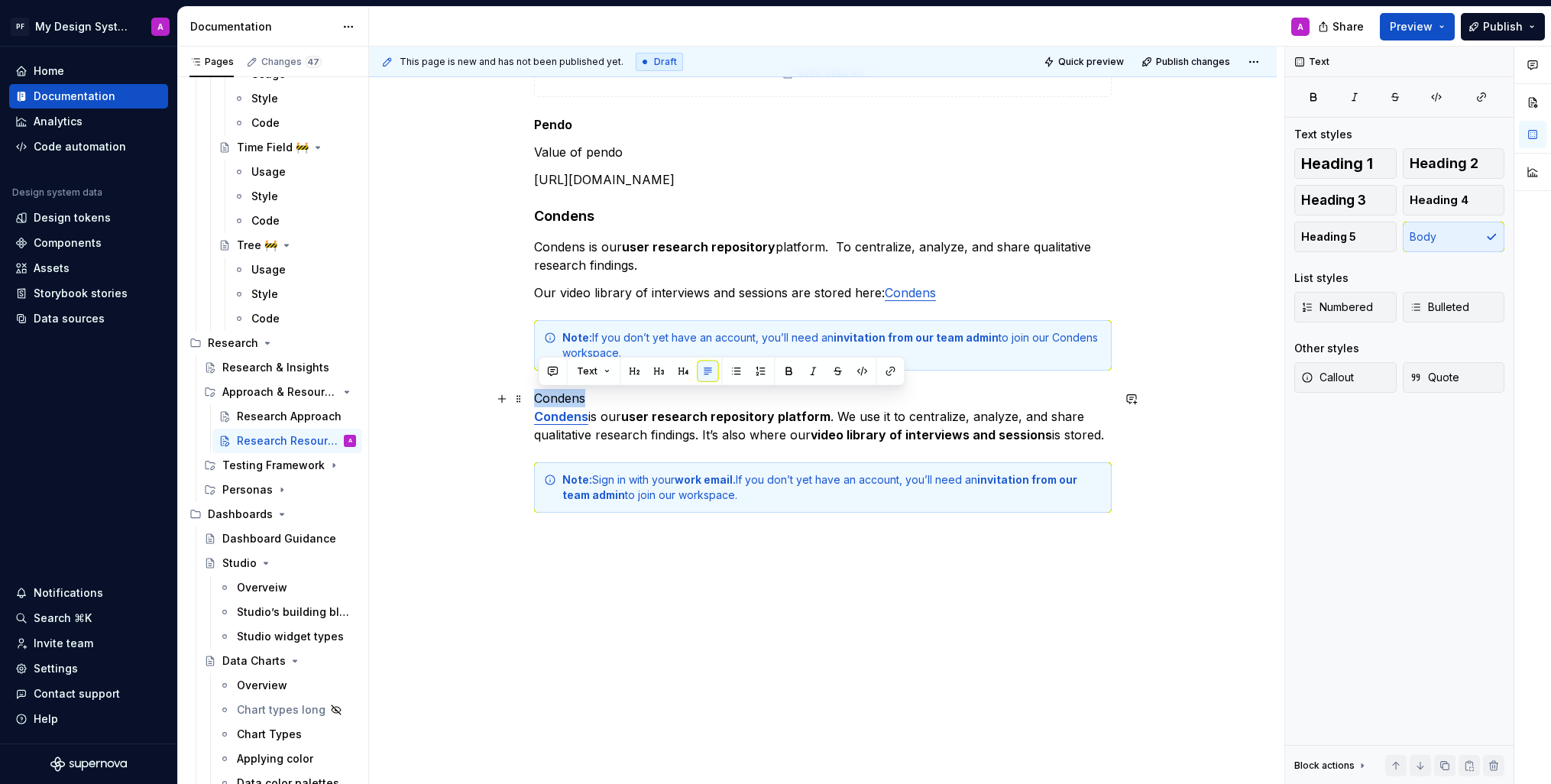
drag, startPoint x: 599, startPoint y: 402, endPoint x: 542, endPoint y: 393, distance: 57.7
click at [542, 393] on p "Condens Condens is our user research repository platform . We use it to central…" at bounding box center [823, 416] width 577 height 55
copy p "Condens"
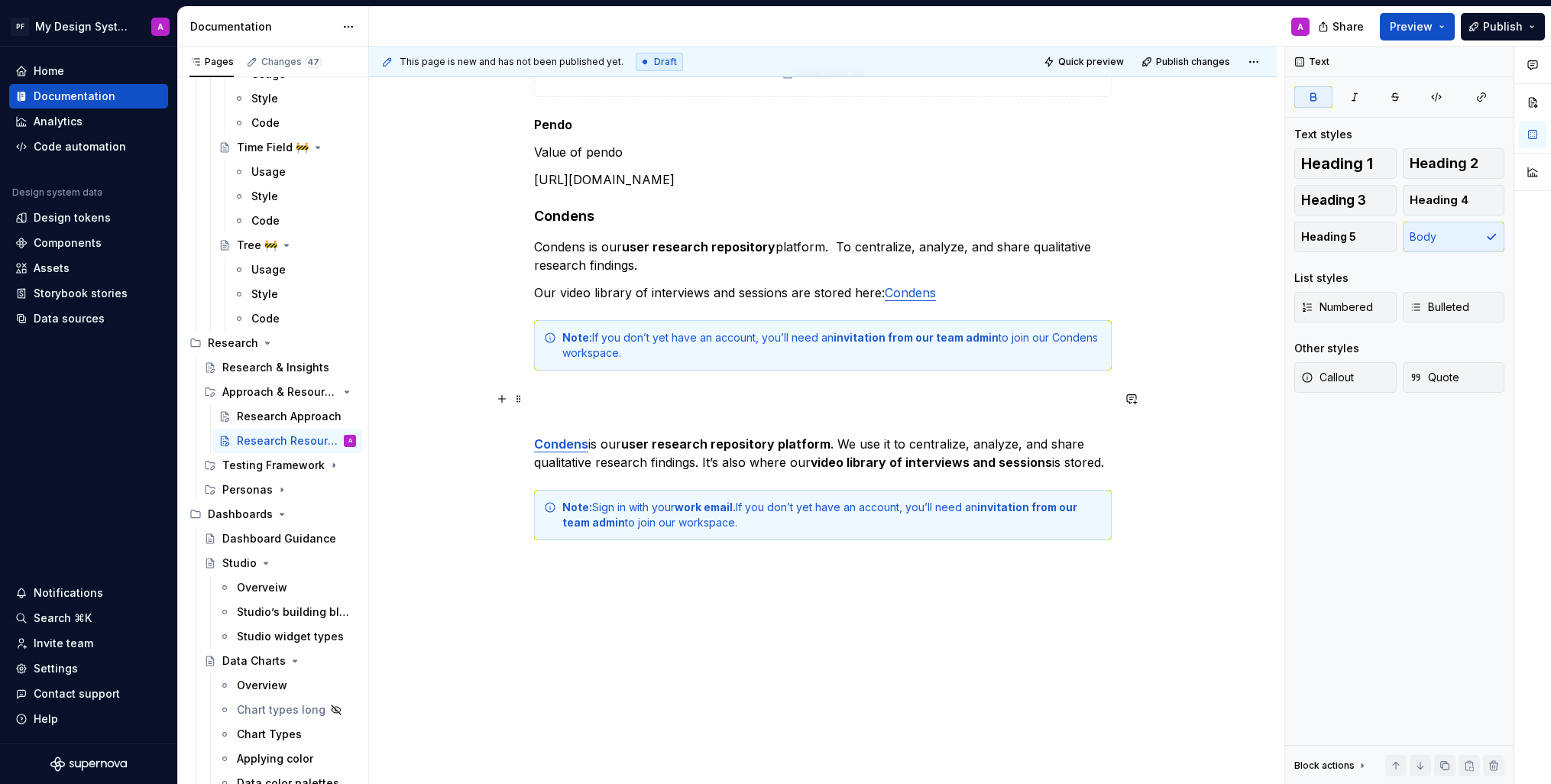
drag, startPoint x: 543, startPoint y: 410, endPoint x: 572, endPoint y: 421, distance: 31.0
click at [543, 410] on p at bounding box center [823, 407] width 577 height 37
drag, startPoint x: 598, startPoint y: 416, endPoint x: 541, endPoint y: 414, distance: 57.0
click at [541, 414] on p "Condens" at bounding box center [823, 407] width 577 height 37
click at [686, 386] on button "button" at bounding box center [683, 389] width 22 height 22
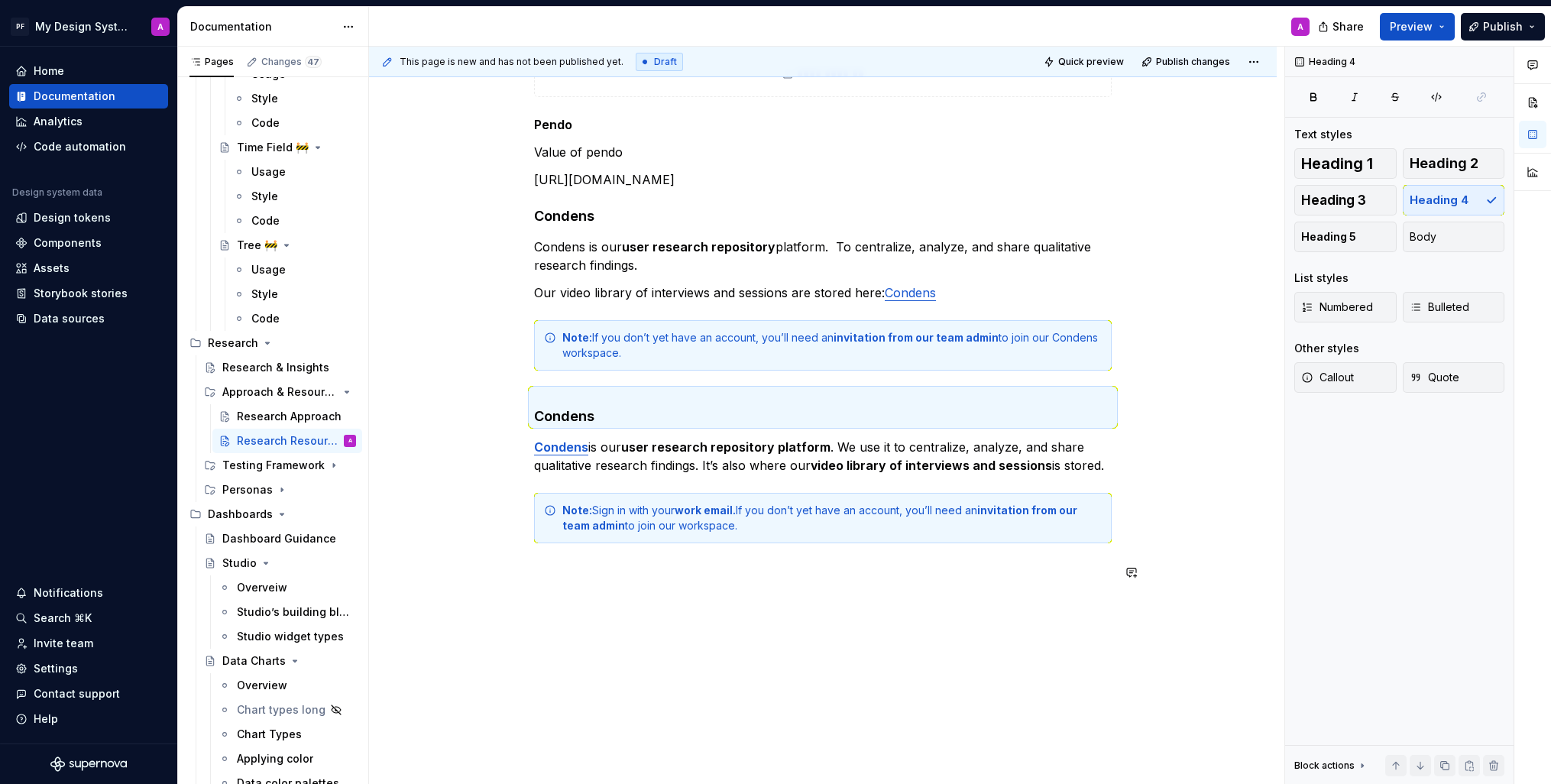
click at [742, 586] on div "**********" at bounding box center [823, 99] width 577 height 998
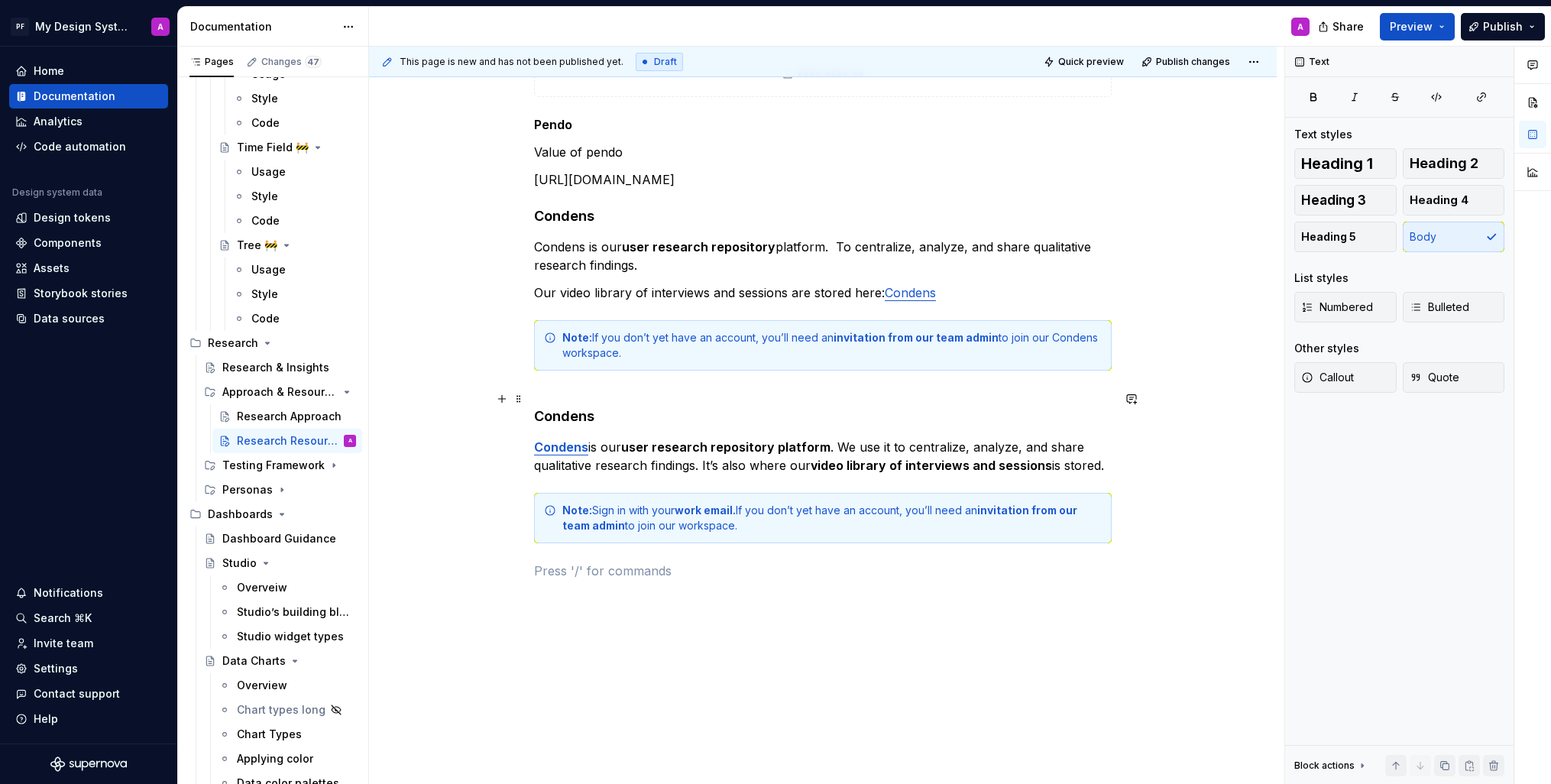
click at [596, 414] on h4 "Condens" at bounding box center [823, 407] width 577 height 37
click at [543, 417] on h4 "Condens" at bounding box center [823, 407] width 577 height 37
click at [537, 415] on h4 "Condens" at bounding box center [823, 407] width 577 height 37
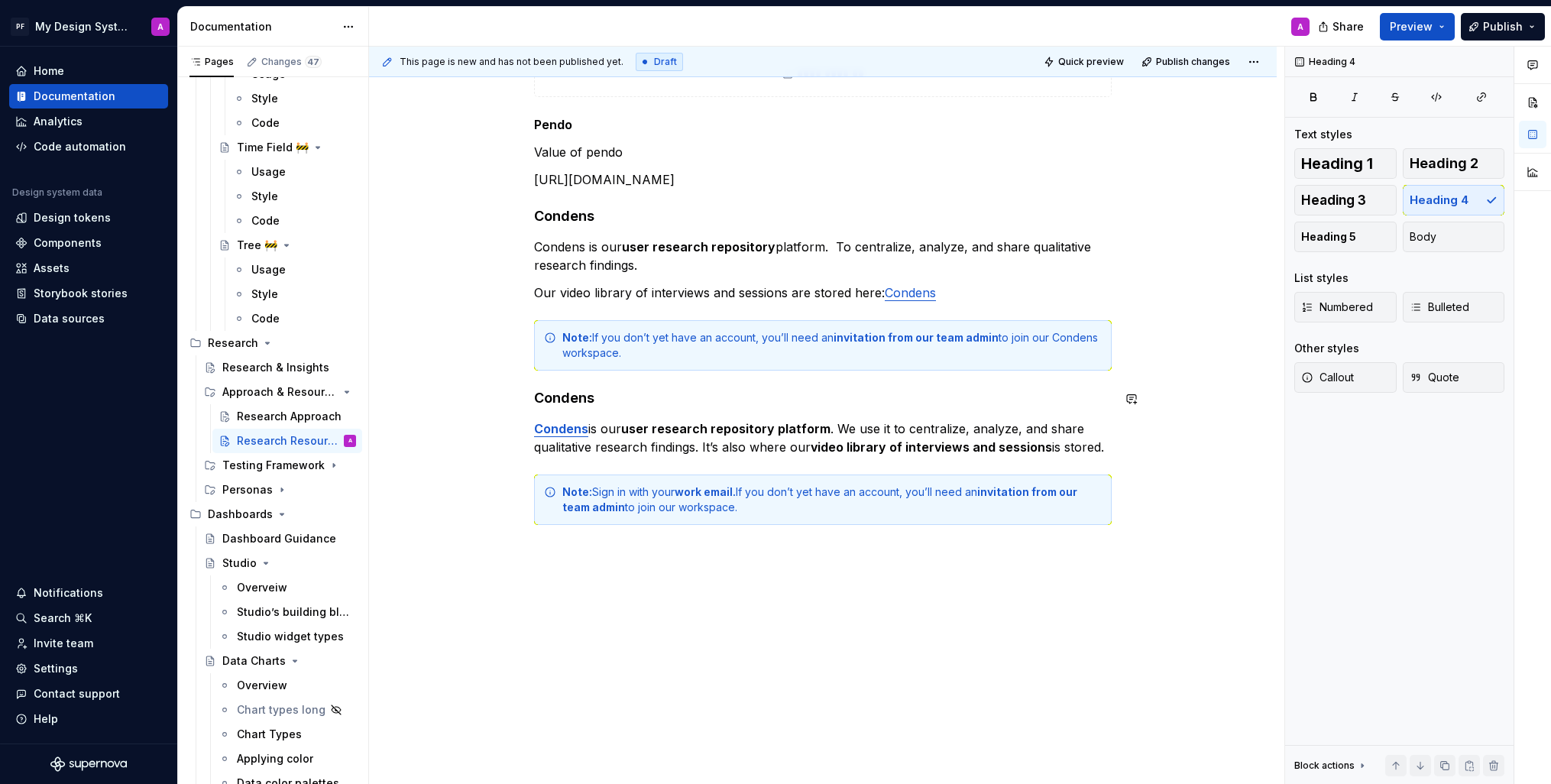
scroll to position [688, 0]
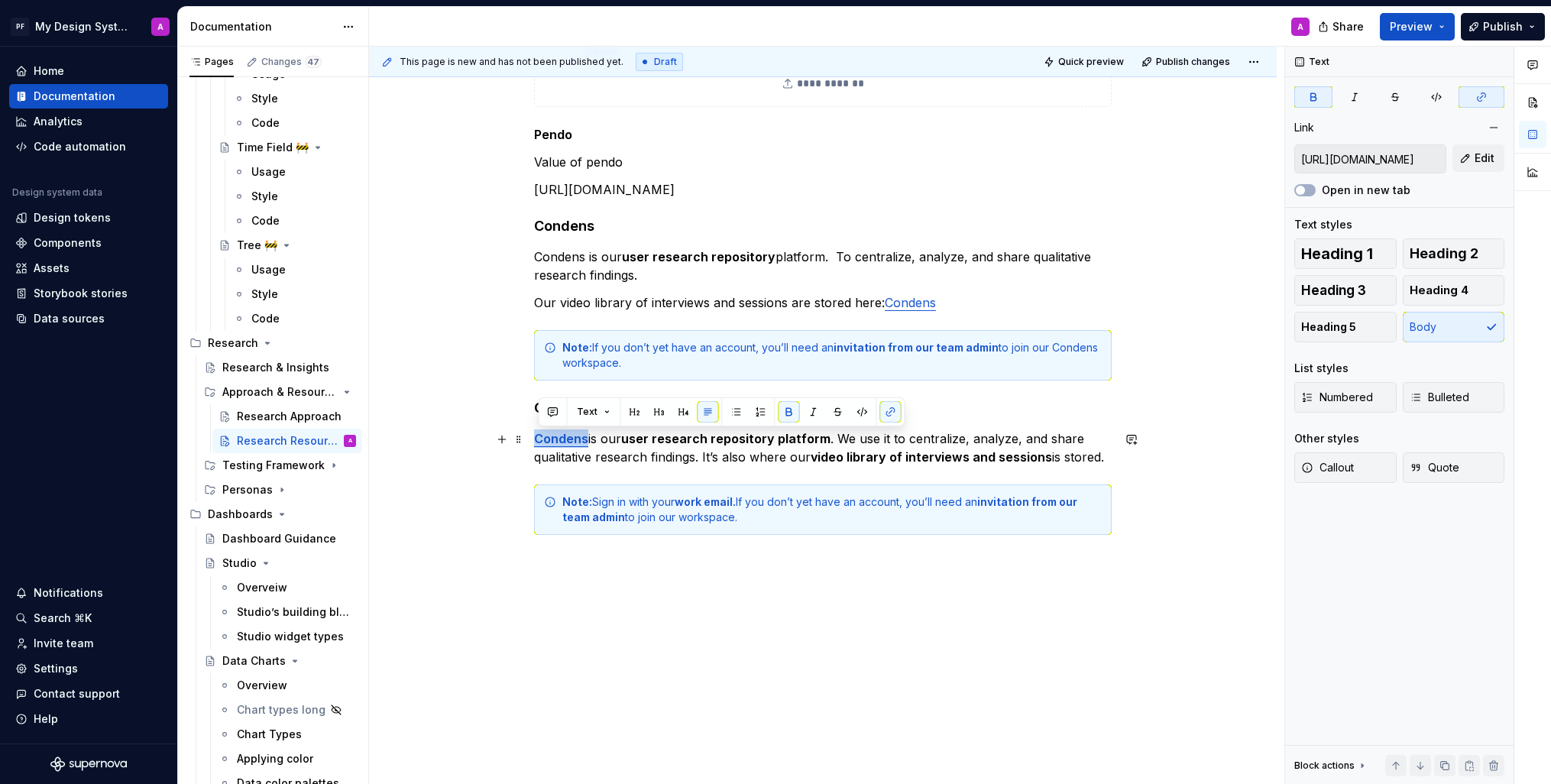
drag, startPoint x: 592, startPoint y: 444, endPoint x: 534, endPoint y: 441, distance: 58.1
click at [534, 441] on div "**********" at bounding box center [823, 199] width 908 height 1252
click at [787, 410] on button "button" at bounding box center [789, 412] width 22 height 22
click at [824, 618] on div "**********" at bounding box center [823, 199] width 908 height 1252
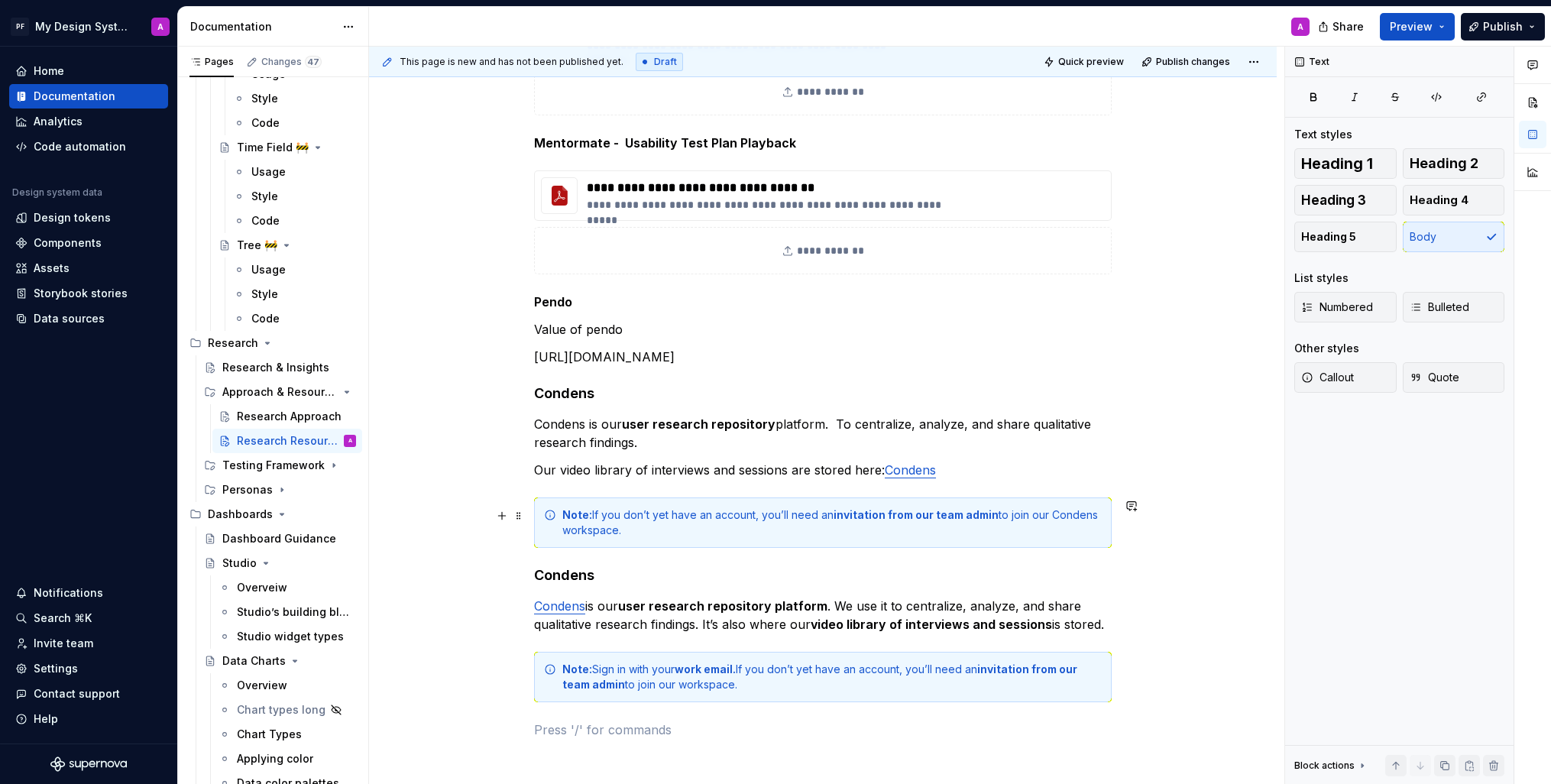
scroll to position [512, 0]
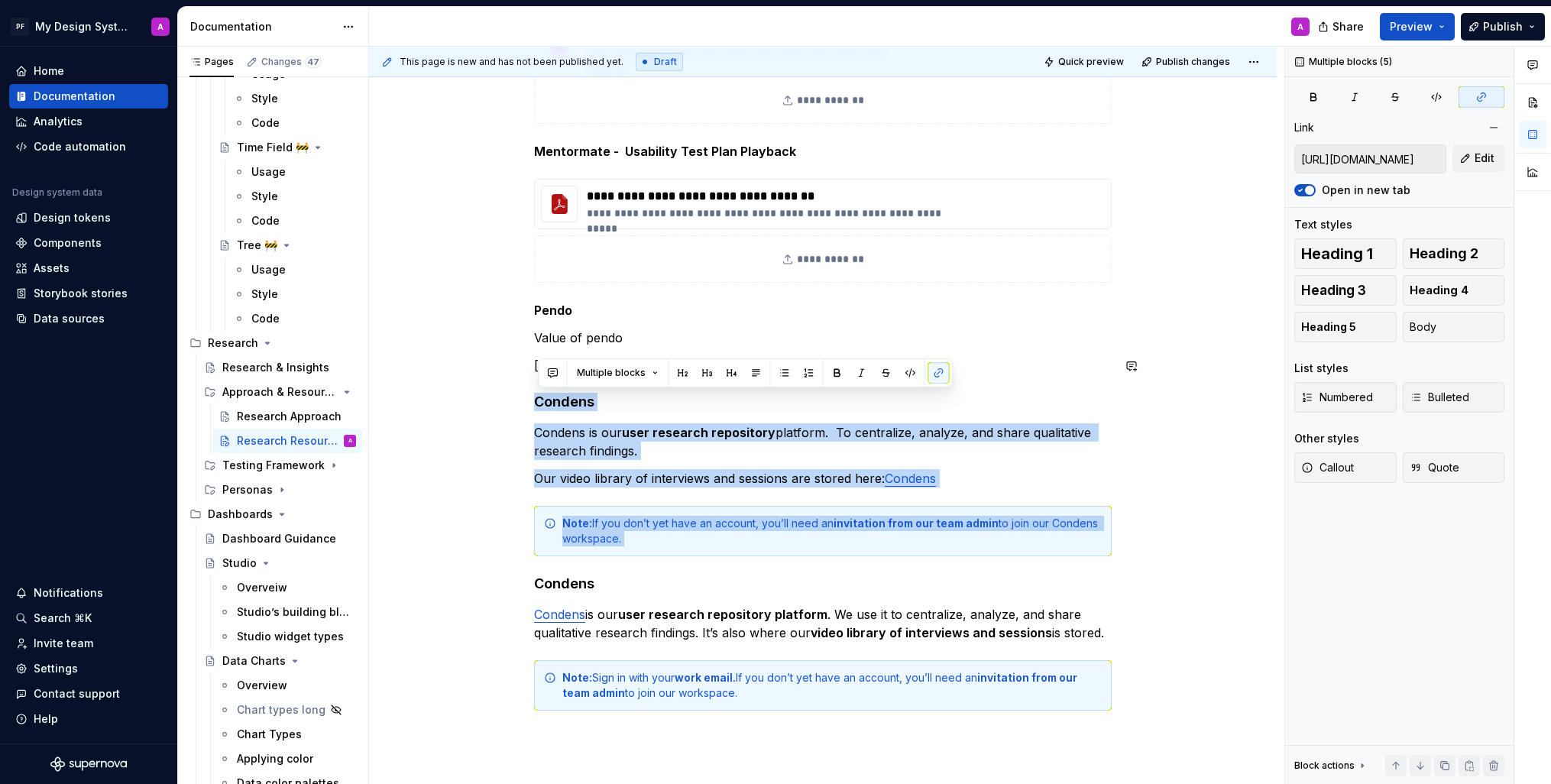
drag, startPoint x: 639, startPoint y: 568, endPoint x: 522, endPoint y: 382, distance: 219.7
click at [522, 382] on div "**********" at bounding box center [823, 375] width 908 height 1252
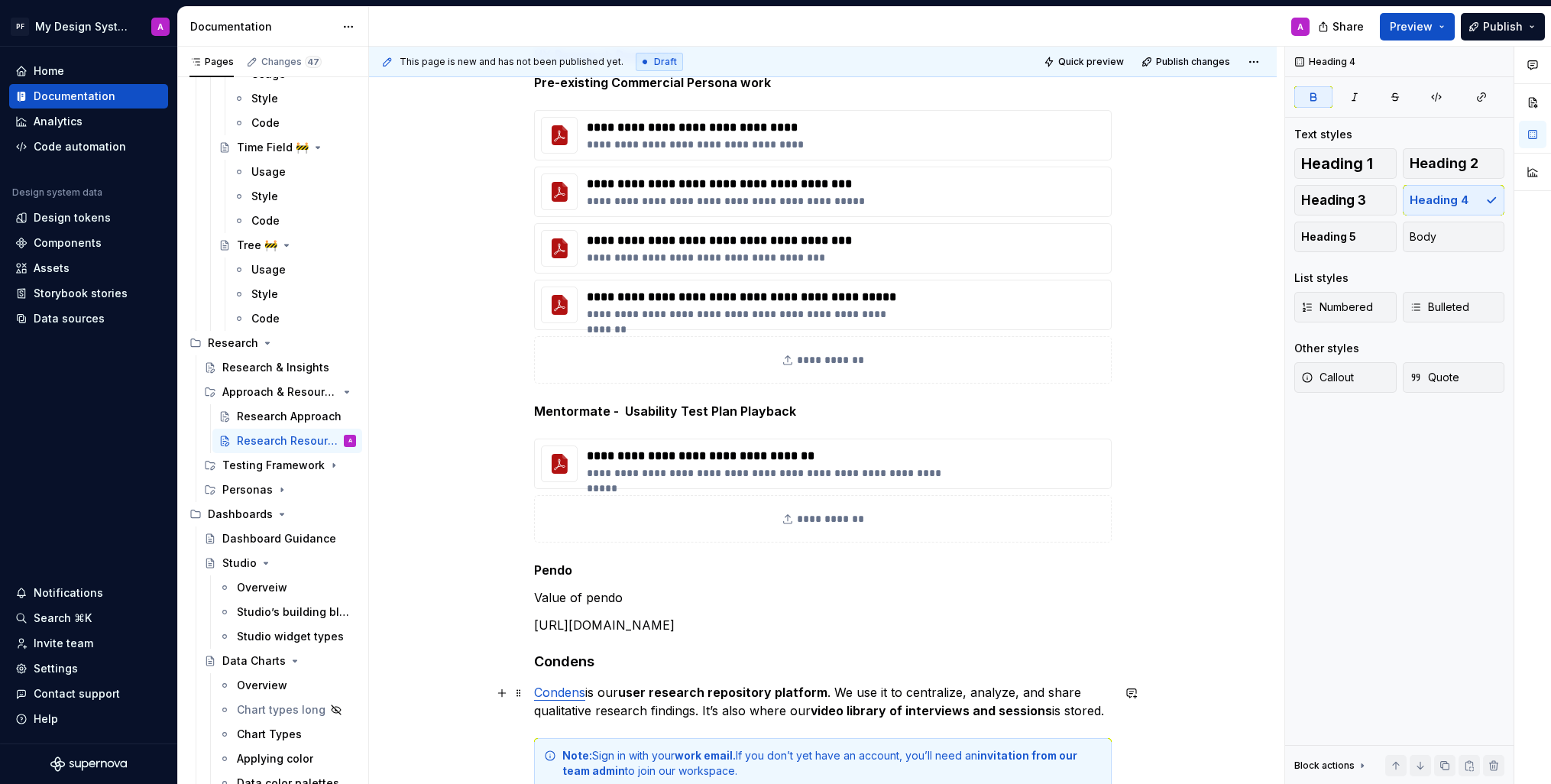
scroll to position [257, 0]
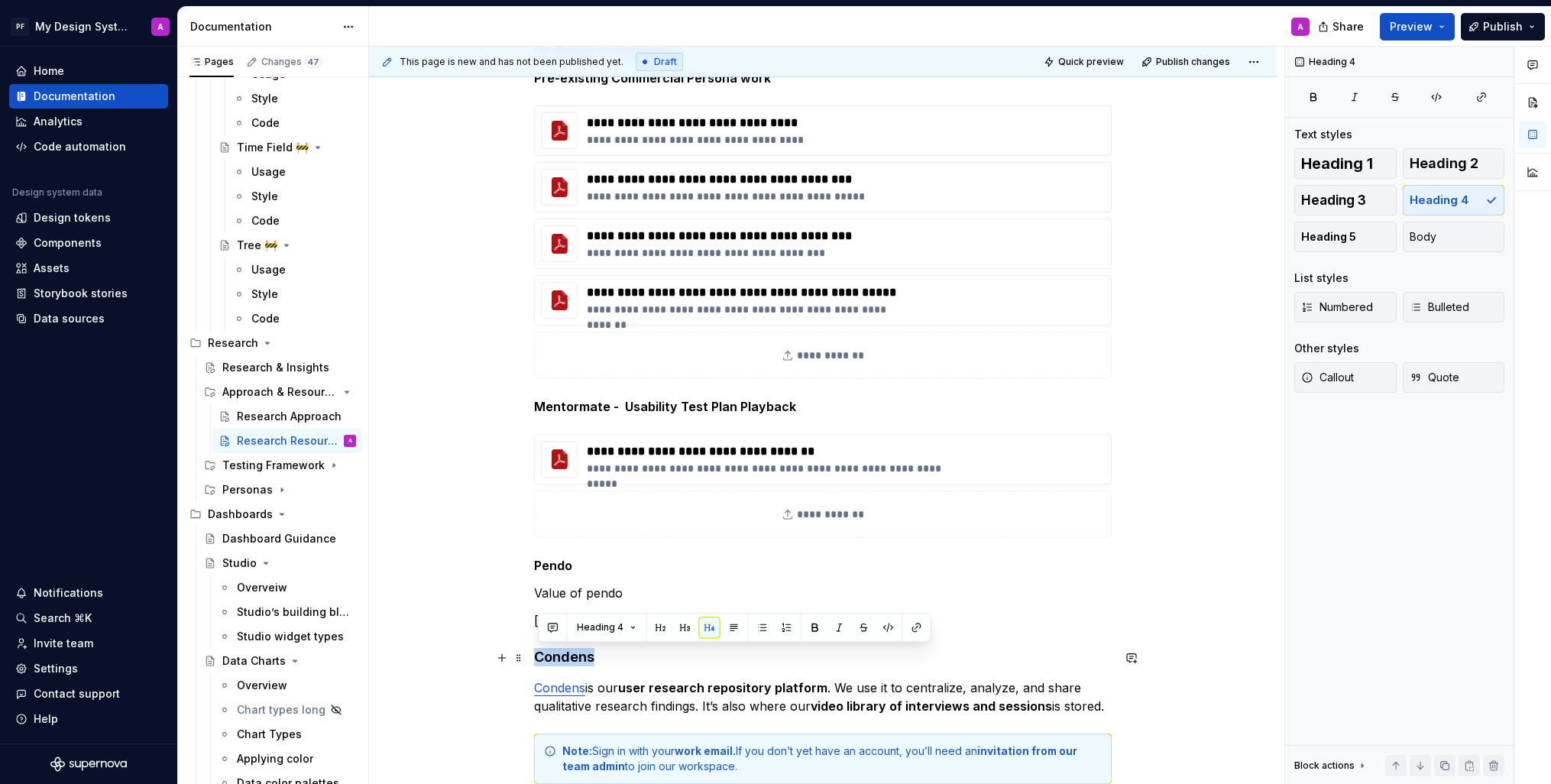
drag, startPoint x: 596, startPoint y: 656, endPoint x: 538, endPoint y: 656, distance: 58.0
click at [538, 656] on h4 "Condens" at bounding box center [823, 657] width 577 height 18
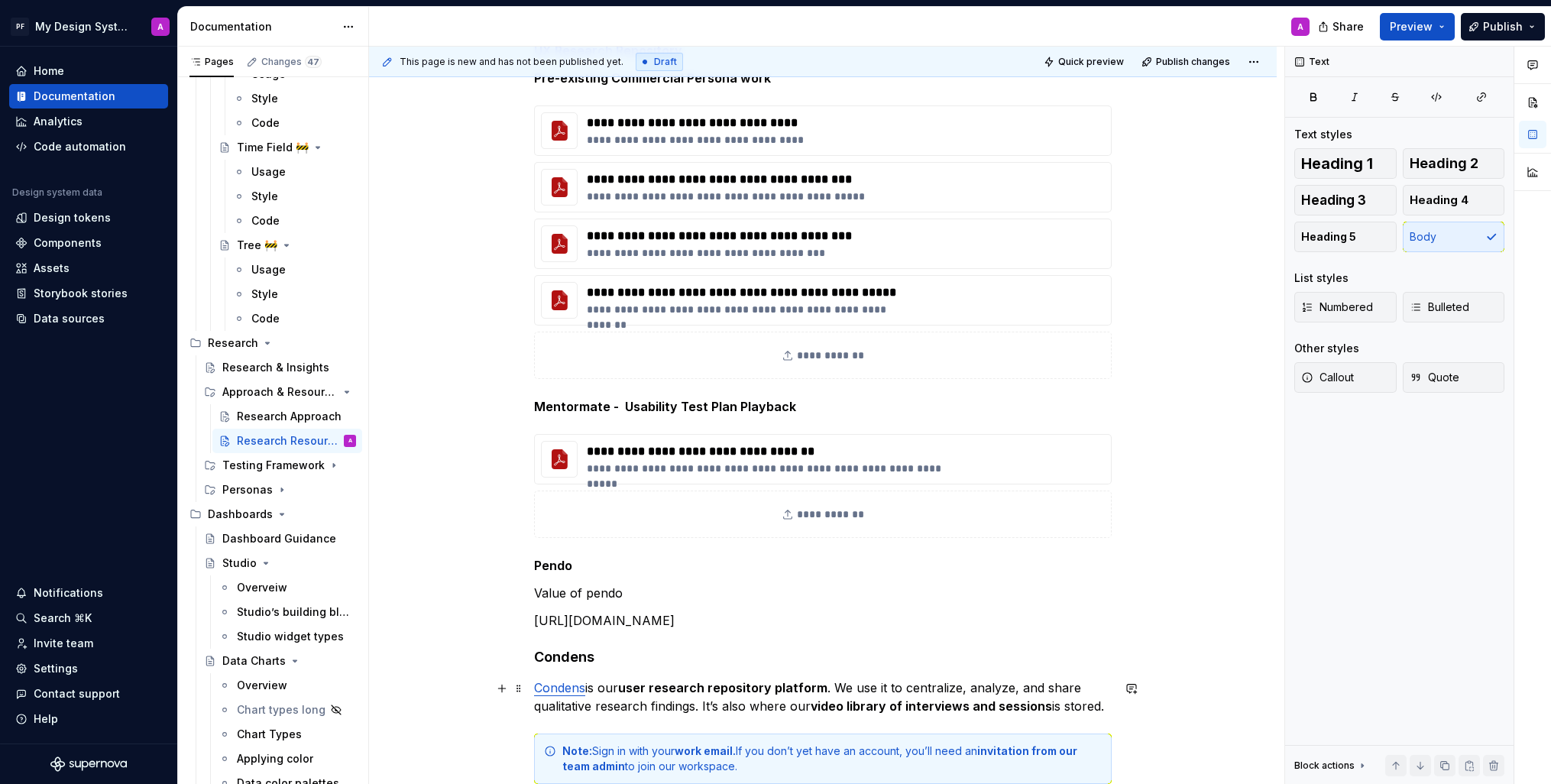
click at [591, 687] on p "Condens is our user research repository platform . We use it to centralize, ana…" at bounding box center [823, 697] width 577 height 37
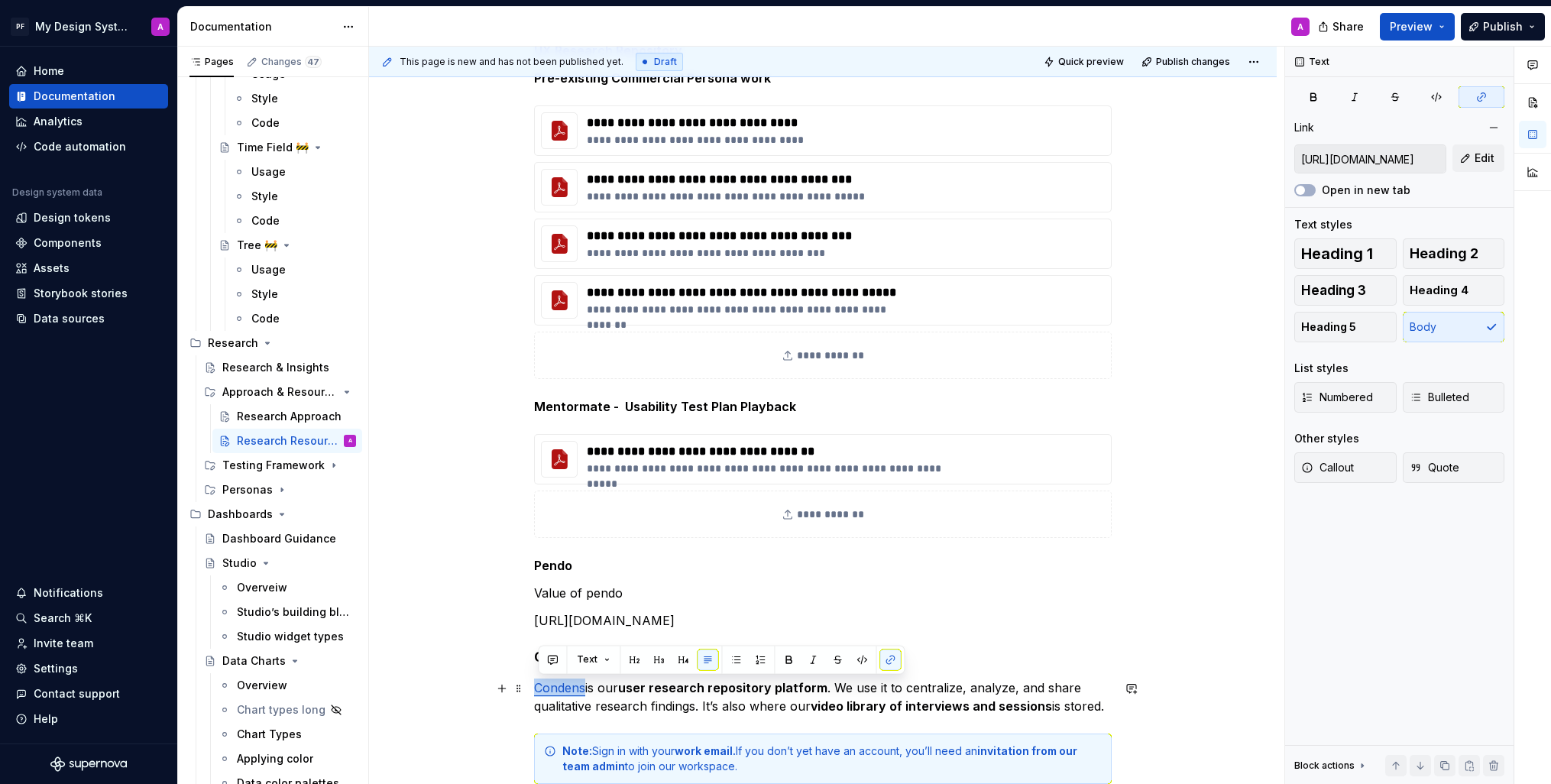
drag, startPoint x: 590, startPoint y: 691, endPoint x: 535, endPoint y: 690, distance: 55.0
click at [535, 690] on div "**********" at bounding box center [823, 539] width 908 height 1070
click at [885, 659] on button "button" at bounding box center [890, 659] width 22 height 22
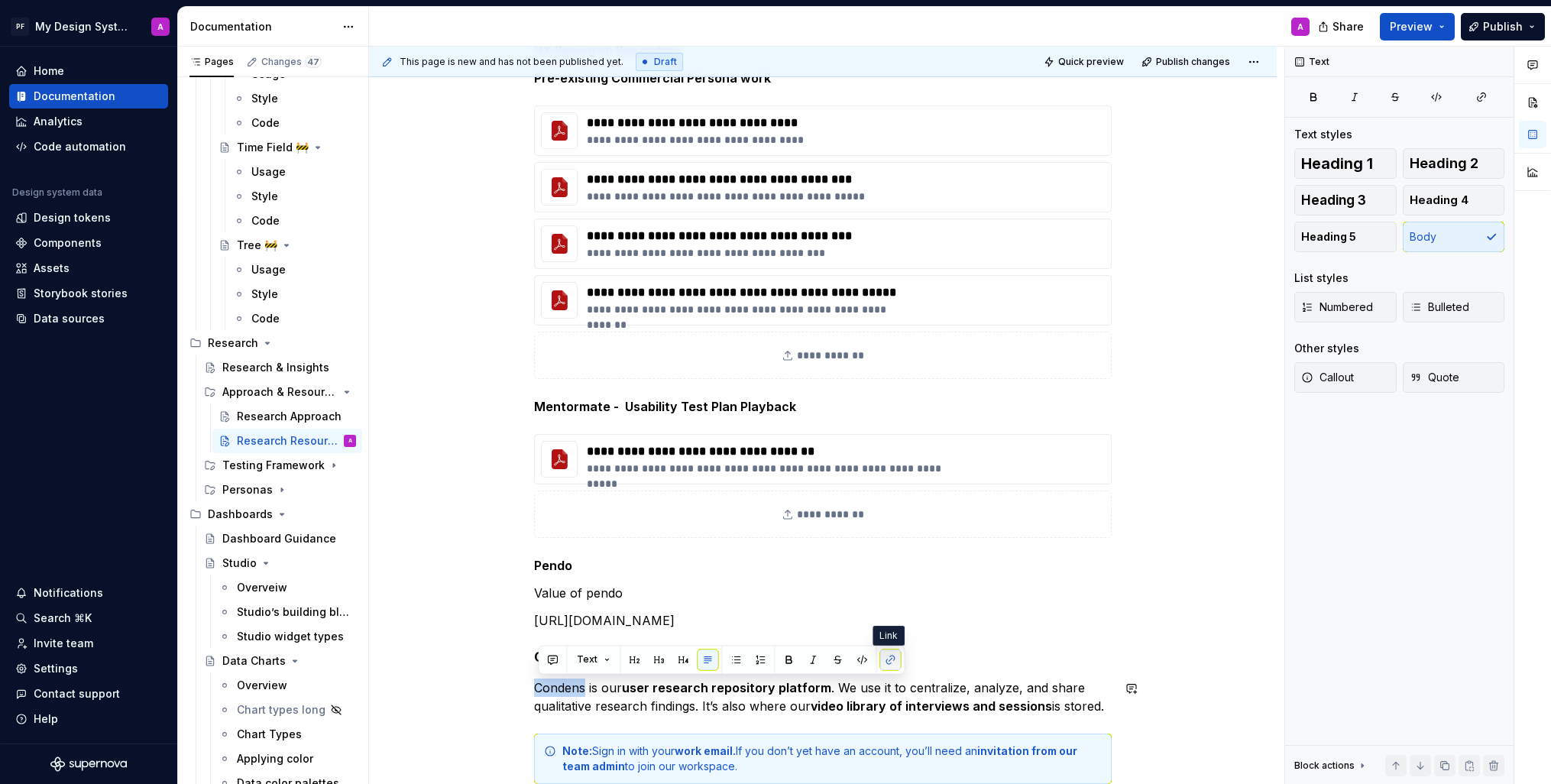
click at [888, 663] on button "button" at bounding box center [890, 659] width 22 height 22
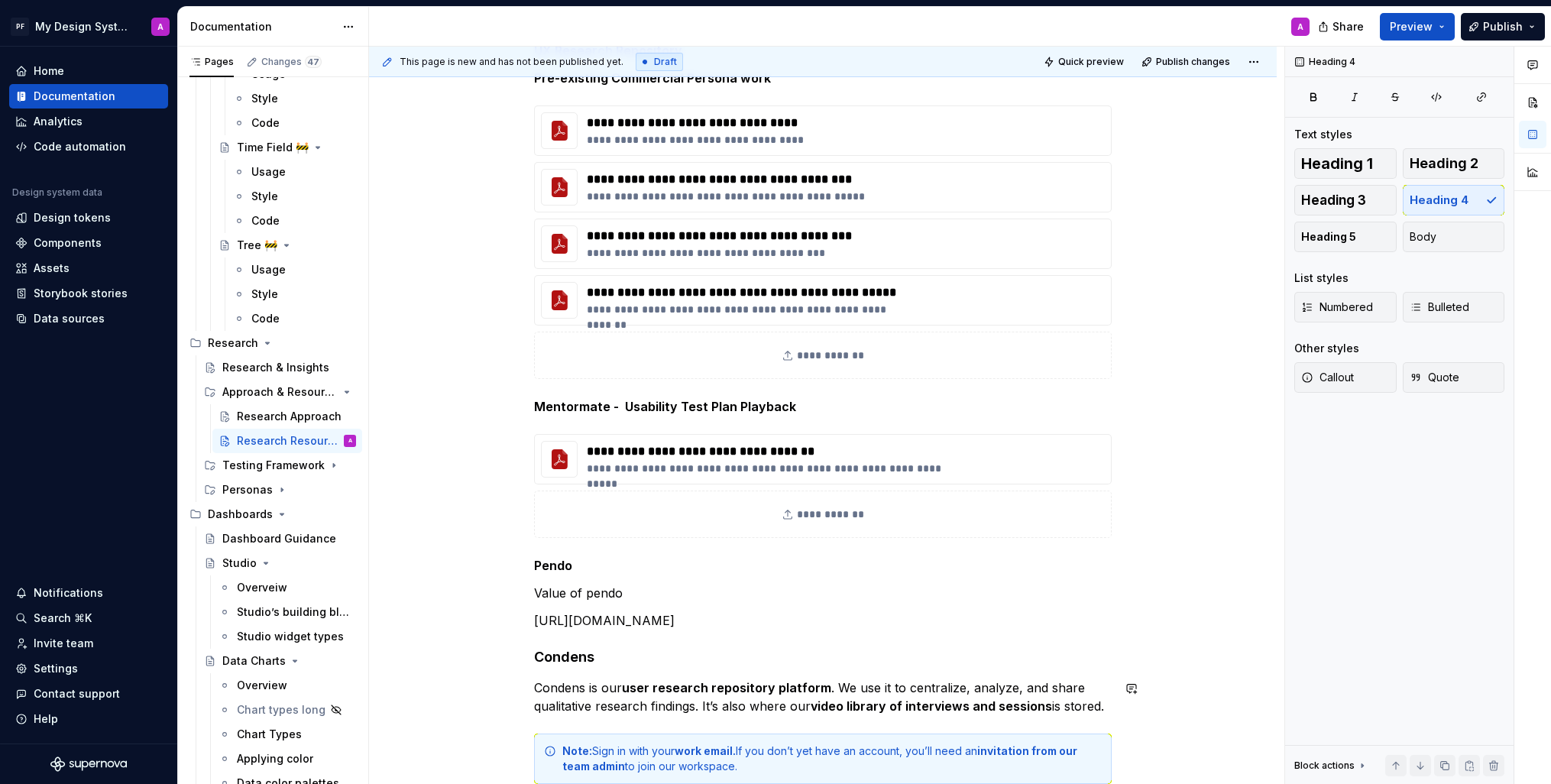
drag, startPoint x: 925, startPoint y: 654, endPoint x: 643, endPoint y: 642, distance: 282.3
click at [924, 654] on h4 "Condens" at bounding box center [823, 657] width 577 height 18
drag, startPoint x: 595, startPoint y: 659, endPoint x: 541, endPoint y: 661, distance: 54.0
click at [541, 661] on h4 "Condens" at bounding box center [823, 657] width 577 height 18
click at [913, 626] on button "button" at bounding box center [916, 628] width 22 height 22
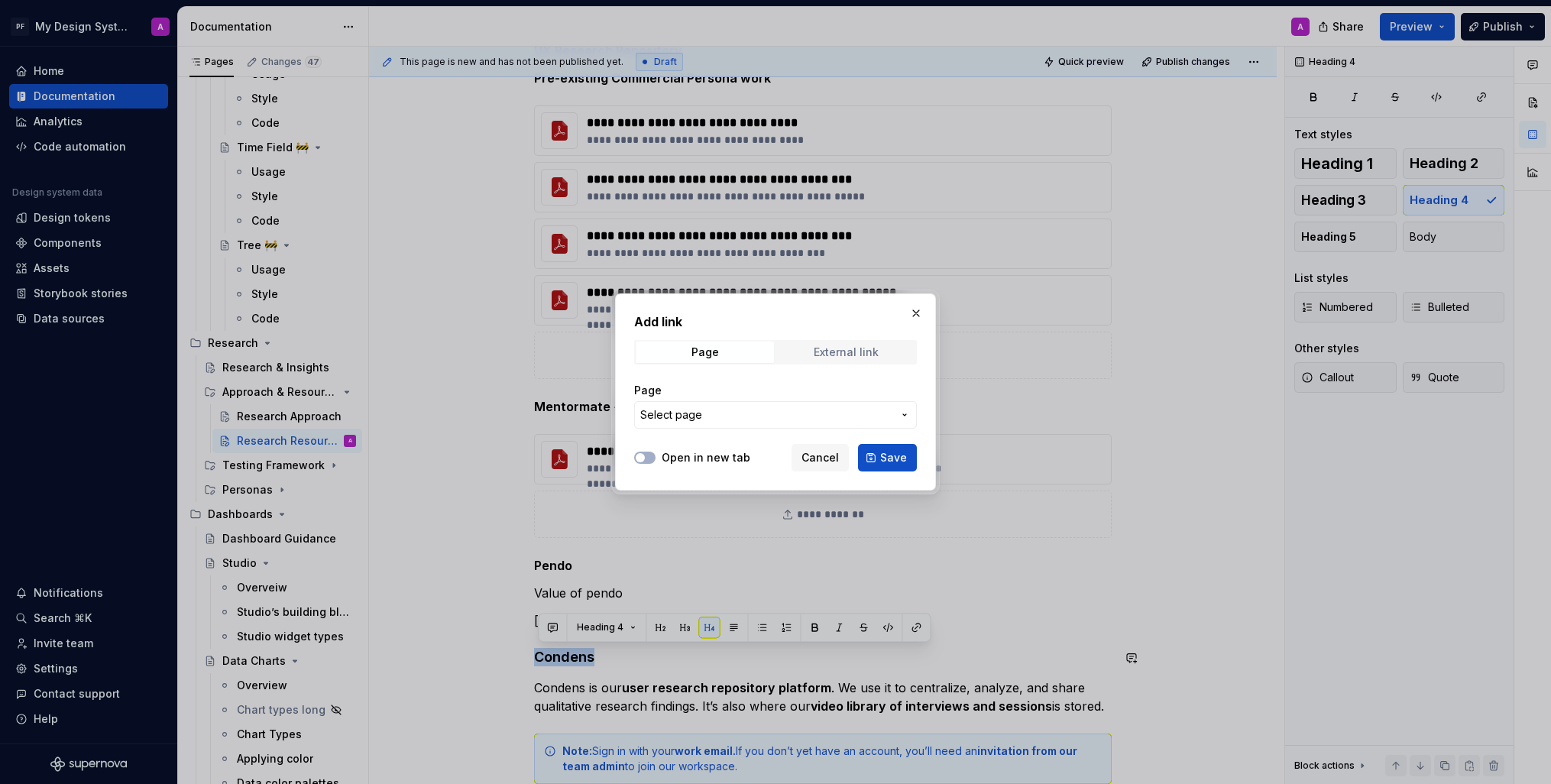
click at [861, 351] on div "External link" at bounding box center [846, 352] width 65 height 13
click at [709, 411] on input "URL" at bounding box center [775, 415] width 283 height 28
paste input "Condens"
click at [649, 452] on button "Open in new tab" at bounding box center [645, 458] width 22 height 13
click at [877, 459] on button "Save" at bounding box center [888, 457] width 59 height 28
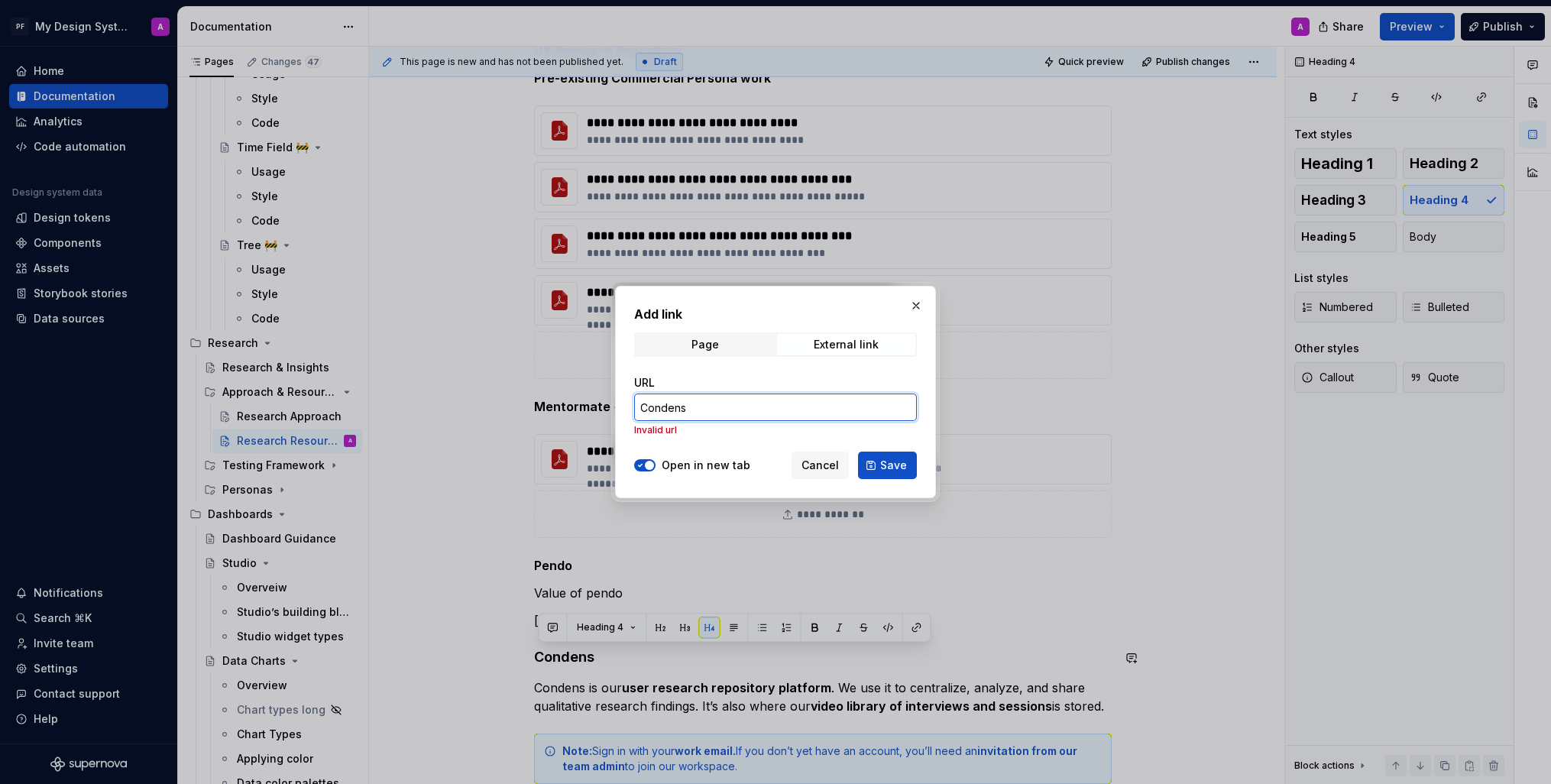
drag, startPoint x: 726, startPoint y: 412, endPoint x: 648, endPoint y: 410, distance: 78.0
click at [648, 410] on input "Condens" at bounding box center [775, 407] width 283 height 28
type input "C"
type textarea "*"
paste input "[URL][DOMAIN_NAME]"
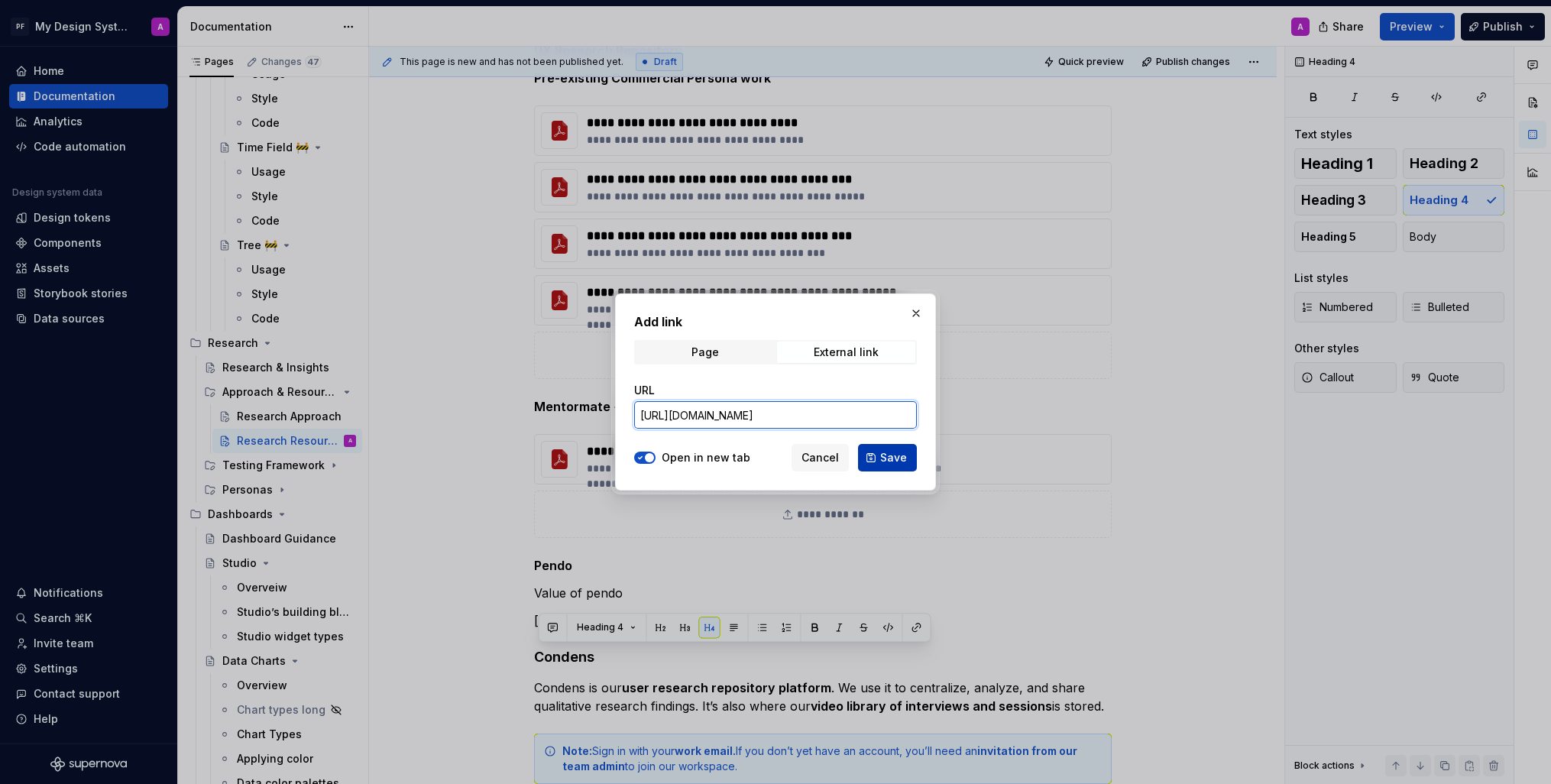
type input "[URL][DOMAIN_NAME]"
drag, startPoint x: 882, startPoint y: 456, endPoint x: 984, endPoint y: 491, distance: 107.8
click at [881, 456] on span "Save" at bounding box center [894, 457] width 27 height 15
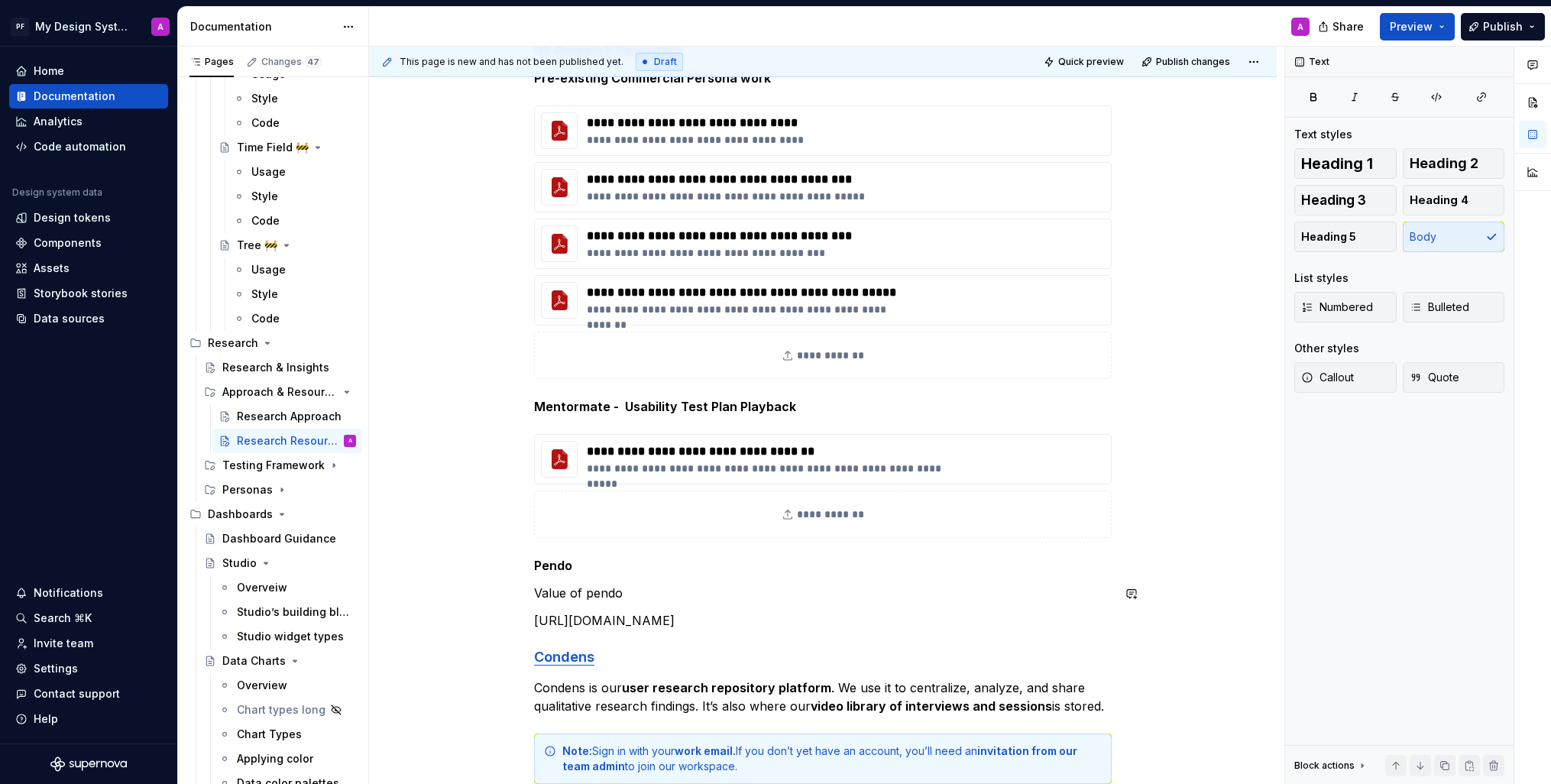
drag, startPoint x: 1054, startPoint y: 627, endPoint x: 1053, endPoint y: 615, distance: 12.0
click at [1054, 627] on p "[URL][DOMAIN_NAME]" at bounding box center [823, 621] width 577 height 18
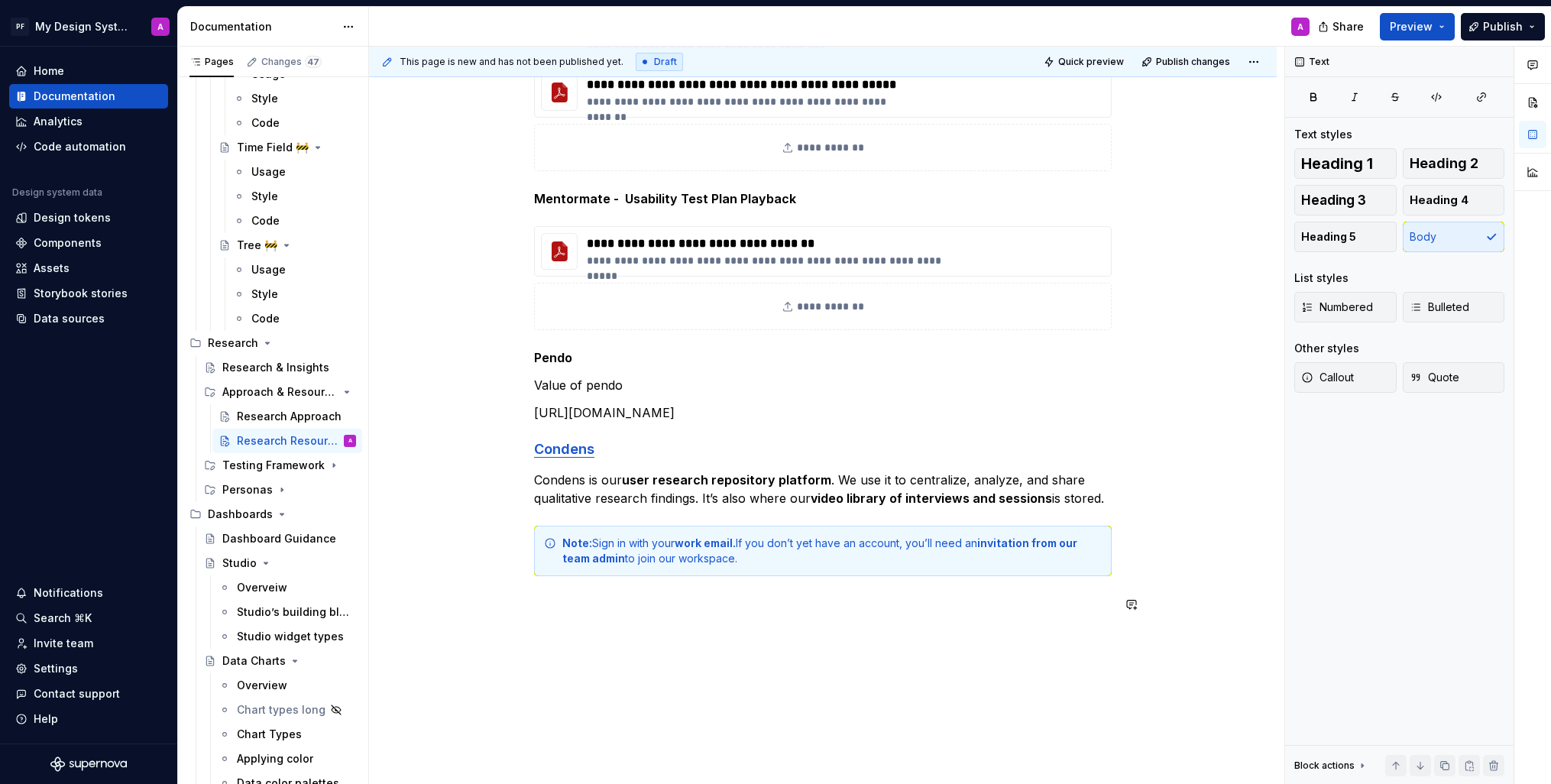
click at [824, 637] on div "**********" at bounding box center [823, 331] width 908 height 1070
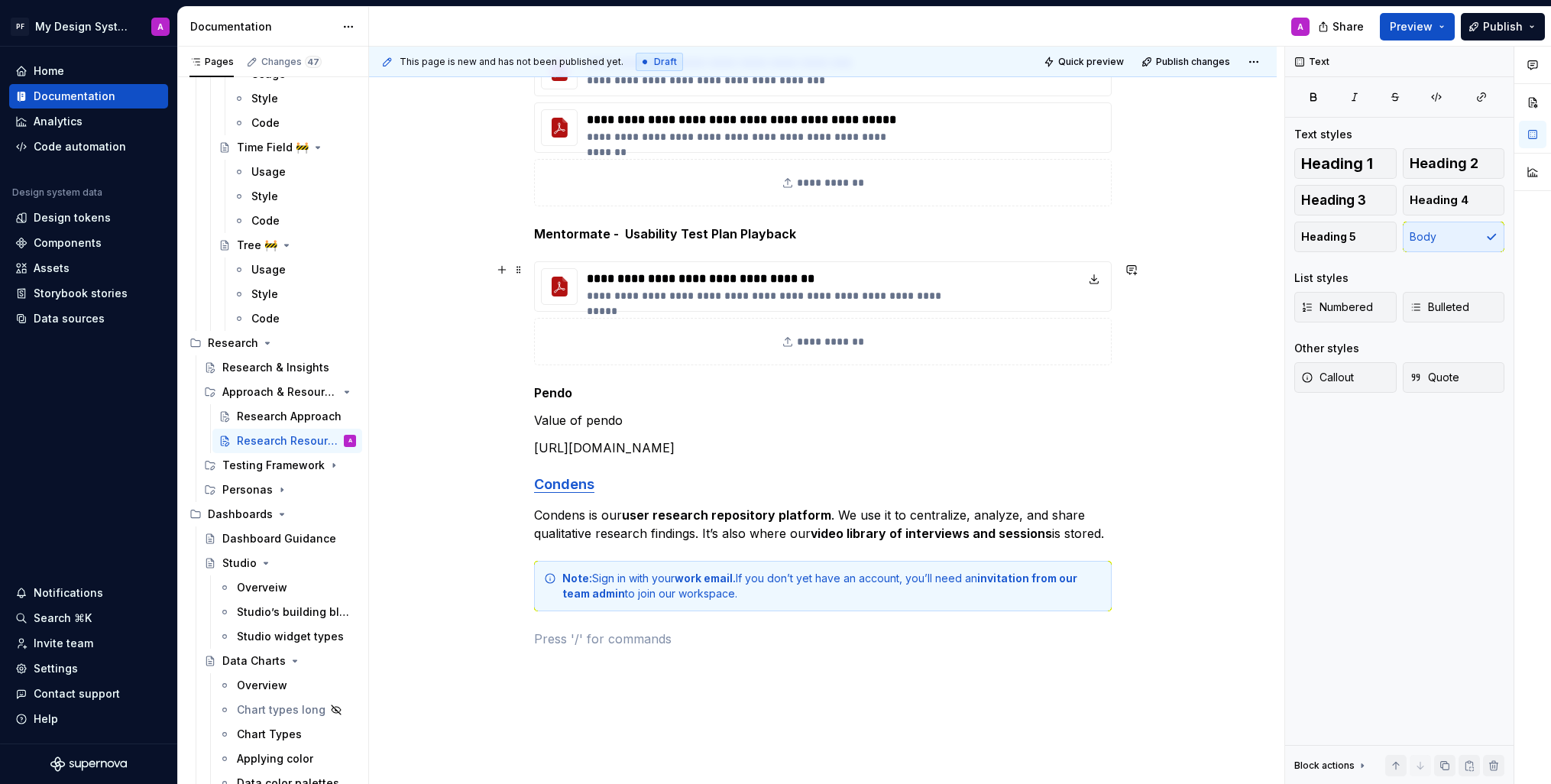
scroll to position [430, 0]
drag, startPoint x: 581, startPoint y: 393, endPoint x: 537, endPoint y: 391, distance: 44.0
click at [537, 391] on p "Pendo" at bounding box center [823, 392] width 577 height 18
click at [684, 365] on button "button" at bounding box center [683, 365] width 22 height 22
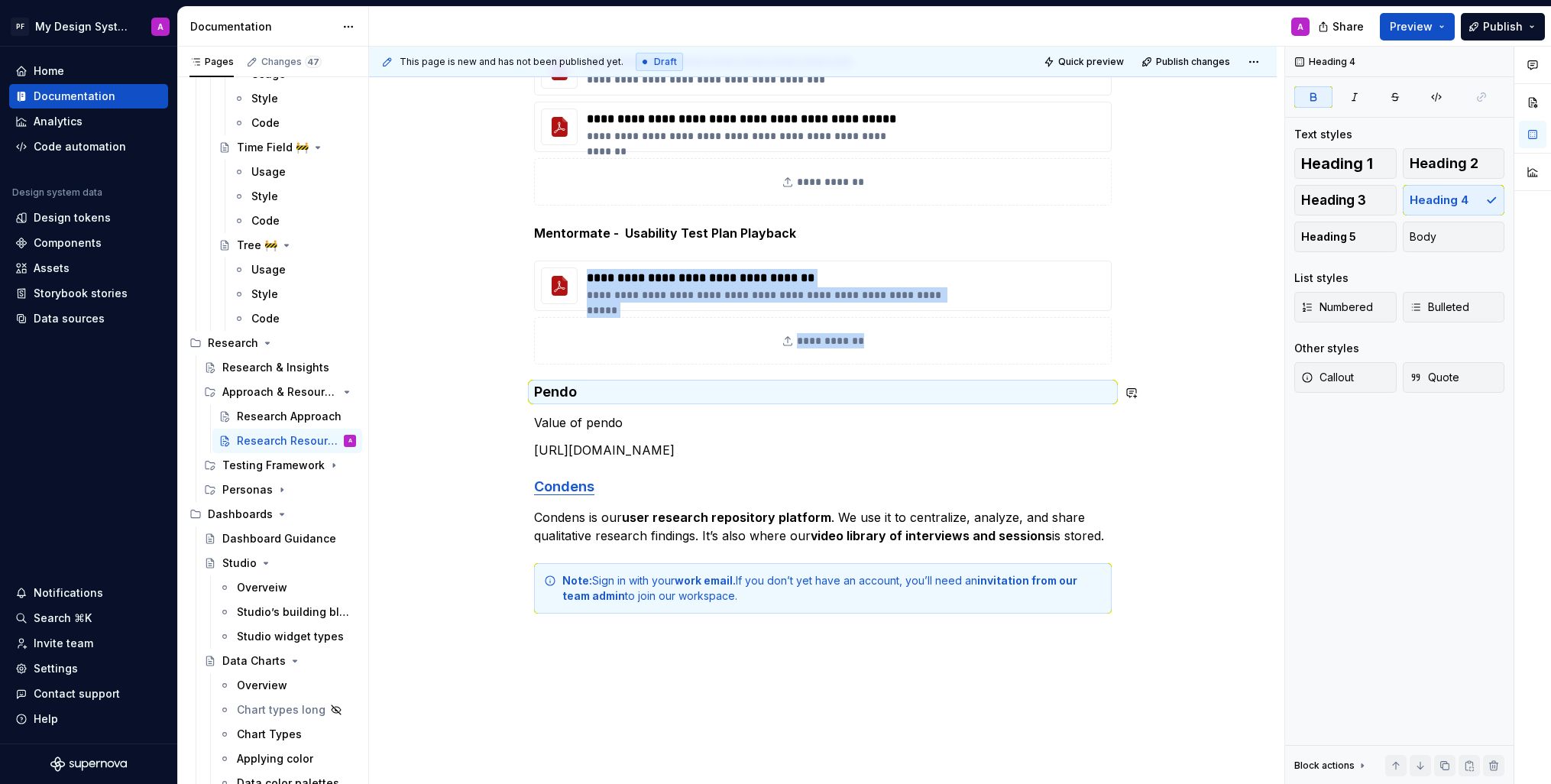
click at [637, 410] on div "**********" at bounding box center [823, 259] width 577 height 782
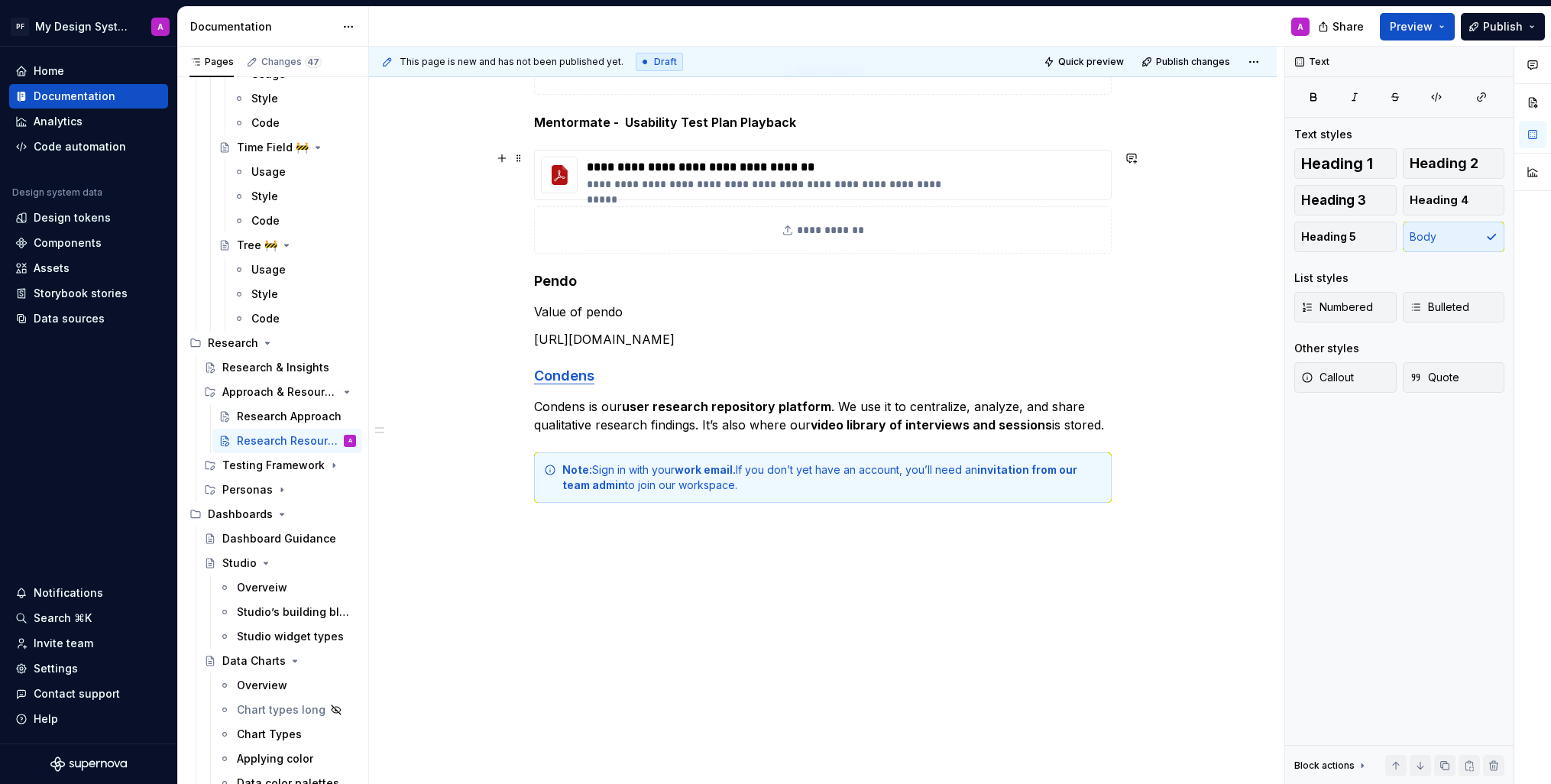
scroll to position [551, 0]
click at [578, 518] on div "**********" at bounding box center [823, 146] width 577 height 782
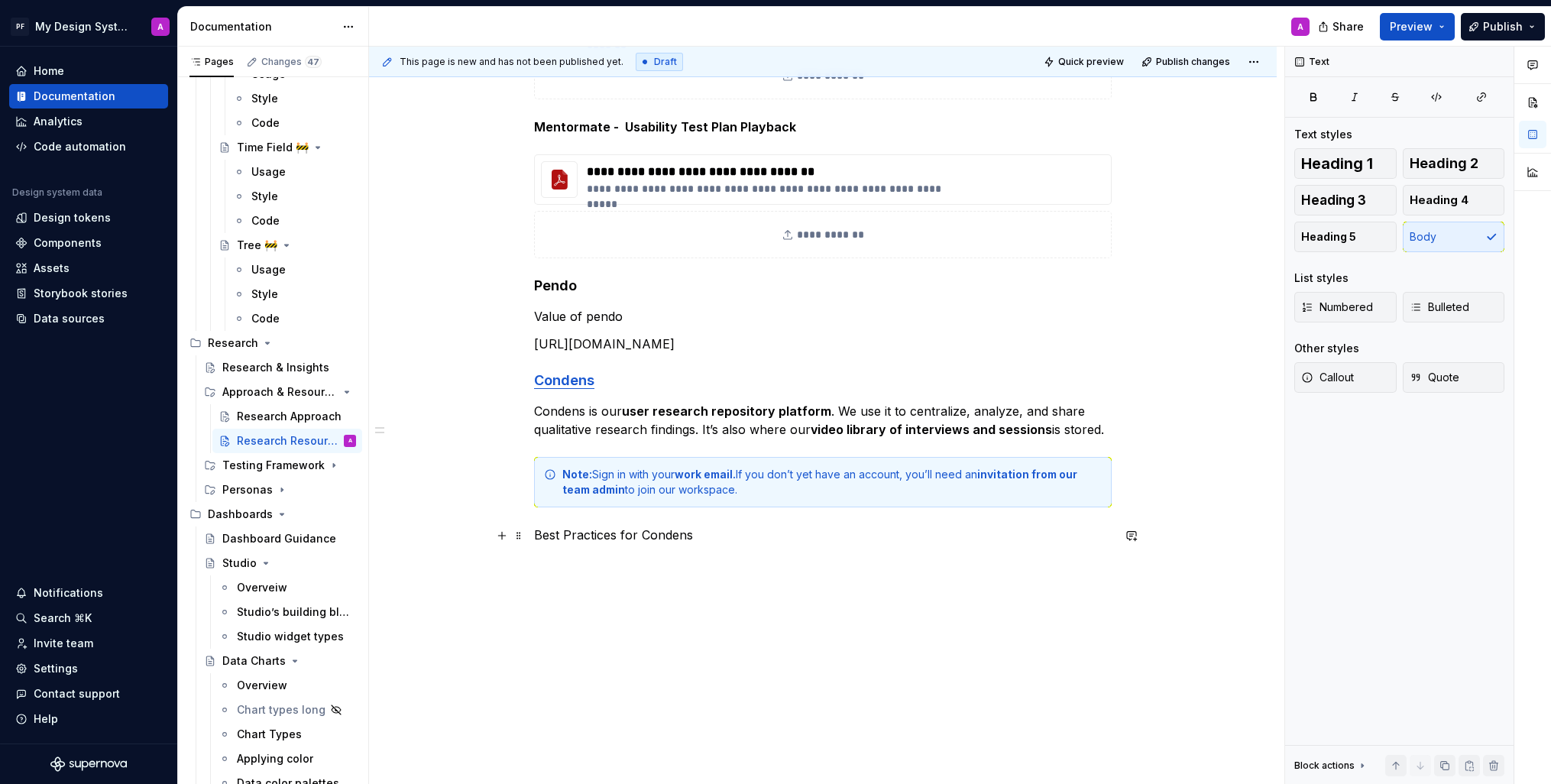
scroll to position [538, 0]
drag, startPoint x: 700, startPoint y: 535, endPoint x: 540, endPoint y: 564, distance: 162.6
click at [538, 534] on p "Best Practices for Condens" at bounding box center [823, 533] width 577 height 18
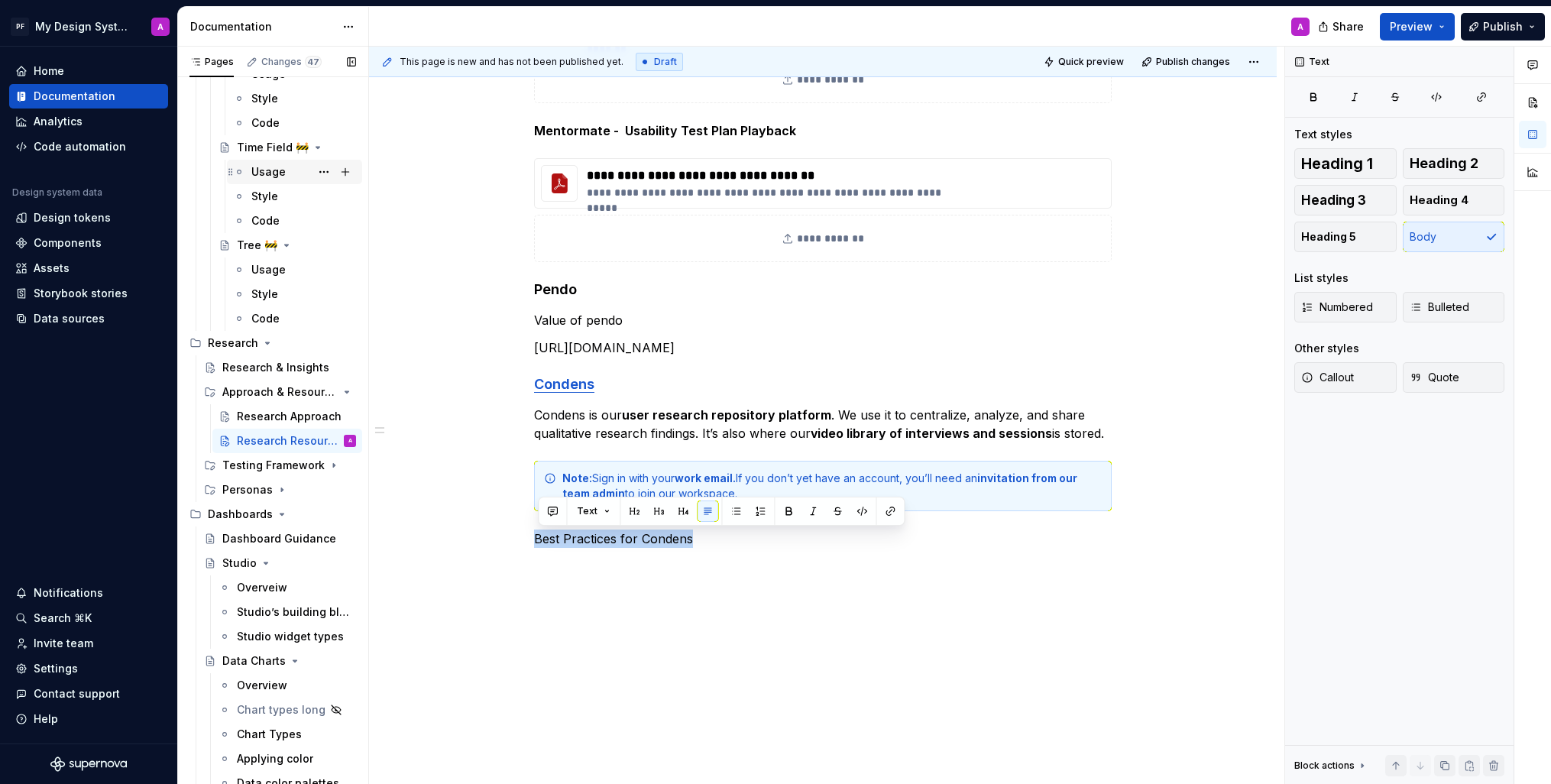
type textarea "*"
click at [889, 510] on button "button" at bounding box center [890, 511] width 22 height 22
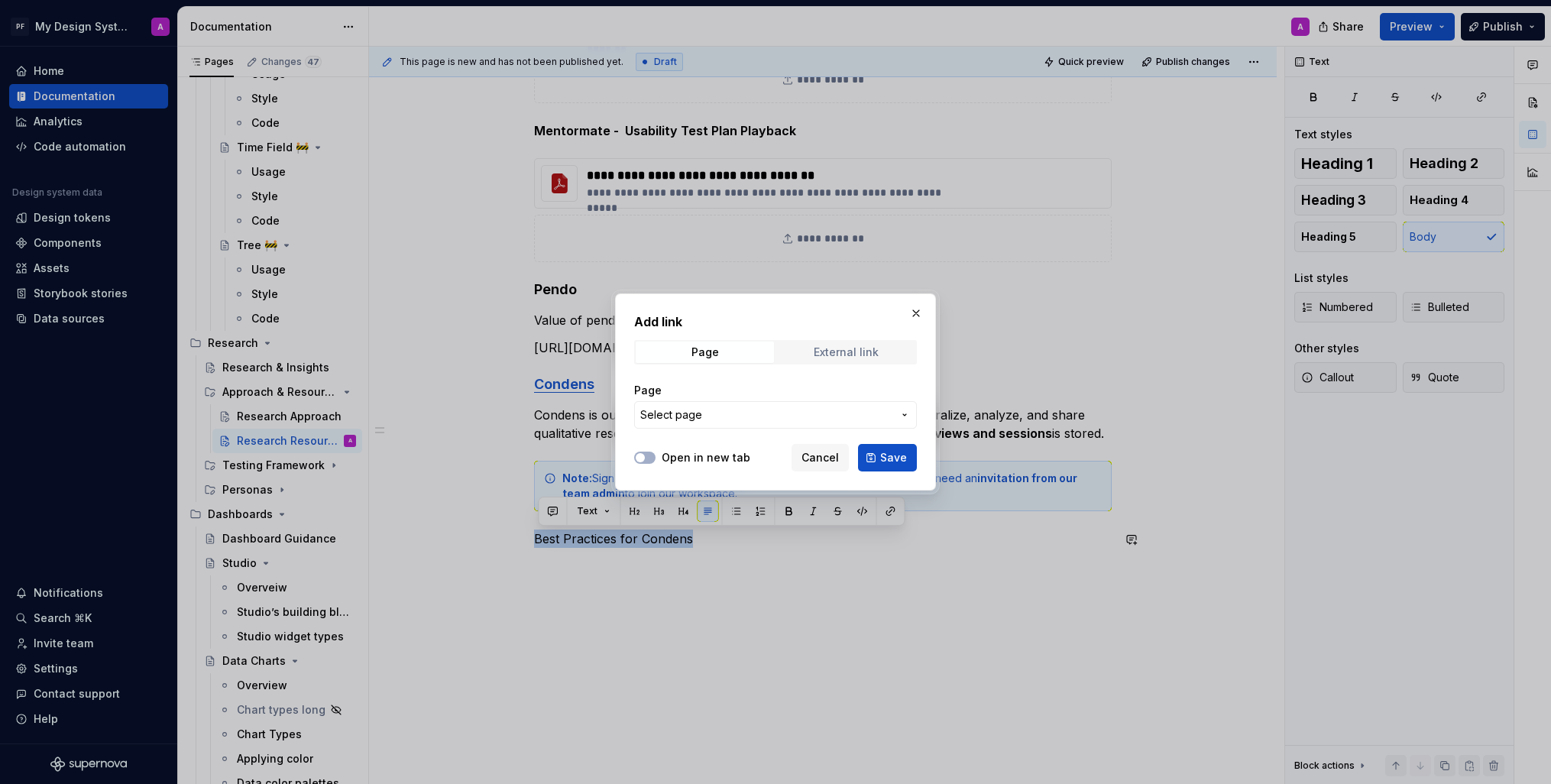
click at [851, 351] on div "External link" at bounding box center [846, 352] width 65 height 13
click at [721, 423] on input "URL" at bounding box center [775, 415] width 283 height 28
paste input "[URL][DOMAIN_NAME]"
type input "[URL][DOMAIN_NAME]"
click at [647, 457] on button "Open in new tab" at bounding box center [645, 458] width 22 height 13
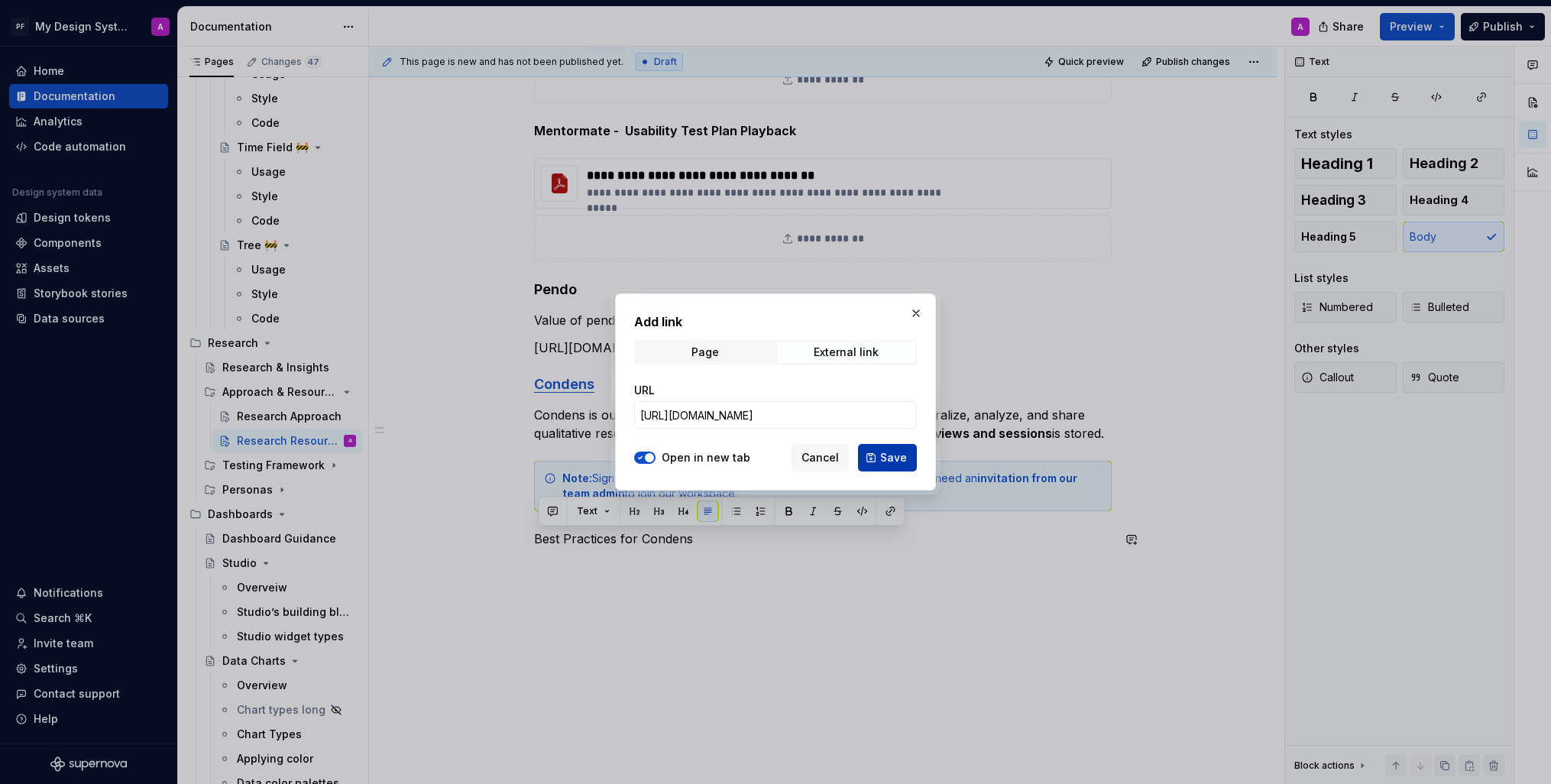
click at [886, 455] on span "Save" at bounding box center [894, 457] width 27 height 15
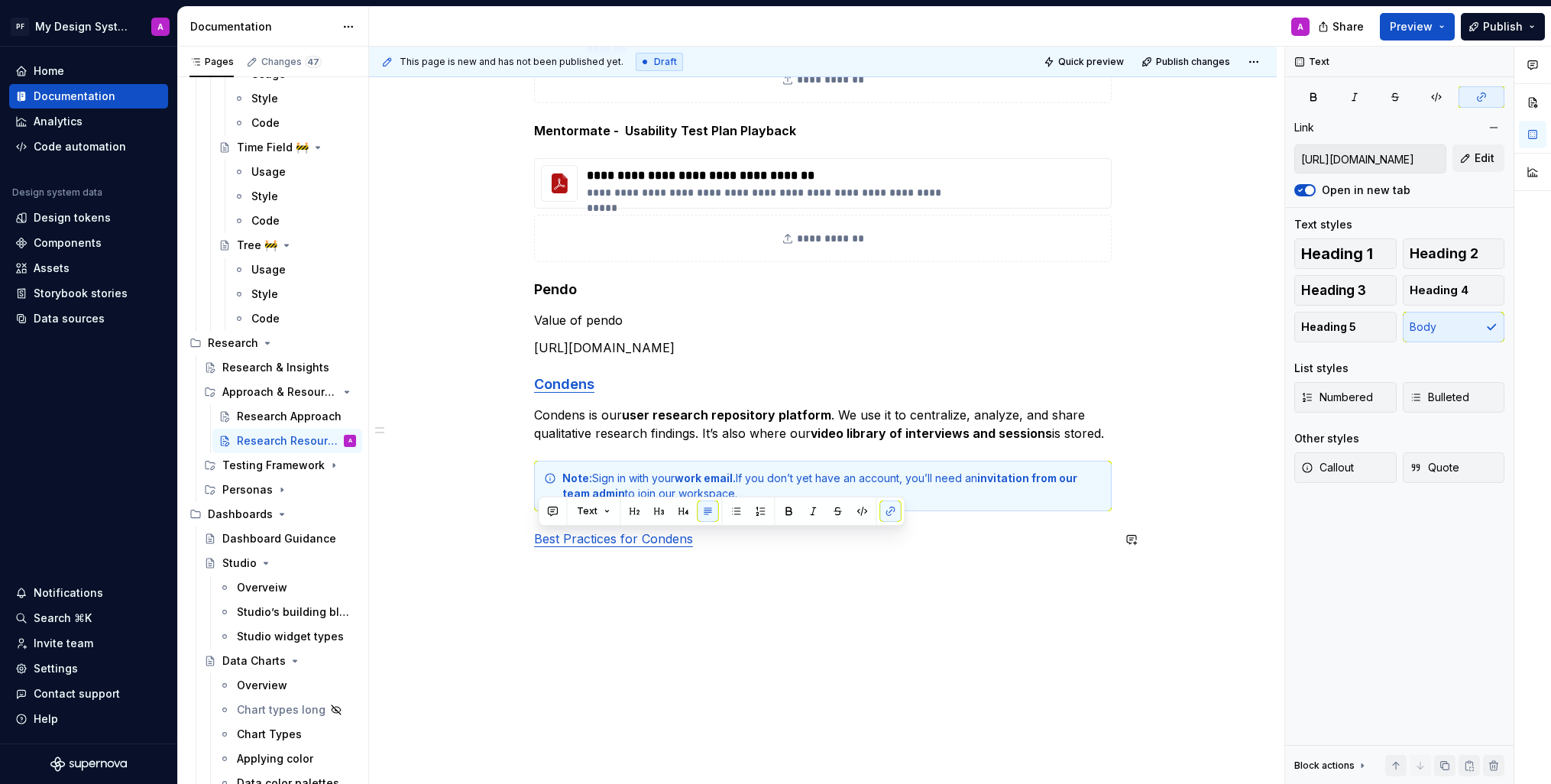
click at [839, 622] on div "**********" at bounding box center [823, 265] width 908 height 1073
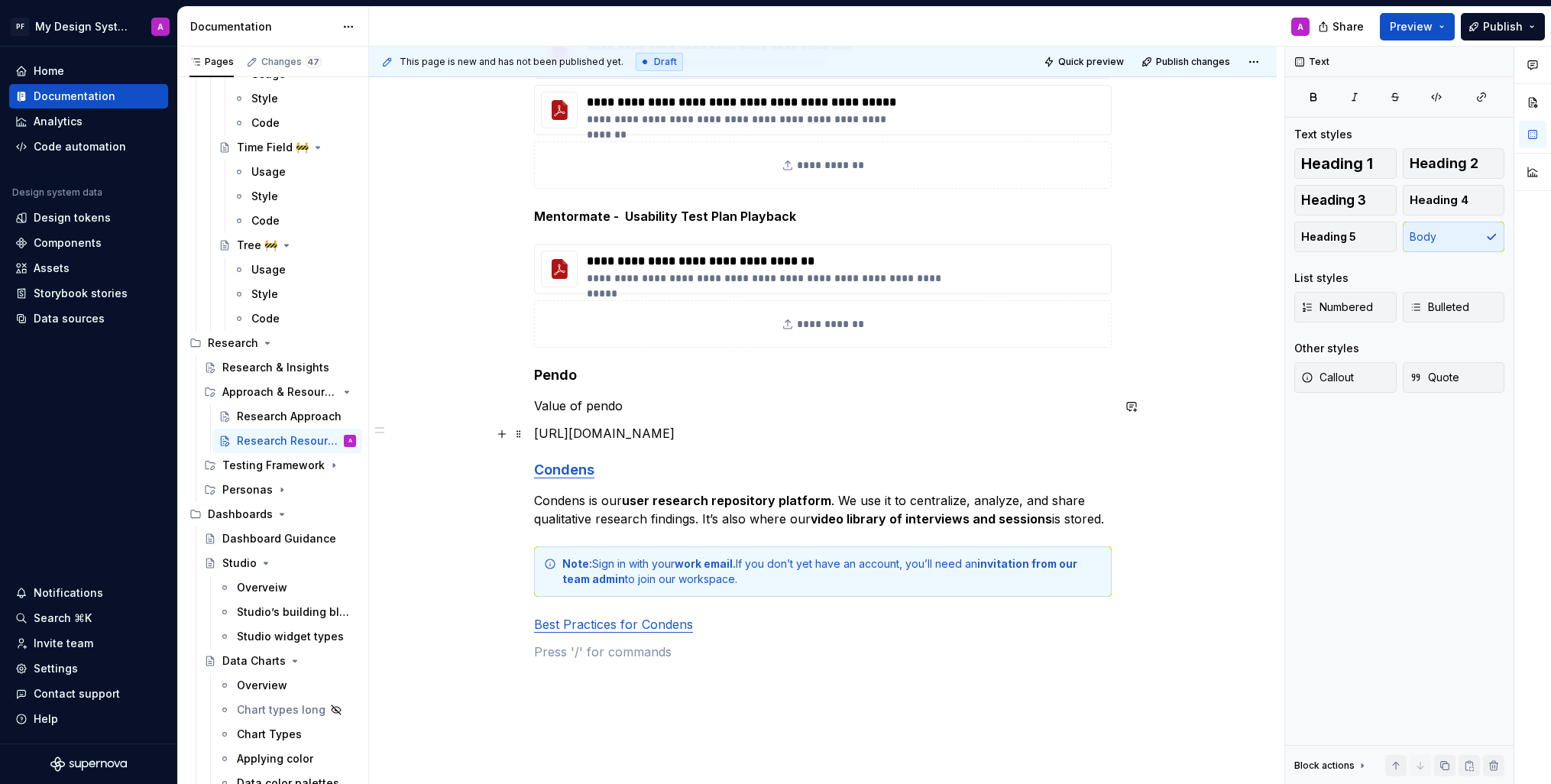
scroll to position [524, 0]
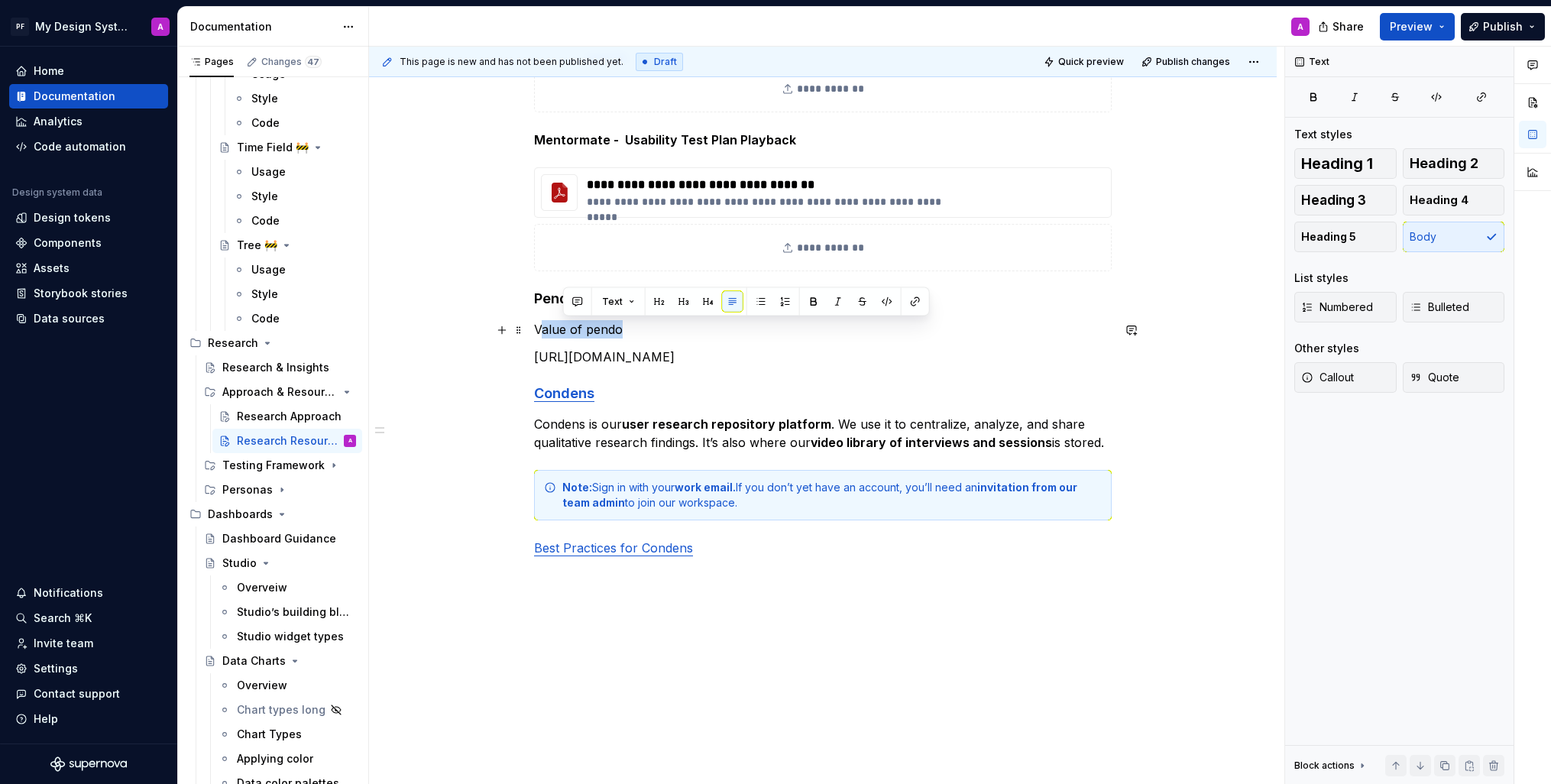
drag, startPoint x: 630, startPoint y: 330, endPoint x: 547, endPoint y: 329, distance: 83.0
click at [547, 329] on p "Value of pendo" at bounding box center [823, 330] width 577 height 18
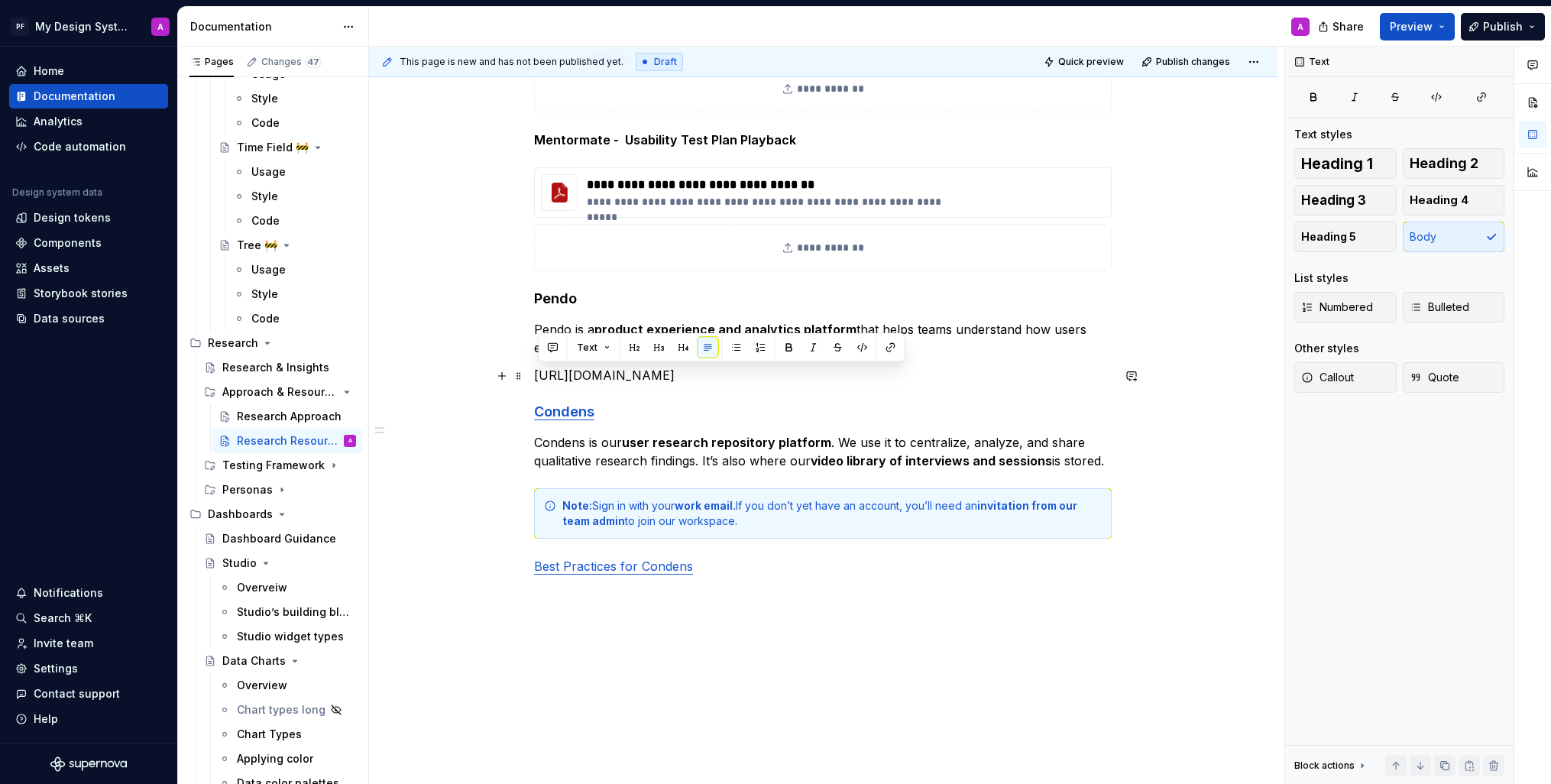
drag, startPoint x: 821, startPoint y: 376, endPoint x: 541, endPoint y: 371, distance: 280.0
click at [541, 371] on p "[URL][DOMAIN_NAME]" at bounding box center [823, 375] width 577 height 18
type textarea "*"
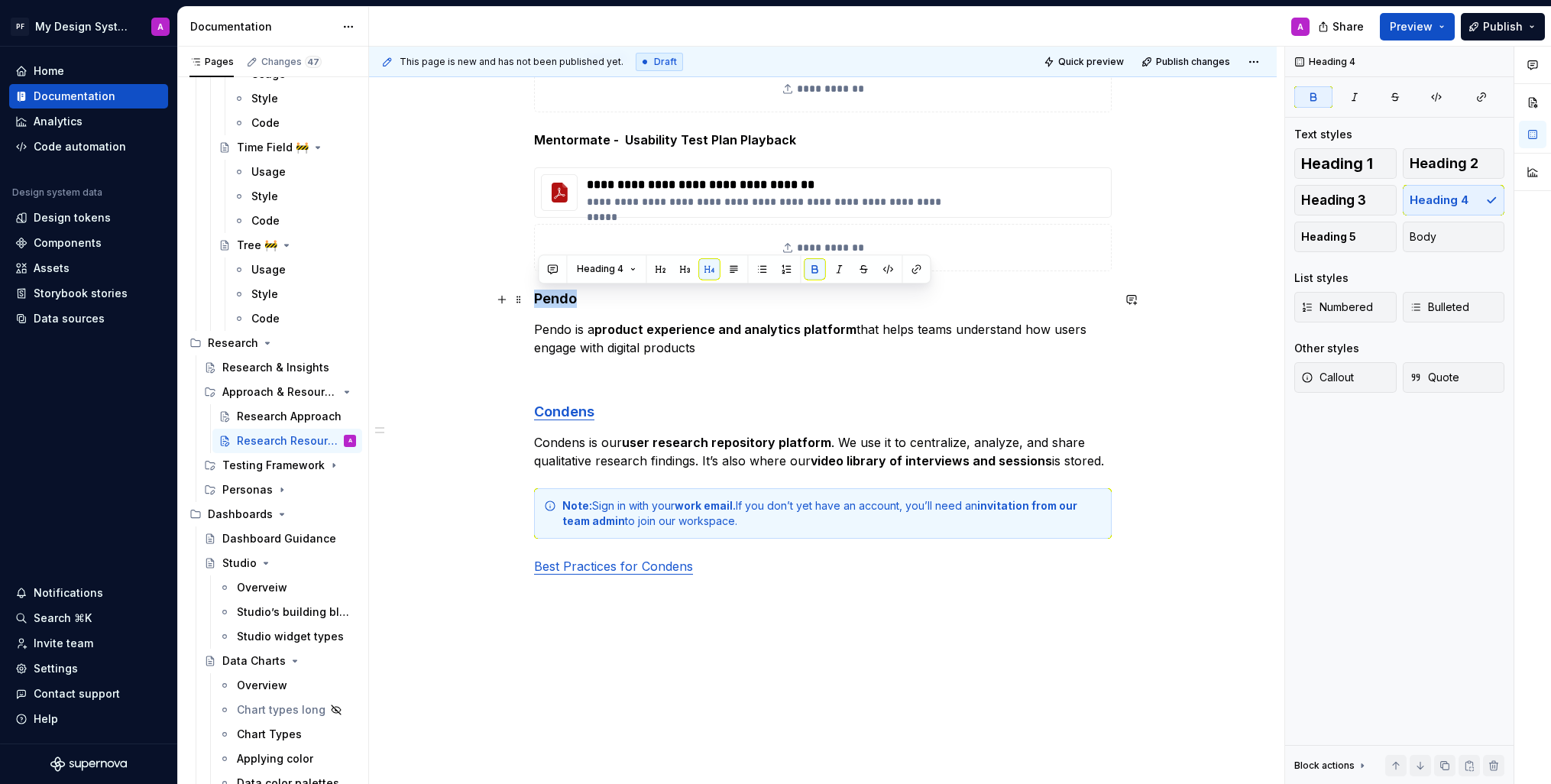
drag, startPoint x: 577, startPoint y: 300, endPoint x: 536, endPoint y: 300, distance: 41.0
click at [536, 300] on div "**********" at bounding box center [823, 297] width 908 height 1119
click at [917, 269] on button "button" at bounding box center [916, 269] width 22 height 22
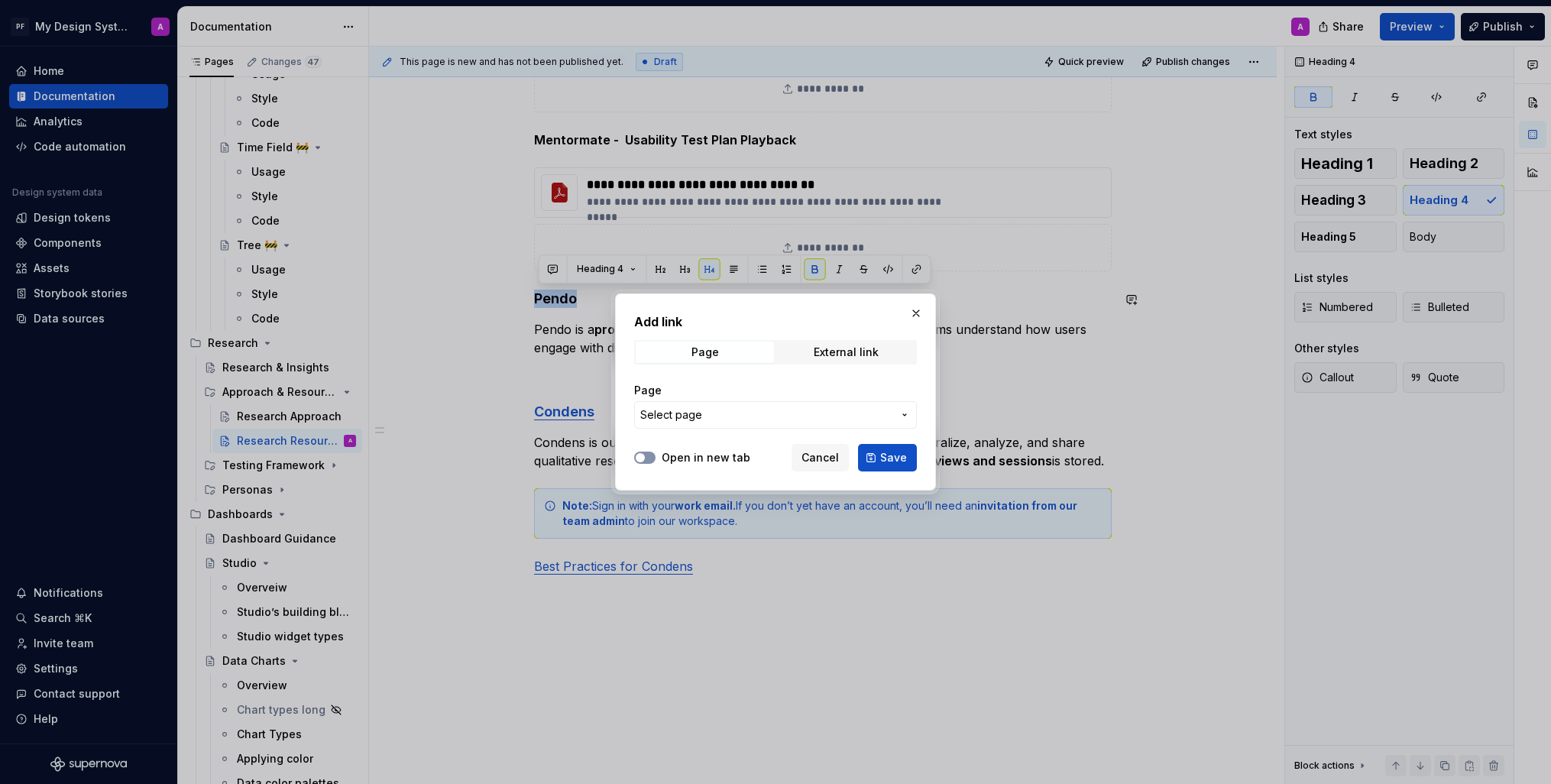
click at [640, 460] on span "button" at bounding box center [640, 458] width 9 height 9
click at [835, 356] on div "External link" at bounding box center [846, 352] width 65 height 13
click at [643, 458] on span "button" at bounding box center [640, 458] width 9 height 9
click at [686, 417] on input "URL" at bounding box center [775, 415] width 283 height 28
paste input "[URL][DOMAIN_NAME]"
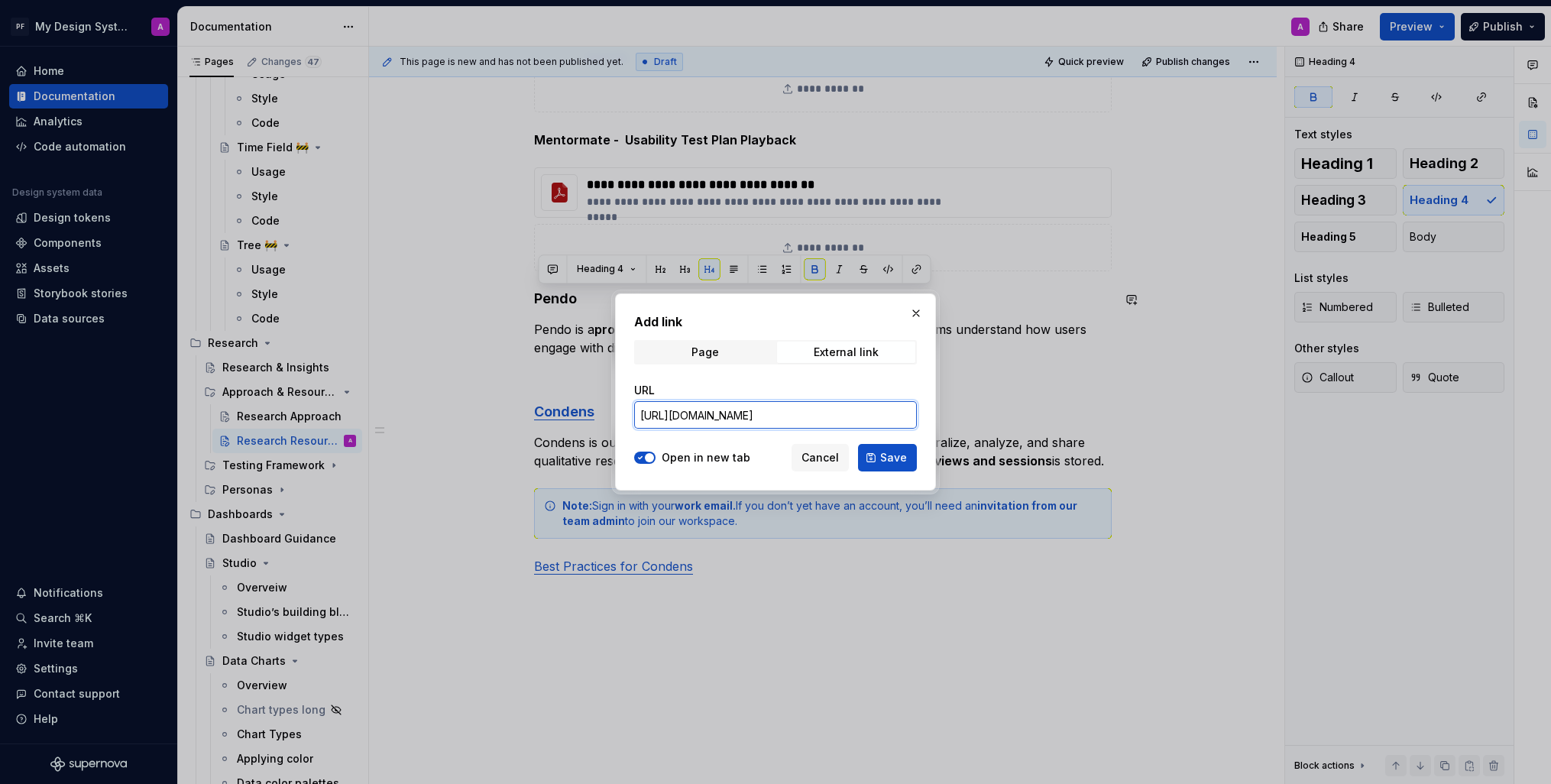
scroll to position [0, 337]
type input "[URL][DOMAIN_NAME]"
click at [885, 457] on span "Save" at bounding box center [894, 457] width 27 height 15
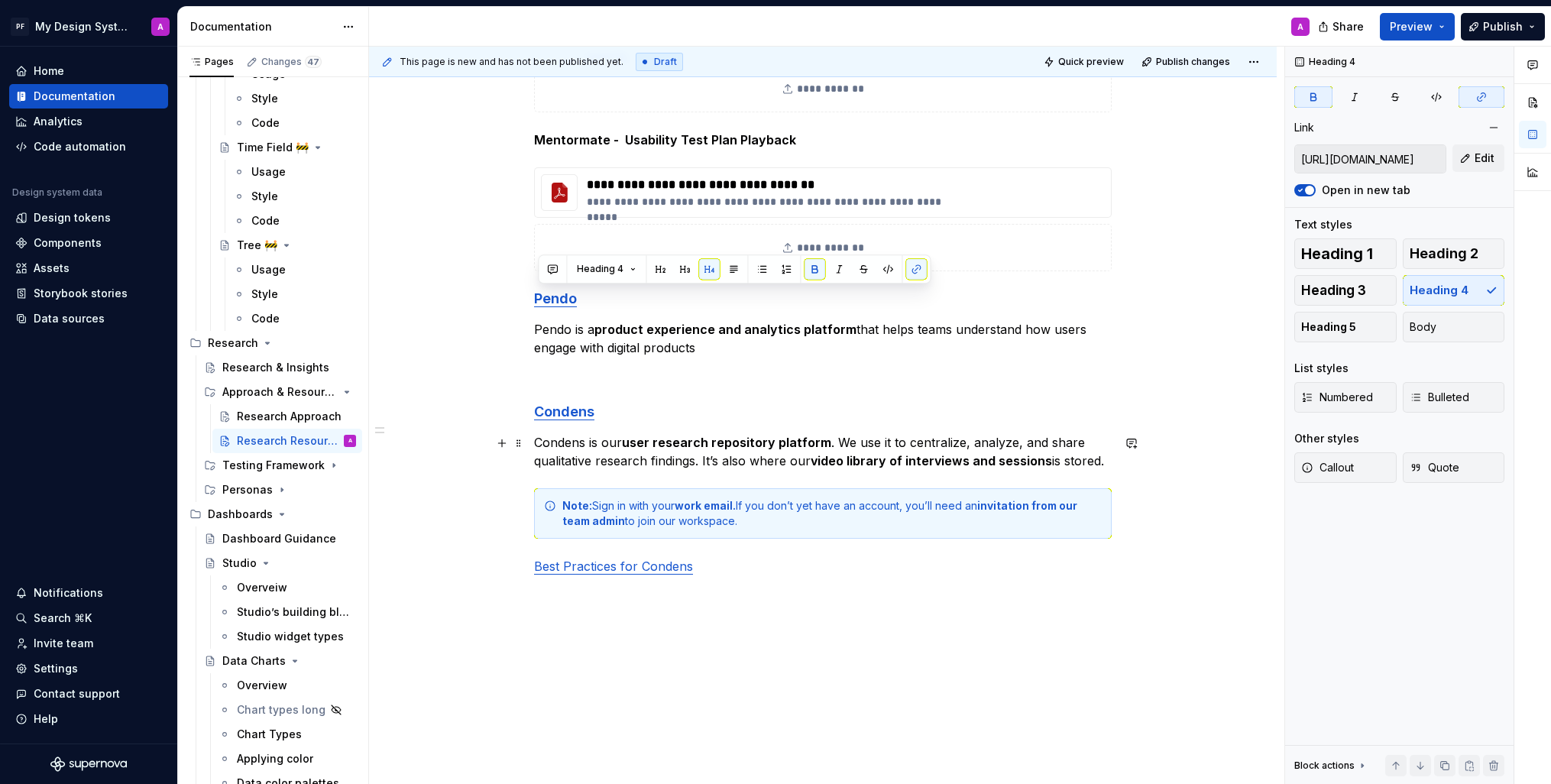
click at [1204, 449] on div "**********" at bounding box center [823, 297] width 908 height 1119
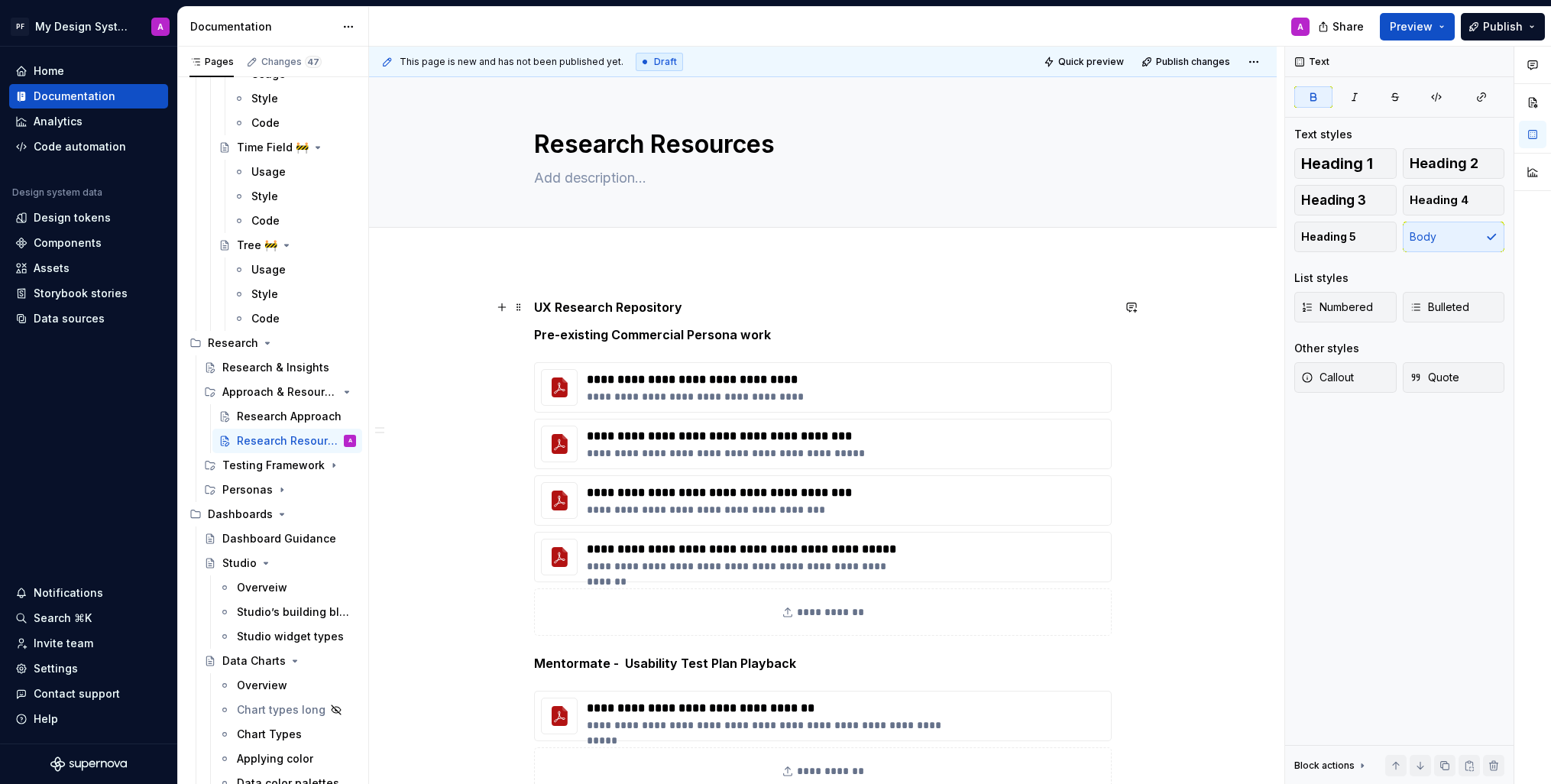
drag, startPoint x: 539, startPoint y: 304, endPoint x: 679, endPoint y: 298, distance: 140.1
click at [679, 298] on p "UX Research Repository" at bounding box center [823, 307] width 577 height 18
click at [683, 309] on p "UX Research Repository" at bounding box center [823, 307] width 577 height 18
drag, startPoint x: 684, startPoint y: 308, endPoint x: 549, endPoint y: 310, distance: 135.0
click at [549, 310] on p "UX Research Repository" at bounding box center [823, 307] width 577 height 18
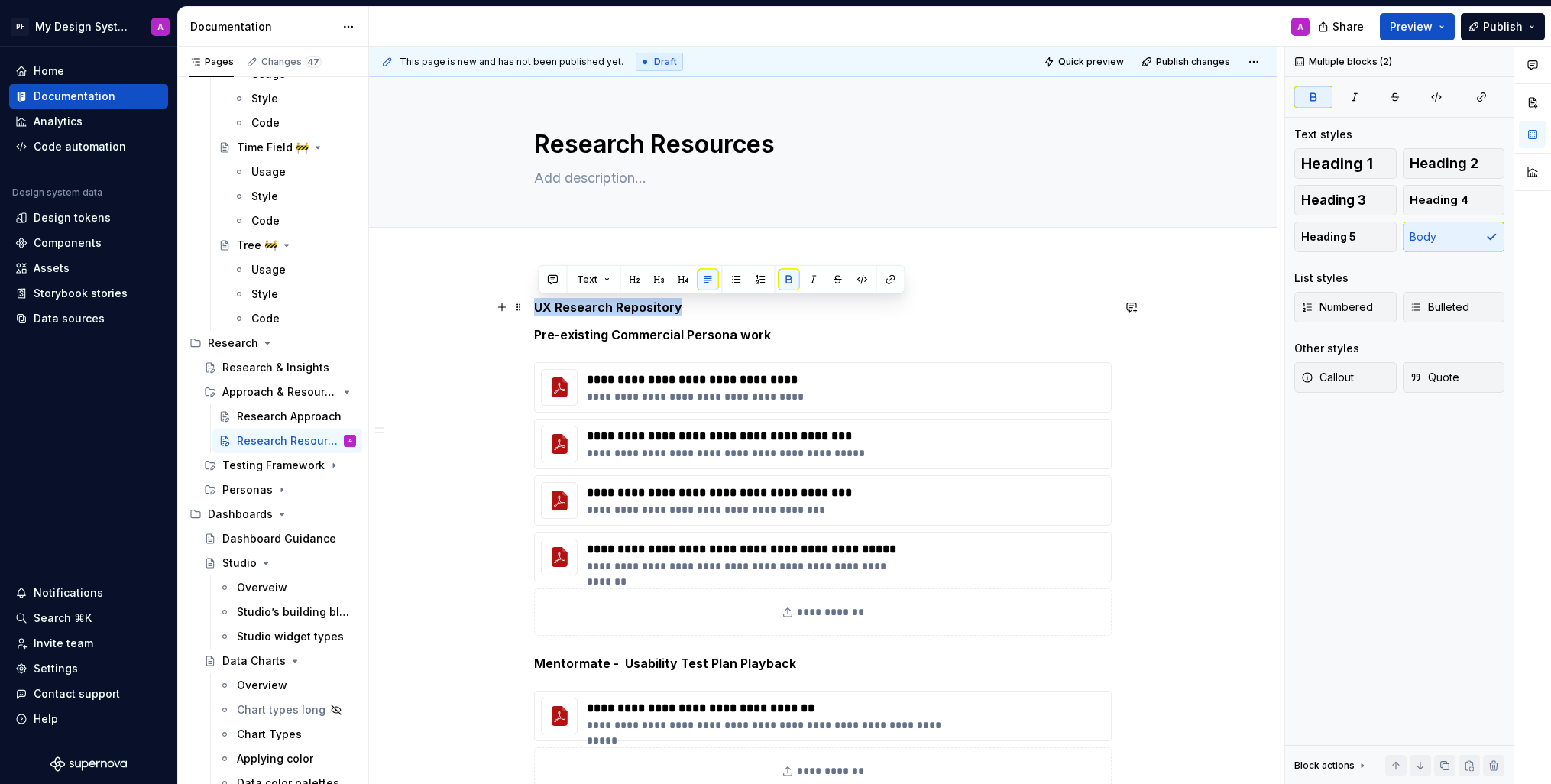
click at [538, 308] on strong "UX Research Repository" at bounding box center [608, 307] width 148 height 15
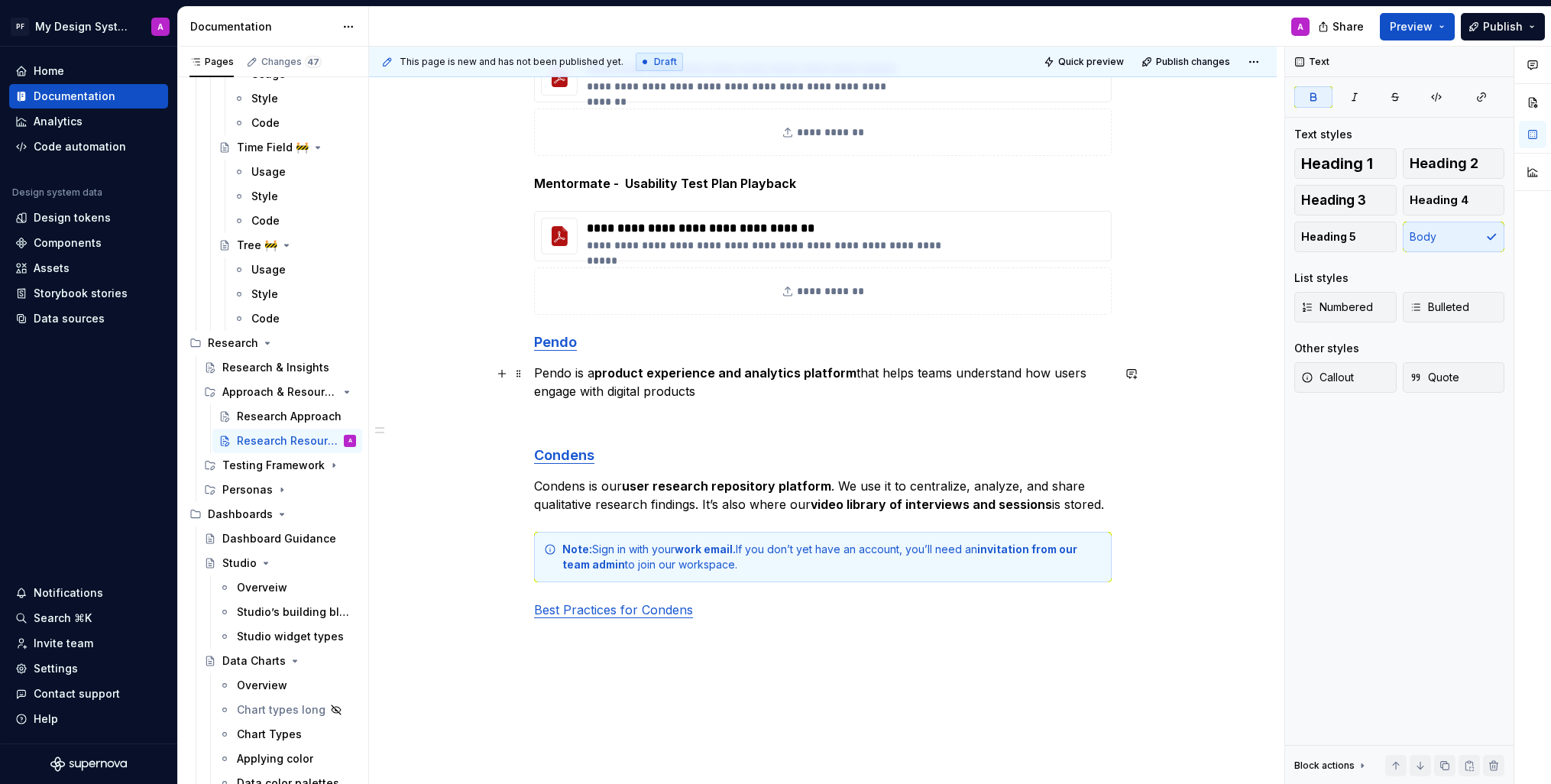
scroll to position [596, 0]
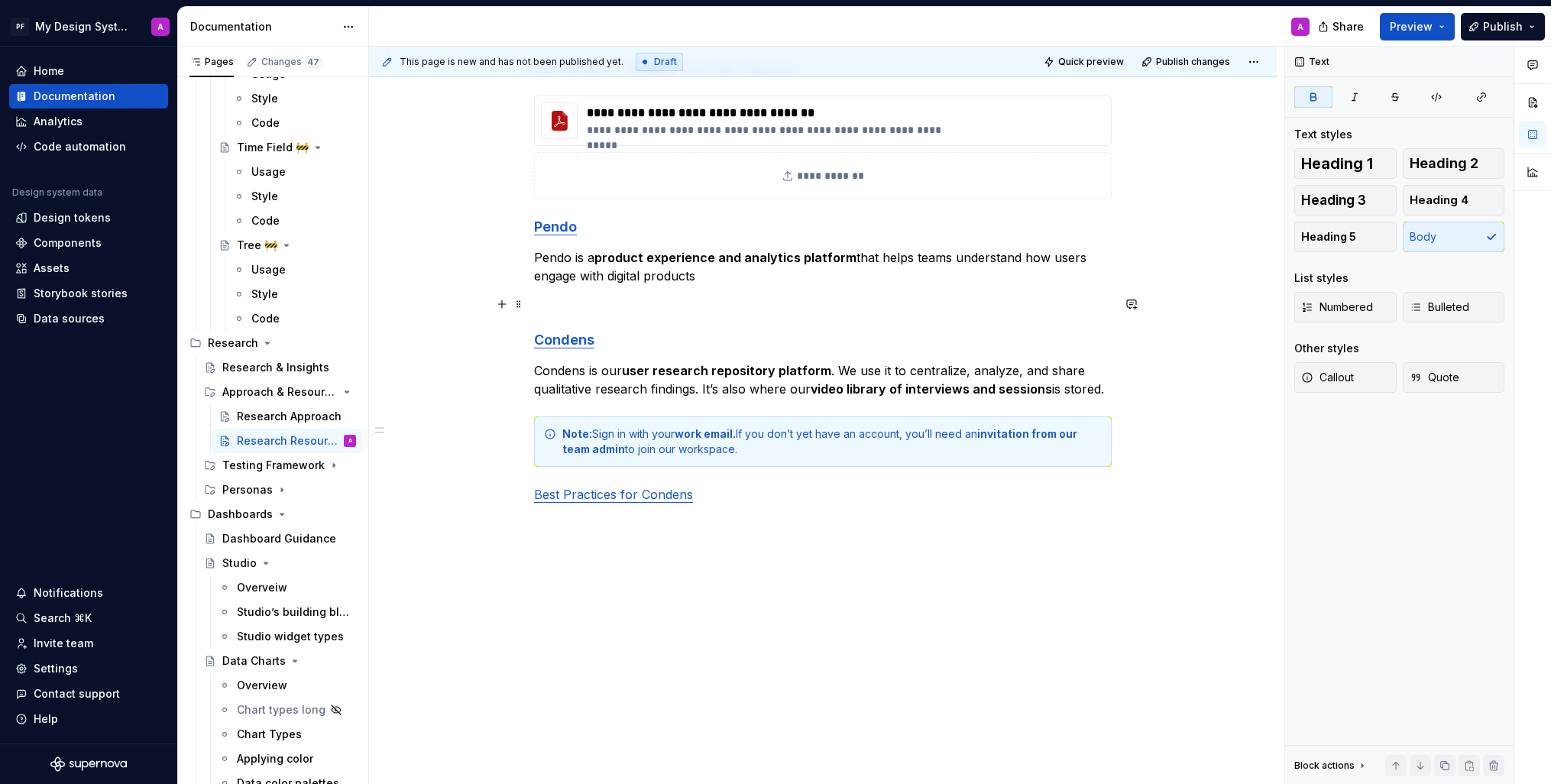
click at [507, 311] on button "button" at bounding box center [502, 304] width 22 height 22
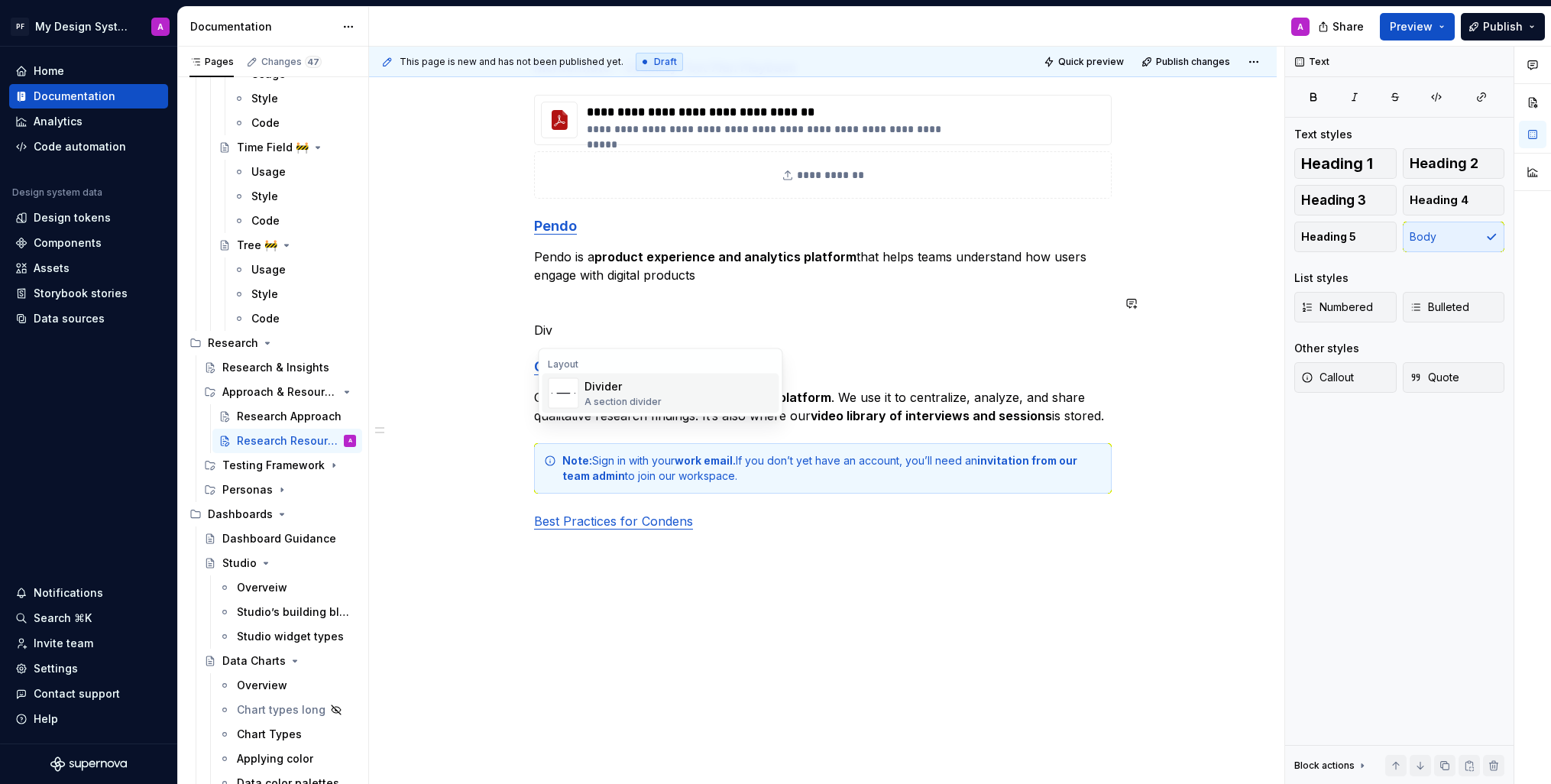
click at [612, 401] on div "A section divider" at bounding box center [623, 402] width 77 height 13
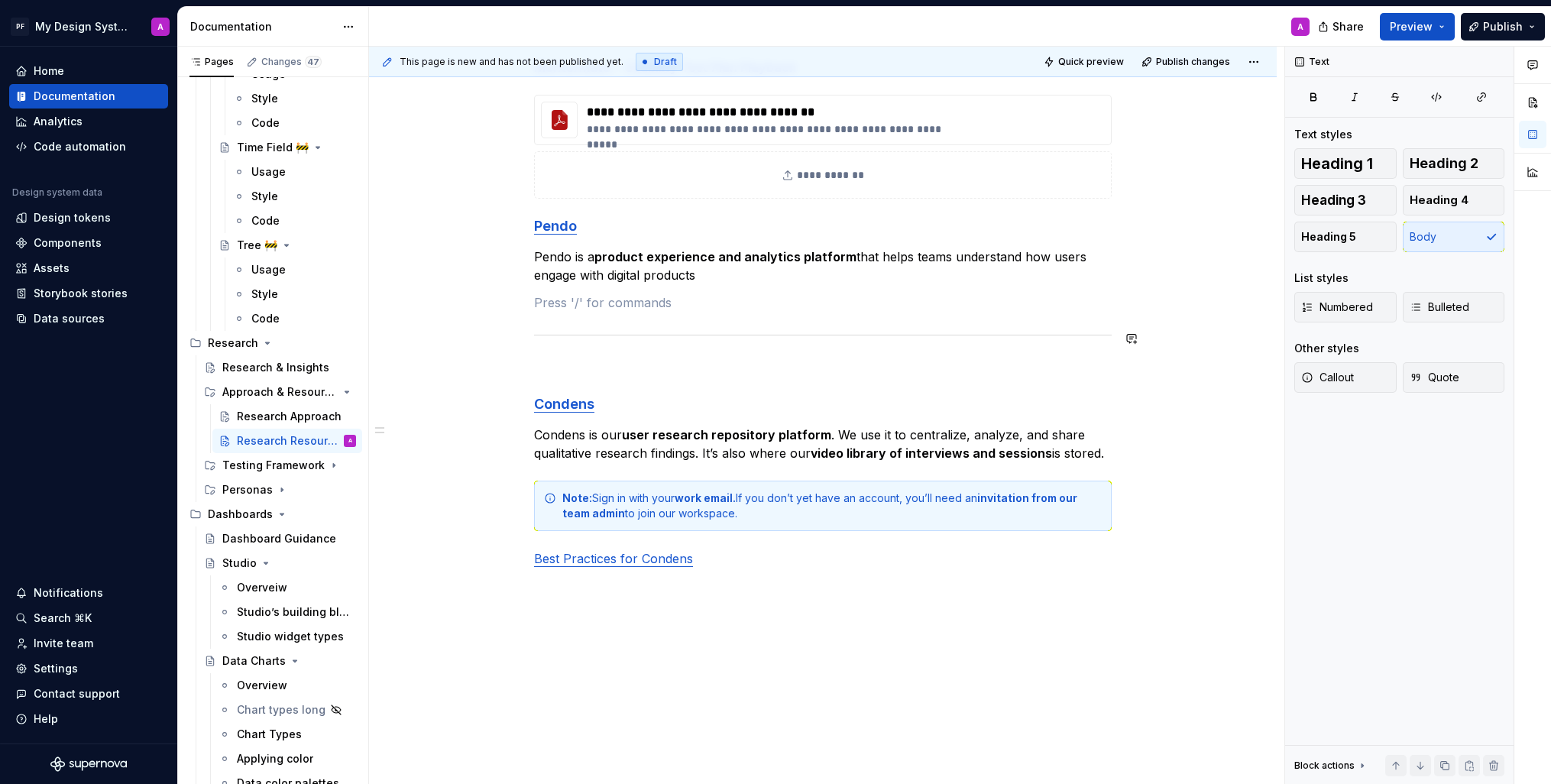
click at [561, 320] on div "**********" at bounding box center [823, 148] width 577 height 894
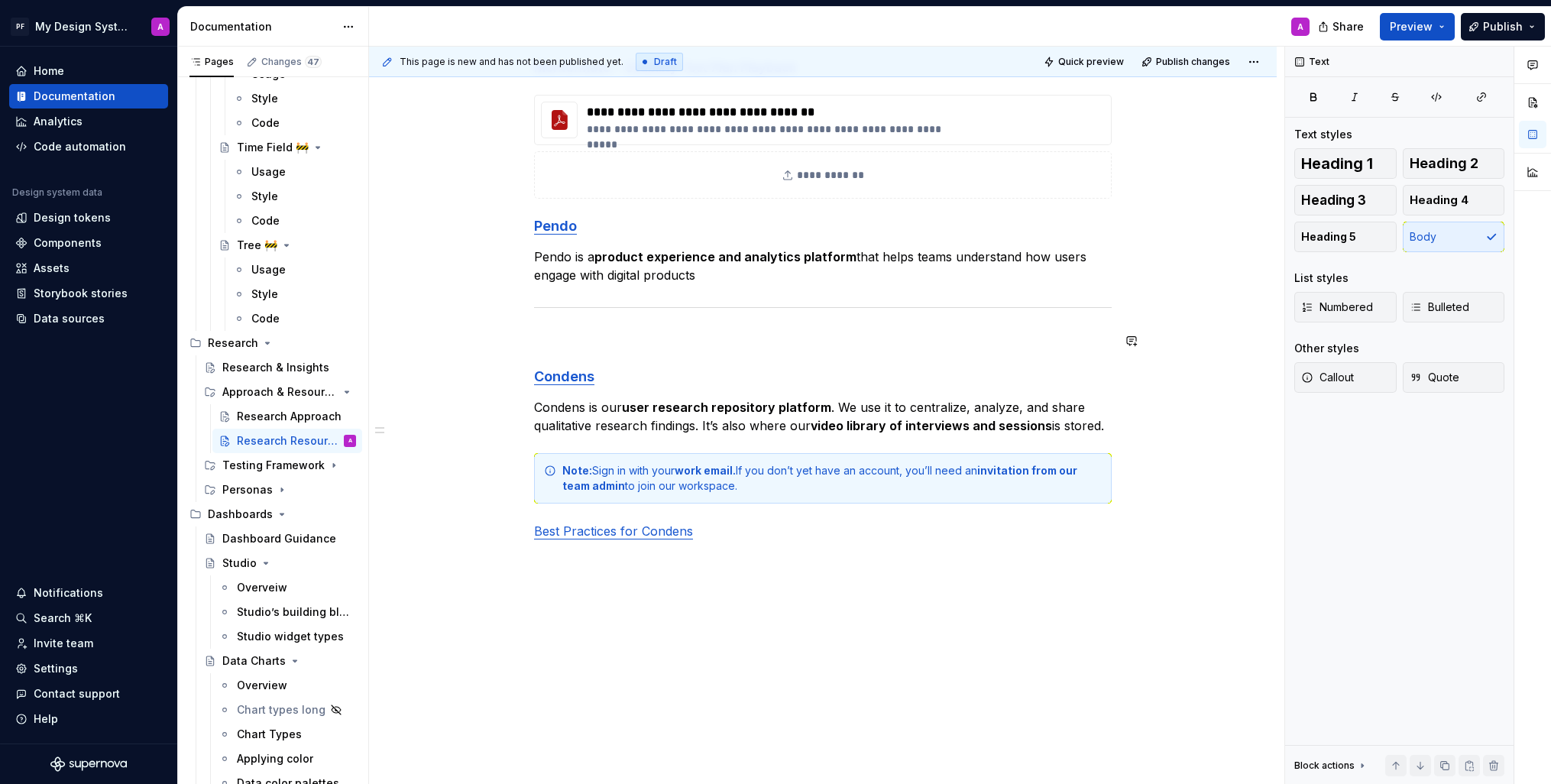
click at [548, 347] on p at bounding box center [823, 339] width 577 height 18
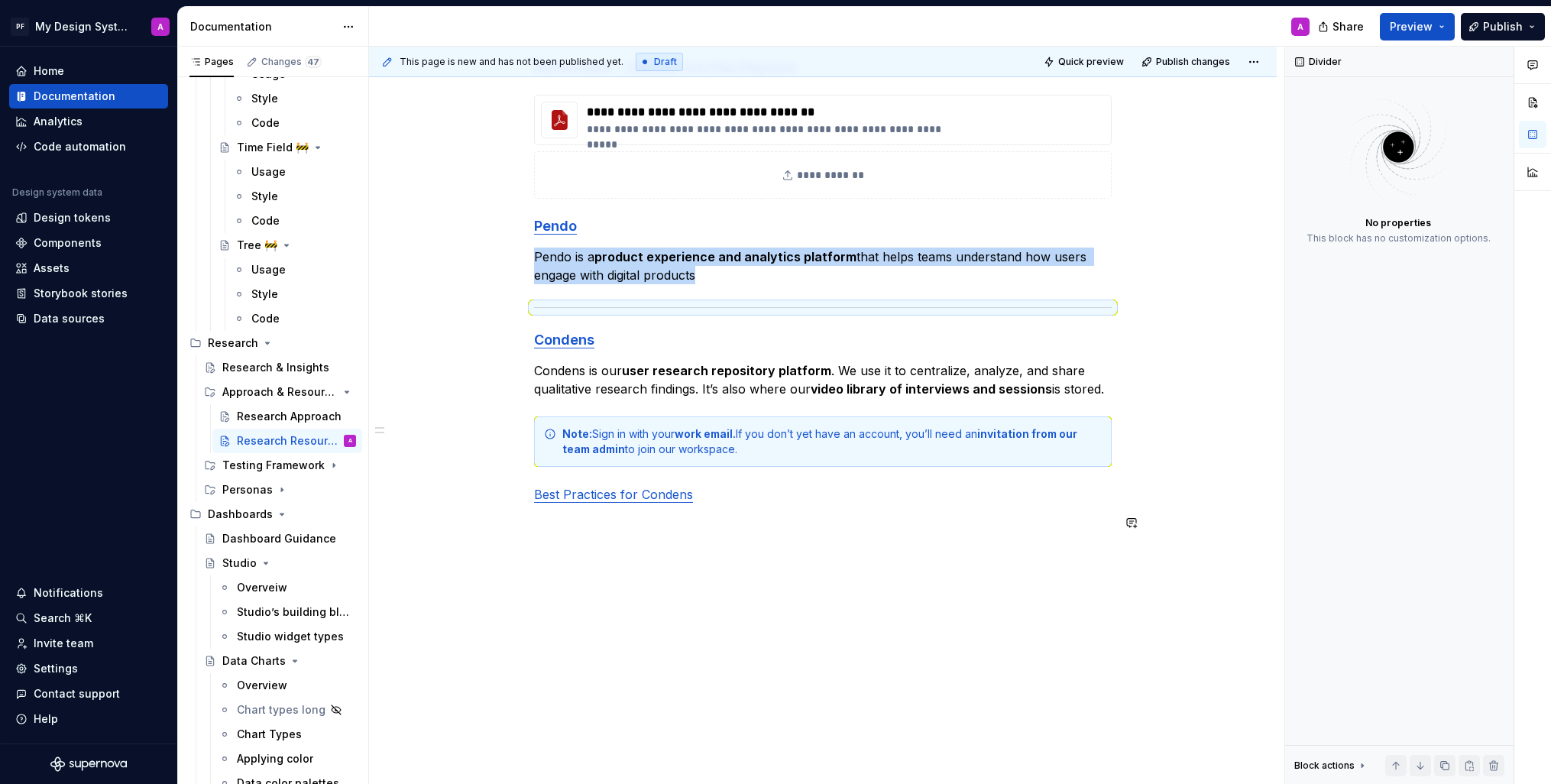
click at [757, 553] on div "**********" at bounding box center [823, 225] width 908 height 1120
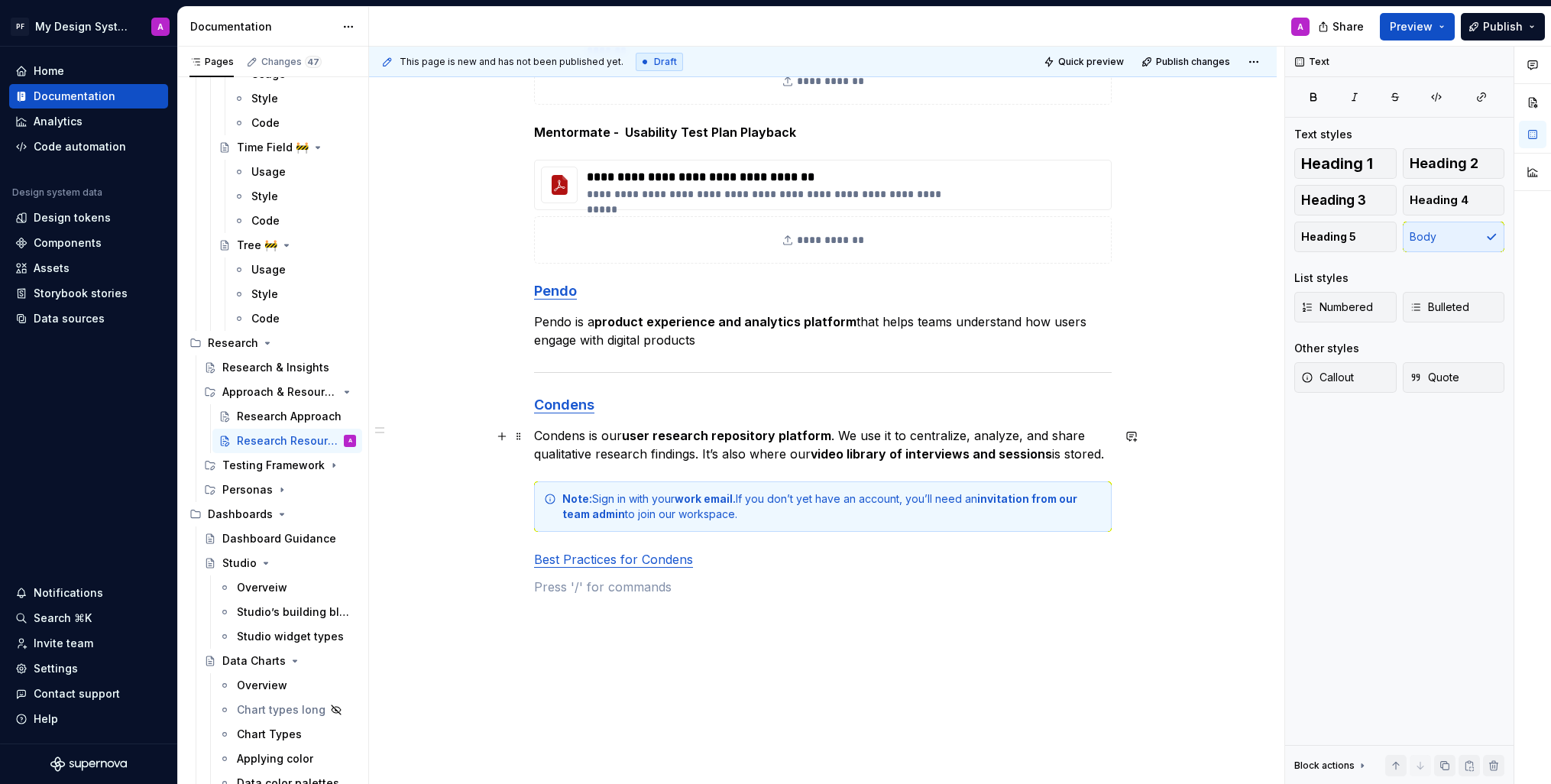
scroll to position [536, 0]
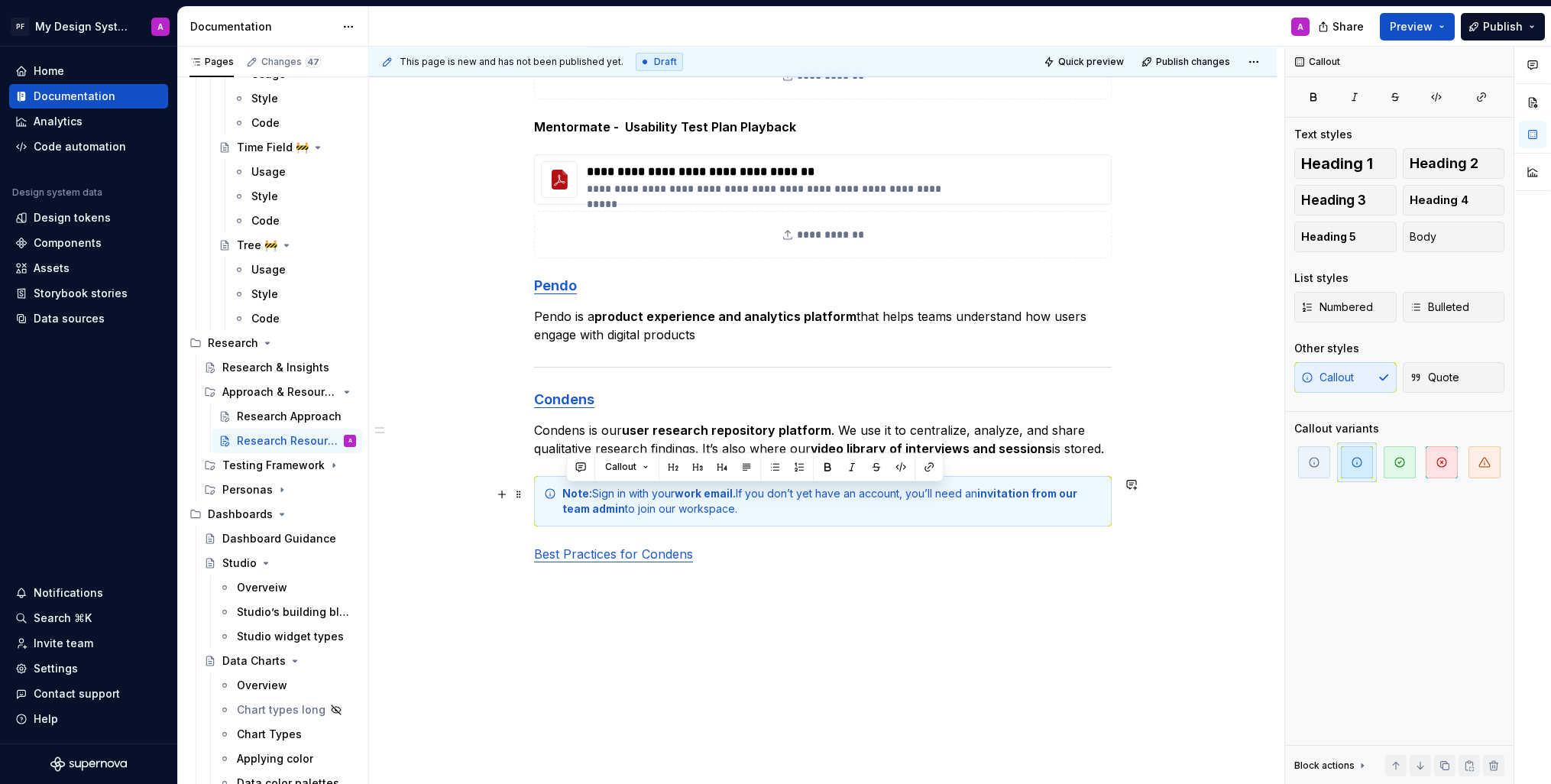
drag, startPoint x: 759, startPoint y: 510, endPoint x: 560, endPoint y: 490, distance: 200.0
click at [560, 490] on div "Note: Sign in with your work email. If you don’t yet have an account, you’ll ne…" at bounding box center [823, 501] width 577 height 50
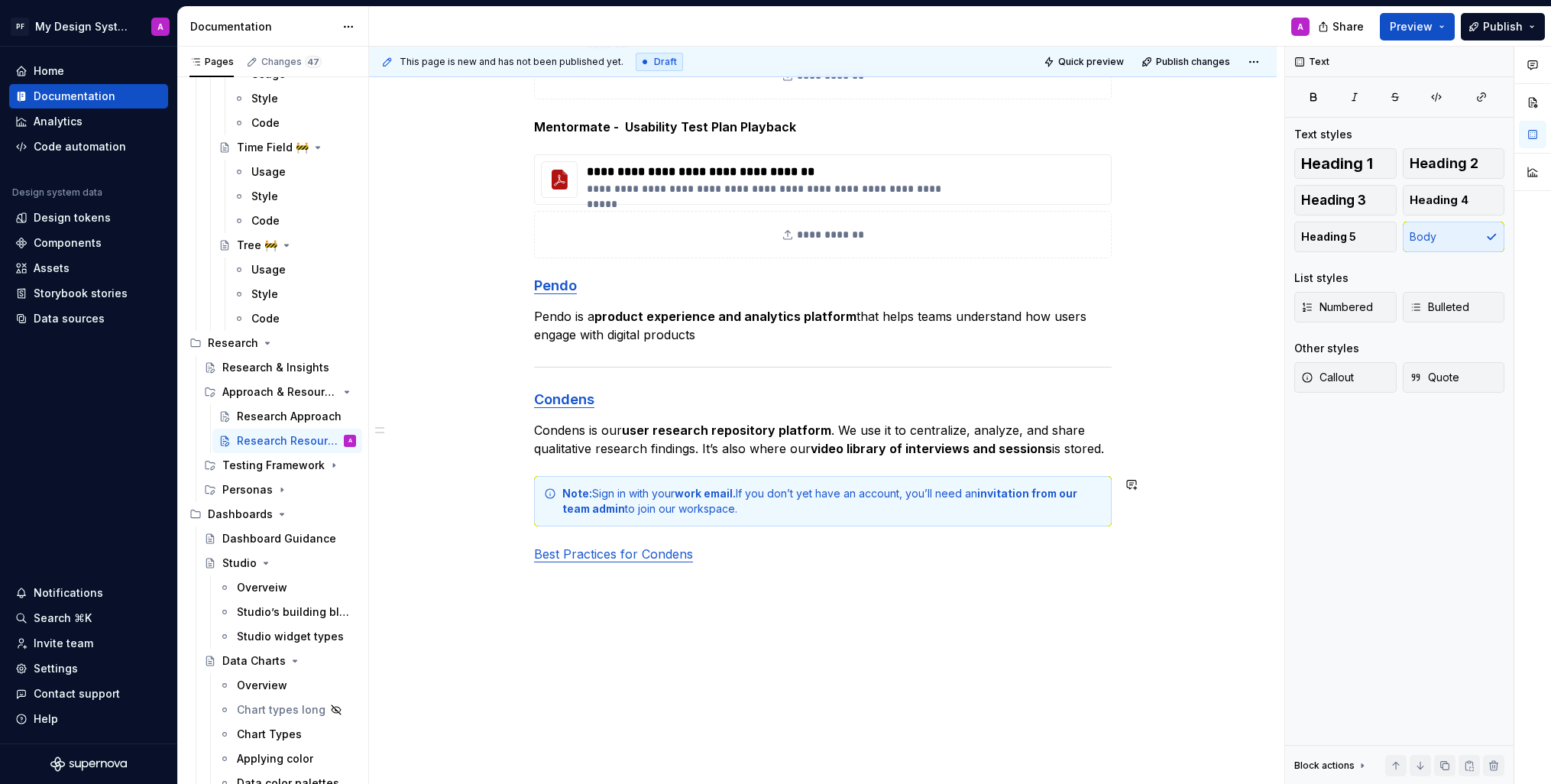
click at [816, 539] on div "**********" at bounding box center [823, 176] width 577 height 829
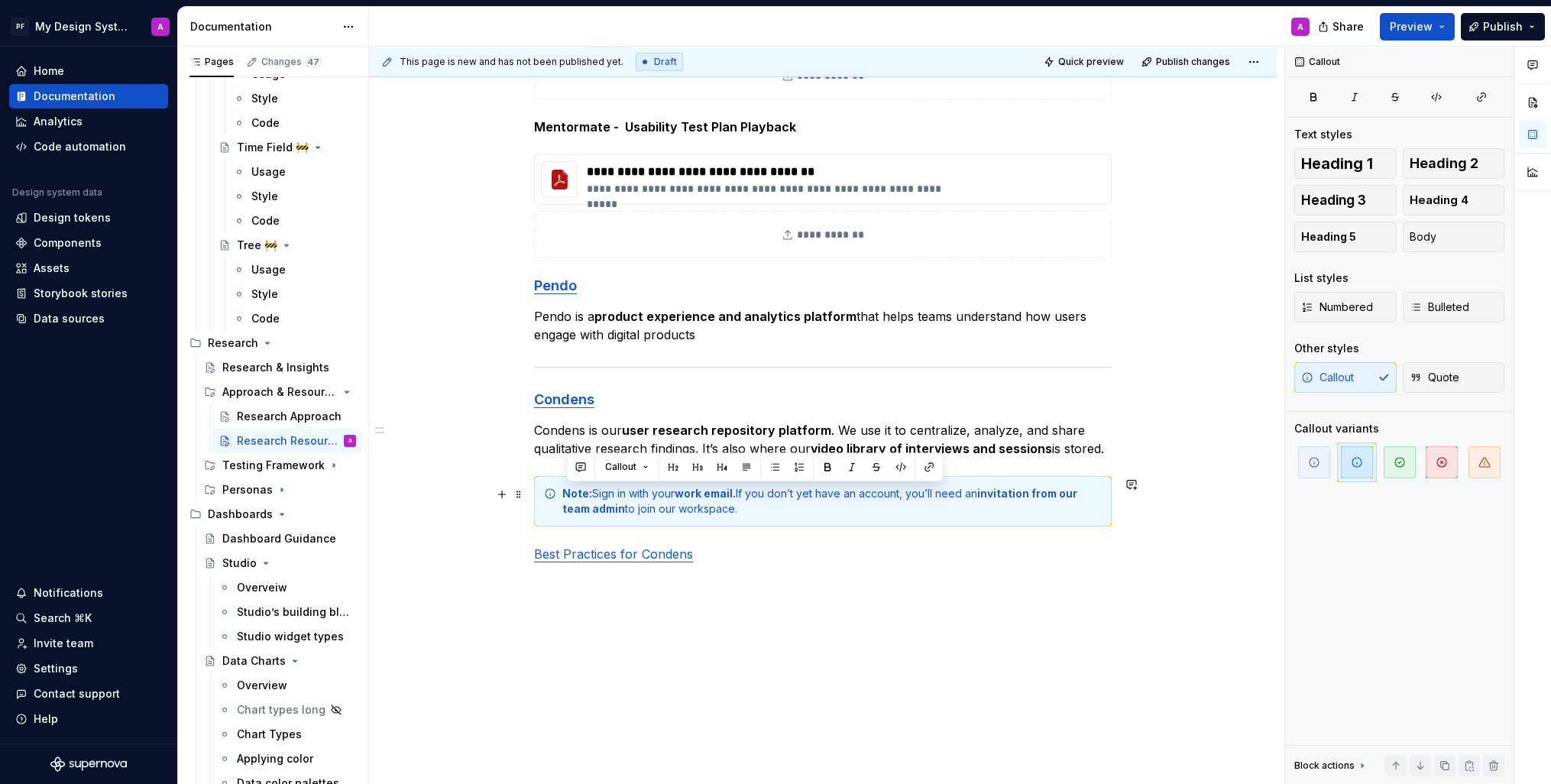
drag, startPoint x: 751, startPoint y: 509, endPoint x: 563, endPoint y: 493, distance: 188.7
click at [563, 493] on div "Note: Sign in with your work email. If you don’t yet have an account, you’ll ne…" at bounding box center [823, 501] width 577 height 50
copy div "Note: Sign in with your work email. If you don’t yet have an account, you’ll ne…"
click at [738, 338] on p "Pendo is a product experience and analytics platform that helps teams understan…" at bounding box center [823, 325] width 577 height 37
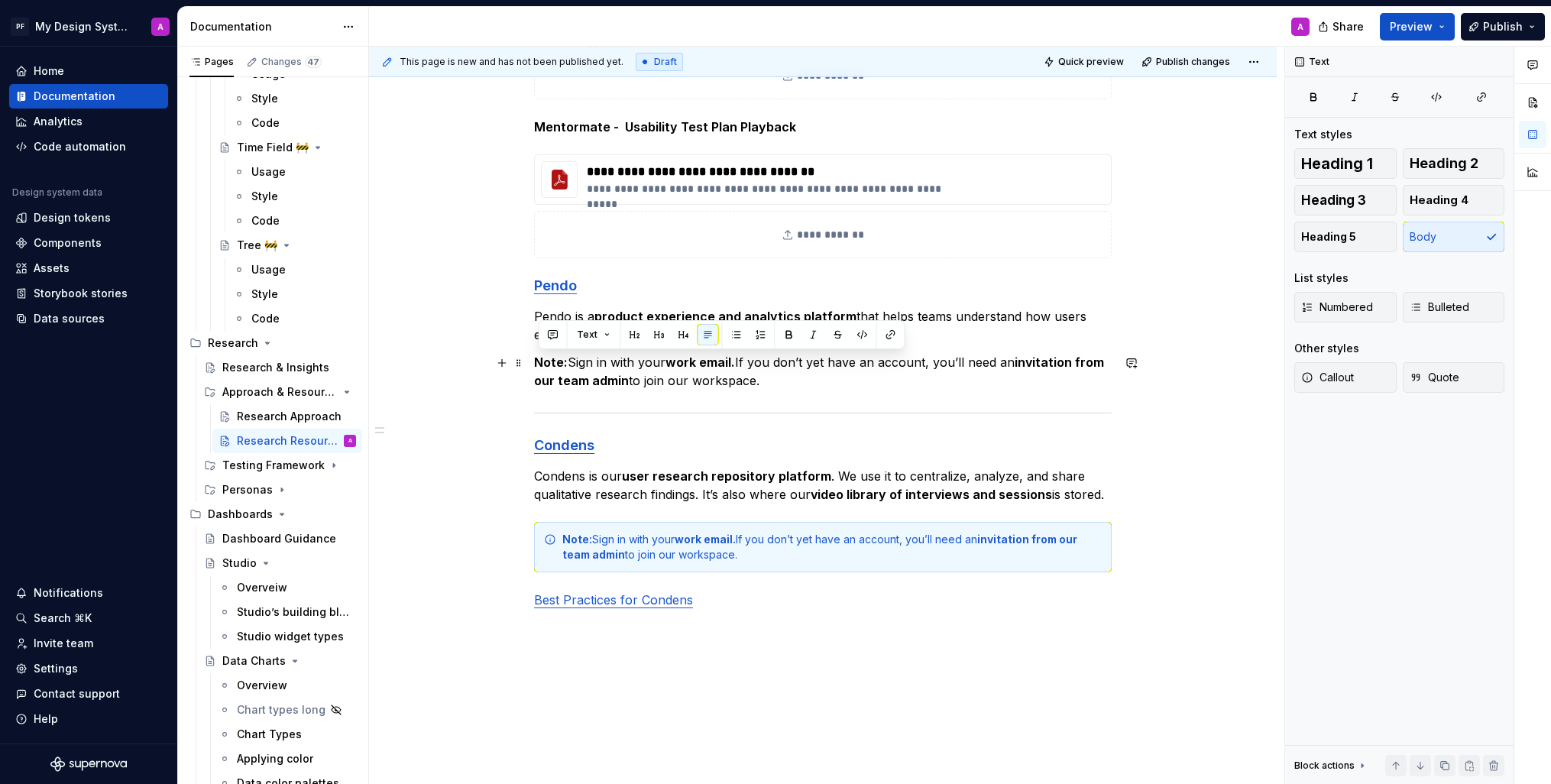
drag, startPoint x: 770, startPoint y: 383, endPoint x: 541, endPoint y: 370, distance: 229.4
click at [541, 370] on p "Note: Sign in with your work email. If you don’t yet have an account, you’ll ne…" at bounding box center [823, 371] width 577 height 37
click at [1374, 378] on button "Callout" at bounding box center [1345, 377] width 102 height 31
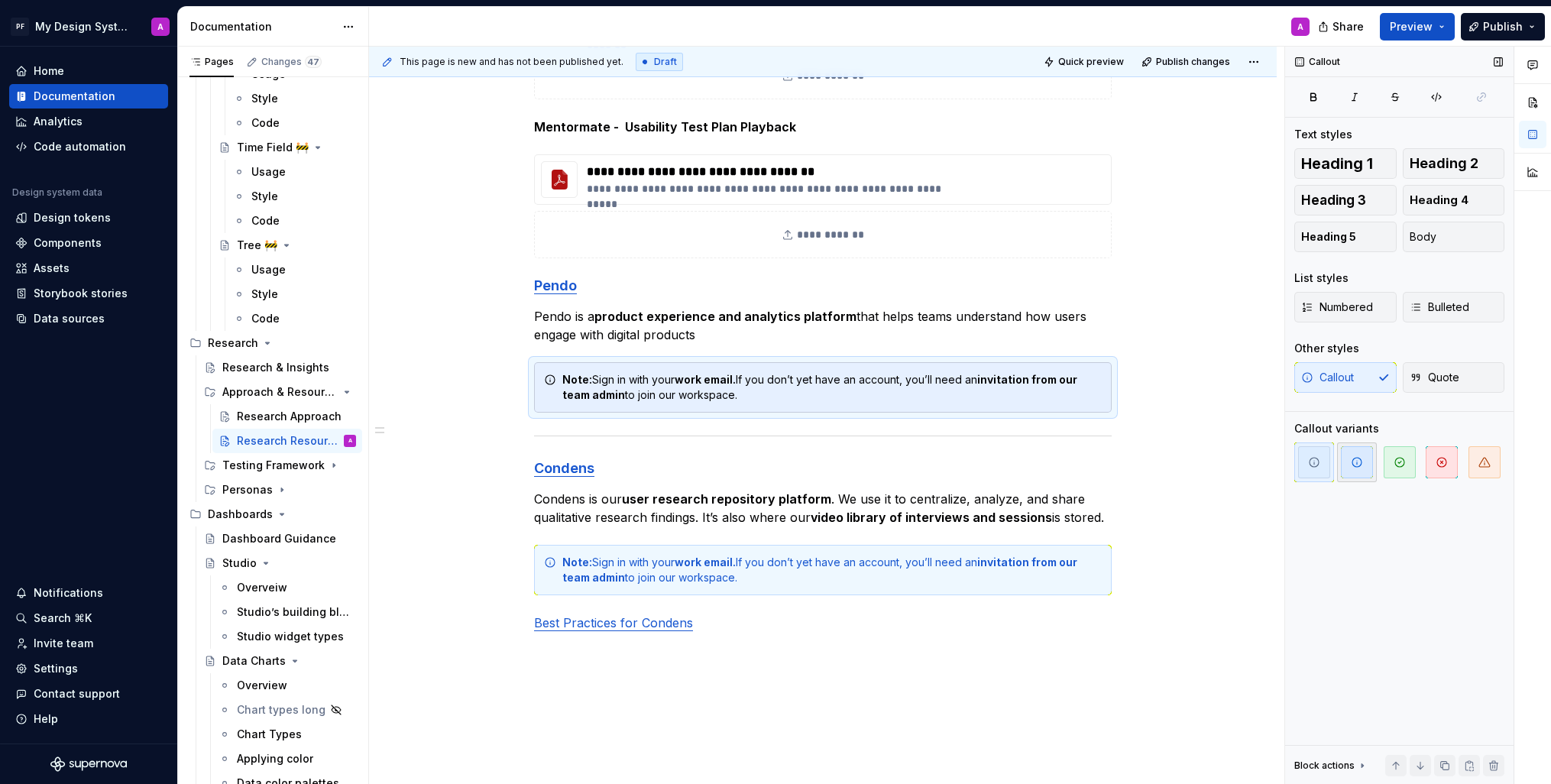
click at [1356, 462] on icon "button" at bounding box center [1357, 462] width 9 height 9
click at [1217, 462] on div "**********" at bounding box center [823, 319] width 908 height 1188
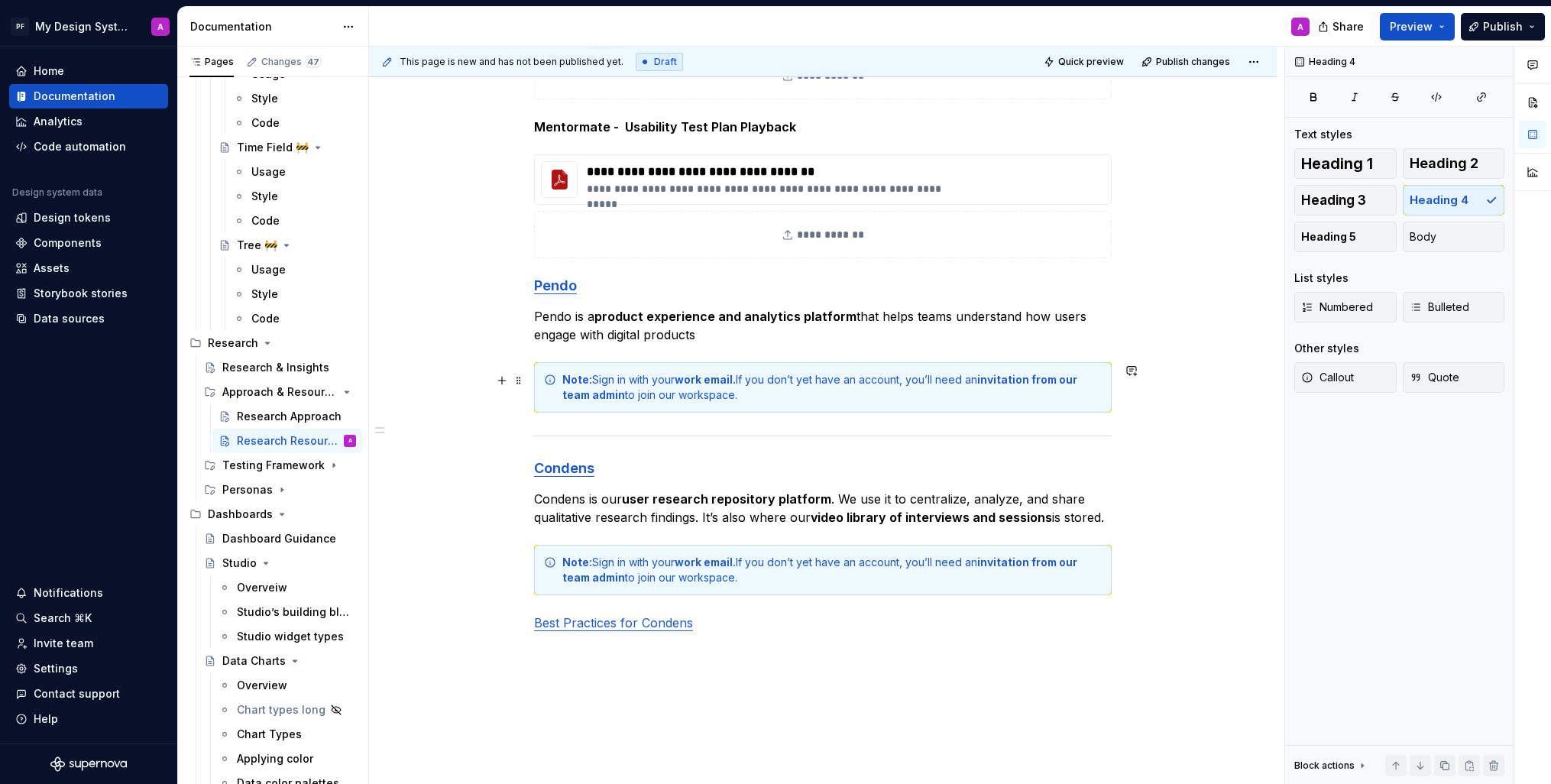
click at [1120, 406] on div "**********" at bounding box center [823, 319] width 908 height 1188
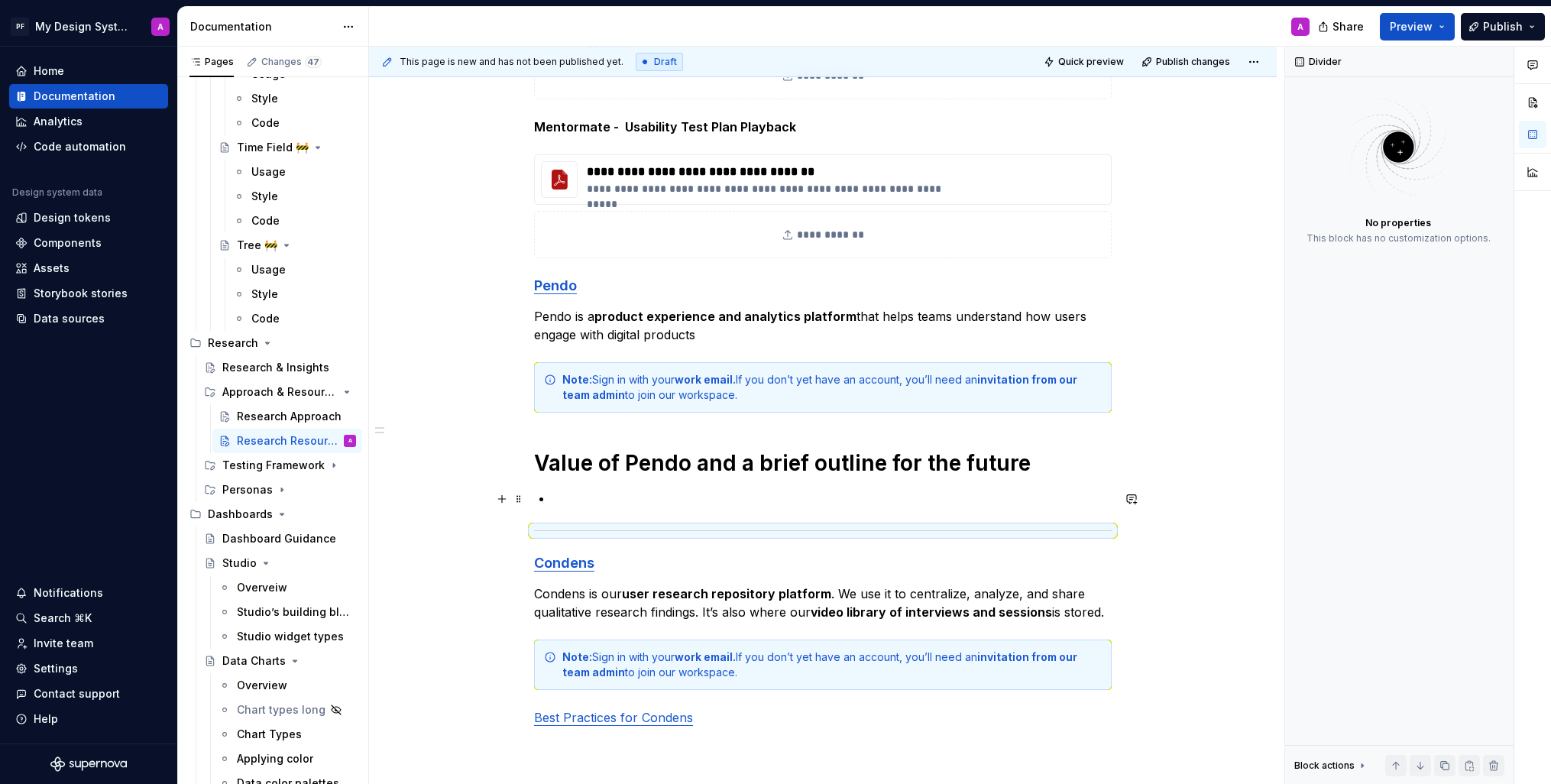
click at [596, 508] on div "**********" at bounding box center [823, 258] width 577 height 992
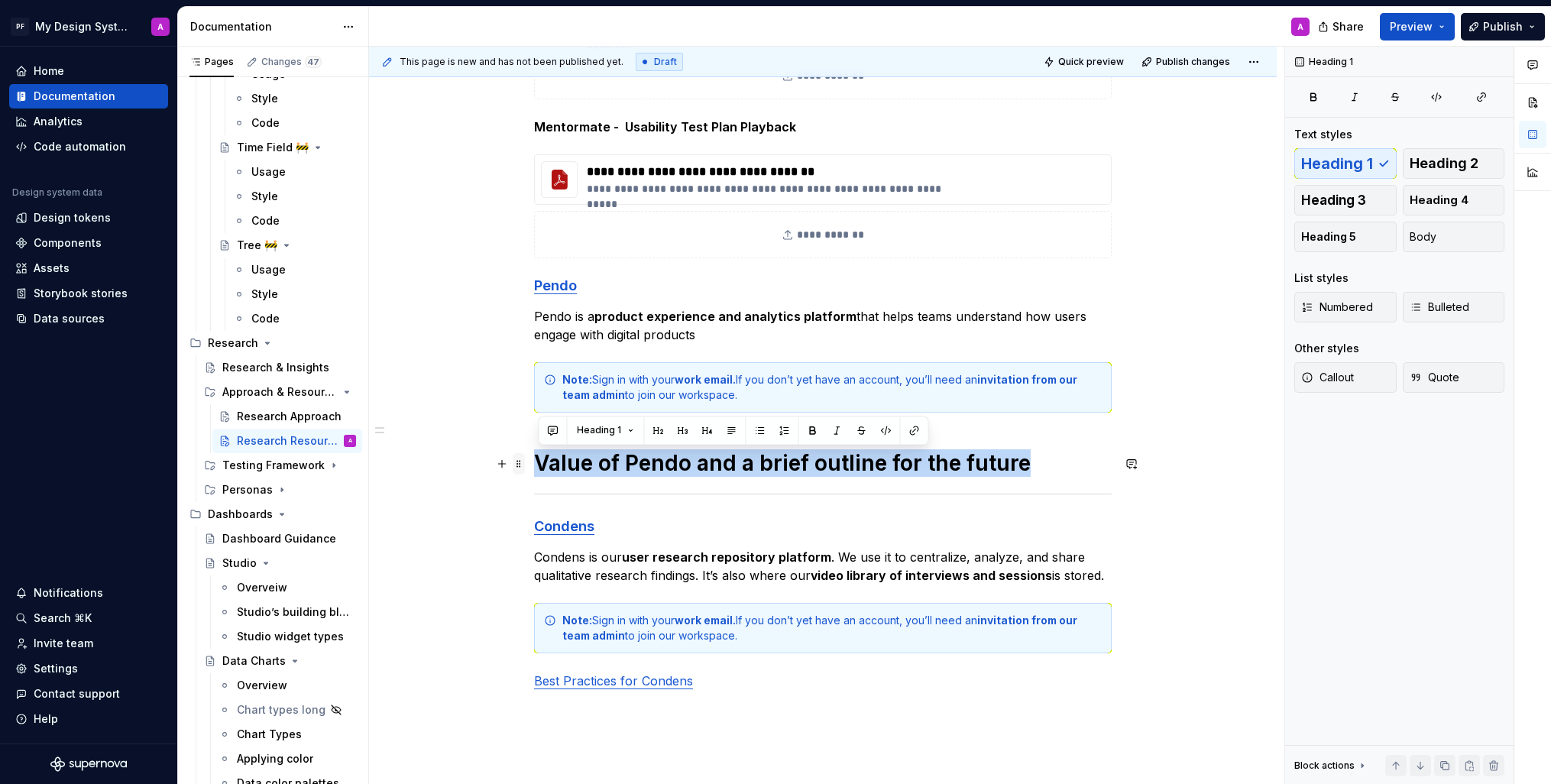
drag, startPoint x: 1039, startPoint y: 466, endPoint x: 525, endPoint y: 471, distance: 514.0
click at [542, 462] on h1 "Value of Pendo and a brief outline for the future" at bounding box center [823, 462] width 577 height 28
click at [771, 464] on h1 "Value of Pendo and a brief outline for the future" at bounding box center [823, 462] width 577 height 28
drag, startPoint x: 1035, startPoint y: 459, endPoint x: 532, endPoint y: 454, distance: 503.0
click at [532, 454] on div "**********" at bounding box center [823, 348] width 908 height 1246
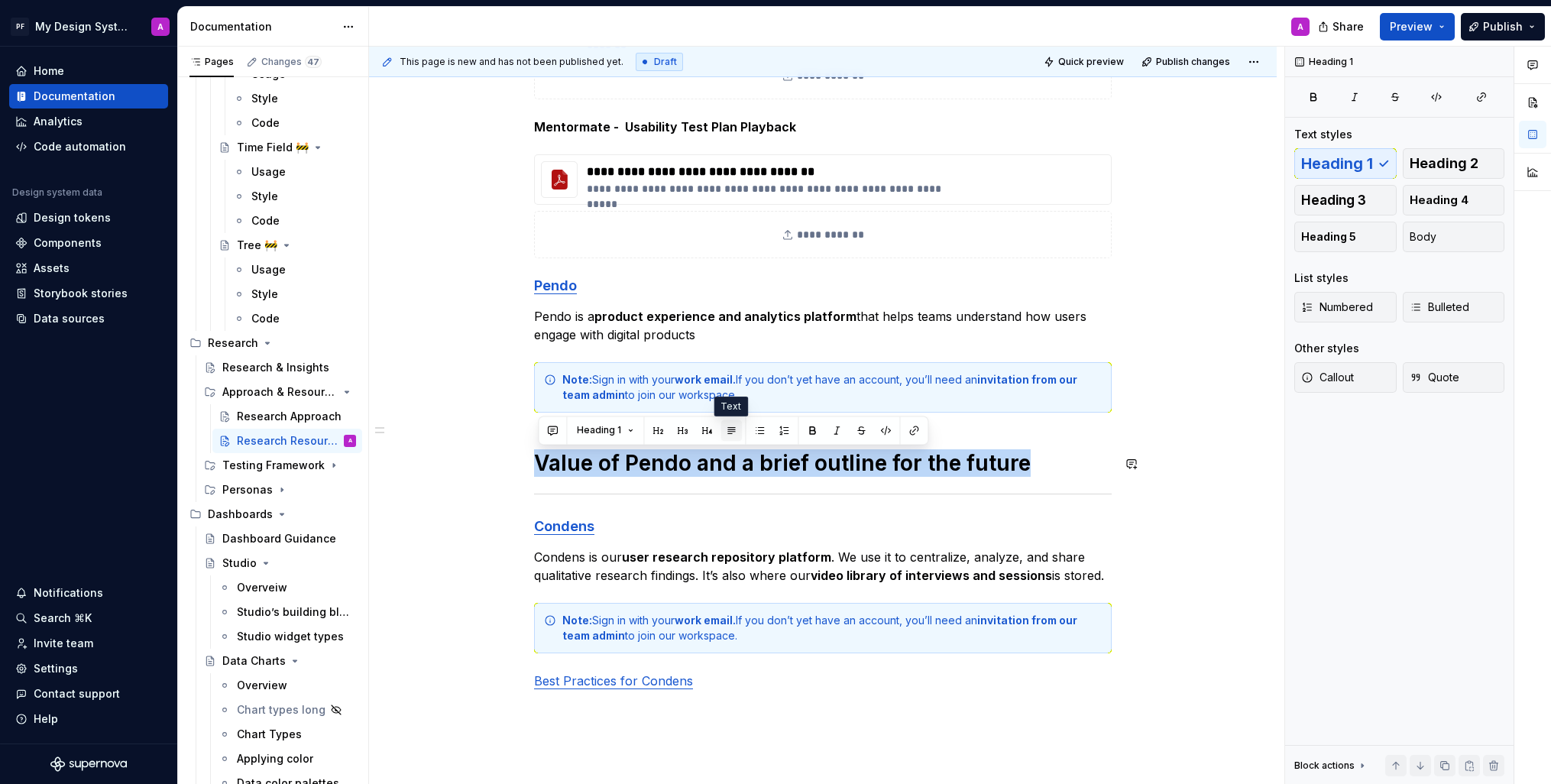
click at [727, 426] on button "button" at bounding box center [731, 430] width 22 height 22
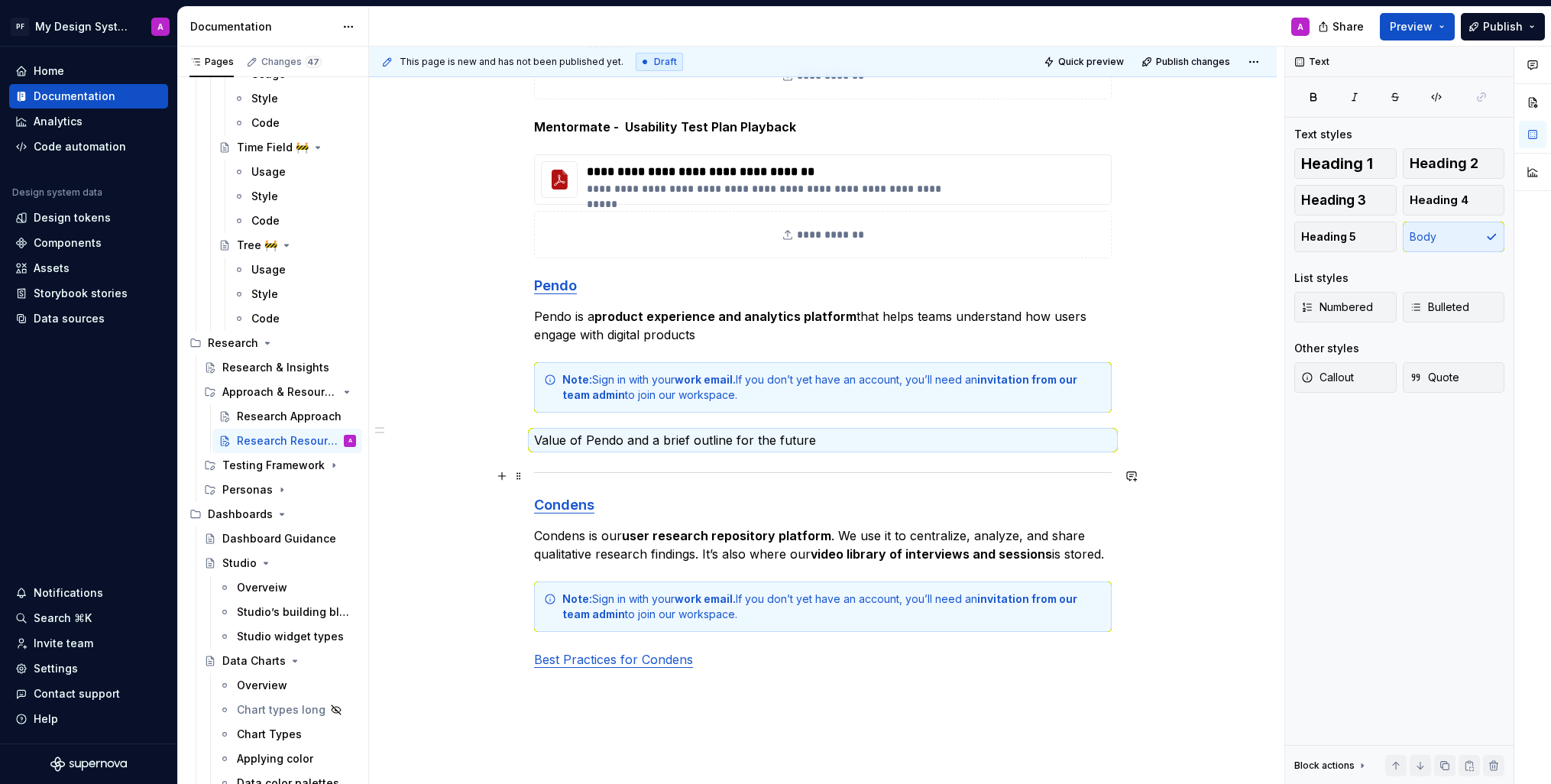
click at [1212, 461] on div "**********" at bounding box center [823, 338] width 908 height 1225
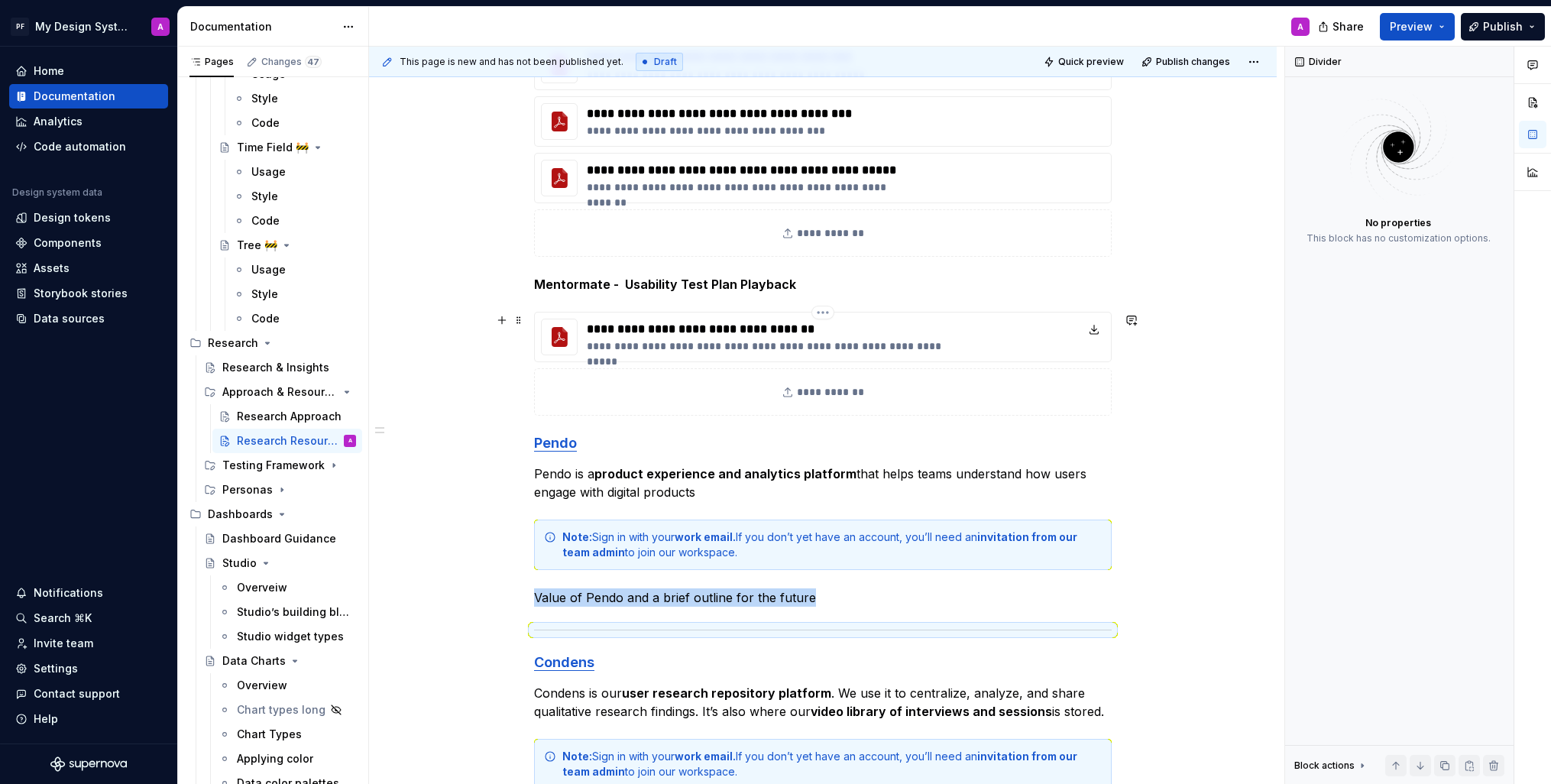
scroll to position [433, 0]
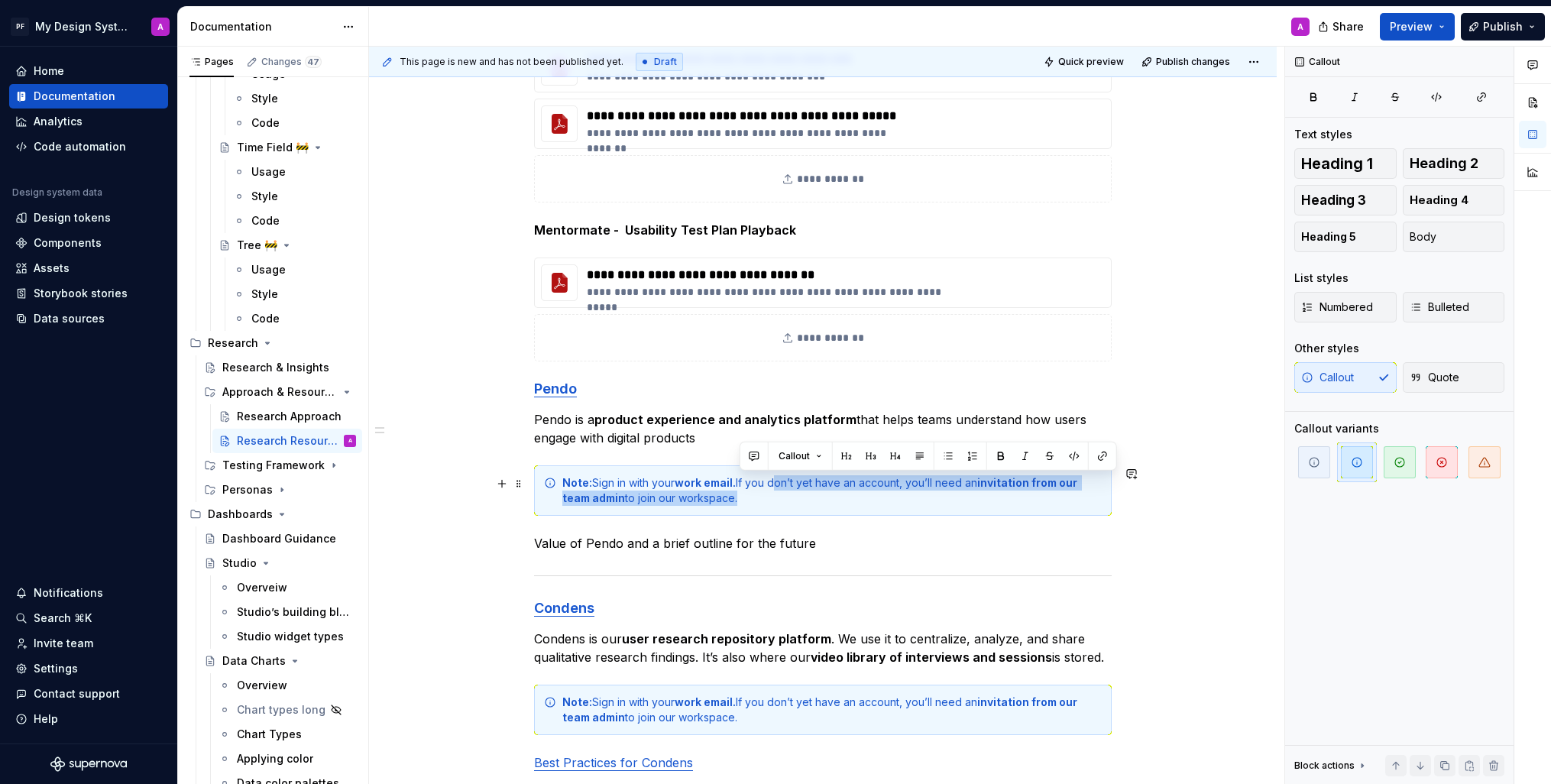
drag, startPoint x: 736, startPoint y: 500, endPoint x: 787, endPoint y: 484, distance: 53.5
click at [787, 484] on div "Note: Sign in with your work email. If you don’t yet have an account, you’ll ne…" at bounding box center [832, 490] width 540 height 31
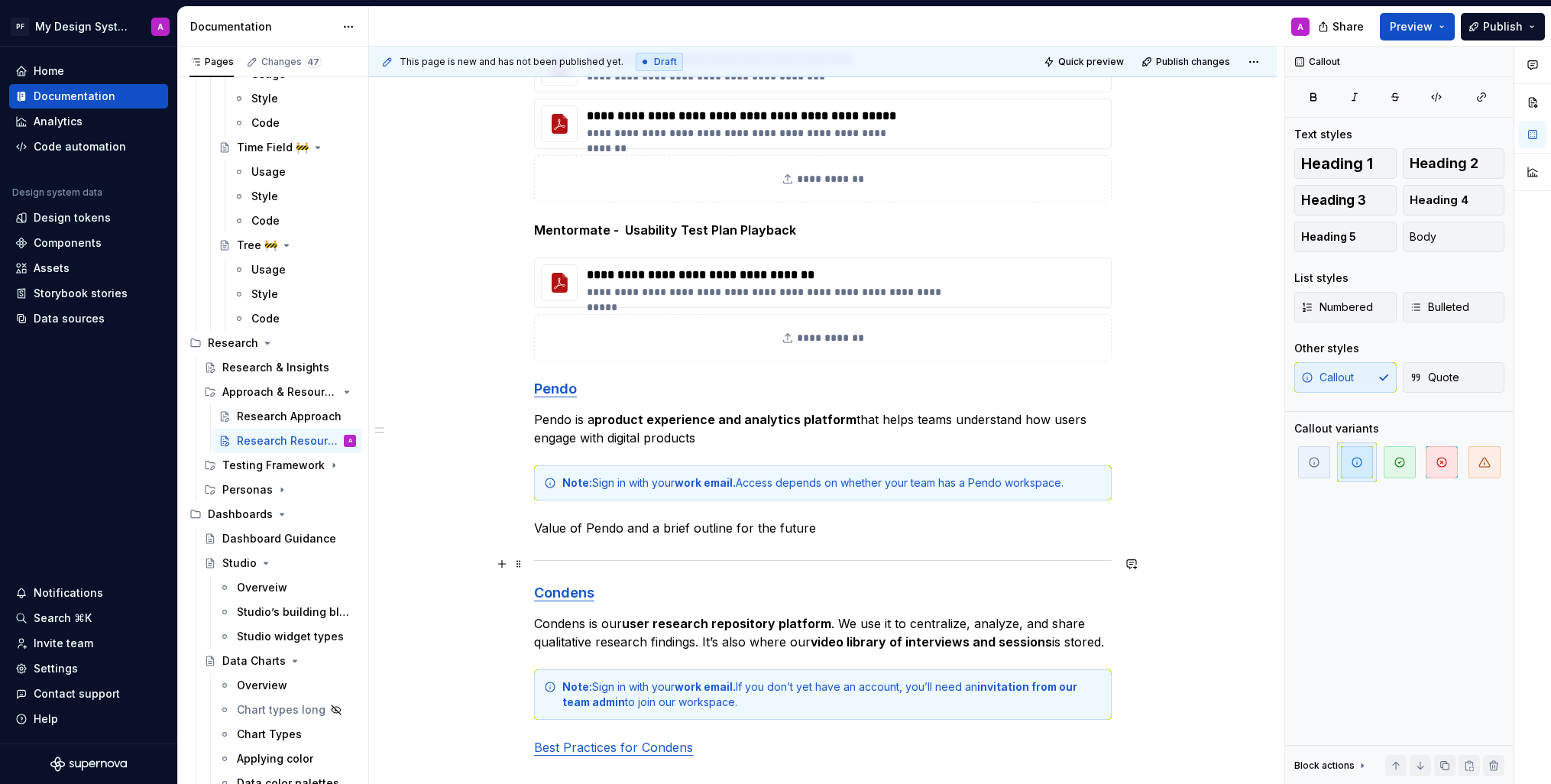
click at [1197, 553] on div "**********" at bounding box center [823, 433] width 908 height 1210
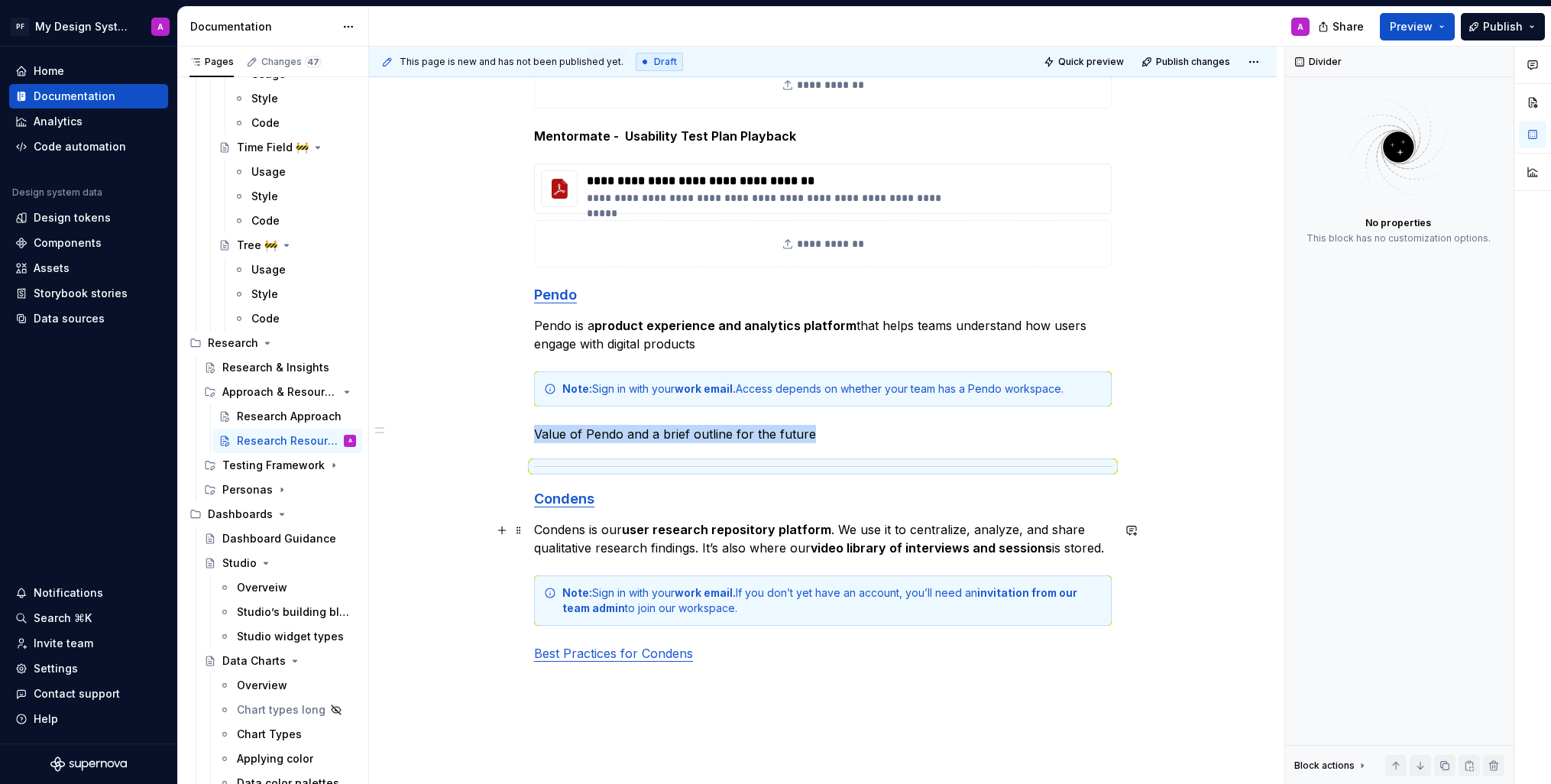
scroll to position [528, 0]
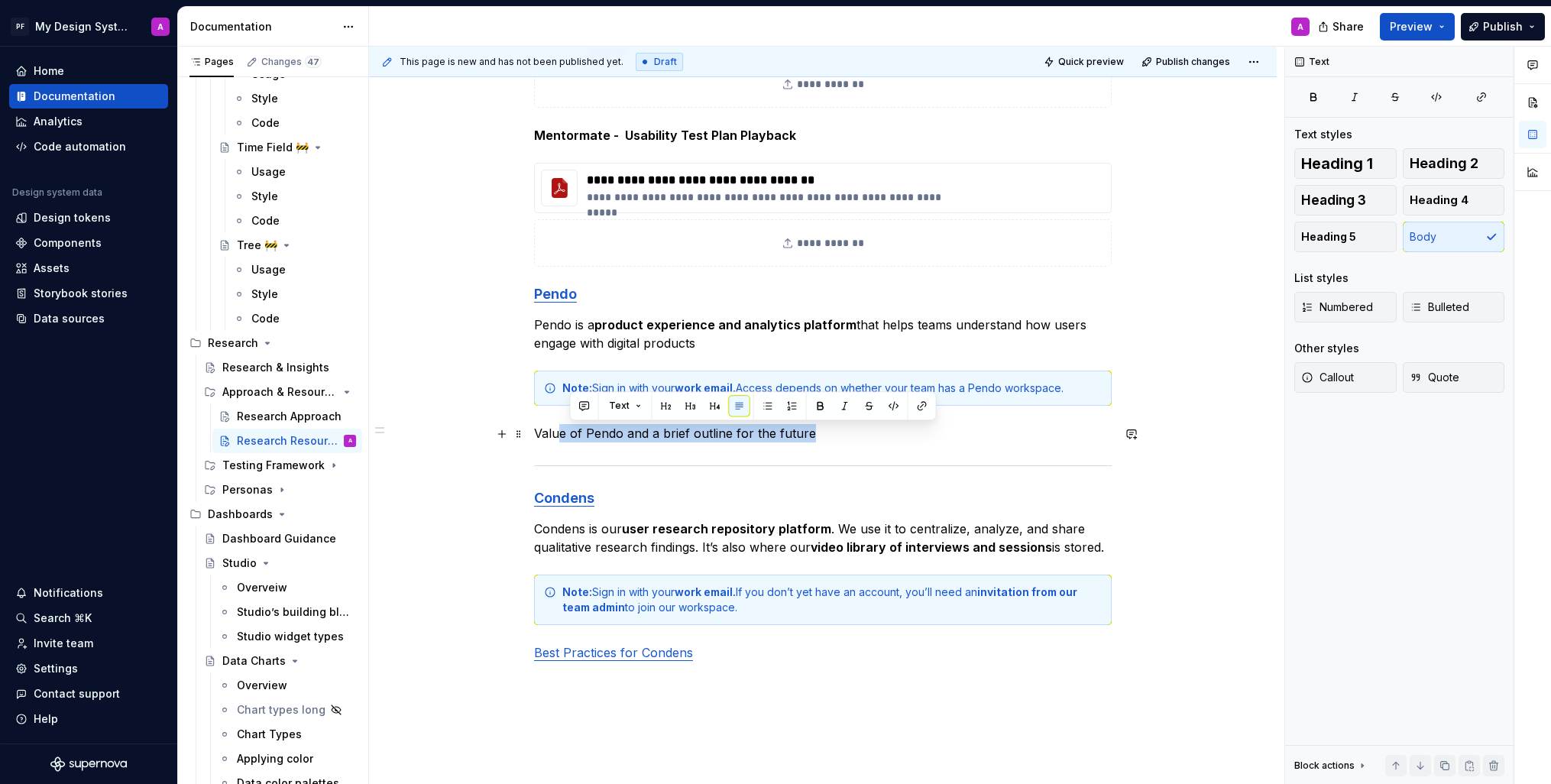
drag, startPoint x: 825, startPoint y: 434, endPoint x: 561, endPoint y: 428, distance: 264.1
click at [561, 428] on p "Value of Pendo and a brief outline for the future" at bounding box center [823, 433] width 577 height 18
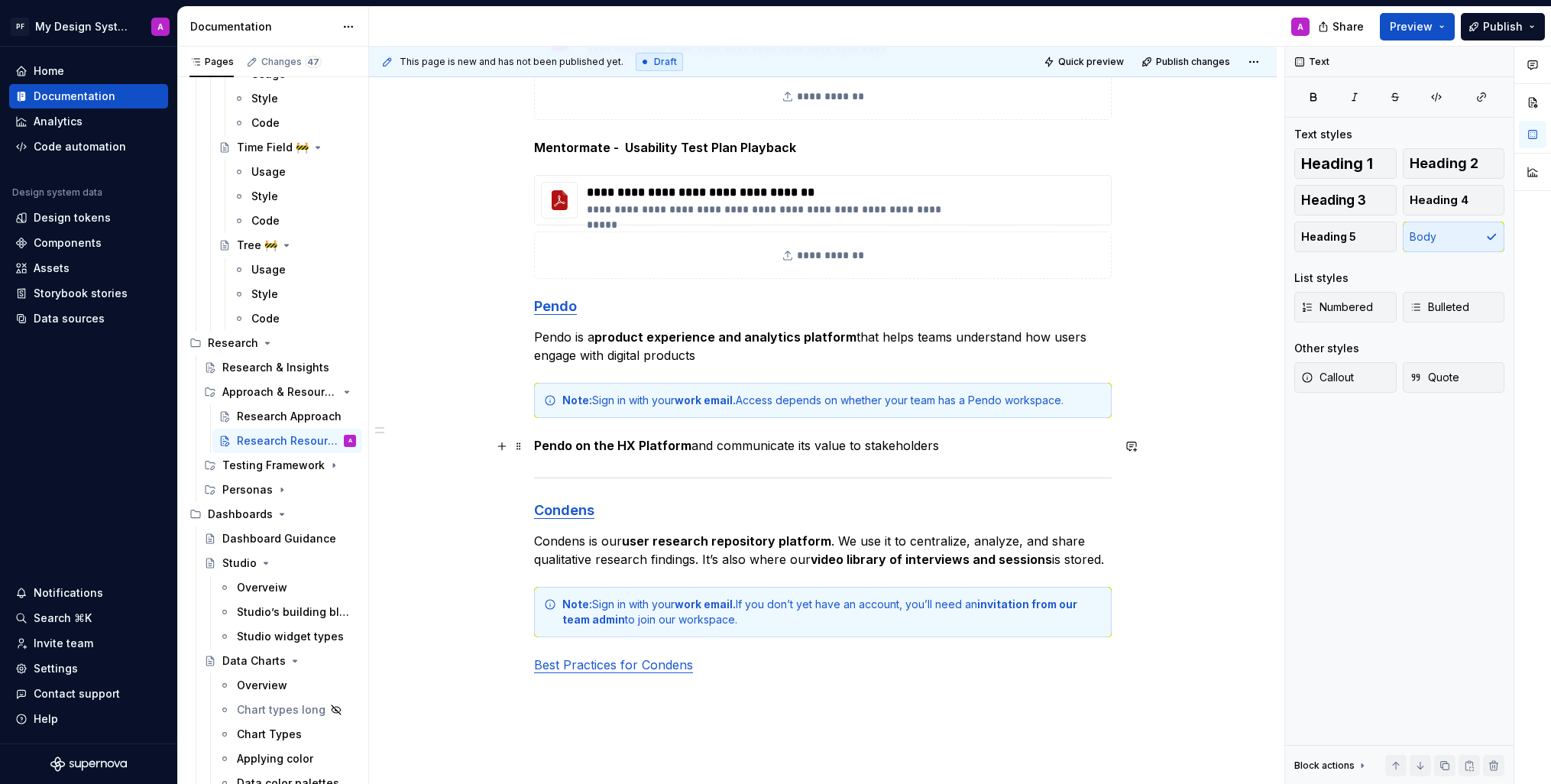
scroll to position [524, 0]
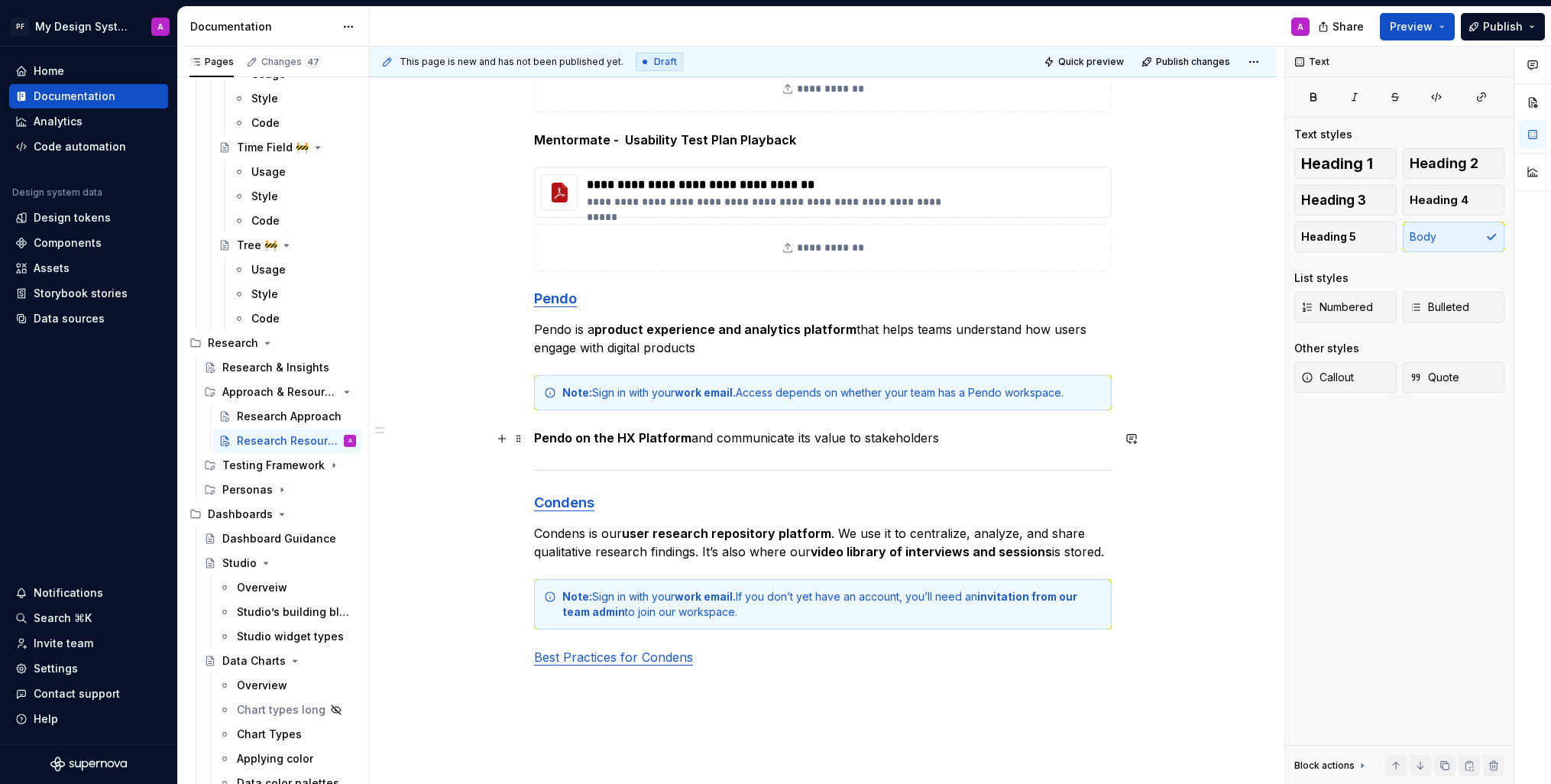
drag, startPoint x: 790, startPoint y: 440, endPoint x: 713, endPoint y: 438, distance: 77.0
click at [713, 438] on p "Pendo on the HX Platform and communicate its value to stakeholders" at bounding box center [823, 437] width 577 height 18
drag, startPoint x: 797, startPoint y: 439, endPoint x: 750, endPoint y: 440, distance: 47.0
click at [750, 440] on p "Pendo on the HX Platform and communicate its value to stakeholders" at bounding box center [823, 437] width 577 height 18
drag, startPoint x: 859, startPoint y: 438, endPoint x: 539, endPoint y: 433, distance: 320.0
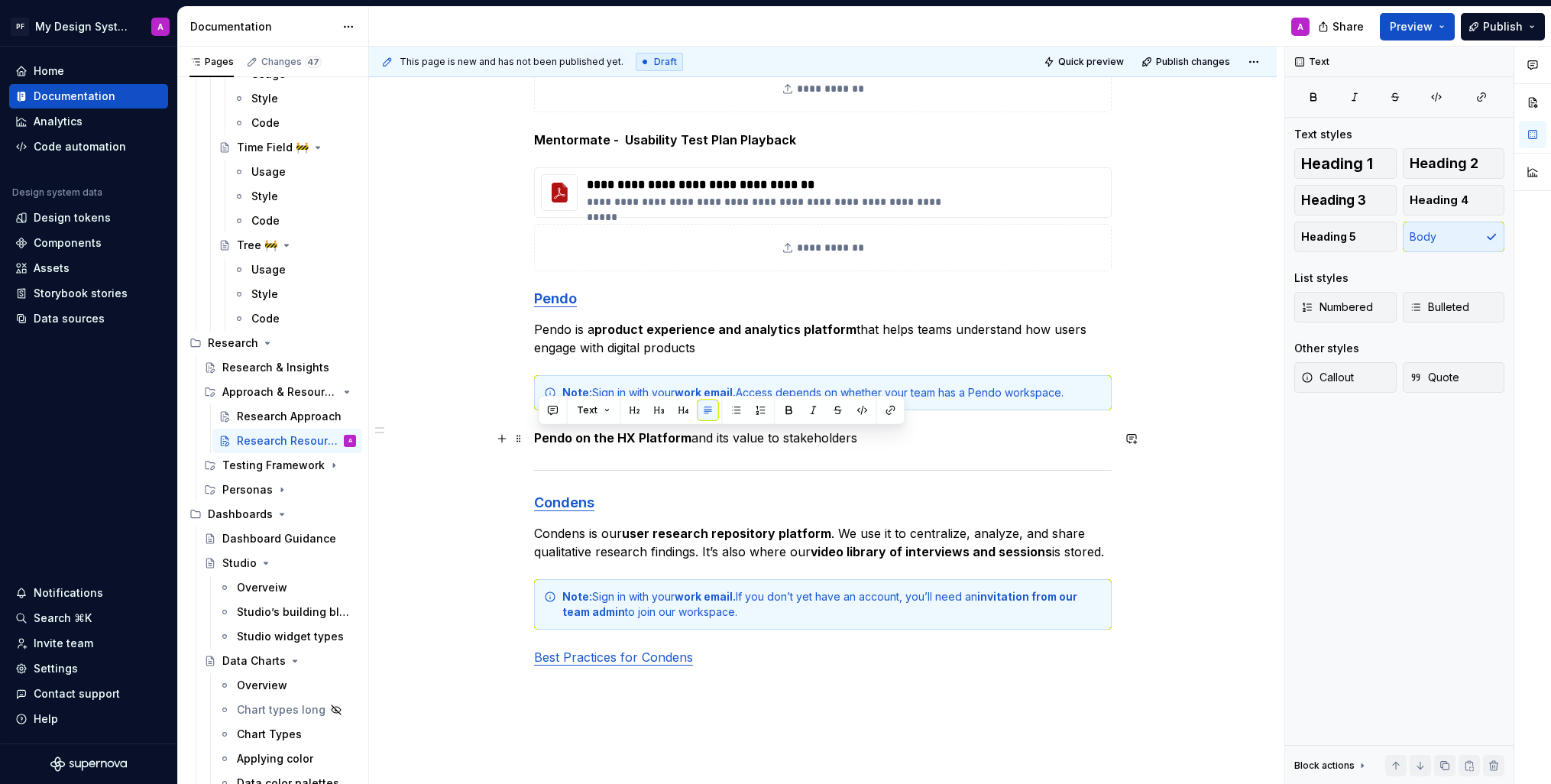
click at [539, 433] on p "Pendo on the HX Platform and its value to stakeholders" at bounding box center [823, 437] width 577 height 18
click at [782, 410] on button "button" at bounding box center [789, 410] width 22 height 22
drag, startPoint x: 790, startPoint y: 413, endPoint x: 779, endPoint y: 438, distance: 27.3
click at [790, 413] on button "button" at bounding box center [789, 410] width 22 height 22
type textarea "*"
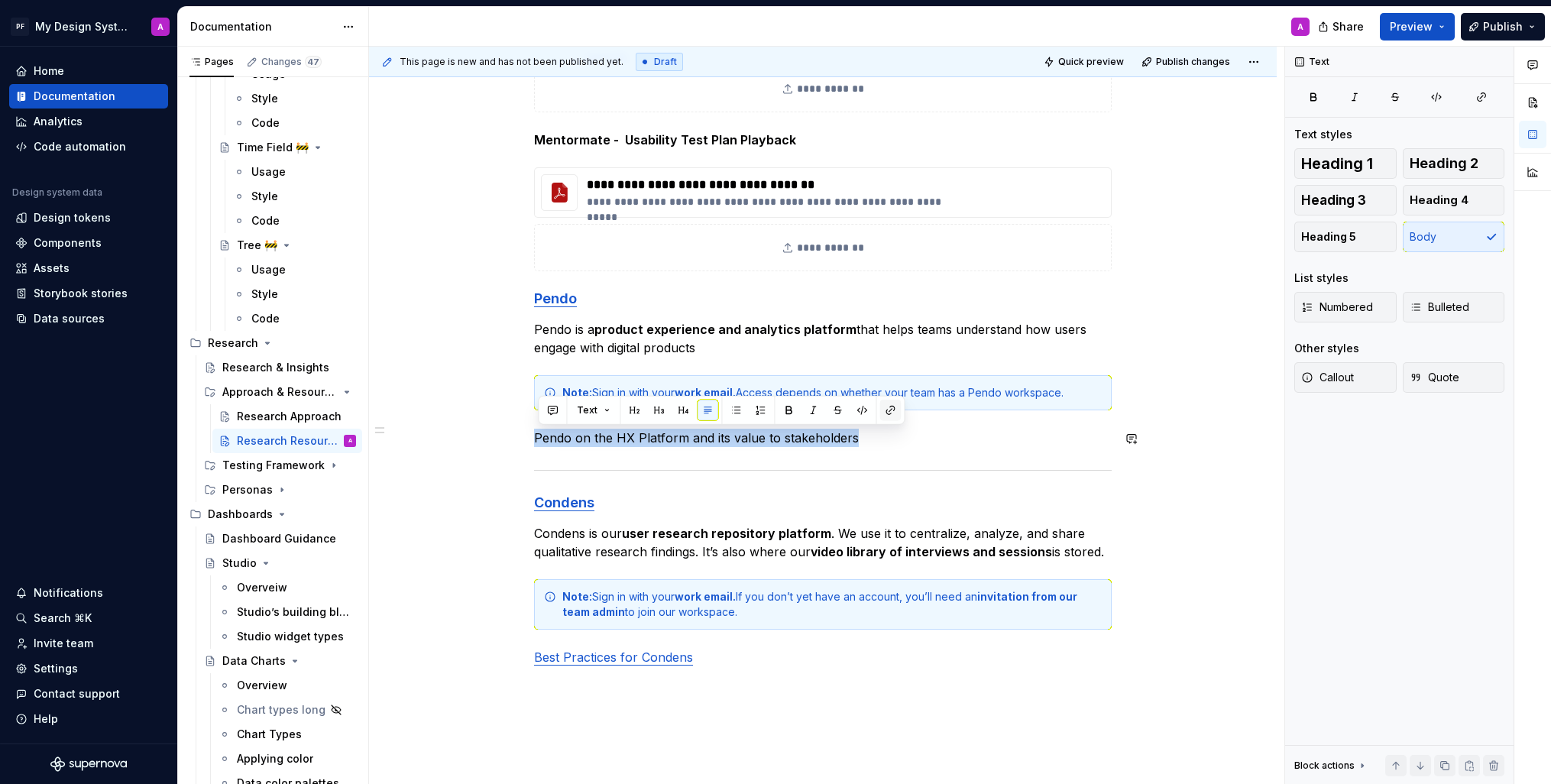
click at [889, 404] on button "button" at bounding box center [890, 410] width 22 height 22
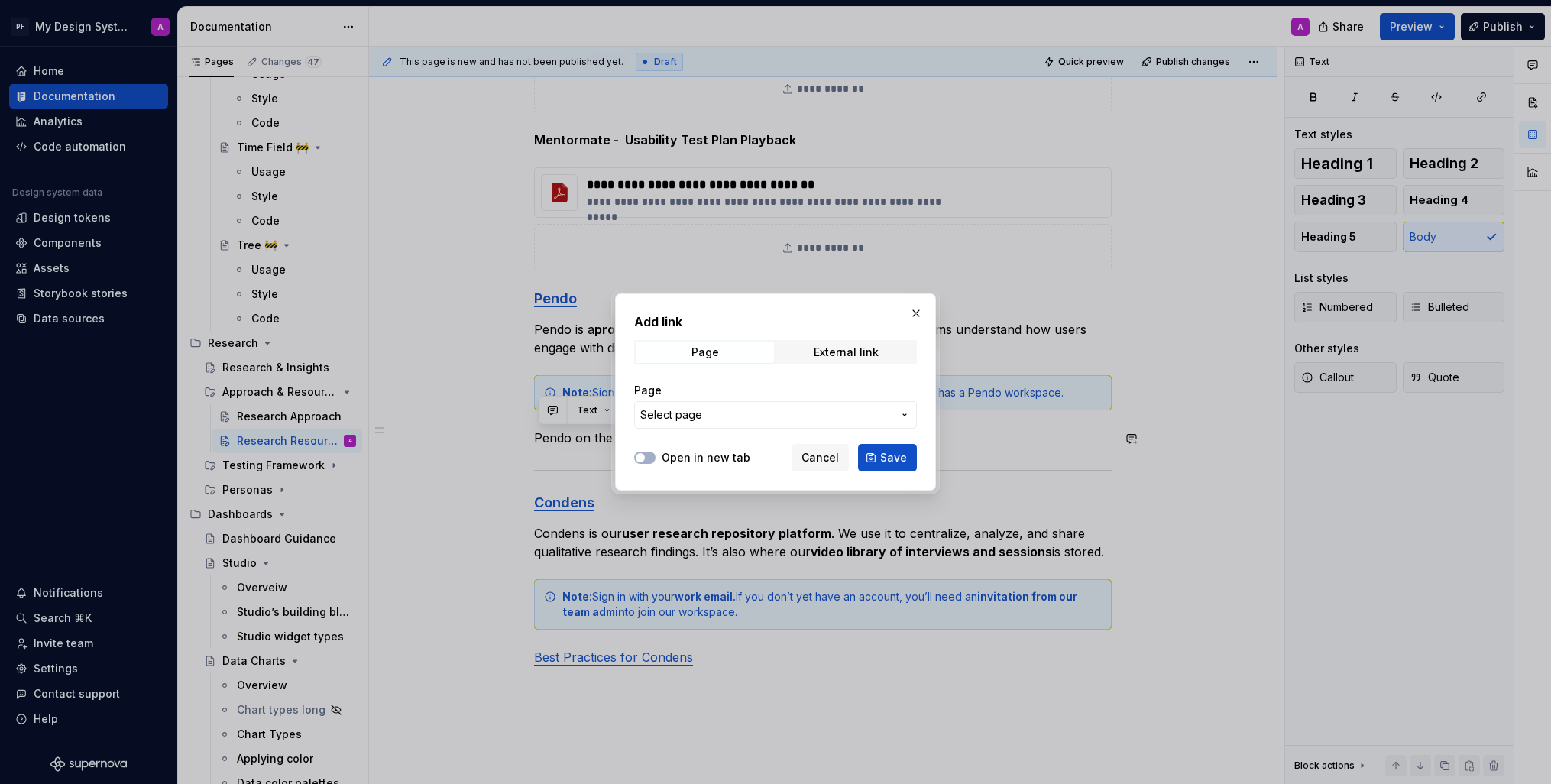
click at [841, 339] on div "Add link Page External link Page Select page" at bounding box center [775, 375] width 283 height 126
click at [839, 350] on div "External link" at bounding box center [846, 352] width 65 height 13
click at [674, 413] on input "URL" at bounding box center [775, 415] width 283 height 28
paste input "[URL][DOMAIN_NAME]"
type input "[URL][DOMAIN_NAME]"
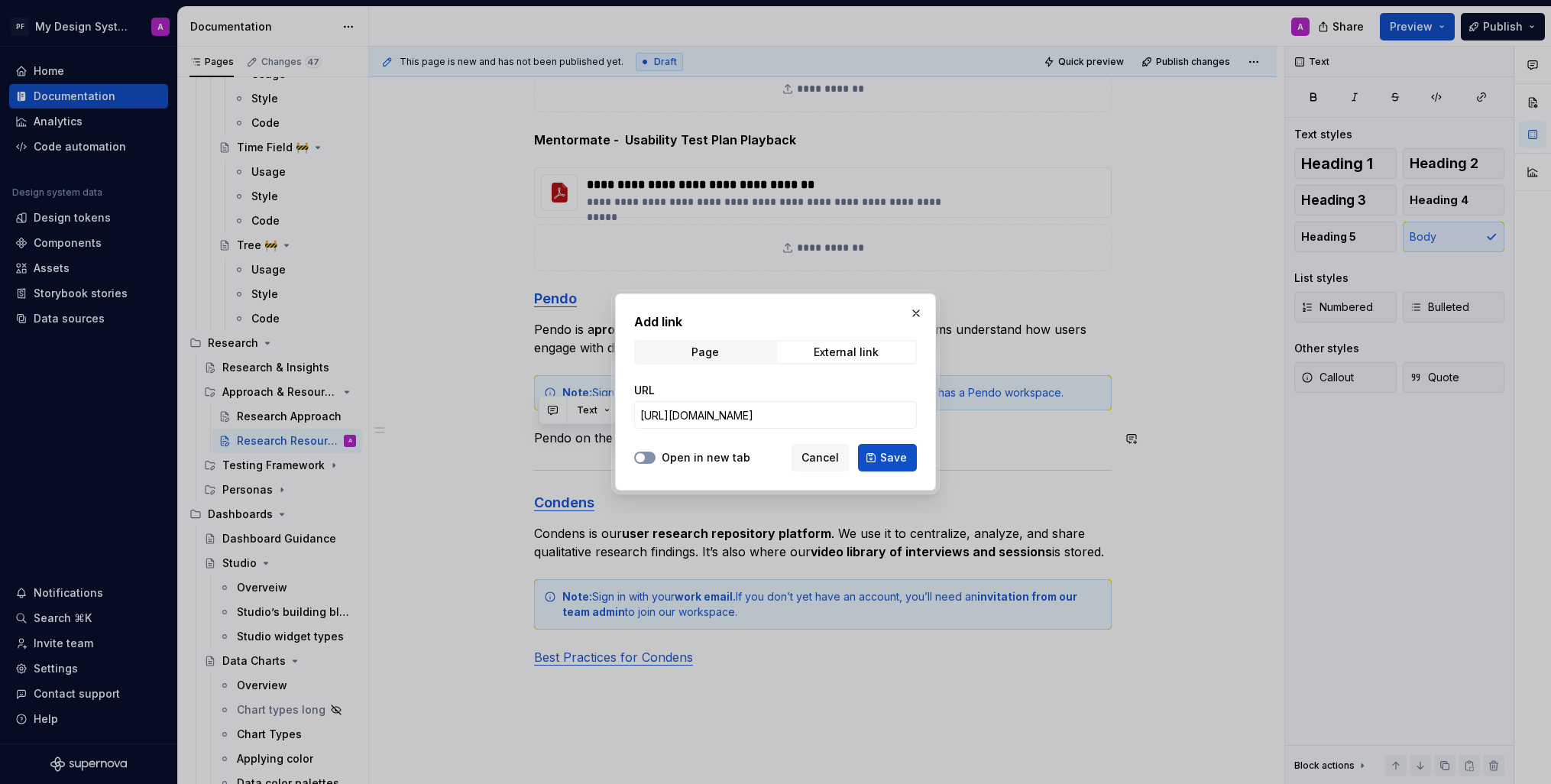
click at [648, 454] on button "Open in new tab" at bounding box center [645, 458] width 22 height 13
click at [889, 460] on span "Save" at bounding box center [894, 457] width 27 height 15
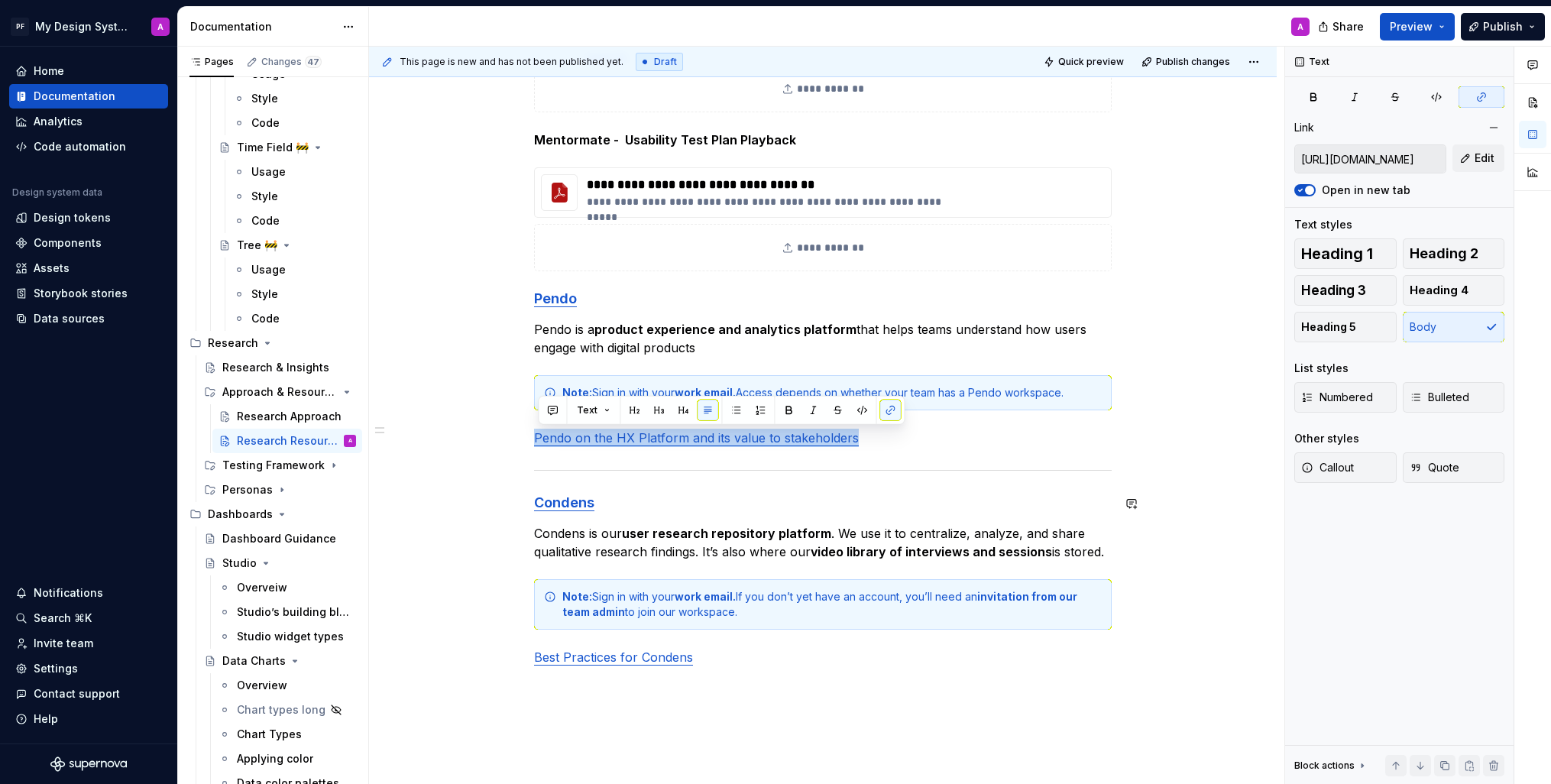
click at [1187, 520] on div "**********" at bounding box center [823, 342] width 908 height 1210
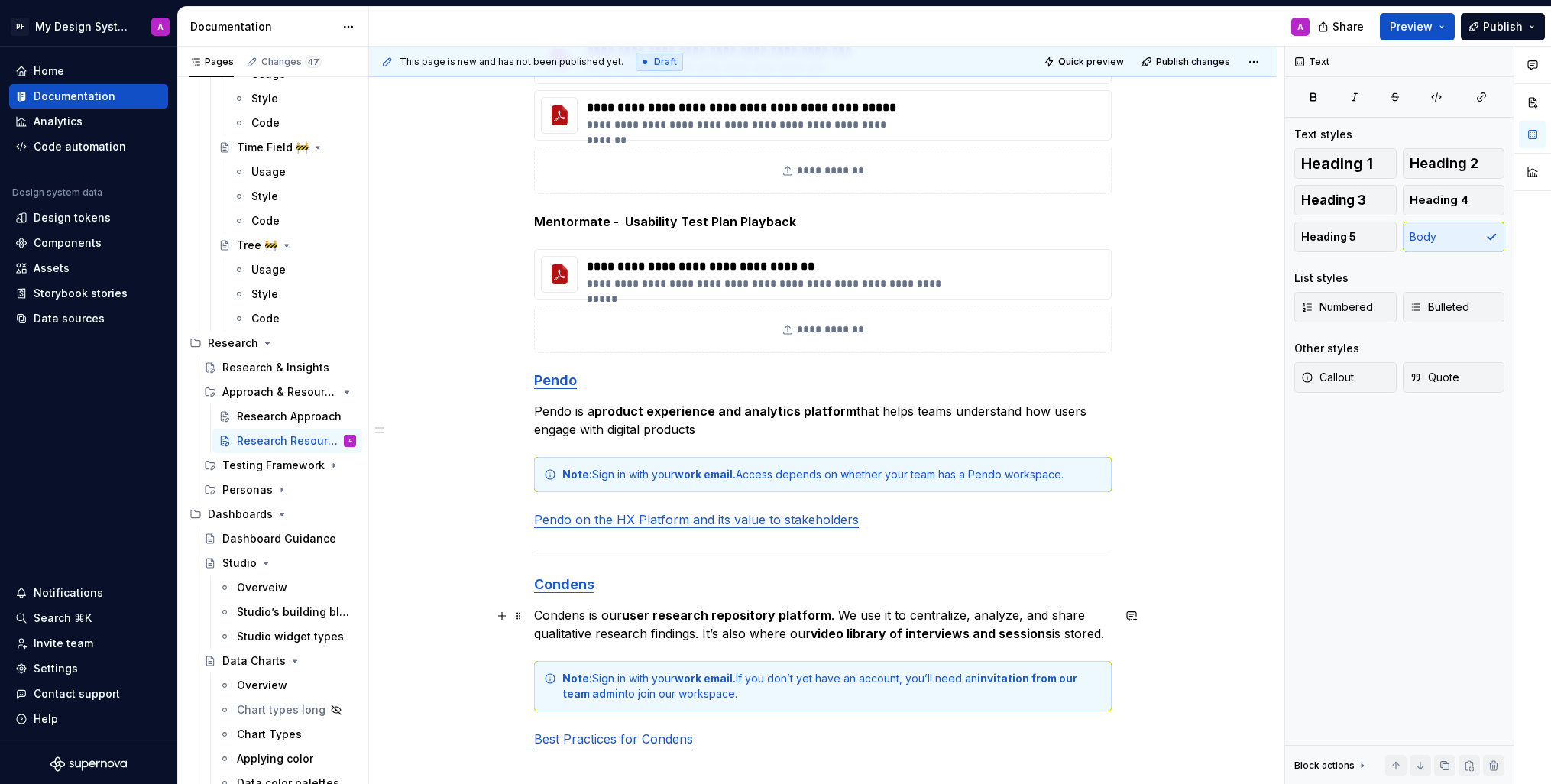
scroll to position [377, 0]
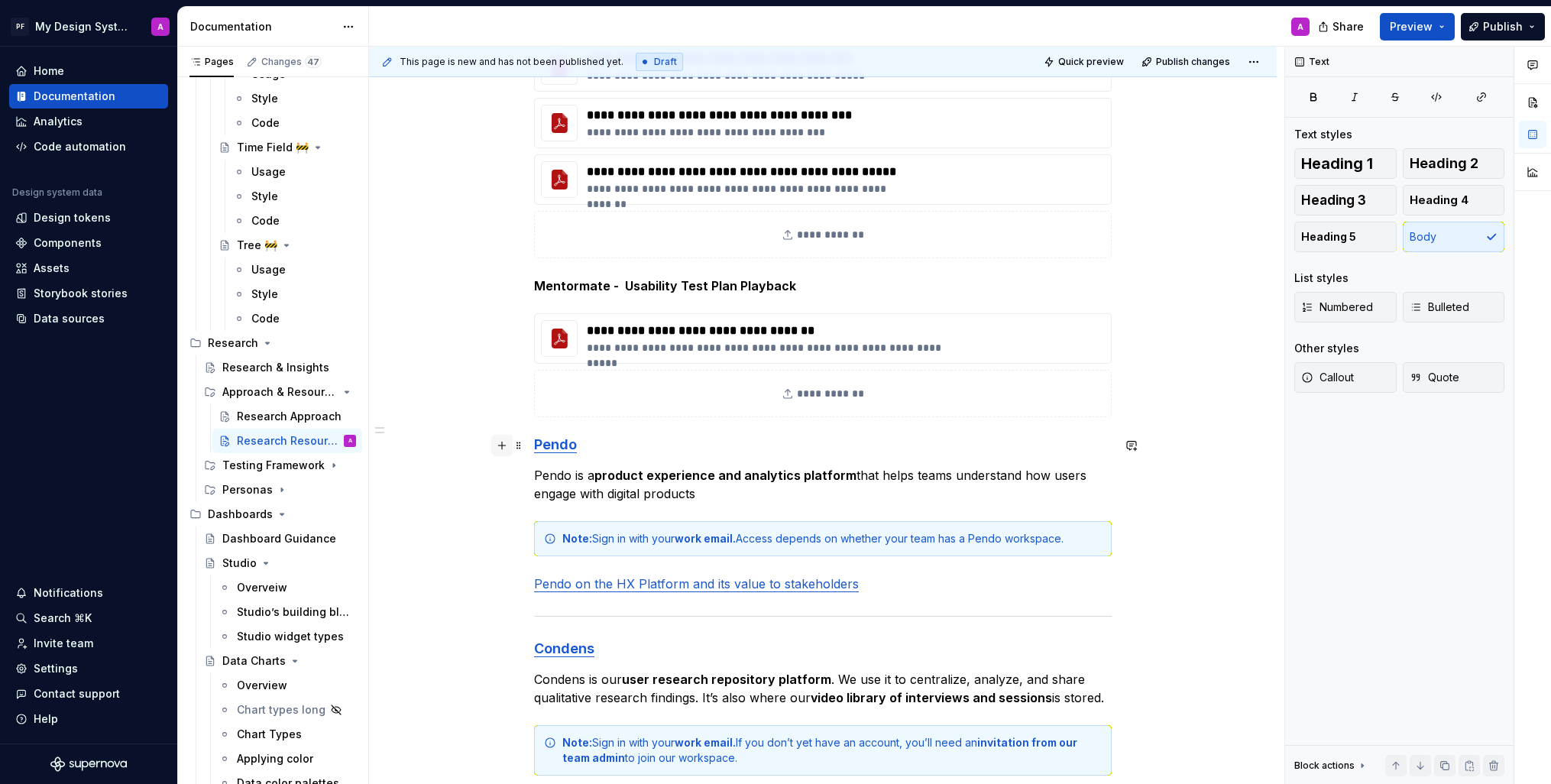
click at [503, 442] on button "button" at bounding box center [502, 445] width 22 height 22
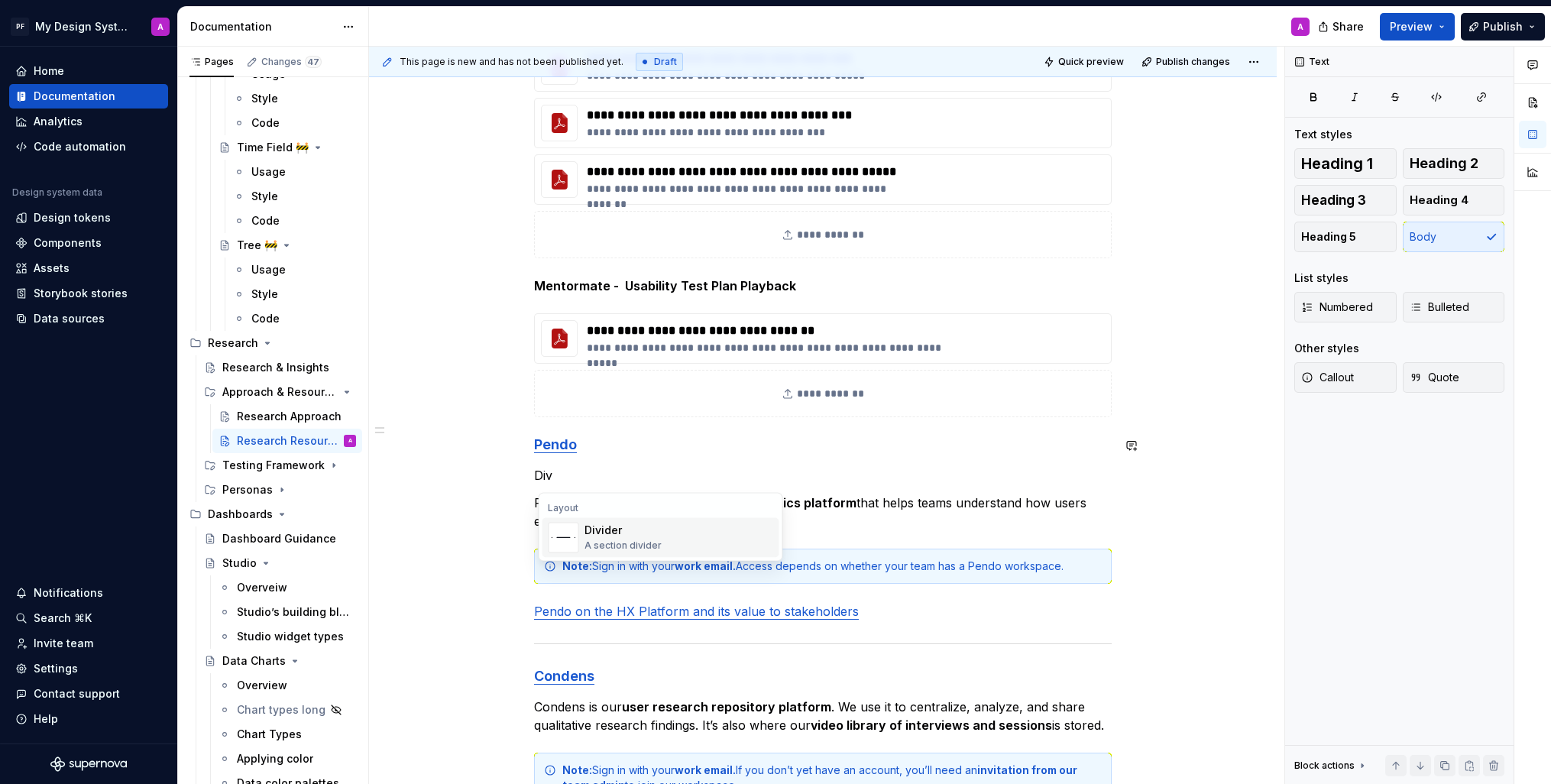
click at [612, 536] on div "Divider" at bounding box center [623, 530] width 77 height 15
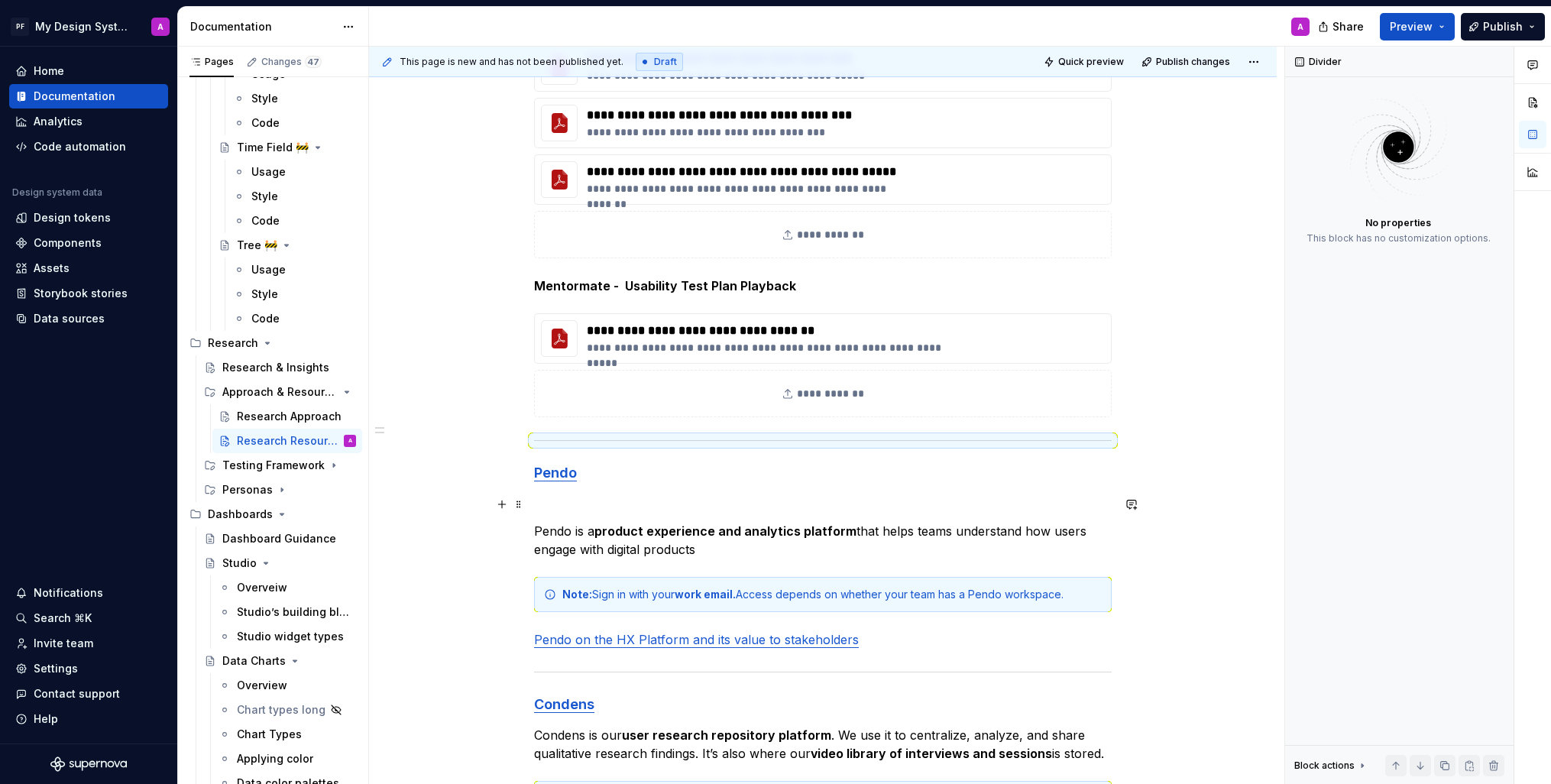
click at [554, 512] on p at bounding box center [823, 504] width 577 height 18
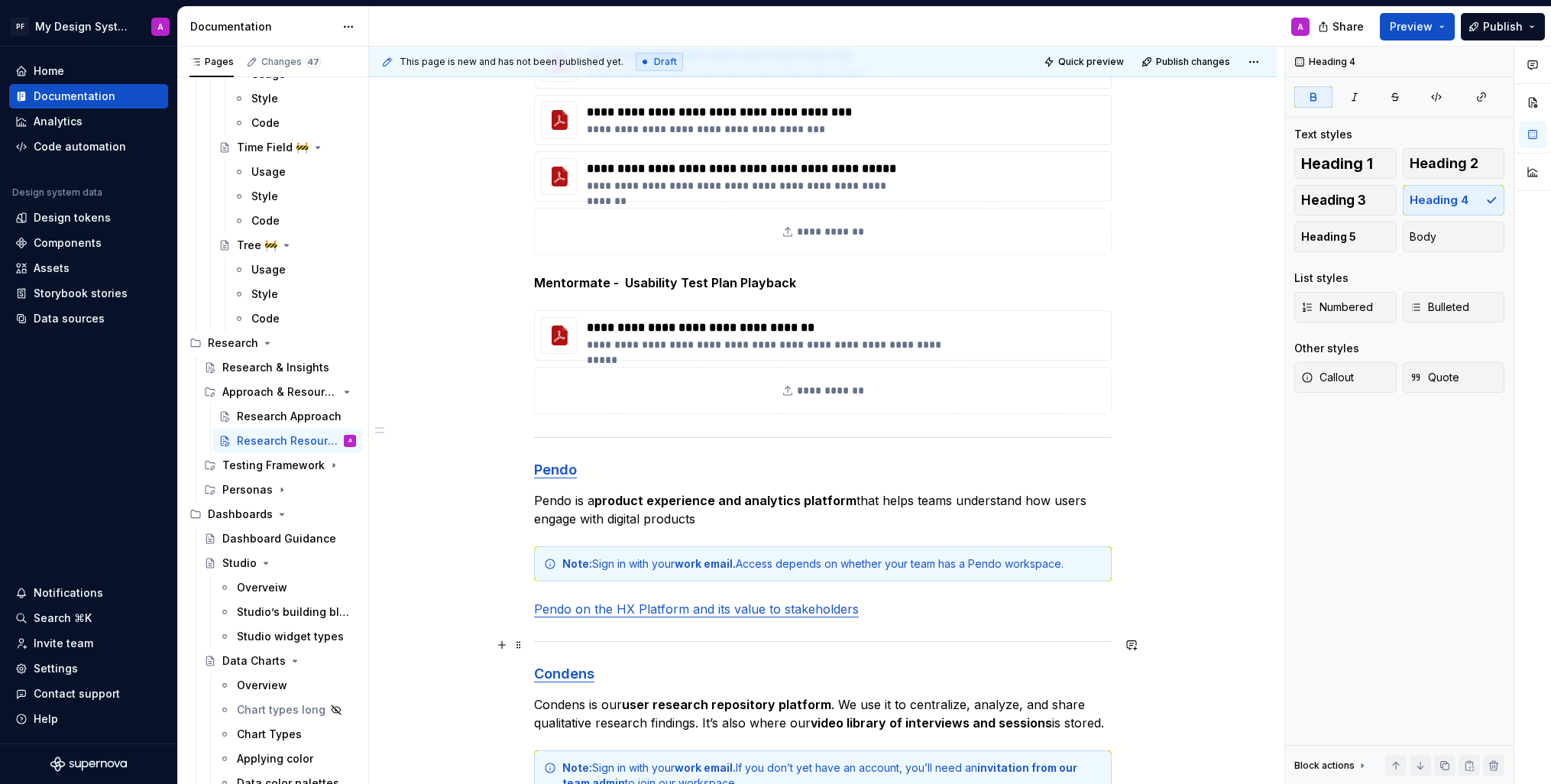
scroll to position [500, 0]
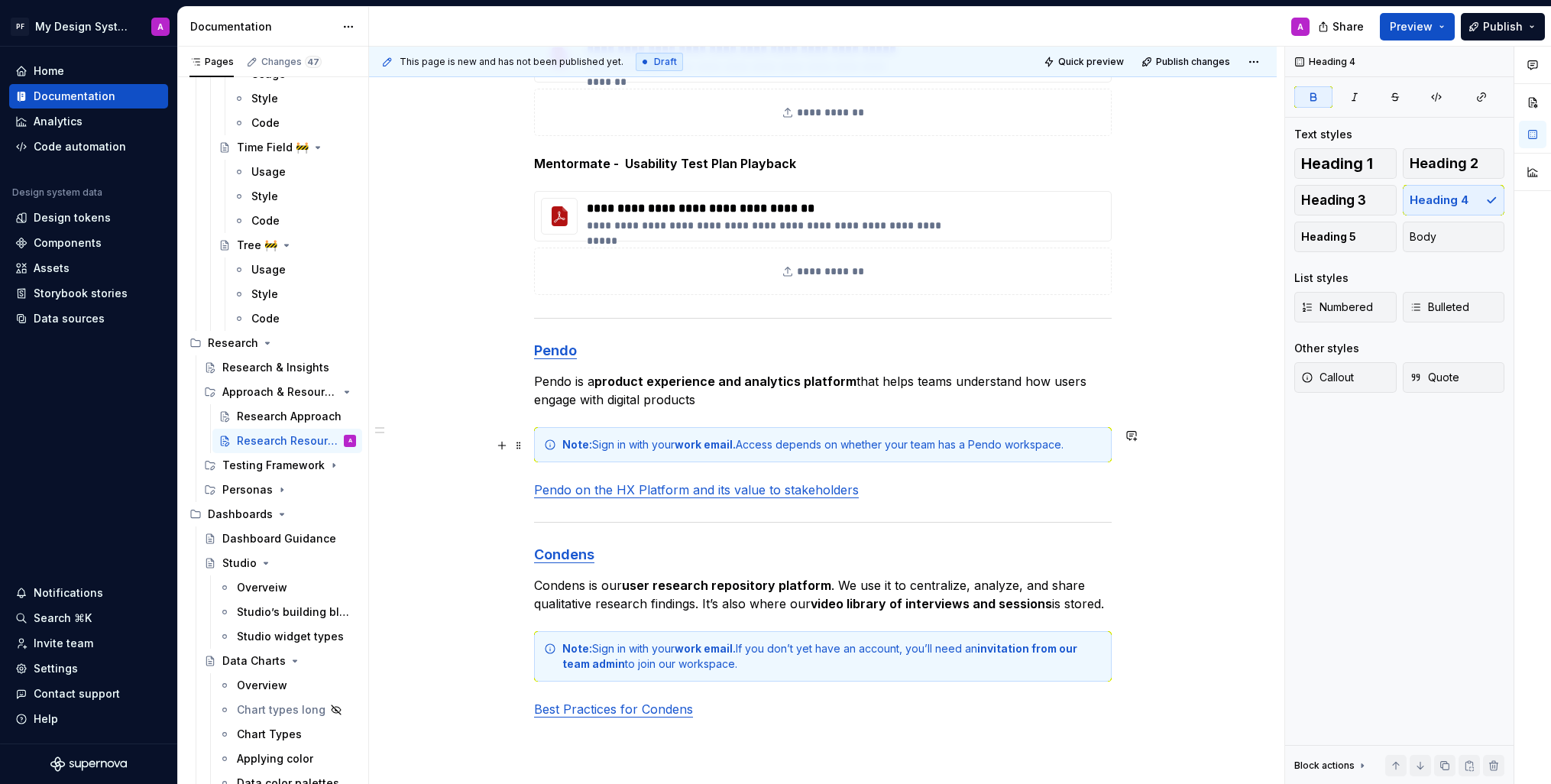
click at [561, 460] on div "Note: Sign in with your work email. Access depends on whether your team has a P…" at bounding box center [823, 445] width 577 height 35
click at [1314, 462] on icon "button" at bounding box center [1315, 462] width 13 height 13
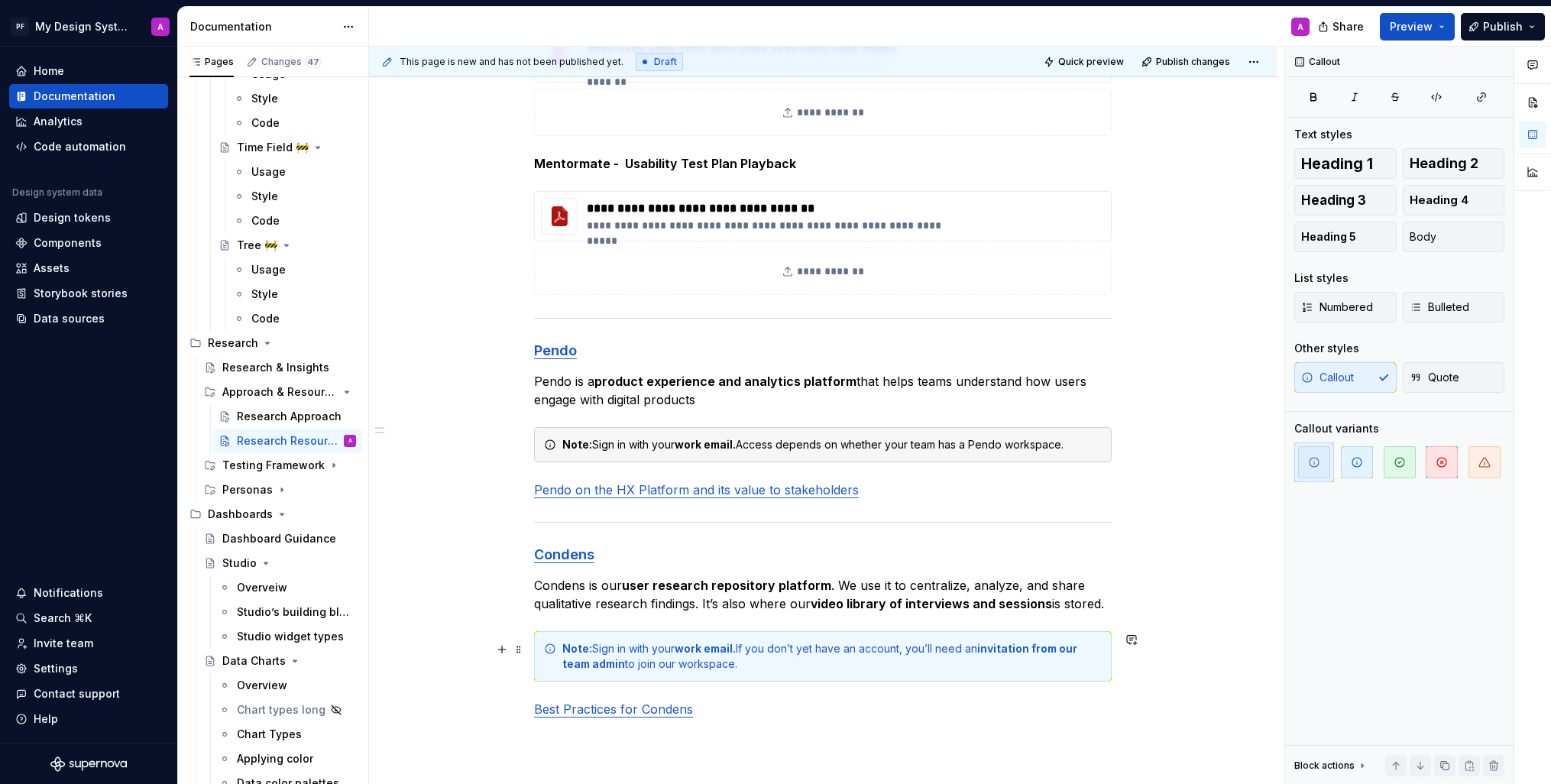
click at [560, 665] on div "Note: Sign in with your work email. If you don’t yet have an account, you’ll ne…" at bounding box center [823, 656] width 577 height 50
click at [1315, 465] on icon "button" at bounding box center [1315, 462] width 13 height 13
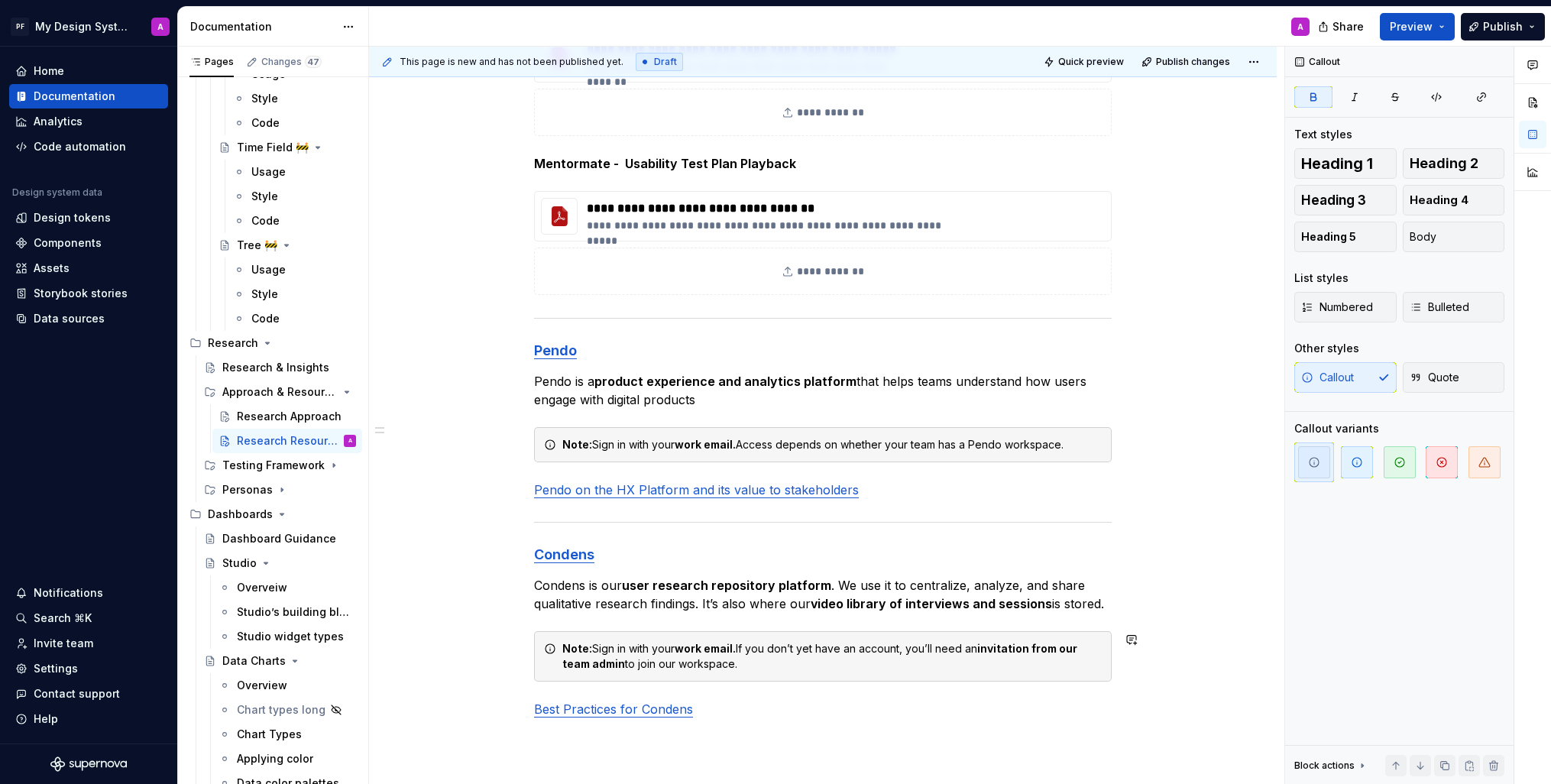
click at [1162, 684] on div "**********" at bounding box center [823, 381] width 908 height 1238
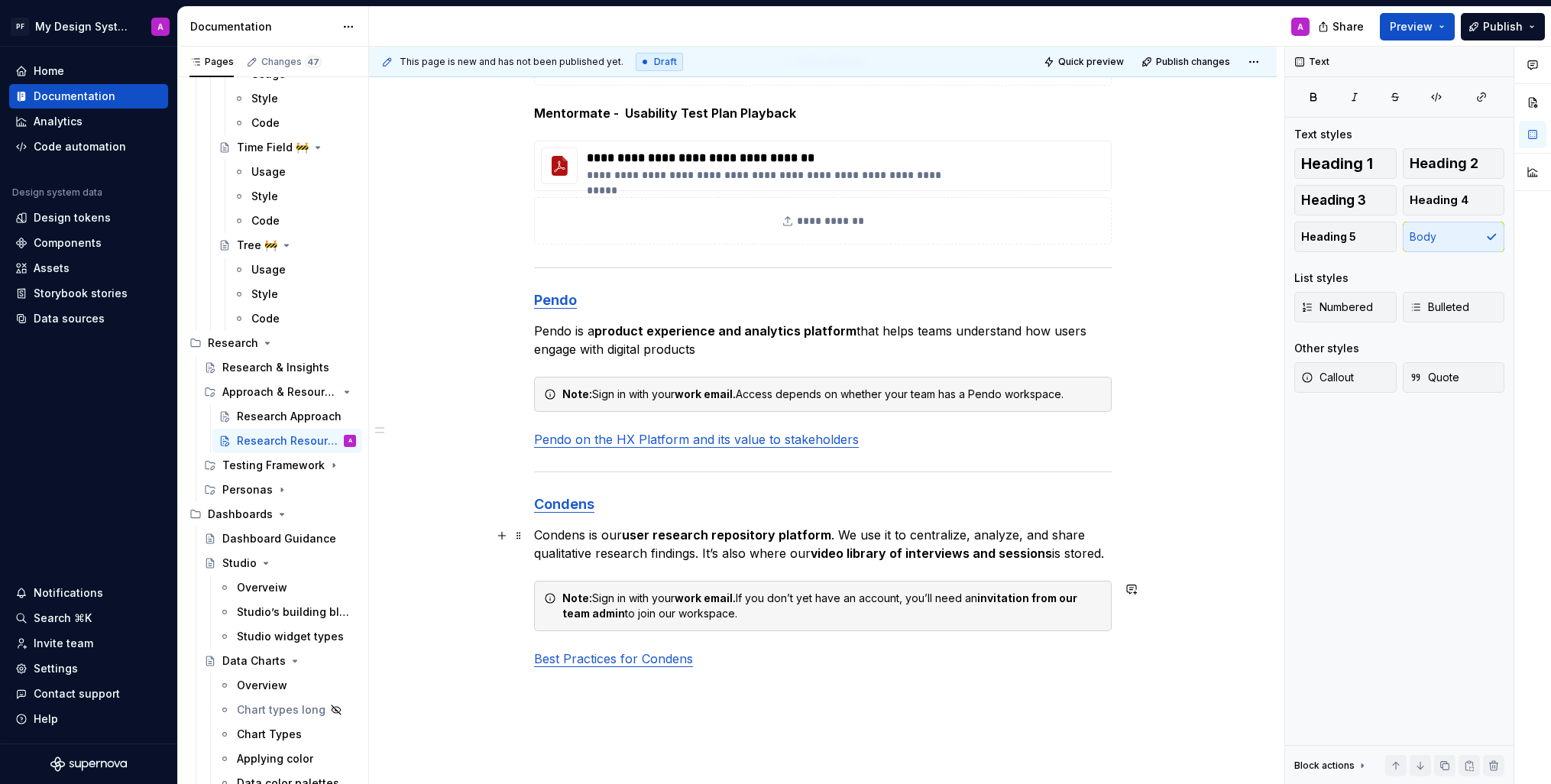
scroll to position [528, 0]
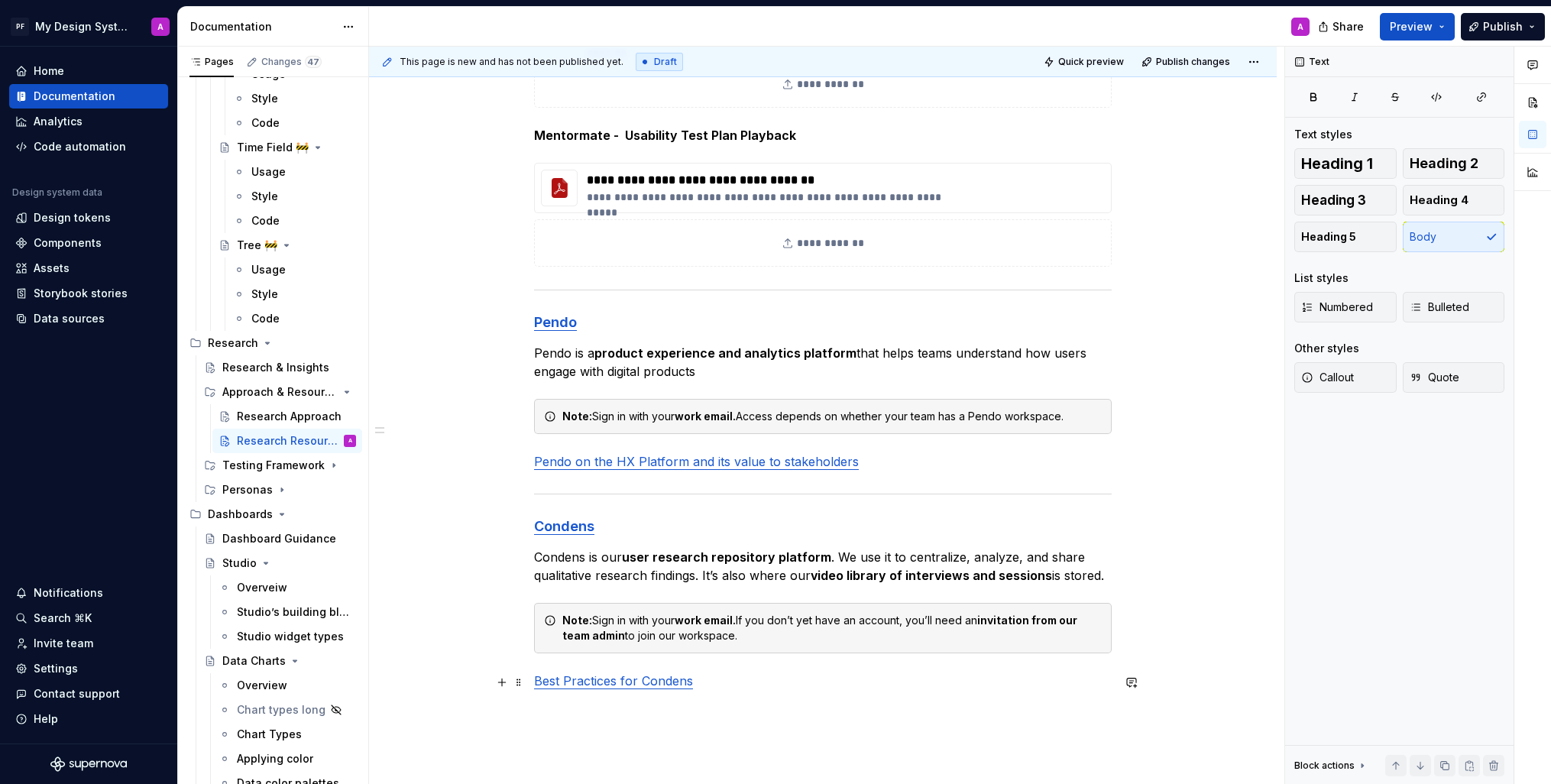
click at [738, 684] on p "Best Practices for Condens" at bounding box center [823, 681] width 577 height 18
click at [500, 711] on button "button" at bounding box center [502, 710] width 22 height 22
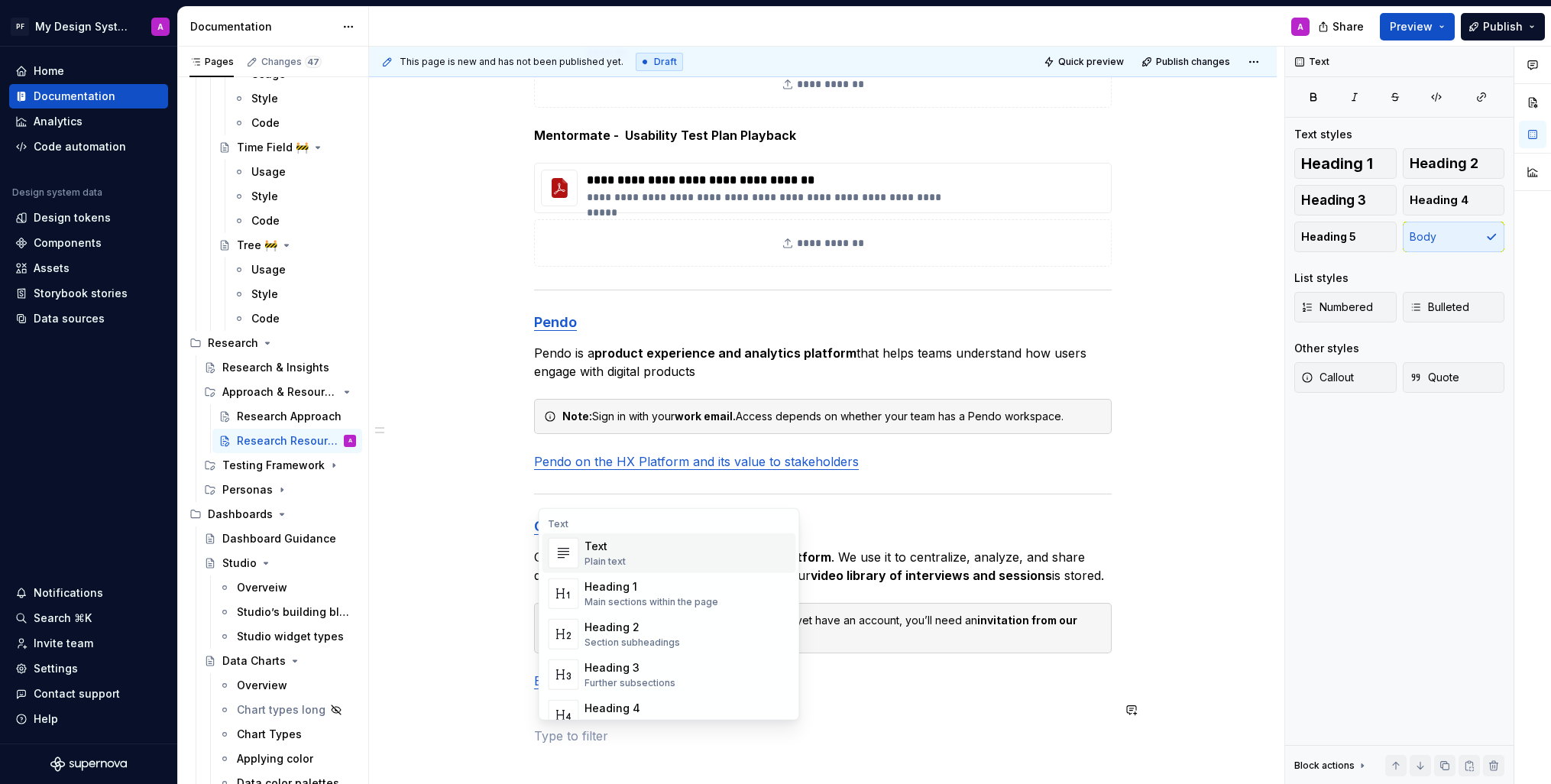
scroll to position [563, 0]
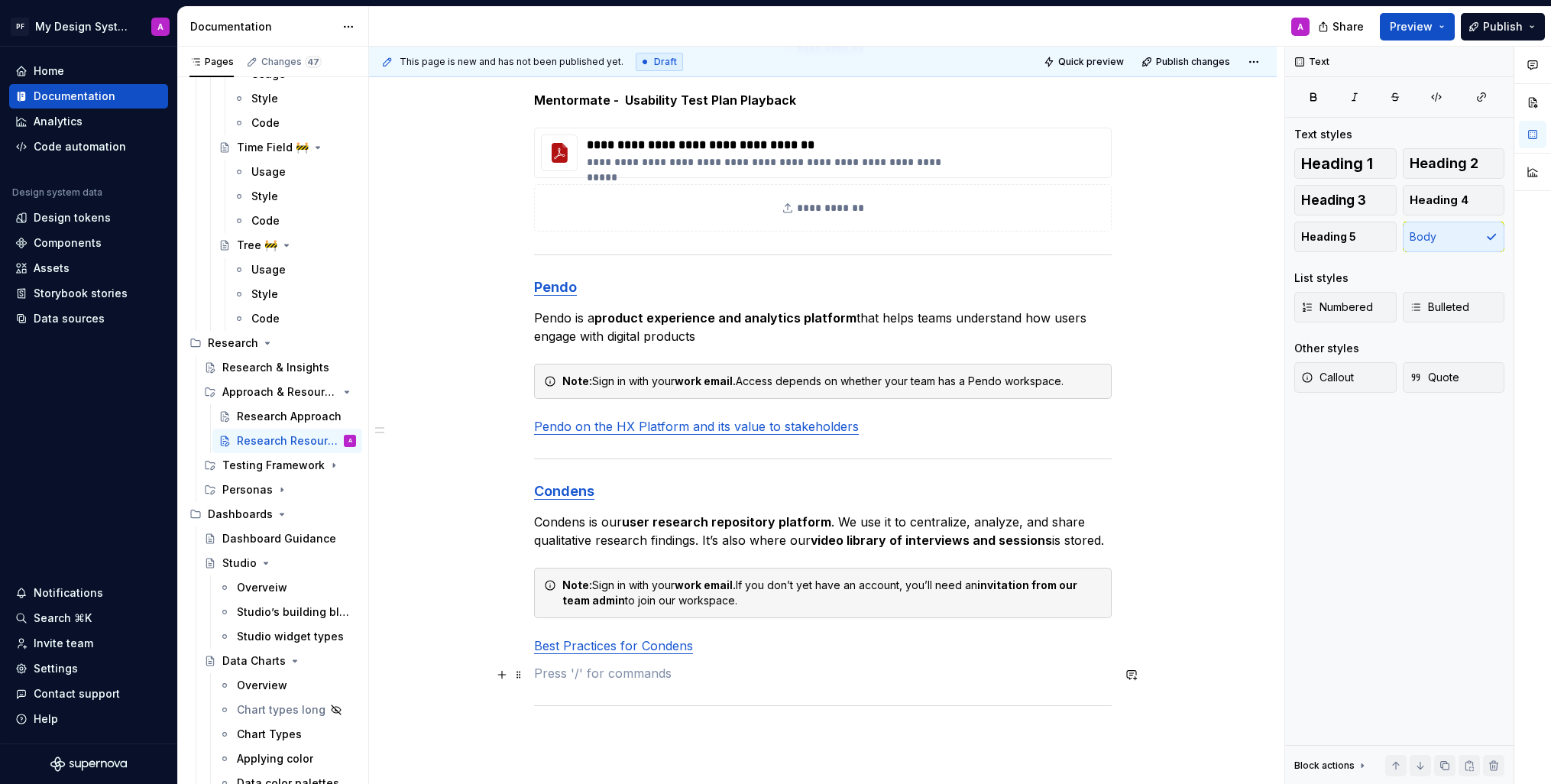
click at [577, 675] on p at bounding box center [823, 673] width 577 height 18
click at [586, 700] on div "**********" at bounding box center [823, 241] width 577 height 1012
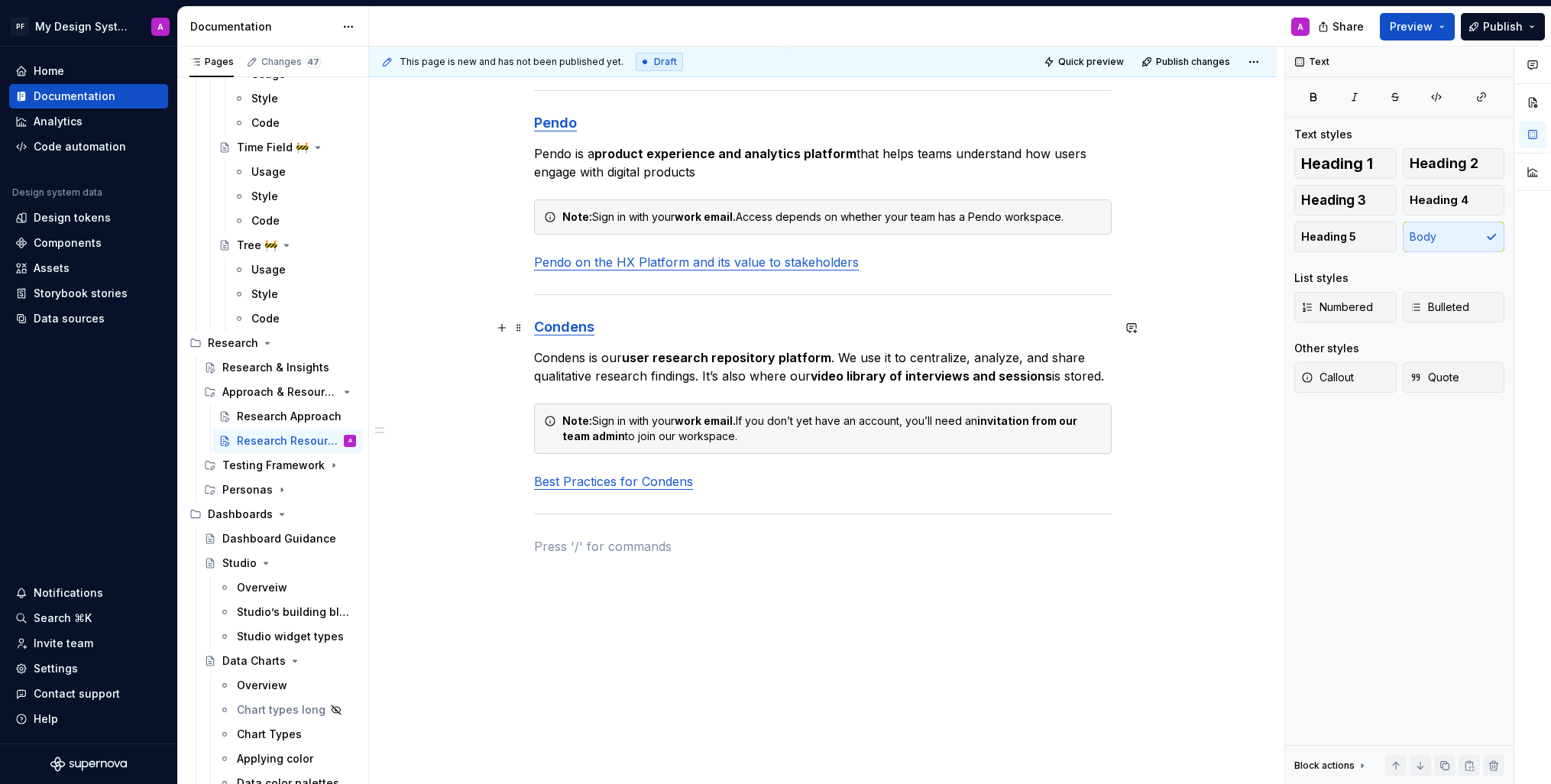
scroll to position [728, 0]
click at [711, 486] on p "Best Practices for Condens" at bounding box center [823, 480] width 577 height 18
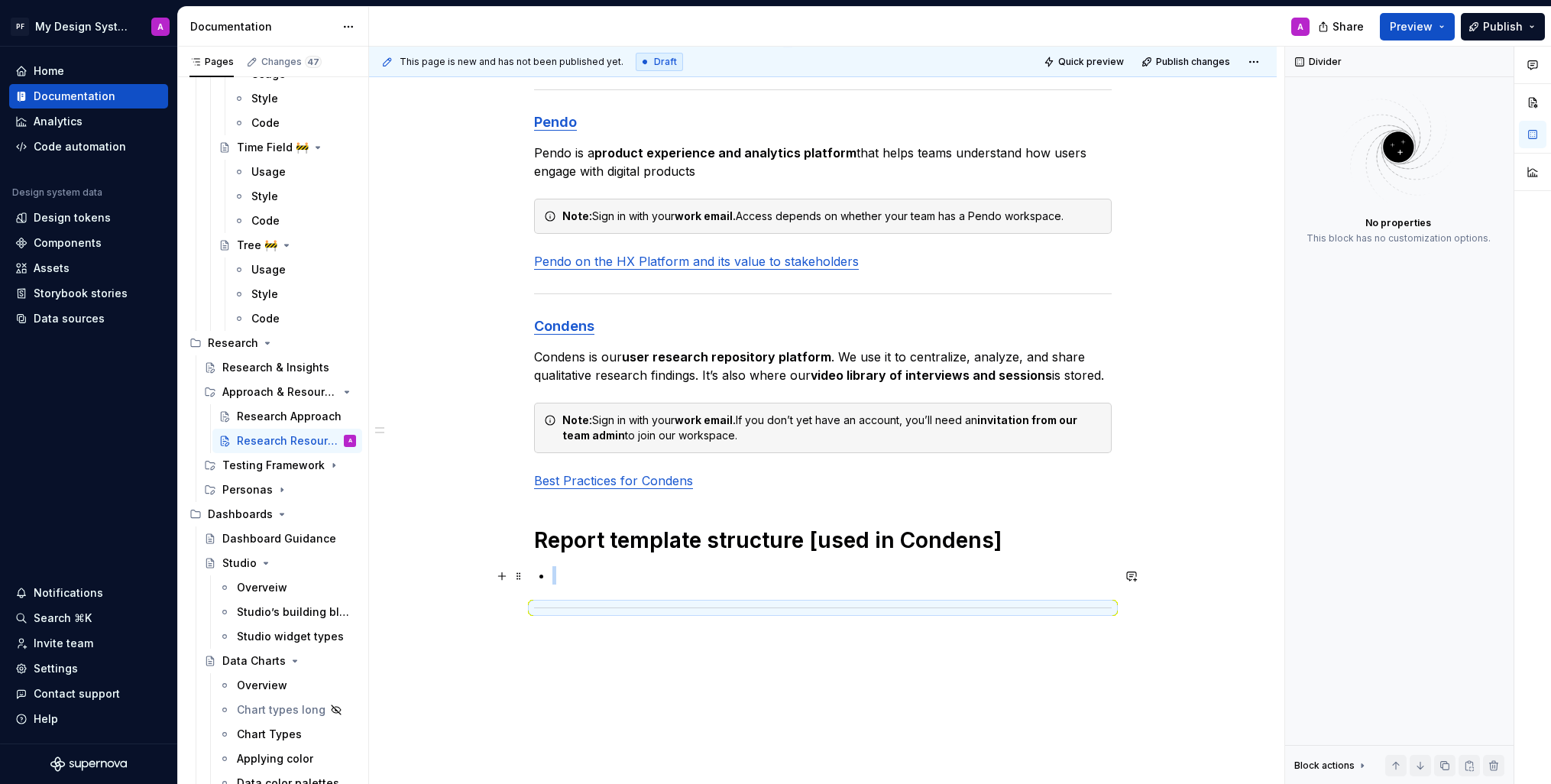
click at [576, 572] on p at bounding box center [832, 576] width 560 height 18
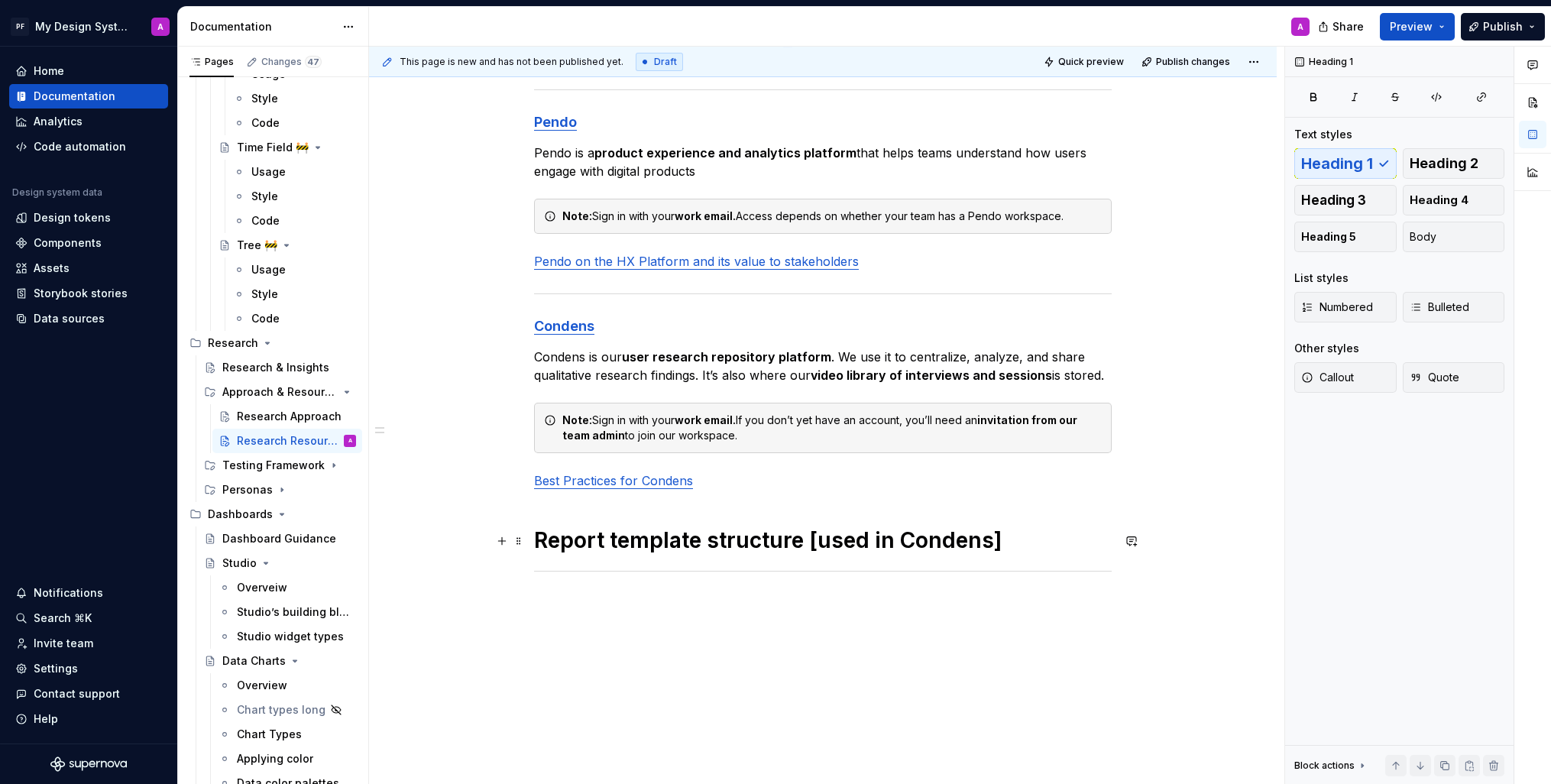
click at [539, 541] on h1 "Report template structure [used in Condens]" at bounding box center [823, 540] width 577 height 28
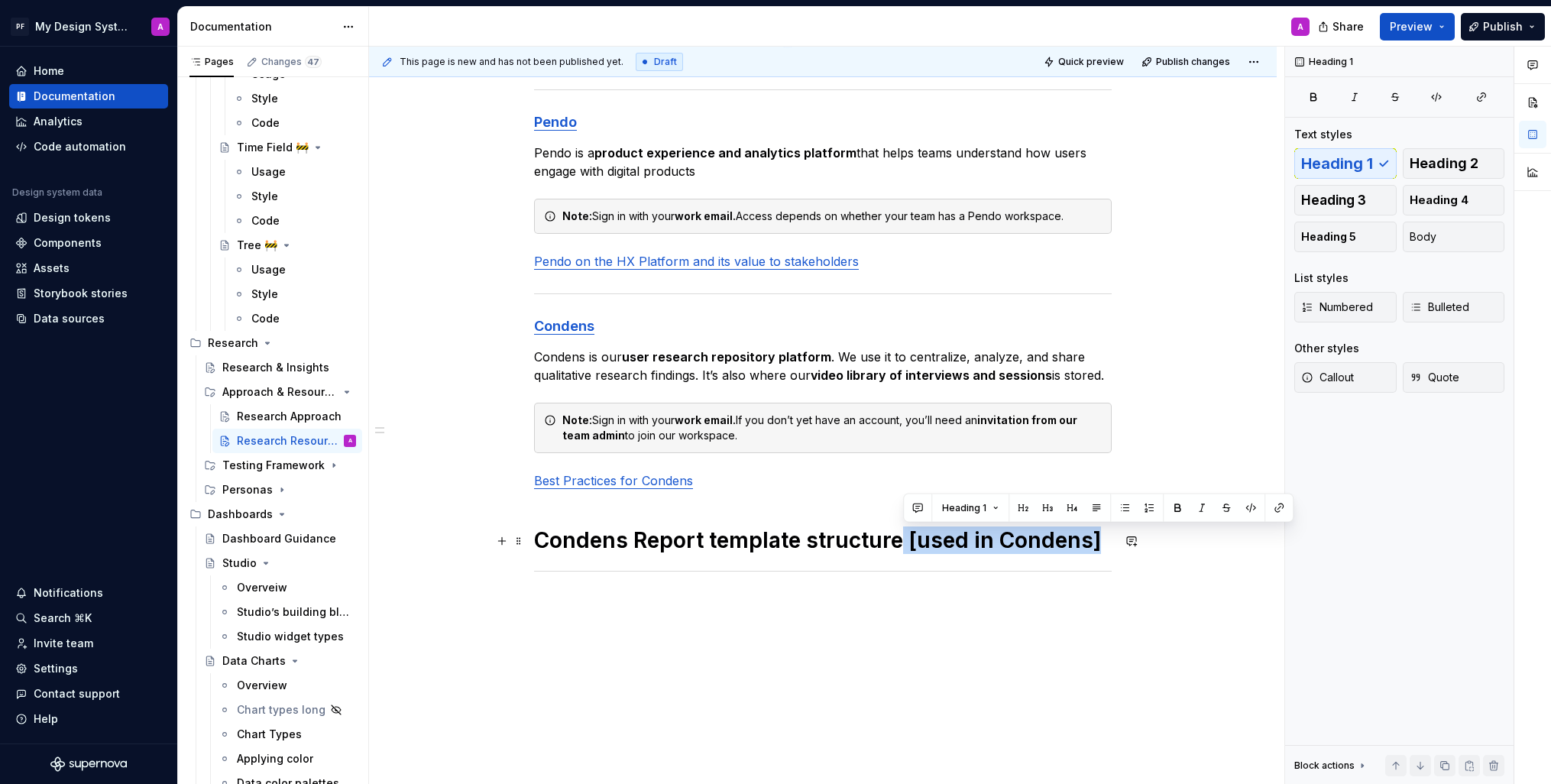
drag, startPoint x: 1080, startPoint y: 544, endPoint x: 901, endPoint y: 546, distance: 179.0
click at [901, 546] on h1 "Condens Report template structure [used in Condens]" at bounding box center [823, 540] width 577 height 28
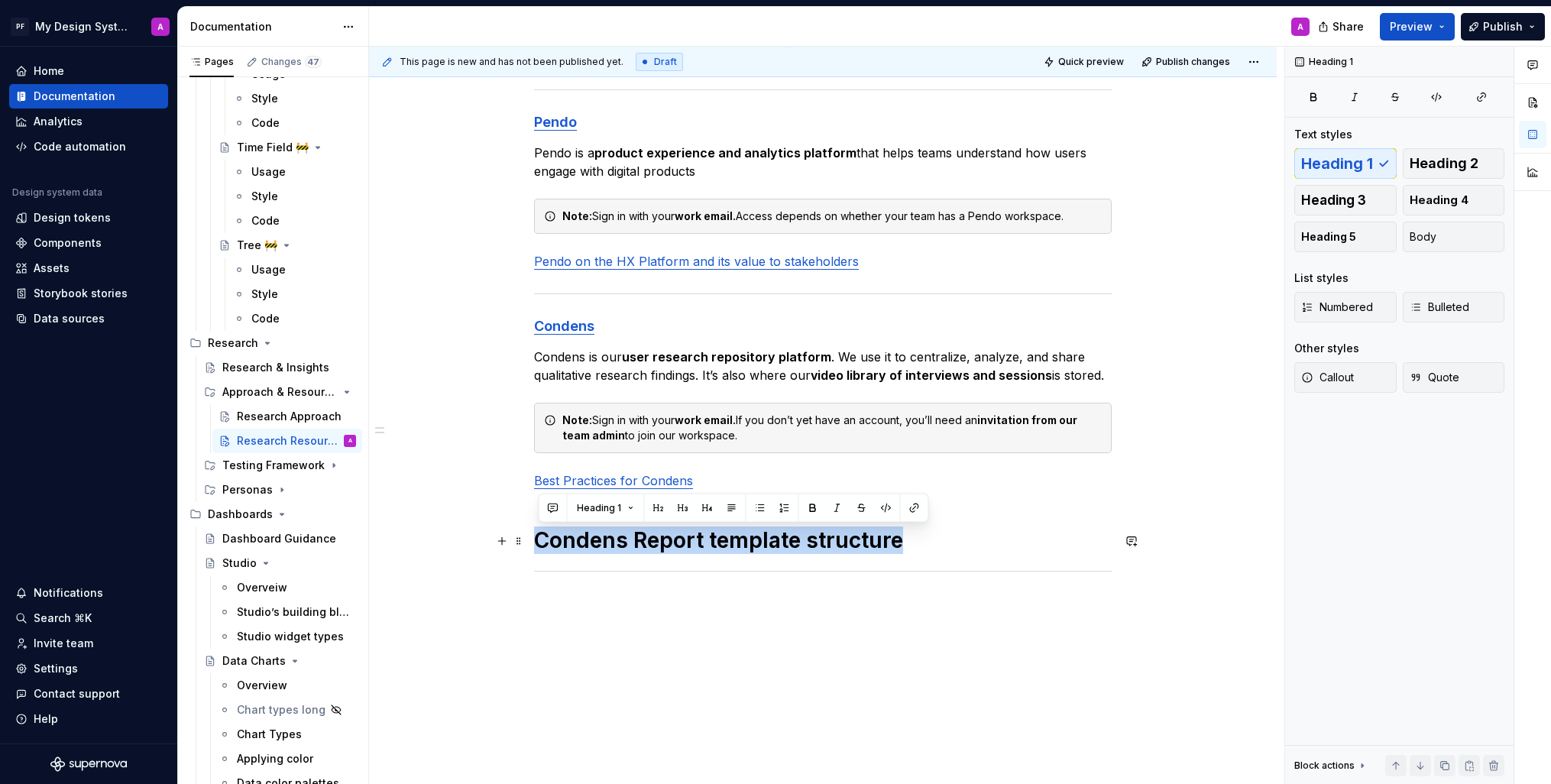
drag, startPoint x: 915, startPoint y: 543, endPoint x: 540, endPoint y: 534, distance: 375.1
click at [540, 534] on h1 "Condens Report template structure" at bounding box center [823, 540] width 577 height 28
click at [729, 505] on button "button" at bounding box center [731, 508] width 22 height 22
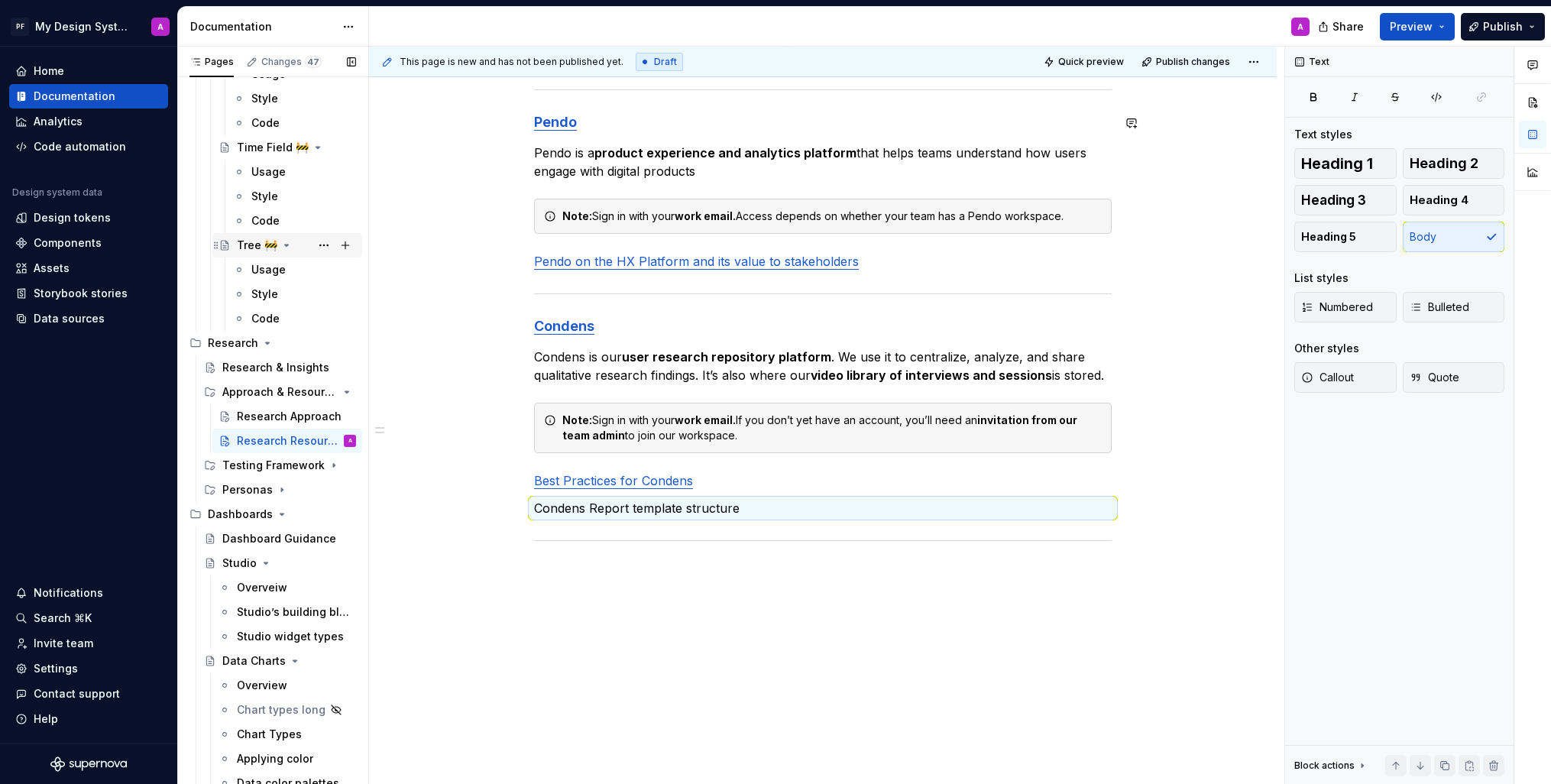
type textarea "*"
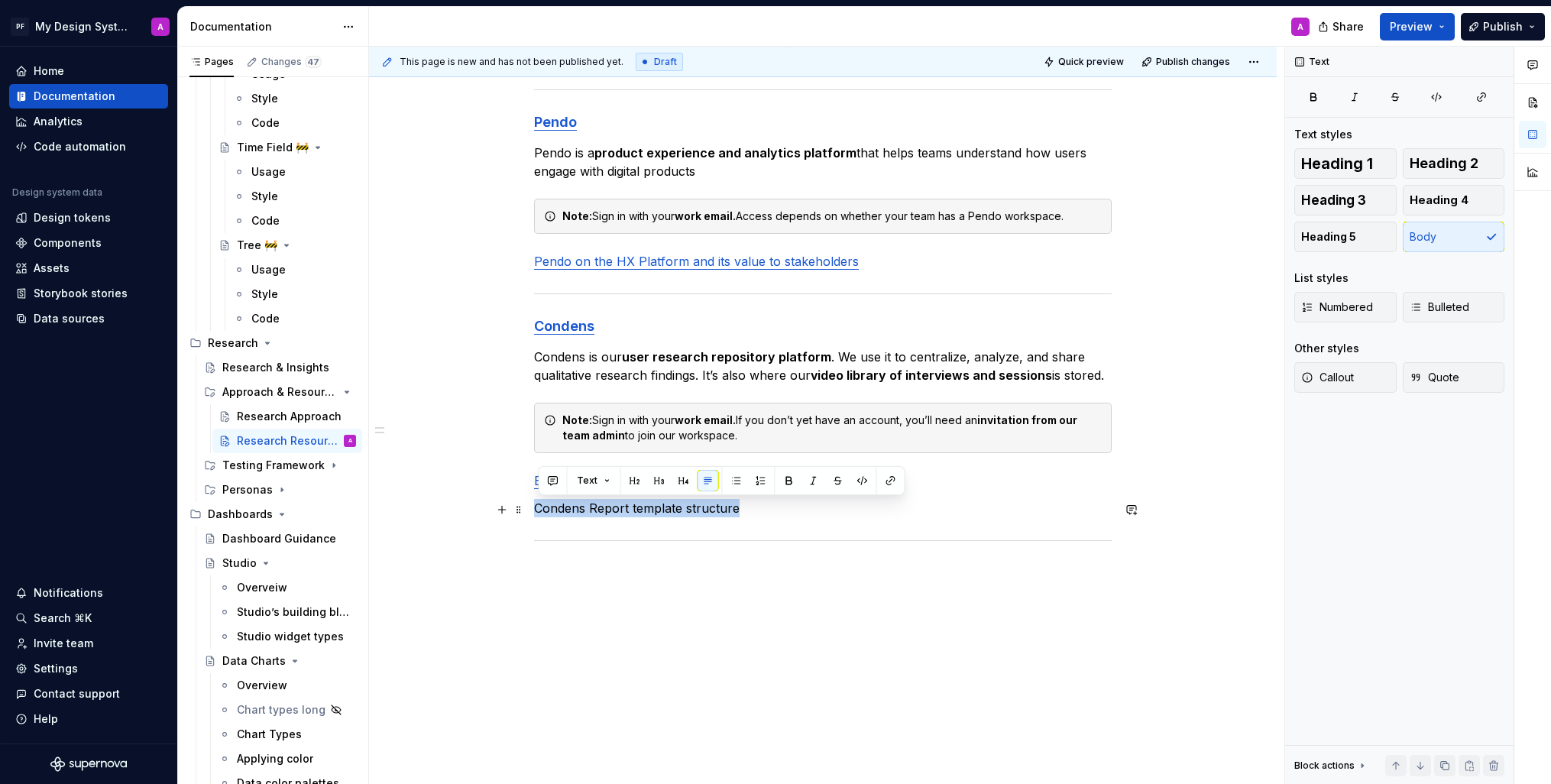
drag, startPoint x: 739, startPoint y: 511, endPoint x: 747, endPoint y: 513, distance: 8.2
click at [747, 513] on p "Condens Report template structure" at bounding box center [823, 508] width 577 height 18
click at [882, 483] on button "button" at bounding box center [890, 480] width 22 height 22
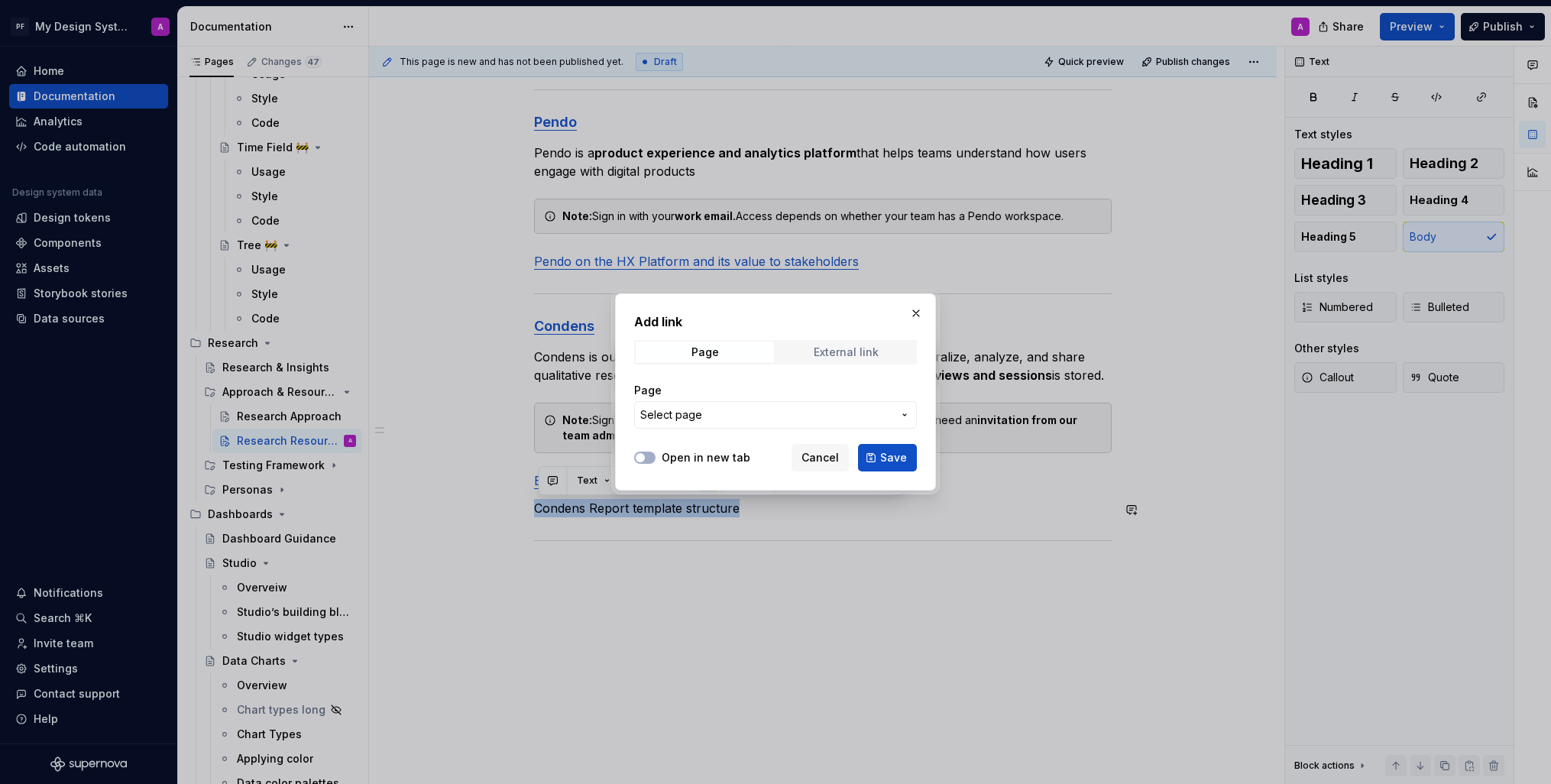
click at [831, 353] on div "External link" at bounding box center [846, 352] width 65 height 13
click at [646, 457] on icon "button" at bounding box center [640, 458] width 13 height 9
click at [676, 414] on input "URL" at bounding box center [775, 415] width 283 height 28
paste input "[URL][DOMAIN_NAME]"
type input "[URL][DOMAIN_NAME]"
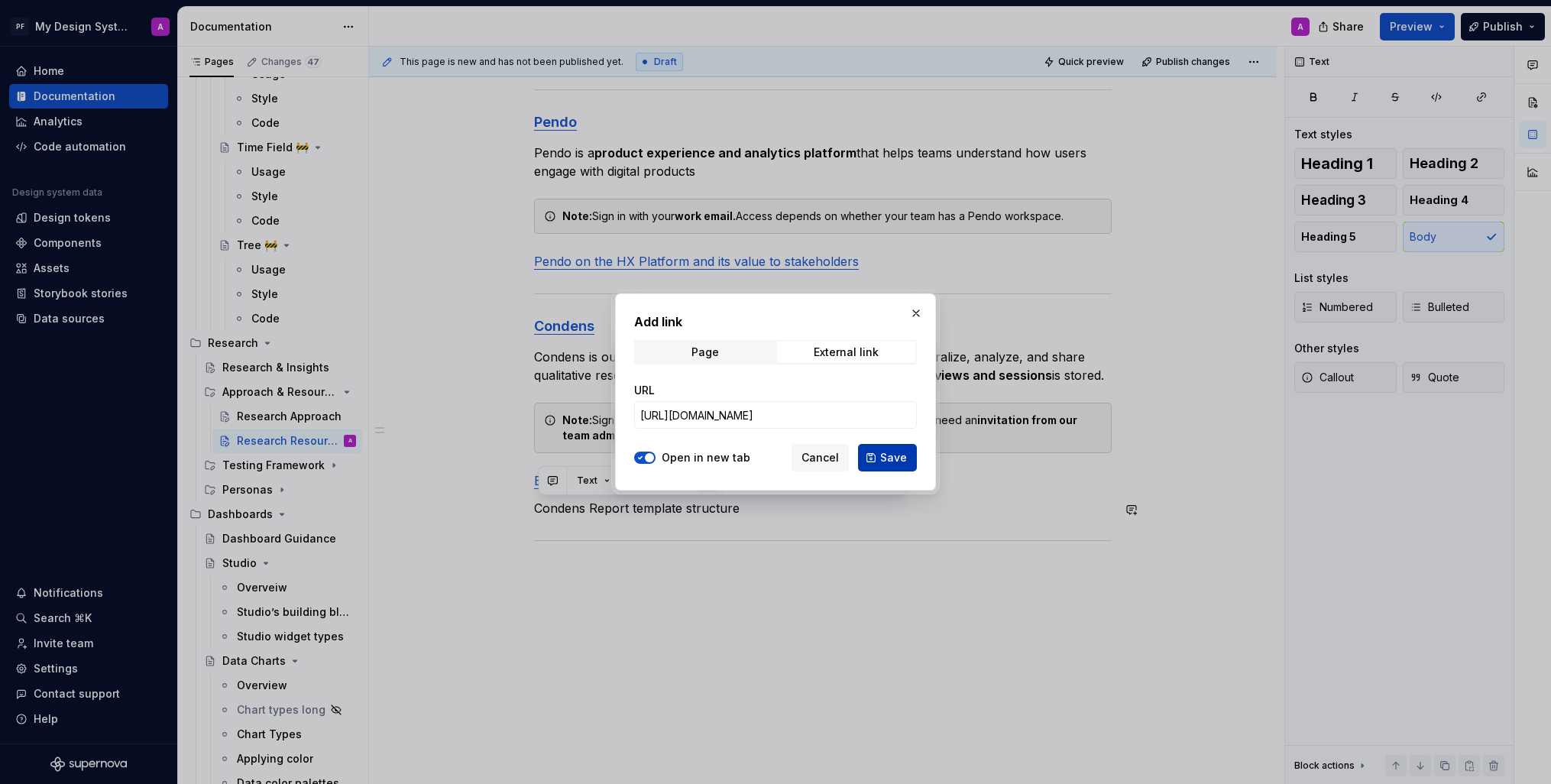
click at [887, 459] on span "Save" at bounding box center [894, 457] width 27 height 15
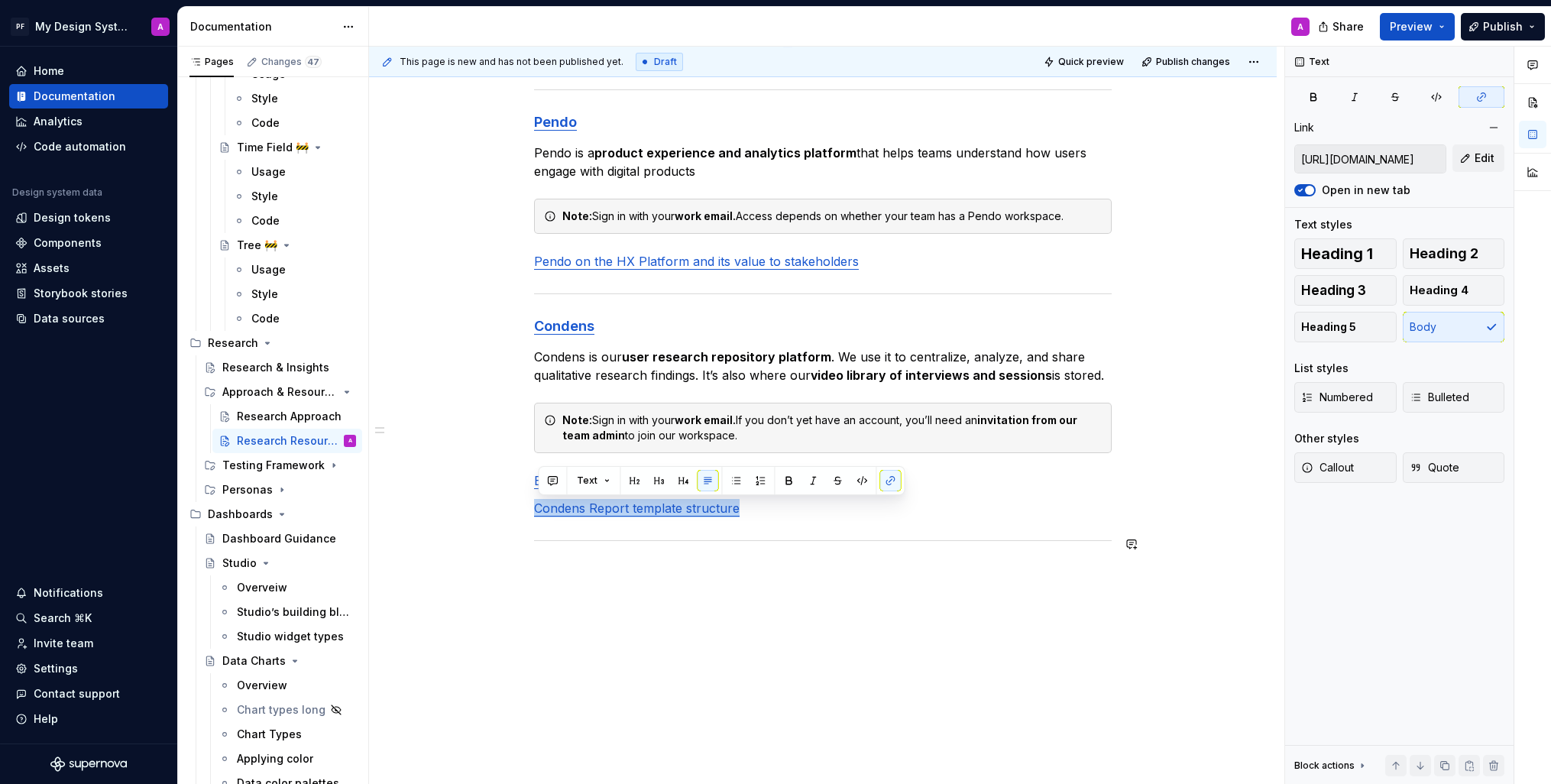
click at [775, 517] on p "Condens Report template structure" at bounding box center [823, 508] width 577 height 18
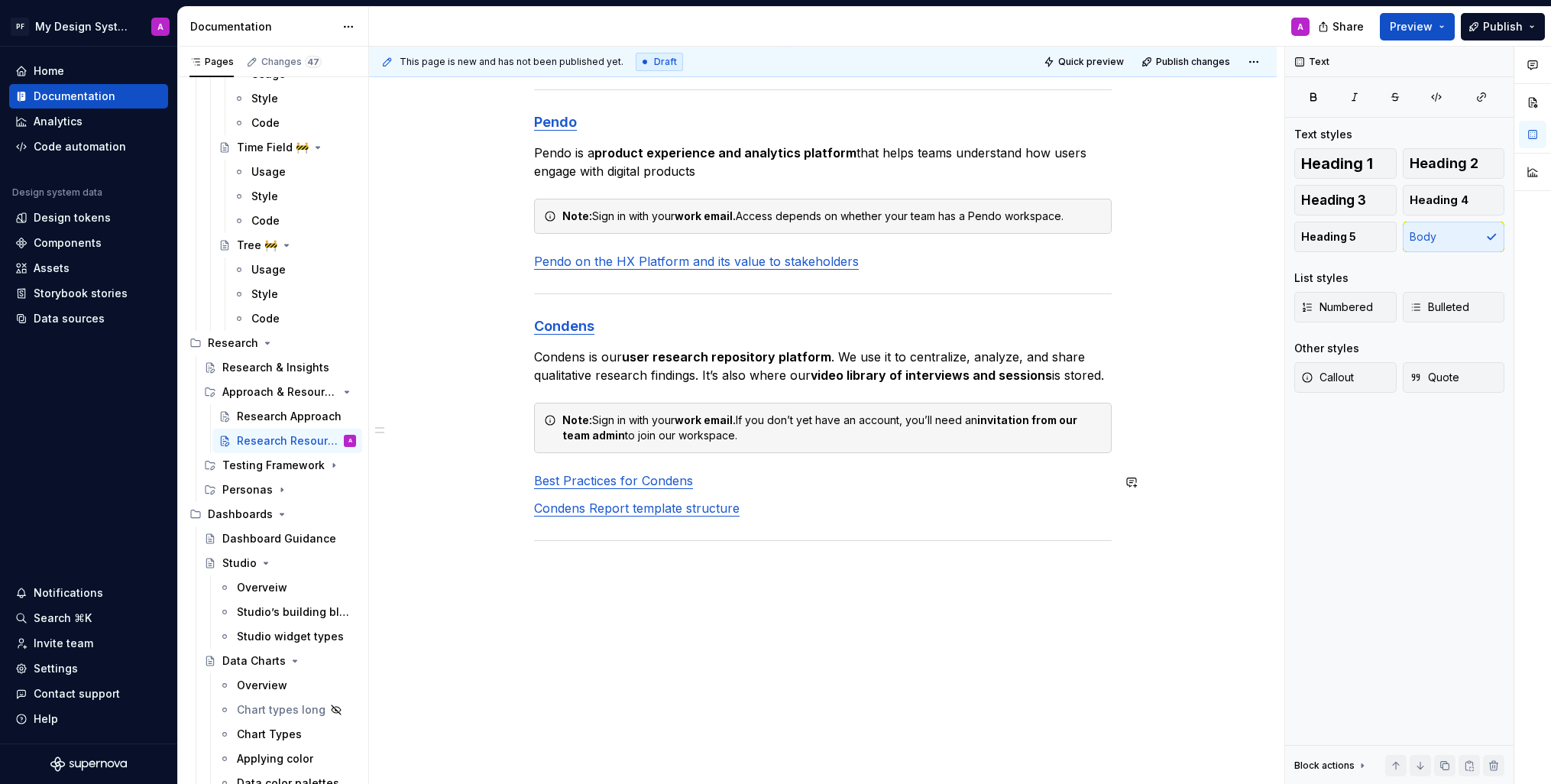
click at [551, 470] on div "**********" at bounding box center [823, 90] width 577 height 1040
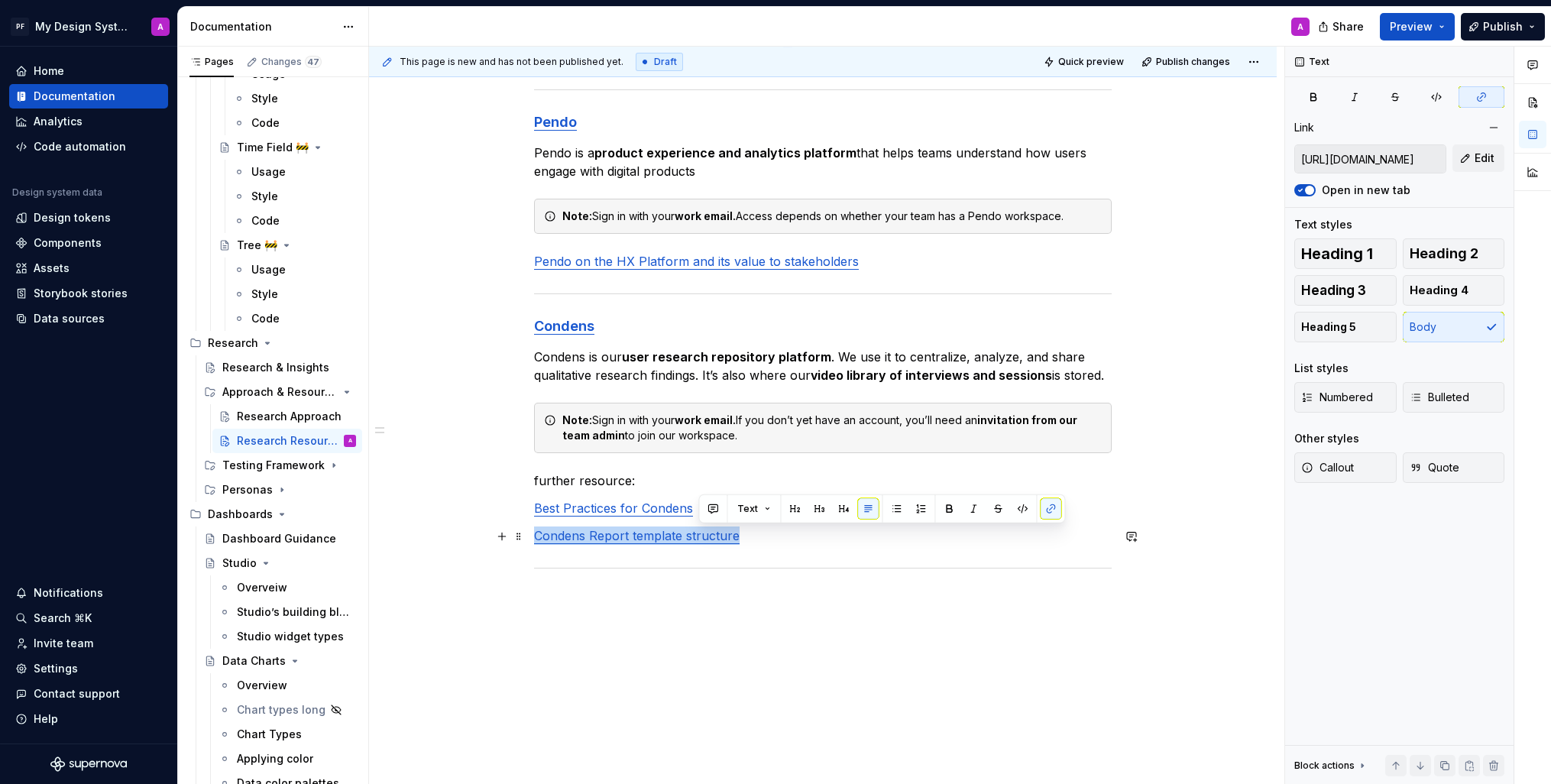
type input "[URL][DOMAIN_NAME]"
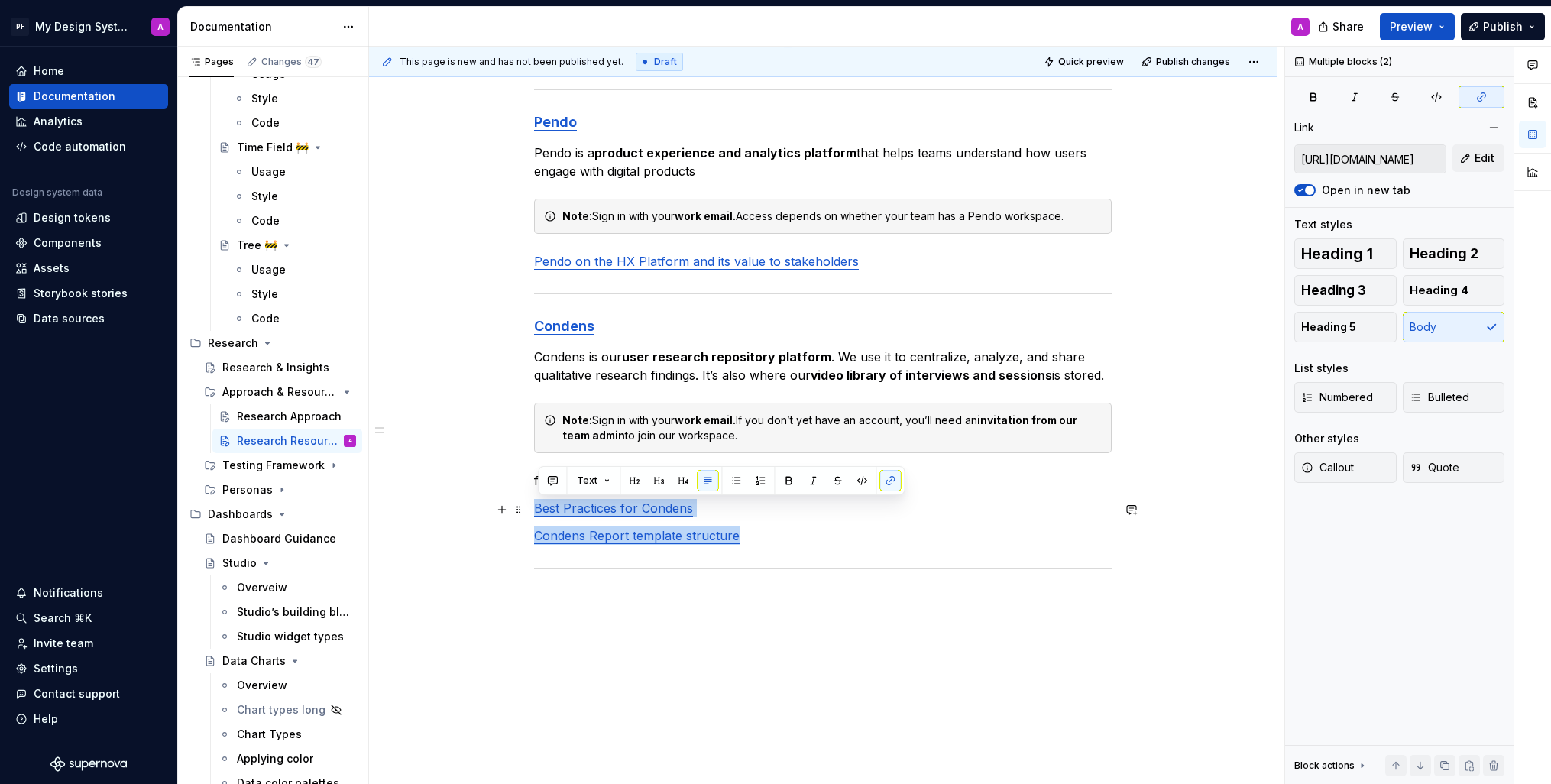
drag, startPoint x: 700, startPoint y: 536, endPoint x: 533, endPoint y: 512, distance: 168.7
click at [533, 512] on div "**********" at bounding box center [823, 212] width 908 height 1358
click at [736, 482] on button "button" at bounding box center [736, 480] width 22 height 22
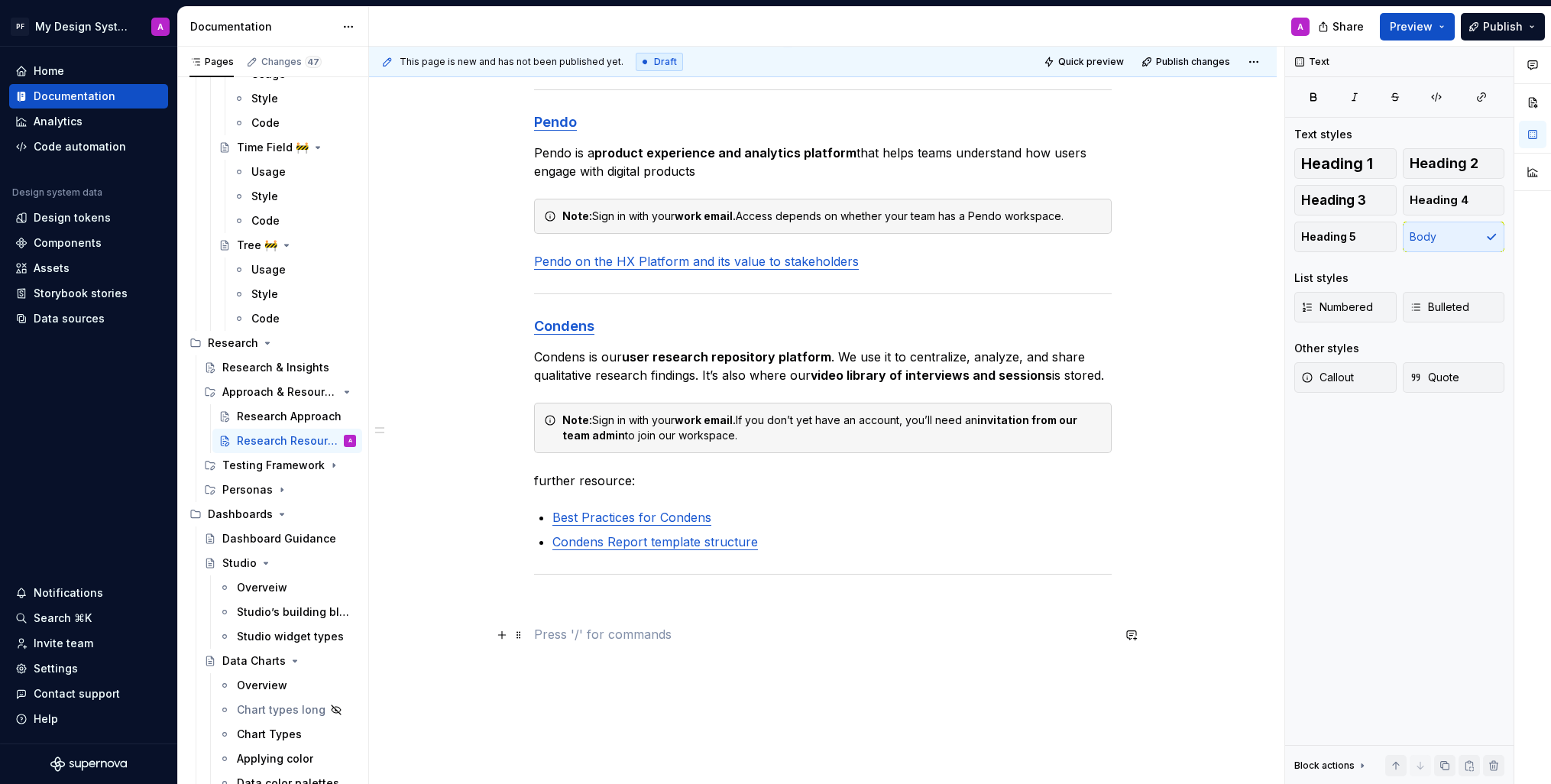
click at [753, 630] on p at bounding box center [823, 634] width 577 height 18
click at [787, 542] on p "Condens Report template structure" at bounding box center [832, 542] width 560 height 18
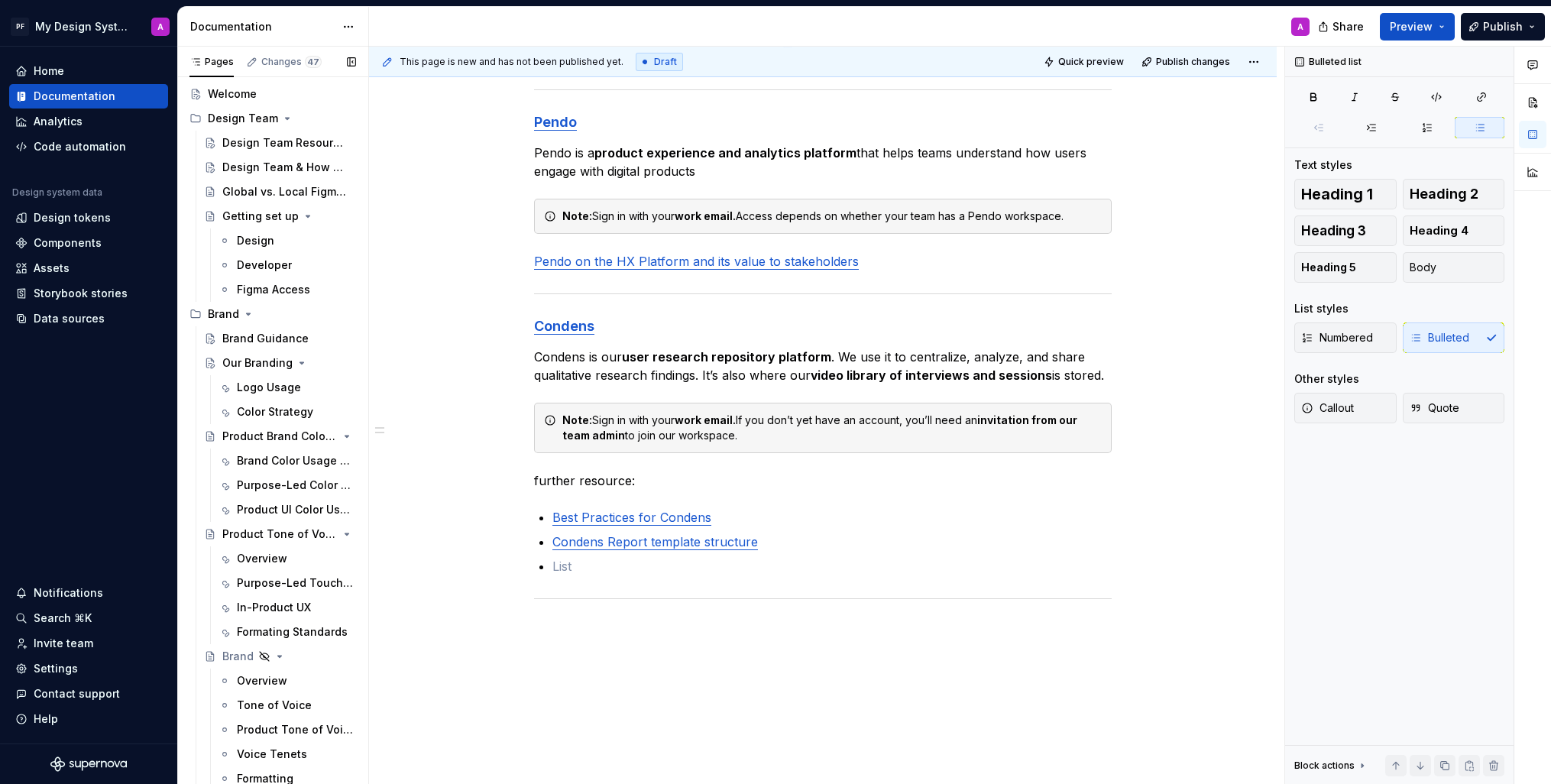
scroll to position [0, 0]
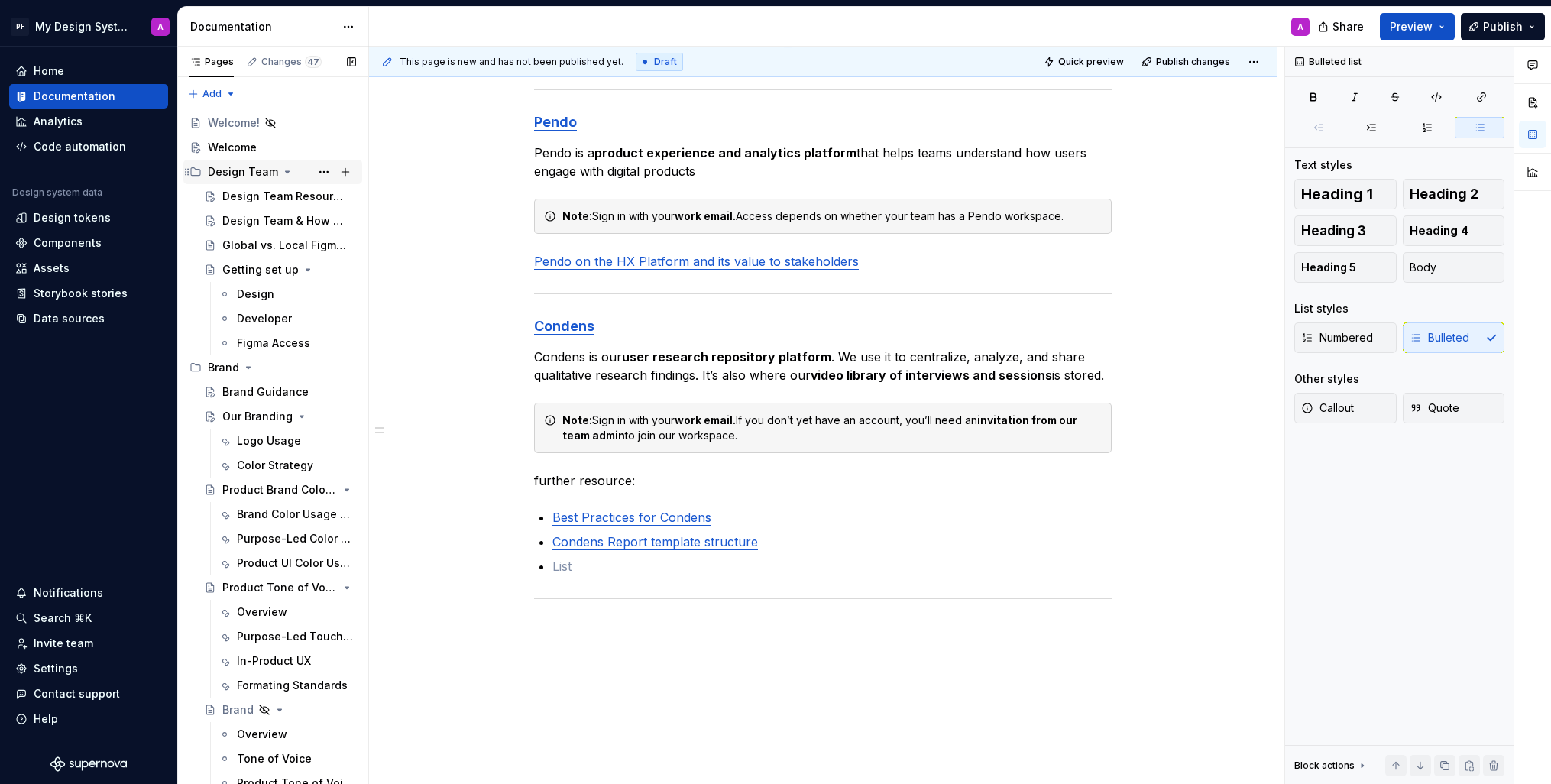
click at [248, 173] on div "Design Team" at bounding box center [242, 172] width 70 height 15
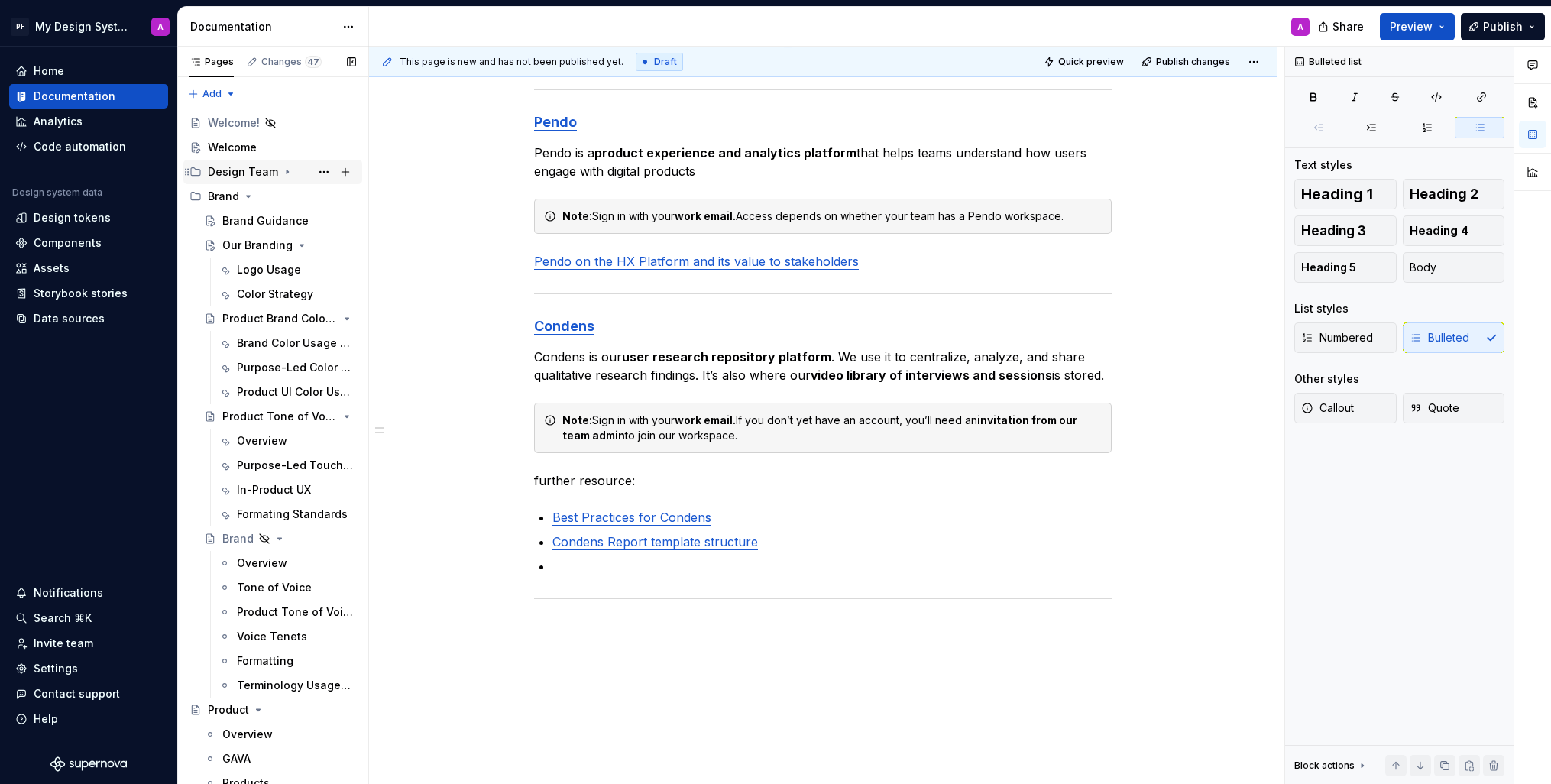
click at [281, 175] on icon "Page tree" at bounding box center [287, 172] width 13 height 13
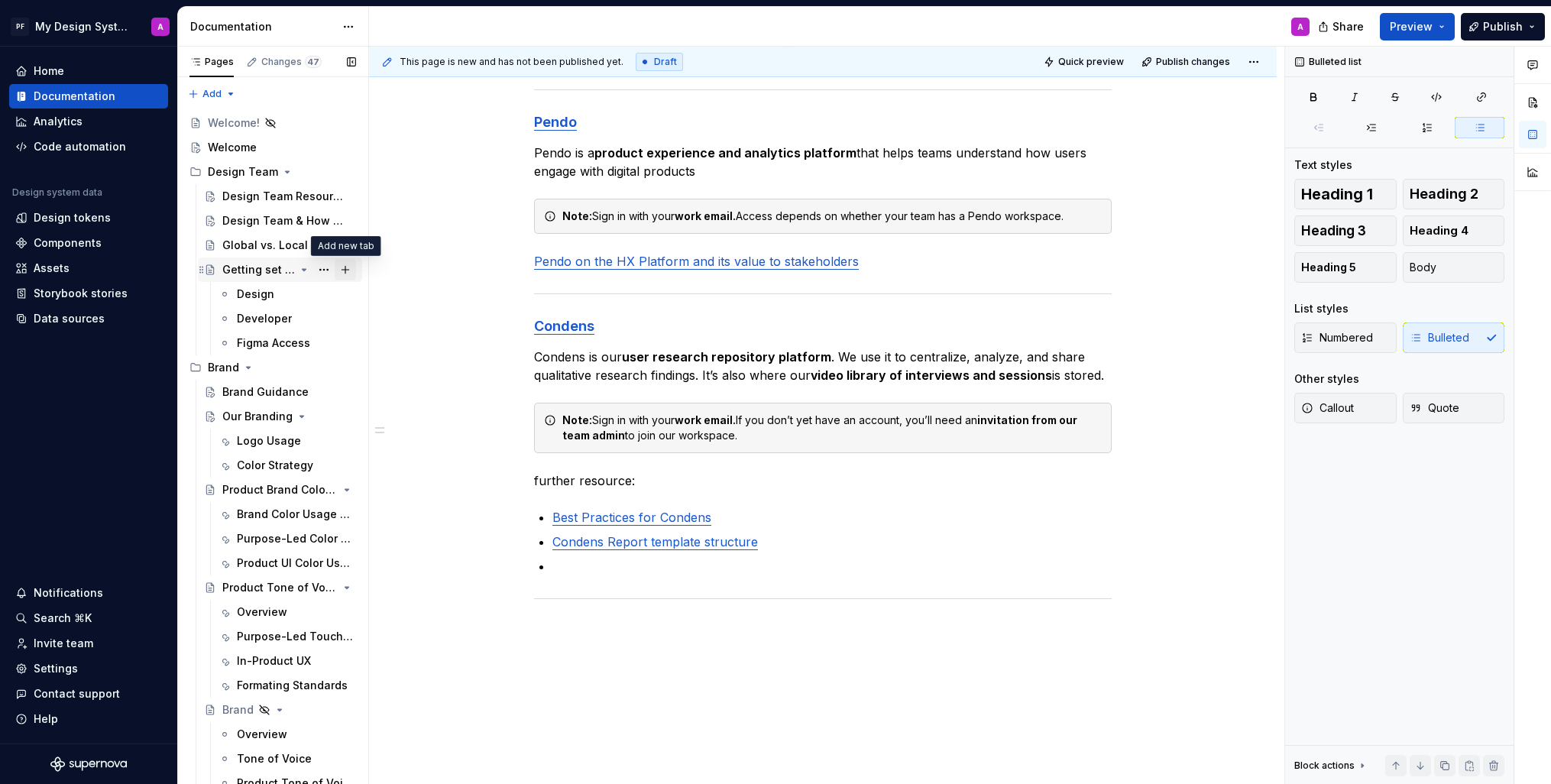
click at [340, 269] on button "Page tree" at bounding box center [346, 269] width 22 height 22
type textarea "*"
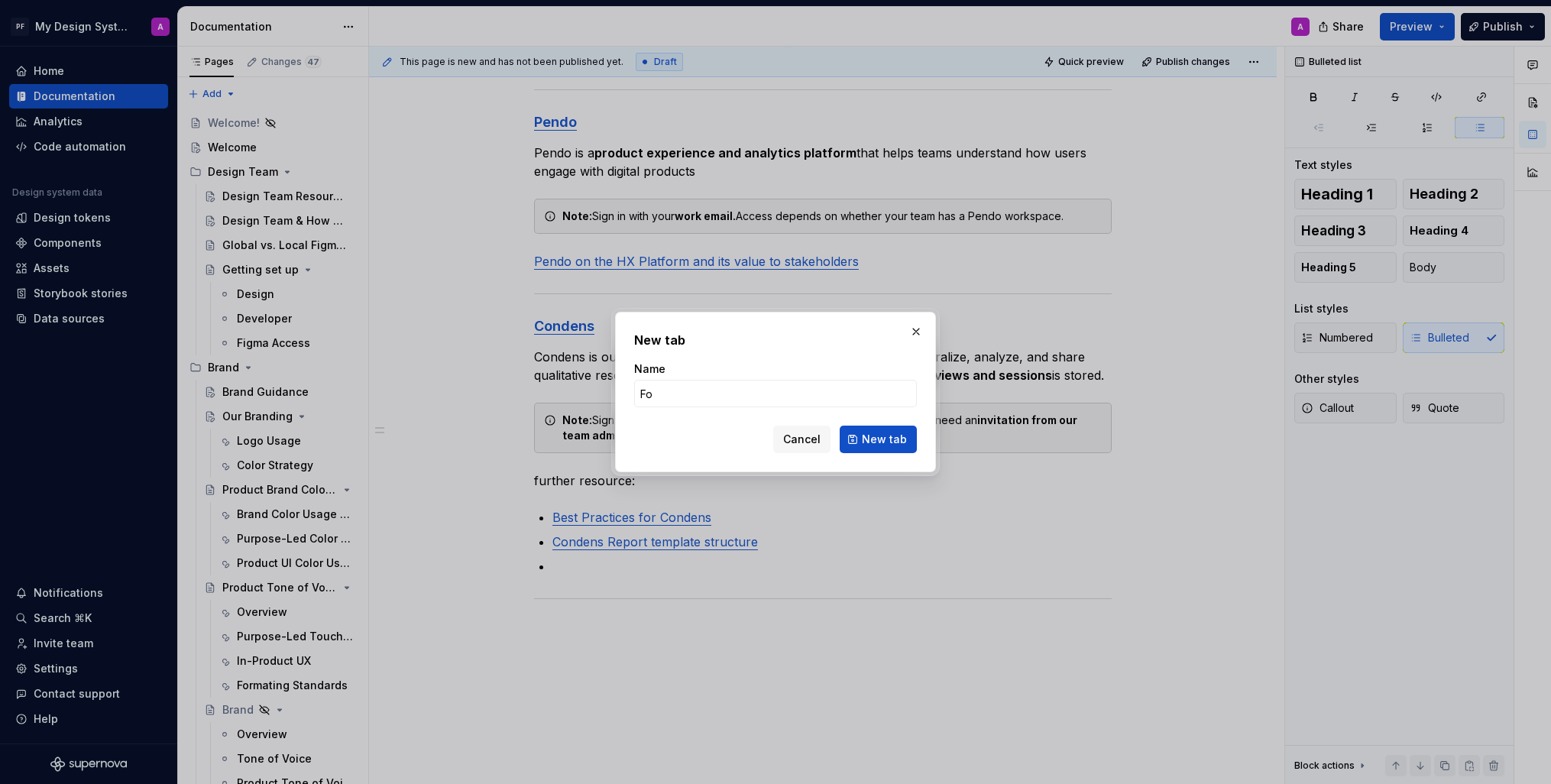
type input "F"
type input "Product access"
click at [815, 442] on span "Cancel" at bounding box center [802, 439] width 38 height 15
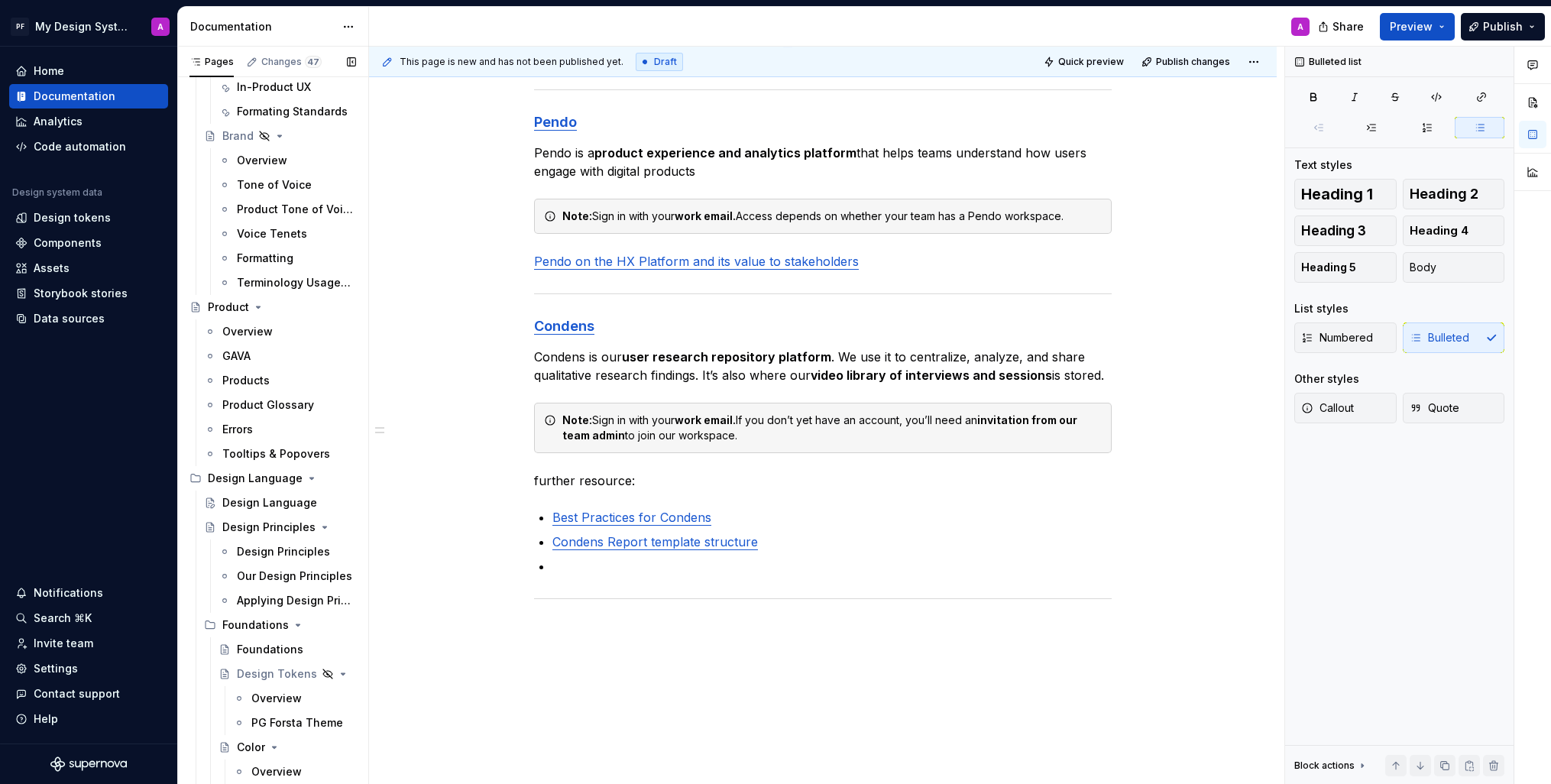
scroll to position [584, 0]
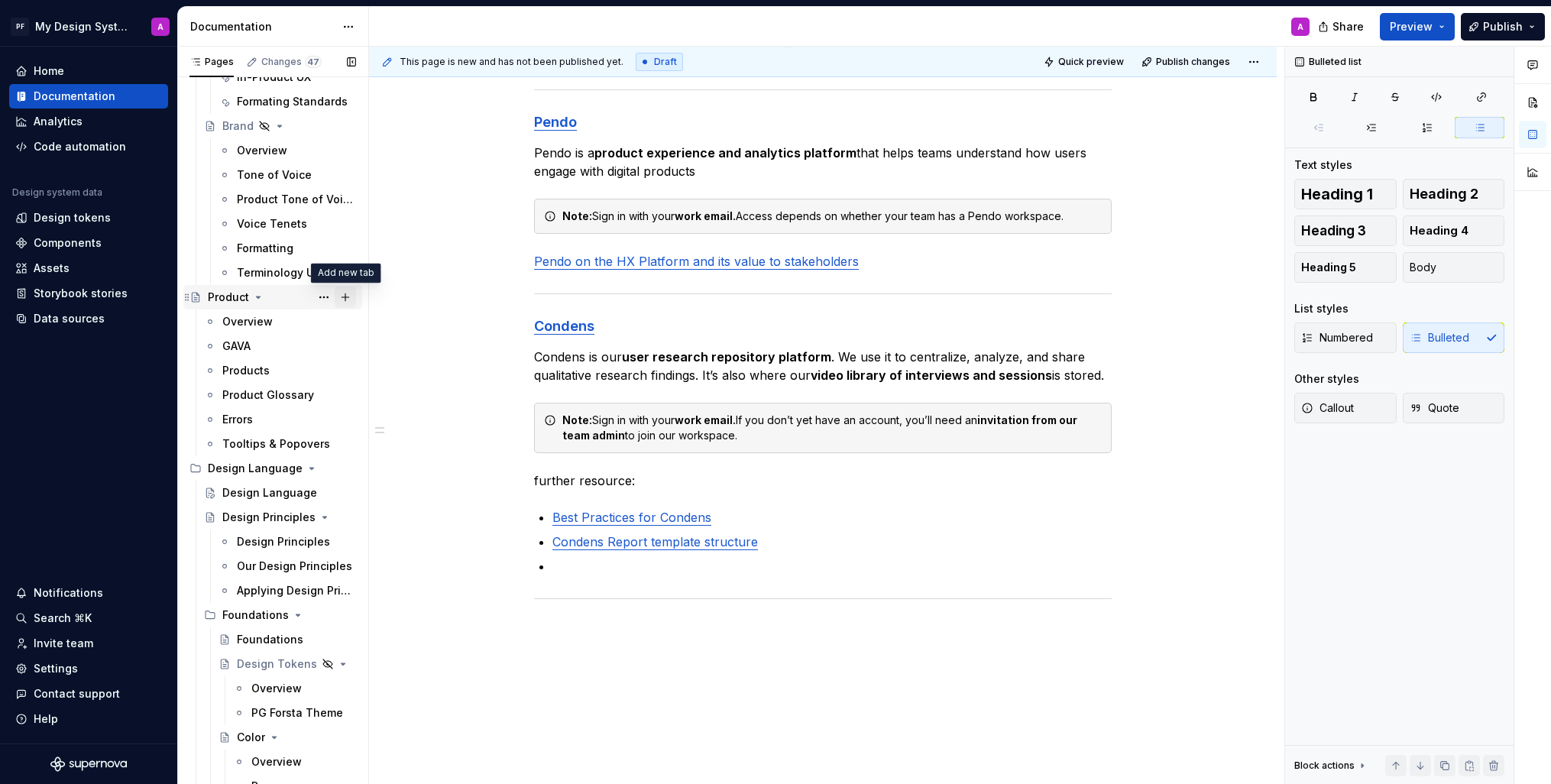
click at [348, 295] on button "Page tree" at bounding box center [346, 297] width 22 height 22
type textarea "*"
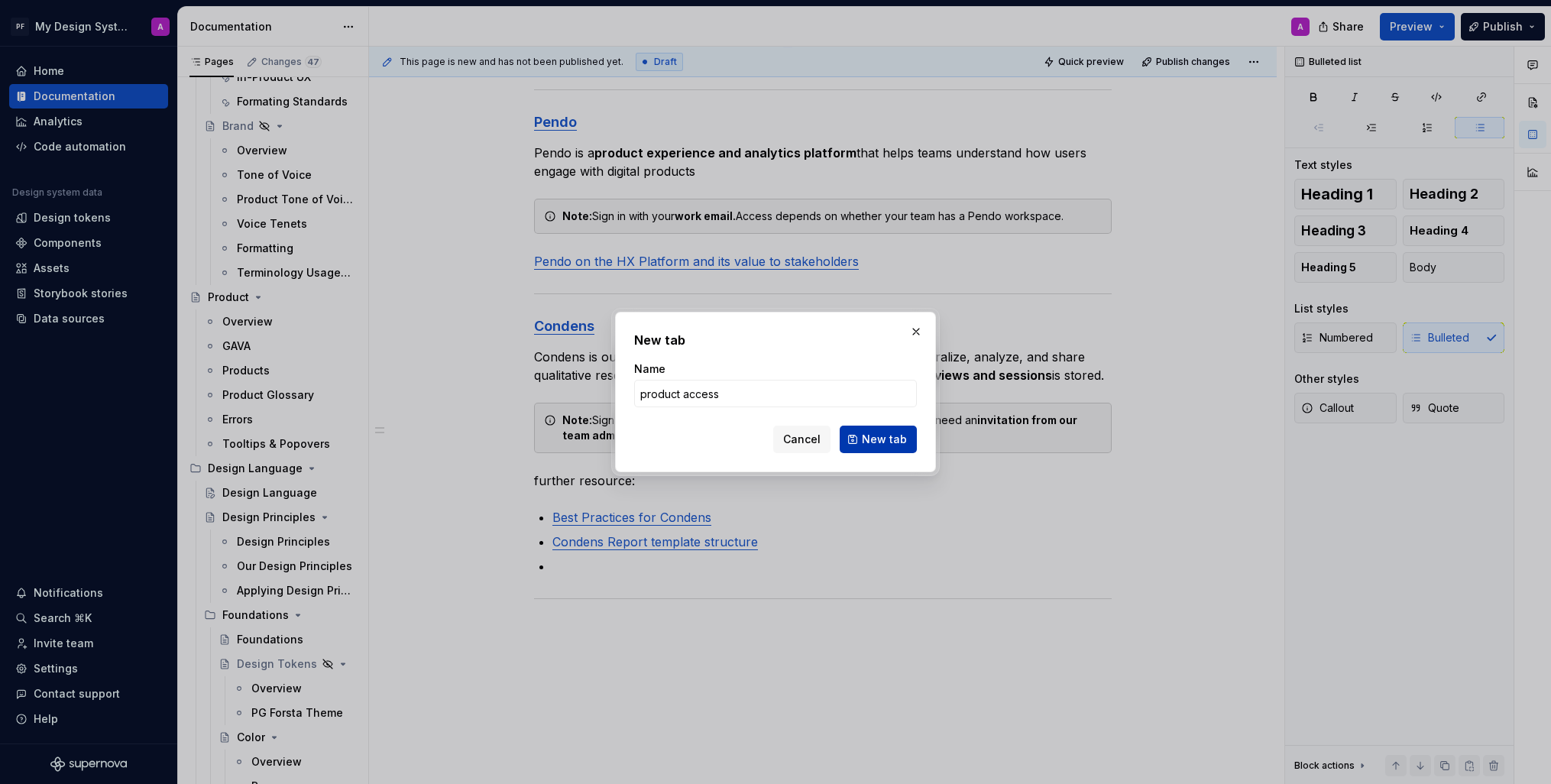
type input "product access"
click at [879, 436] on span "New tab" at bounding box center [885, 439] width 45 height 15
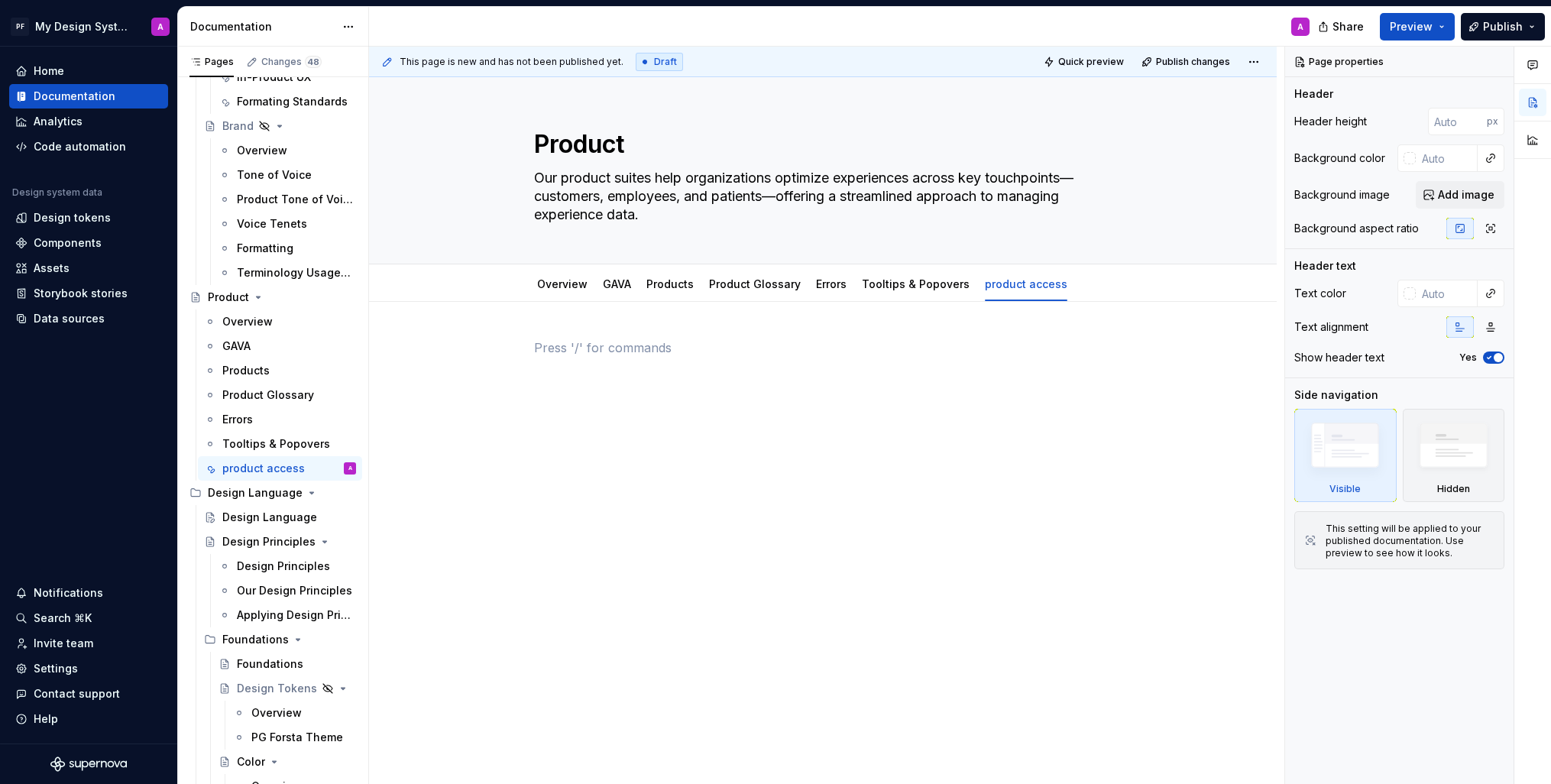
click at [586, 366] on div at bounding box center [823, 367] width 577 height 58
type textarea "*"
click at [595, 363] on div at bounding box center [823, 367] width 577 height 58
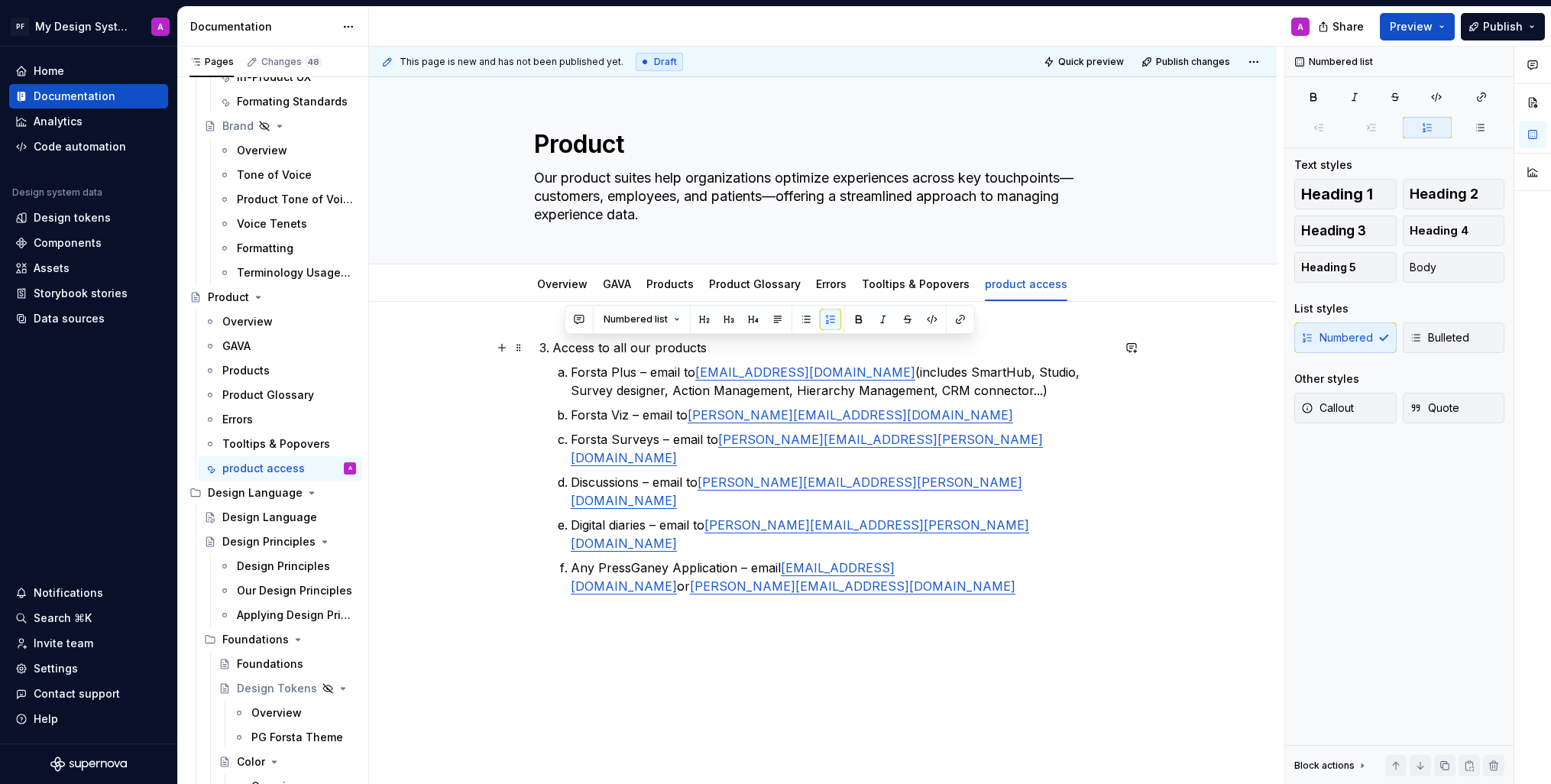
drag, startPoint x: 697, startPoint y: 348, endPoint x: 558, endPoint y: 346, distance: 139.0
click at [558, 346] on p "Access to all our products" at bounding box center [832, 348] width 560 height 18
click at [851, 321] on button "button" at bounding box center [850, 320] width 22 height 22
click at [776, 690] on div "Access to all our products Forsta Plus – email to [EMAIL_ADDRESS][DOMAIN_NAME] …" at bounding box center [823, 575] width 908 height 547
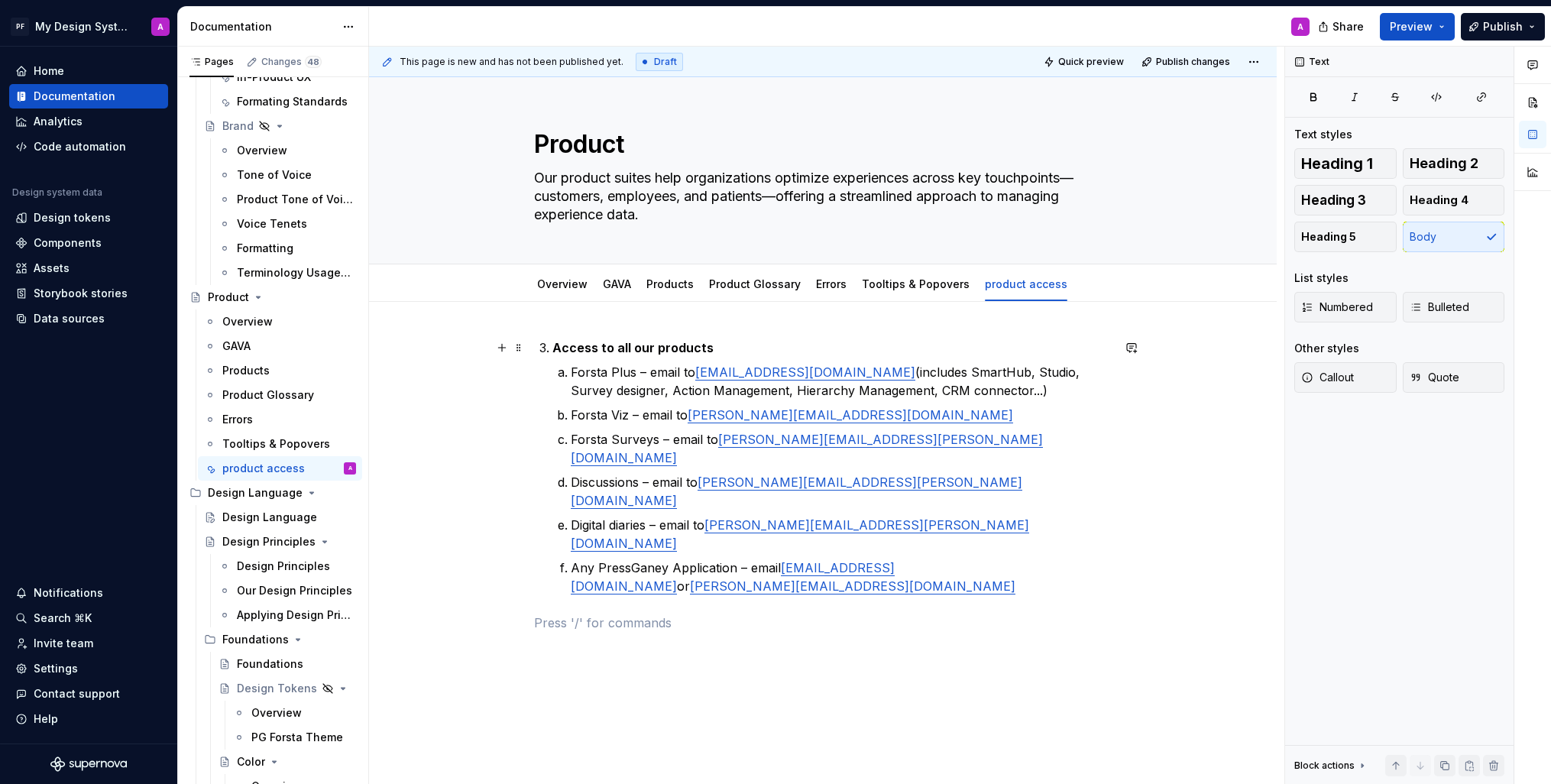
click at [556, 347] on strong "Access to all our products" at bounding box center [633, 348] width 162 height 15
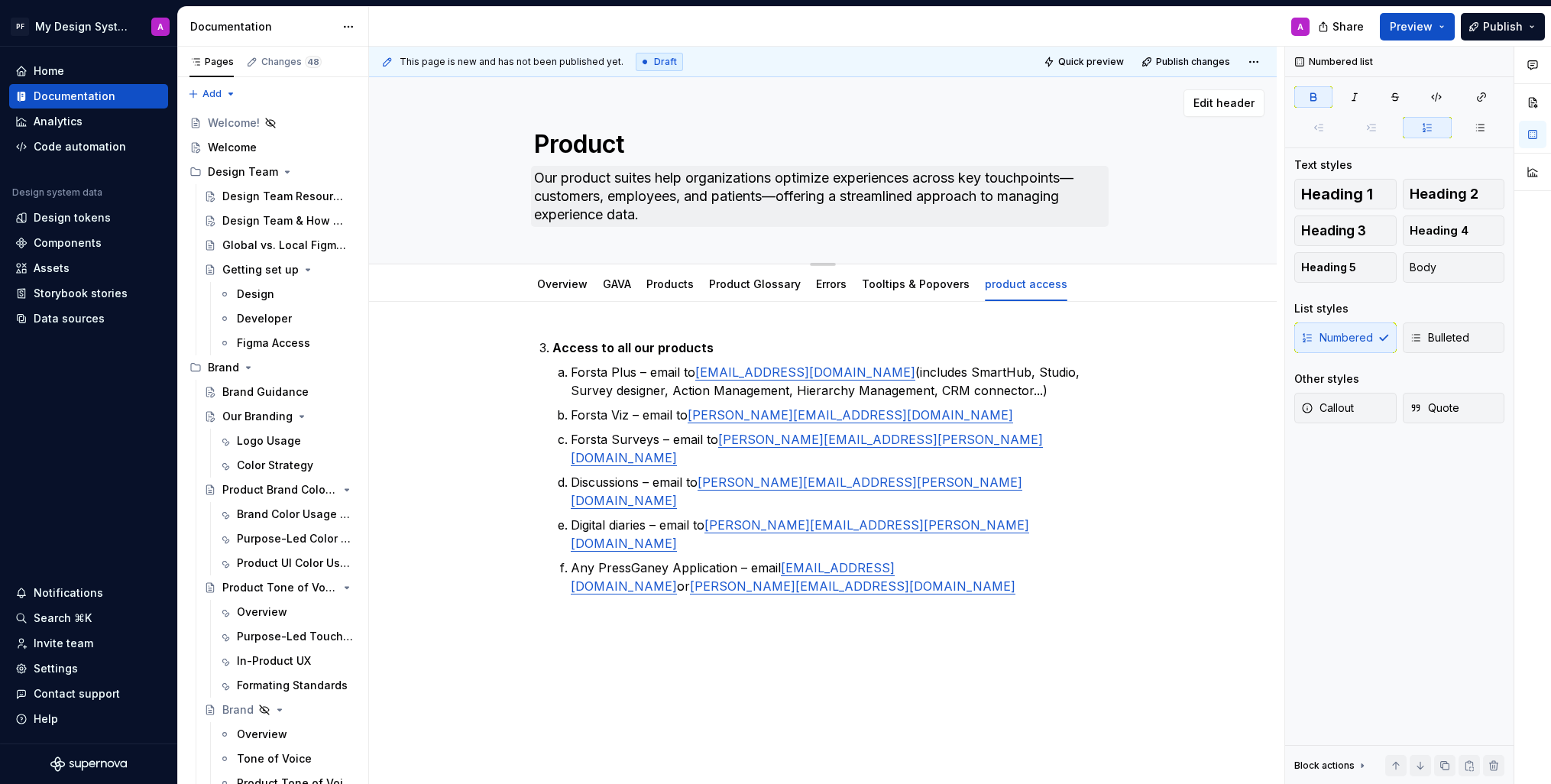
scroll to position [584, 0]
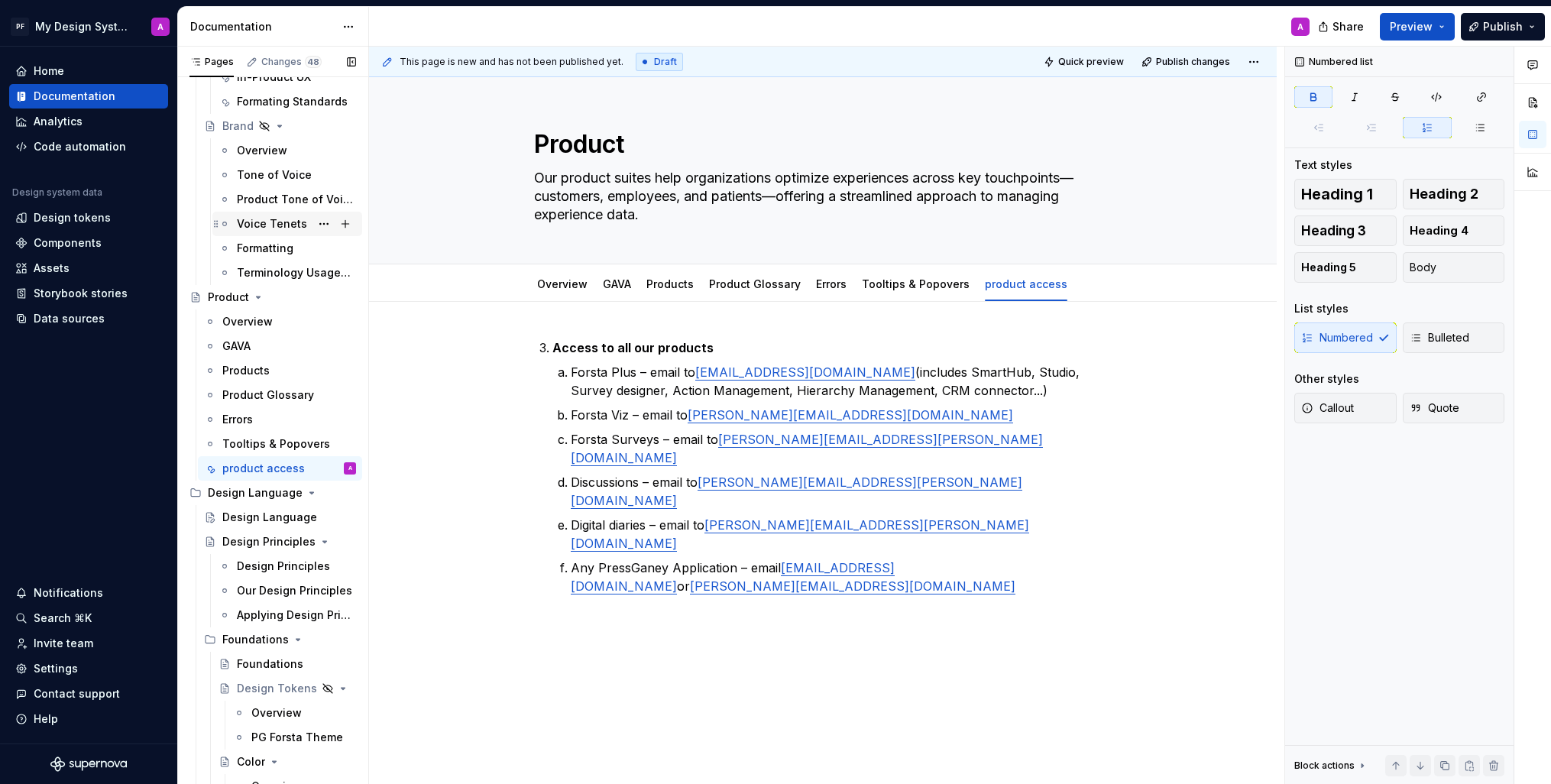
type textarea "*"
click at [679, 592] on div "Access to all our products Forsta Plus – email to [EMAIL_ADDRESS][DOMAIN_NAME] …" at bounding box center [823, 594] width 908 height 584
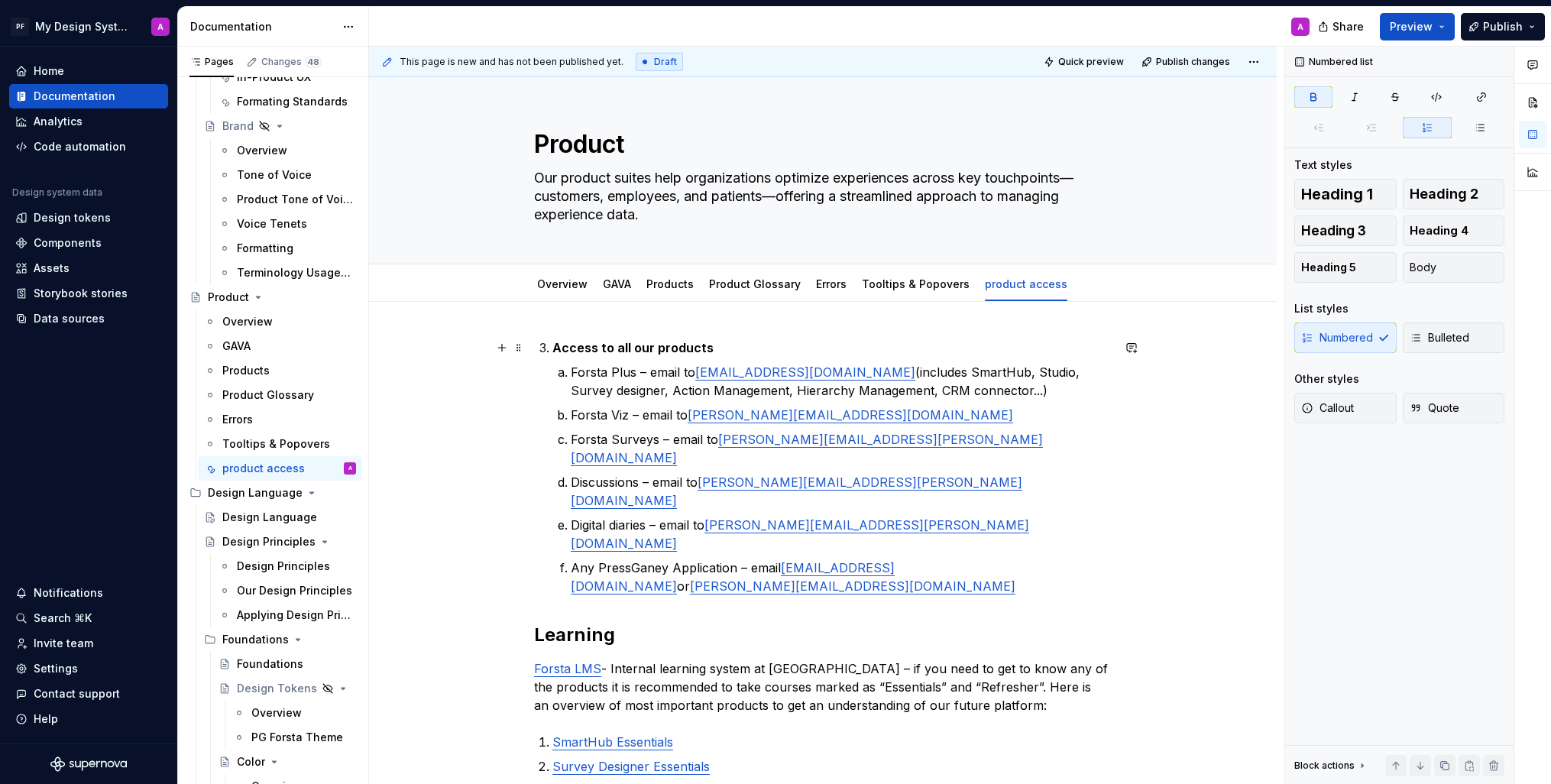
click at [684, 346] on strong "Access to all our products" at bounding box center [633, 348] width 162 height 15
drag, startPoint x: 728, startPoint y: 349, endPoint x: 551, endPoint y: 350, distance: 177.0
click at [552, 350] on li "Access to all our products Forsta Plus – email to [EMAIL_ADDRESS][DOMAIN_NAME] …" at bounding box center [832, 467] width 560 height 257
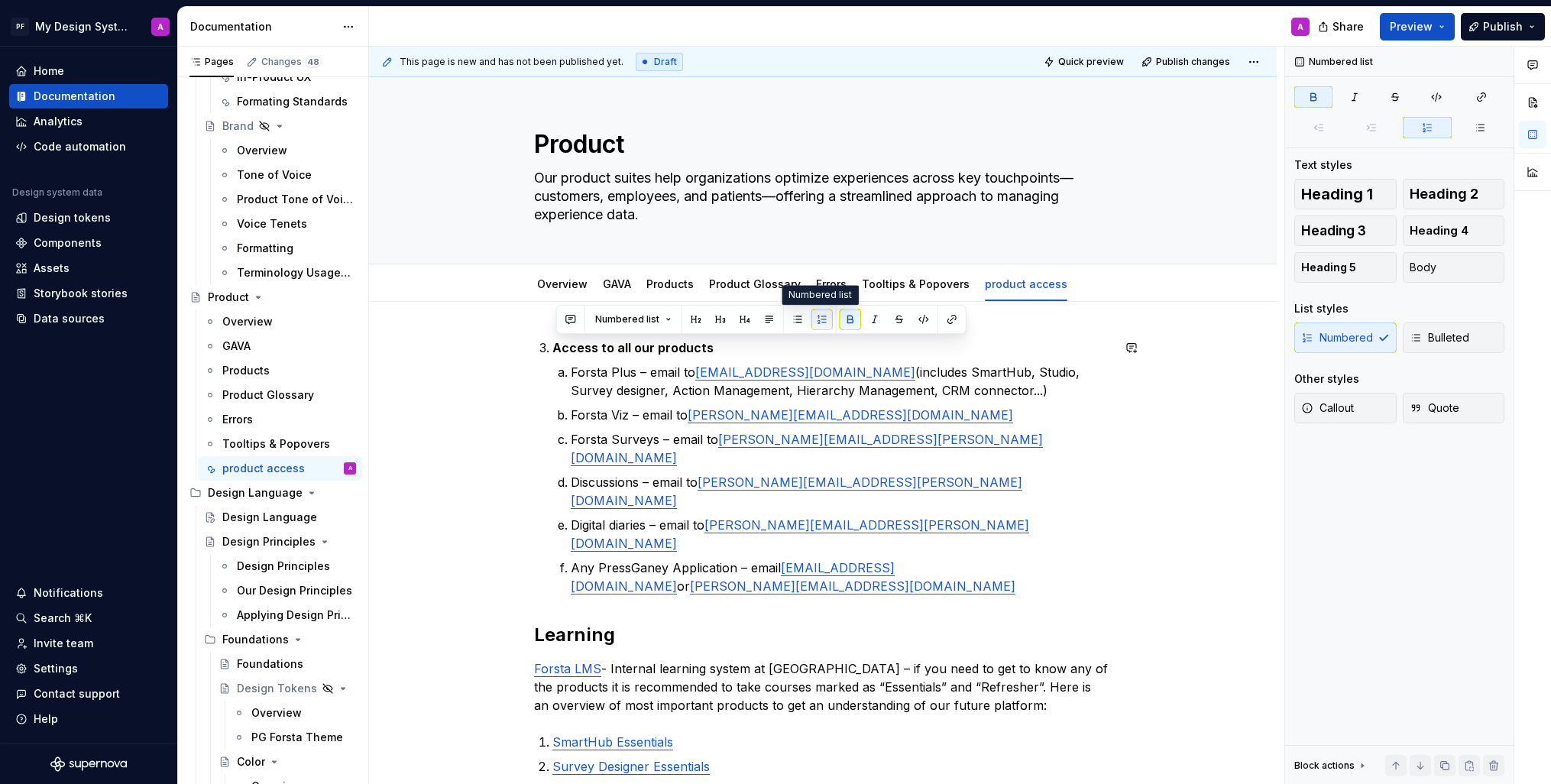
click at [824, 321] on button "button" at bounding box center [823, 320] width 22 height 22
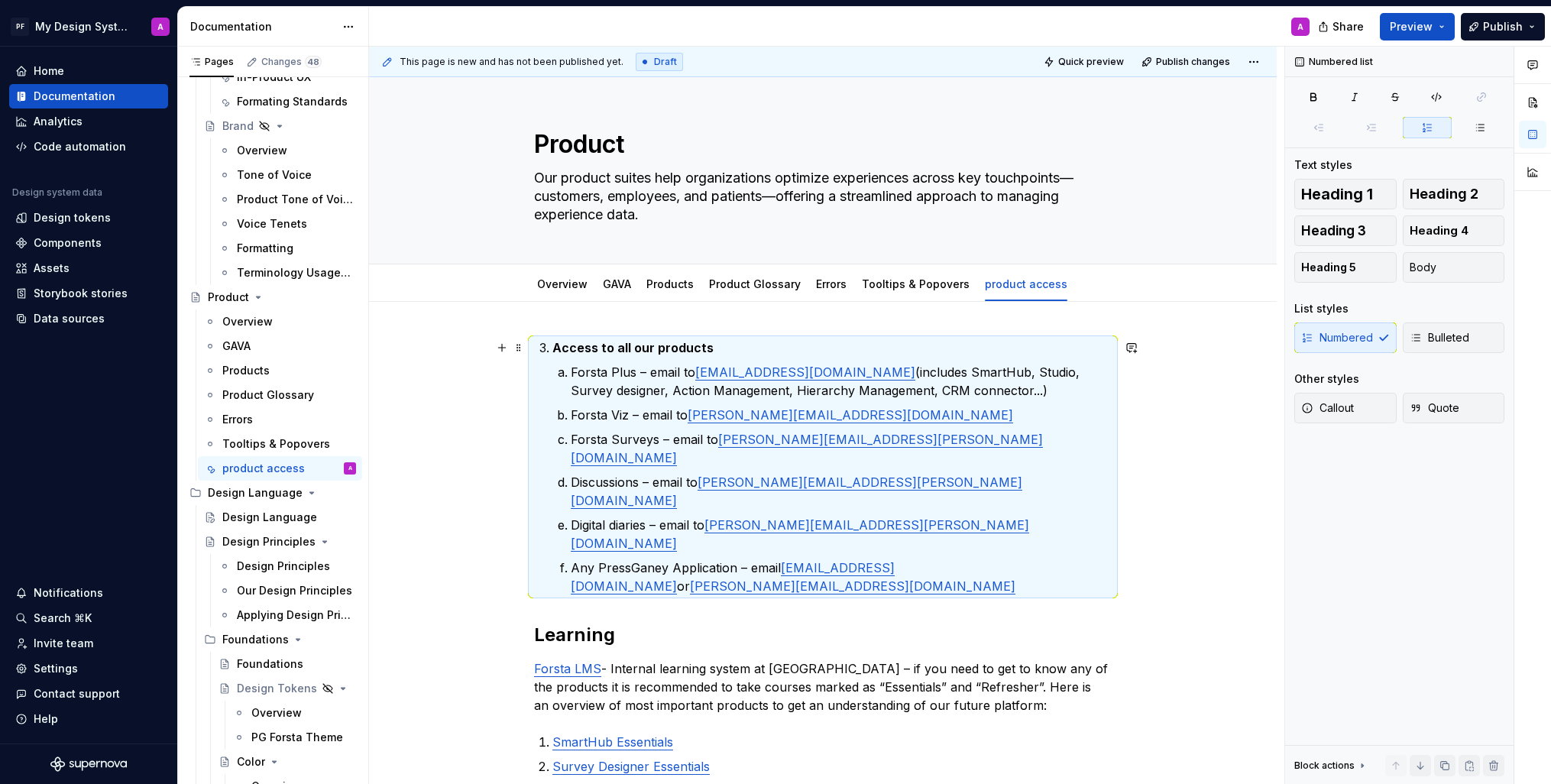
drag, startPoint x: 617, startPoint y: 354, endPoint x: 601, endPoint y: 354, distance: 16.0
click at [616, 353] on strong "Access to all our products" at bounding box center [633, 348] width 162 height 15
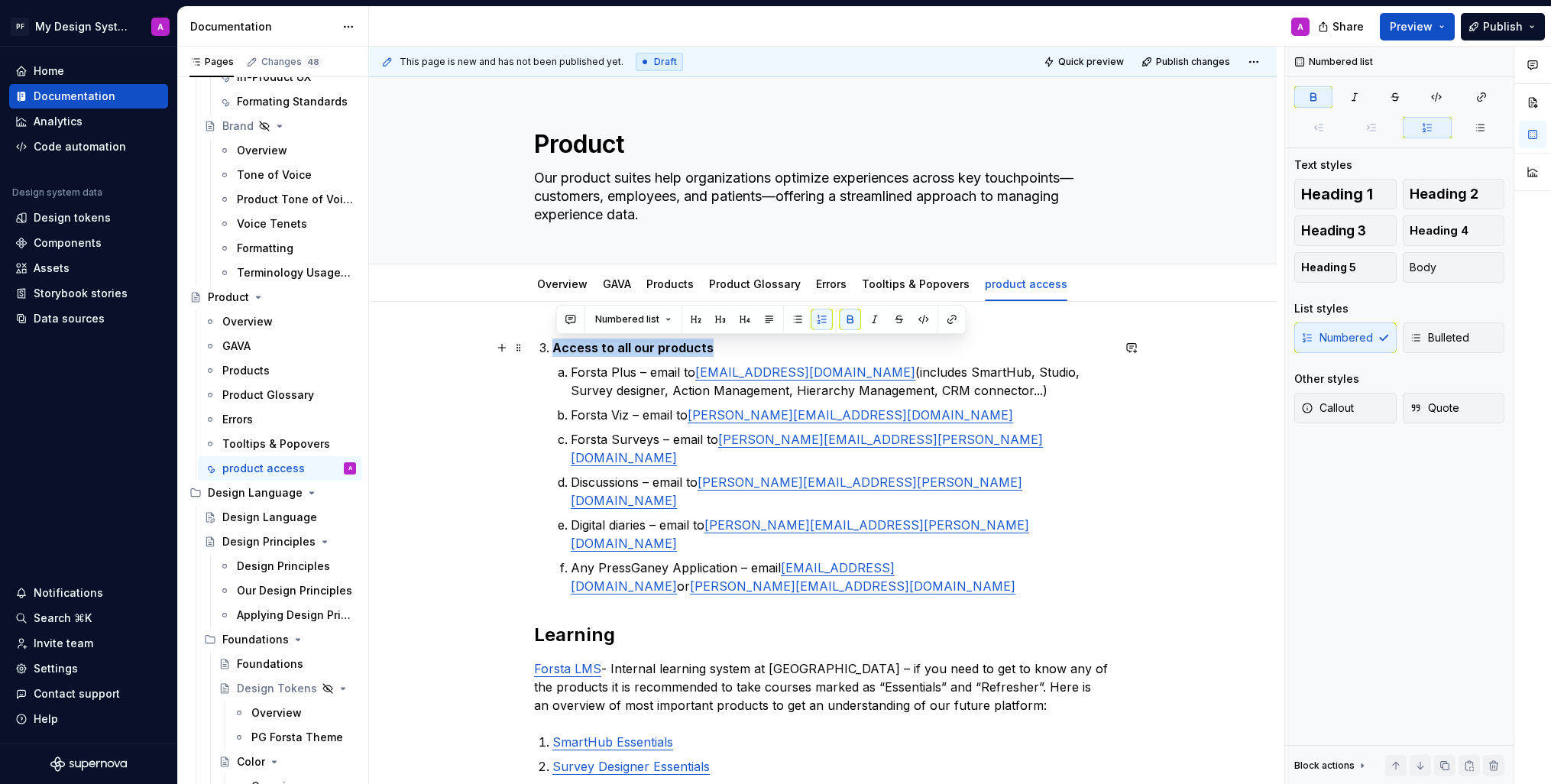
drag, startPoint x: 558, startPoint y: 348, endPoint x: 709, endPoint y: 343, distance: 151.1
click at [709, 343] on strong "Access to all our products" at bounding box center [633, 348] width 162 height 15
copy strong "Access to all our products"
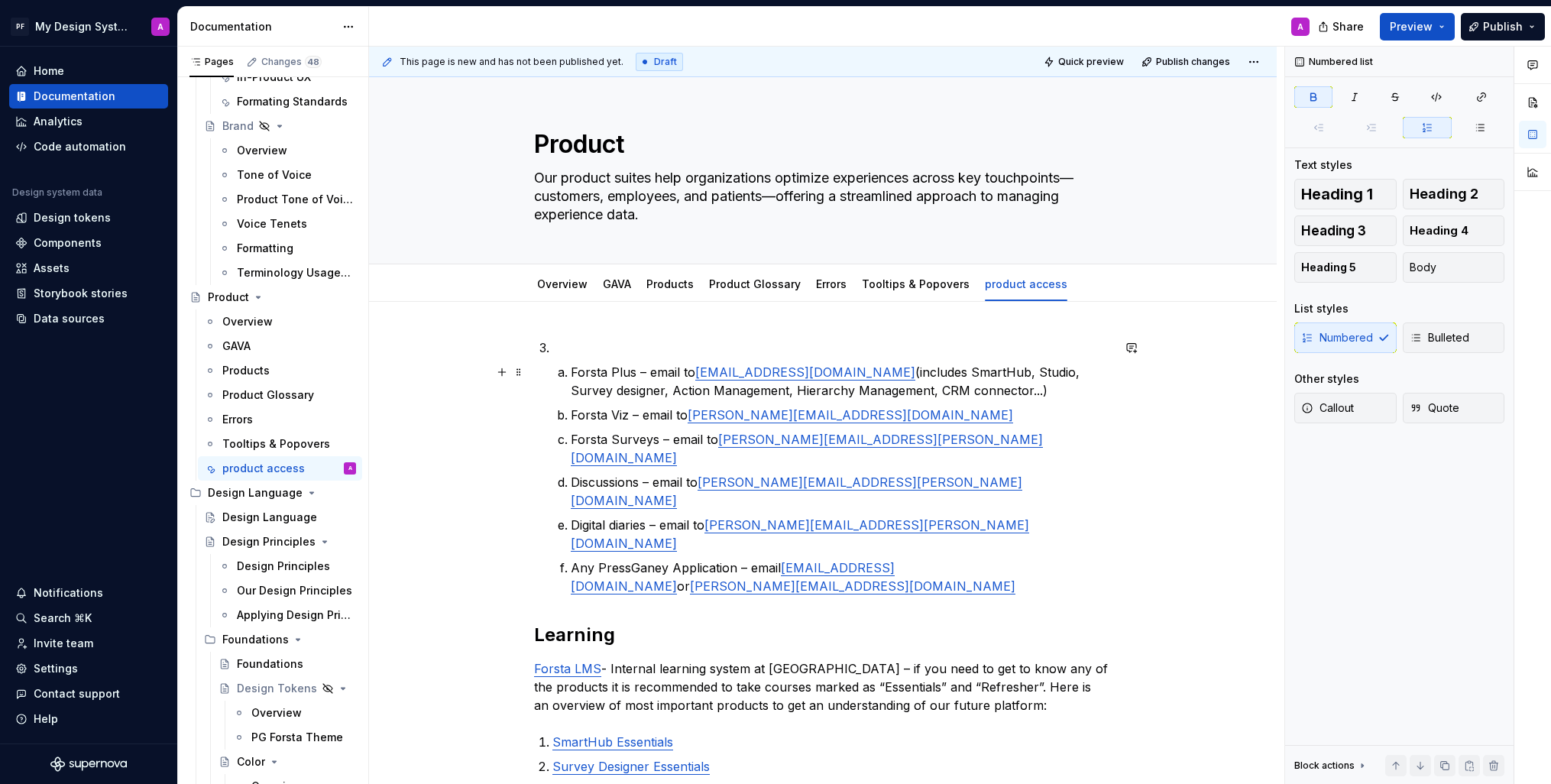
scroll to position [2, 0]
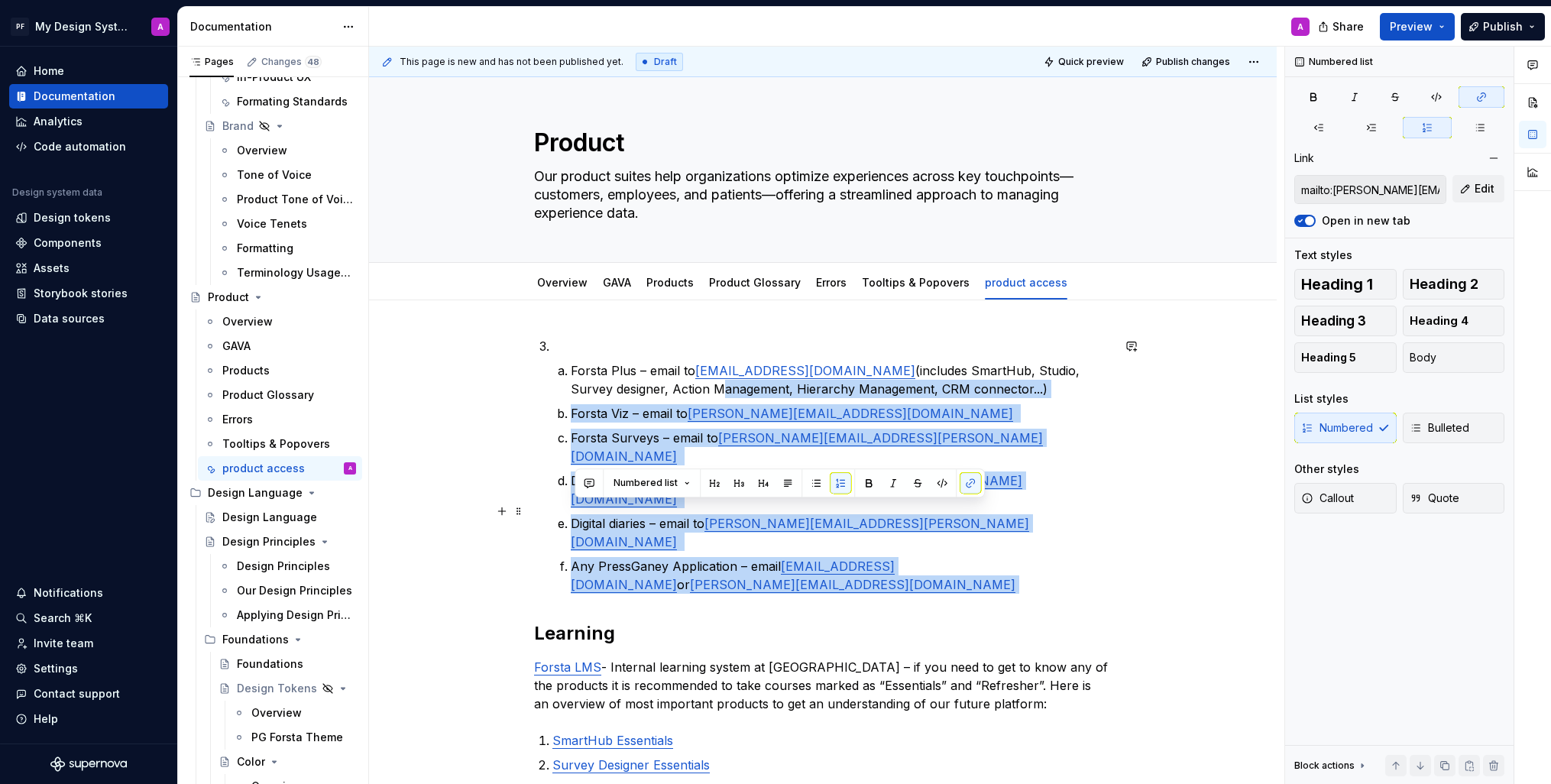
type input "mailto:forstasupport@fosta.com"
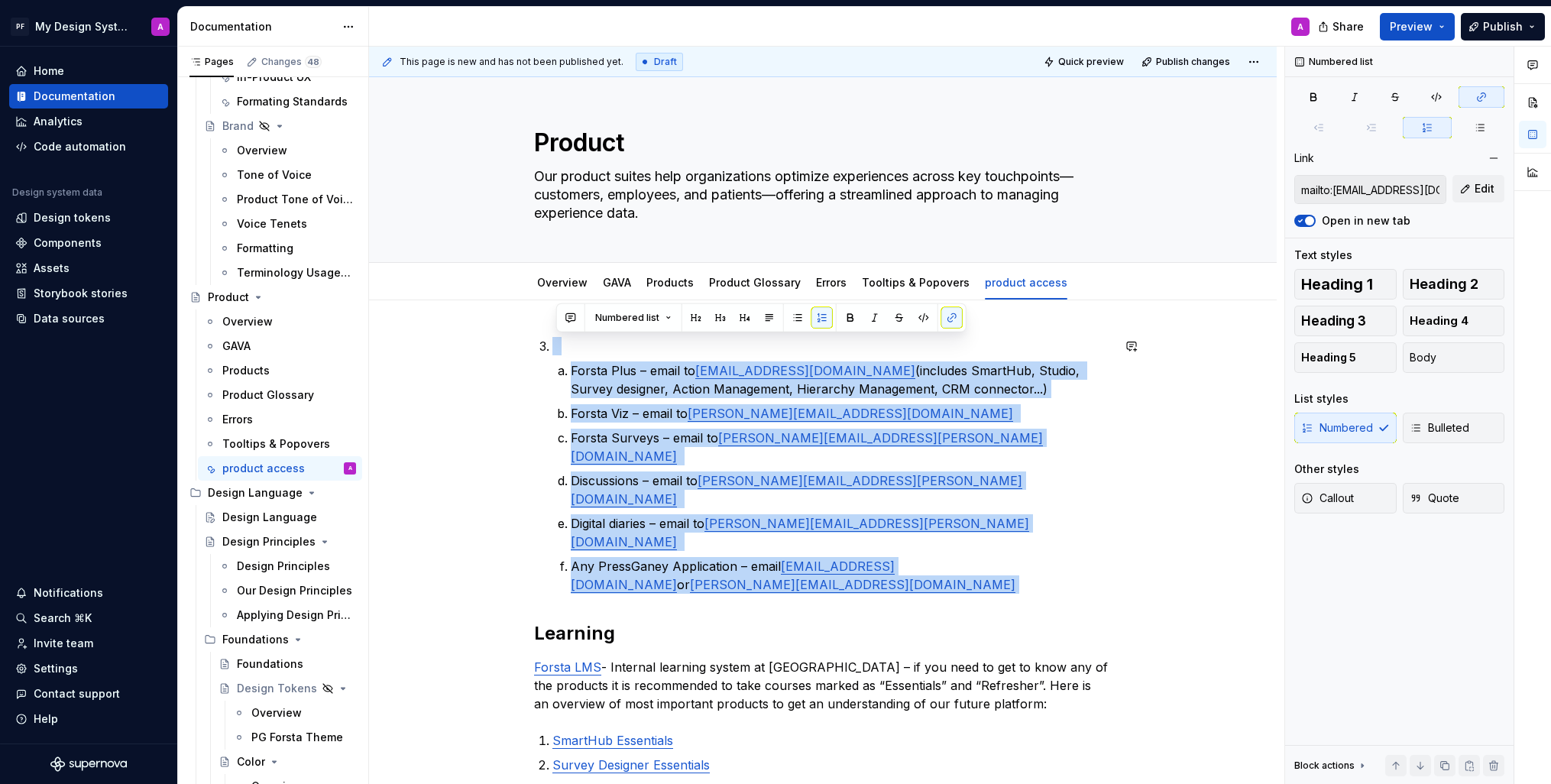
drag, startPoint x: 1060, startPoint y: 501, endPoint x: 588, endPoint y: 313, distance: 508.1
click at [798, 318] on button "button" at bounding box center [798, 318] width 22 height 22
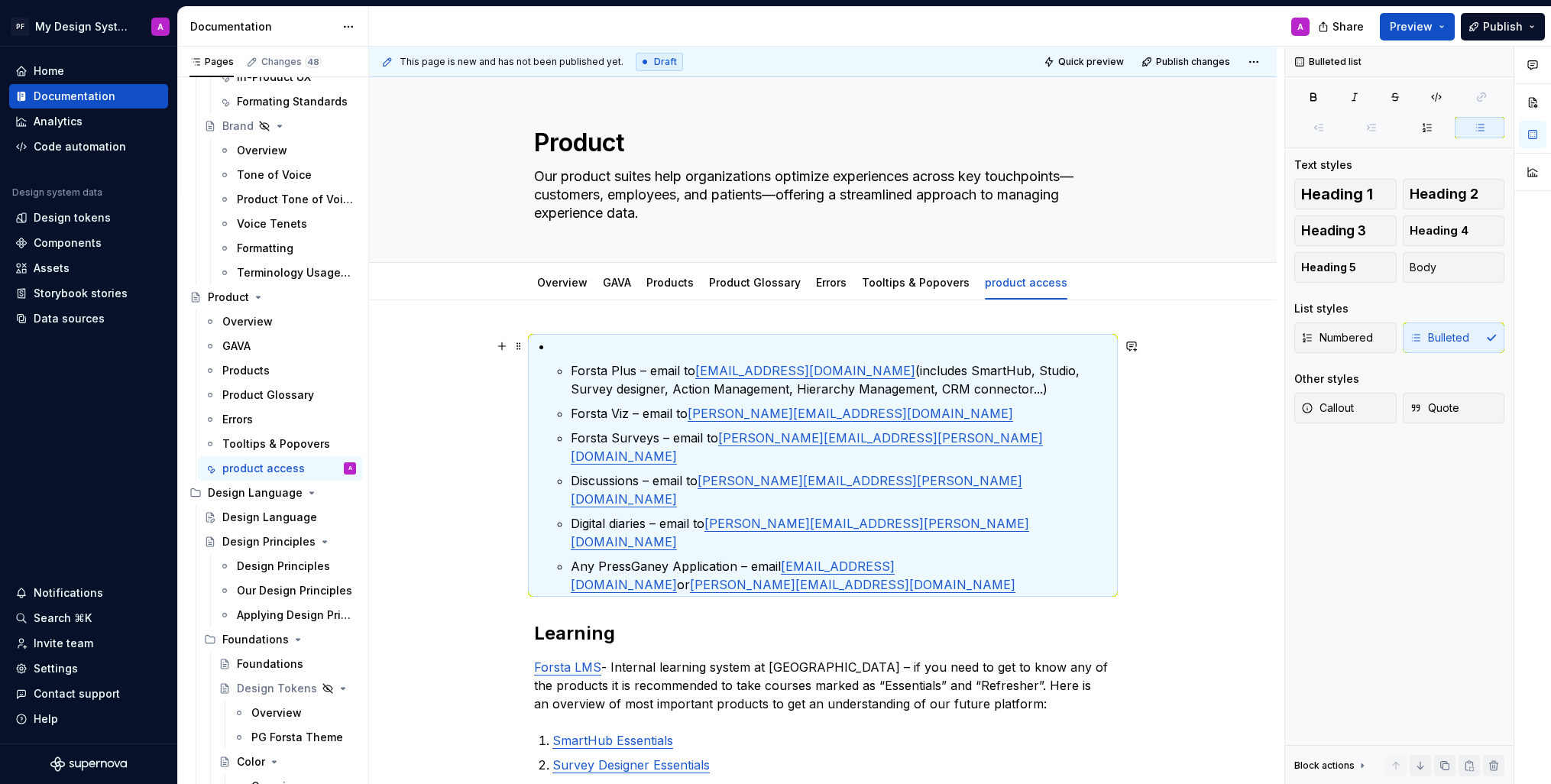
click at [597, 344] on p at bounding box center [832, 346] width 560 height 18
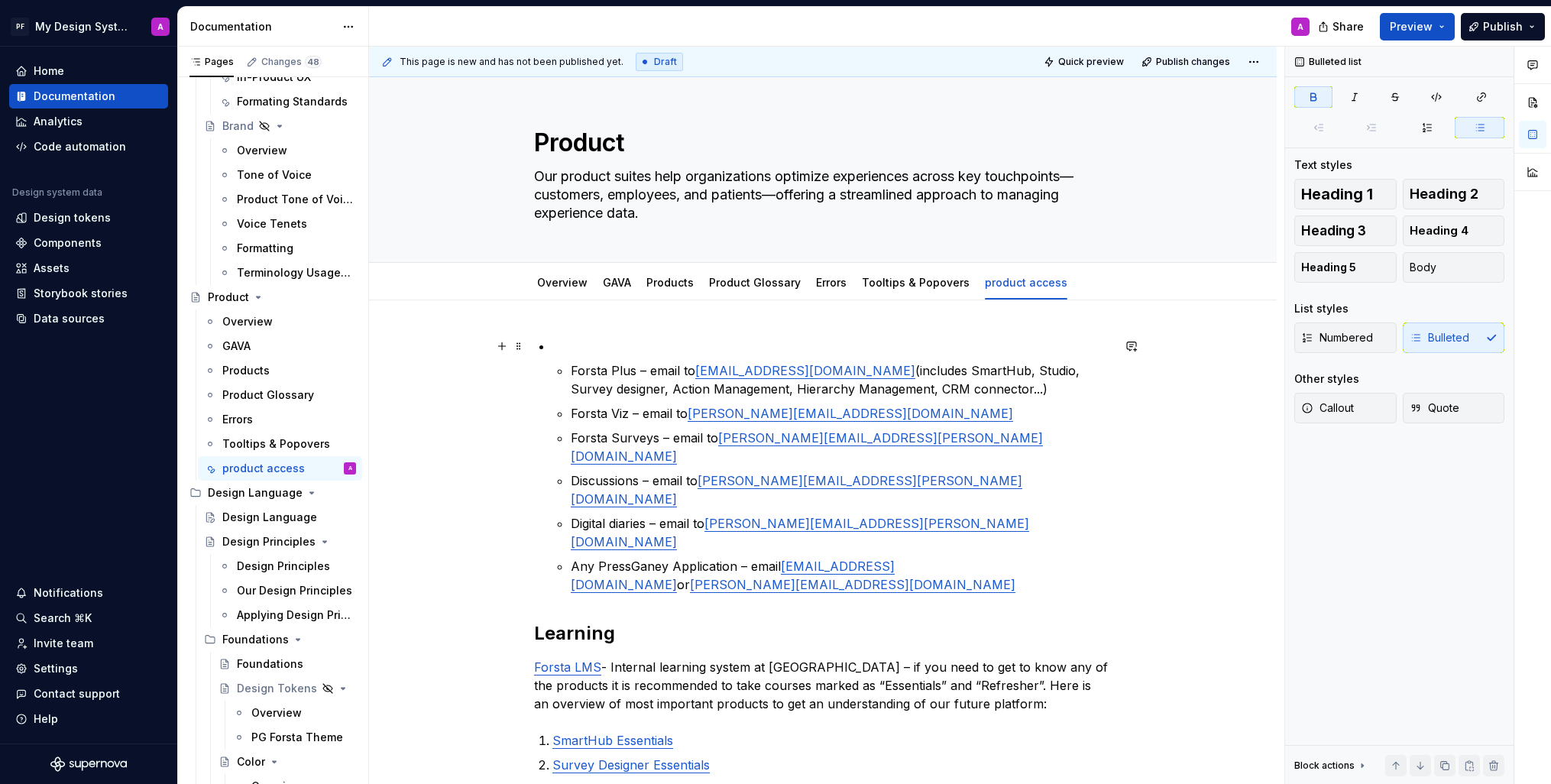
scroll to position [3, 0]
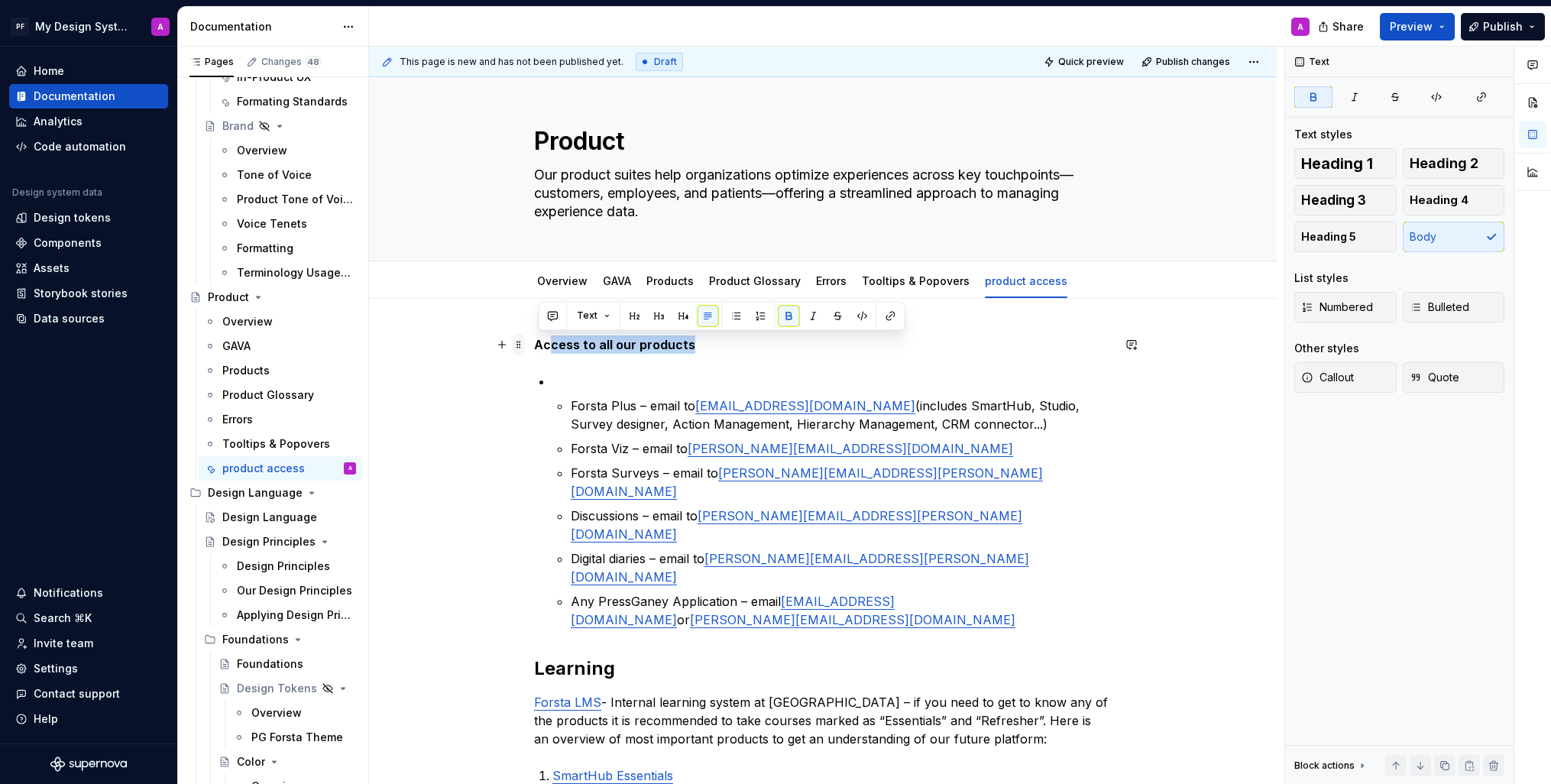
drag, startPoint x: 704, startPoint y: 345, endPoint x: 518, endPoint y: 343, distance: 186.0
click at [626, 346] on strong "Access to all our products" at bounding box center [615, 344] width 162 height 15
drag, startPoint x: 656, startPoint y: 343, endPoint x: 539, endPoint y: 342, distance: 117.0
click at [539, 342] on p "Access to all our products" at bounding box center [823, 345] width 577 height 18
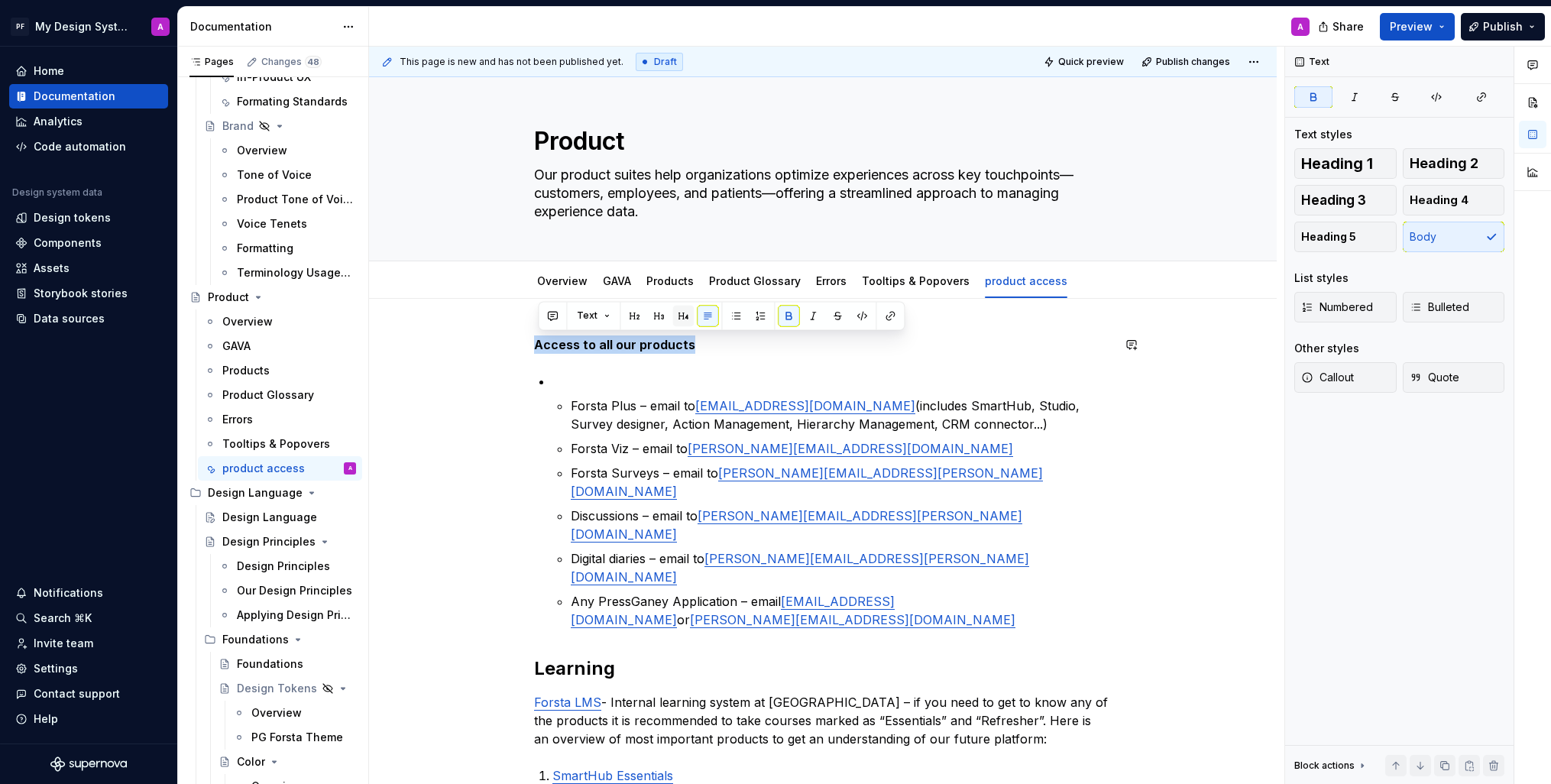
click at [687, 317] on button "button" at bounding box center [683, 316] width 22 height 22
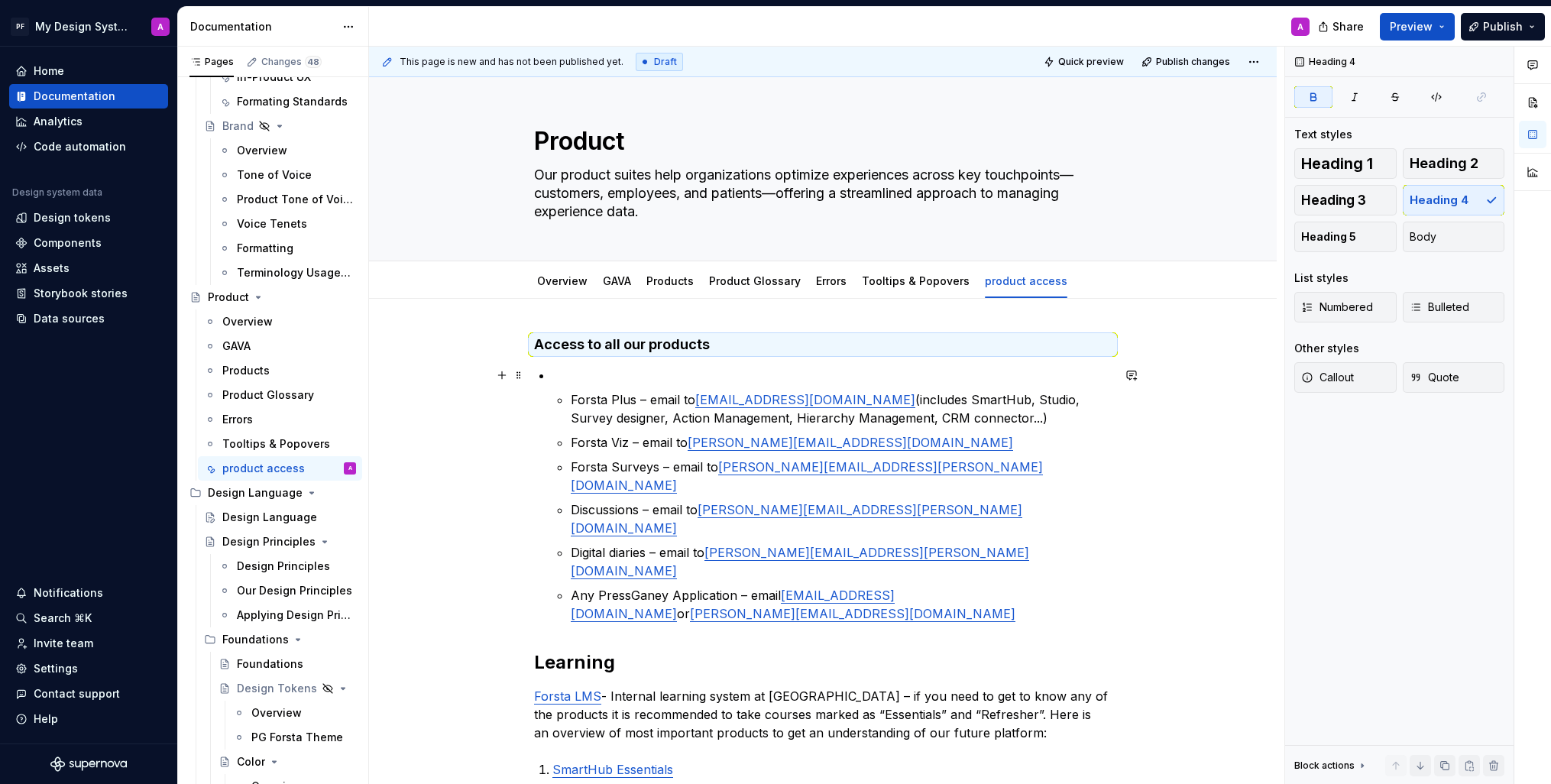
drag, startPoint x: 745, startPoint y: 372, endPoint x: 572, endPoint y: 376, distance: 173.0
click at [741, 372] on p at bounding box center [832, 375] width 560 height 18
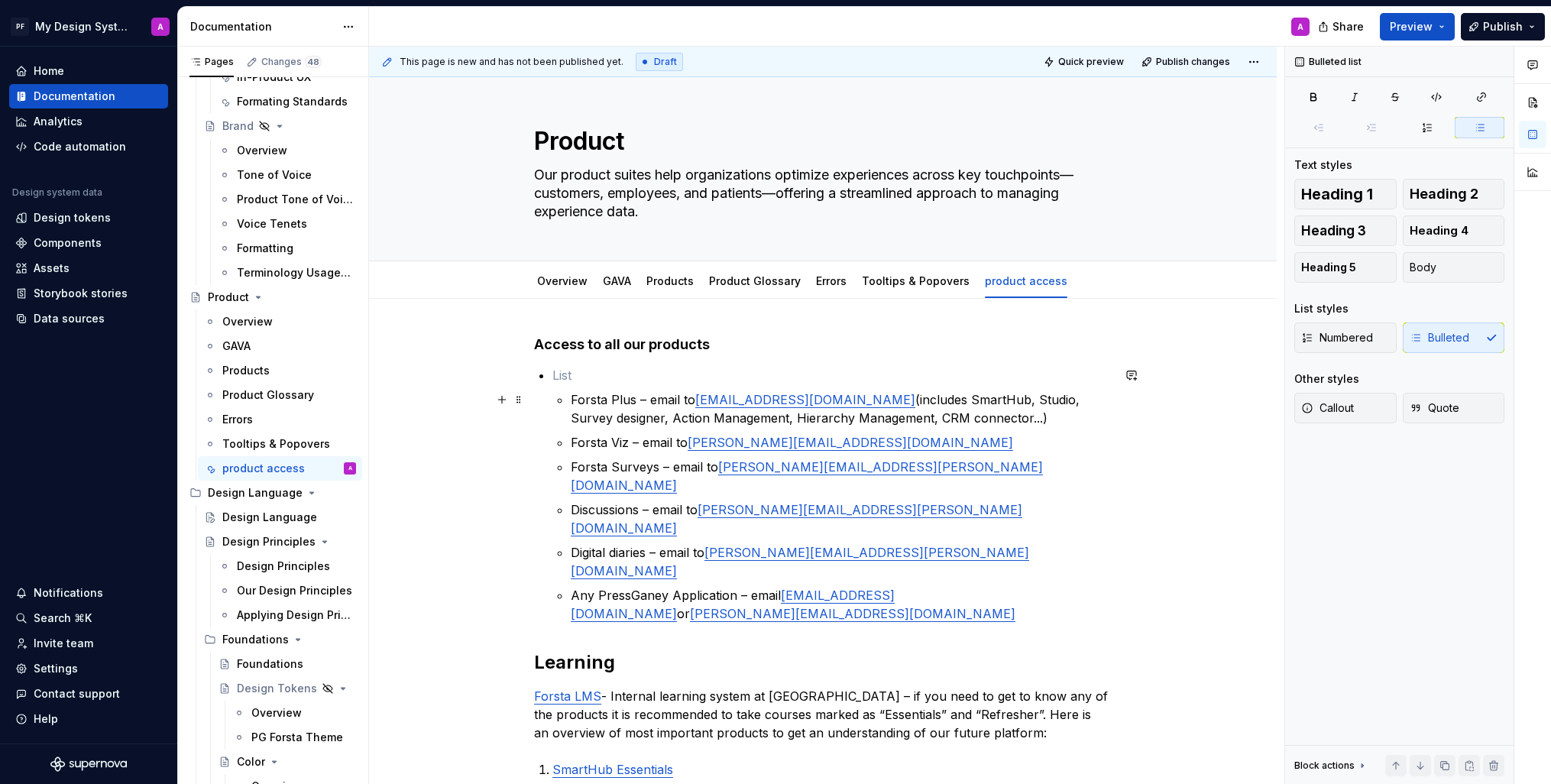
click at [572, 396] on li "Forsta Plus – email to forstasupport@fosta.com (includes SmartHub, Studio, Surv…" at bounding box center [832, 495] width 560 height 257
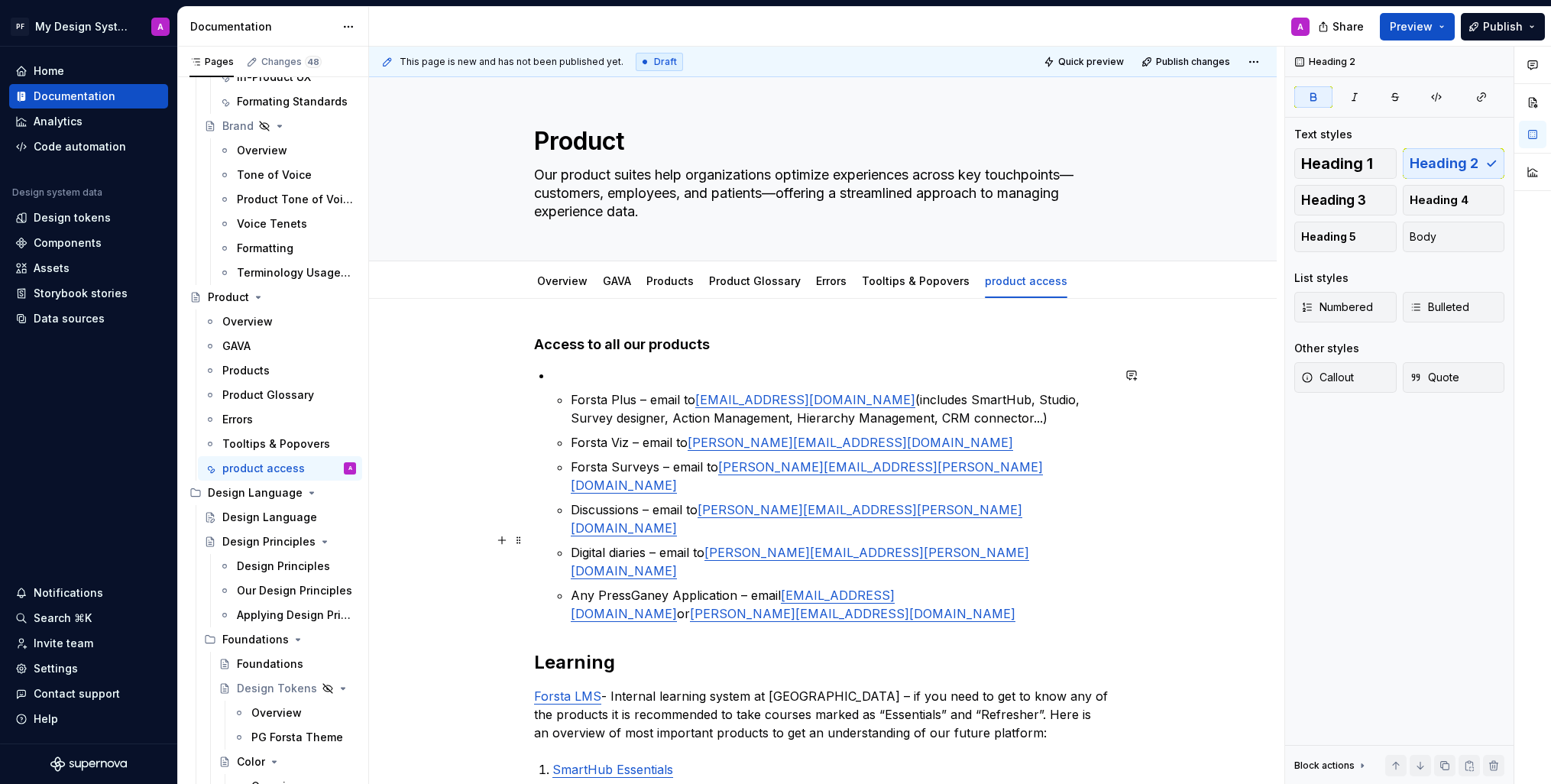
click at [582, 586] on p "Any PressGaney Application – email pgitsm@service-now.com or nellie@pressganey.…" at bounding box center [842, 604] width 541 height 37
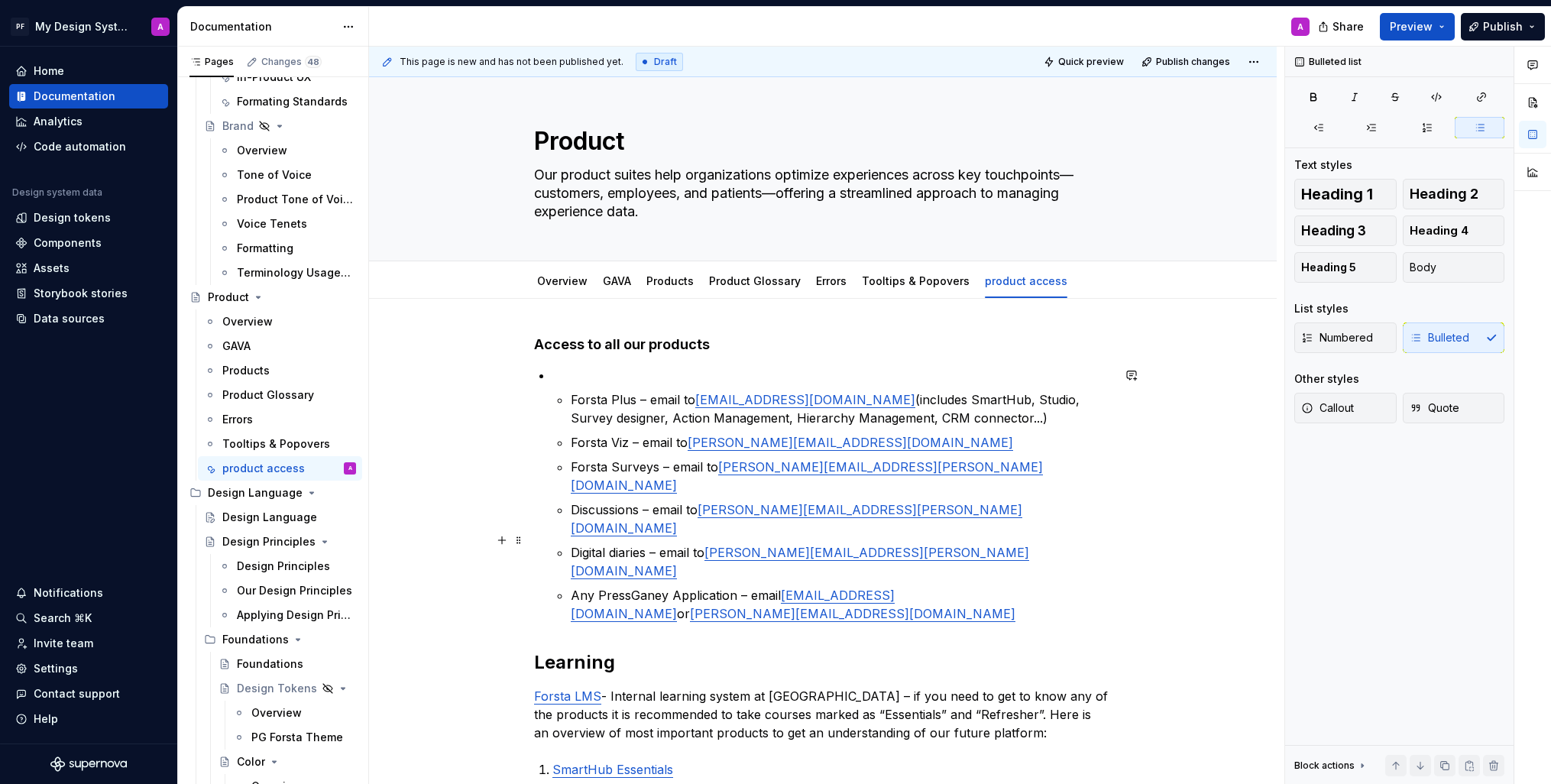
click at [576, 586] on p "Any PressGaney Application – email pgitsm@service-now.com or nellie@pressganey.…" at bounding box center [842, 604] width 541 height 37
click at [572, 402] on li "Forsta Plus – email to forstasupport@fosta.com (includes SmartHub, Studio, Surv…" at bounding box center [832, 495] width 560 height 257
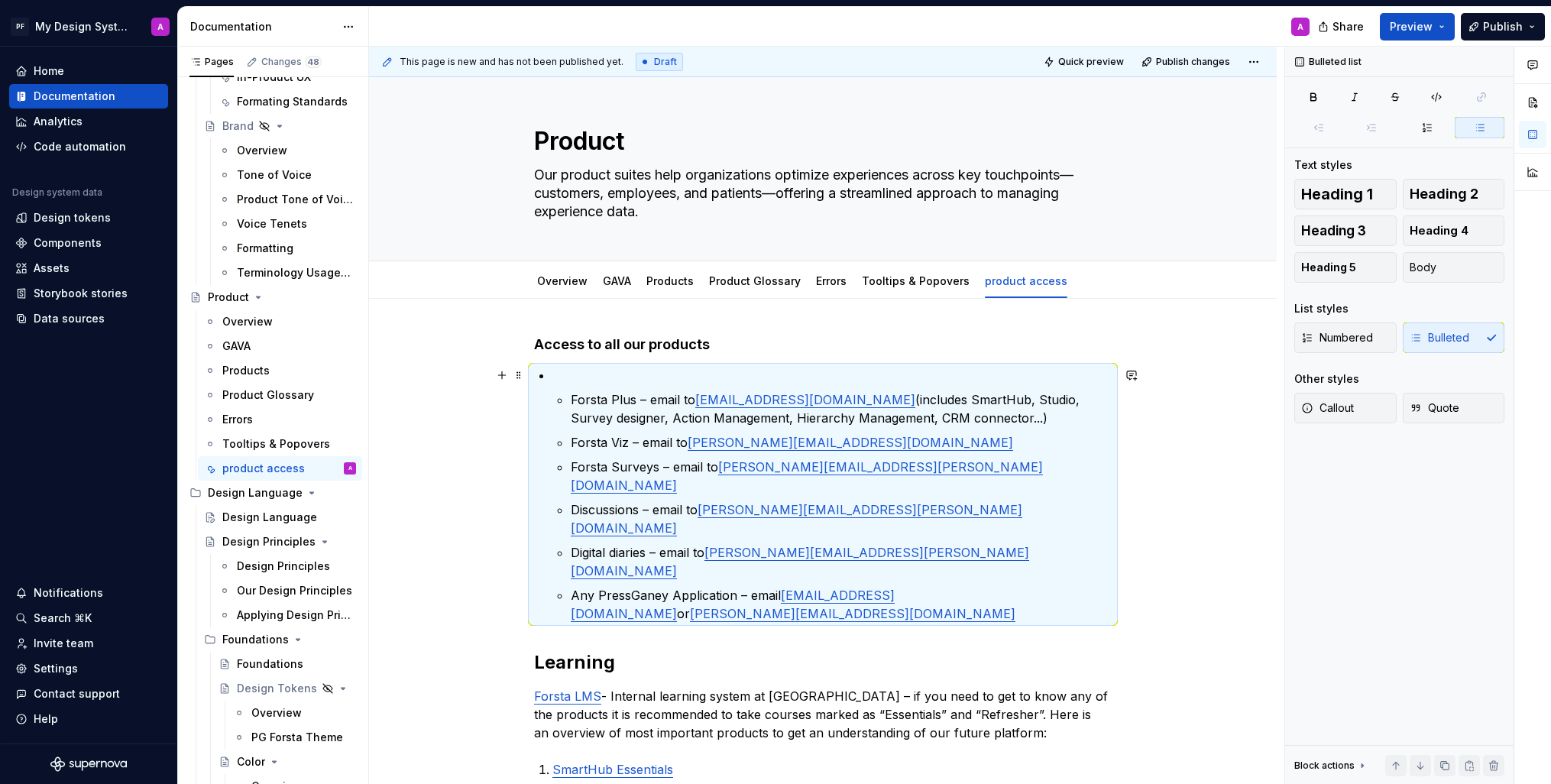
click at [627, 383] on p at bounding box center [832, 375] width 560 height 18
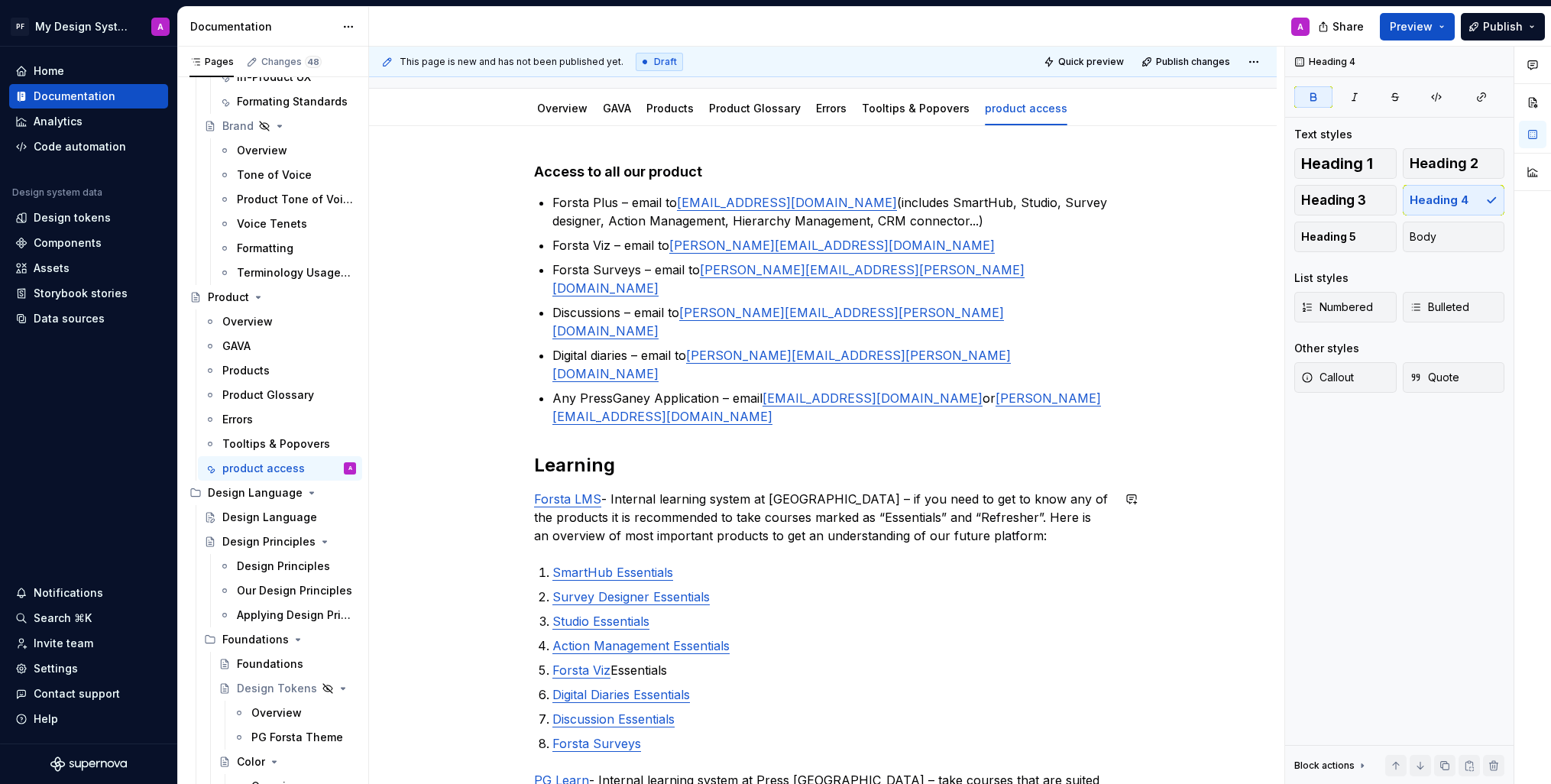
scroll to position [252, 0]
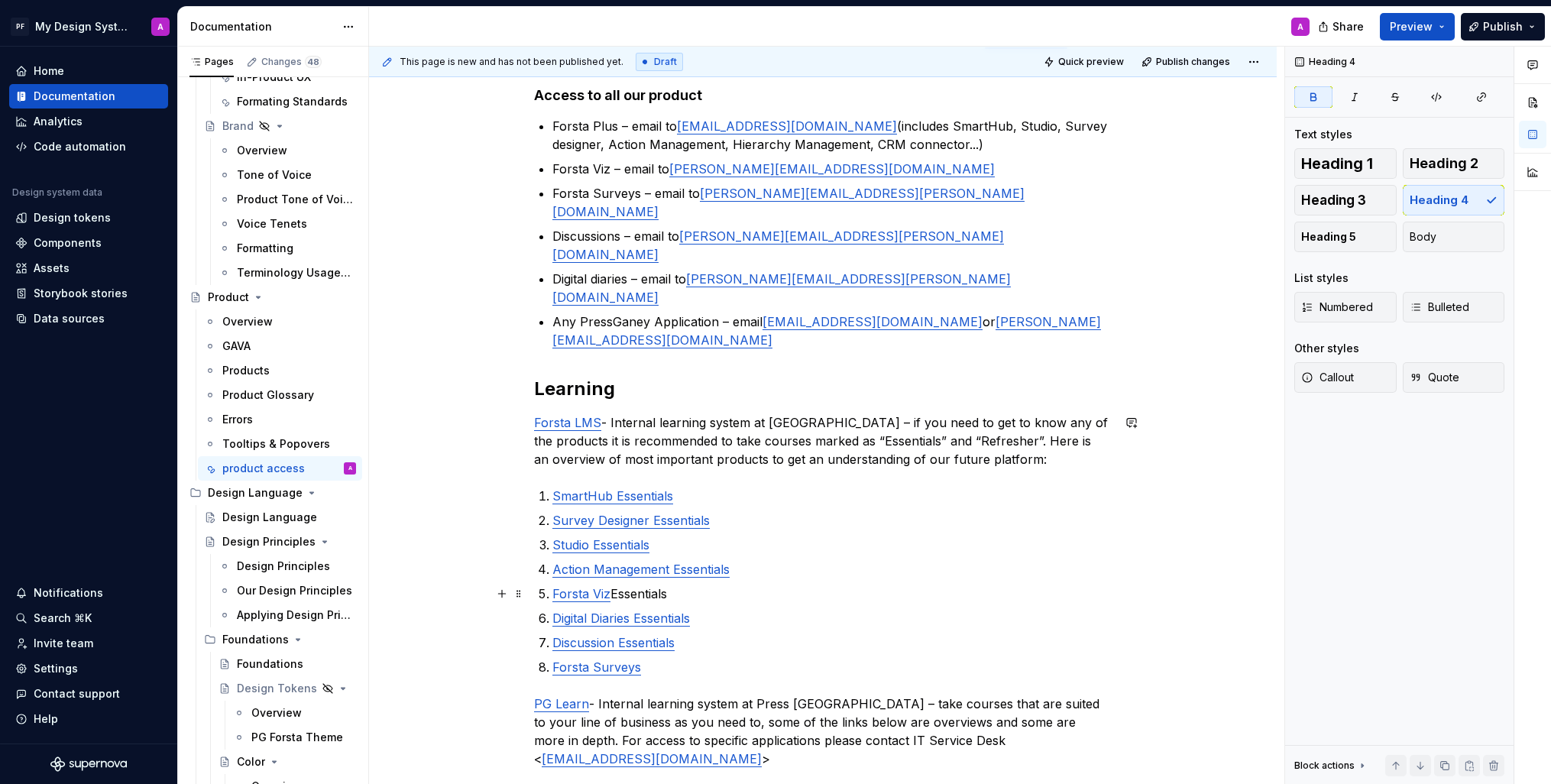
click at [1069, 658] on p "Forsta Surveys" at bounding box center [832, 667] width 560 height 18
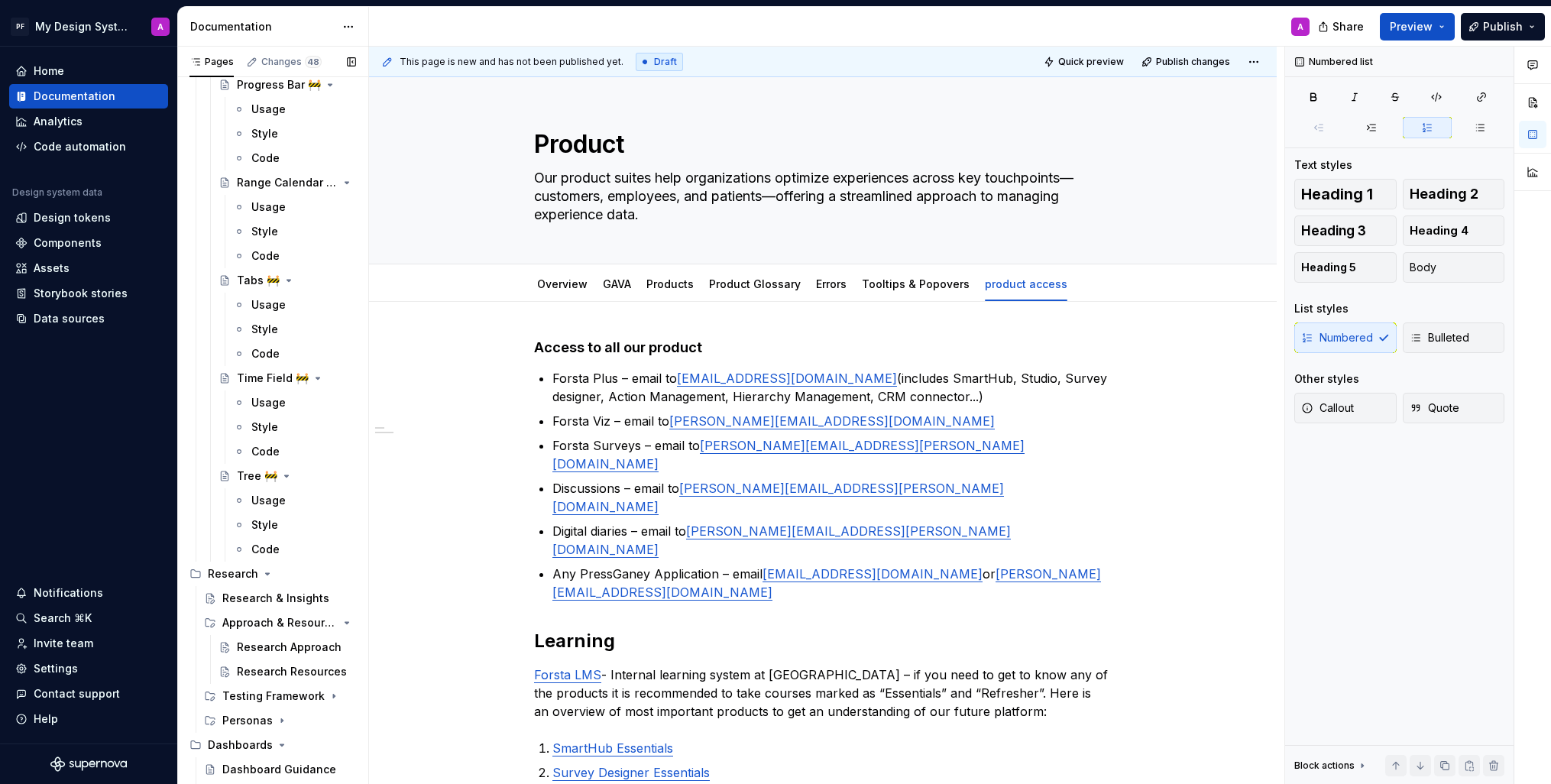
scroll to position [5314, 0]
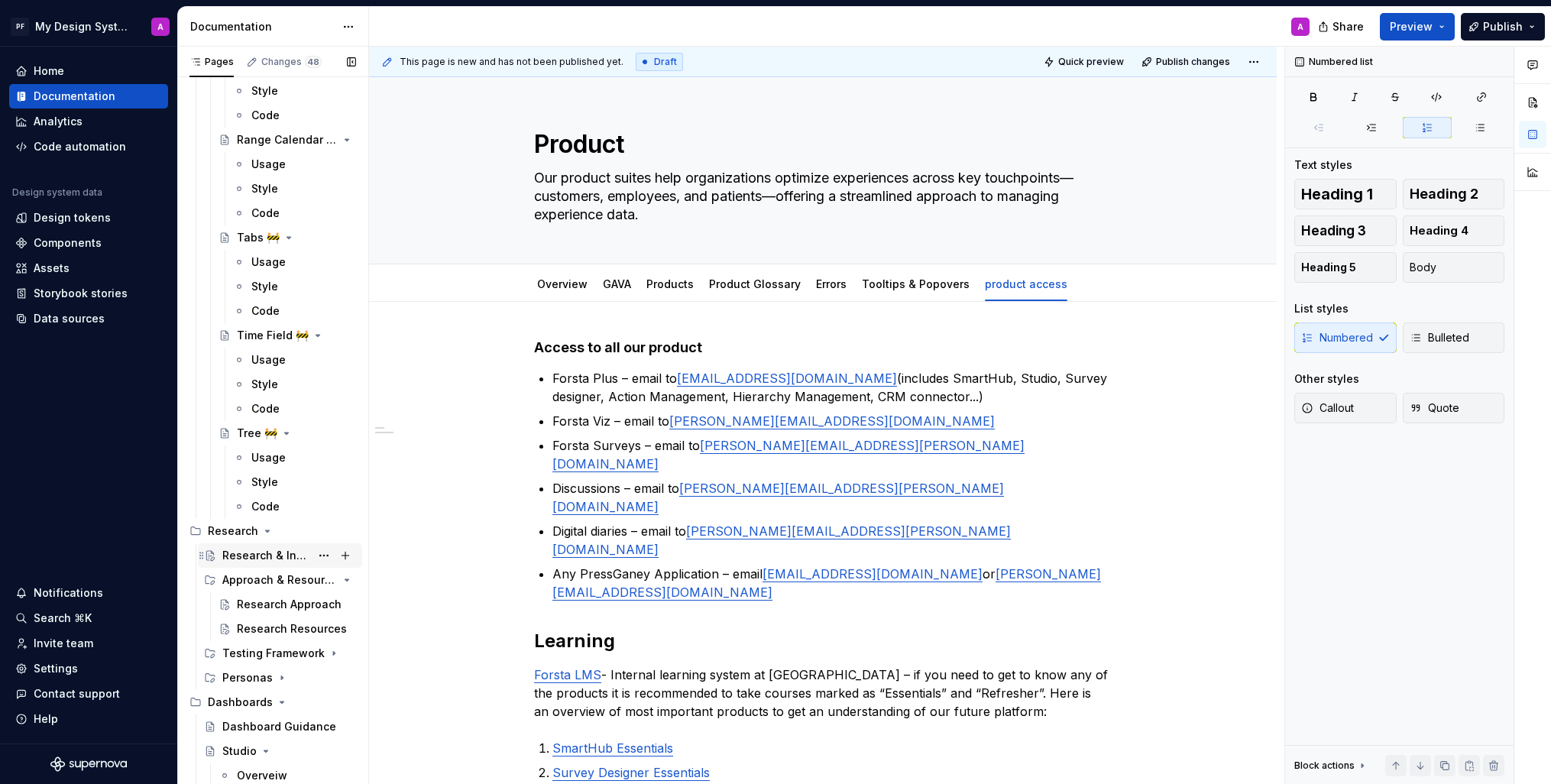
click at [263, 551] on div "Research & Insights" at bounding box center [267, 555] width 88 height 15
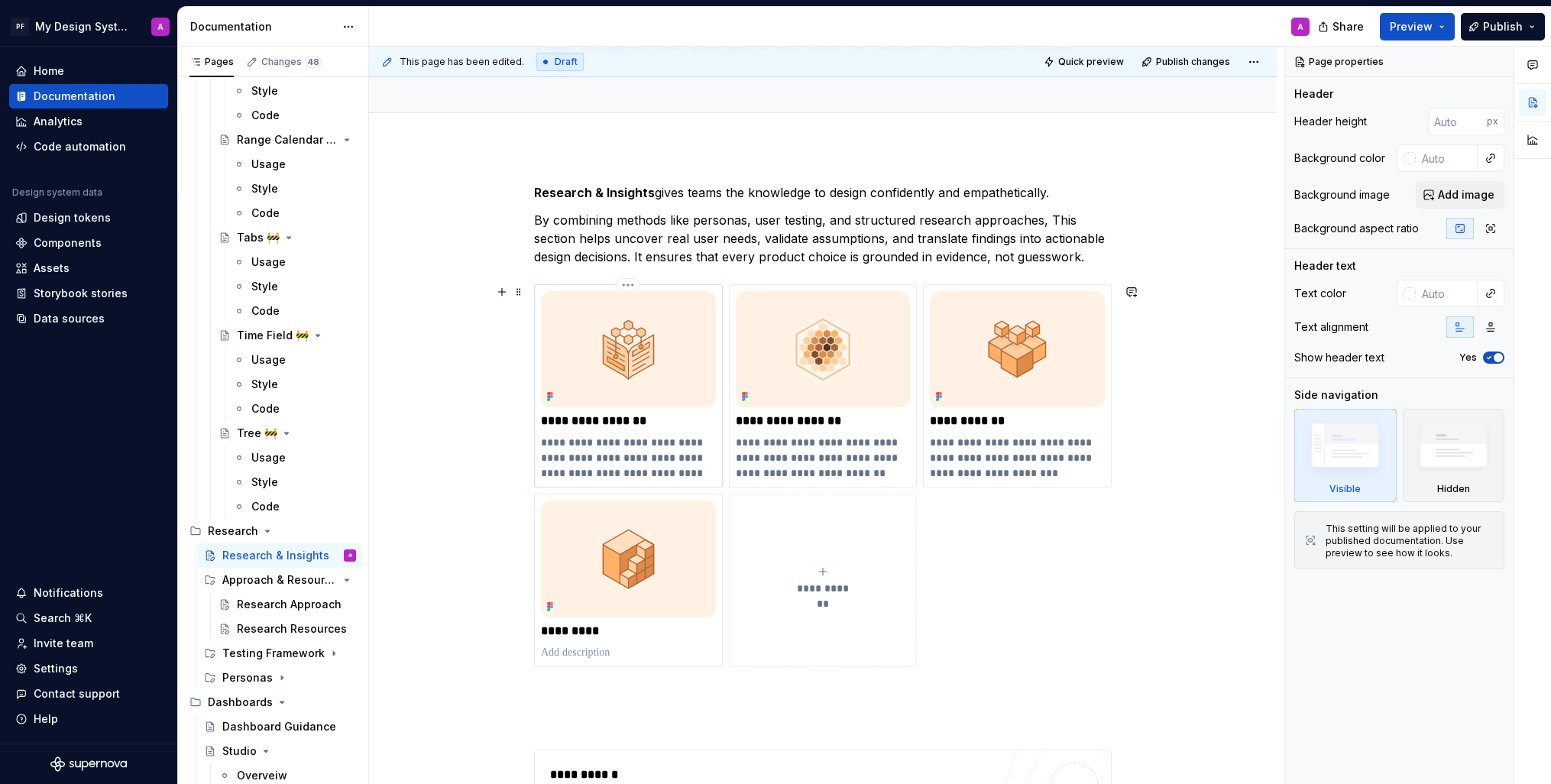
scroll to position [141, 0]
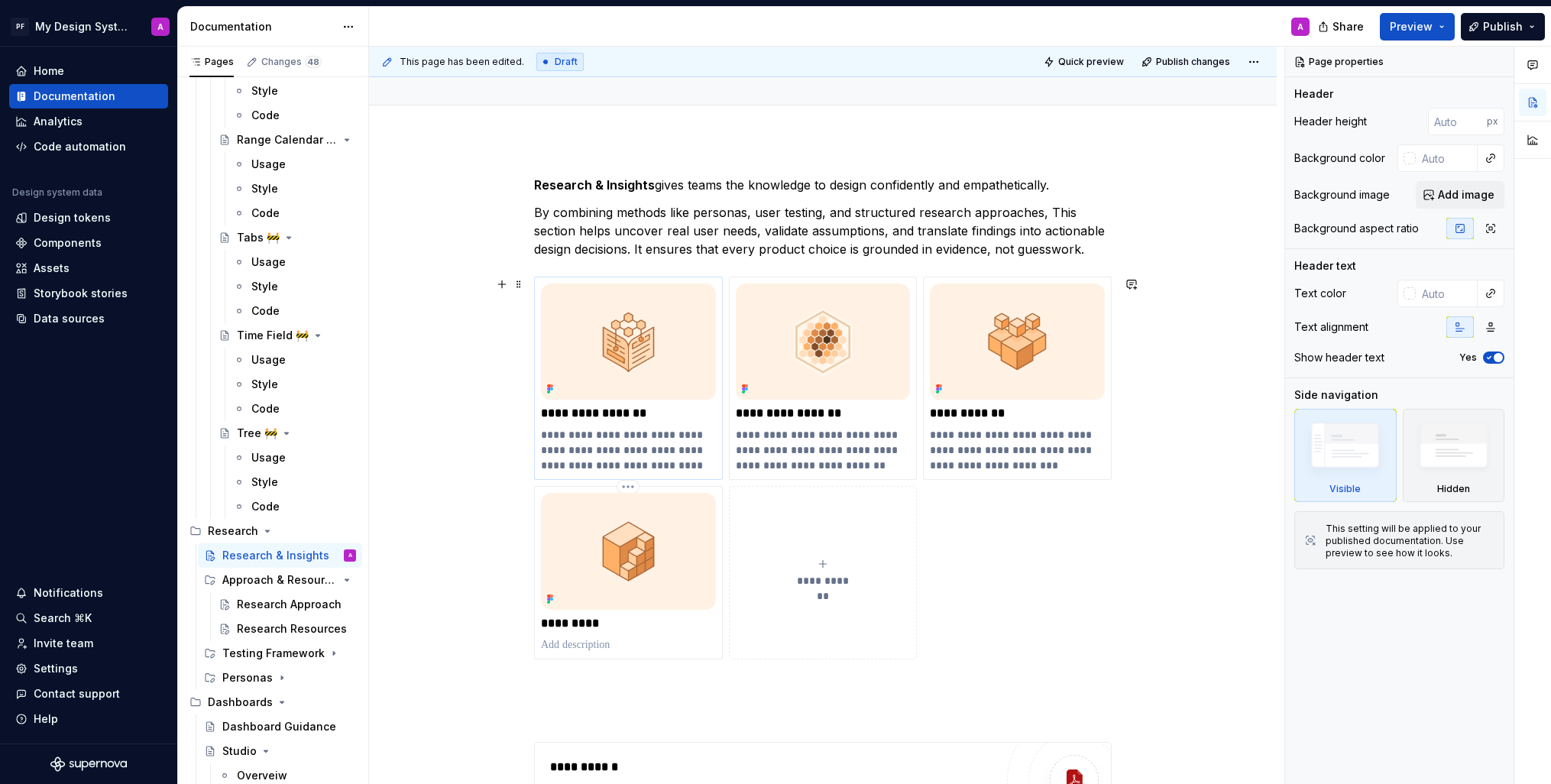
click at [639, 527] on img at bounding box center [628, 551] width 175 height 116
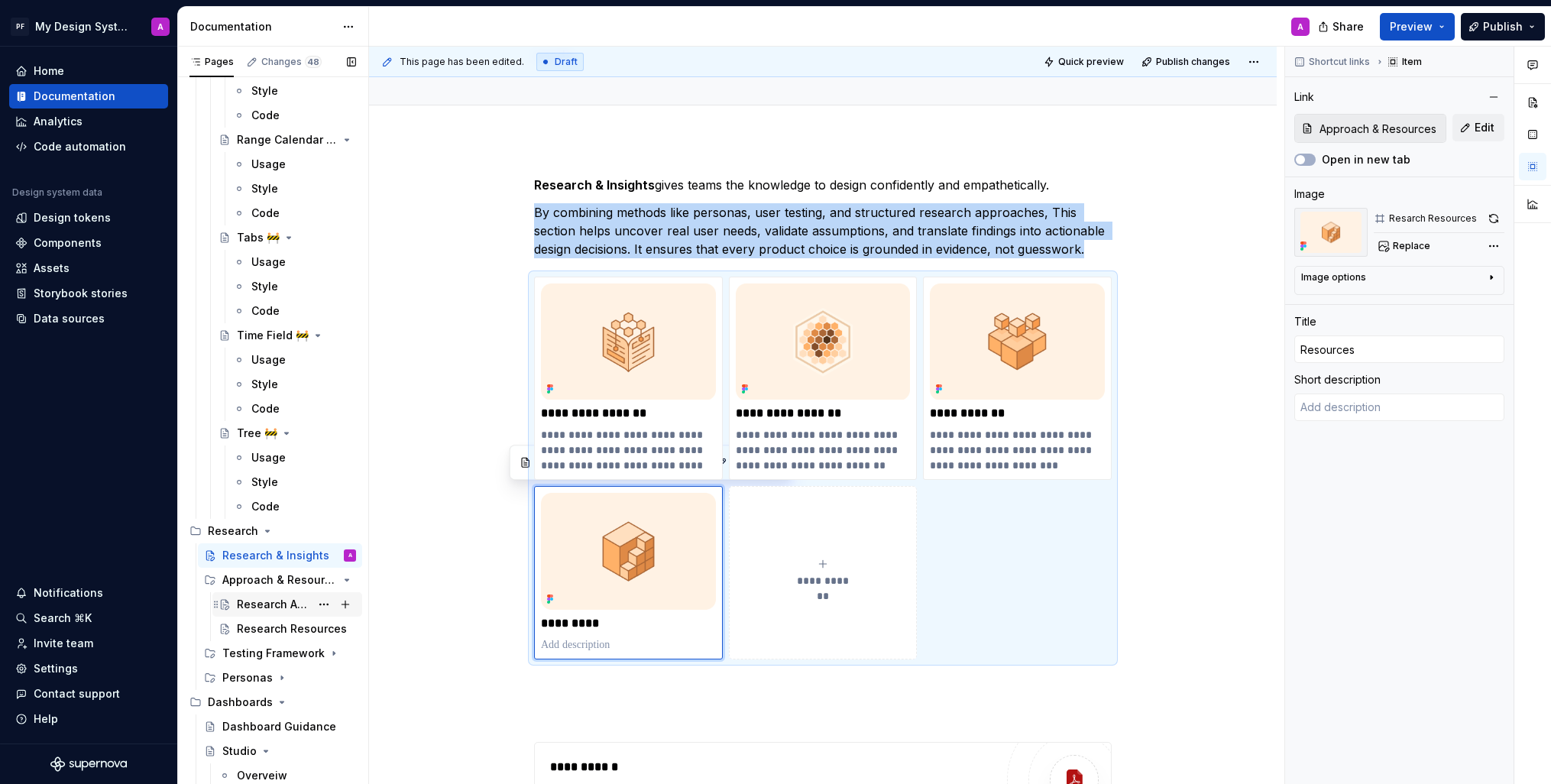
click at [270, 600] on div "Research Approach" at bounding box center [274, 604] width 74 height 15
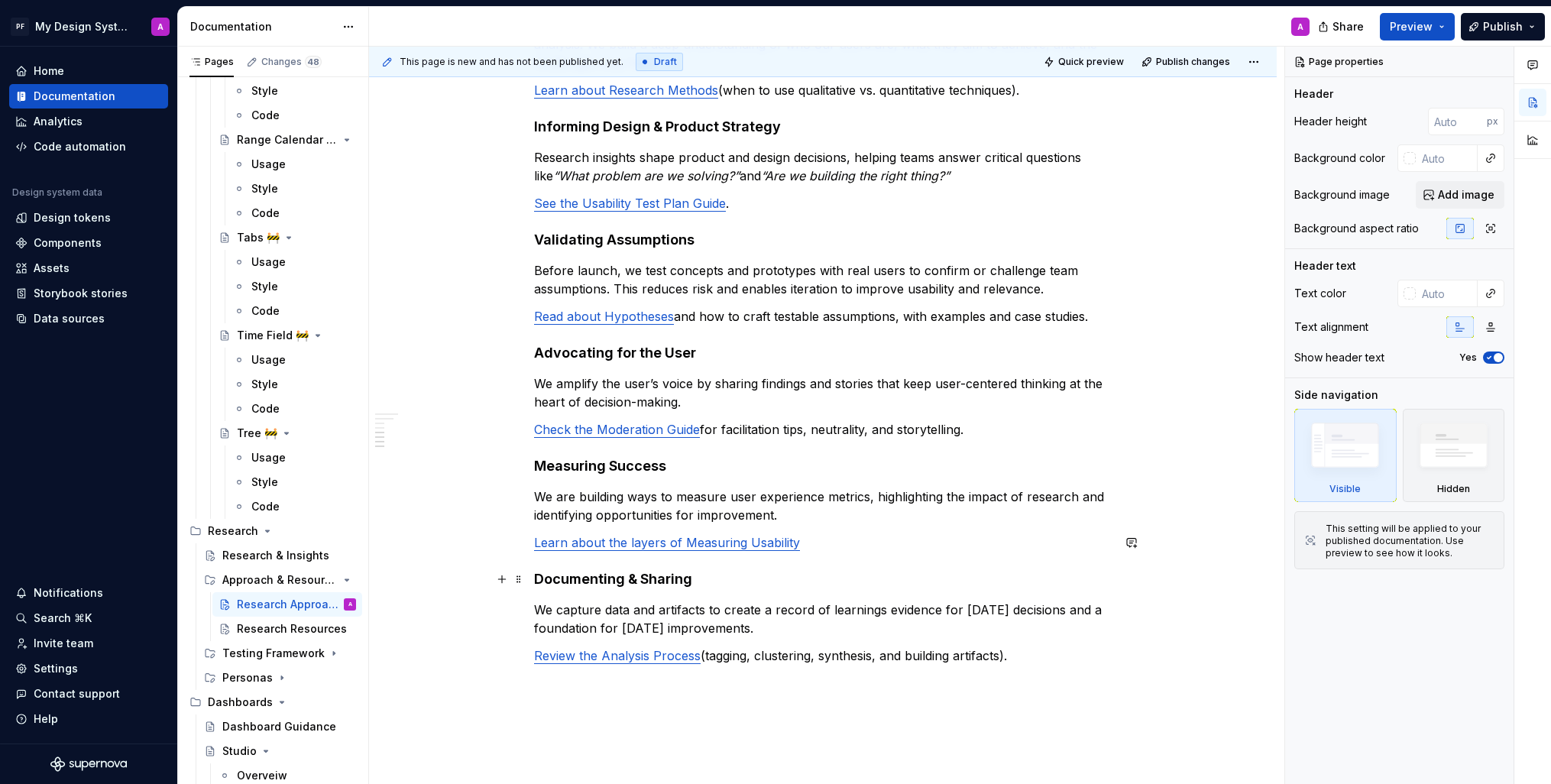
scroll to position [738, 0]
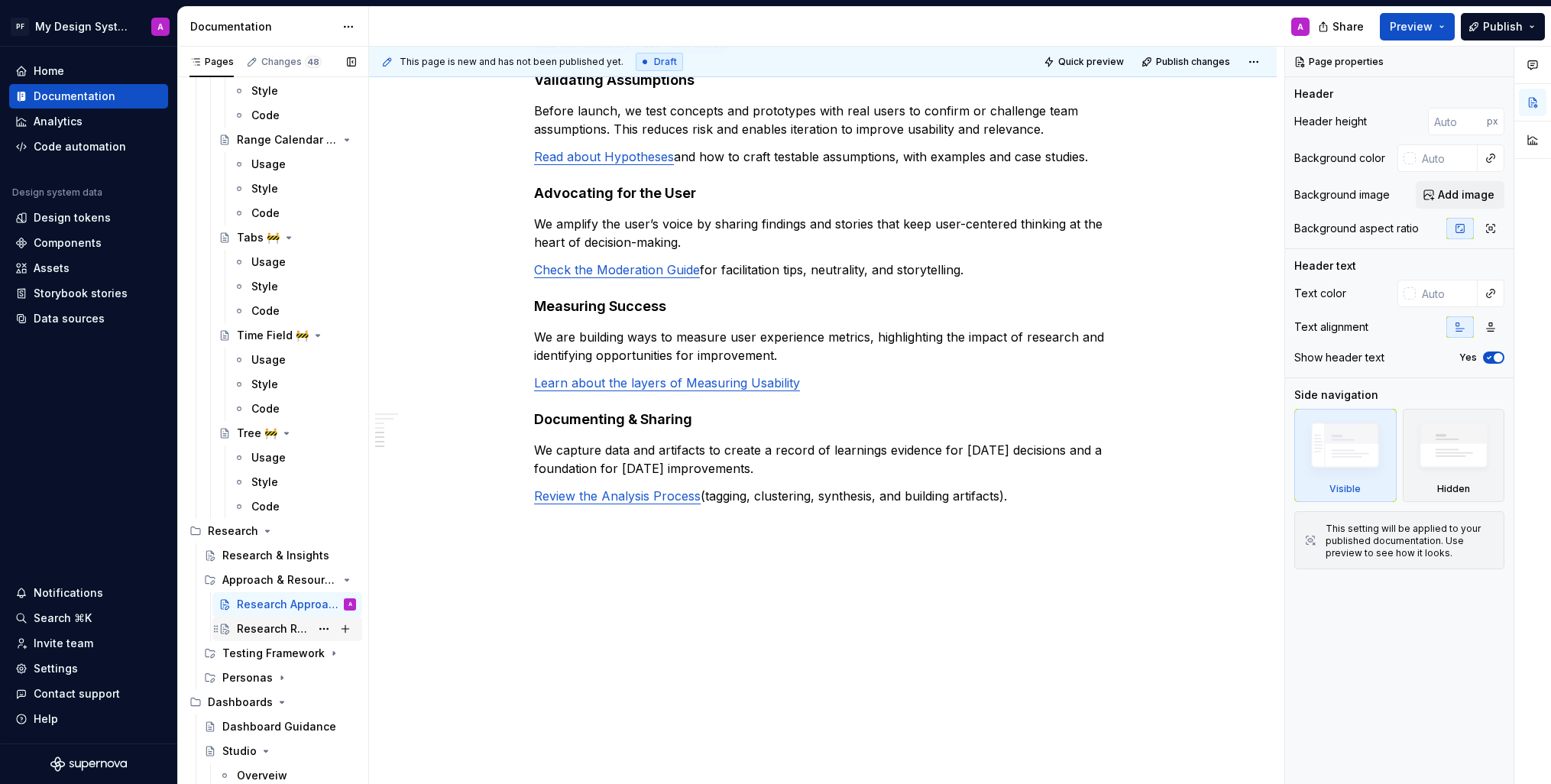
click at [275, 630] on div "Research Resources" at bounding box center [274, 629] width 74 height 15
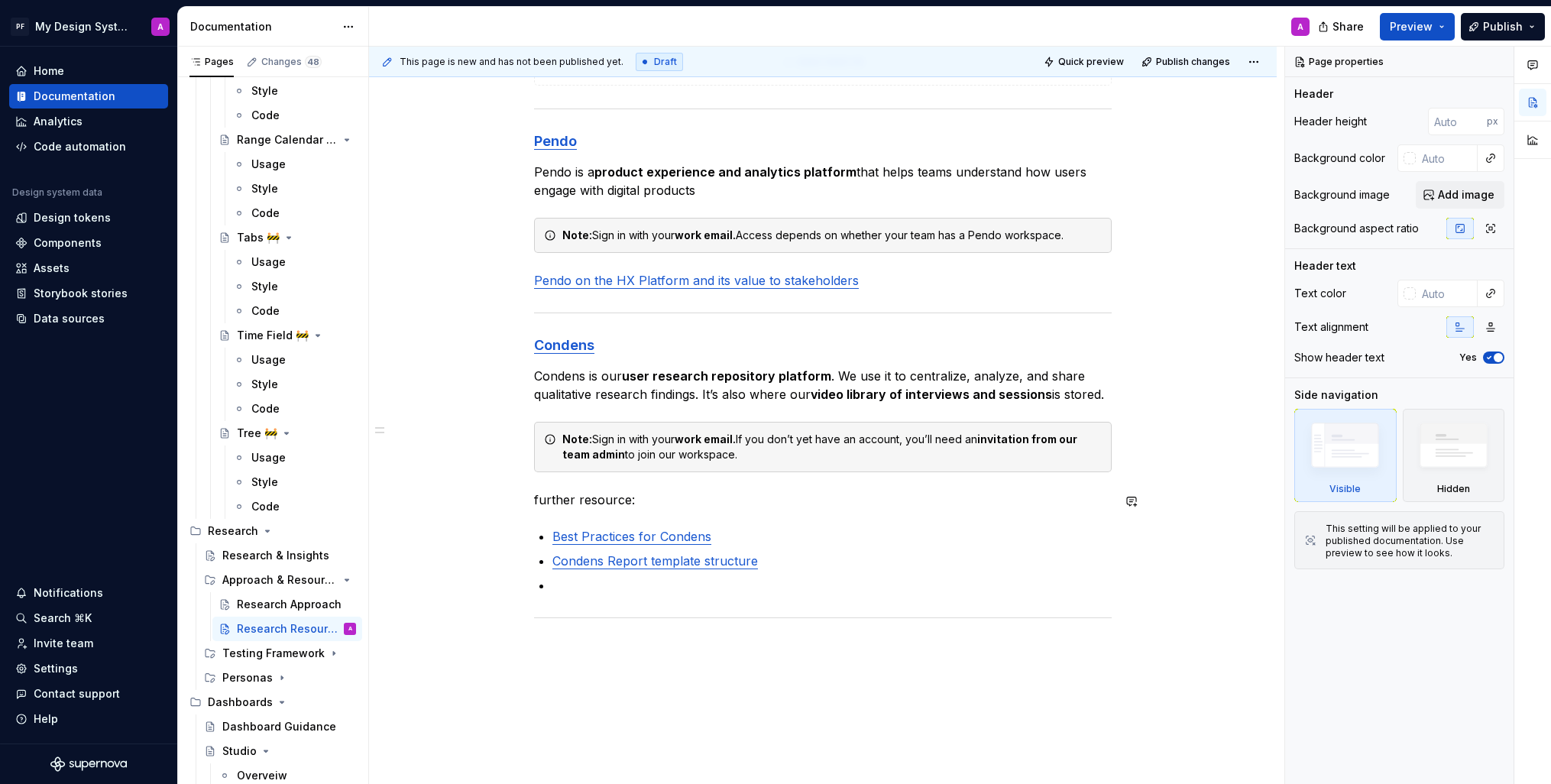
scroll to position [710, 0]
click at [597, 174] on p "Pendo is a product experience and analytics platform that helps teams understan…" at bounding box center [823, 180] width 577 height 37
type textarea "*"
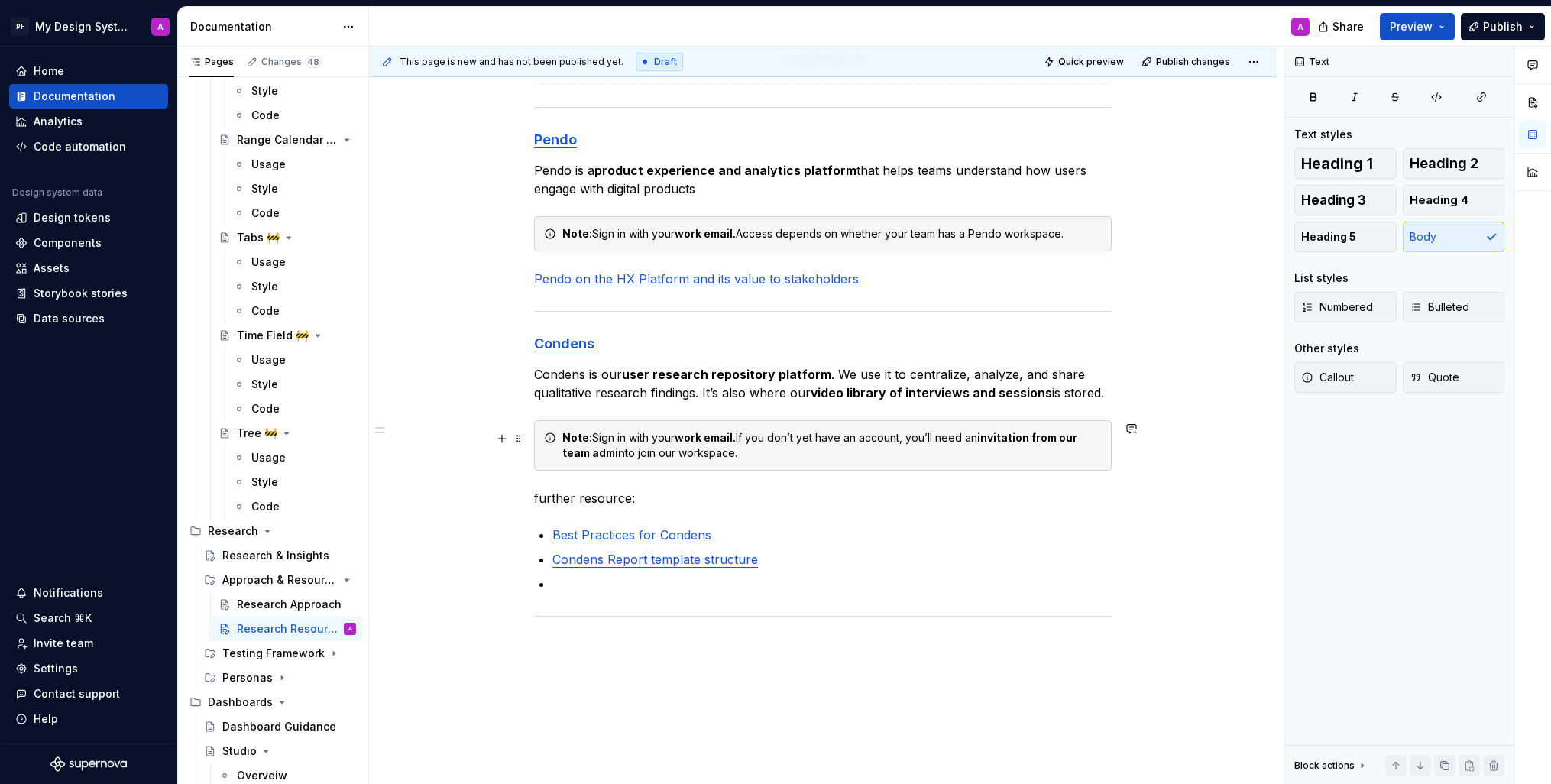
click at [1198, 450] on div "**********" at bounding box center [823, 245] width 908 height 1388
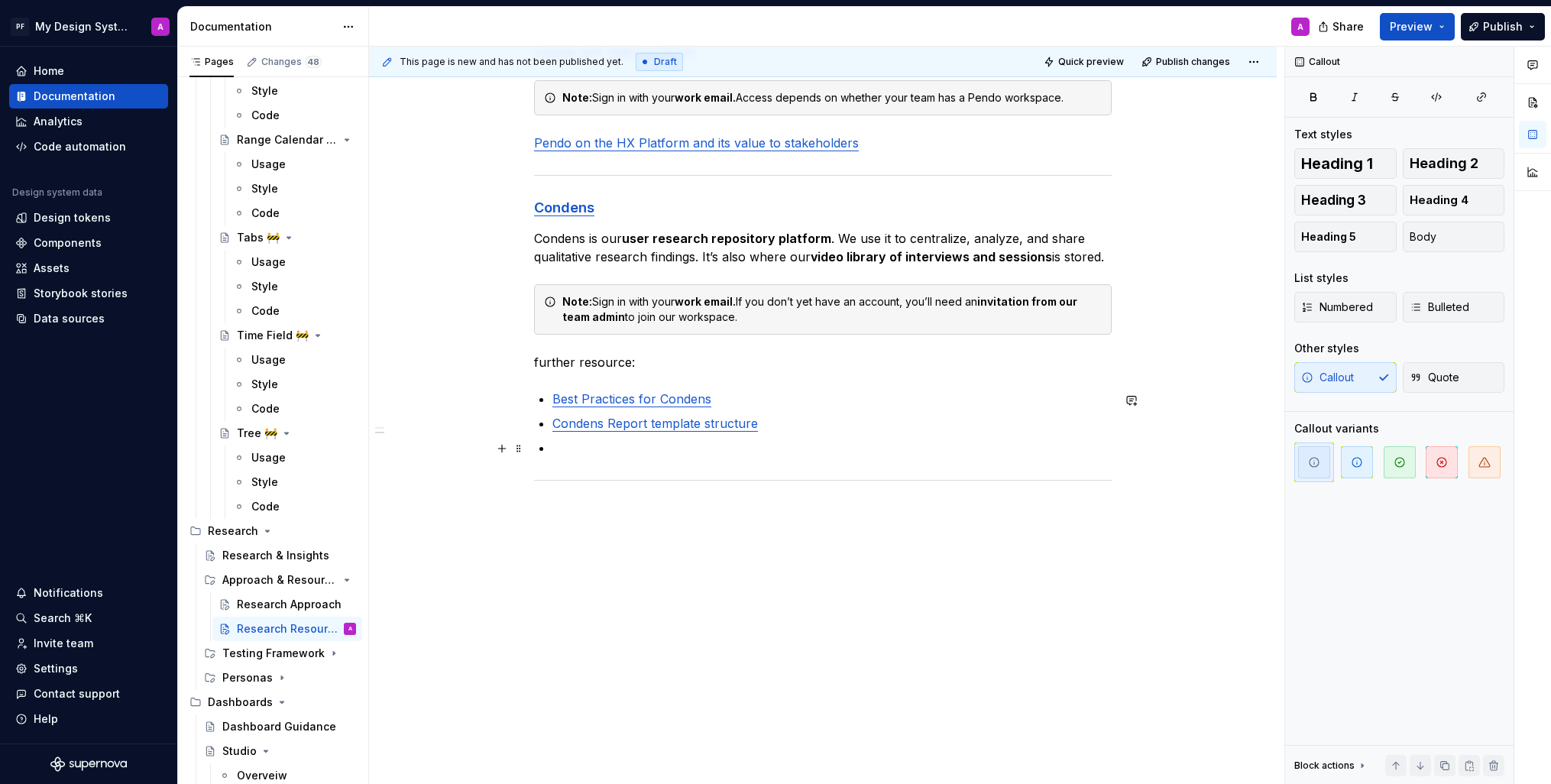
scroll to position [865, 0]
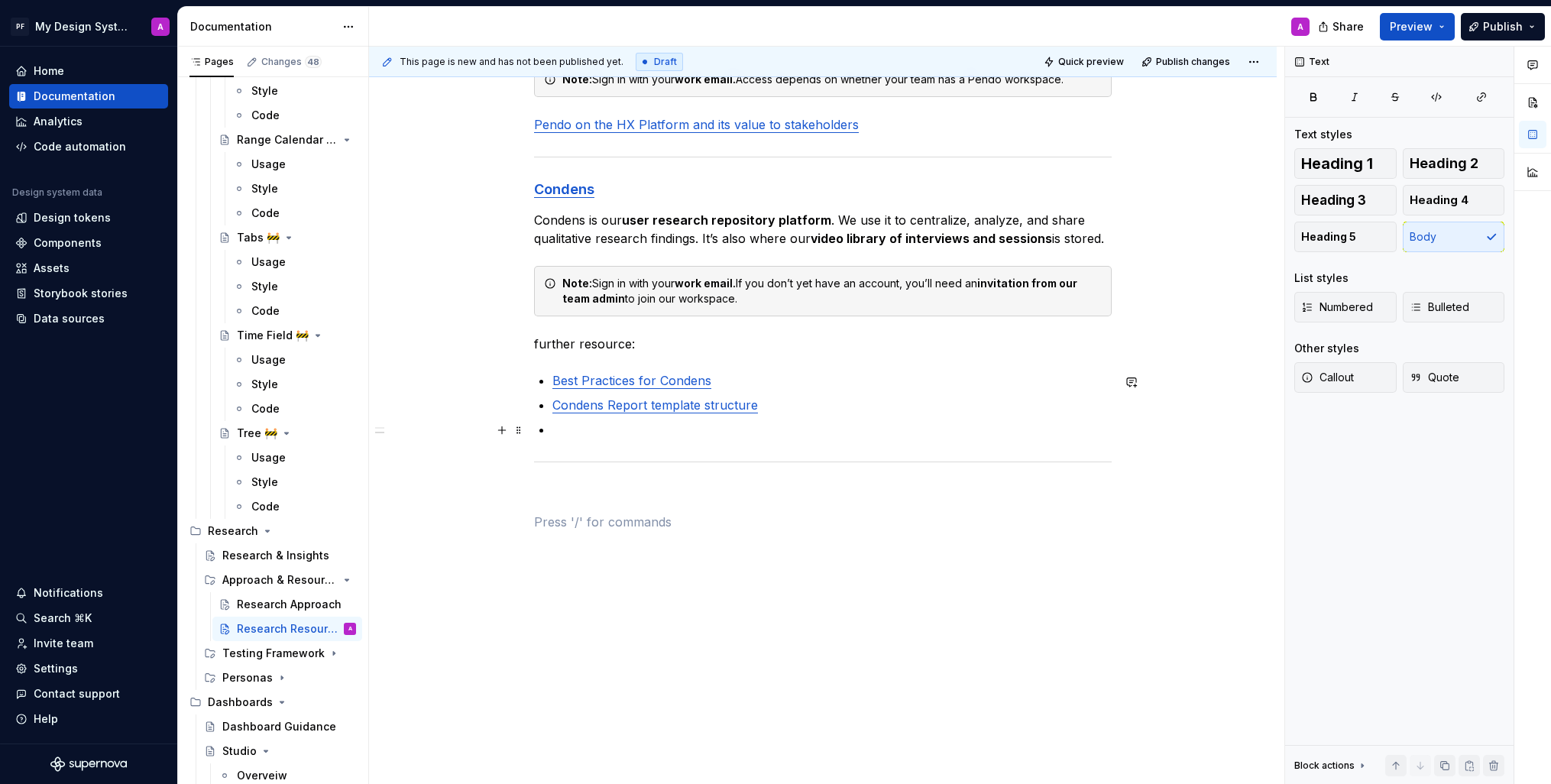
click at [585, 428] on p at bounding box center [832, 429] width 560 height 18
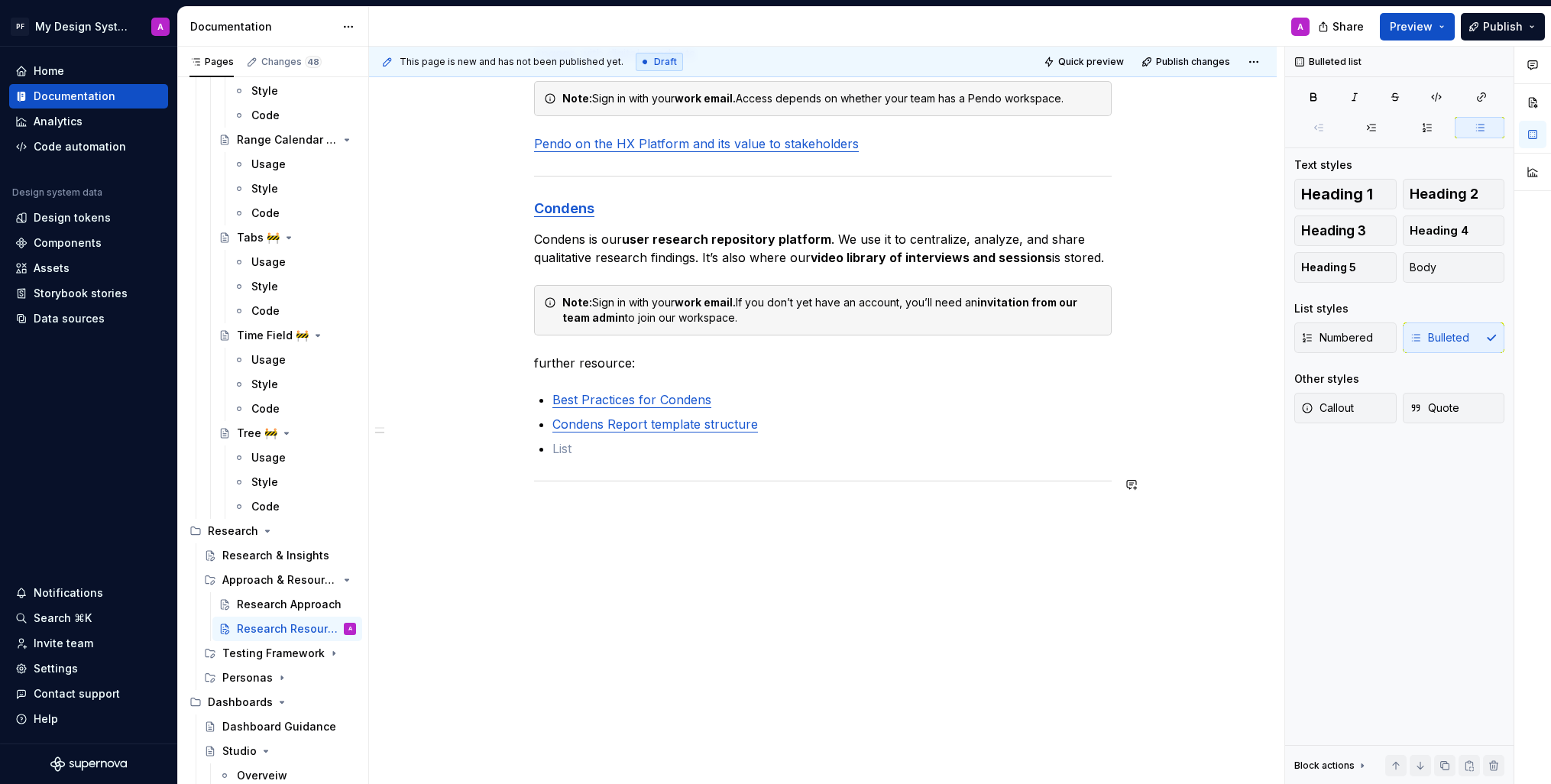
scroll to position [841, 0]
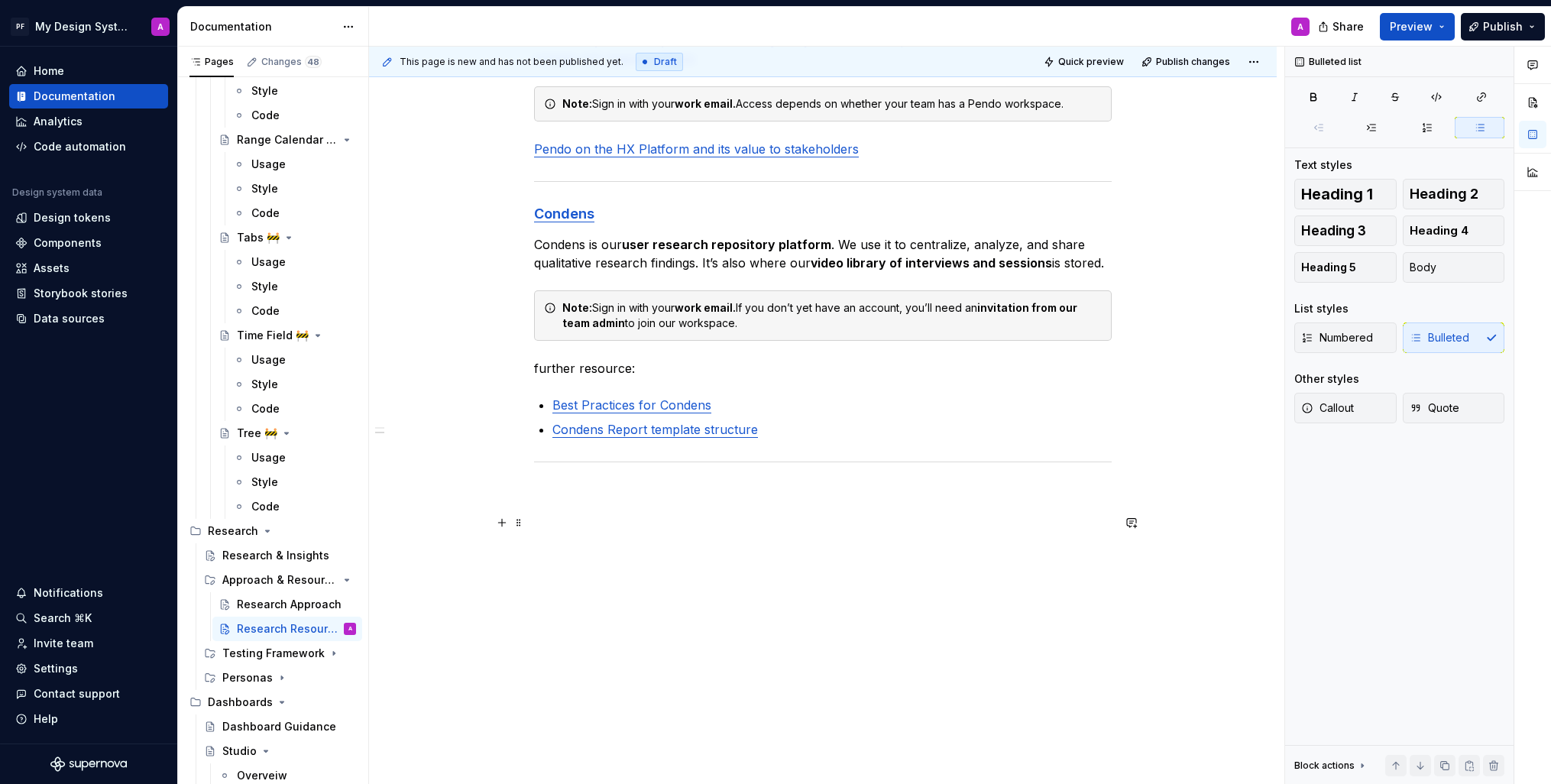
click at [628, 515] on p at bounding box center [823, 522] width 577 height 18
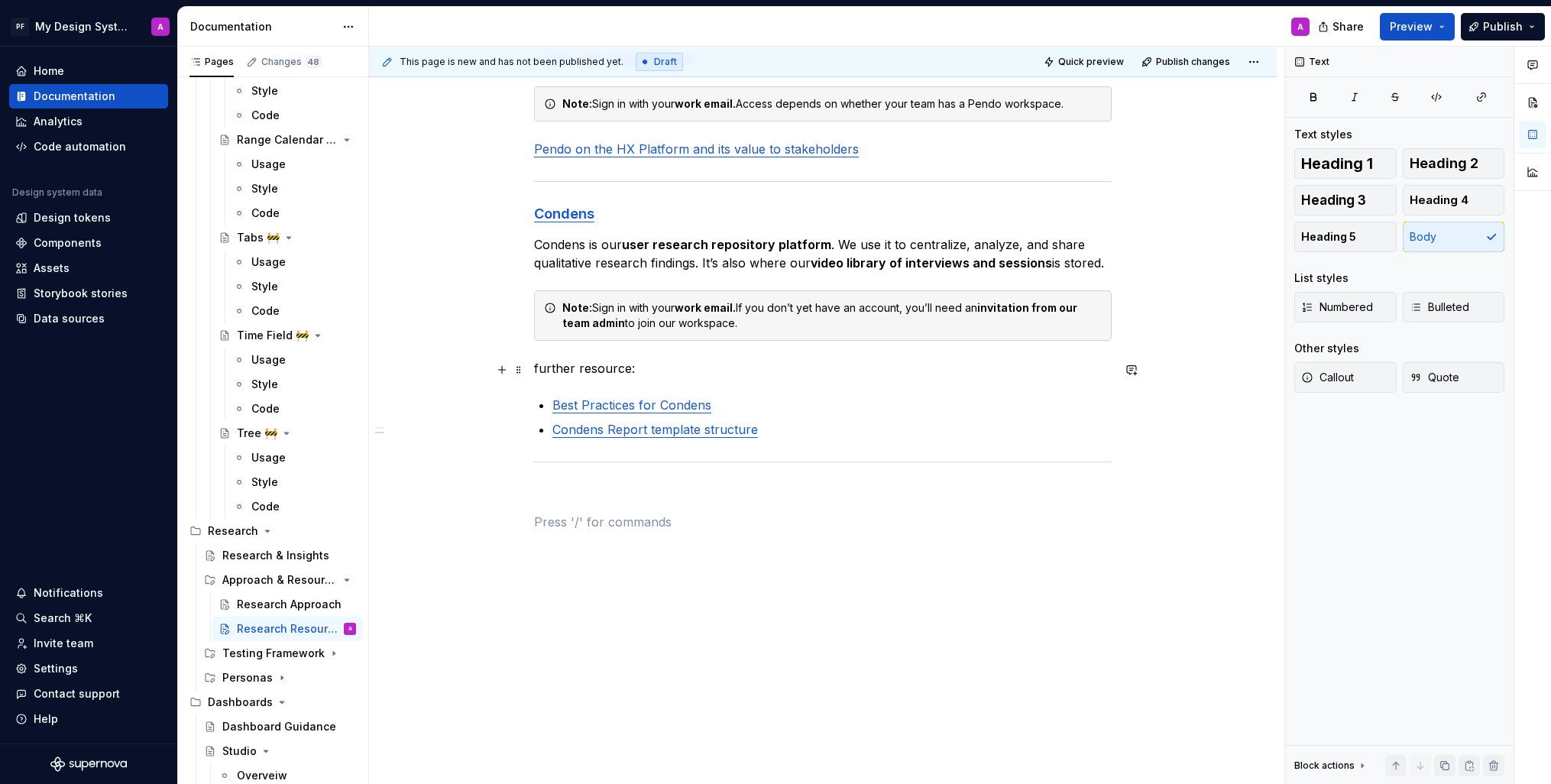
click at [577, 366] on p "further resource:" at bounding box center [823, 368] width 577 height 18
click at [544, 369] on p "helpful resource:" at bounding box center [823, 368] width 577 height 18
drag, startPoint x: 633, startPoint y: 368, endPoint x: 605, endPoint y: 365, distance: 28.2
click at [597, 367] on p "Helpful resource:" at bounding box center [823, 368] width 577 height 18
drag, startPoint x: 623, startPoint y: 370, endPoint x: 537, endPoint y: 374, distance: 86.1
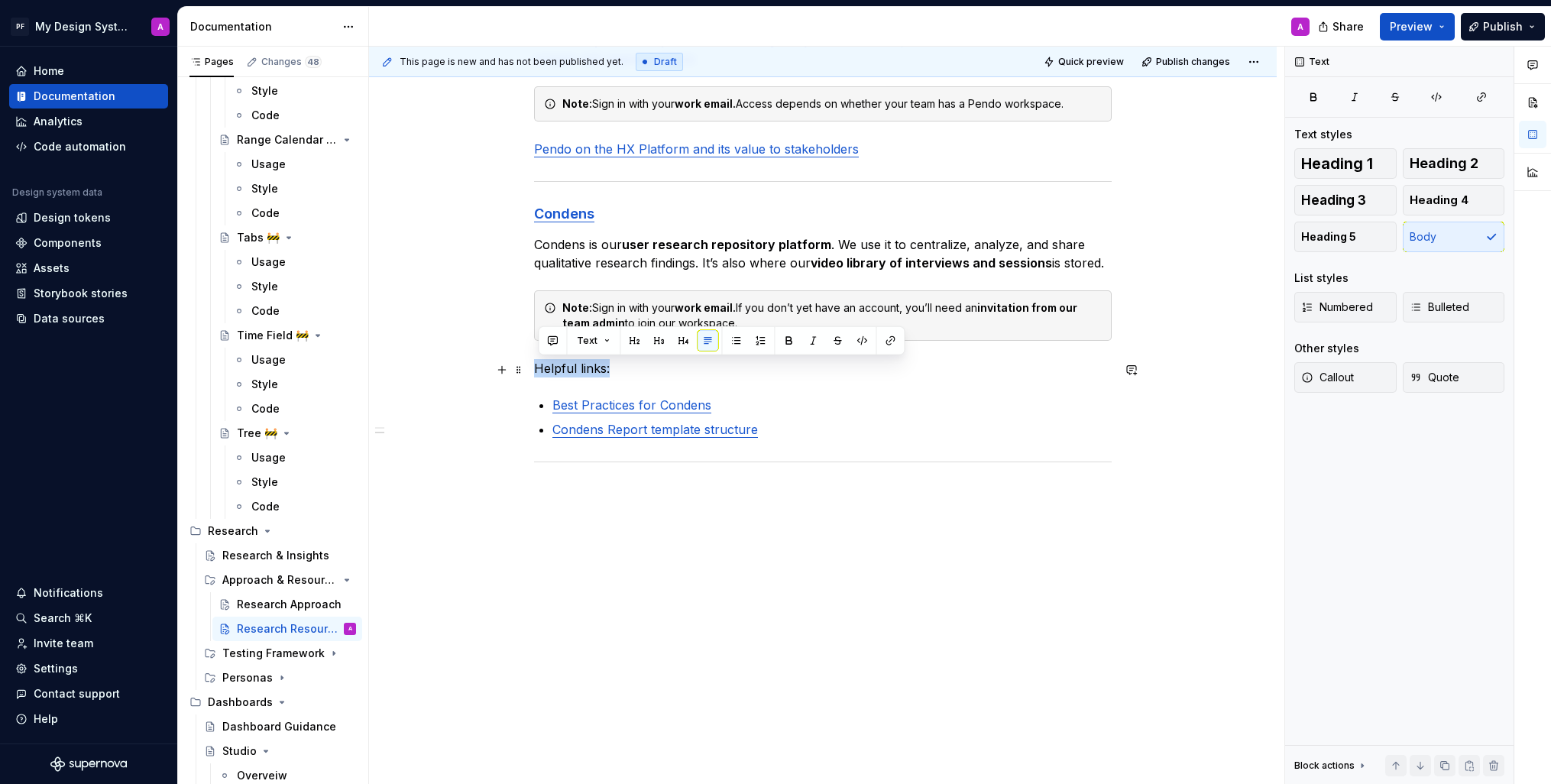
click at [535, 374] on div "**********" at bounding box center [823, 102] width 908 height 1364
drag, startPoint x: 782, startPoint y: 341, endPoint x: 789, endPoint y: 474, distance: 133.2
click at [782, 342] on button "button" at bounding box center [789, 341] width 22 height 22
click at [813, 558] on div "**********" at bounding box center [823, 102] width 908 height 1364
drag, startPoint x: 649, startPoint y: 506, endPoint x: 657, endPoint y: 514, distance: 11.3
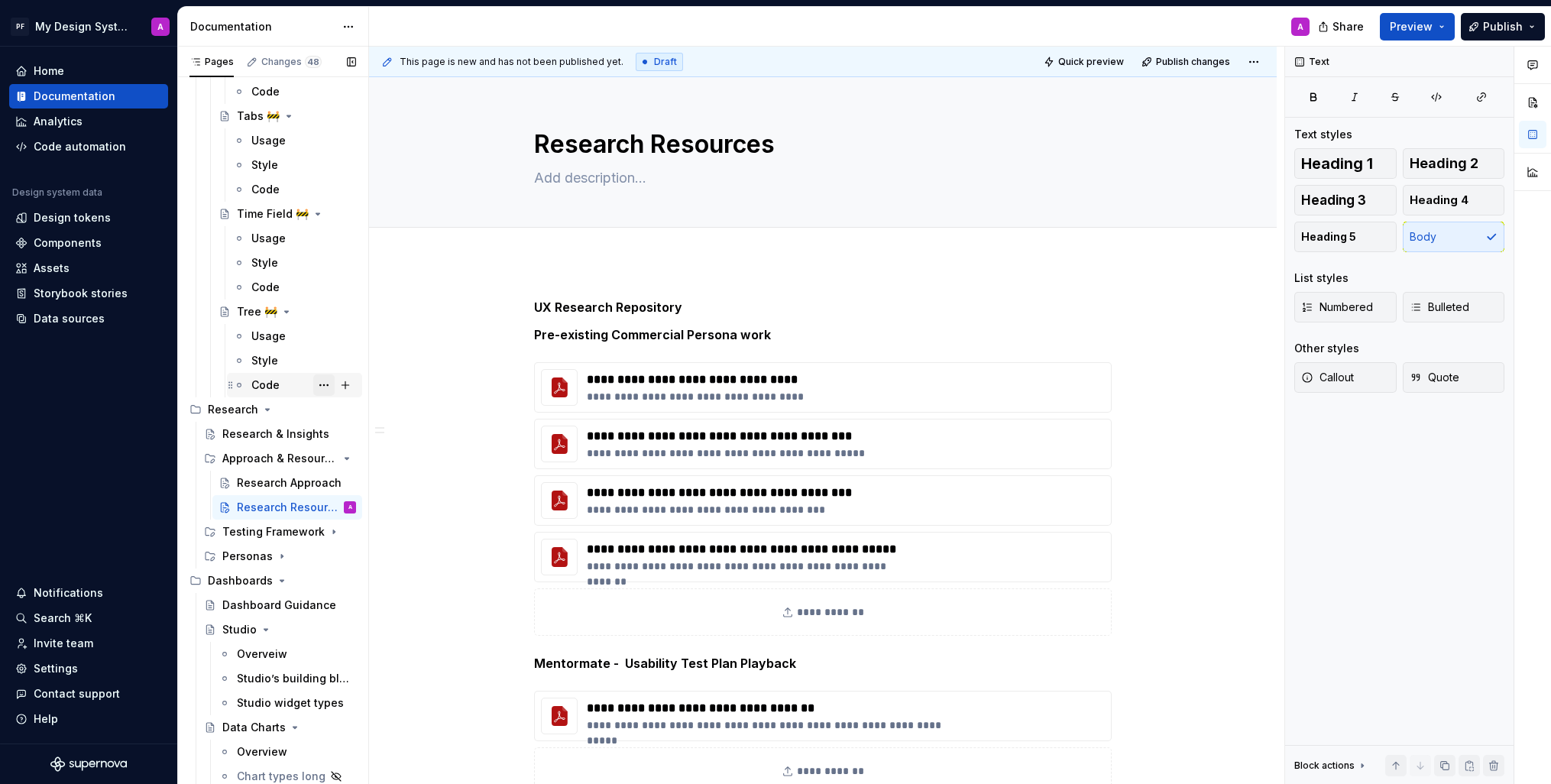
scroll to position [5437, 0]
click at [256, 431] on div "Research & Insights" at bounding box center [267, 432] width 88 height 15
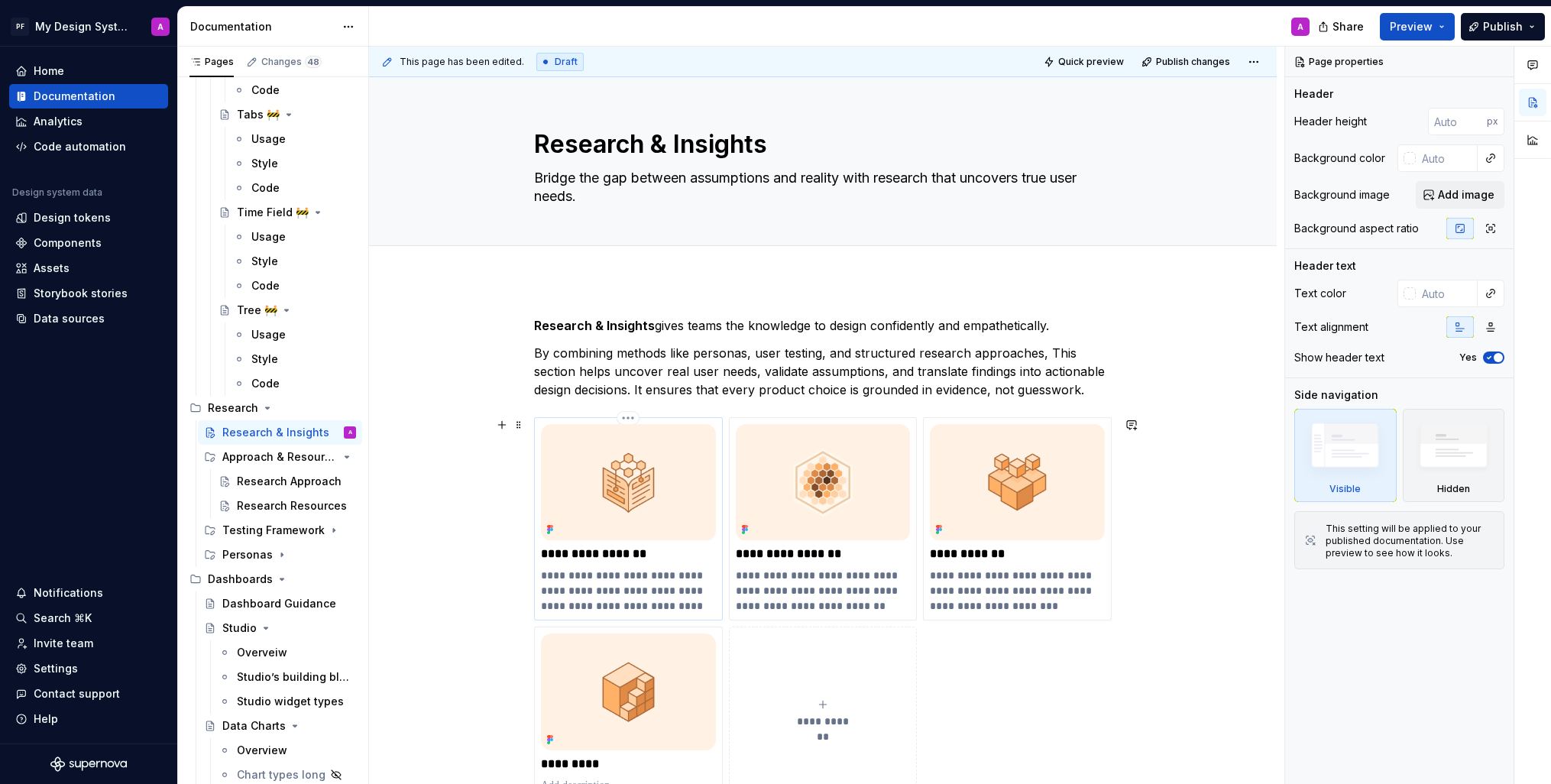
click at [664, 516] on img at bounding box center [628, 481] width 175 height 116
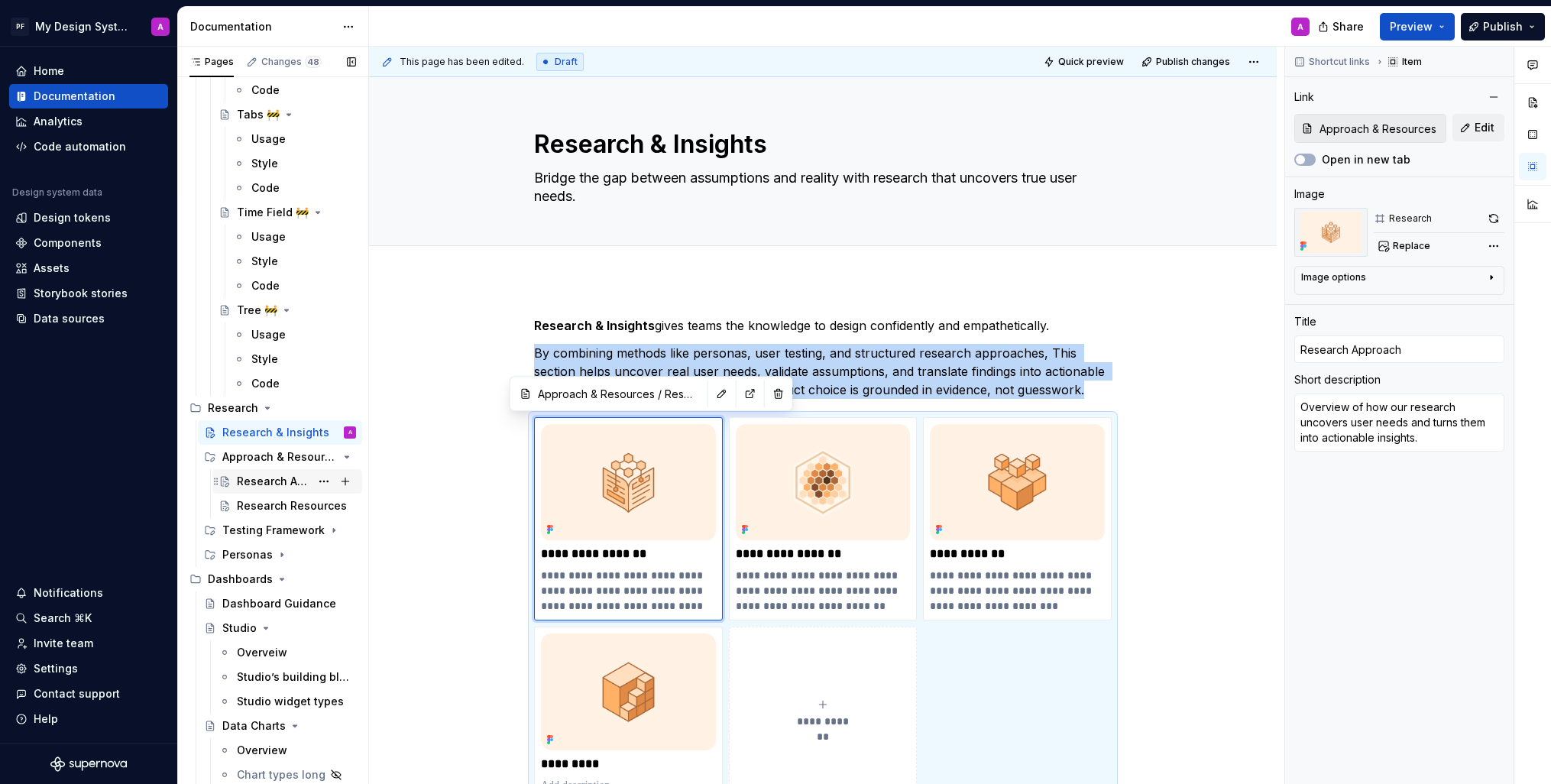
click at [269, 481] on div "Research Approach" at bounding box center [274, 481] width 74 height 15
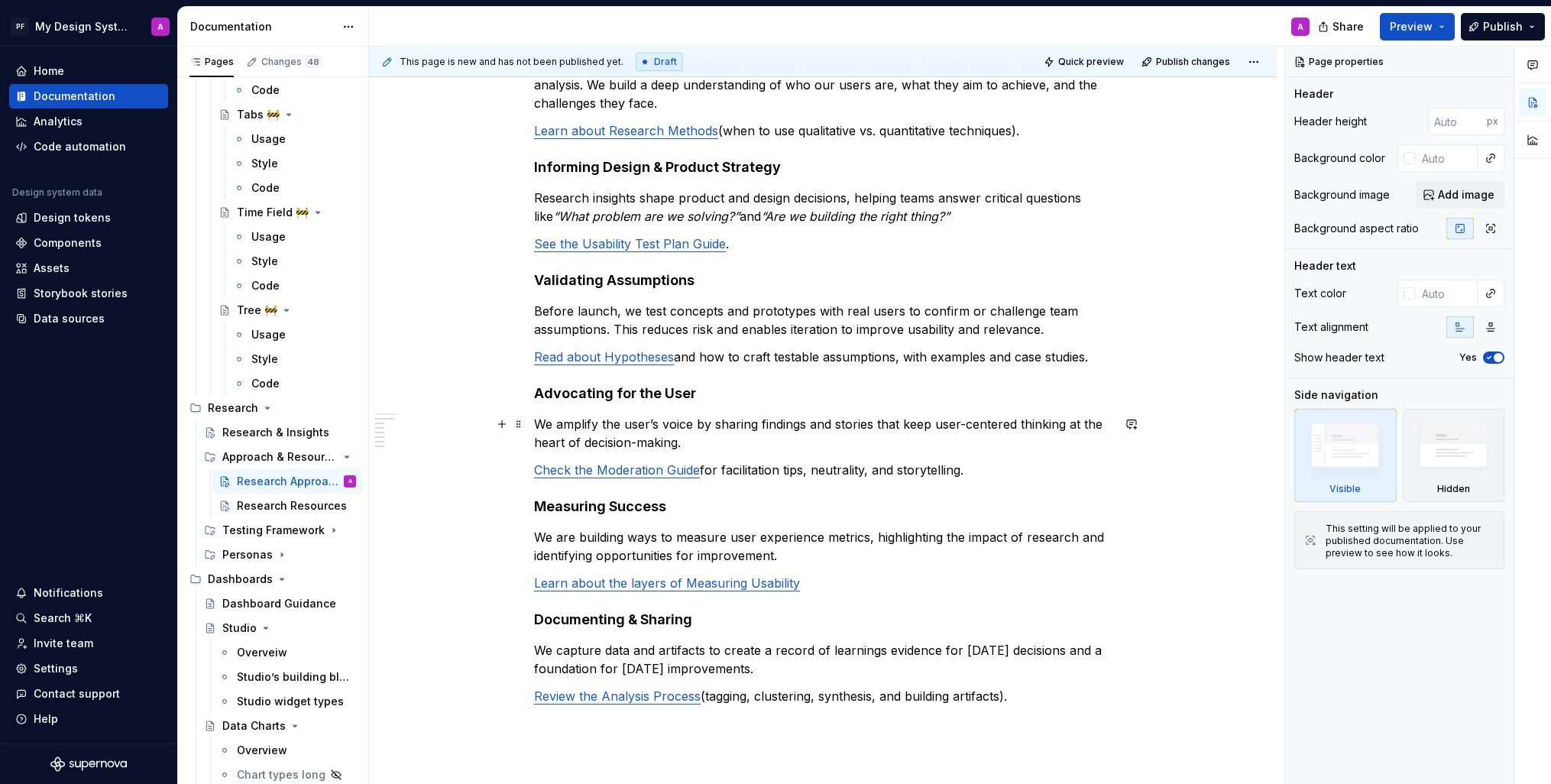
scroll to position [730, 0]
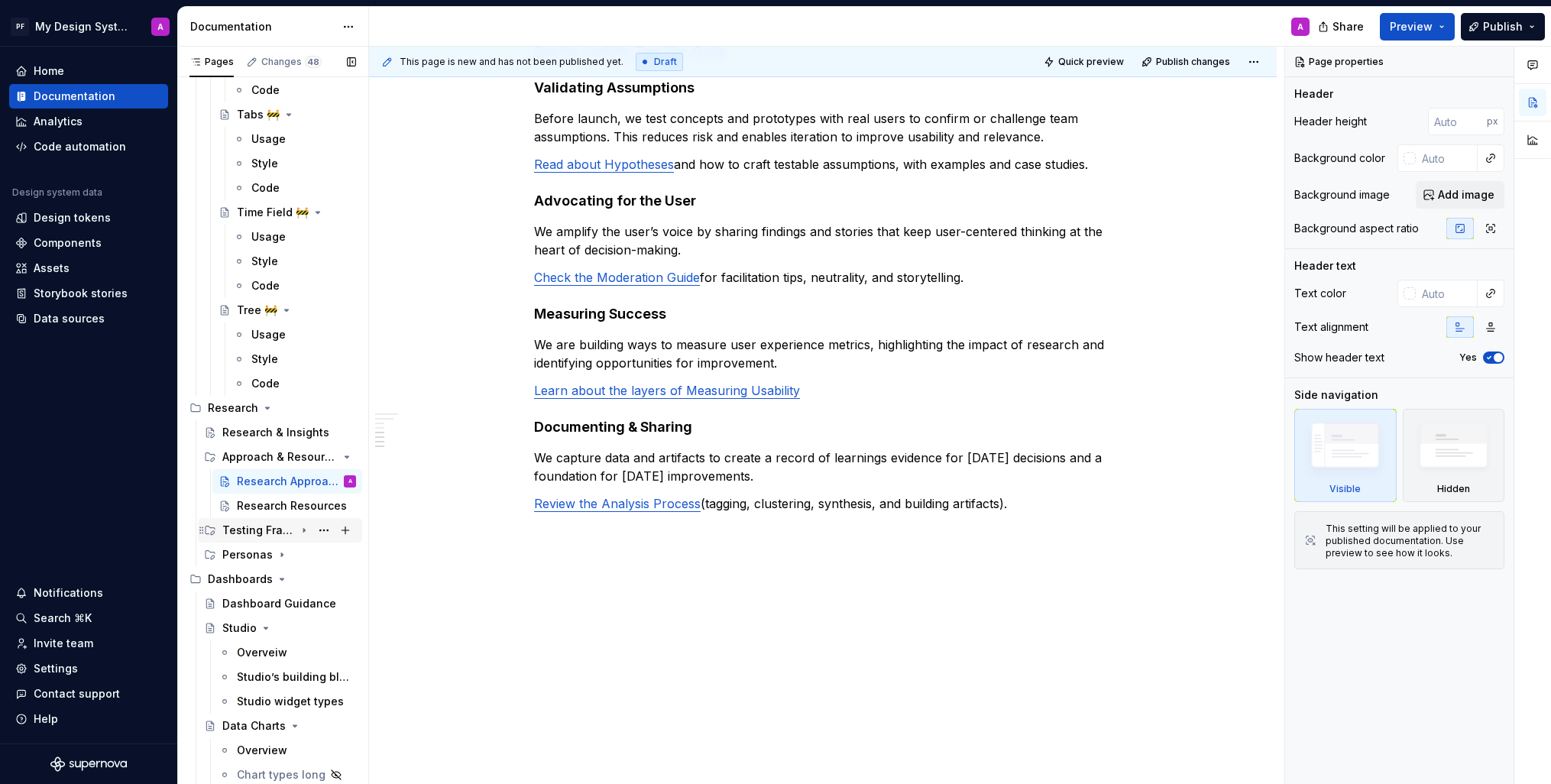
click at [261, 525] on div "Testing Framework" at bounding box center [259, 530] width 73 height 15
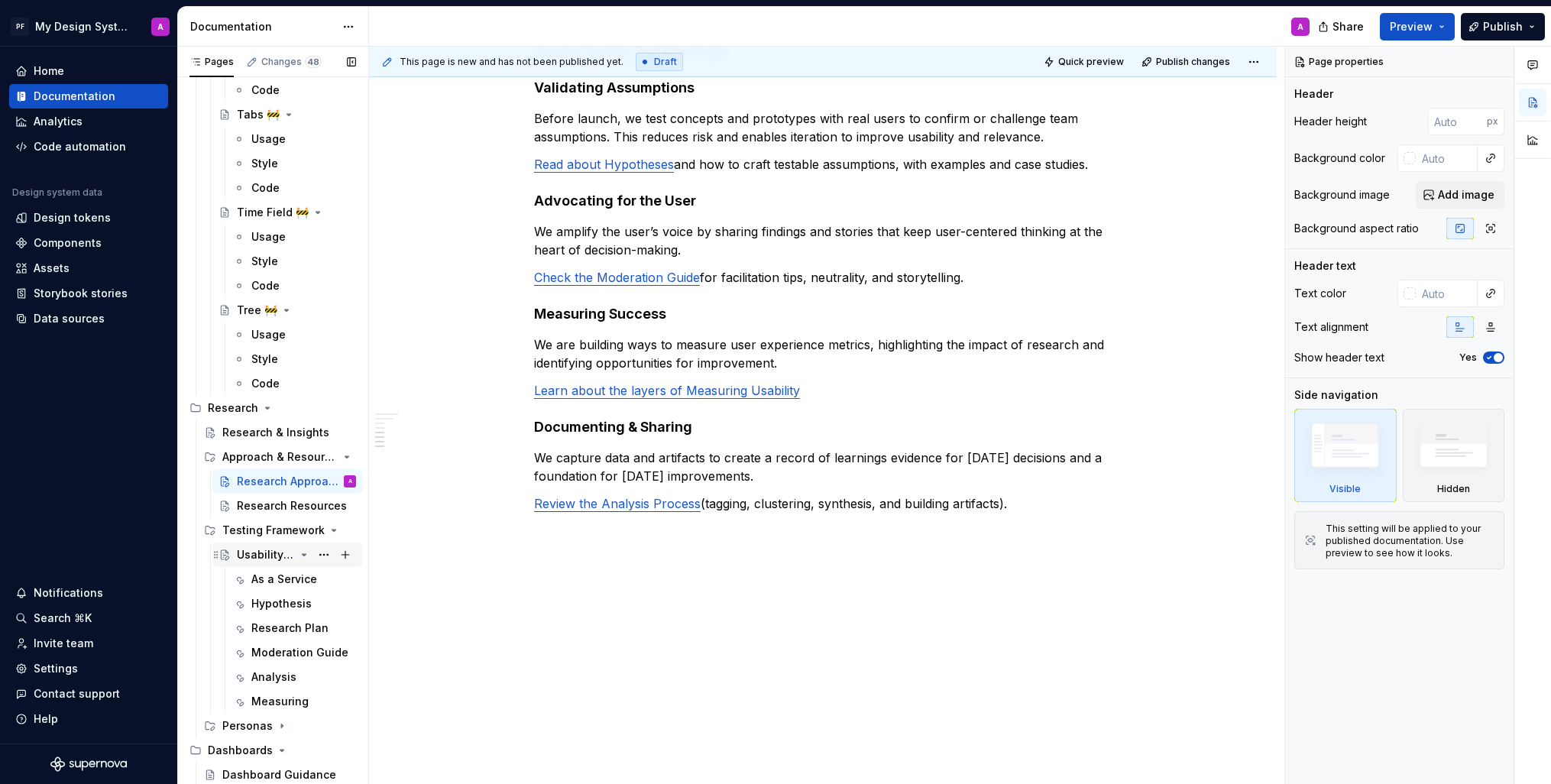
click at [290, 547] on div "Usability Testing" at bounding box center [266, 554] width 58 height 15
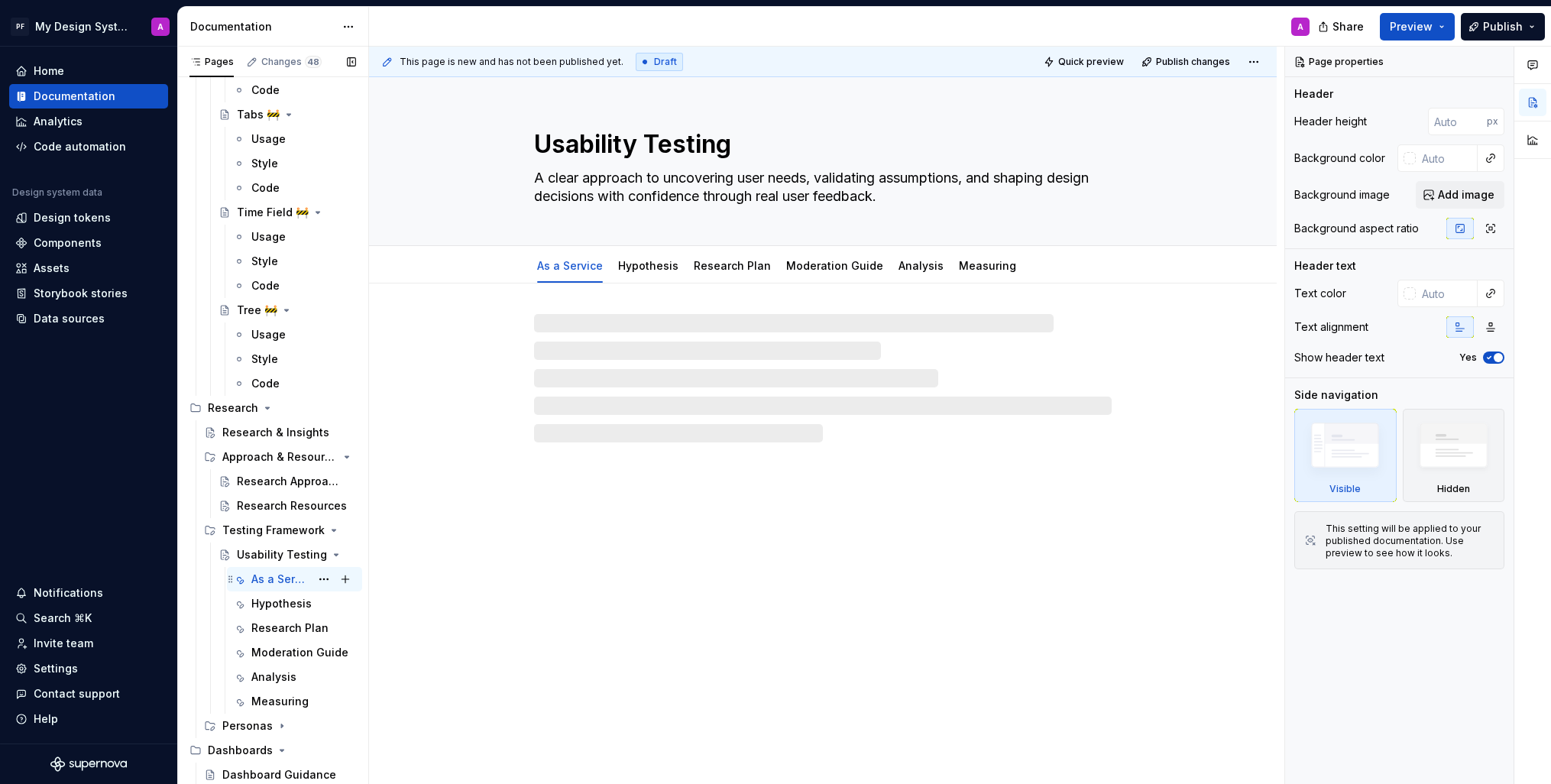
click at [295, 575] on div "As a Service" at bounding box center [281, 579] width 59 height 15
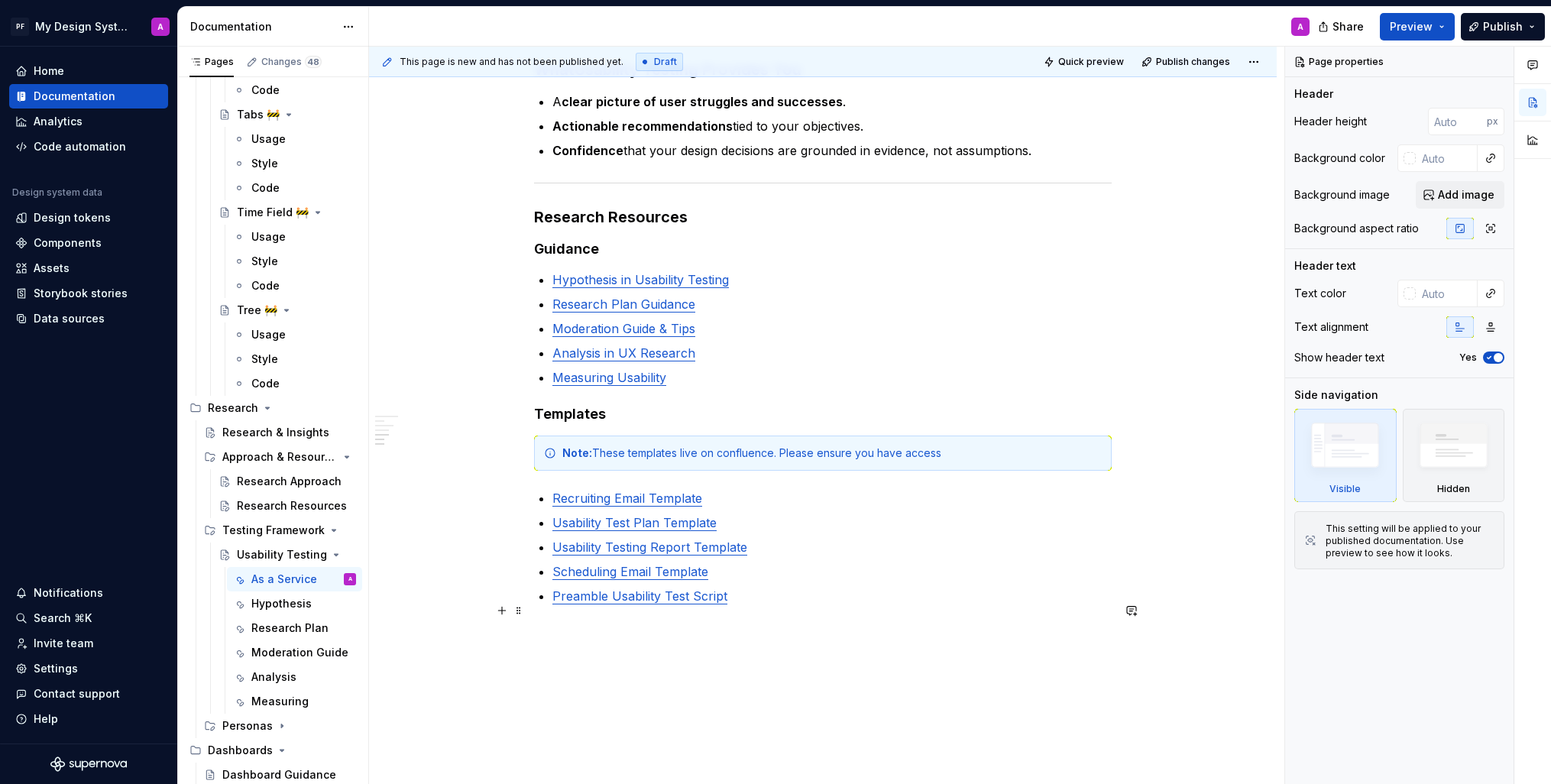
scroll to position [1406, 0]
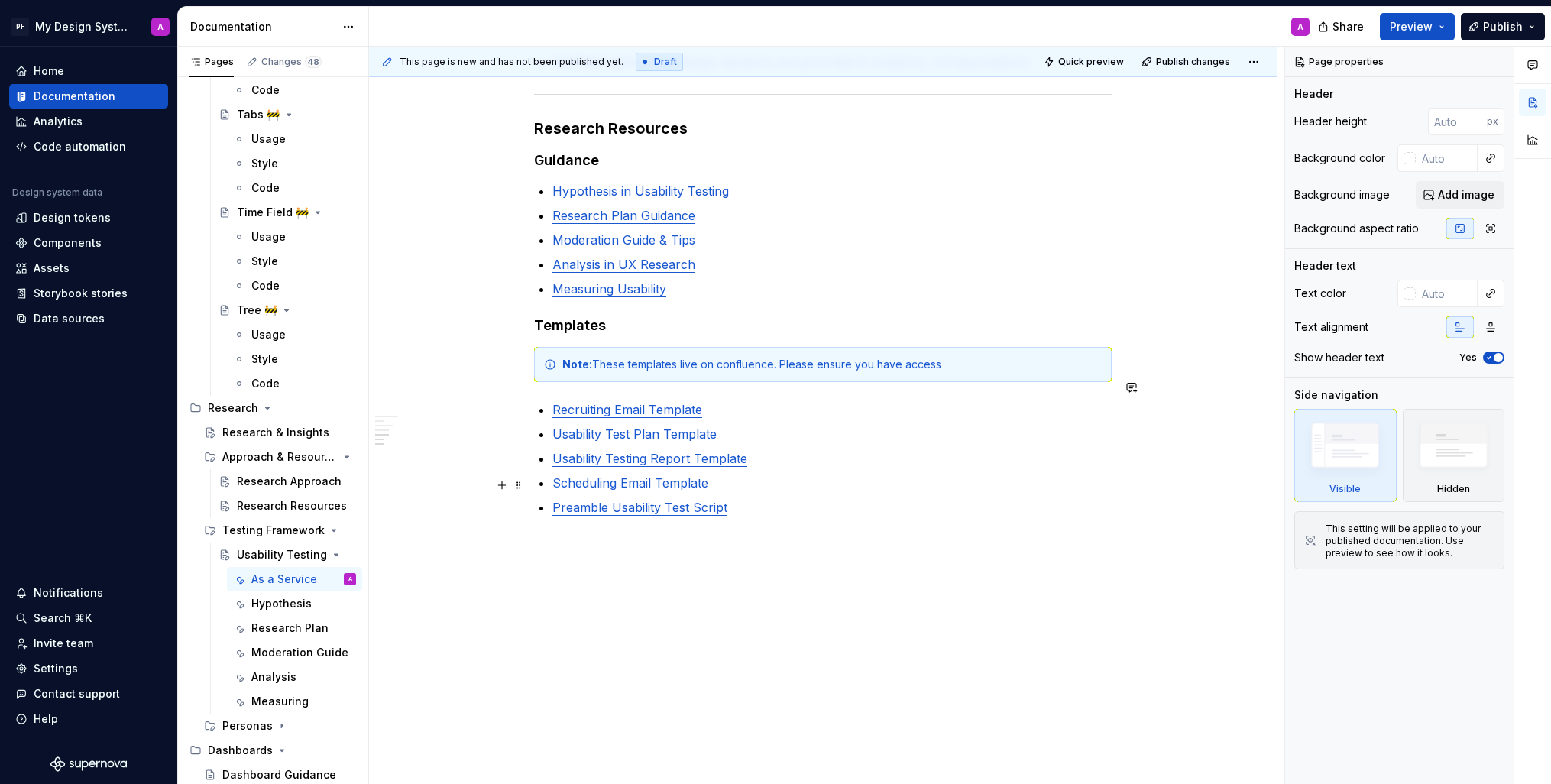
click at [753, 498] on p "Preamble Usability Test Script" at bounding box center [832, 507] width 560 height 18
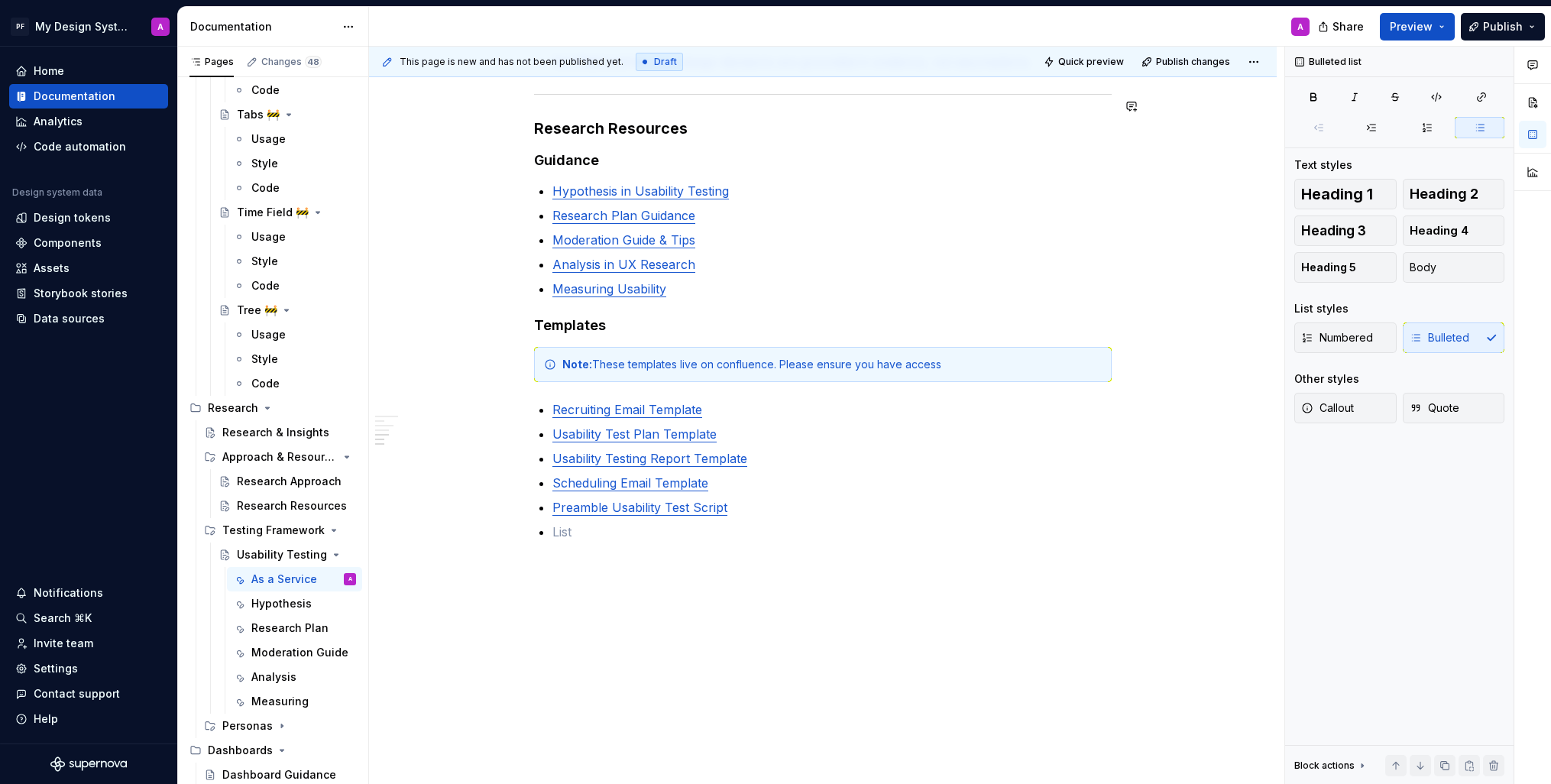
type textarea "*"
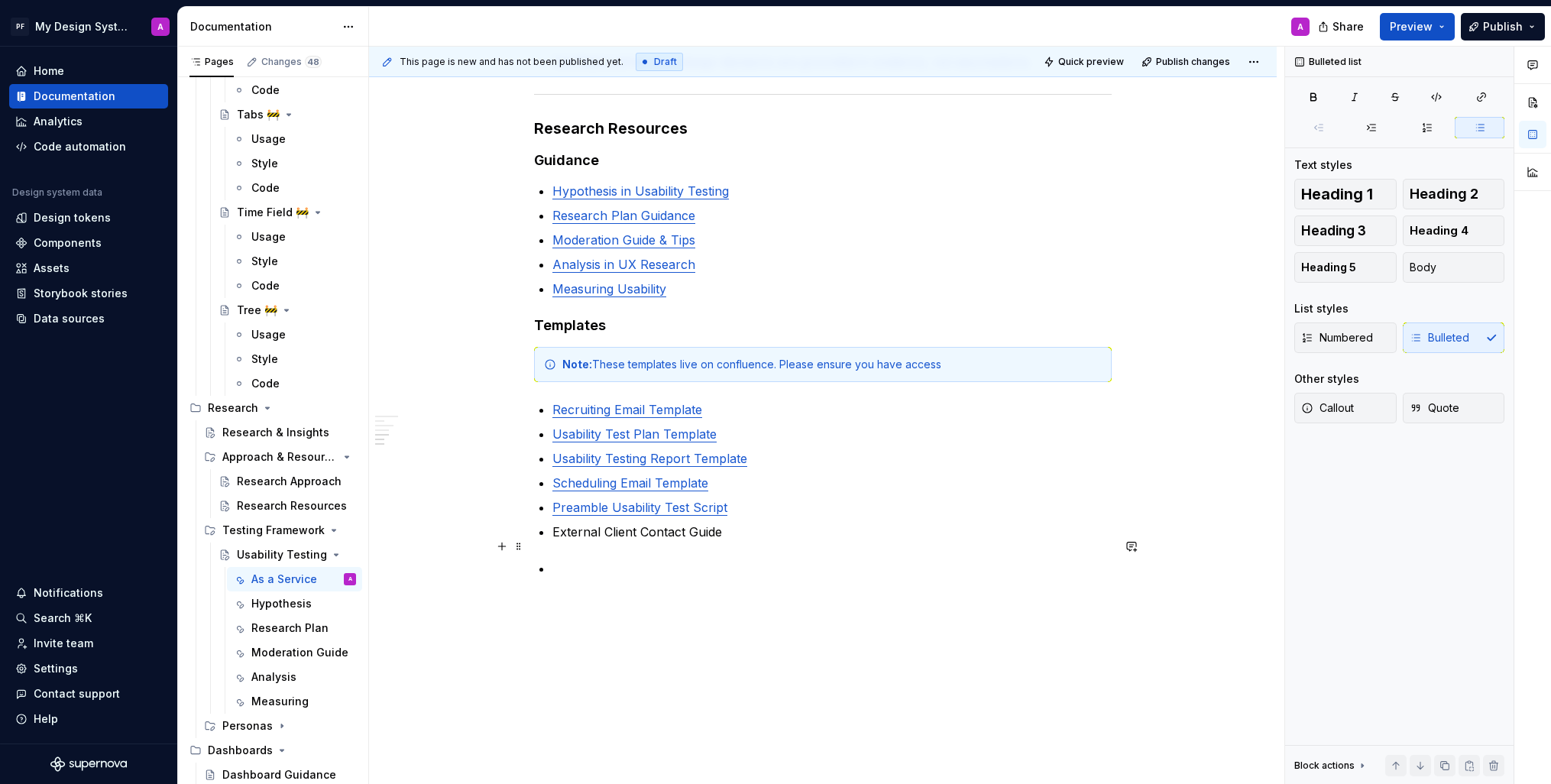
click at [566, 559] on p at bounding box center [832, 568] width 560 height 18
type textarea "*"
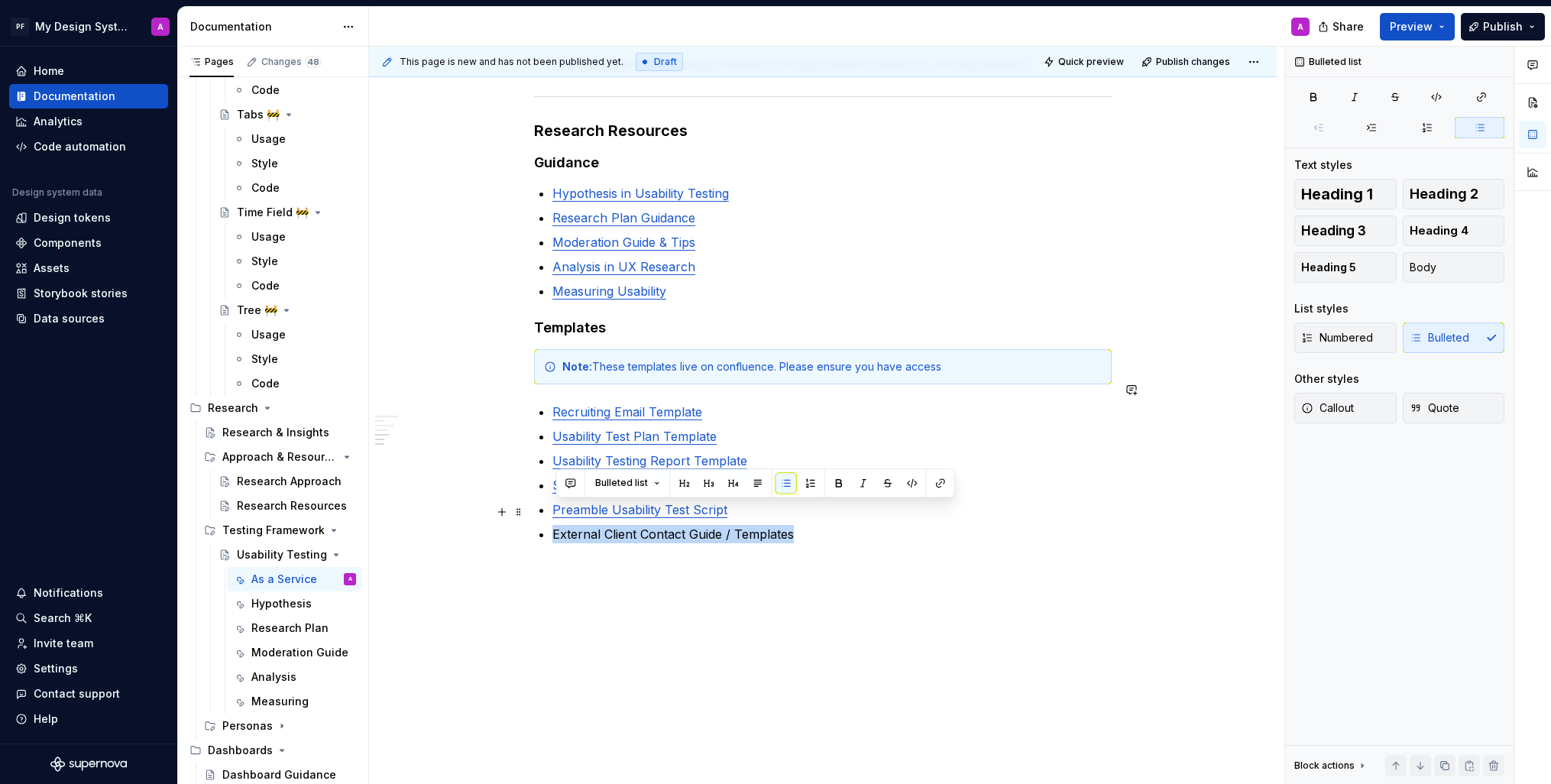
drag, startPoint x: 801, startPoint y: 515, endPoint x: 717, endPoint y: 504, distance: 84.7
click at [552, 525] on li "External Client Contact Guide / Templates" at bounding box center [832, 534] width 560 height 18
click at [937, 487] on button "button" at bounding box center [941, 483] width 22 height 22
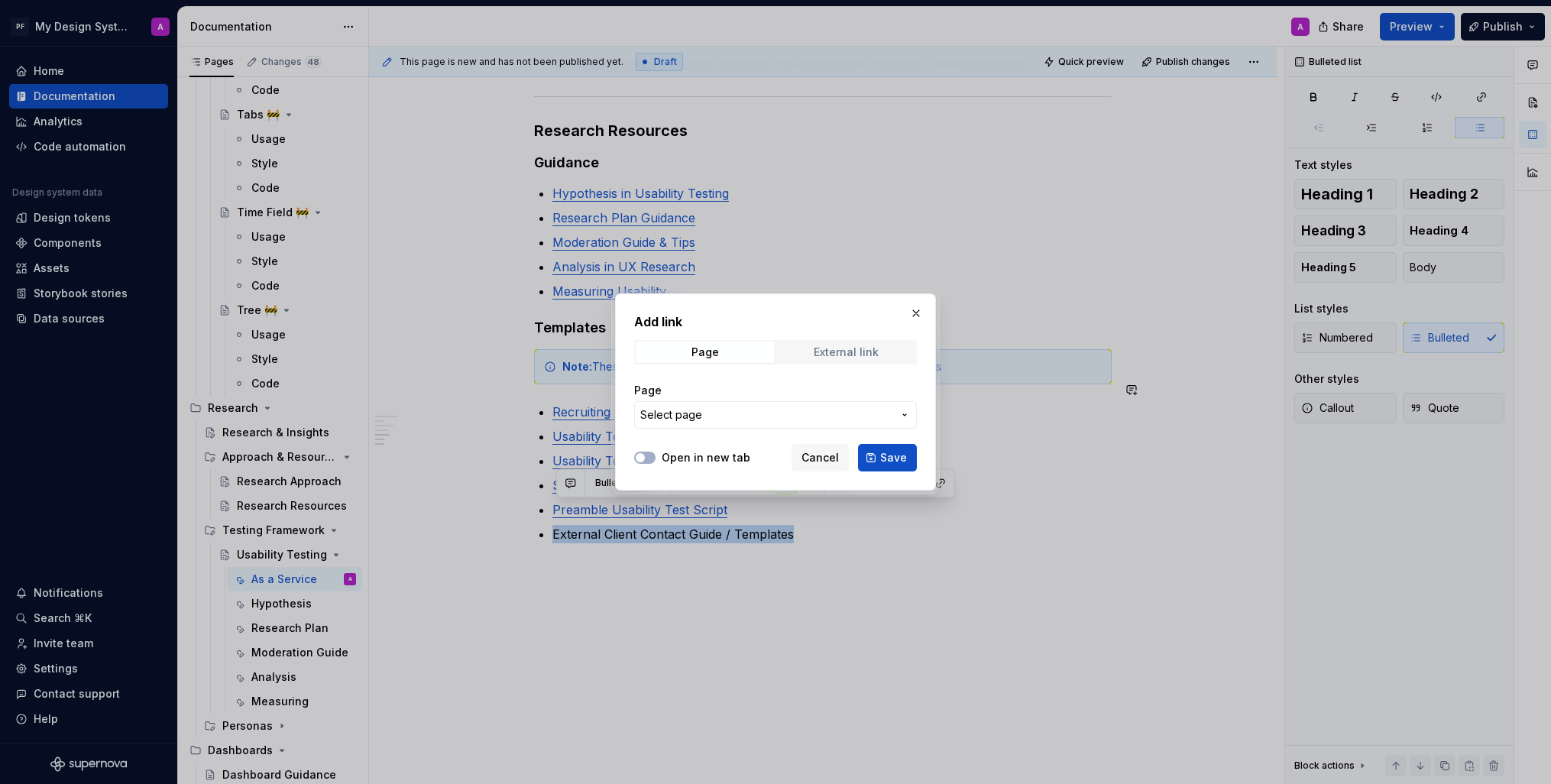
click at [847, 358] on div "External link" at bounding box center [846, 352] width 65 height 13
click at [646, 454] on icon "button" at bounding box center [640, 458] width 13 height 9
click at [692, 412] on input "URL" at bounding box center [775, 415] width 283 height 28
paste input "https://pressganey.atlassian.net/wiki/x/44AiQw"
type input "https://pressganey.atlassian.net/wiki/x/44AiQw"
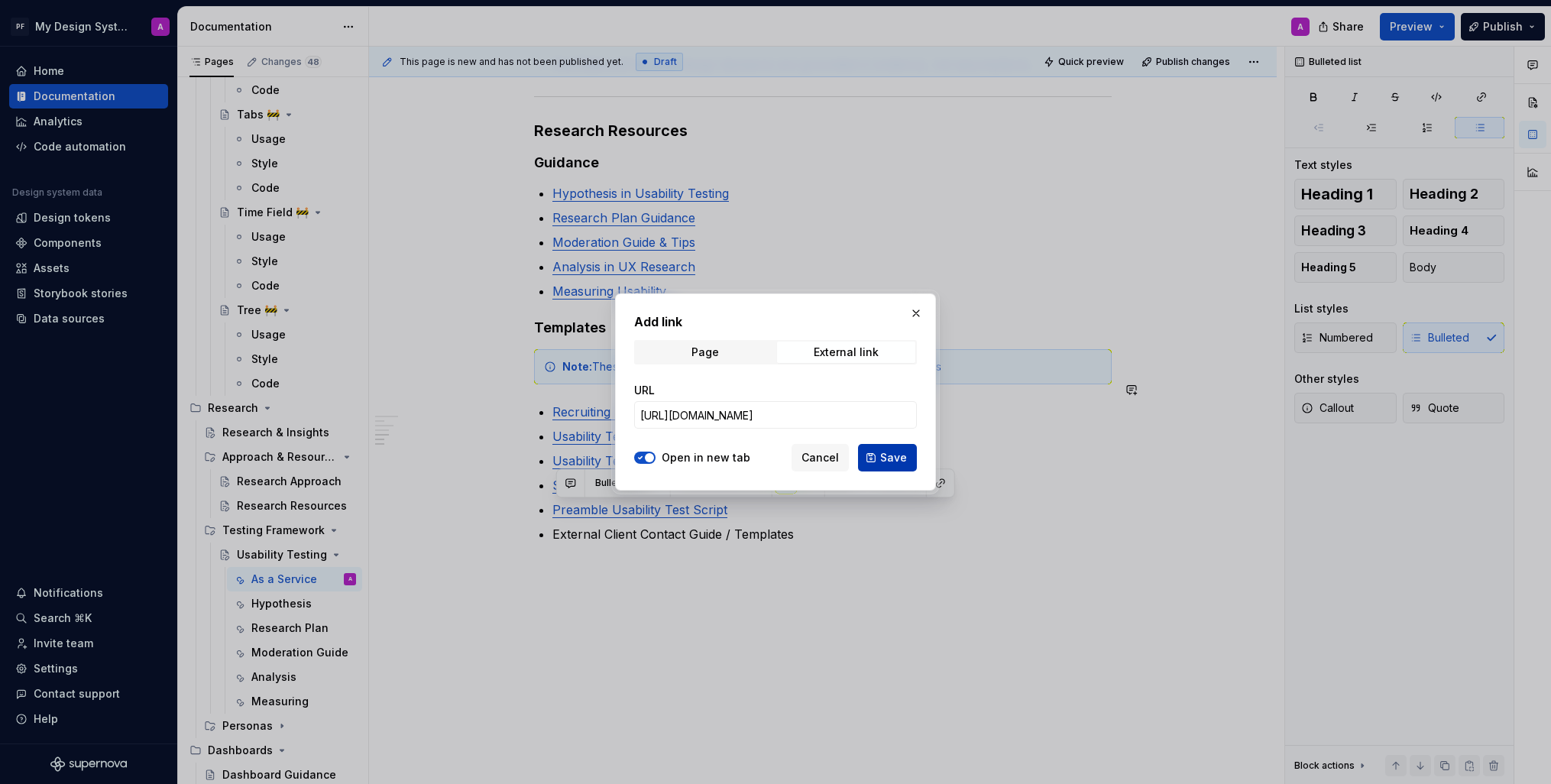
click at [885, 461] on span "Save" at bounding box center [894, 457] width 27 height 15
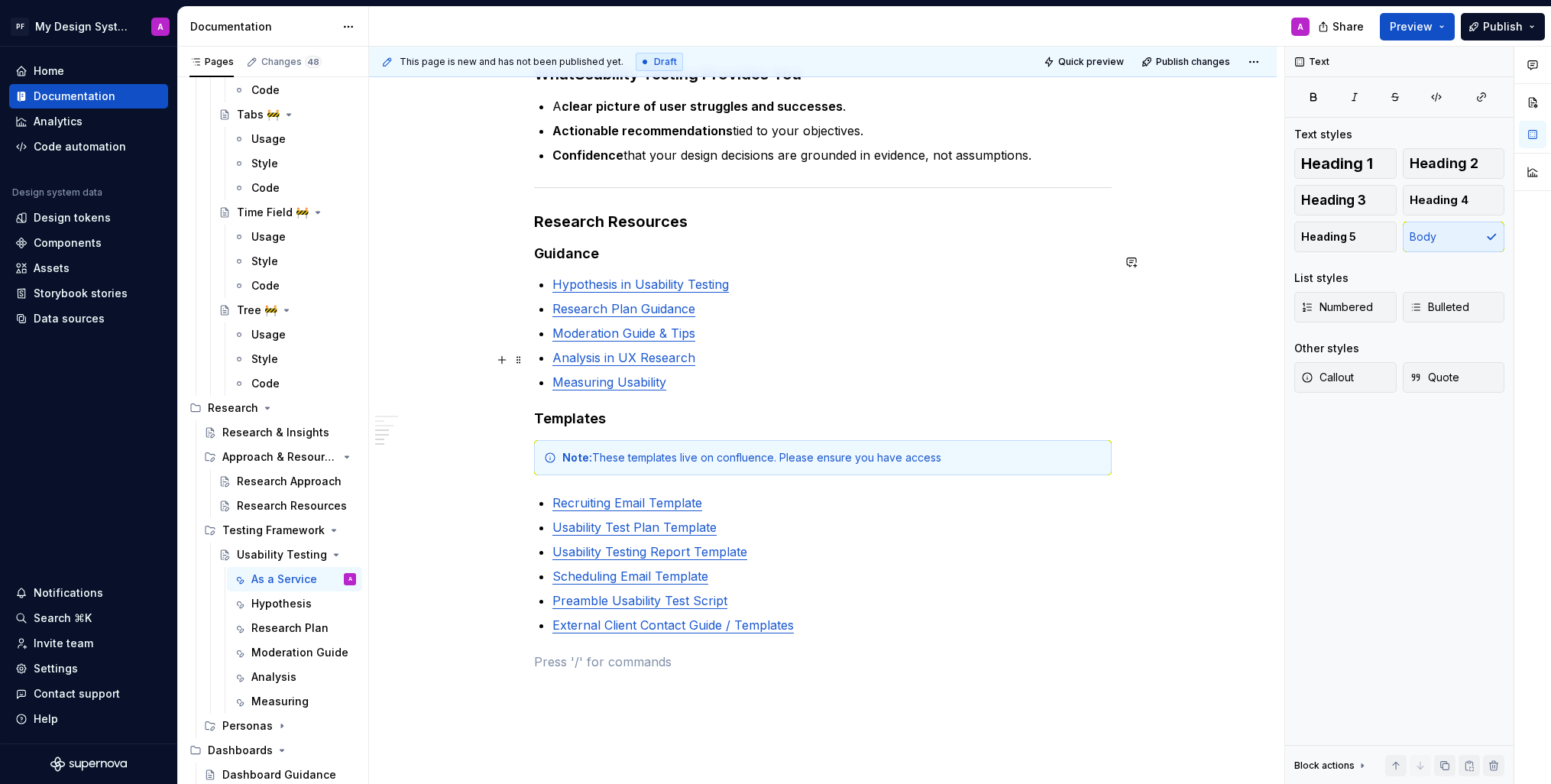
scroll to position [1328, 0]
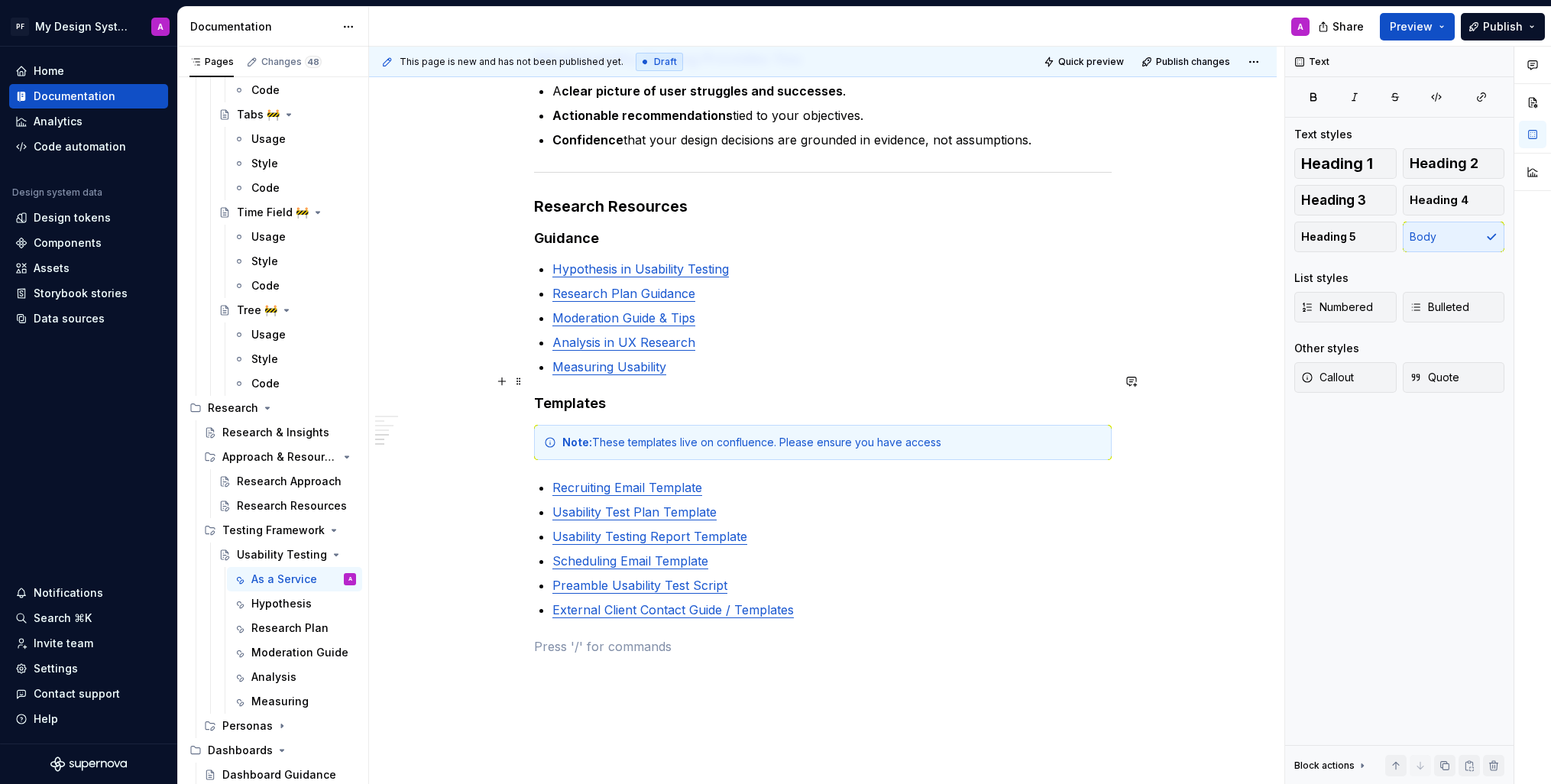
click at [538, 394] on h4 "Templates" at bounding box center [823, 403] width 577 height 18
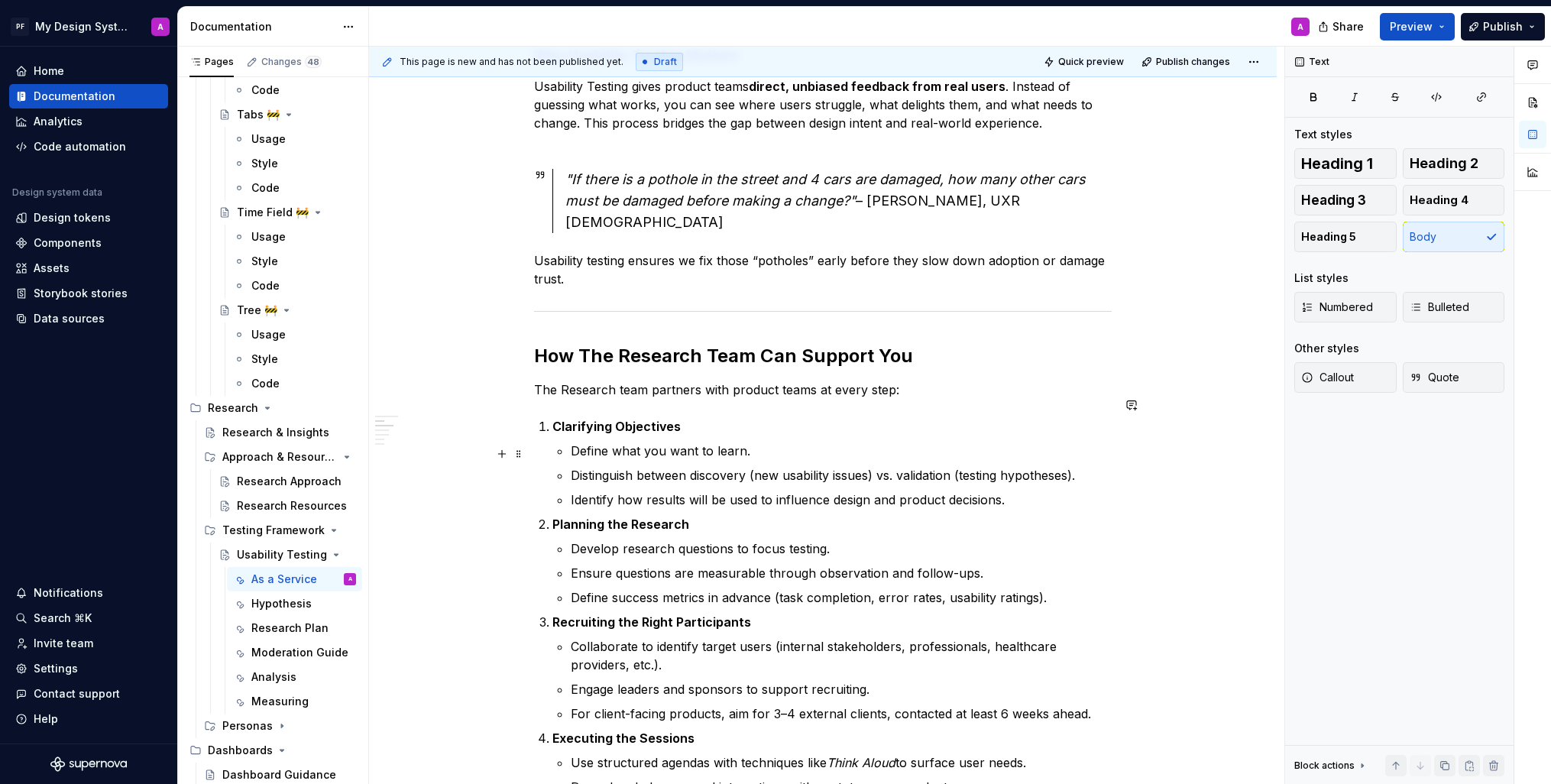
scroll to position [312, 0]
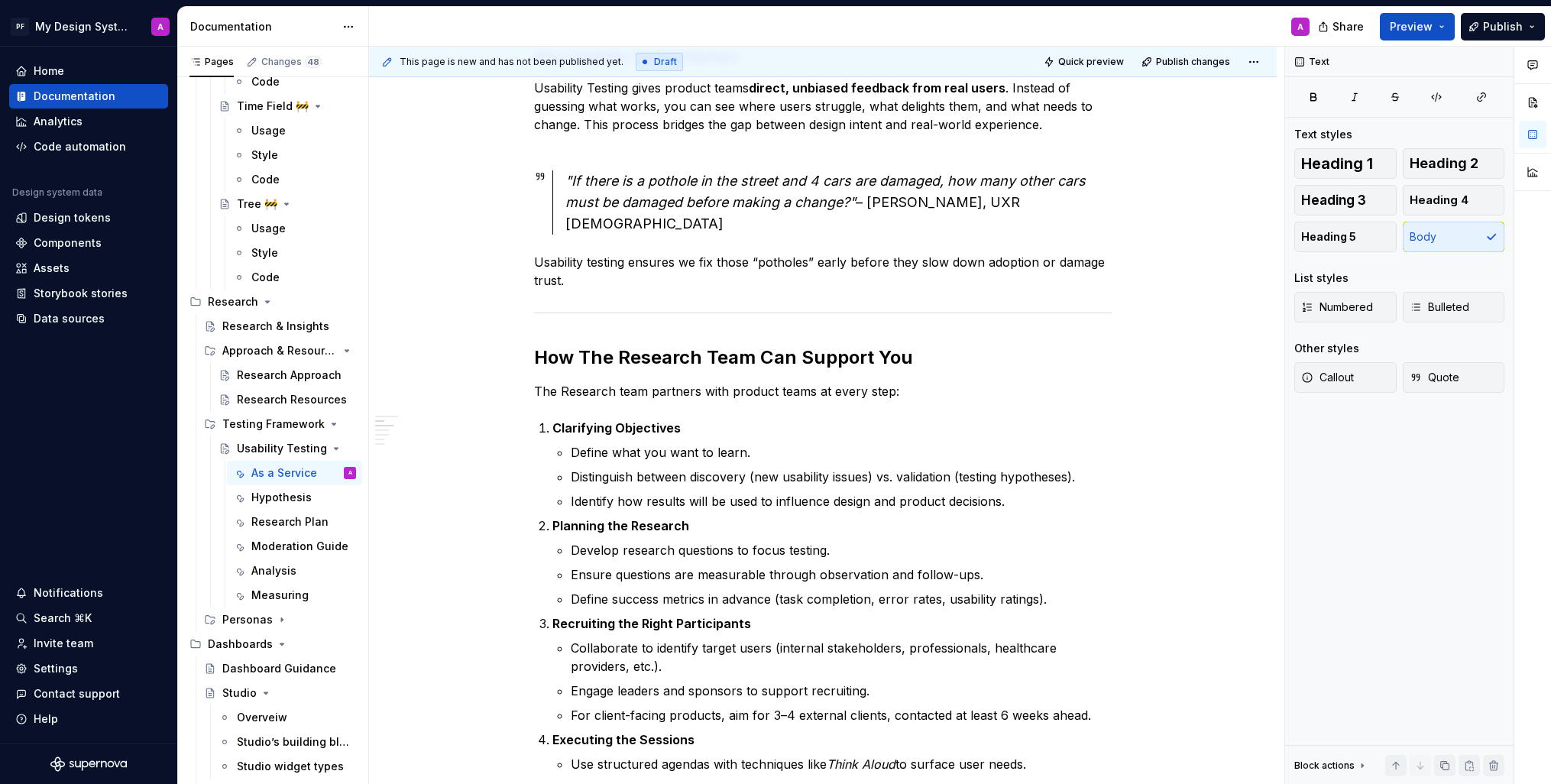
click at [263, 397] on div "Research Resources" at bounding box center [292, 400] width 110 height 15
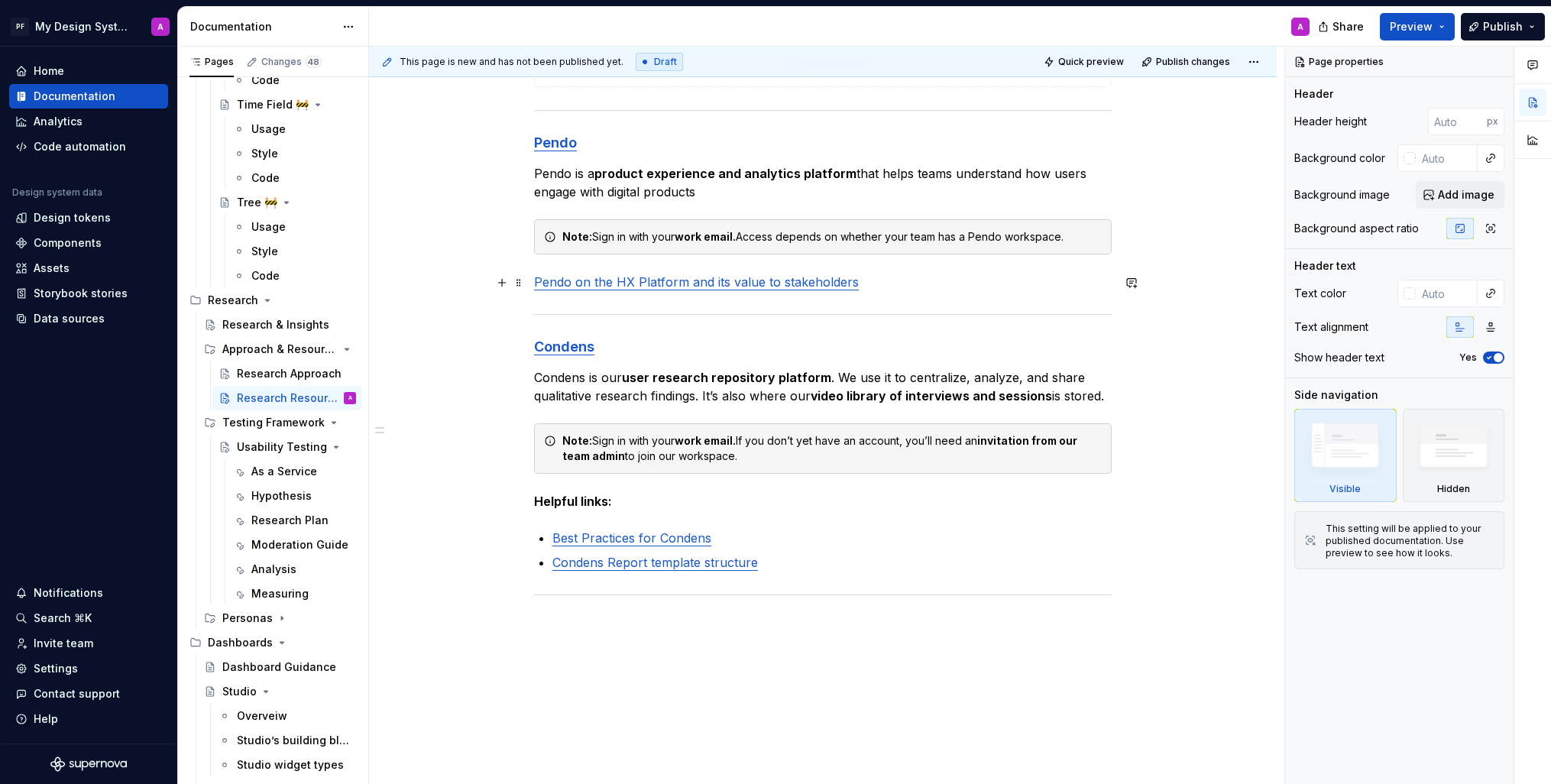
scroll to position [720, 0]
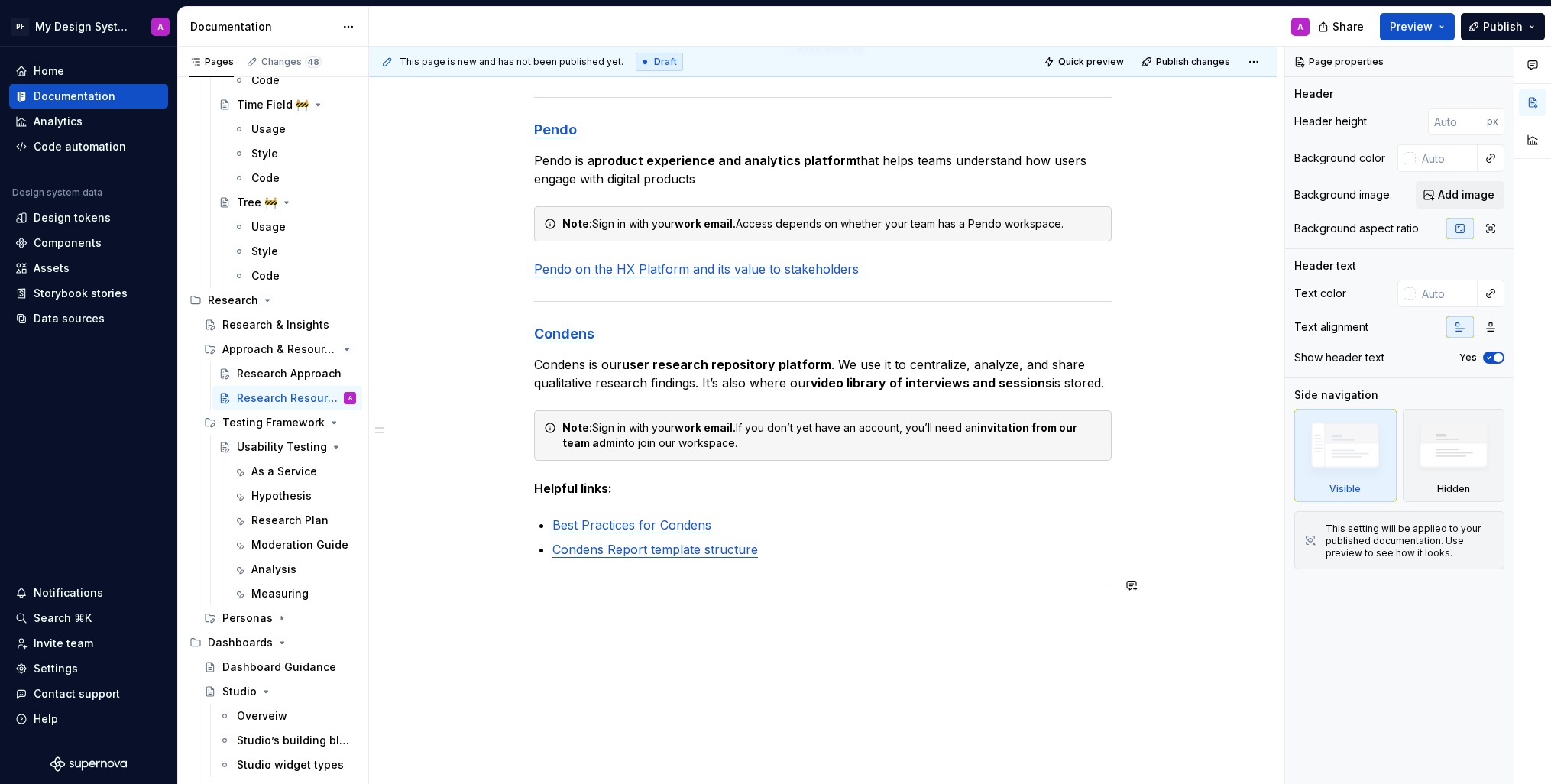
click at [726, 599] on div "**********" at bounding box center [823, 114] width 577 height 1074
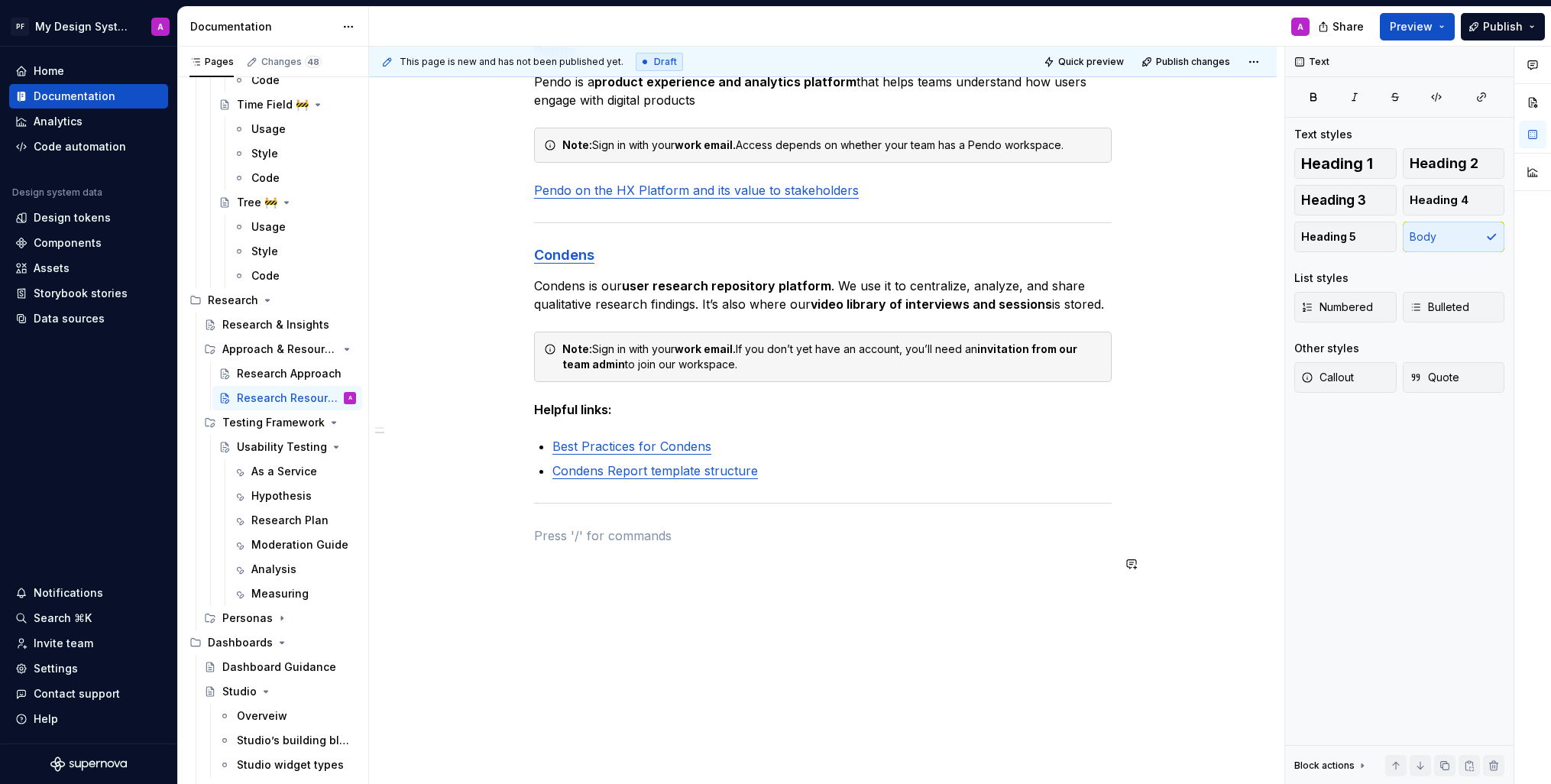
scroll to position [824, 0]
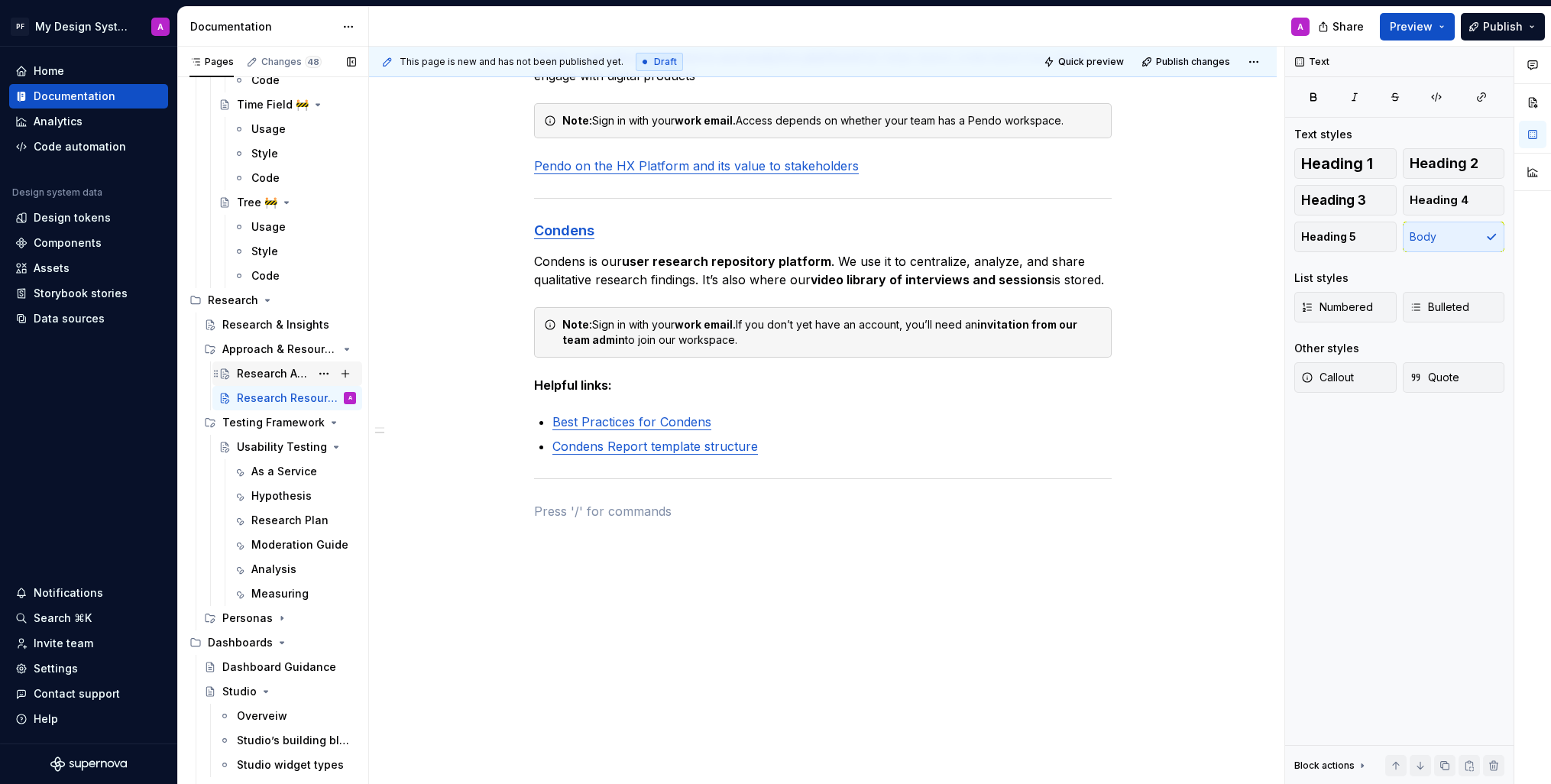
click at [264, 371] on div "Research Approach" at bounding box center [274, 374] width 74 height 15
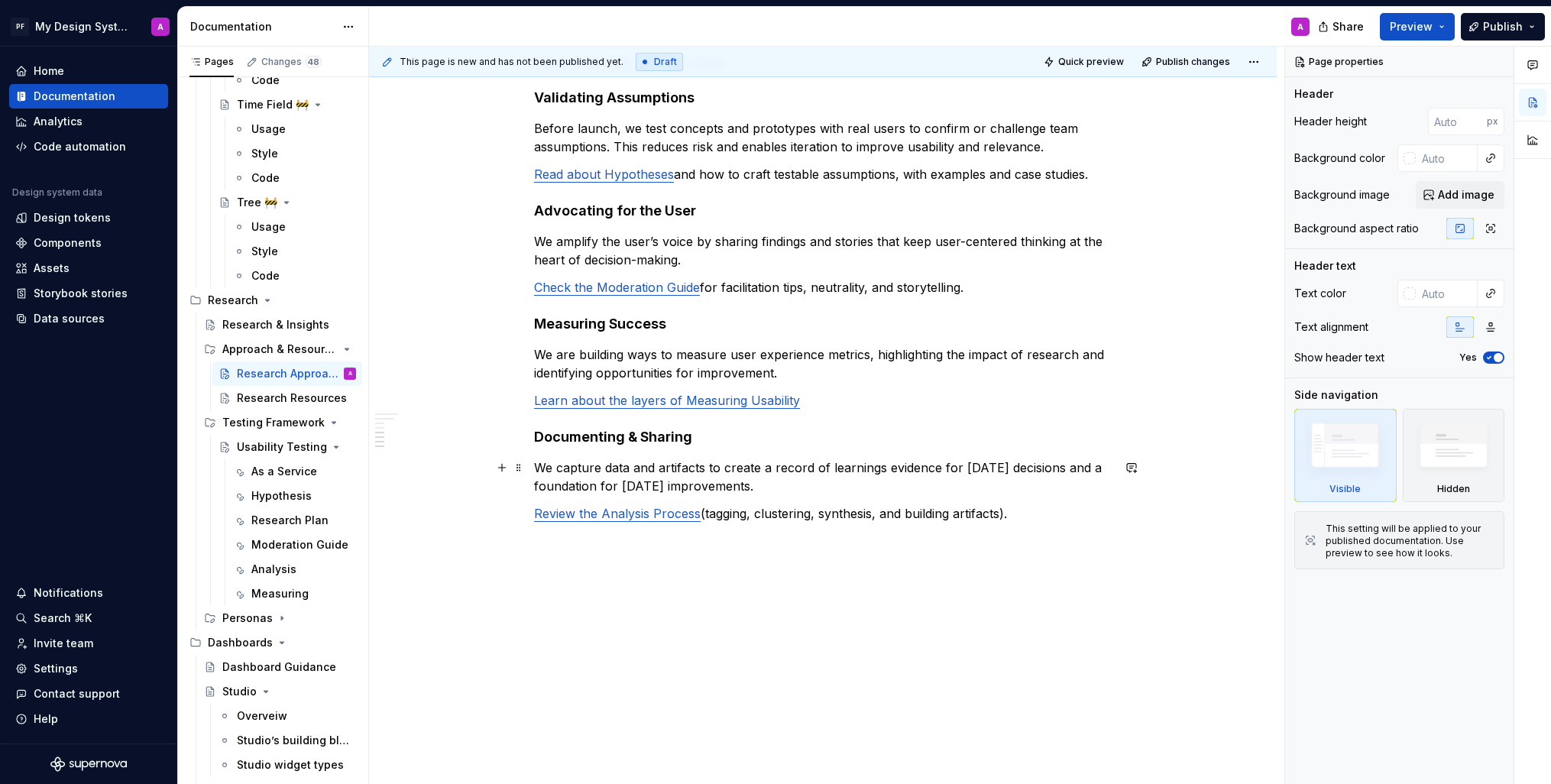
scroll to position [738, 0]
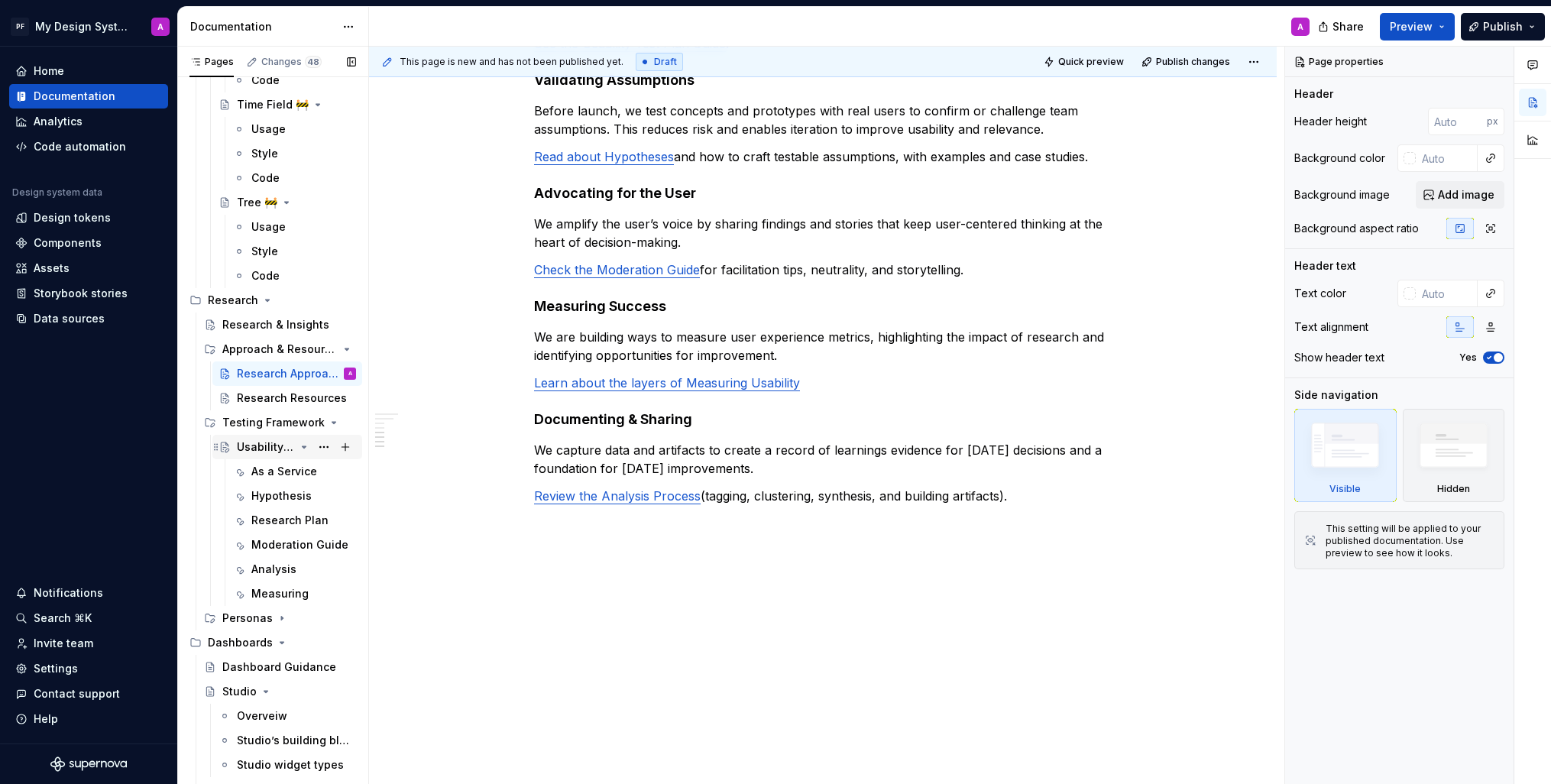
click at [263, 444] on div "Usability Testing" at bounding box center [266, 446] width 58 height 15
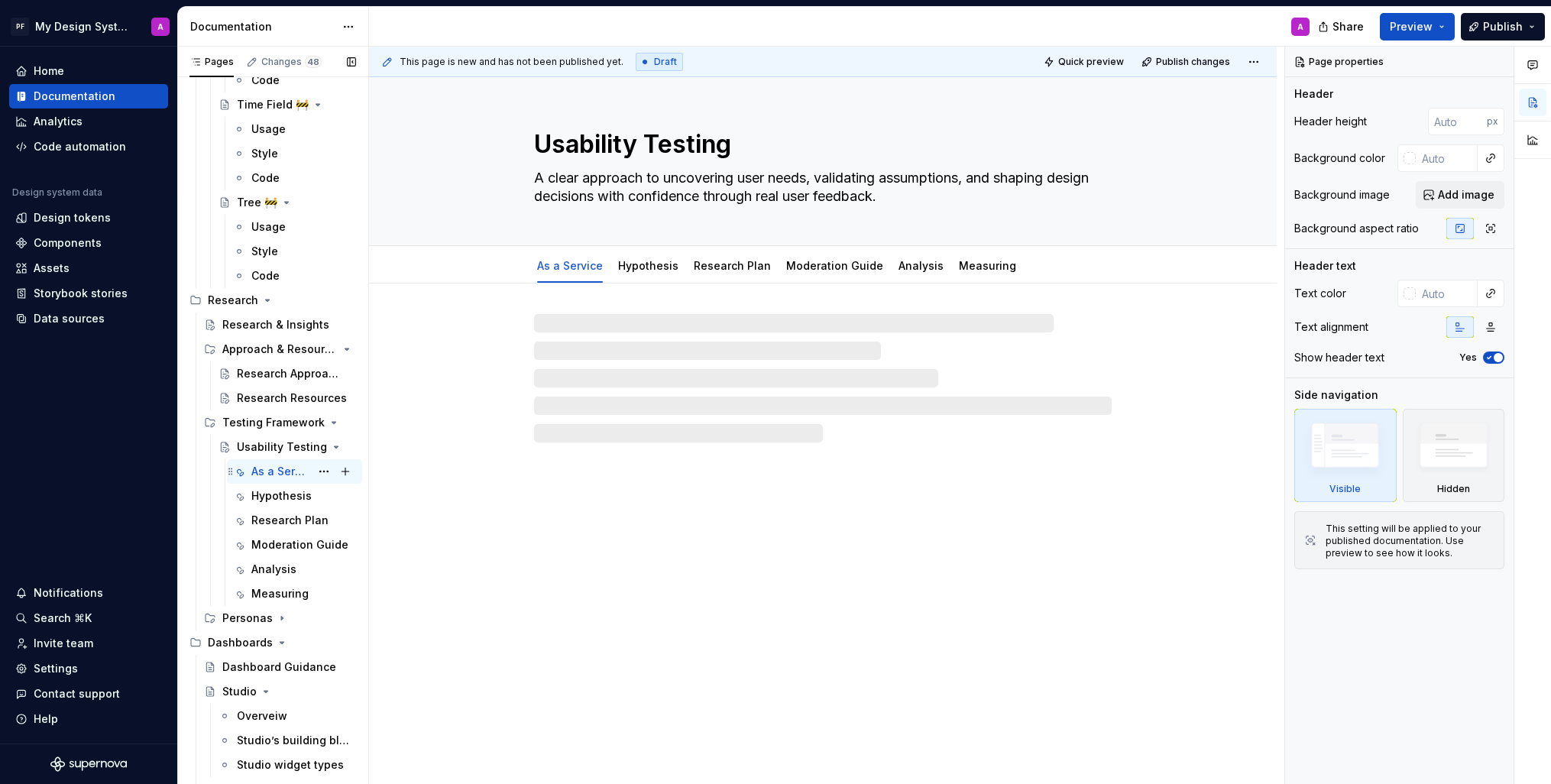
click at [271, 469] on div "As a Service" at bounding box center [281, 471] width 59 height 15
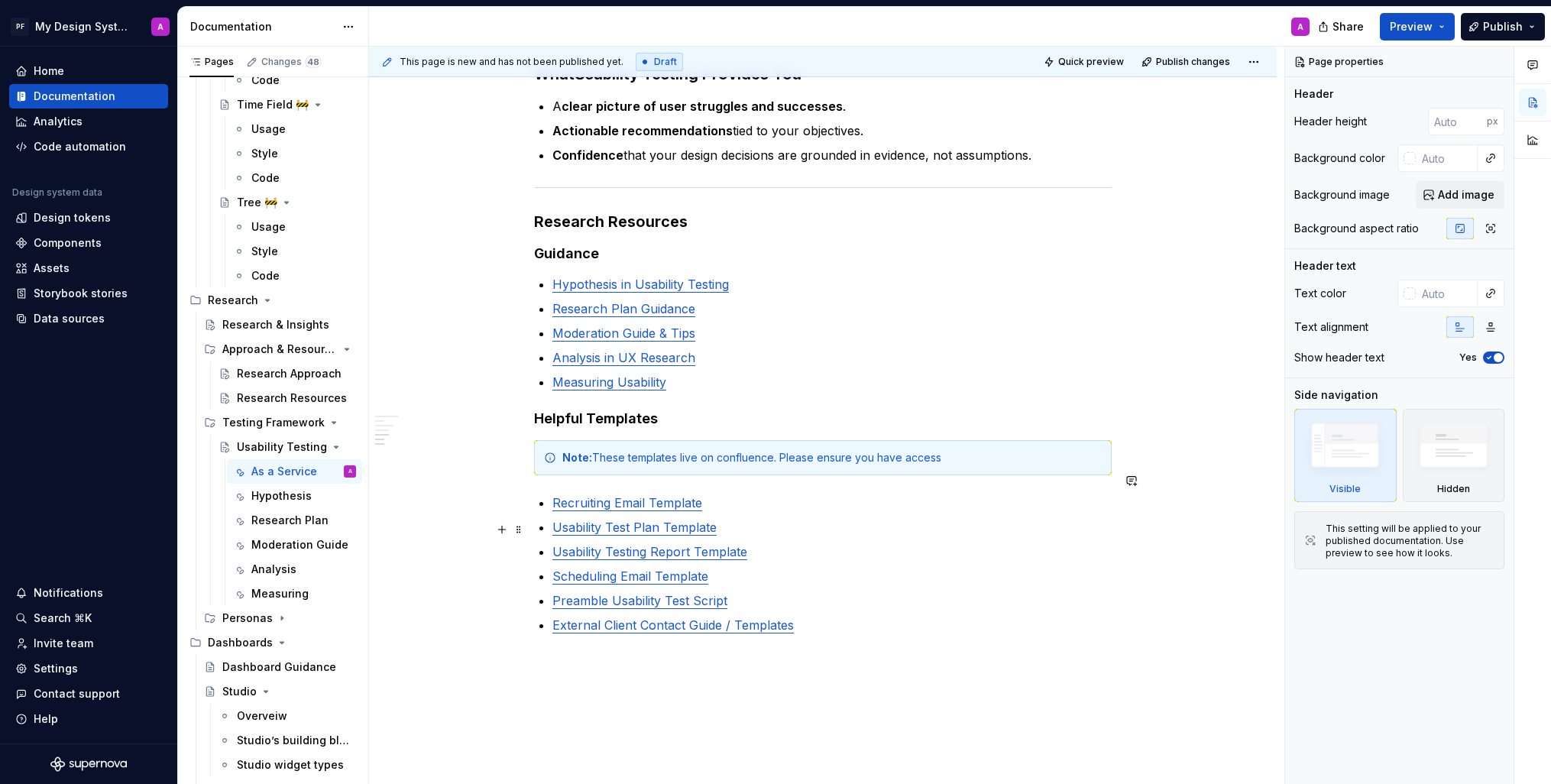
scroll to position [1430, 0]
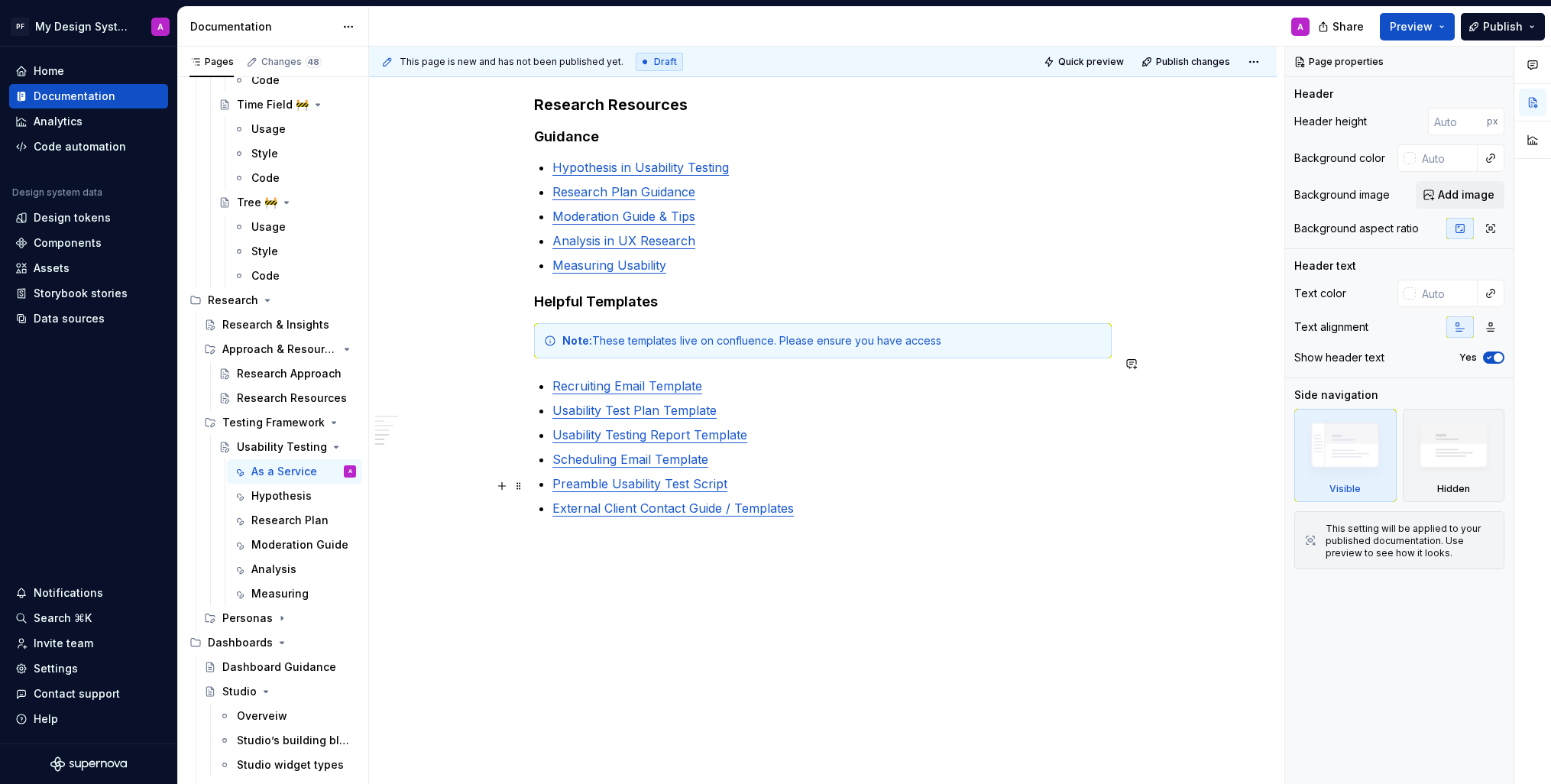
click at [828, 499] on p "External Client Contact Guide / Templates" at bounding box center [832, 508] width 560 height 18
type textarea "*"
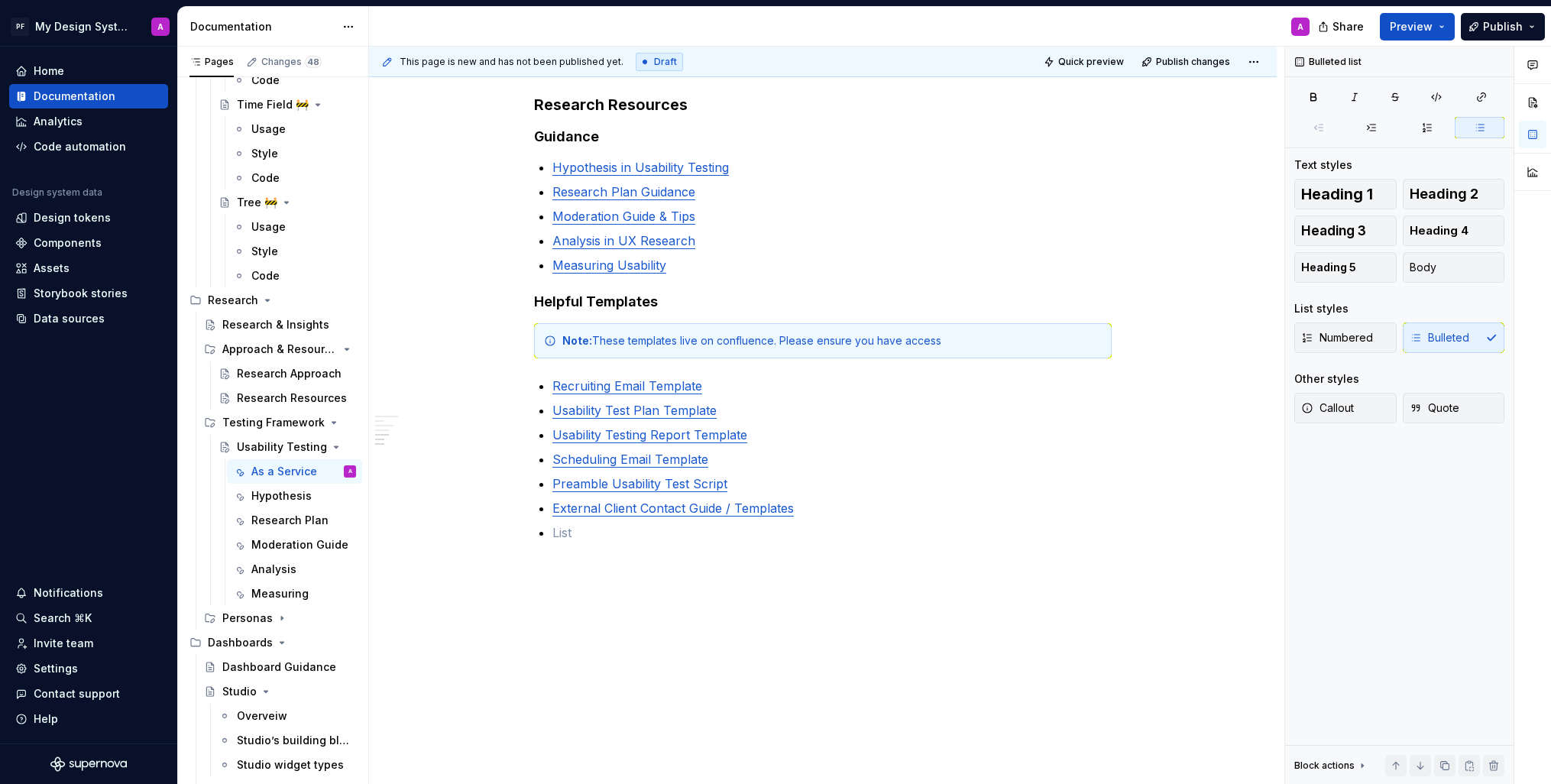
paste div
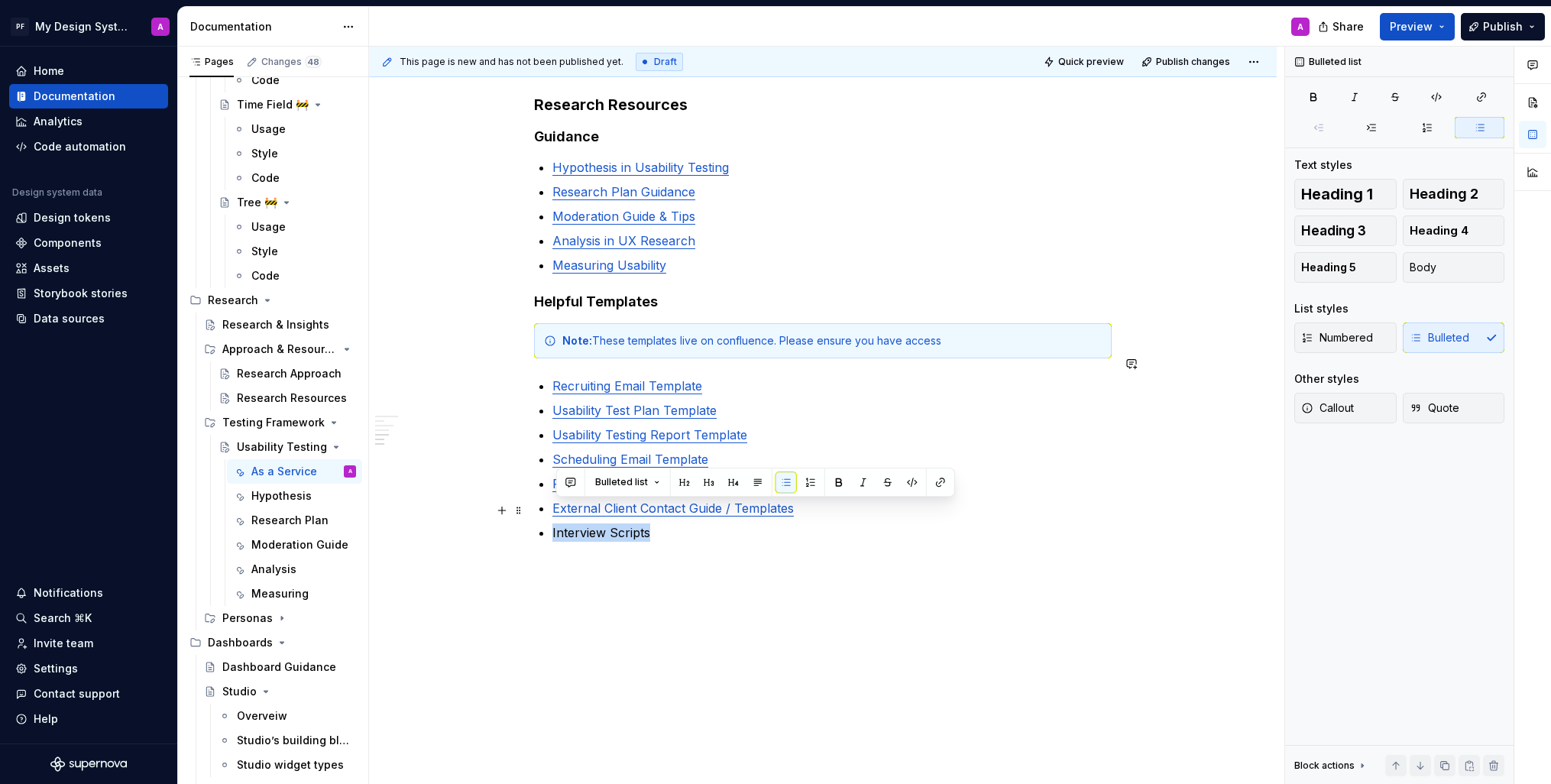
drag, startPoint x: 655, startPoint y: 509, endPoint x: 557, endPoint y: 510, distance: 98.0
click at [557, 524] on p "Interview Scripts" at bounding box center [832, 533] width 560 height 18
click at [938, 480] on button "button" at bounding box center [941, 482] width 22 height 22
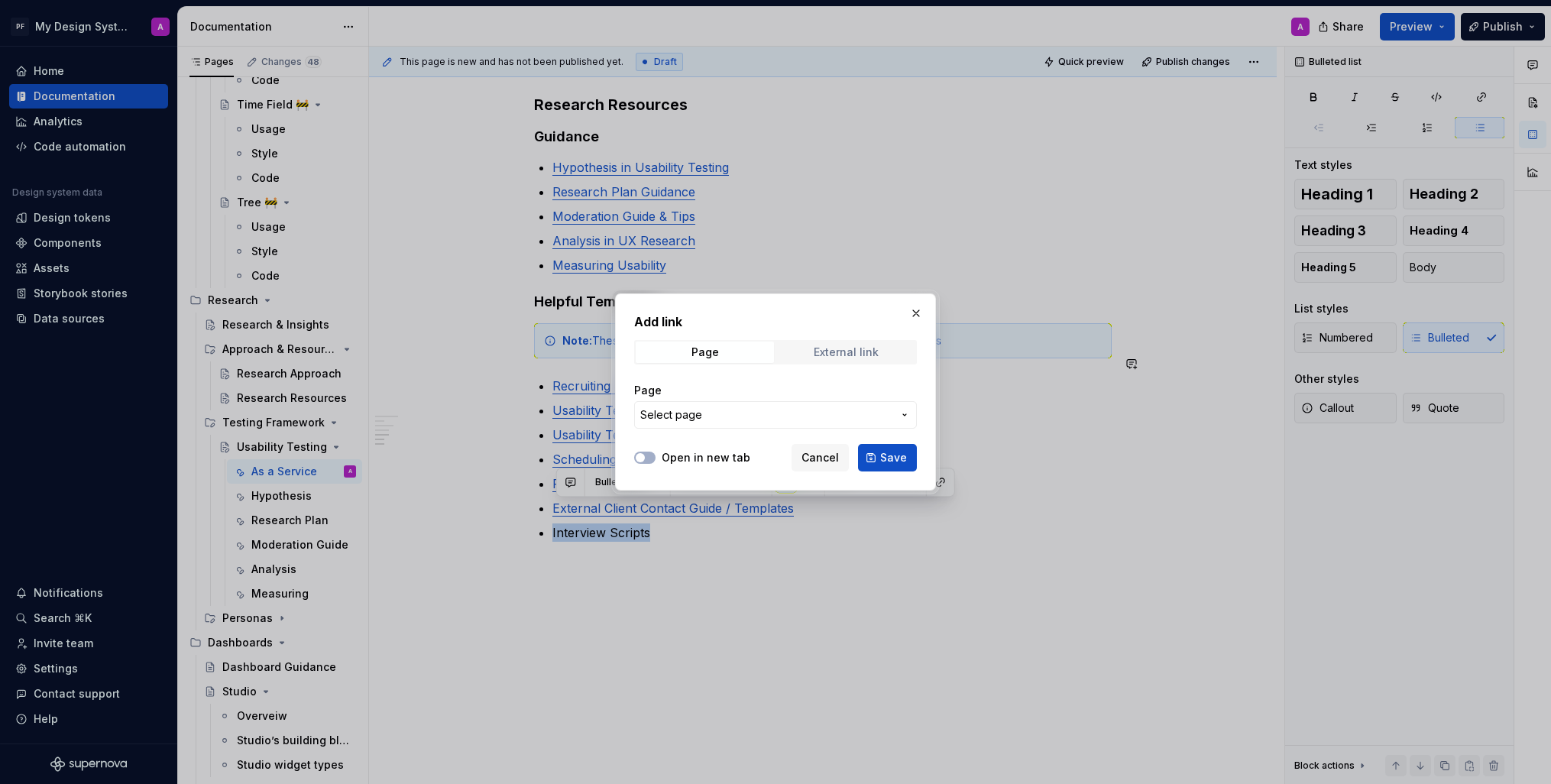
click at [877, 348] on div "External link" at bounding box center [846, 352] width 65 height 13
click at [703, 417] on input "URL" at bounding box center [775, 415] width 283 height 28
paste input "https://pressganey.atlassian.net/wiki/spaces/UE/folder/2073133092?atlOrigin=eyJ…"
type input "https://pressganey.atlassian.net/wiki/spaces/UE/folder/2073133092?atlOrigin=eyJ…"
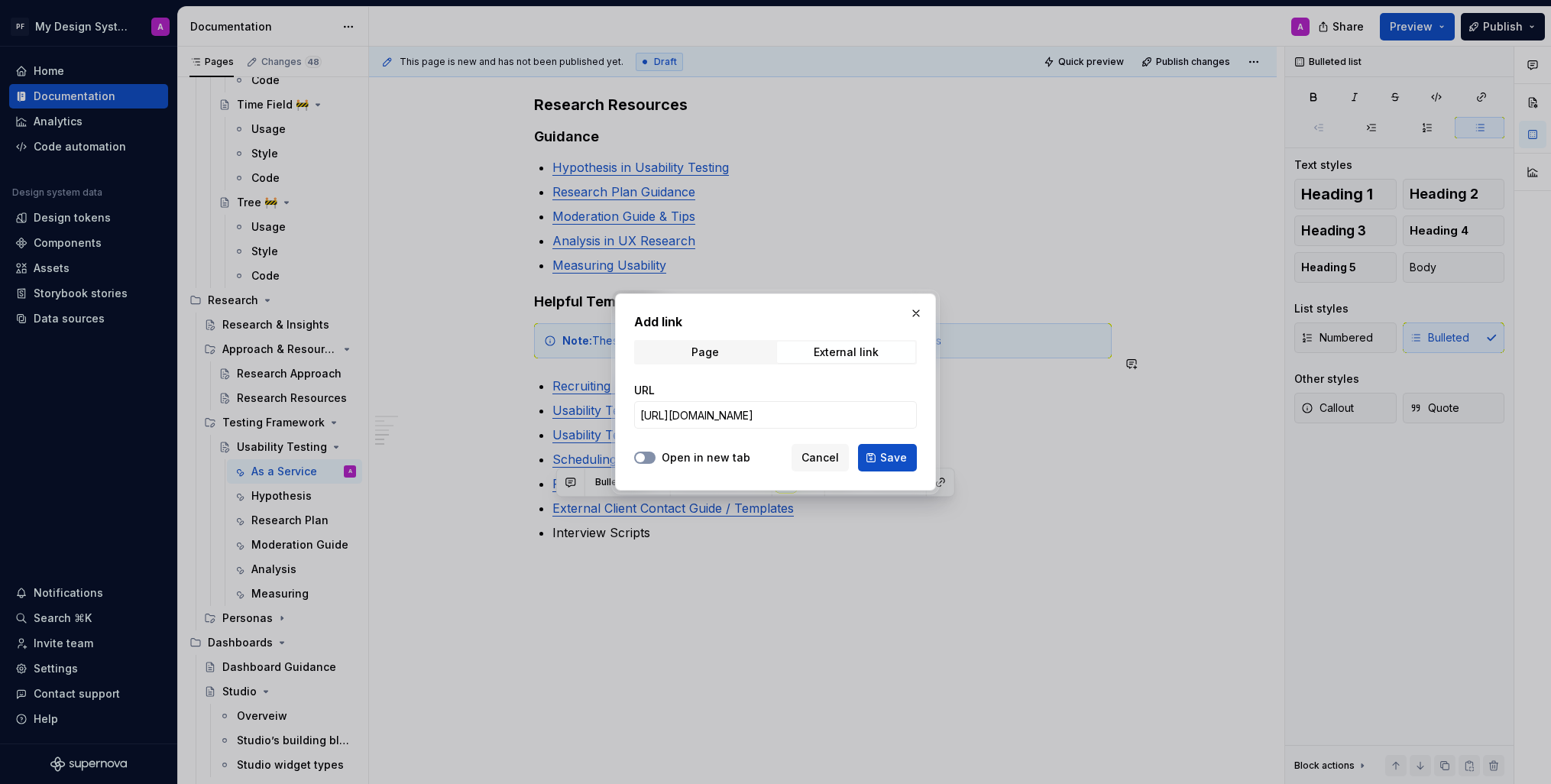
click at [646, 457] on icon "button" at bounding box center [640, 458] width 13 height 9
click at [889, 464] on button "Save" at bounding box center [888, 457] width 59 height 28
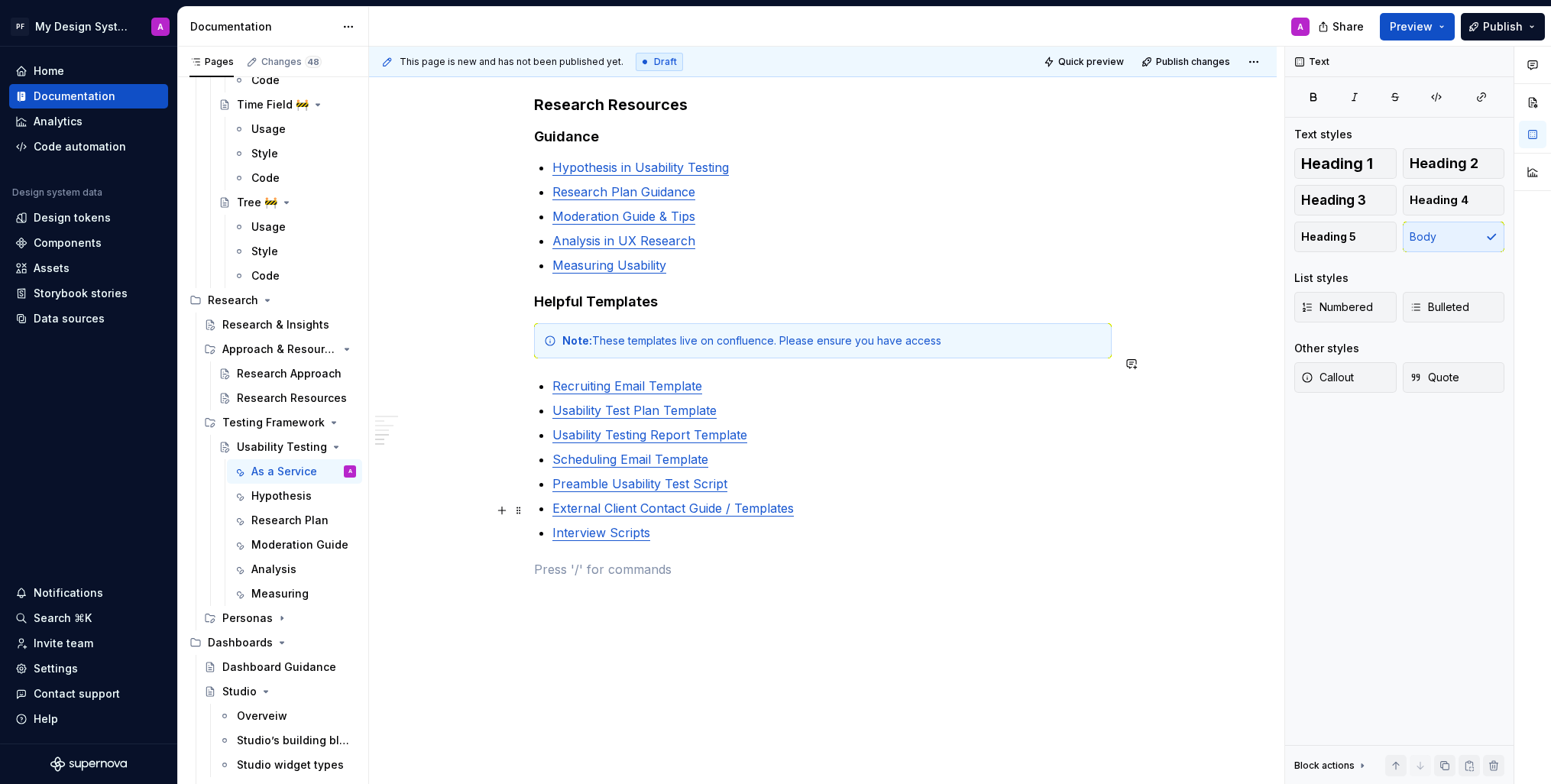
click at [654, 524] on p "Interview Scripts" at bounding box center [832, 533] width 560 height 18
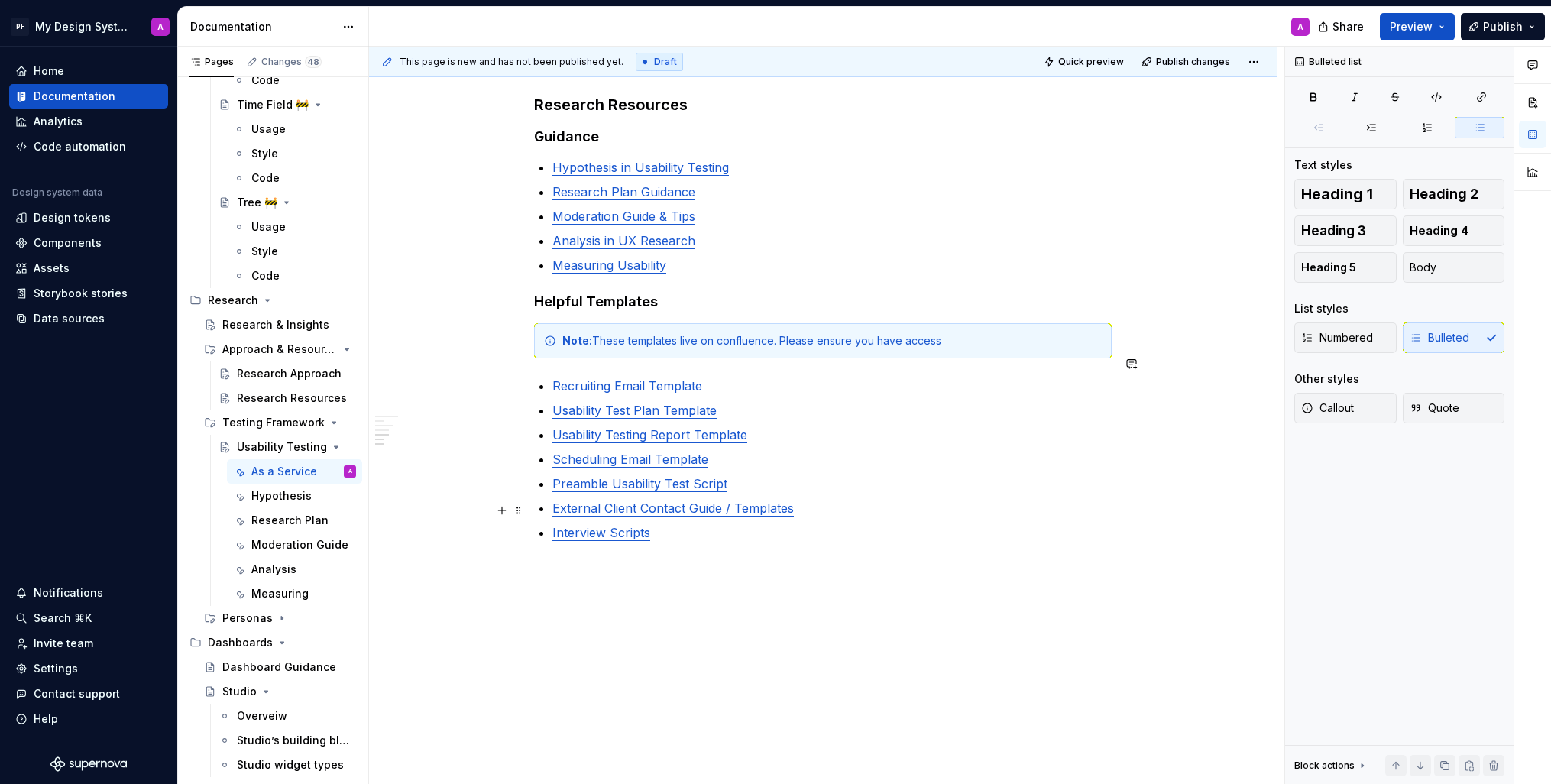
click at [654, 524] on p "Interview Scripts" at bounding box center [832, 533] width 560 height 18
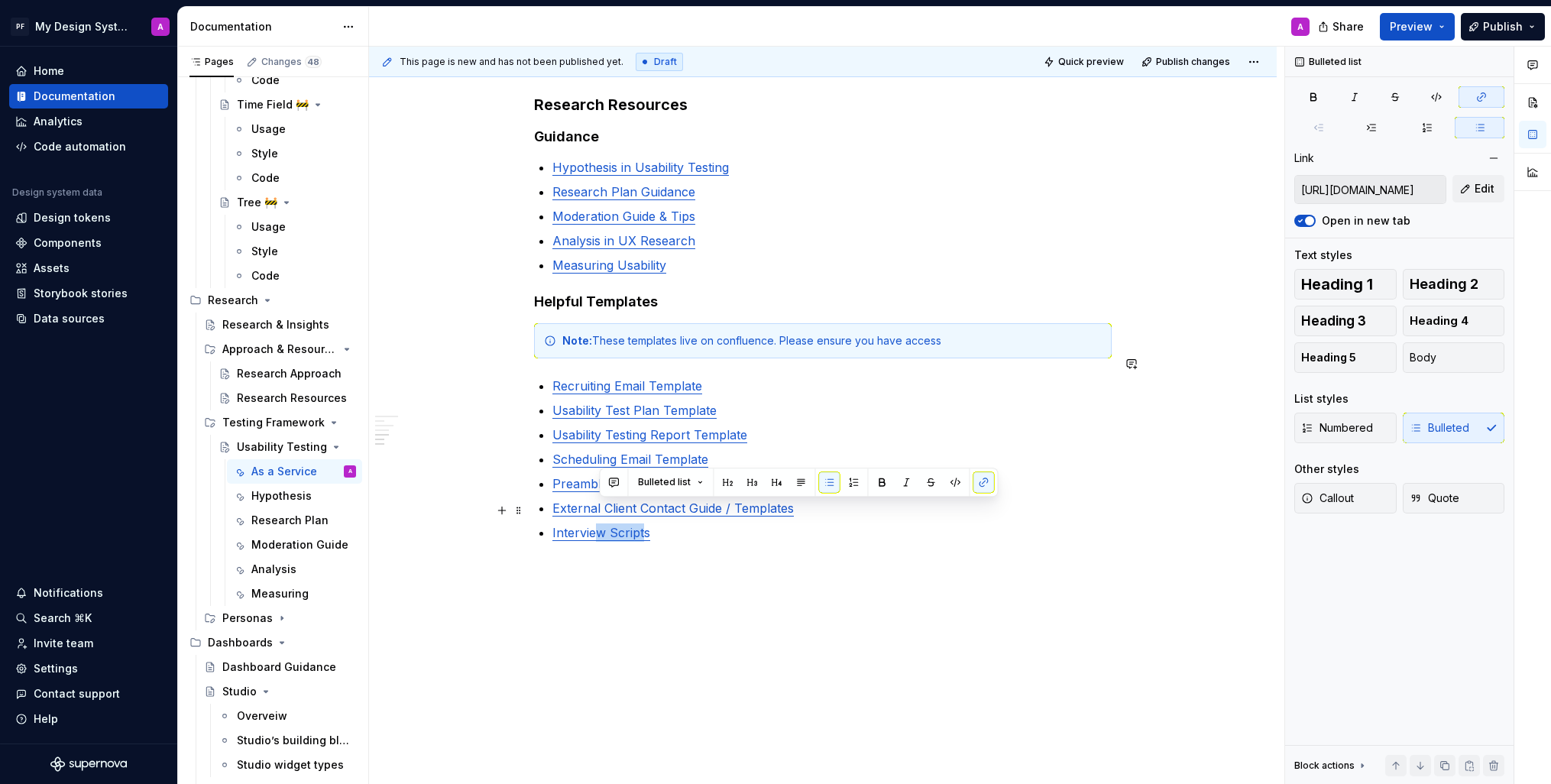
drag, startPoint x: 610, startPoint y: 514, endPoint x: 646, endPoint y: 513, distance: 36.0
click at [646, 525] on link "Interview Scripts" at bounding box center [601, 533] width 98 height 15
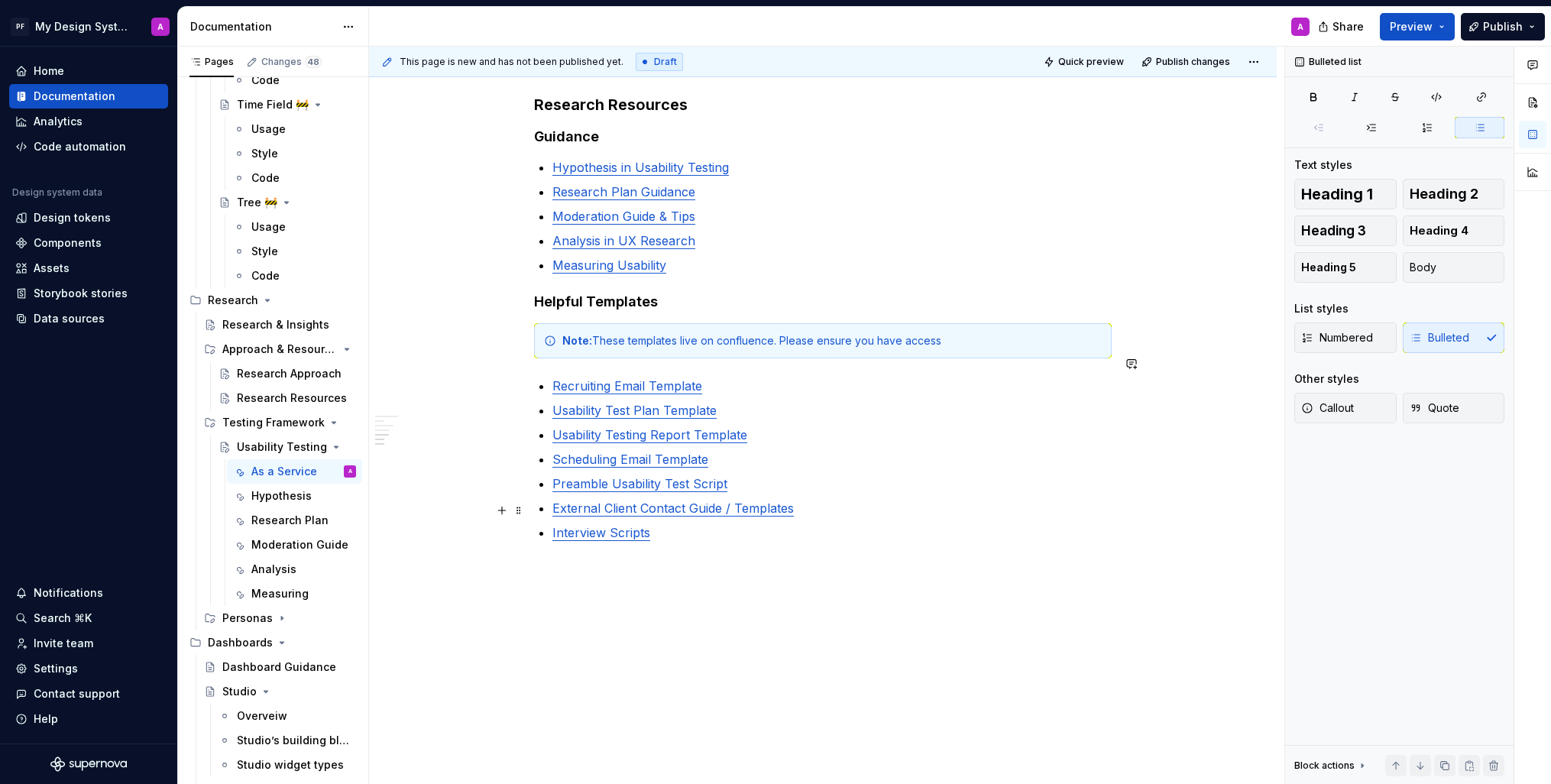
click at [649, 525] on link "Interview Scripts" at bounding box center [601, 533] width 98 height 15
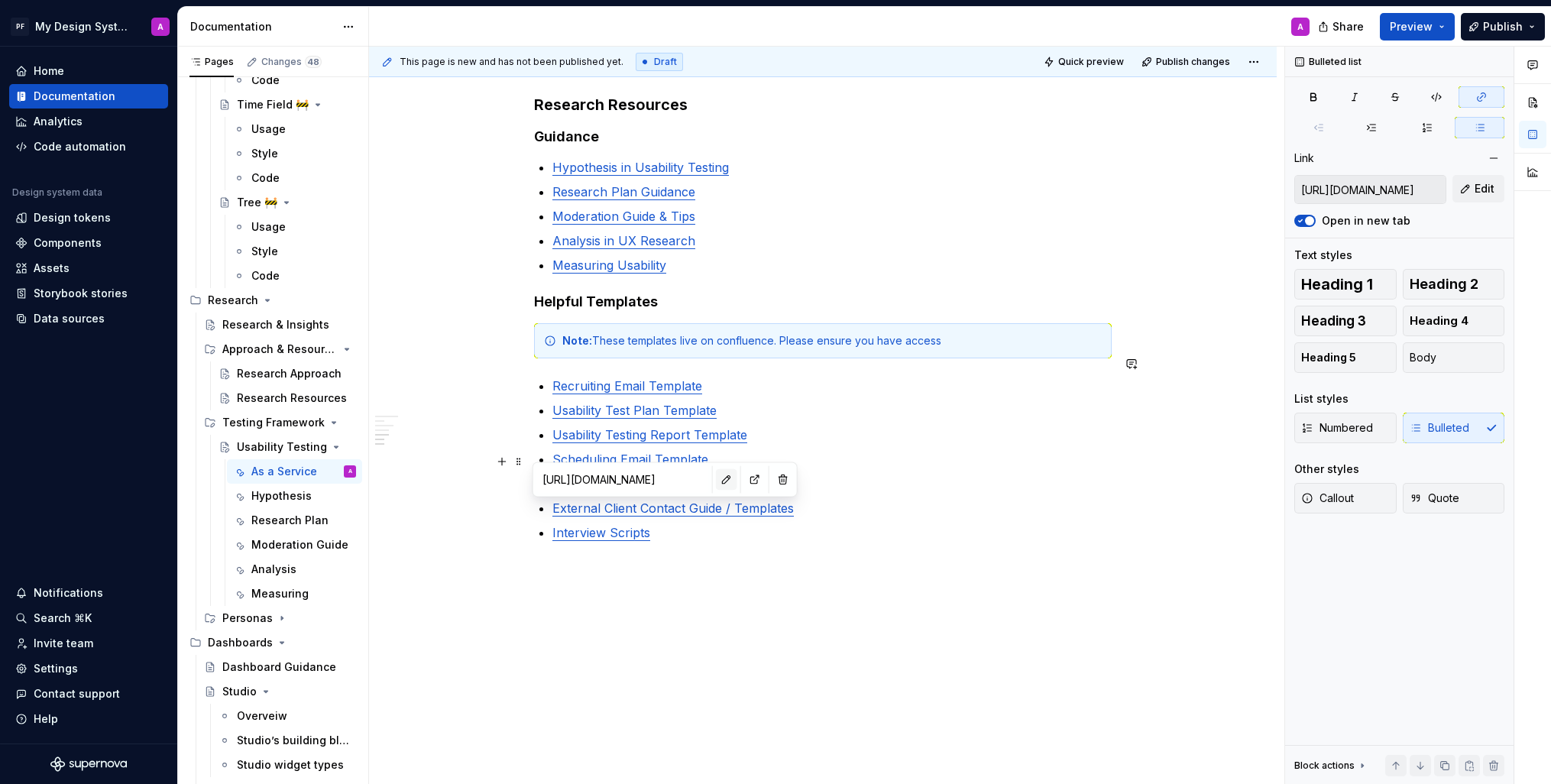
click at [716, 470] on button "button" at bounding box center [727, 480] width 22 height 22
drag, startPoint x: 571, startPoint y: 510, endPoint x: 867, endPoint y: 506, distance: 296.0
click at [570, 525] on link "Interview Scripts" at bounding box center [601, 533] width 98 height 15
click at [721, 524] on p "IPersona Interview Scripts" at bounding box center [832, 533] width 560 height 18
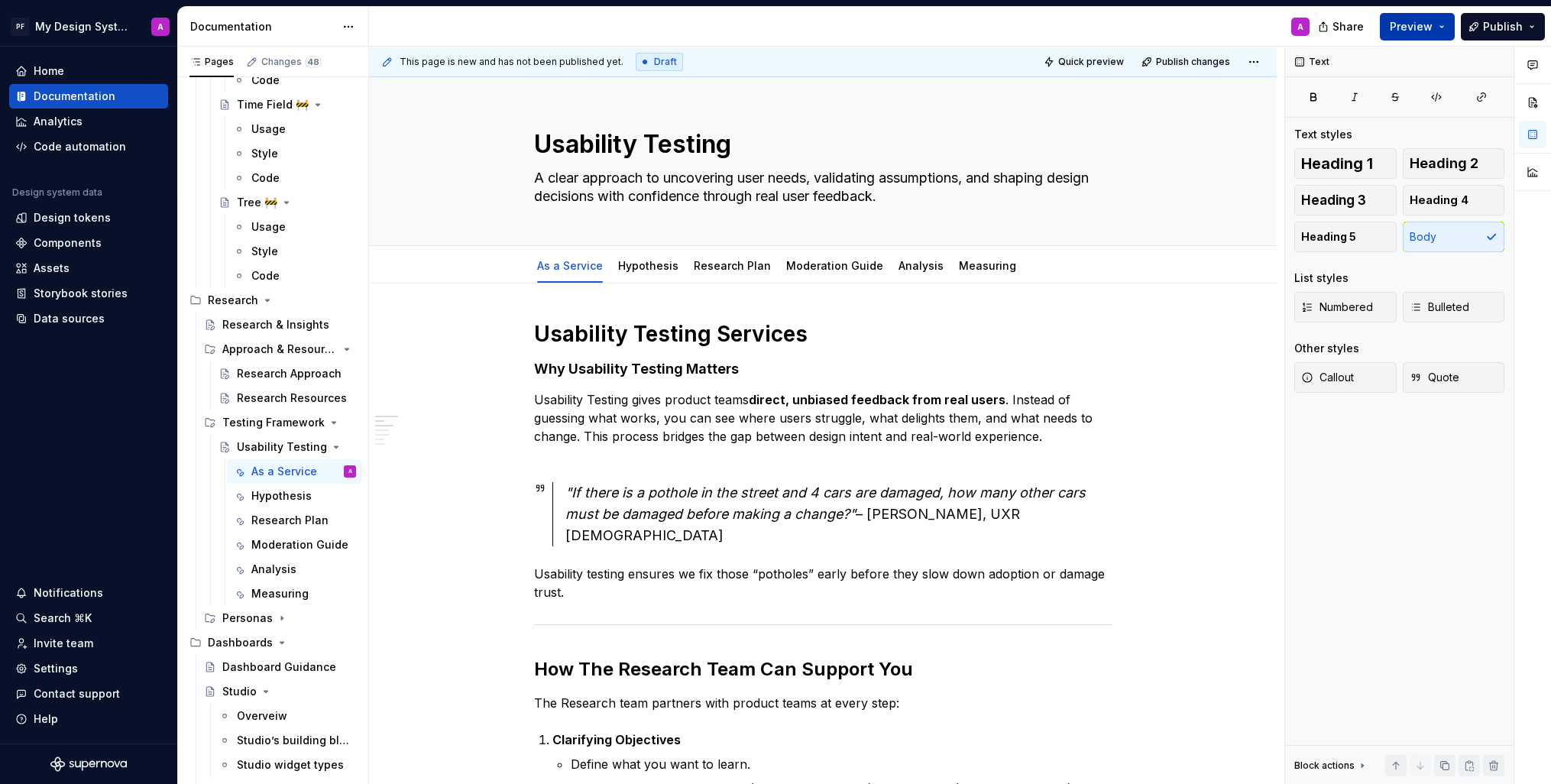
click at [1418, 22] on span "Preview" at bounding box center [1412, 26] width 43 height 15
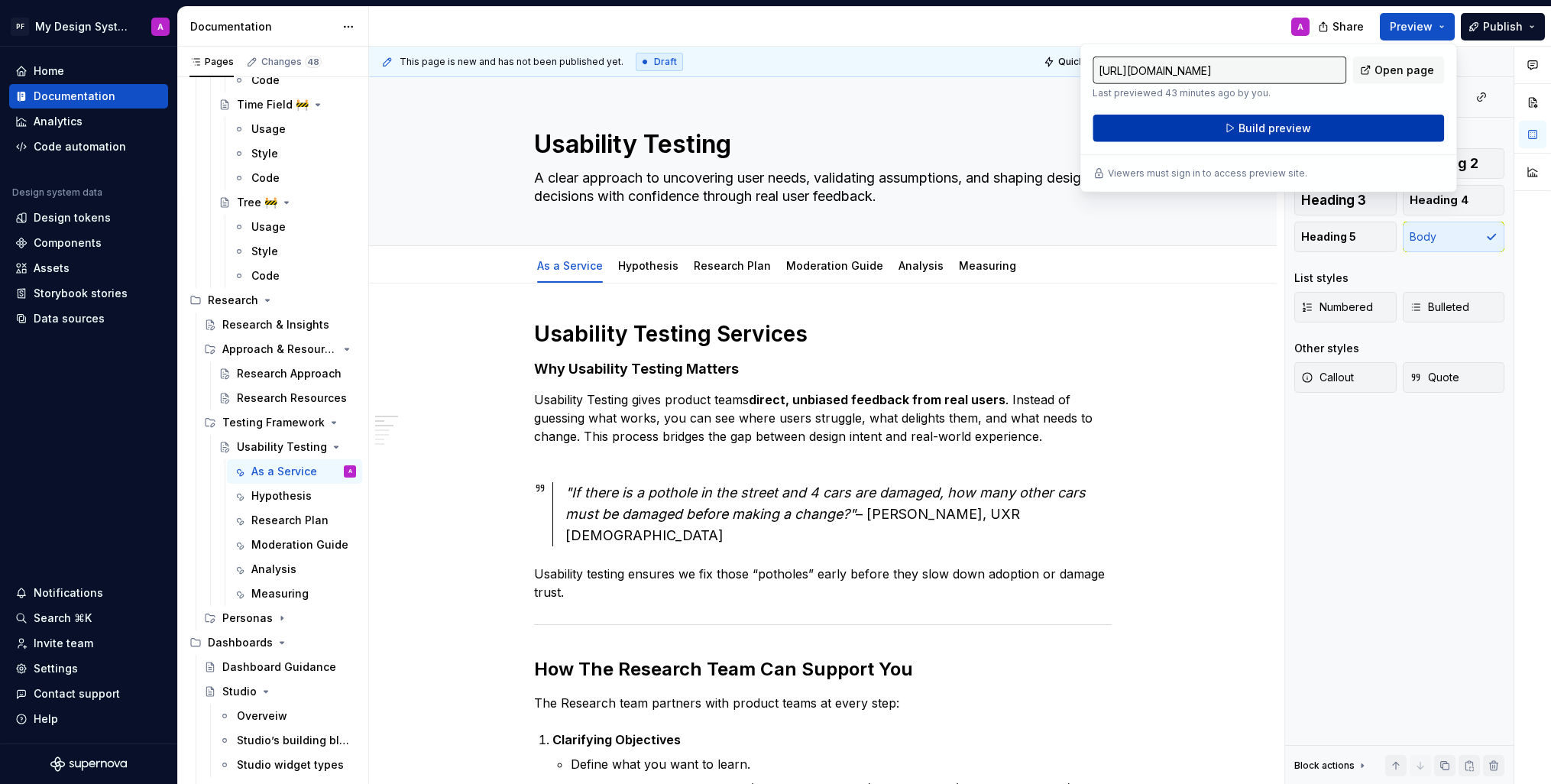
drag, startPoint x: 1407, startPoint y: 32, endPoint x: 1276, endPoint y: 135, distance: 166.6
click at [1276, 135] on span "Build preview" at bounding box center [1274, 128] width 73 height 15
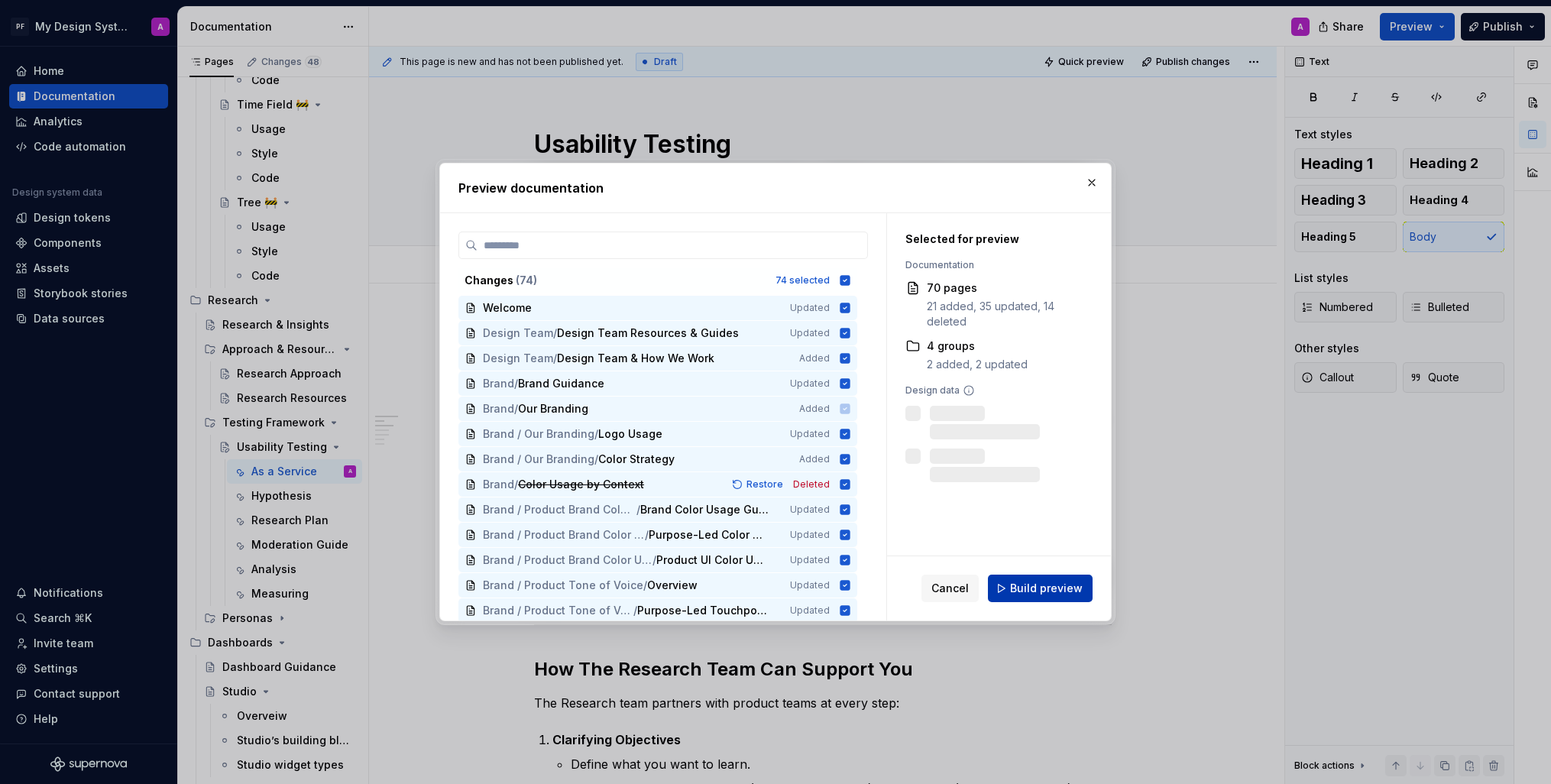
click at [1012, 586] on button "Build preview" at bounding box center [1040, 588] width 105 height 28
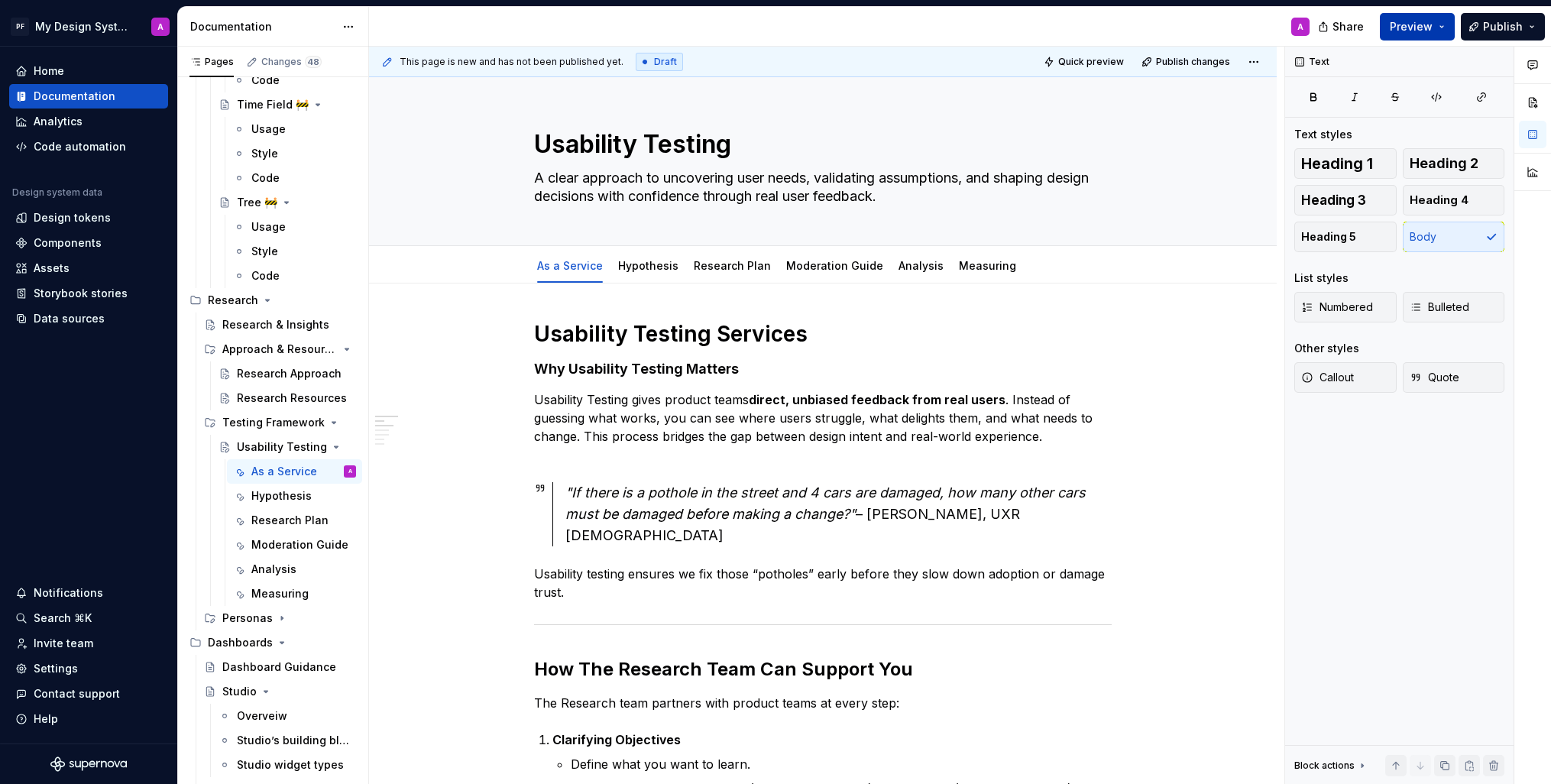
click at [1426, 30] on span "Preview" at bounding box center [1412, 26] width 43 height 15
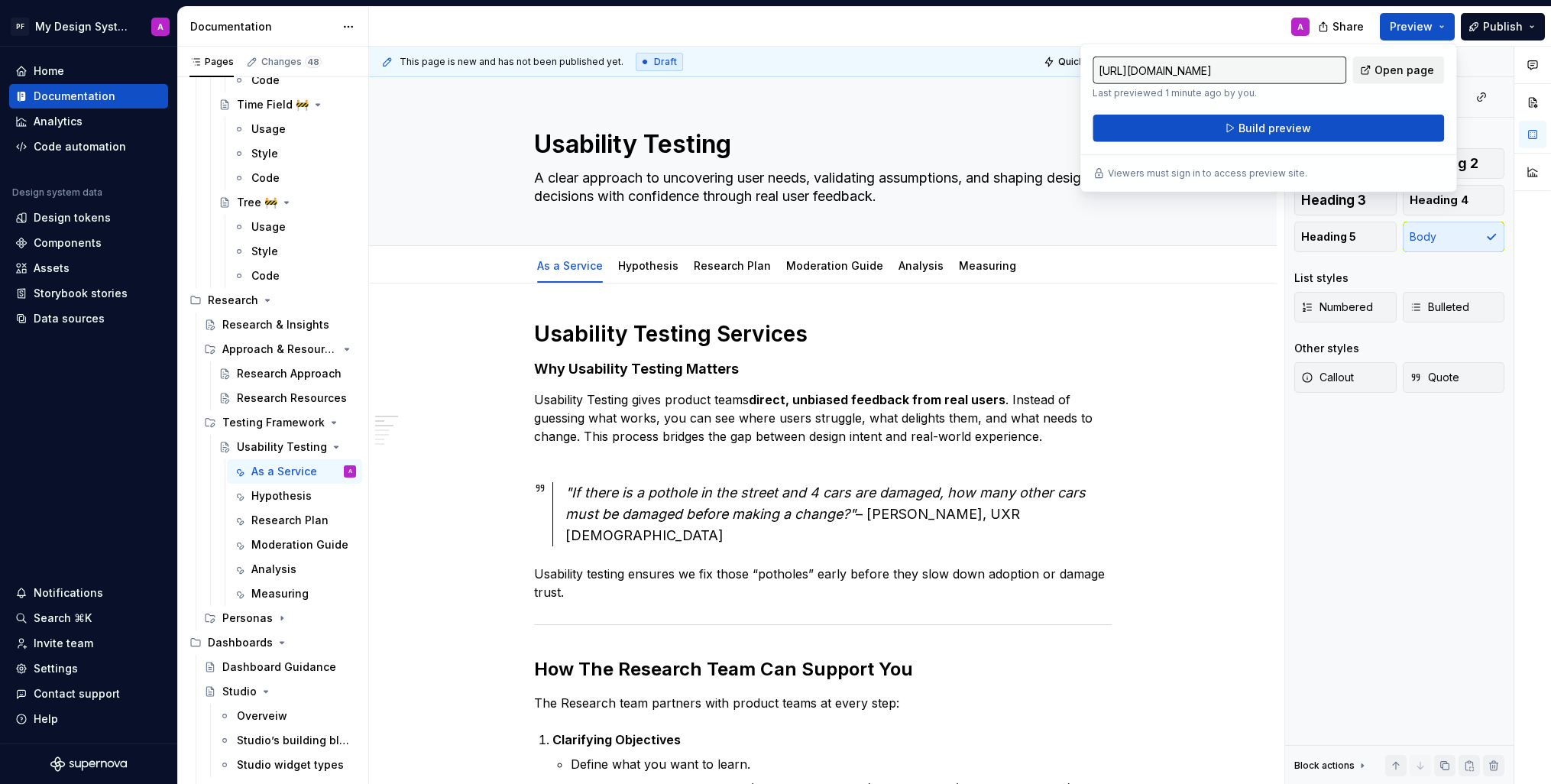
click at [1387, 75] on span "Open page" at bounding box center [1405, 70] width 59 height 15
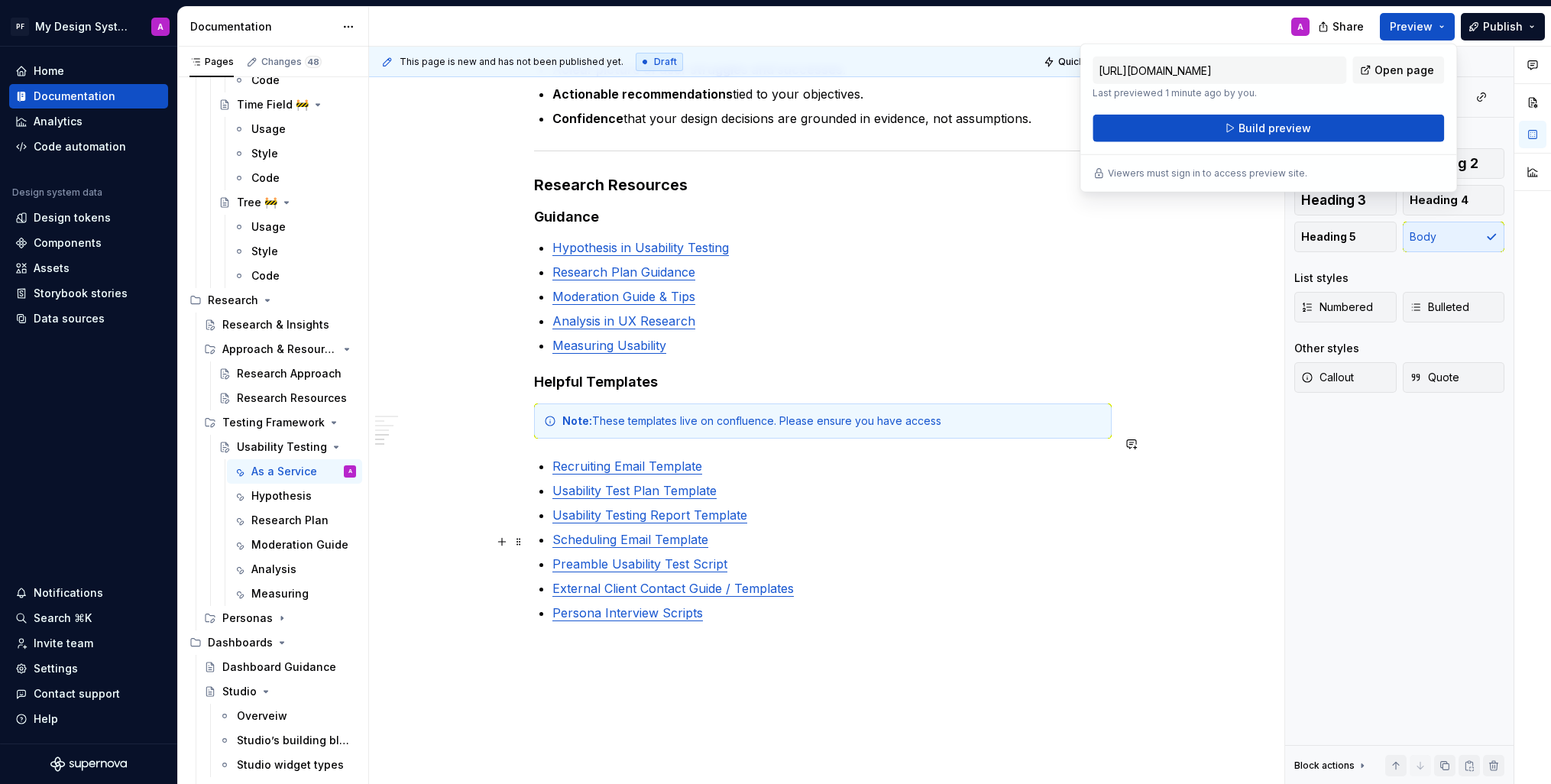
scroll to position [1396, 0]
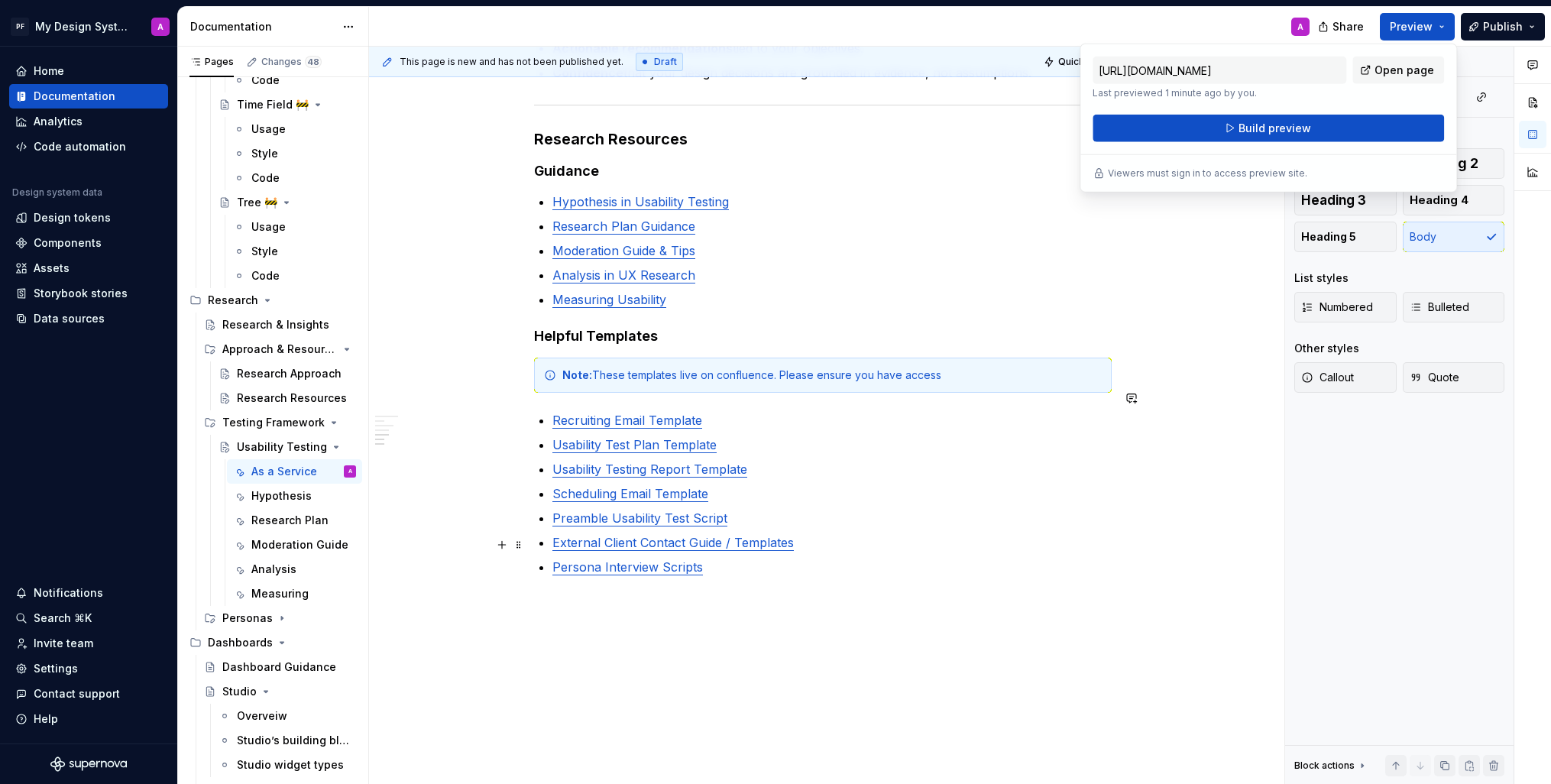
click at [742, 558] on p "Persona Interview Scripts" at bounding box center [832, 567] width 560 height 18
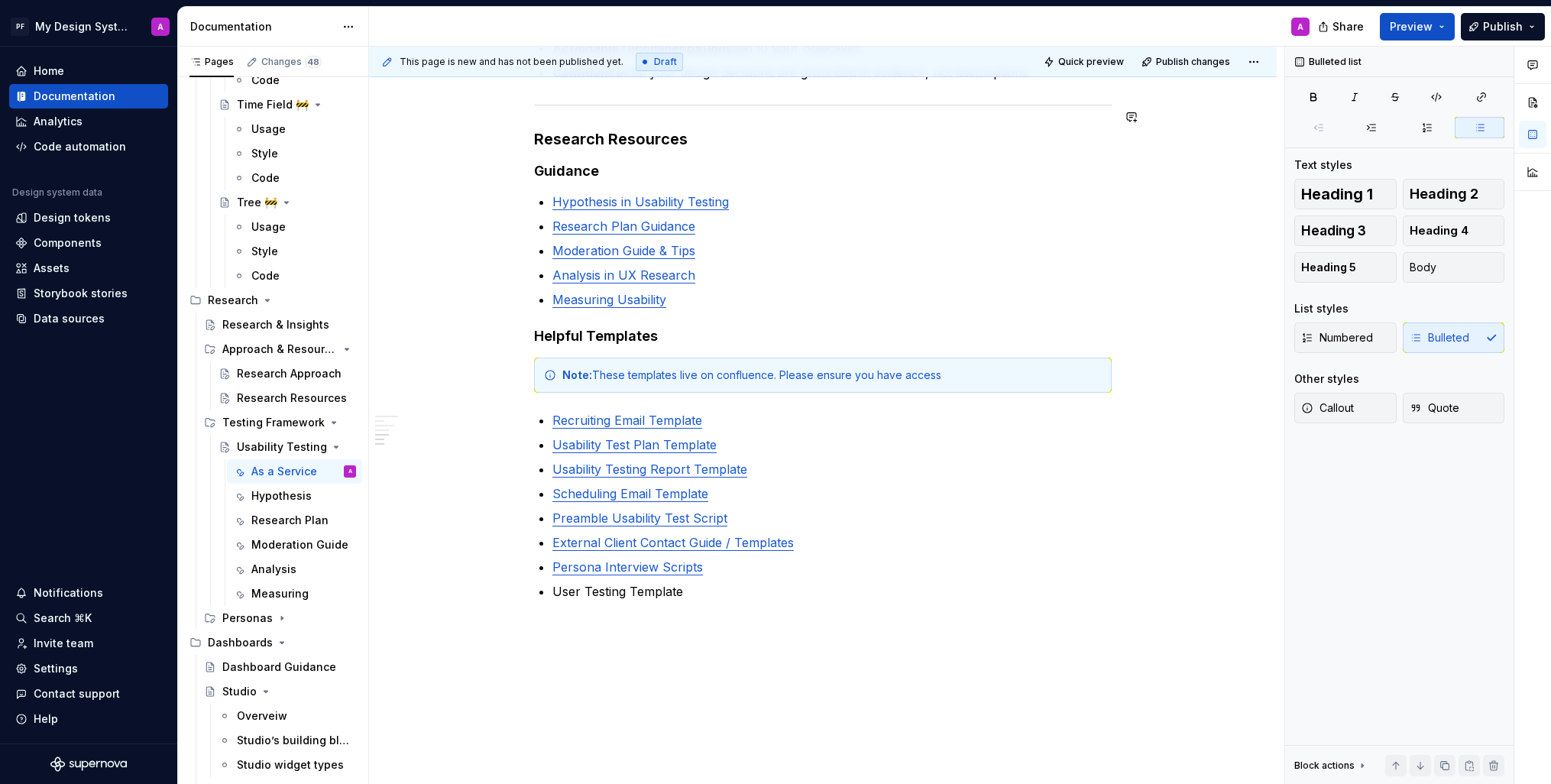
type textarea "*"
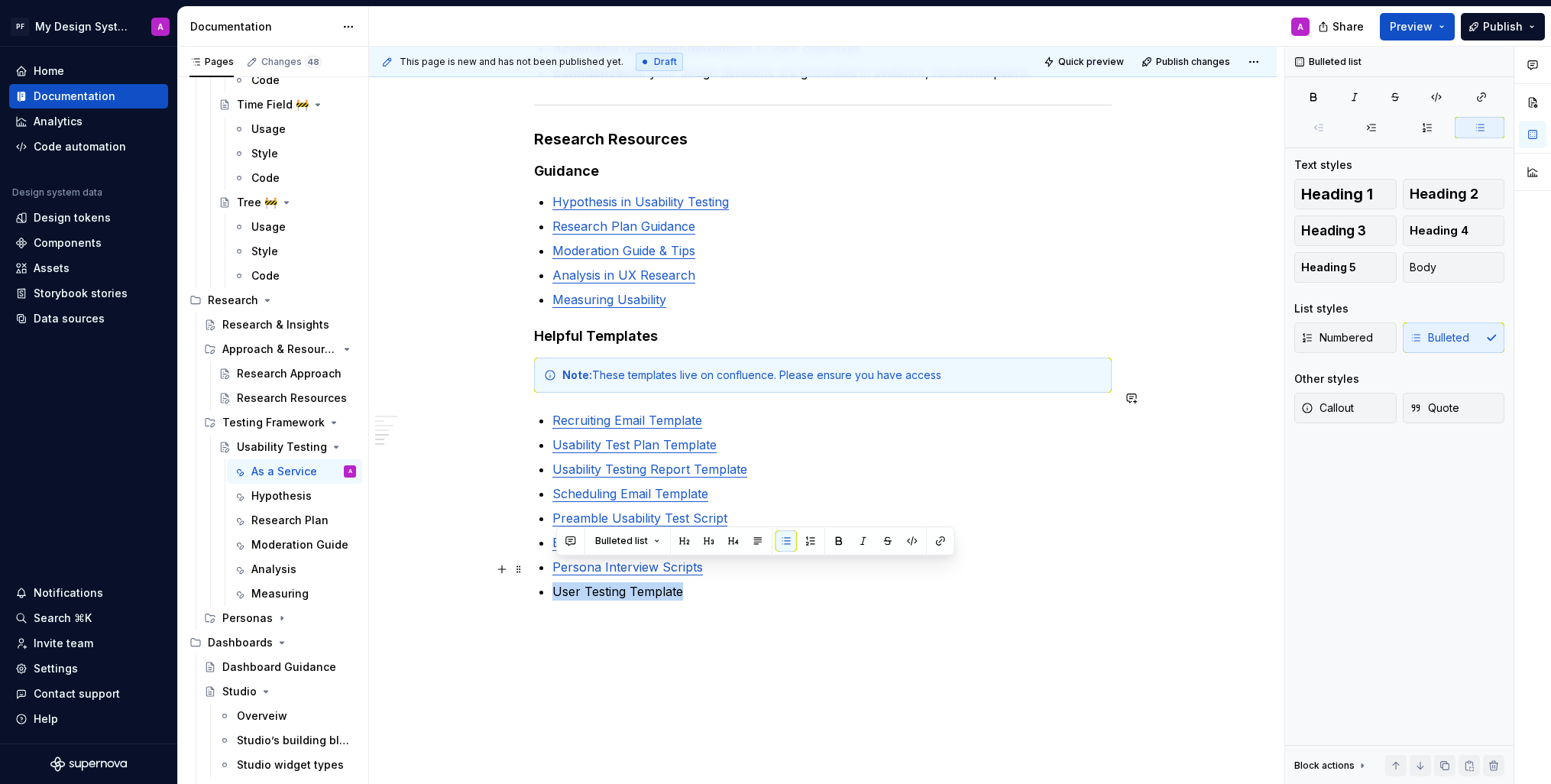
drag, startPoint x: 687, startPoint y: 569, endPoint x: 541, endPoint y: 569, distance: 146.0
click at [941, 545] on button "button" at bounding box center [941, 542] width 22 height 22
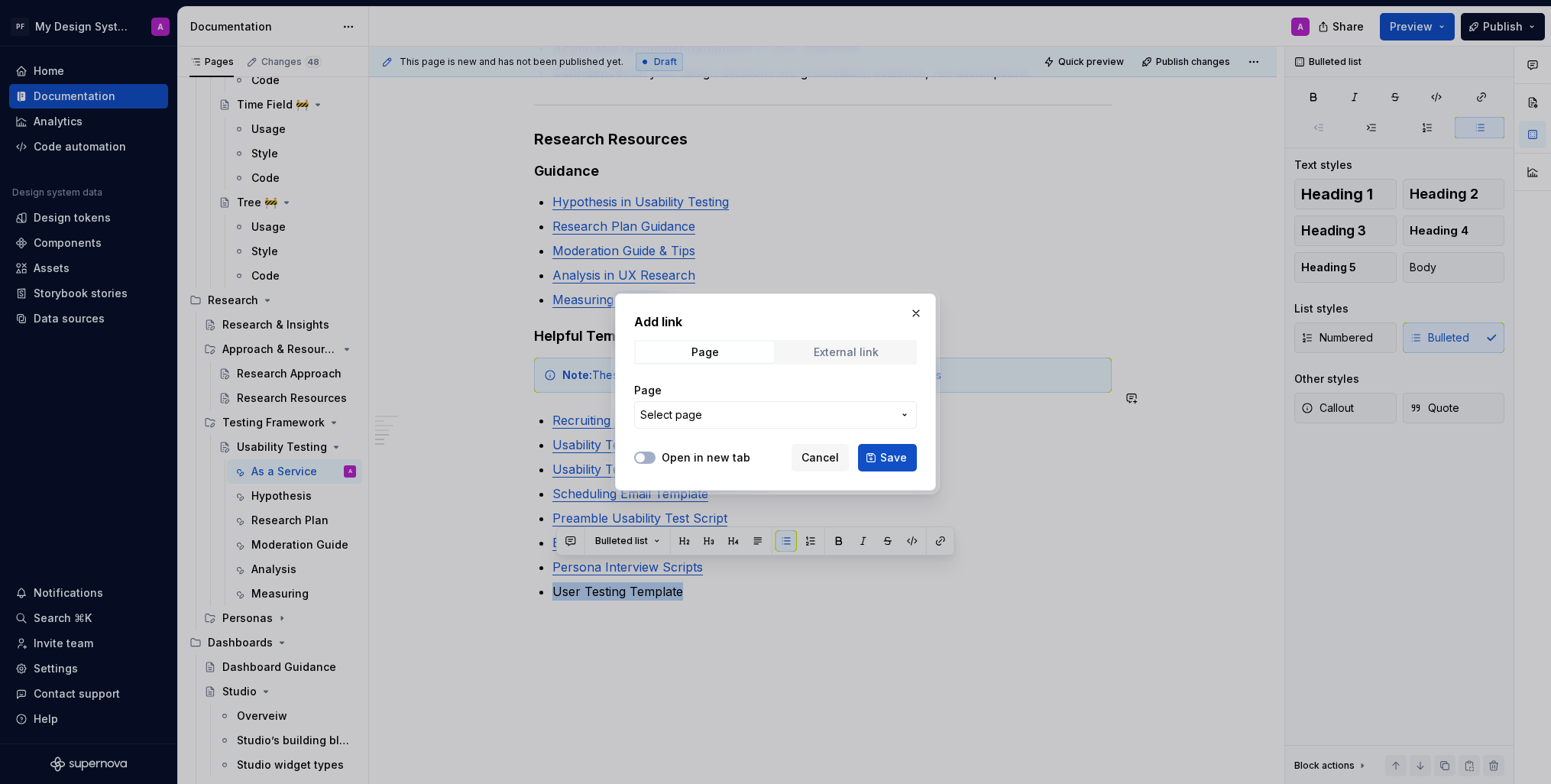
click at [826, 356] on div "External link" at bounding box center [846, 352] width 65 height 13
click at [751, 412] on input "URL" at bounding box center [775, 415] width 283 height 28
paste input "https://pressganey.atlassian.net/wiki/x/LYAOi"
type input "https://pressganey.atlassian.net/wiki/x/LYAOi"
click at [663, 457] on label "Open in new tab" at bounding box center [706, 457] width 89 height 15
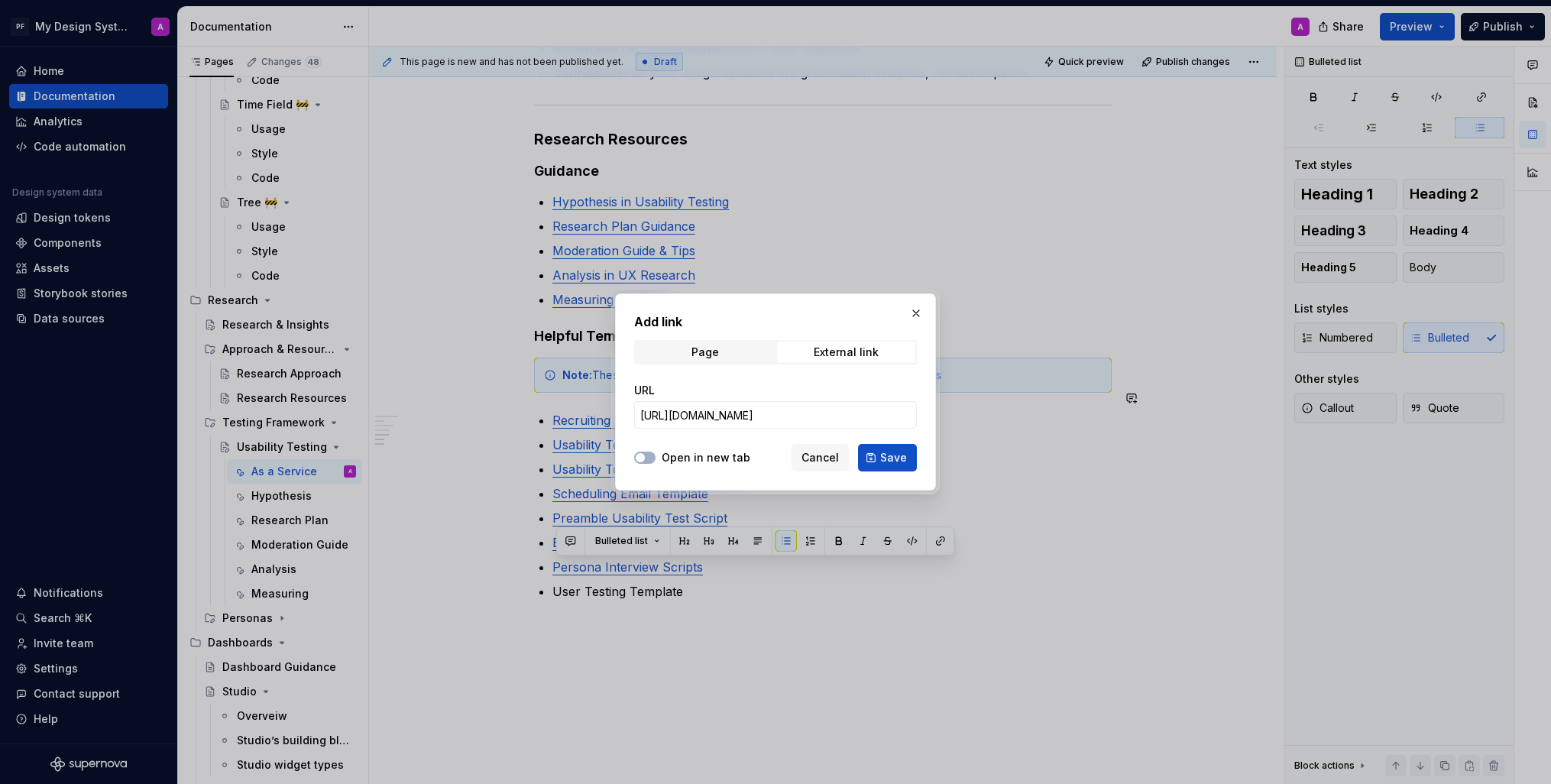
click at [656, 457] on button "Open in new tab" at bounding box center [645, 458] width 22 height 13
click at [880, 456] on button "Save" at bounding box center [888, 457] width 59 height 28
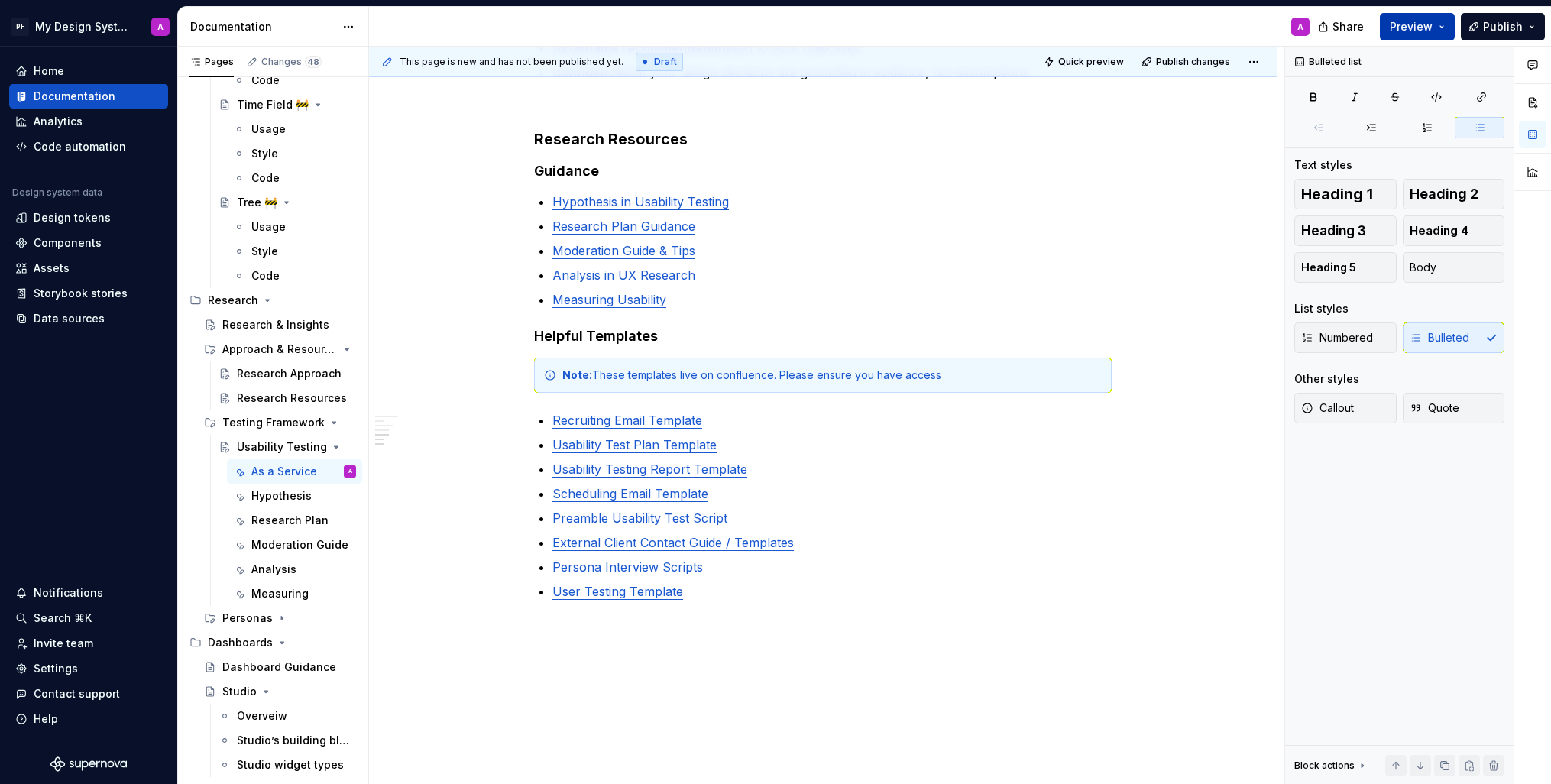
click at [1437, 29] on button "Preview" at bounding box center [1417, 26] width 75 height 28
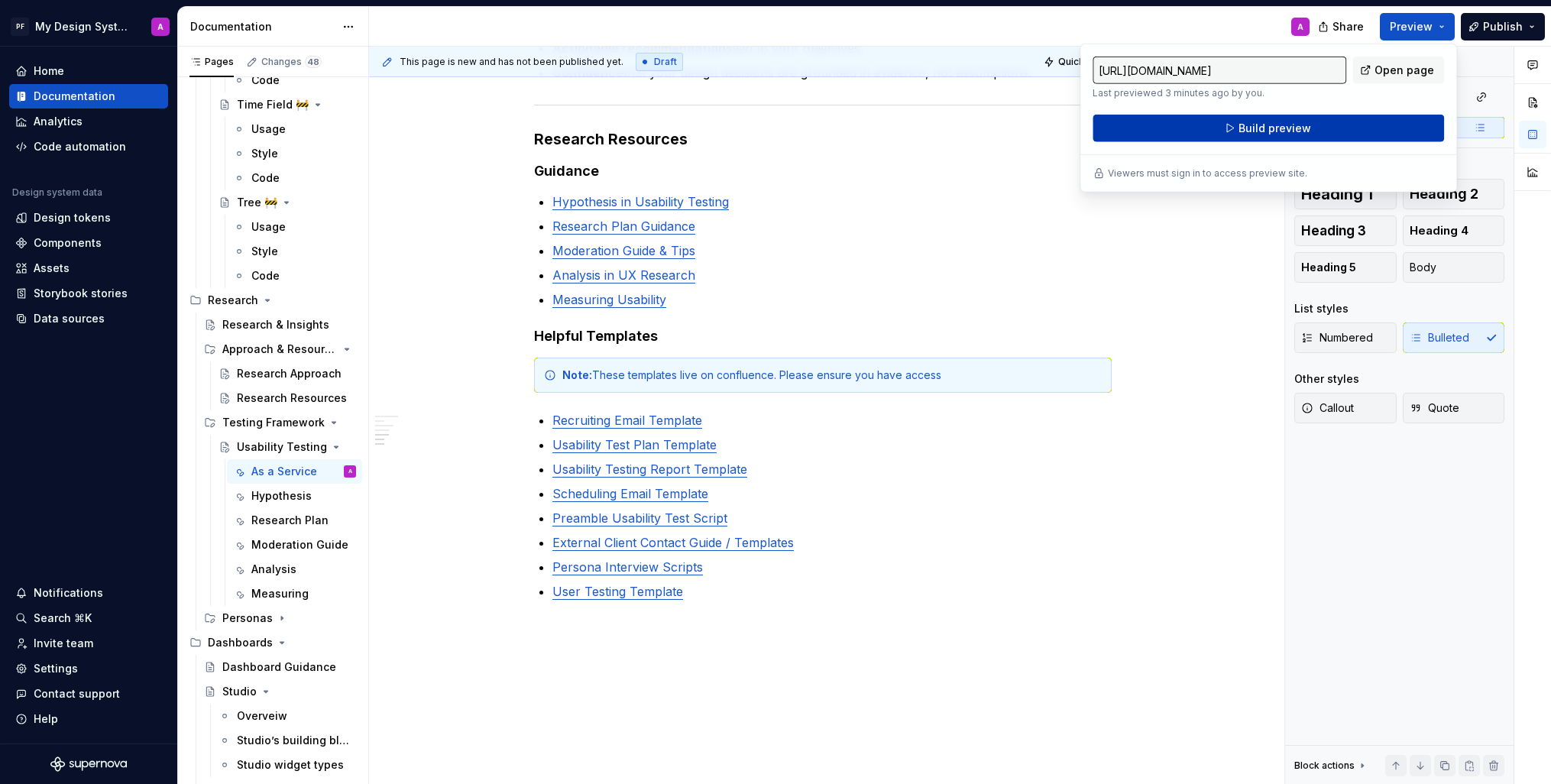
click at [1303, 131] on span "Build preview" at bounding box center [1274, 128] width 73 height 15
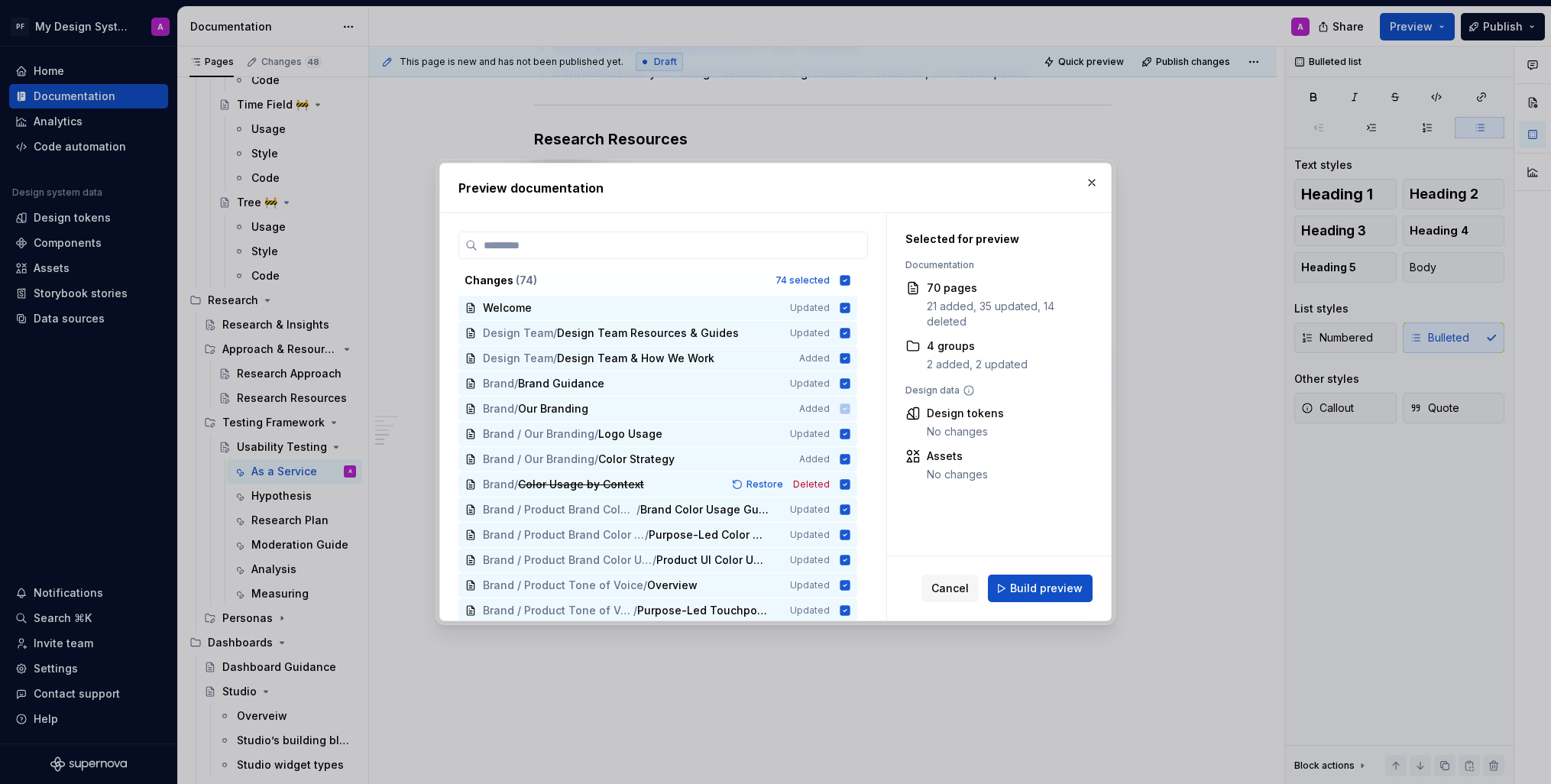
drag, startPoint x: 1057, startPoint y: 592, endPoint x: 1146, endPoint y: 603, distance: 89.7
click at [1057, 593] on span "Build preview" at bounding box center [1046, 588] width 73 height 15
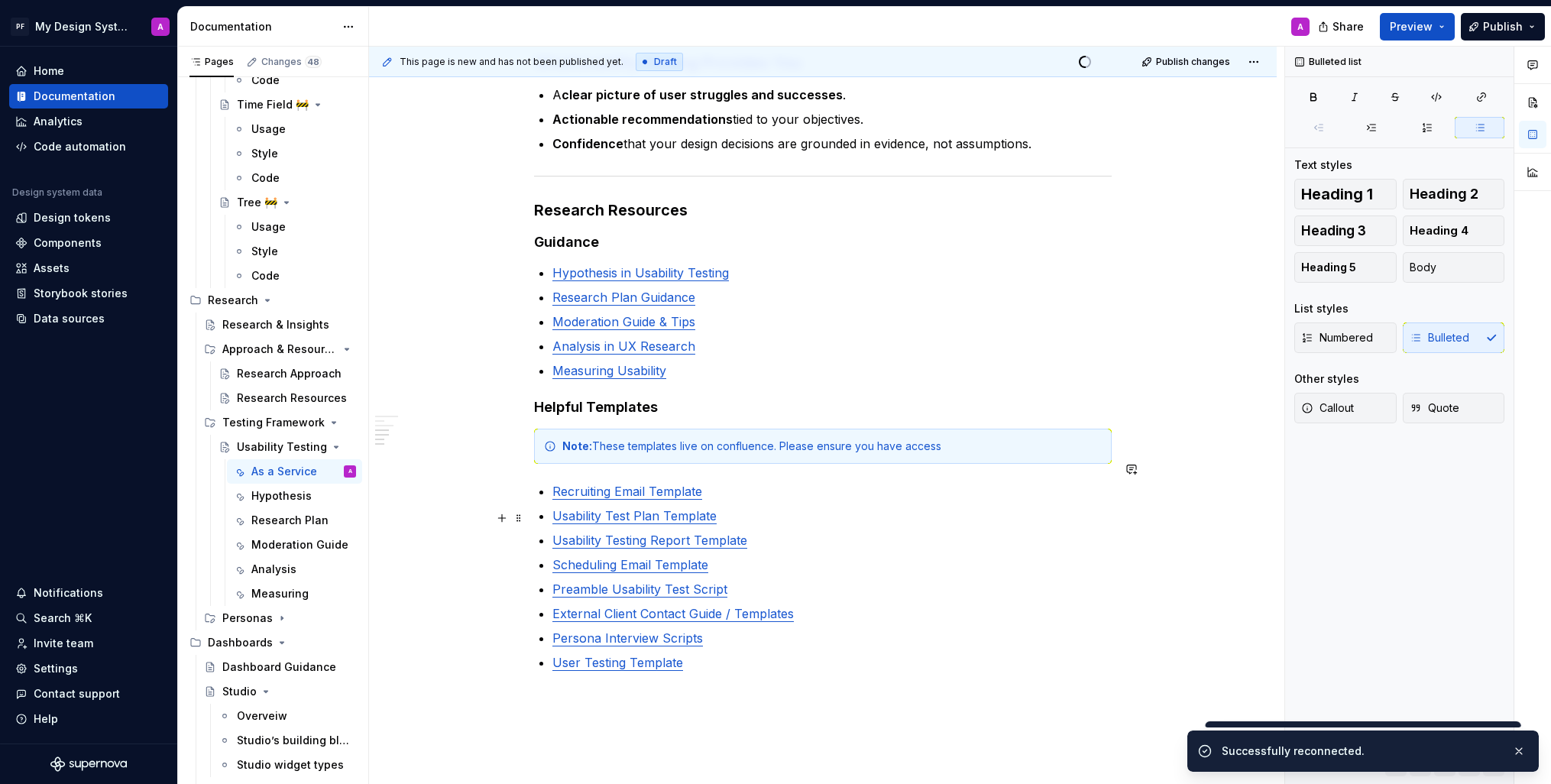
scroll to position [1366, 0]
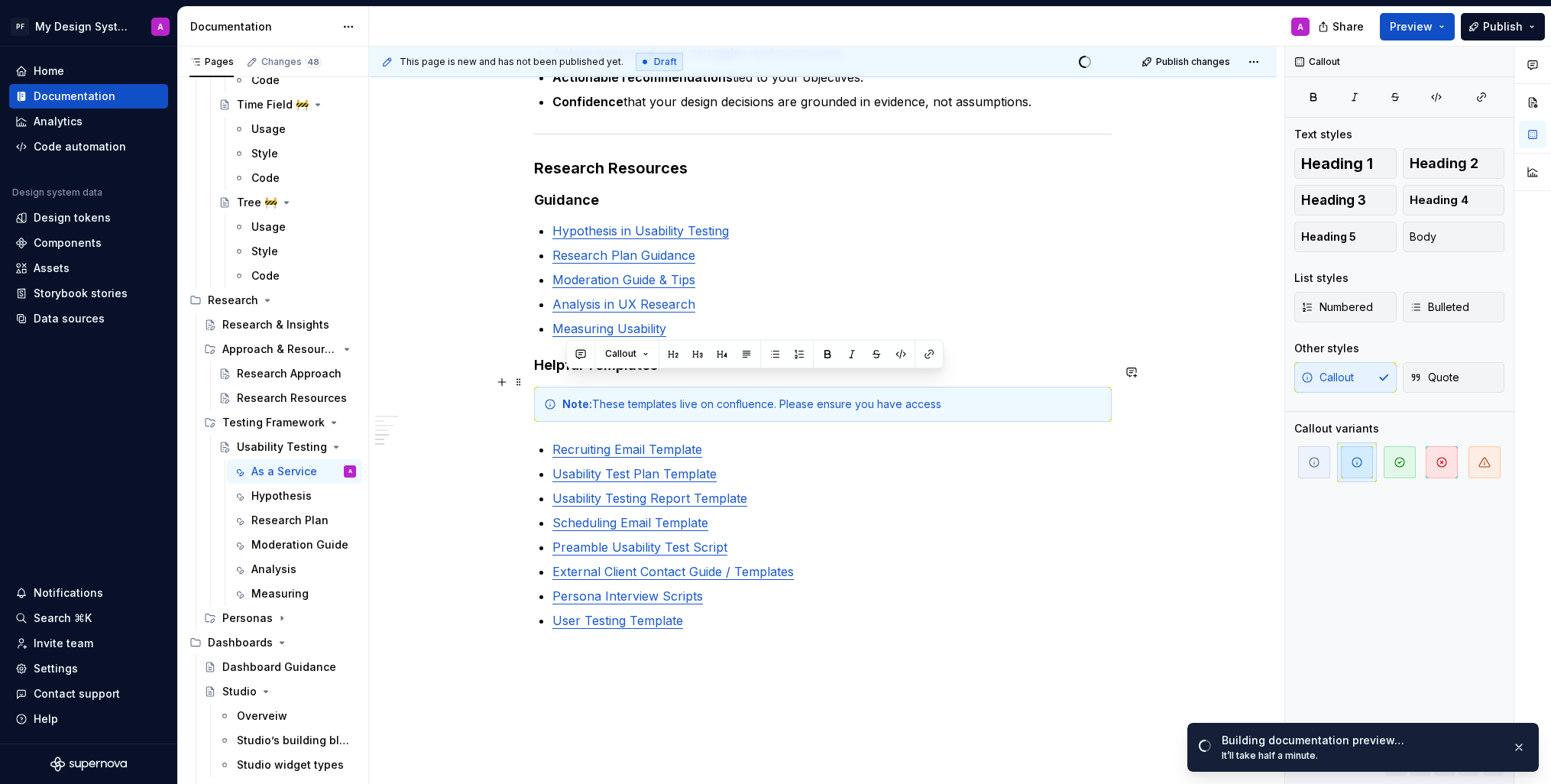
drag, startPoint x: 566, startPoint y: 382, endPoint x: 956, endPoint y: 383, distance: 390.0
click at [956, 397] on div "Note: These templates live on confluence. Please ensure you have access" at bounding box center [832, 404] width 540 height 15
copy div "Note: These templates live on confluence. Please ensure you have access"
click at [278, 392] on div "Research Resources" at bounding box center [274, 398] width 74 height 15
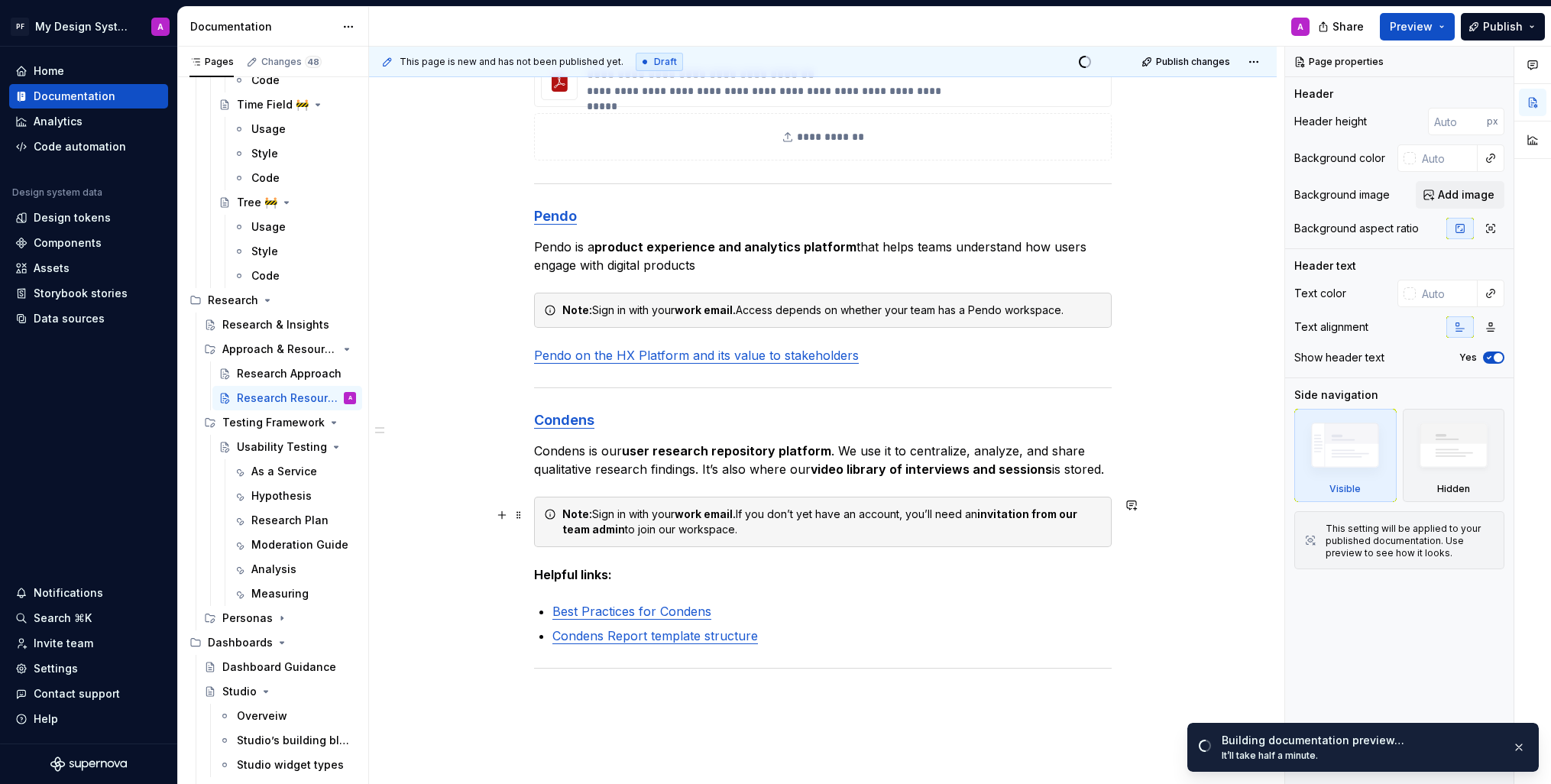
scroll to position [841, 0]
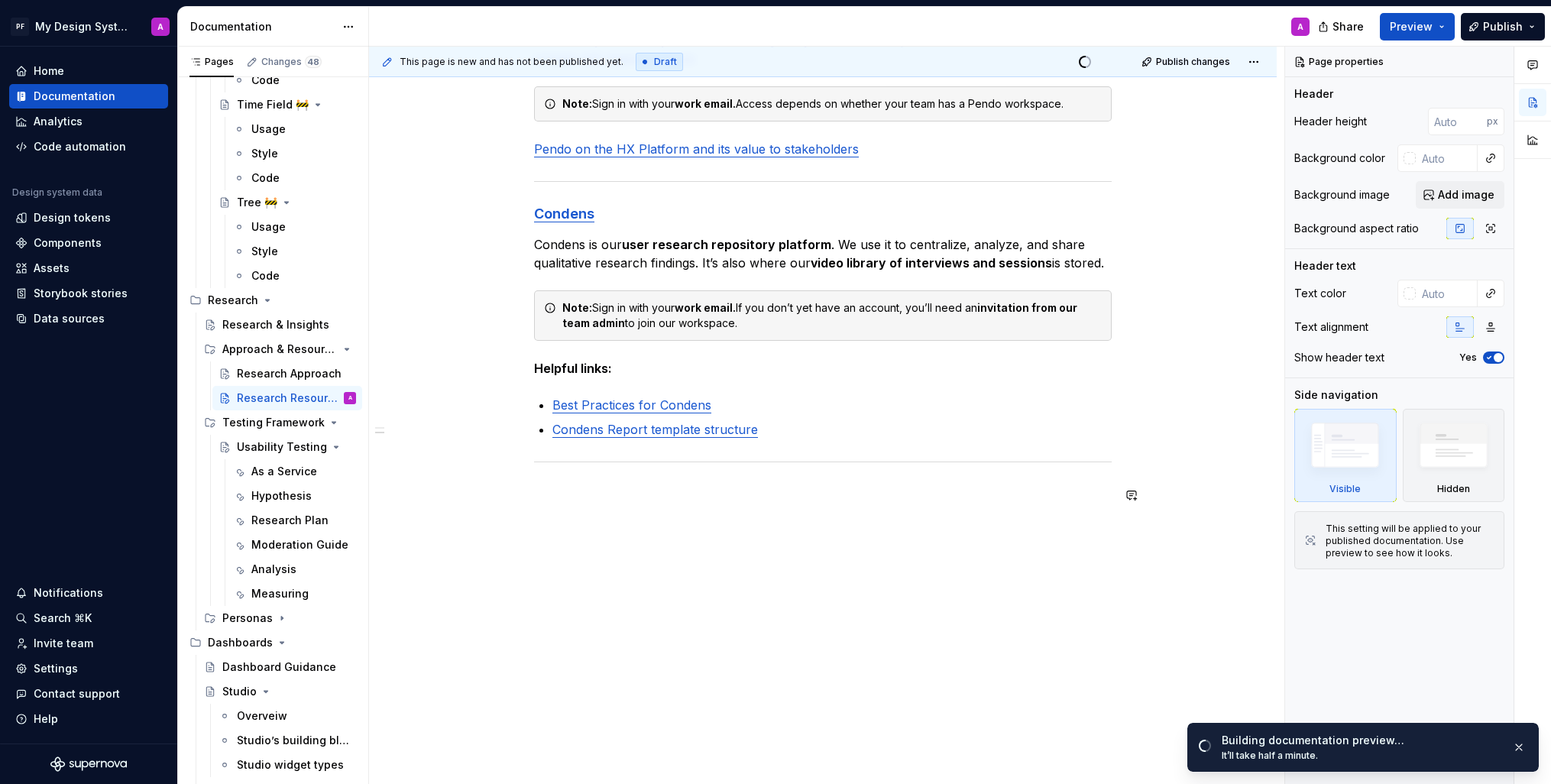
type textarea "*"
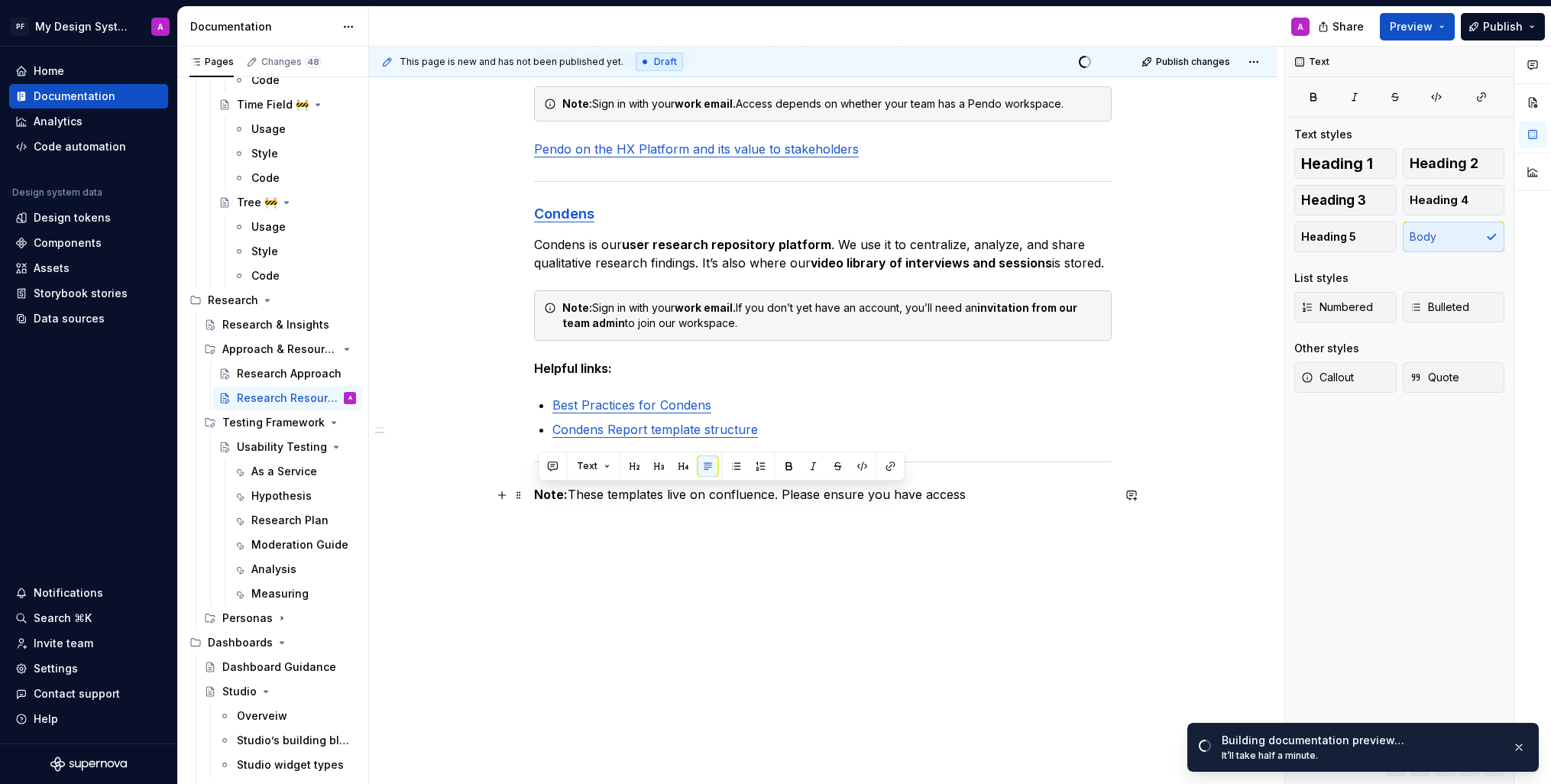
drag, startPoint x: 967, startPoint y: 493, endPoint x: 539, endPoint y: 495, distance: 428.0
click at [539, 495] on p "Note: These templates live on confluence. Please ensure you have access" at bounding box center [823, 494] width 577 height 18
click at [1330, 382] on span "Callout" at bounding box center [1327, 377] width 53 height 15
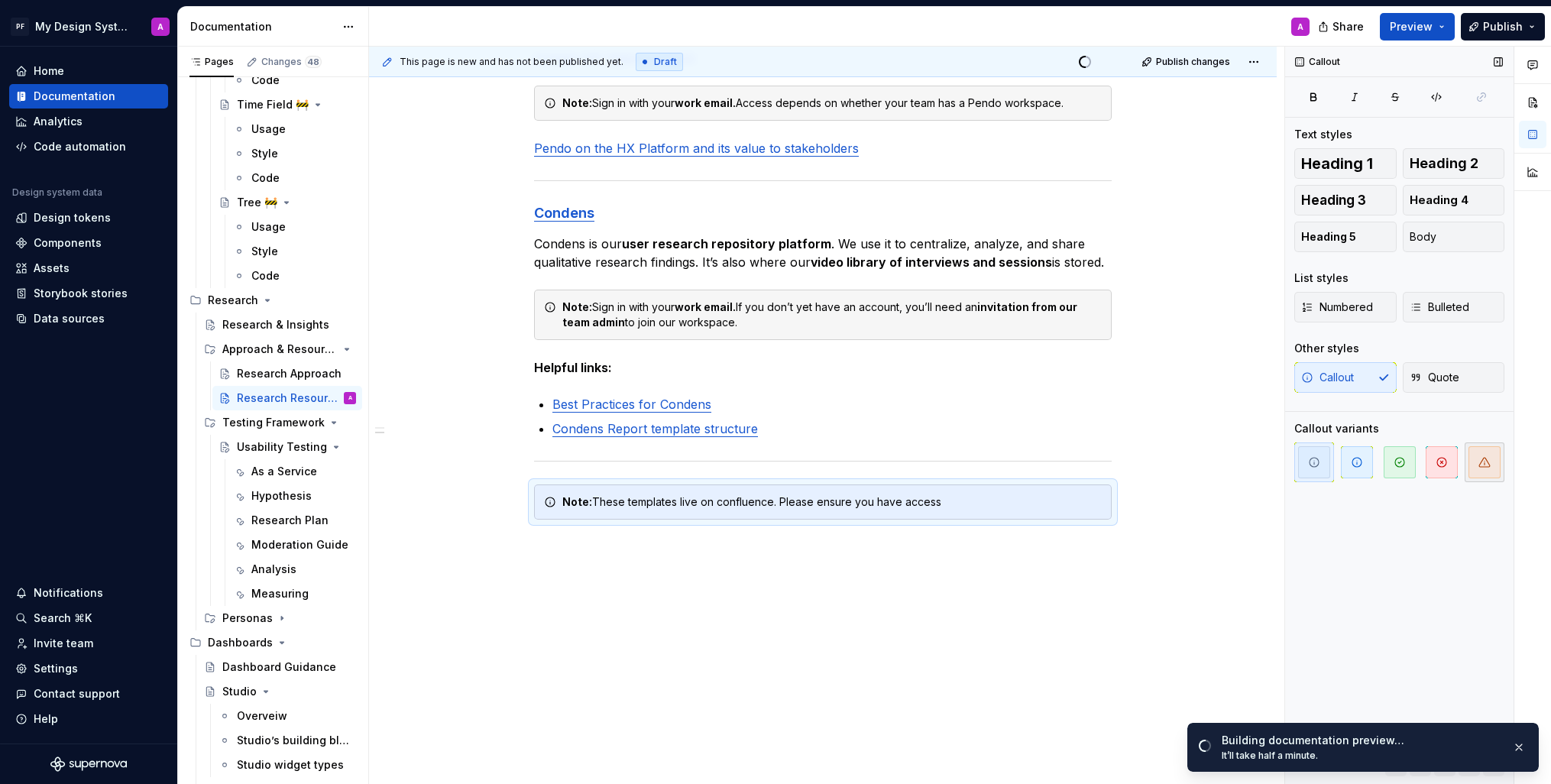
click at [1476, 466] on span "button" at bounding box center [1485, 462] width 32 height 32
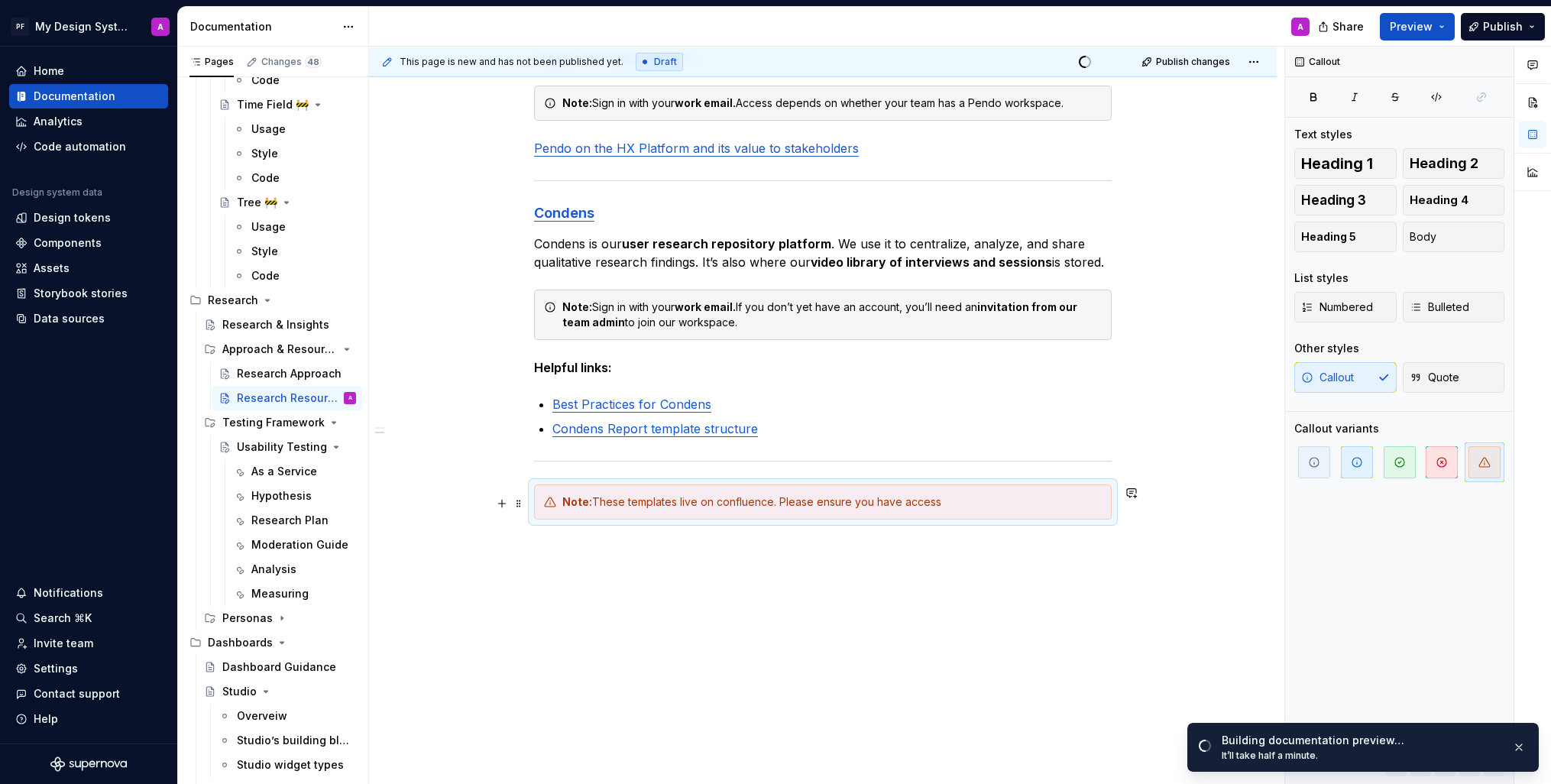
click at [584, 505] on strong "Note:" at bounding box center [577, 501] width 30 height 13
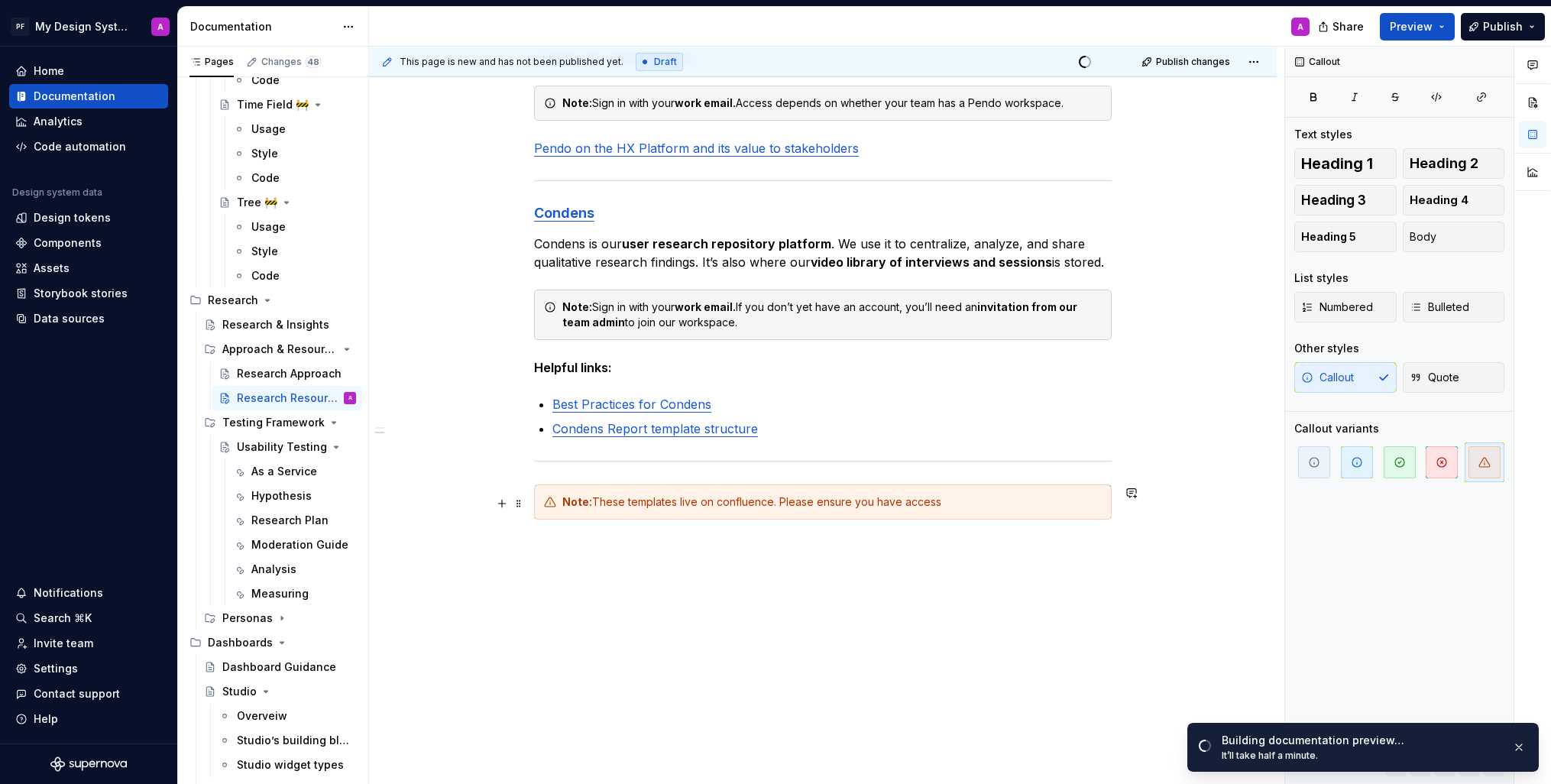
click at [679, 504] on div "Note: These templates live on confluence. Please ensure you have access" at bounding box center [832, 502] width 540 height 15
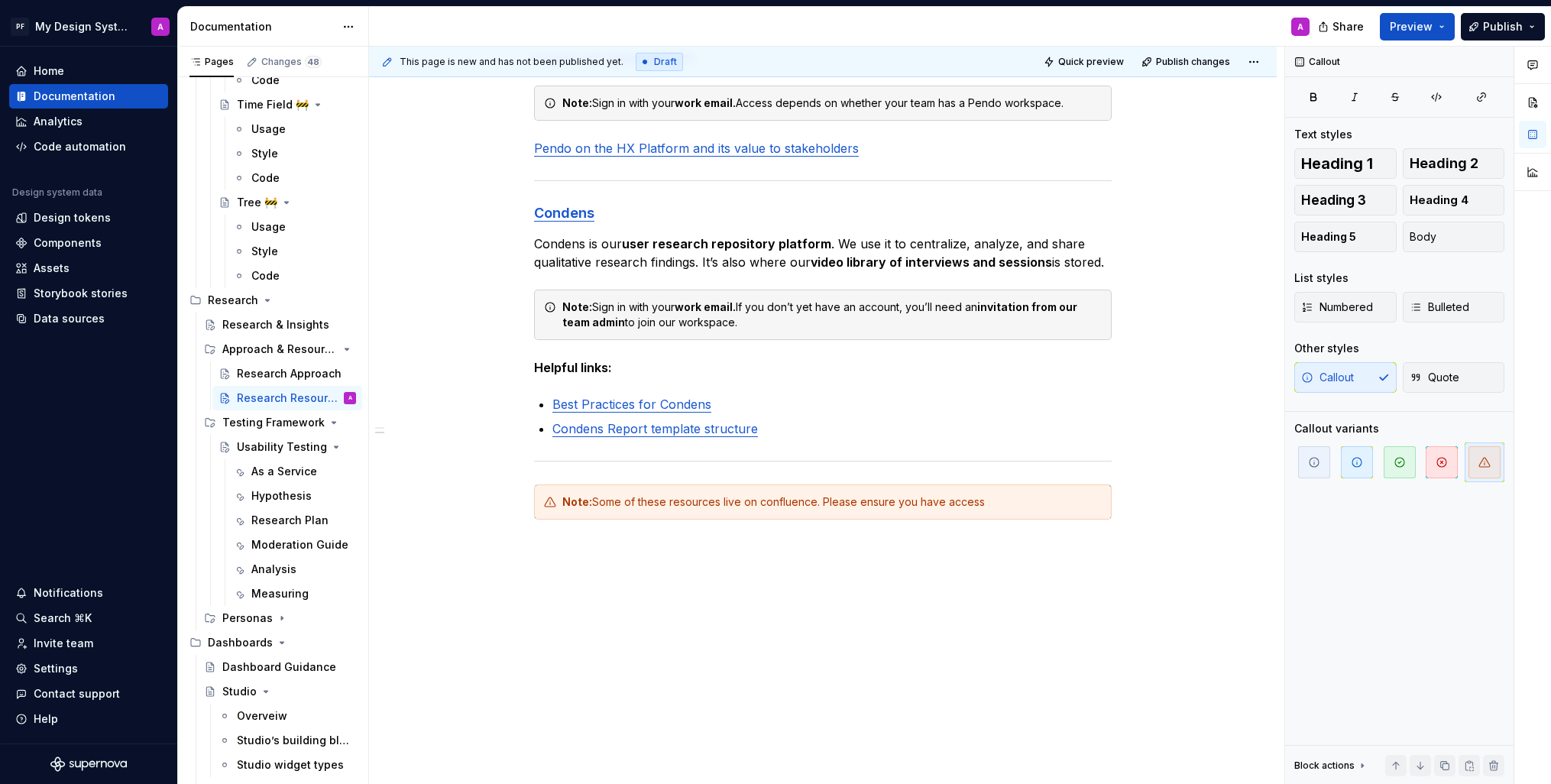
click at [1012, 612] on div "**********" at bounding box center [823, 115] width 908 height 1390
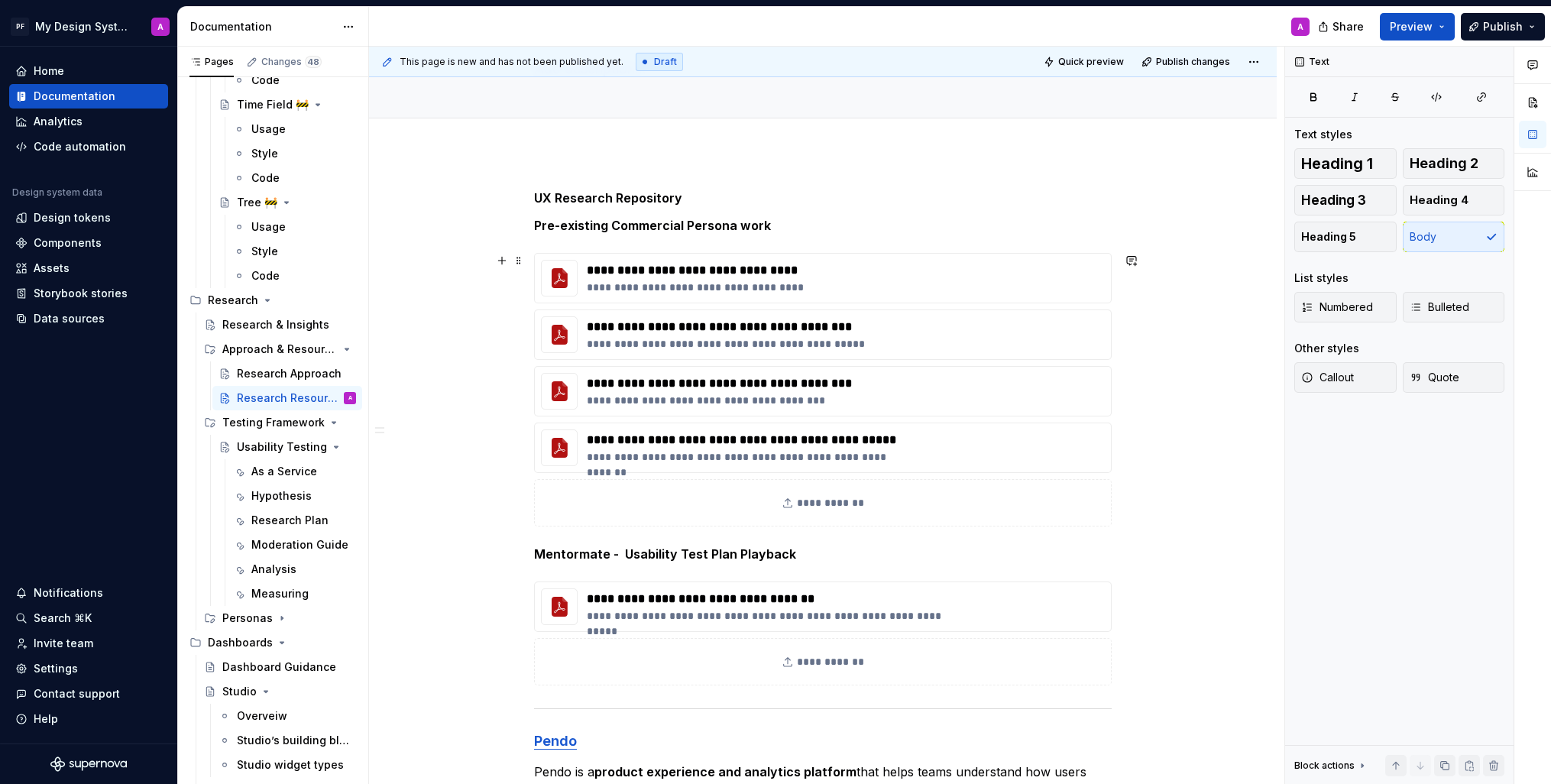
scroll to position [0, 0]
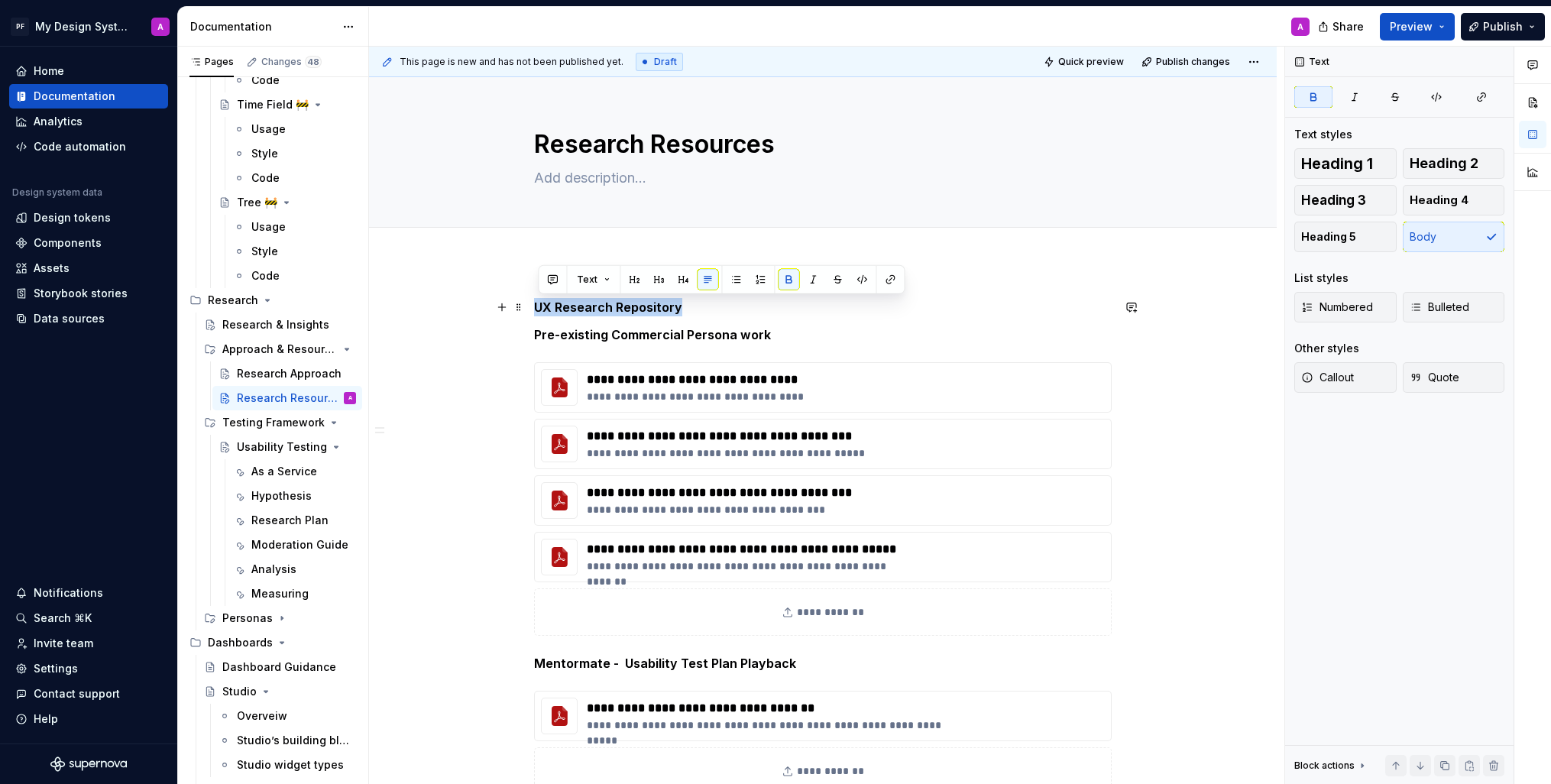
drag, startPoint x: 567, startPoint y: 305, endPoint x: 729, endPoint y: 332, distance: 164.2
click at [722, 305] on p "UX Research Repository" at bounding box center [823, 307] width 577 height 18
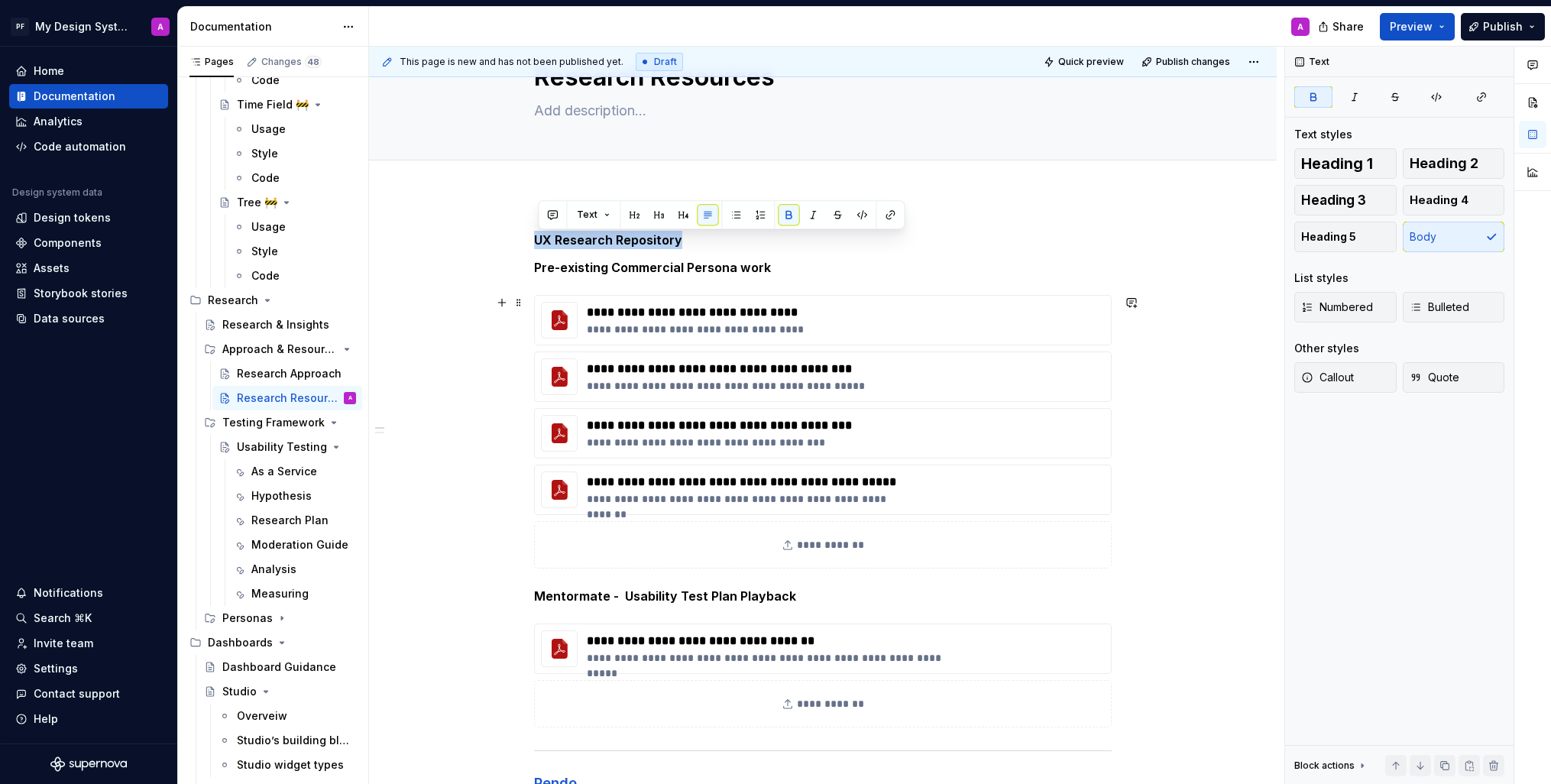
scroll to position [70, 0]
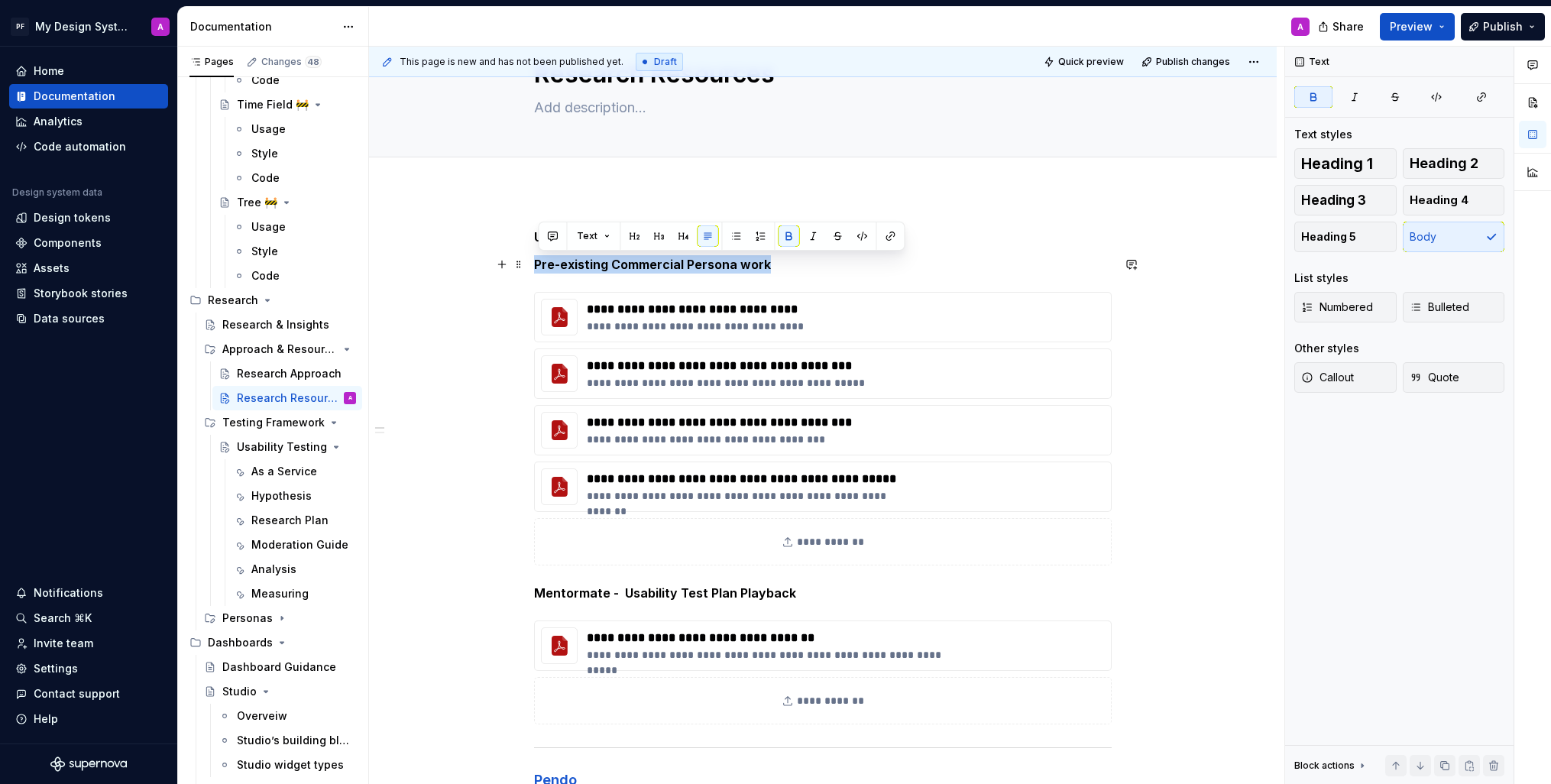
drag, startPoint x: 695, startPoint y: 261, endPoint x: 531, endPoint y: 265, distance: 164.0
click at [786, 234] on button "button" at bounding box center [789, 236] width 22 height 22
click at [797, 264] on p "Pre-existing Commercial Persona work" at bounding box center [823, 264] width 577 height 18
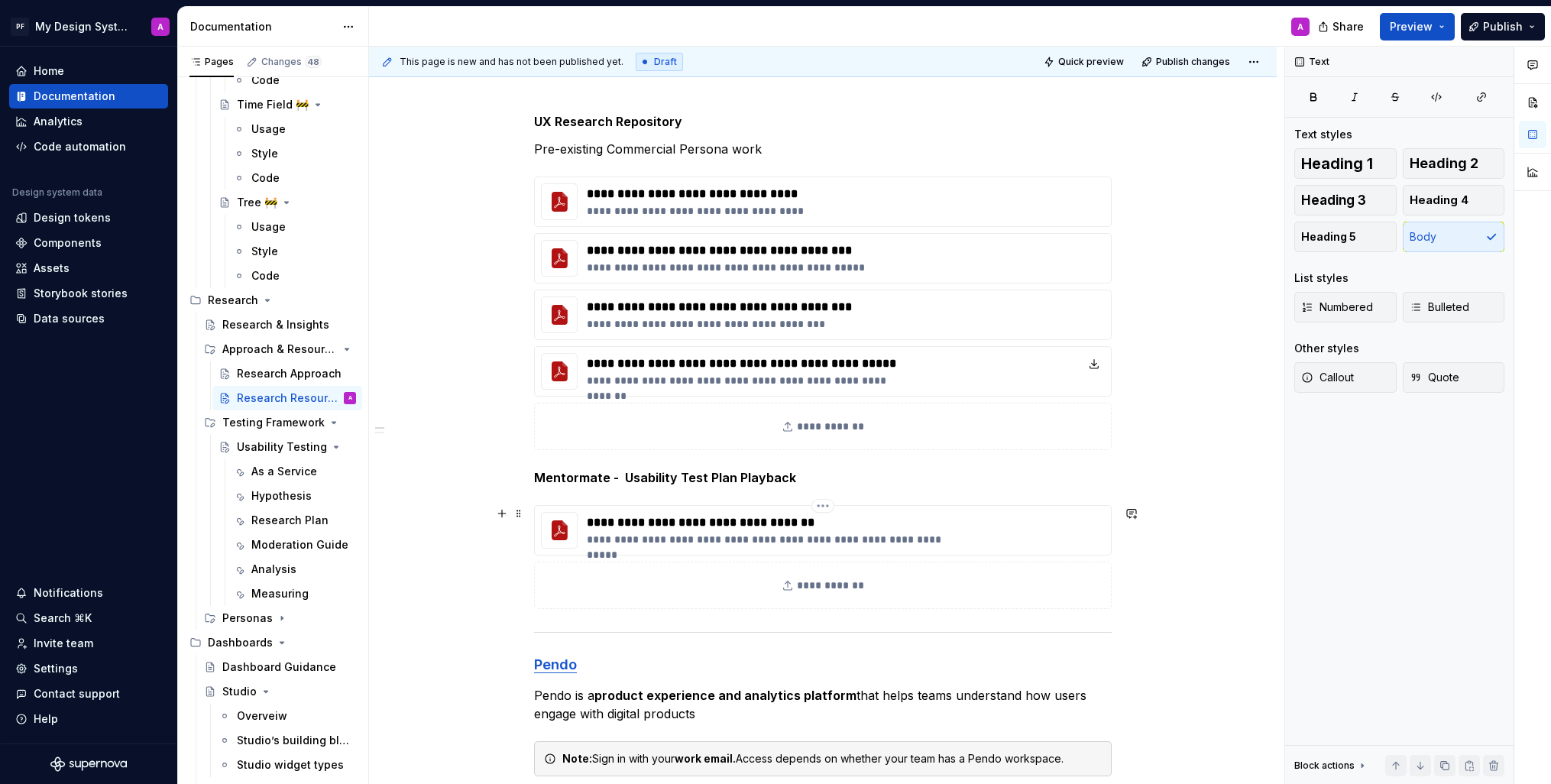
scroll to position [211, 0]
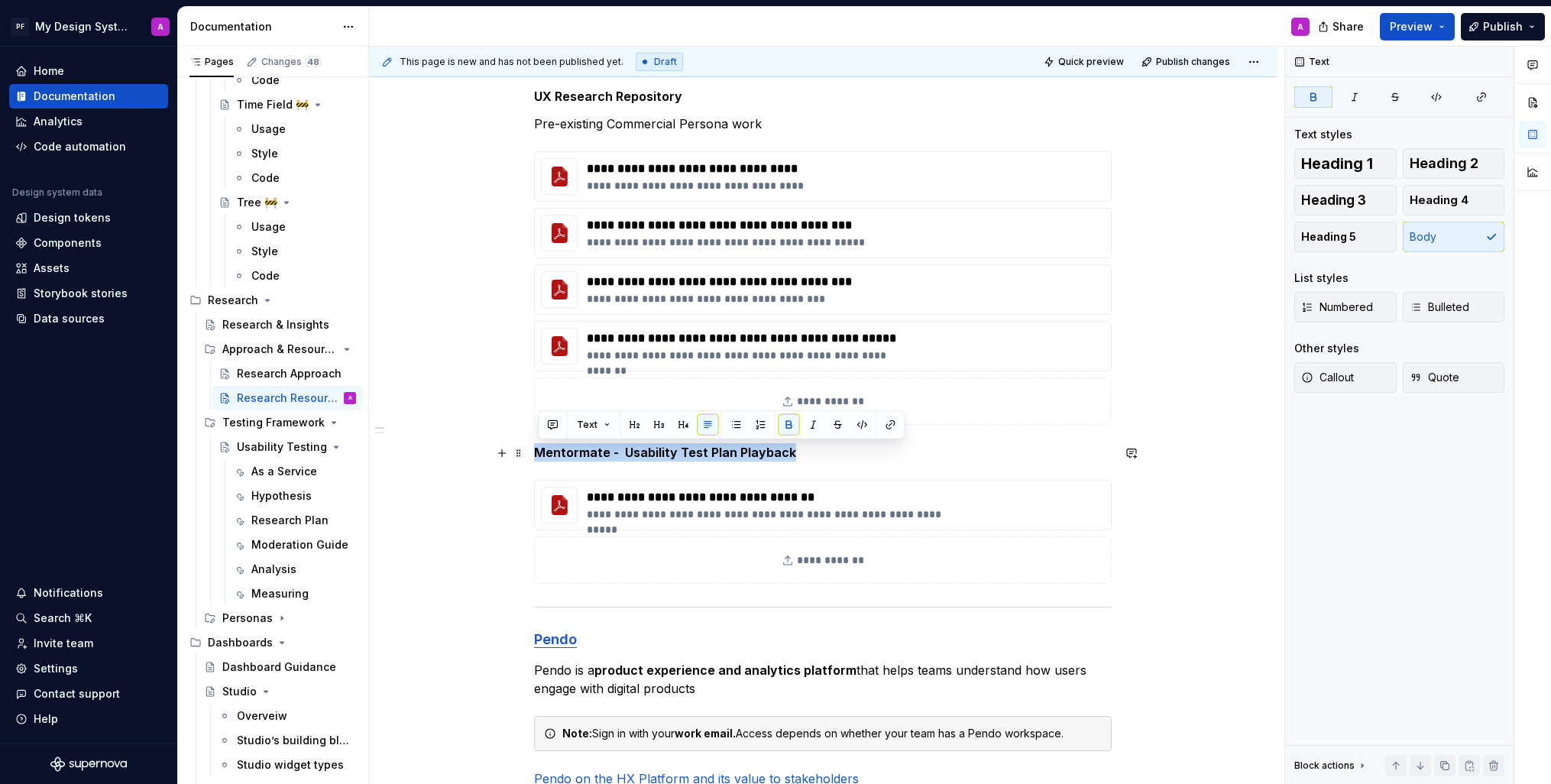
drag, startPoint x: 755, startPoint y: 454, endPoint x: 539, endPoint y: 458, distance: 216.0
click at [539, 458] on p "Mentormate - Usability Test Plan Playback" at bounding box center [823, 453] width 577 height 18
click at [788, 429] on button "button" at bounding box center [789, 425] width 22 height 22
click at [1176, 421] on div "**********" at bounding box center [823, 745] width 908 height 1390
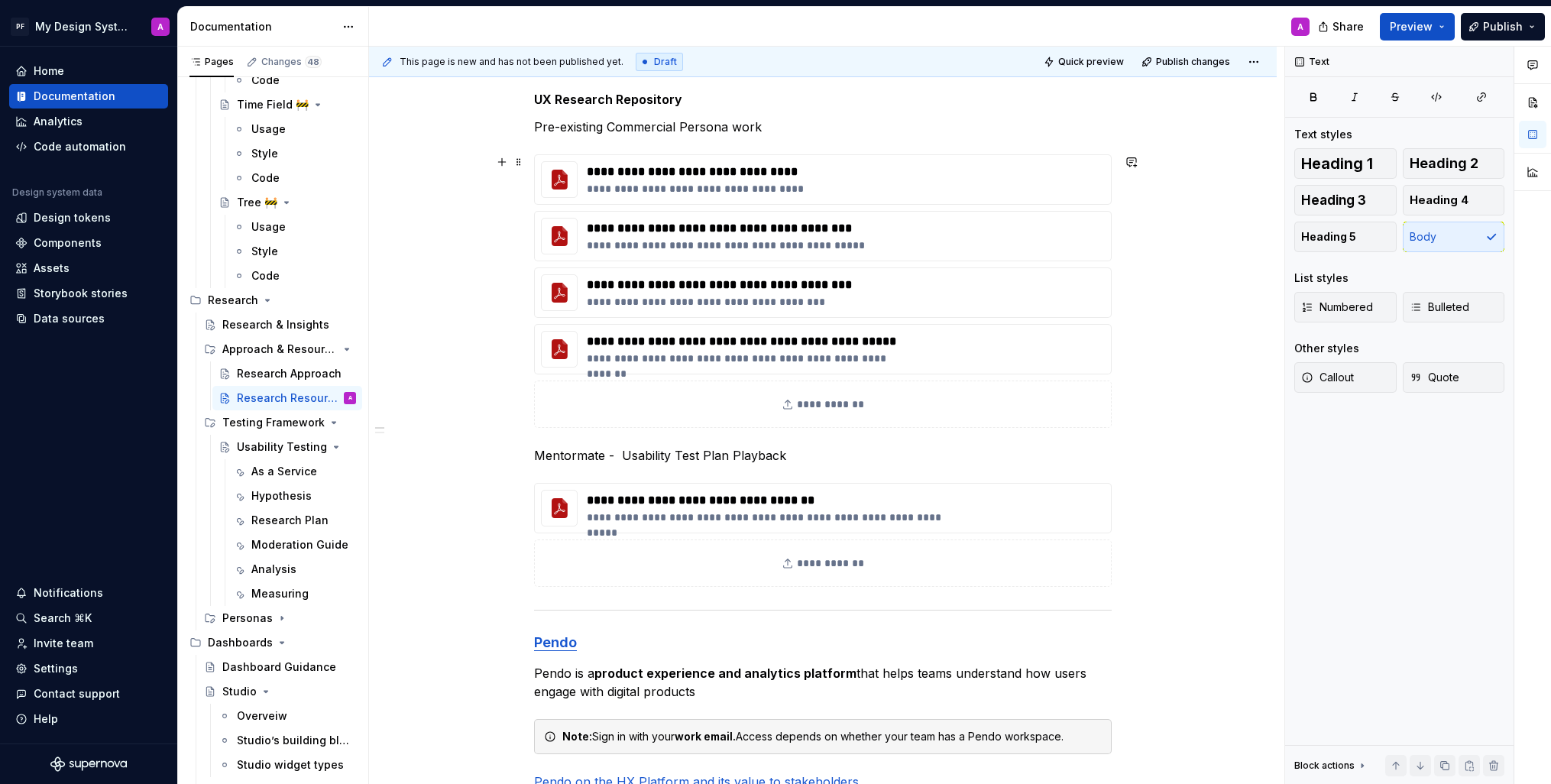
scroll to position [120, 0]
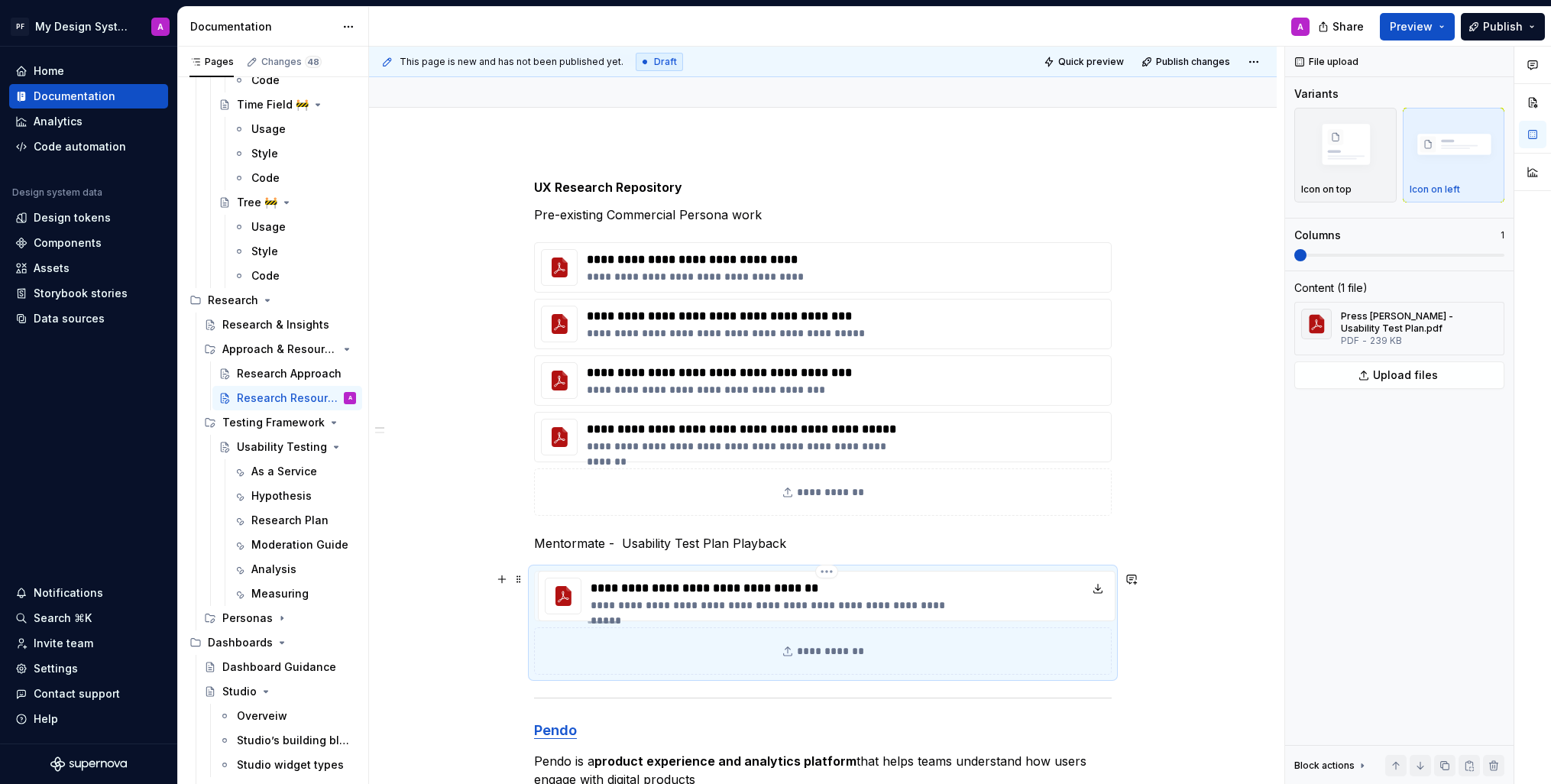
drag, startPoint x: 962, startPoint y: 593, endPoint x: 980, endPoint y: 479, distance: 115.4
click at [980, 571] on div "**********" at bounding box center [823, 623] width 577 height 104
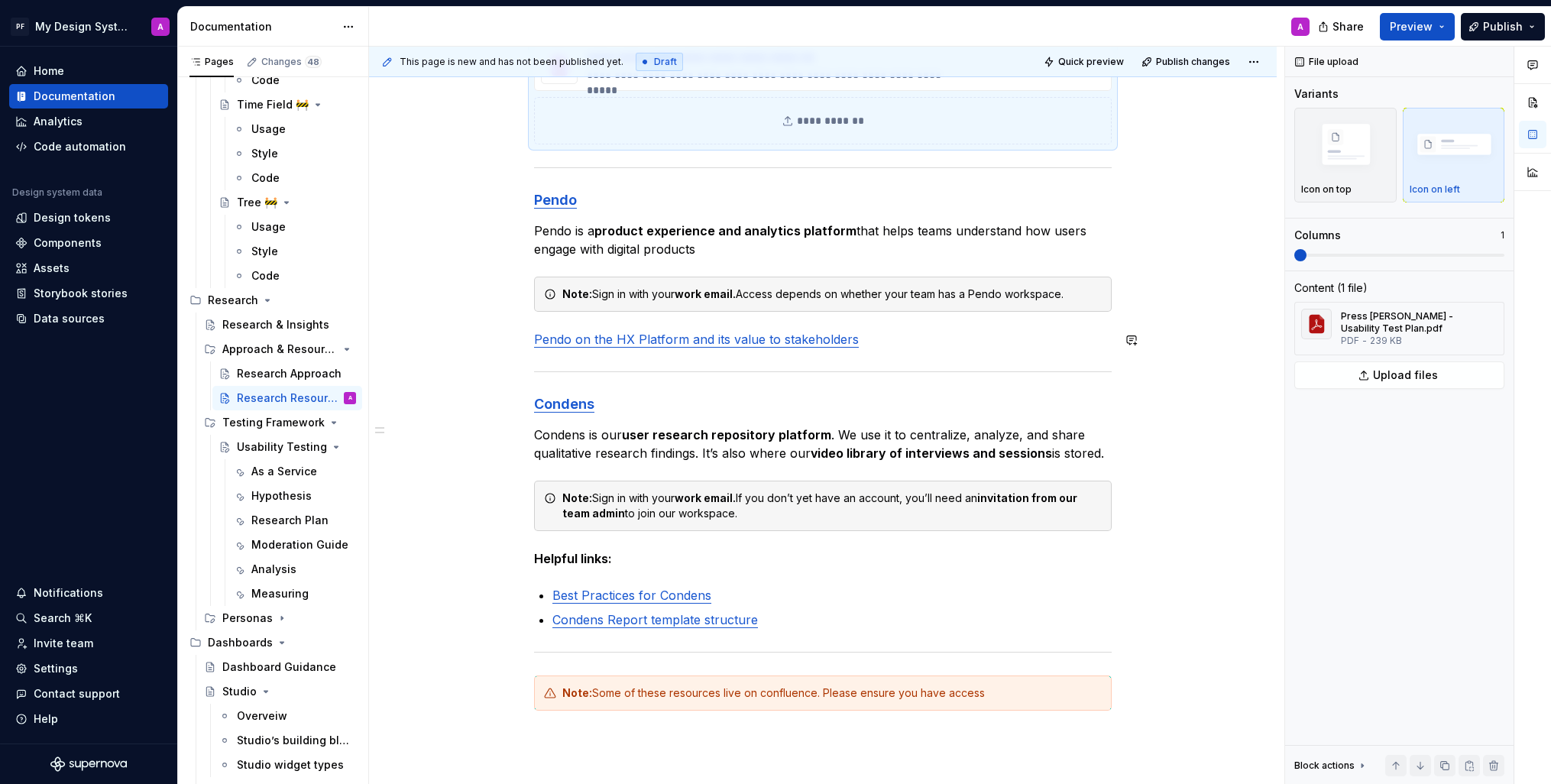
scroll to position [0, 0]
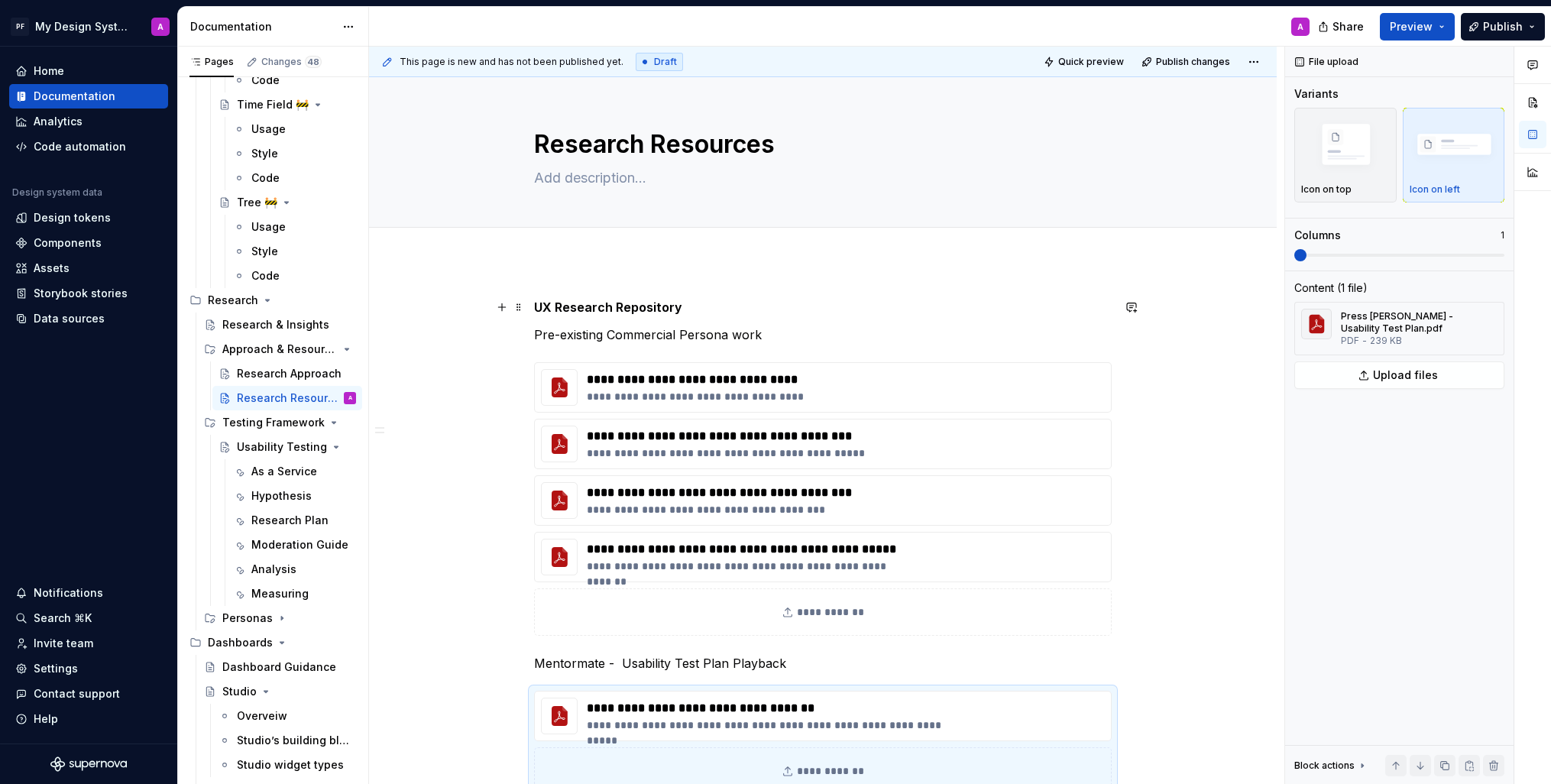
click at [695, 307] on p "UX Research Repository" at bounding box center [823, 307] width 577 height 18
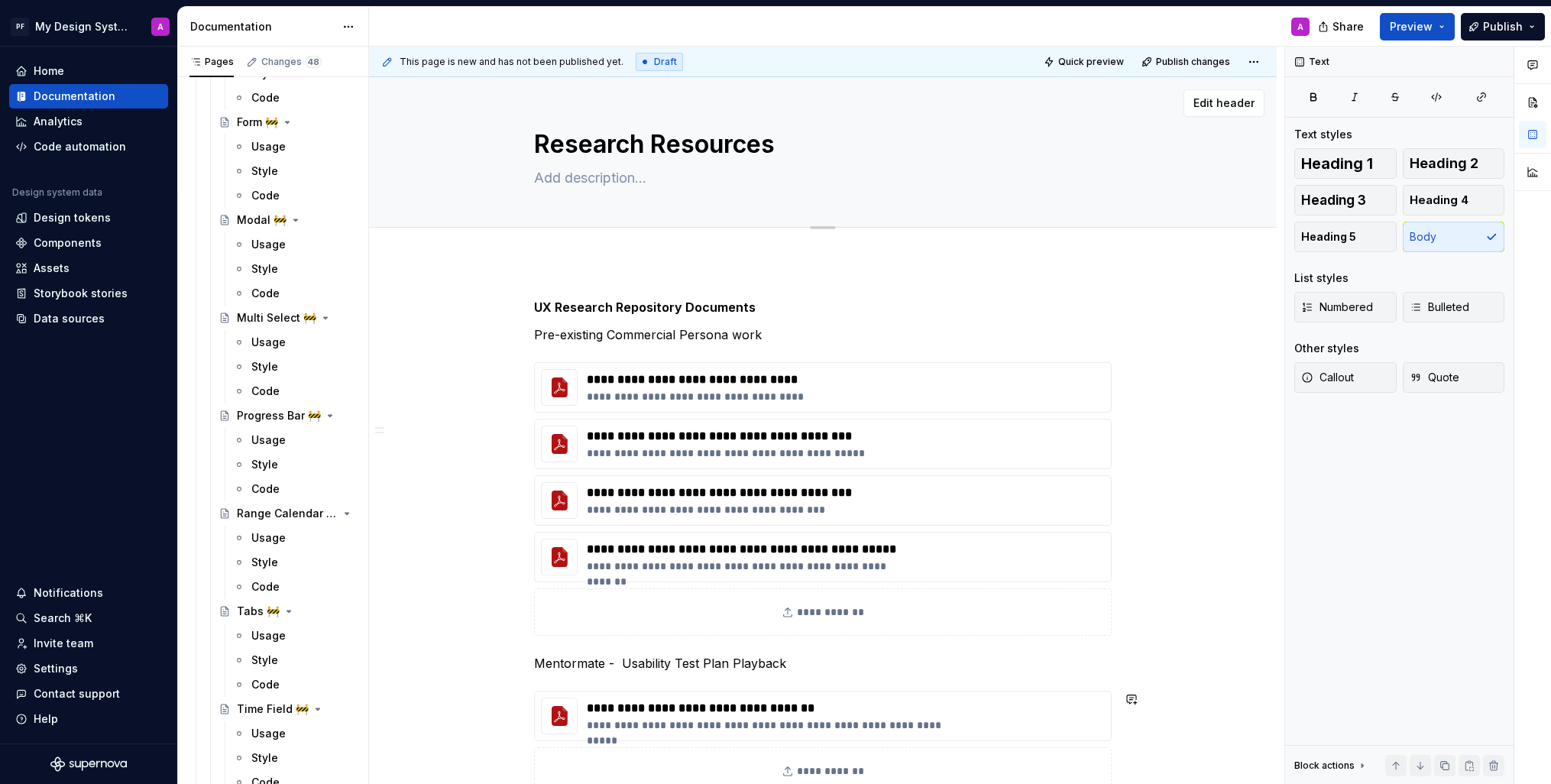
type textarea "*"
